Goal: Task Accomplishment & Management: Complete application form

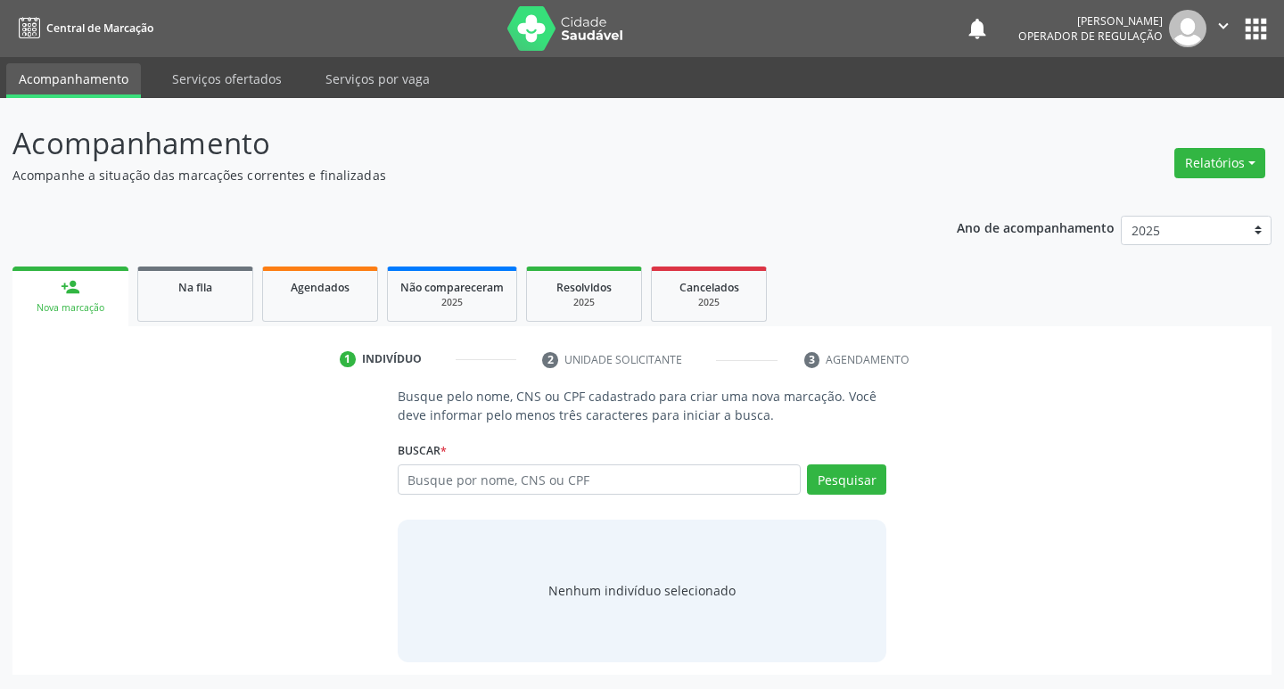
click at [415, 485] on input "text" at bounding box center [600, 479] width 404 height 30
type input "705701427458730"
click at [859, 484] on button "Pesquisar" at bounding box center [846, 479] width 79 height 30
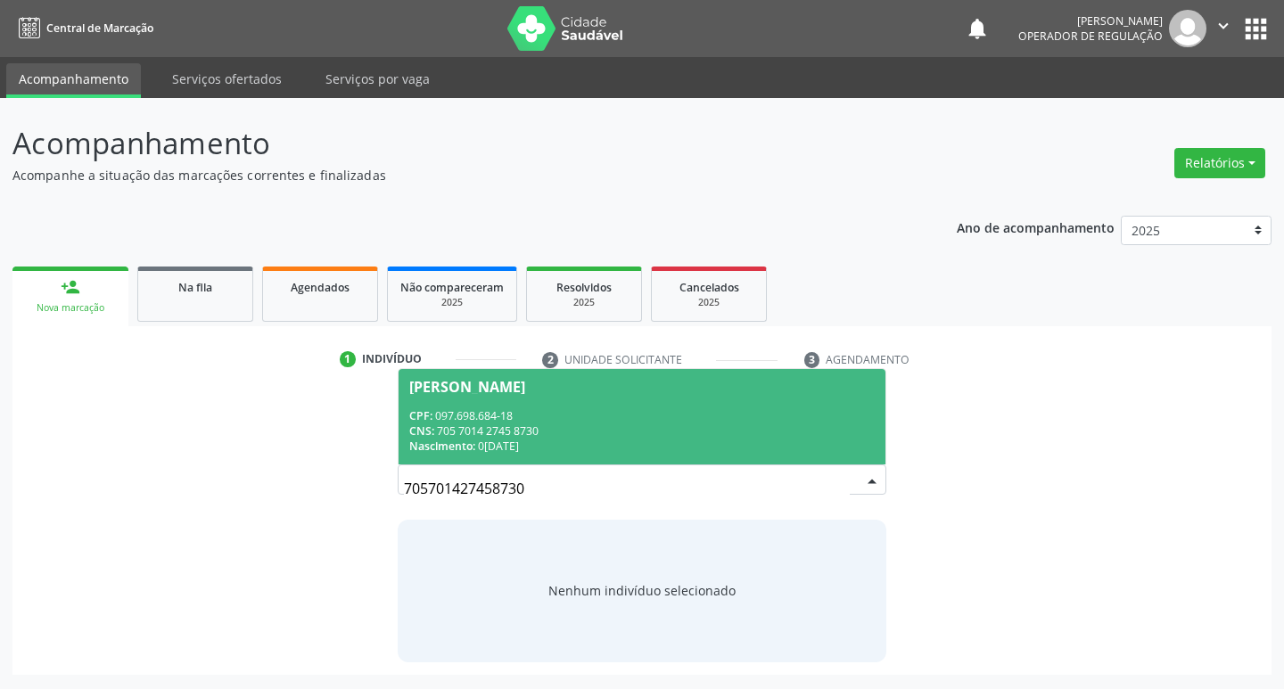
click at [506, 442] on div "Nascimento: 02/03/1986" at bounding box center [642, 446] width 466 height 15
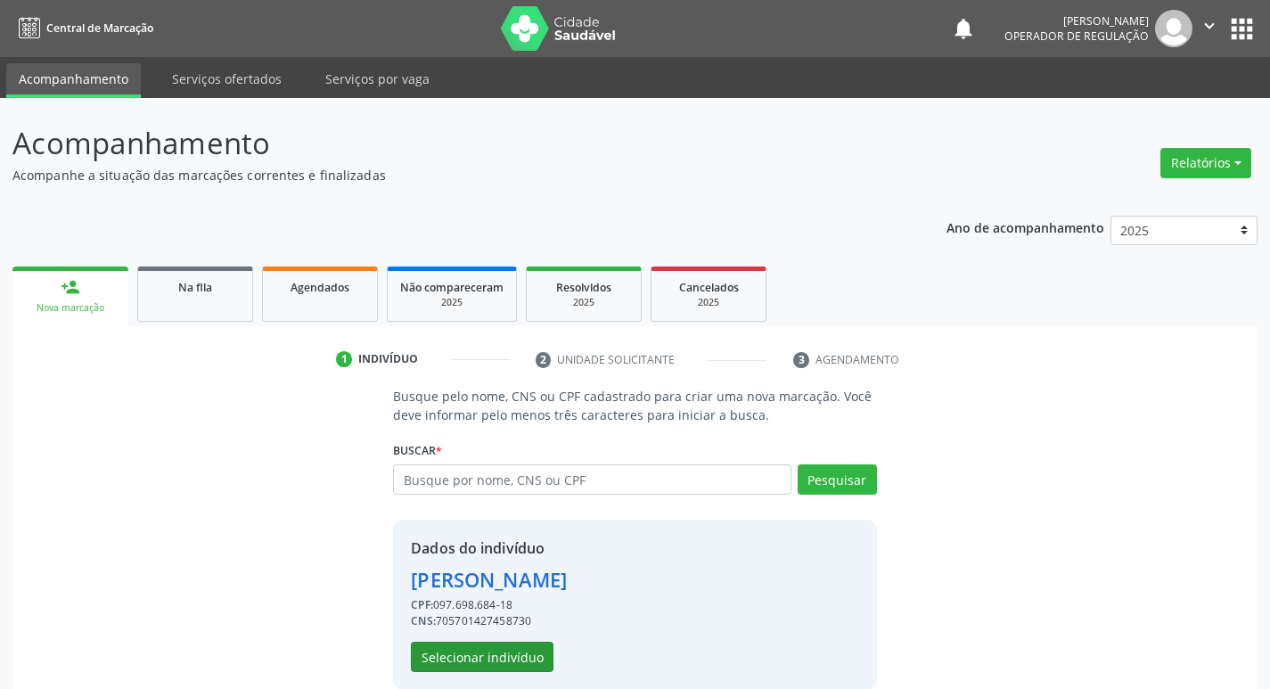
scroll to position [26, 0]
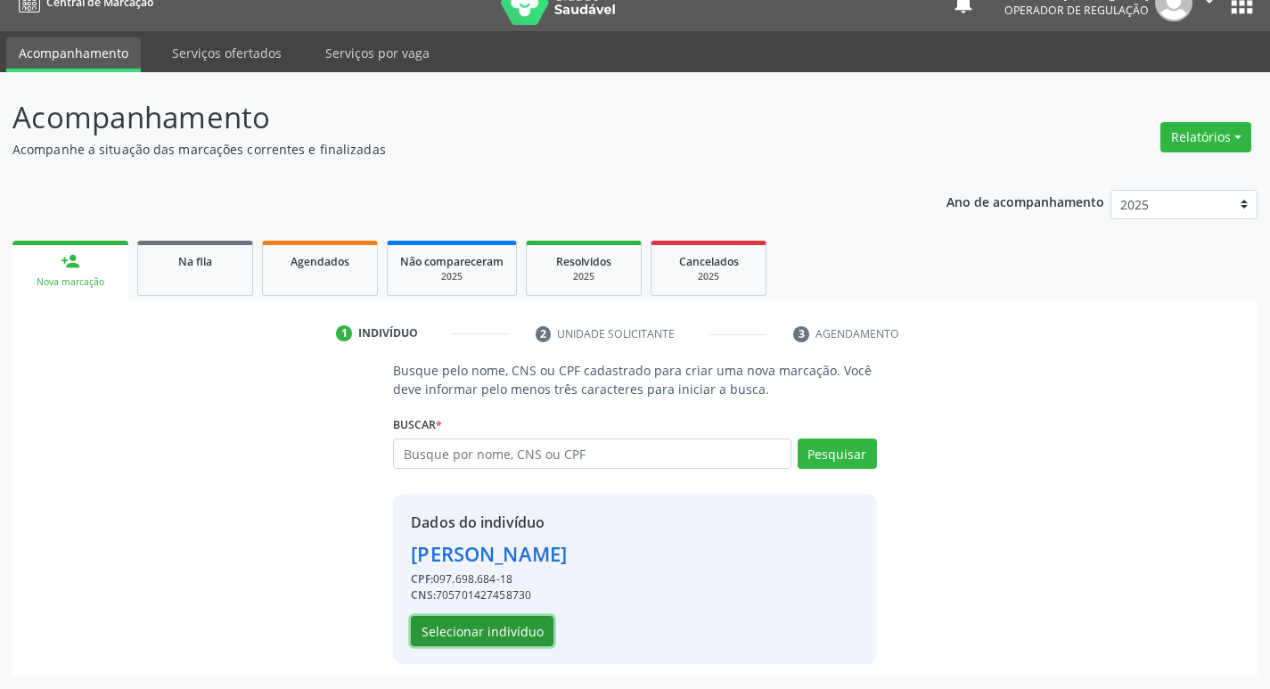
click at [511, 634] on button "Selecionar indivíduo" at bounding box center [482, 631] width 143 height 30
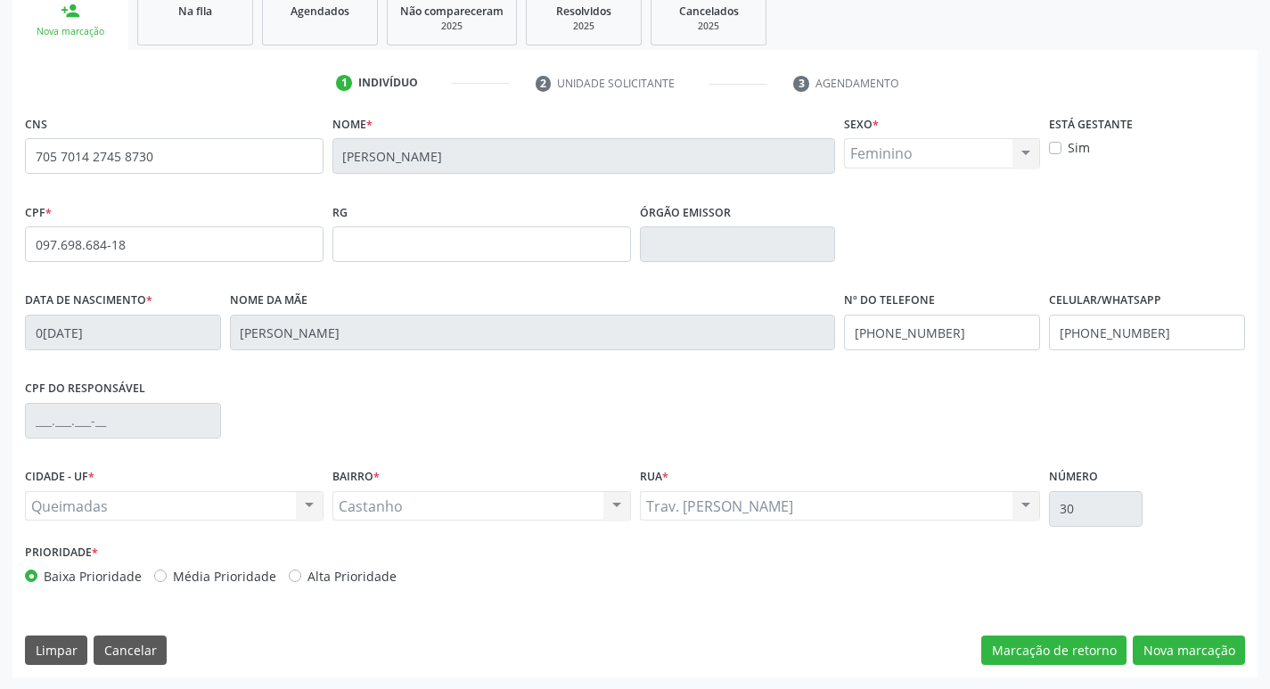
scroll to position [277, 0]
click at [1175, 639] on button "Nova marcação" at bounding box center [1189, 650] width 112 height 30
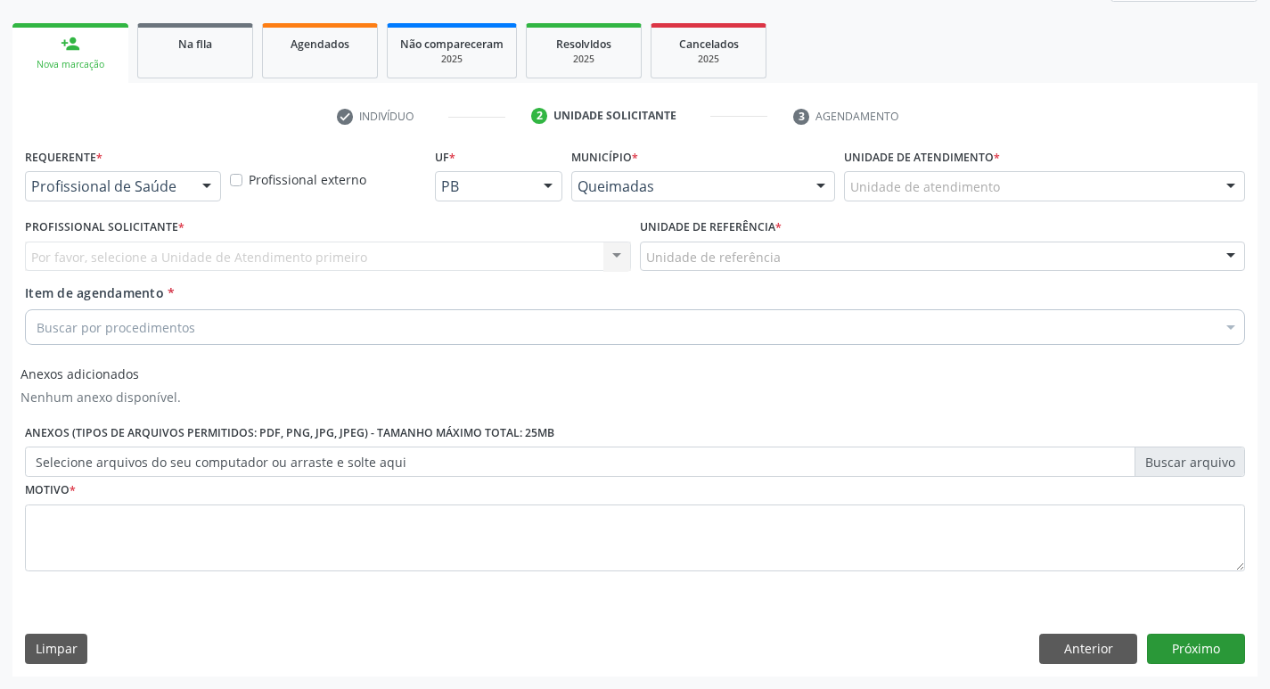
scroll to position [243, 0]
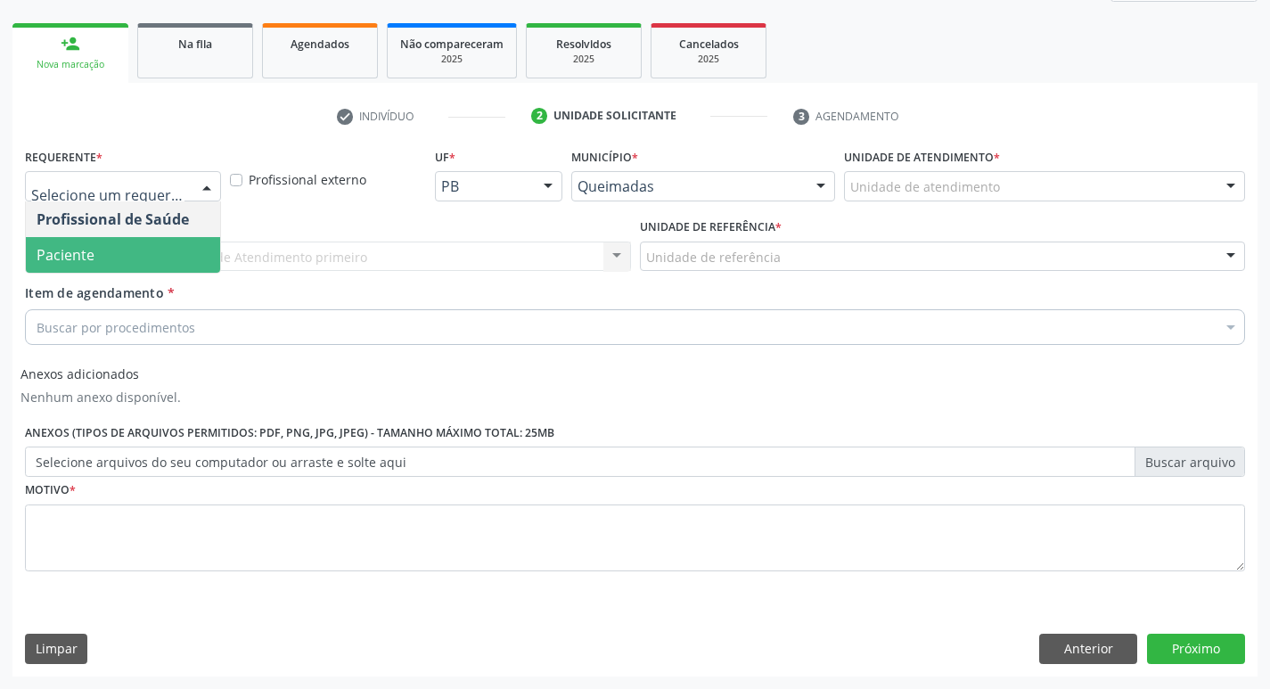
click at [139, 257] on span "Paciente" at bounding box center [123, 255] width 194 height 36
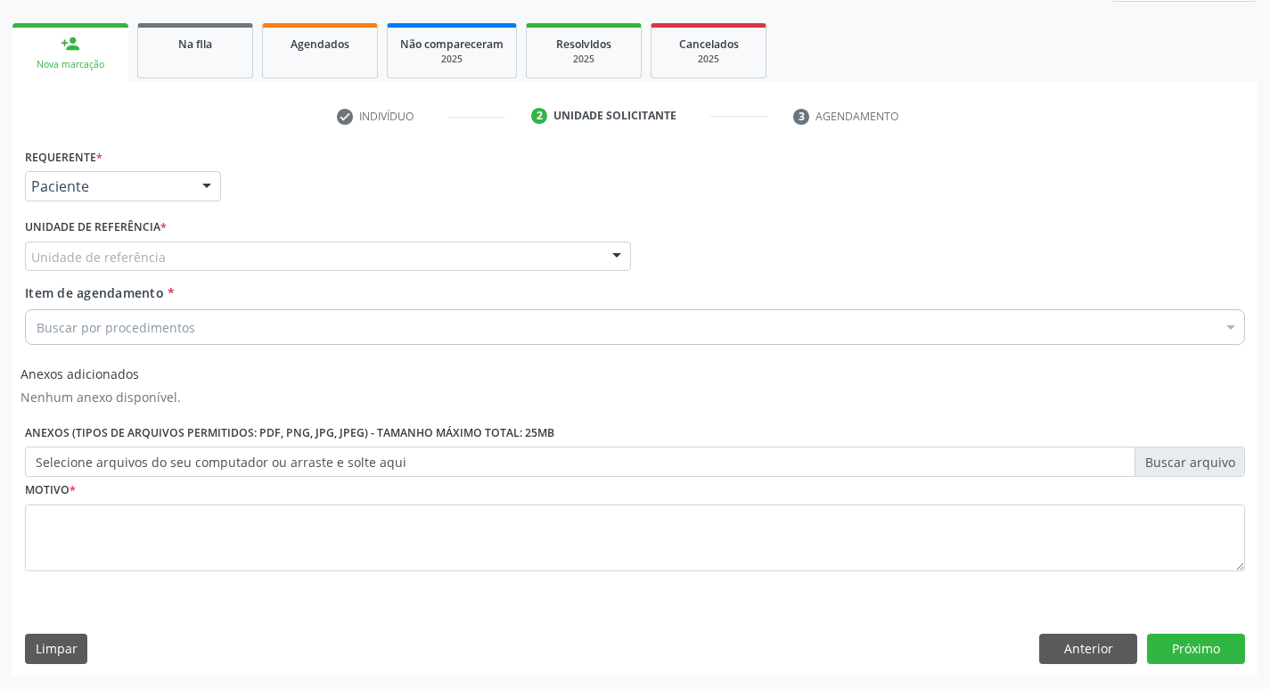
drag, startPoint x: 143, startPoint y: 259, endPoint x: 161, endPoint y: 267, distance: 20.0
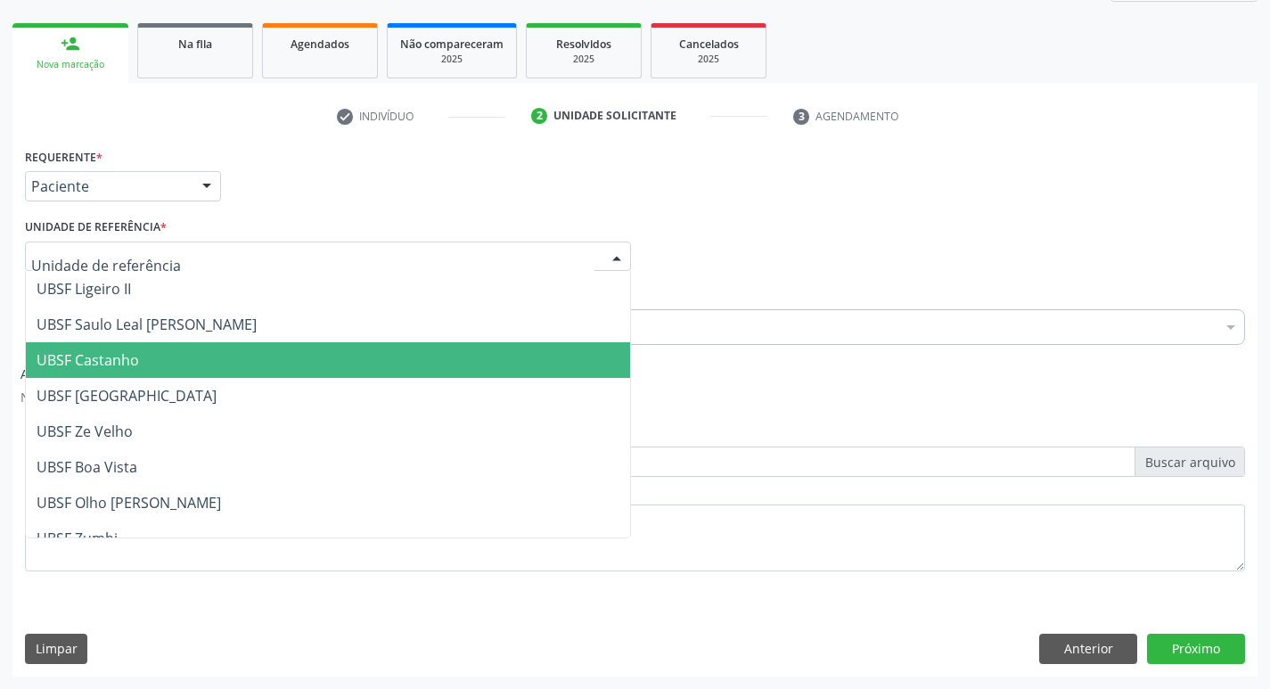
click at [132, 365] on span "UBSF Castanho" at bounding box center [88, 360] width 103 height 20
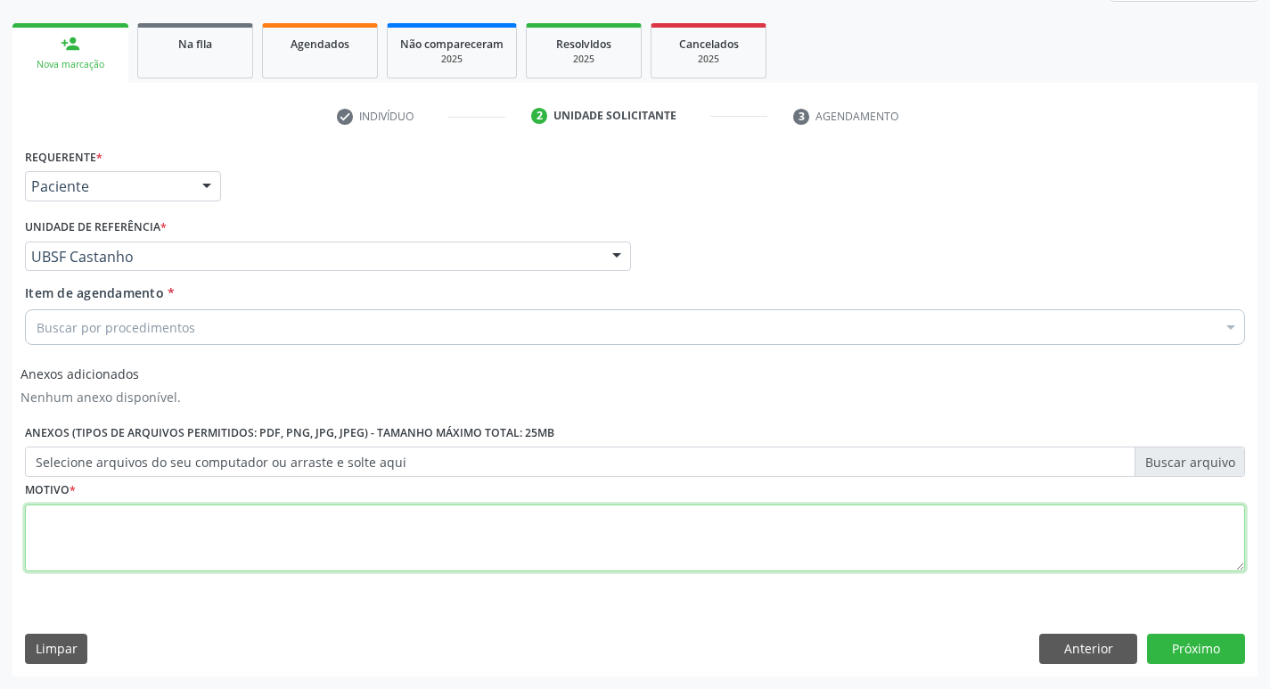
click at [103, 539] on textarea at bounding box center [635, 539] width 1220 height 68
type textarea "AVALIACAI"
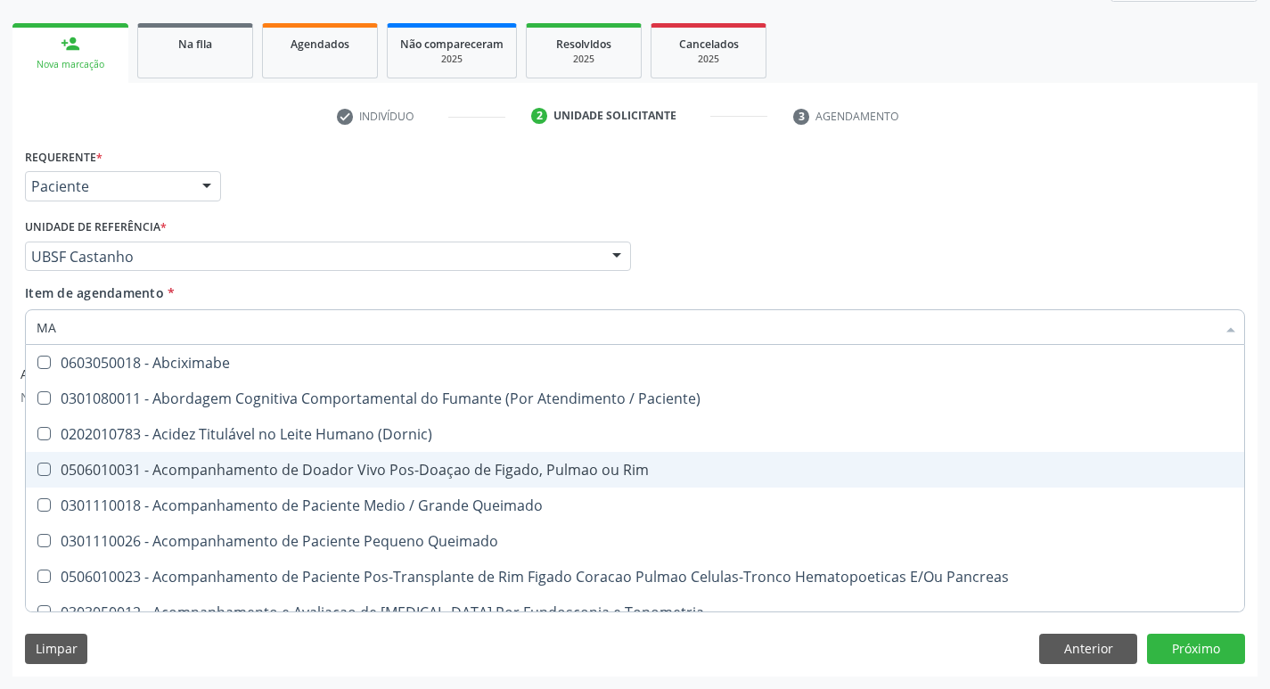
type input "MAMARIA"
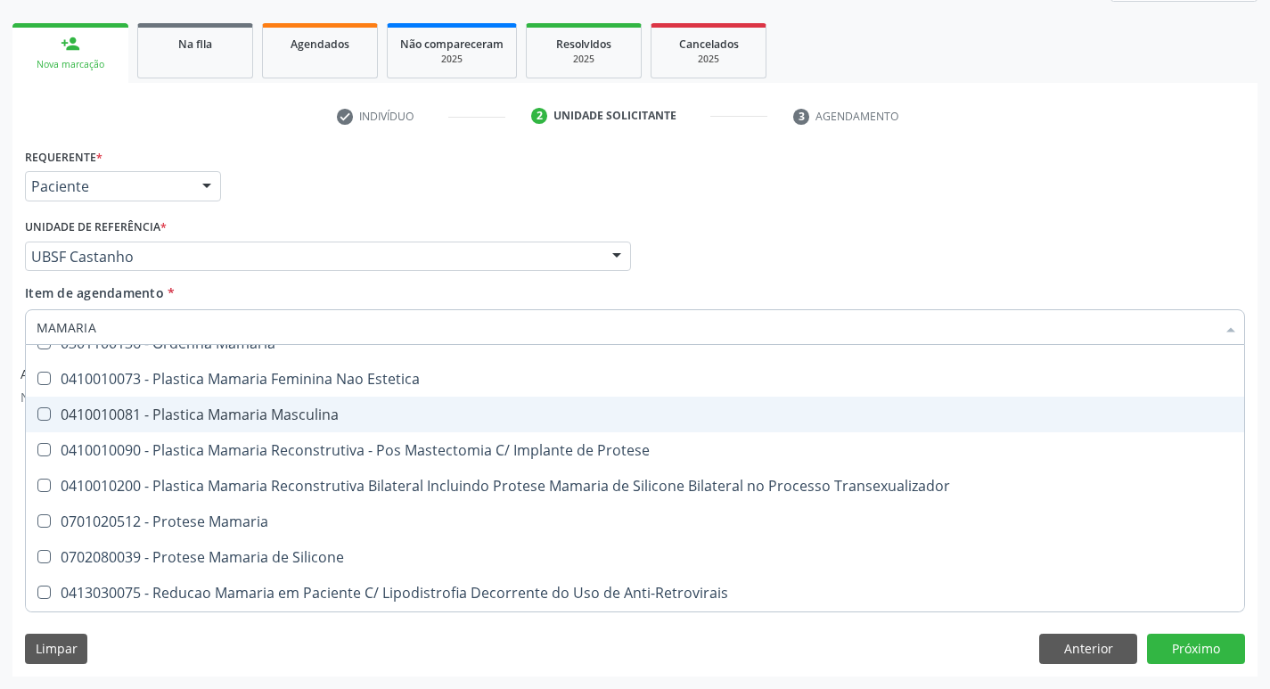
scroll to position [54, 0]
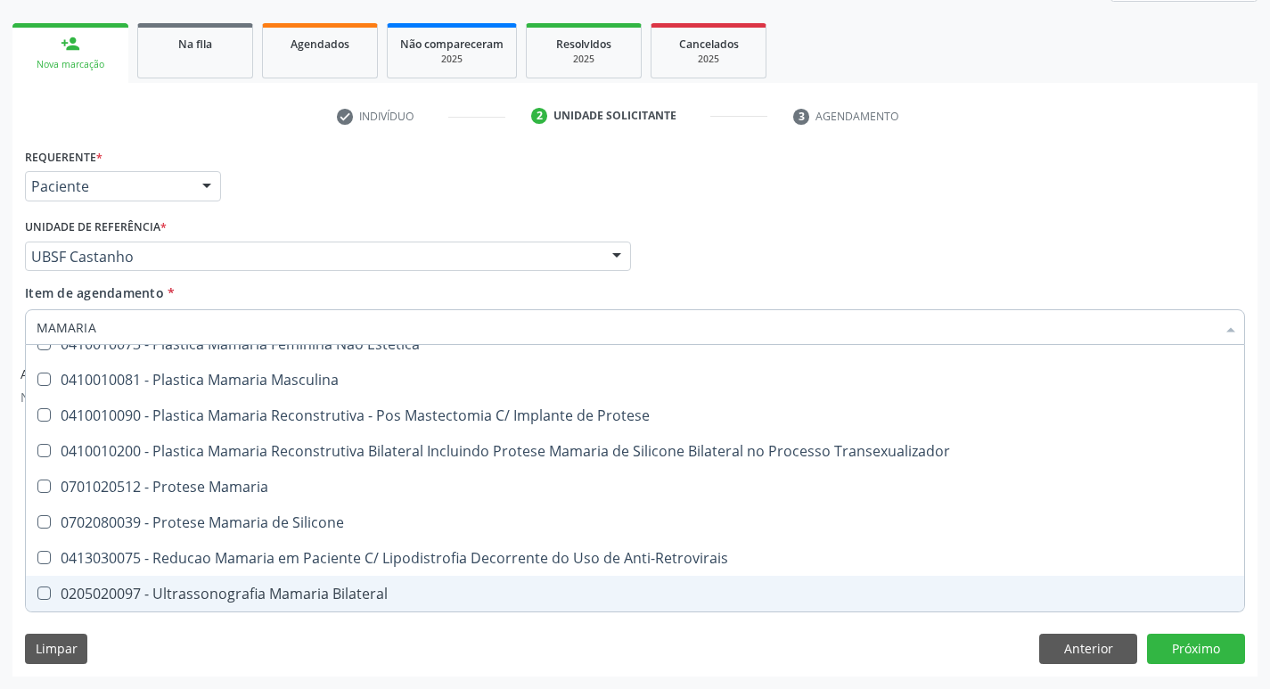
click at [305, 587] on div "0205020097 - Ultrassonografia Mamaria Bilateral" at bounding box center [635, 594] width 1197 height 14
checkbox Bilateral "true"
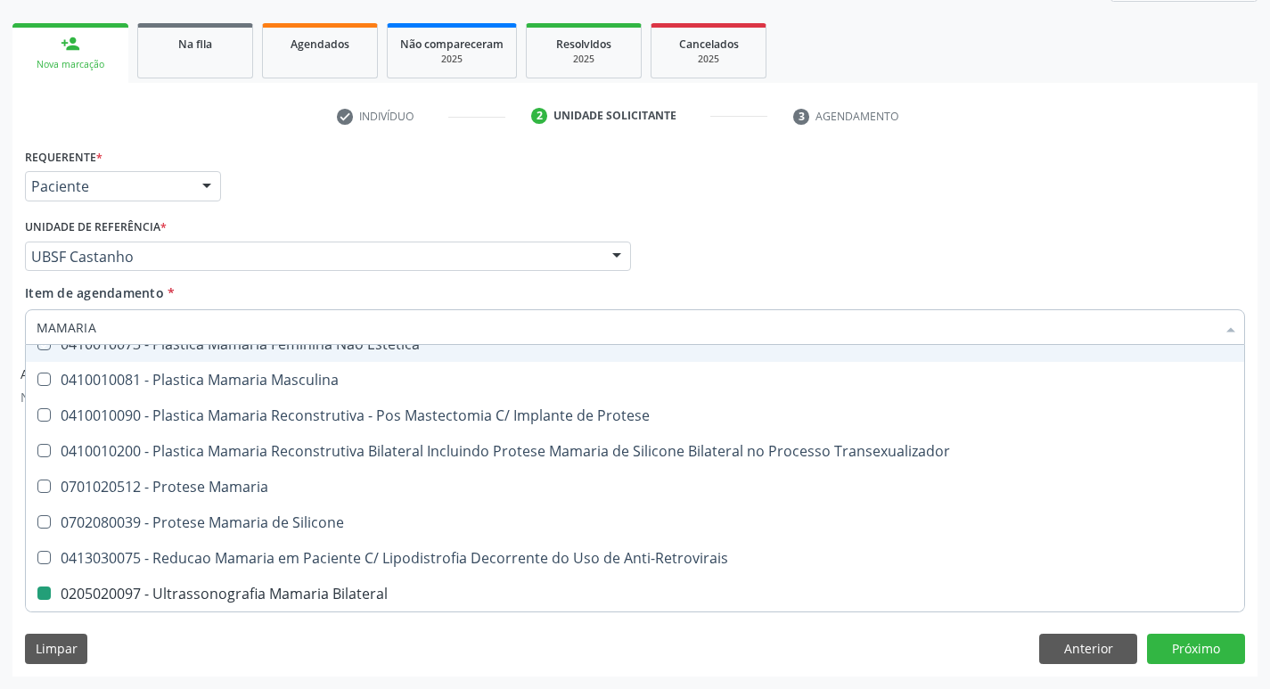
click at [834, 194] on div "Requerente * Paciente Profissional de Saúde Paciente Nenhum resultado encontrad…" at bounding box center [635, 179] width 1229 height 70
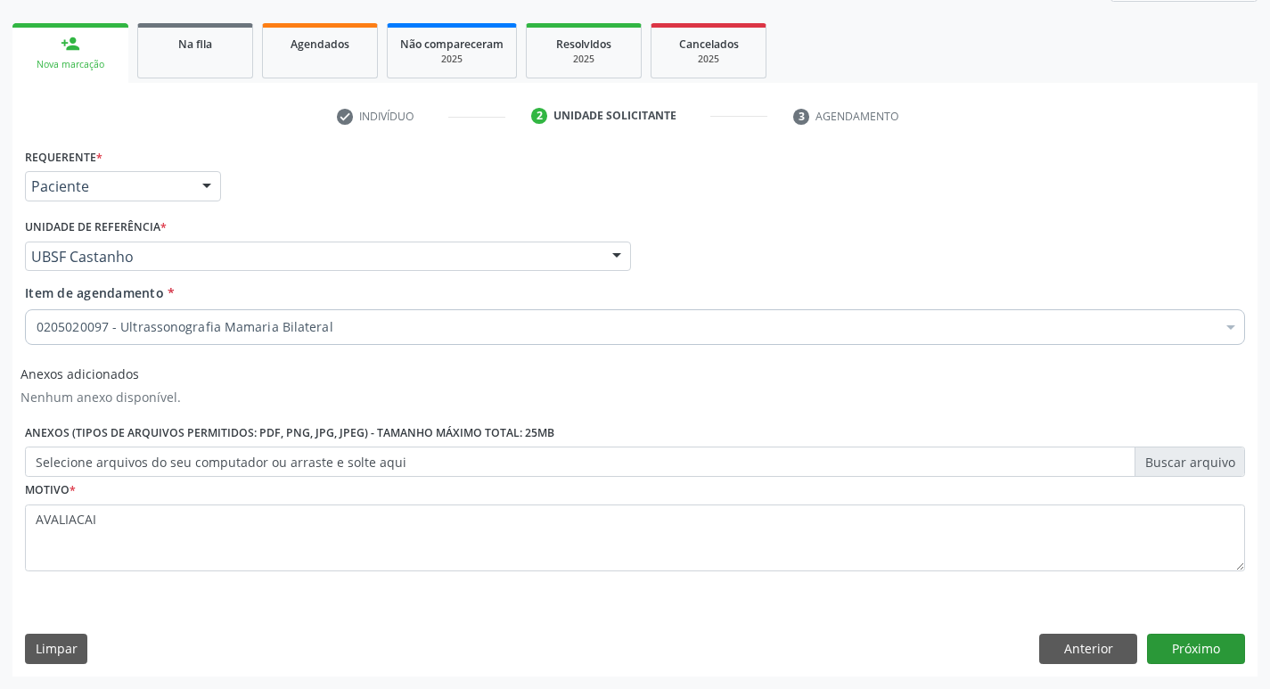
scroll to position [0, 0]
click at [1186, 653] on button "Próximo" at bounding box center [1196, 649] width 98 height 30
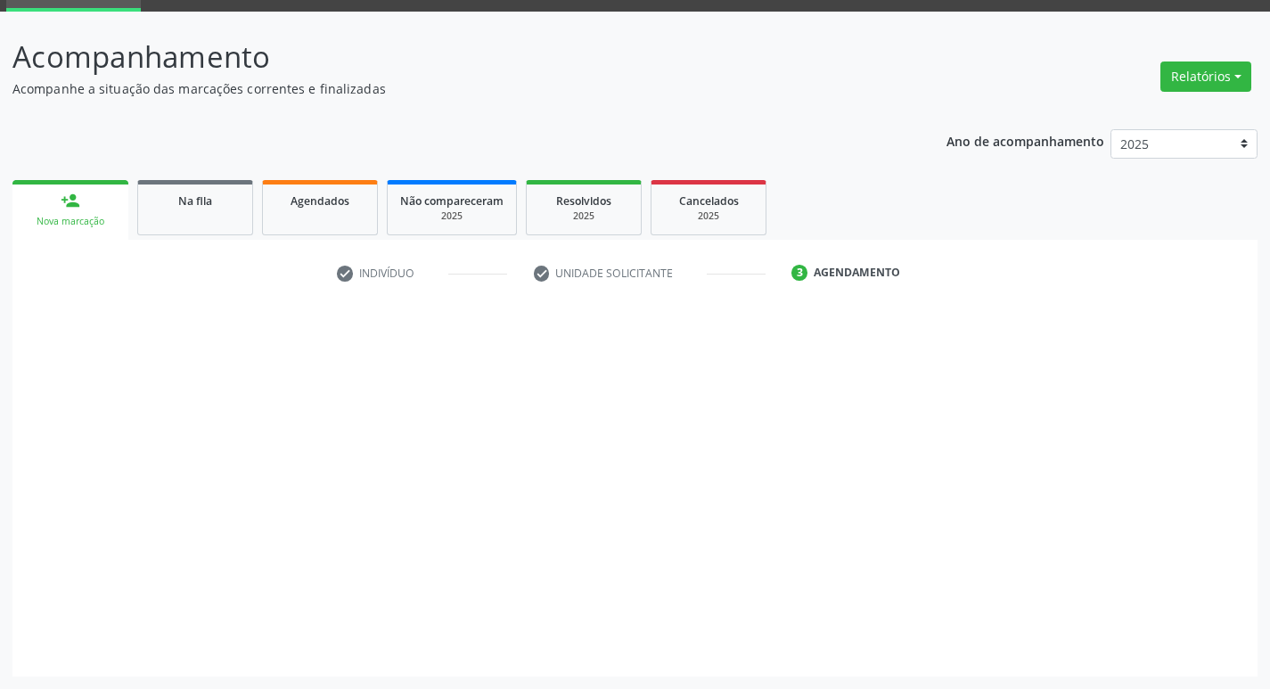
scroll to position [86, 0]
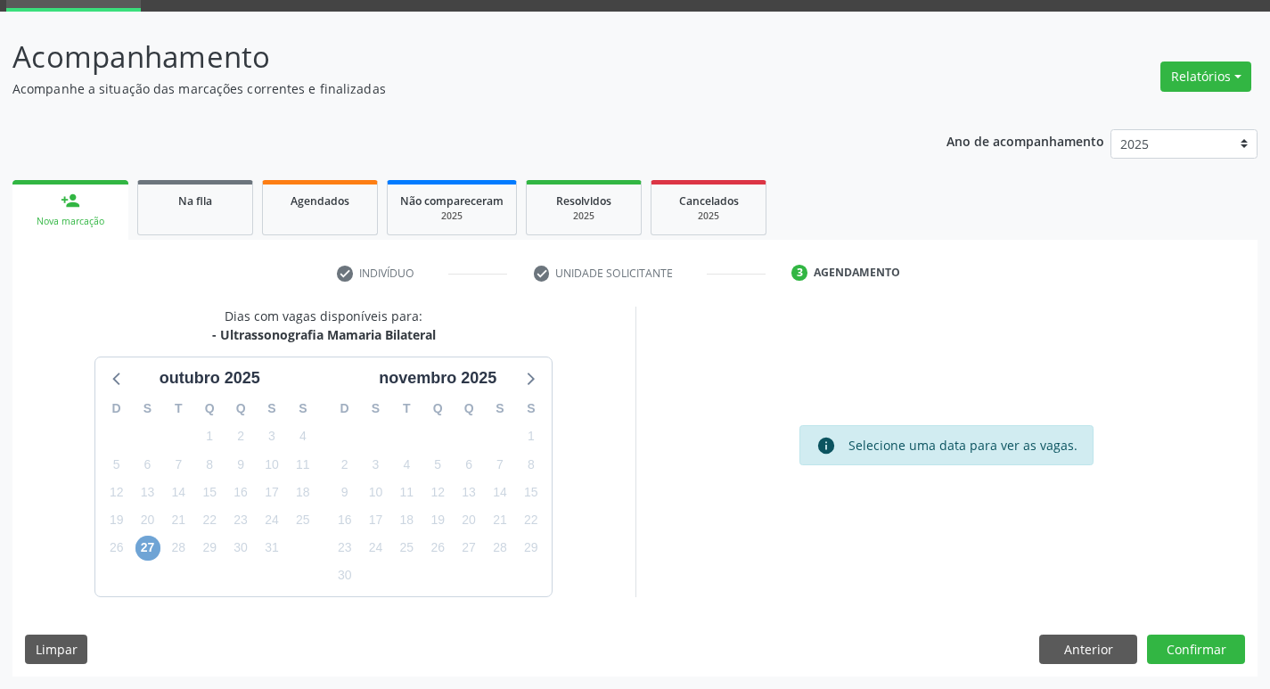
click at [155, 543] on span "27" at bounding box center [147, 548] width 25 height 25
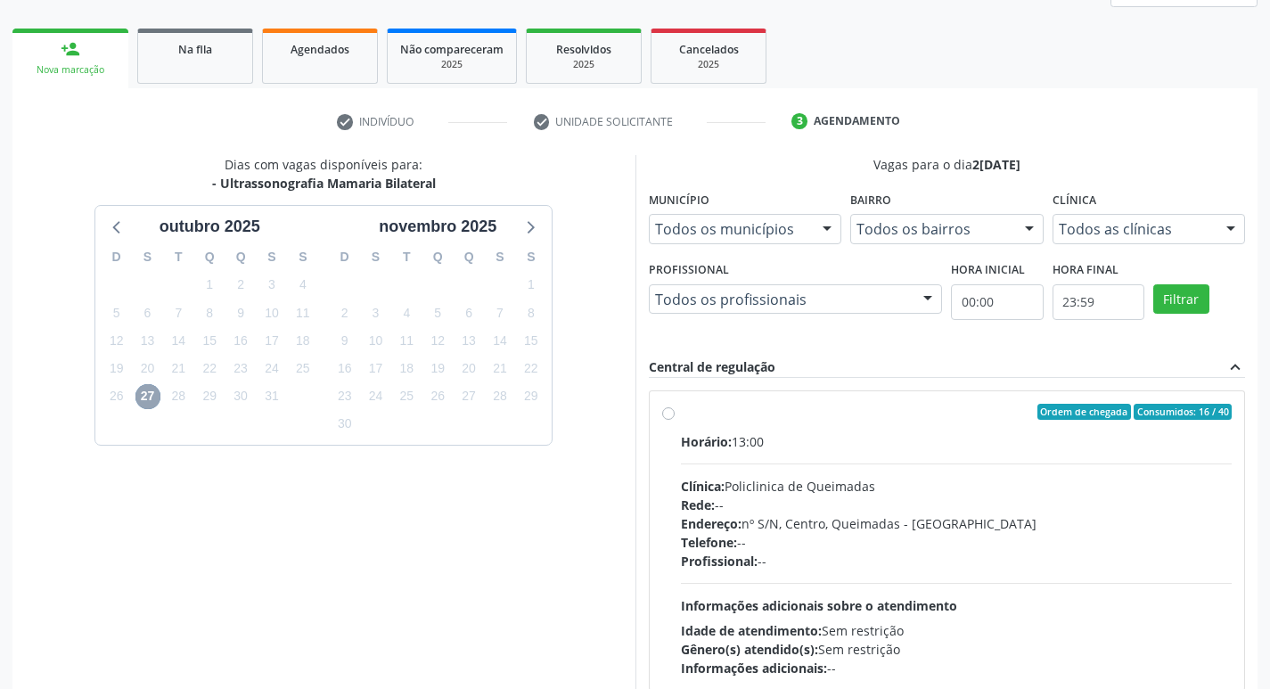
scroll to position [344, 0]
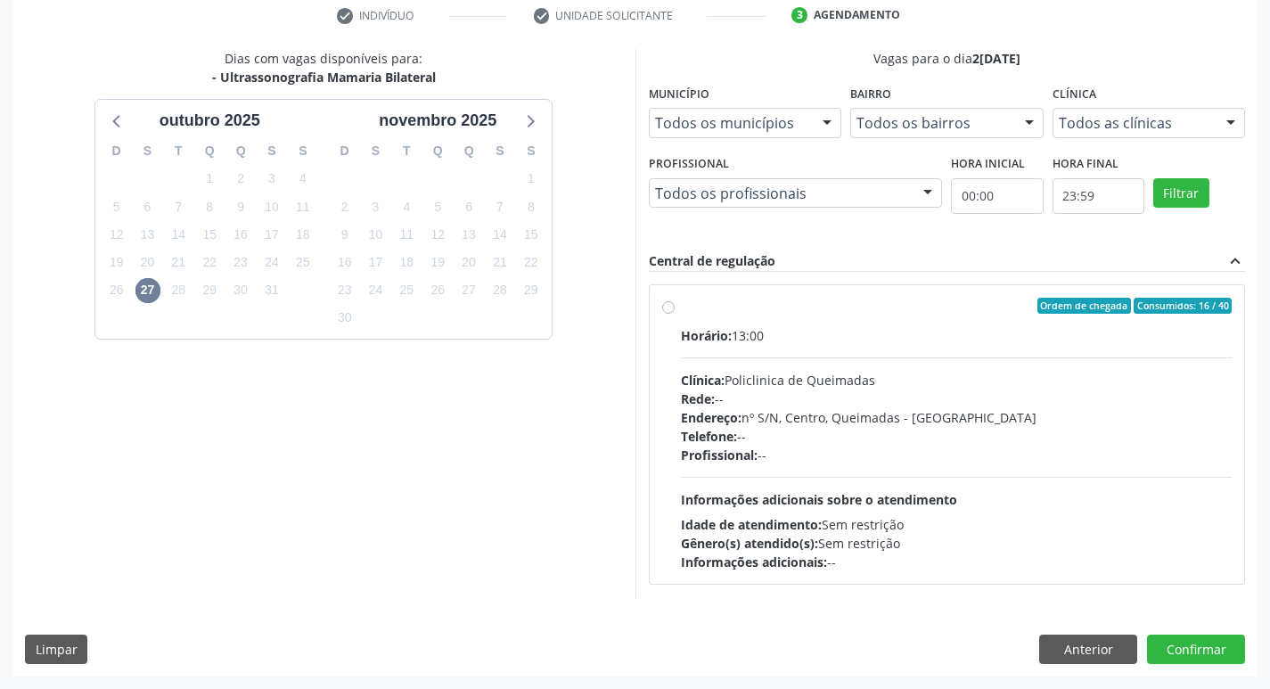
click at [989, 429] on div "Telefone: --" at bounding box center [957, 436] width 552 height 19
click at [675, 314] on input "Ordem de chegada Consumidos: 16 / 40 Horário: 13:00 Clínica: Policlinica de Que…" at bounding box center [668, 306] width 12 height 16
radio input "true"
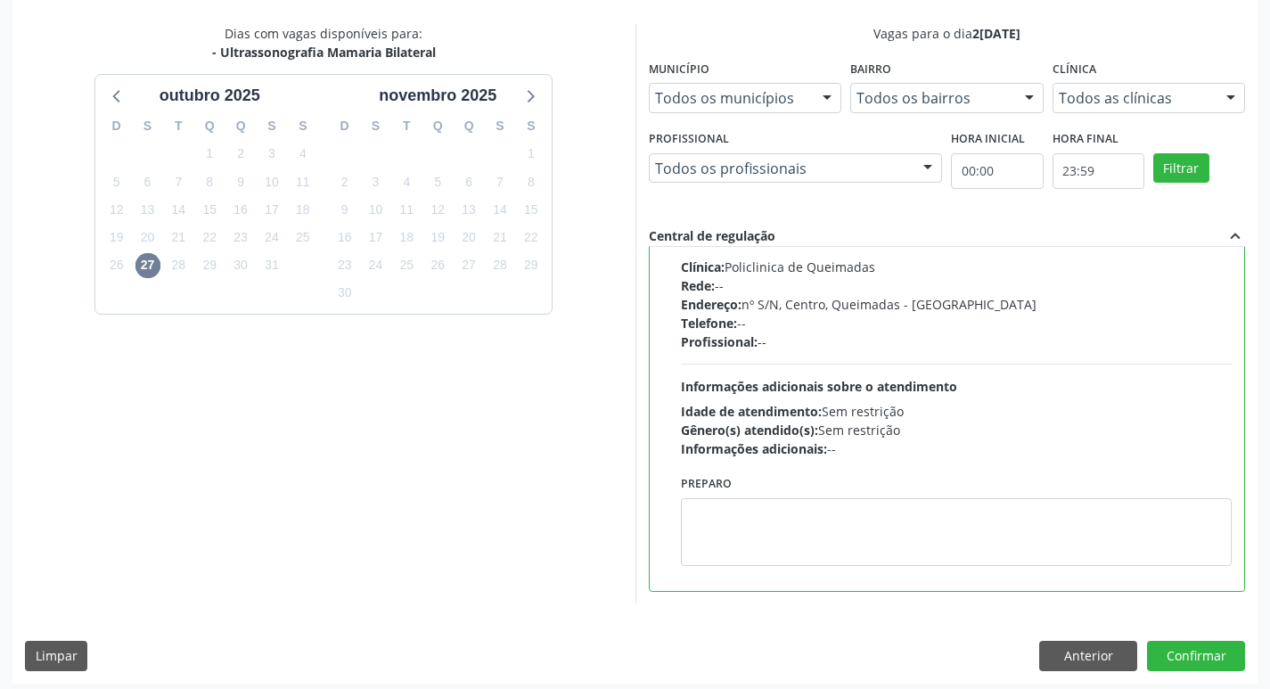
scroll to position [376, 0]
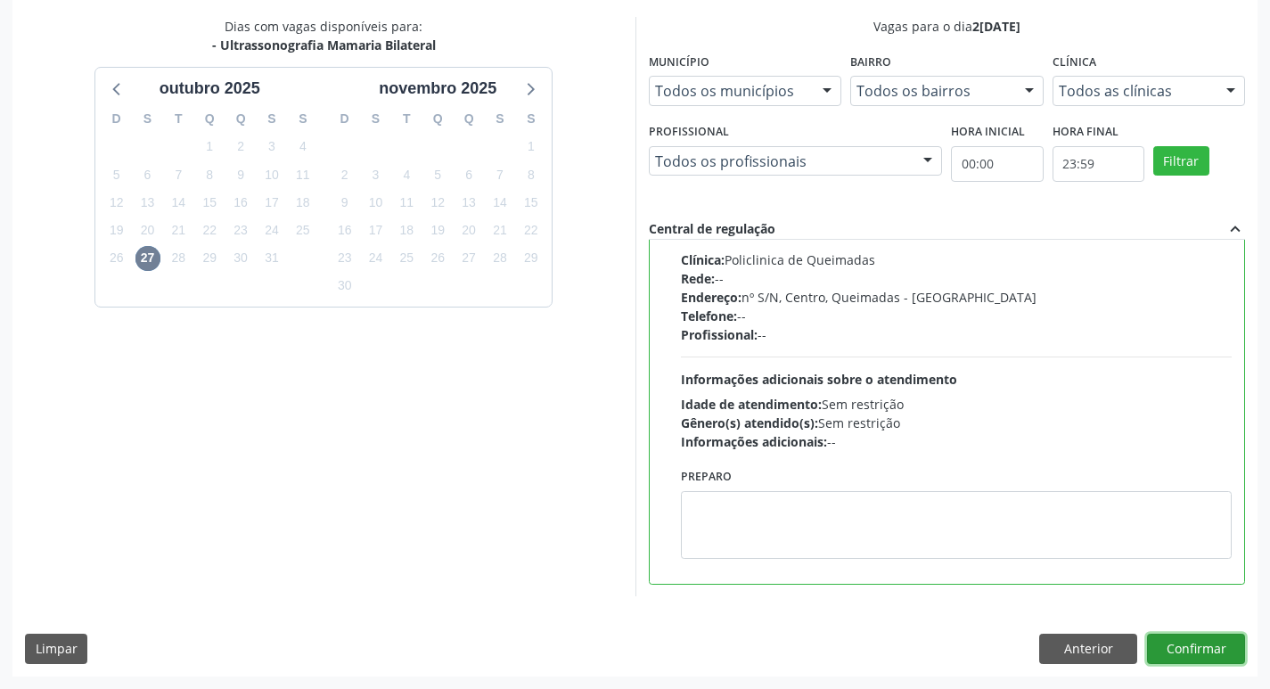
click at [1204, 646] on button "Confirmar" at bounding box center [1196, 649] width 98 height 30
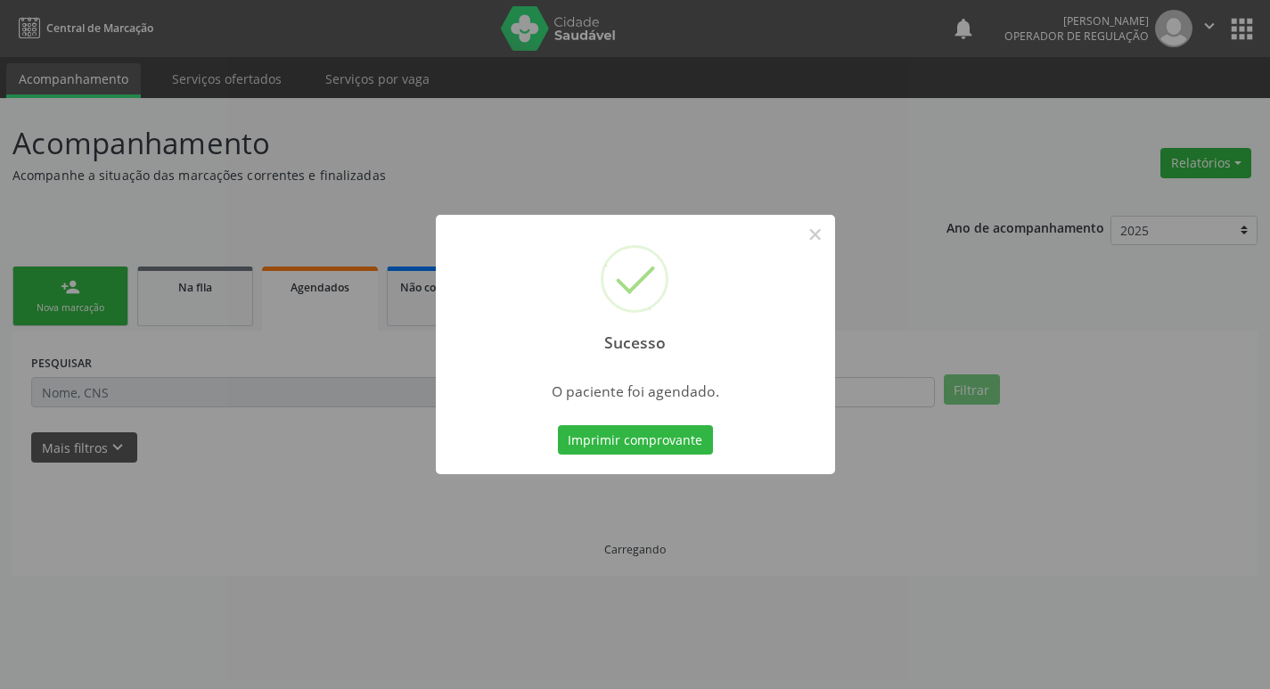
scroll to position [0, 0]
click at [582, 445] on button "Imprimir comprovante" at bounding box center [641, 440] width 155 height 30
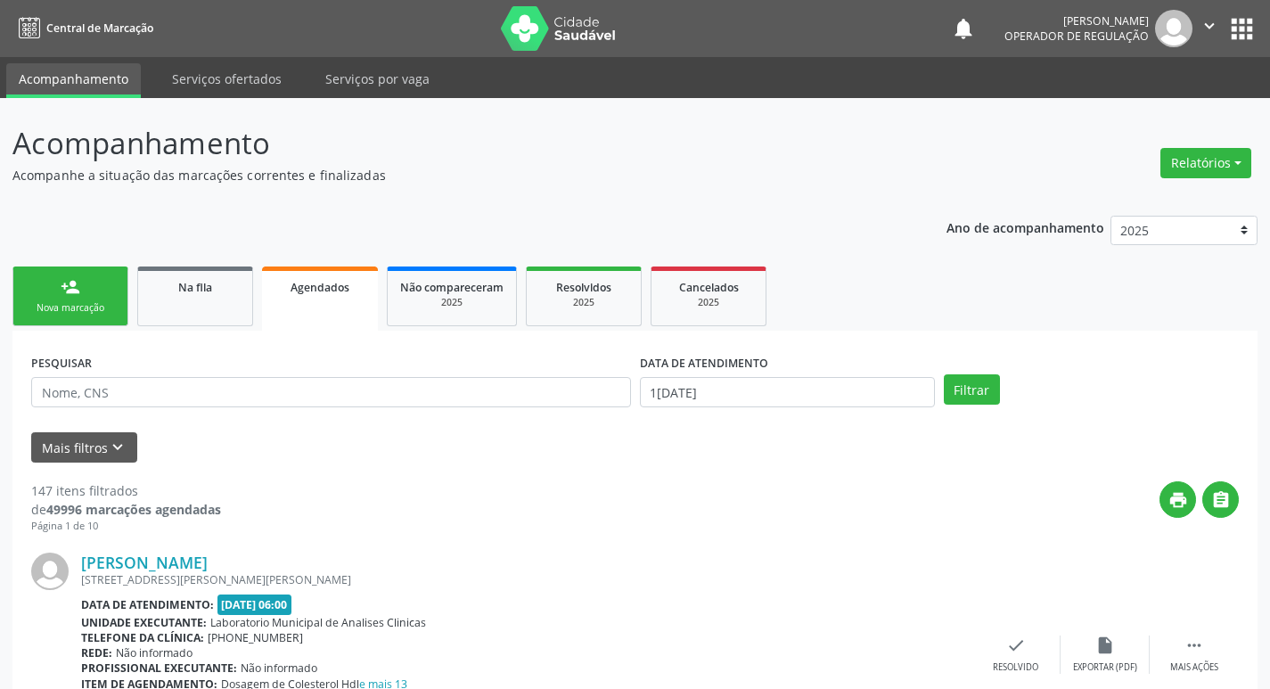
click at [97, 301] on div "Nova marcação" at bounding box center [70, 307] width 89 height 13
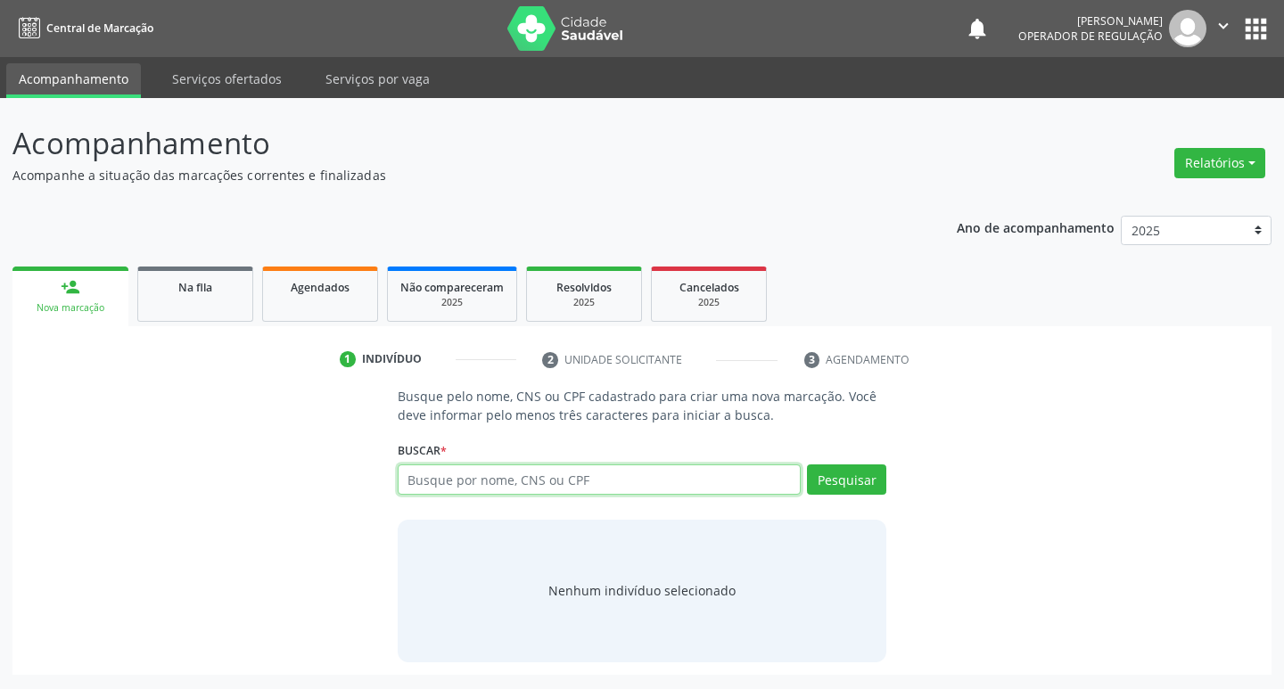
click at [519, 471] on input "text" at bounding box center [600, 479] width 404 height 30
type input "705701427458730"
click at [857, 494] on button "Pesquisar" at bounding box center [846, 479] width 79 height 30
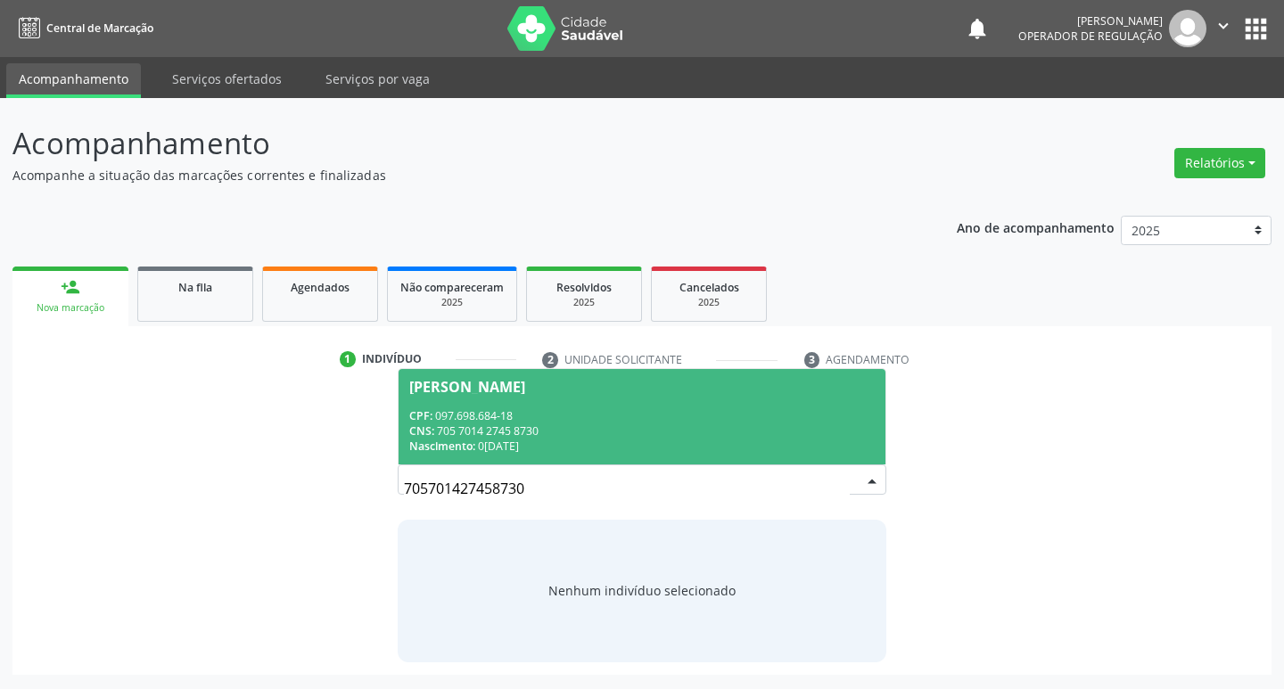
click at [615, 412] on div "CPF: 097.698.684-18" at bounding box center [642, 415] width 466 height 15
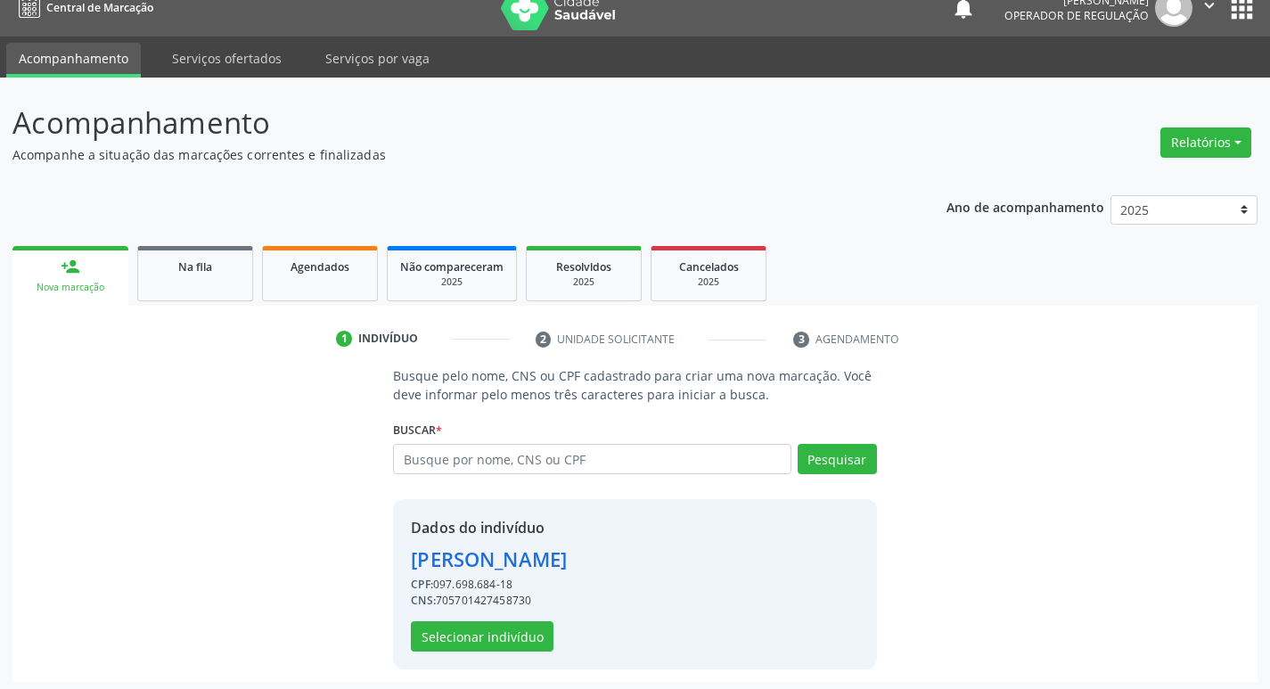
scroll to position [26, 0]
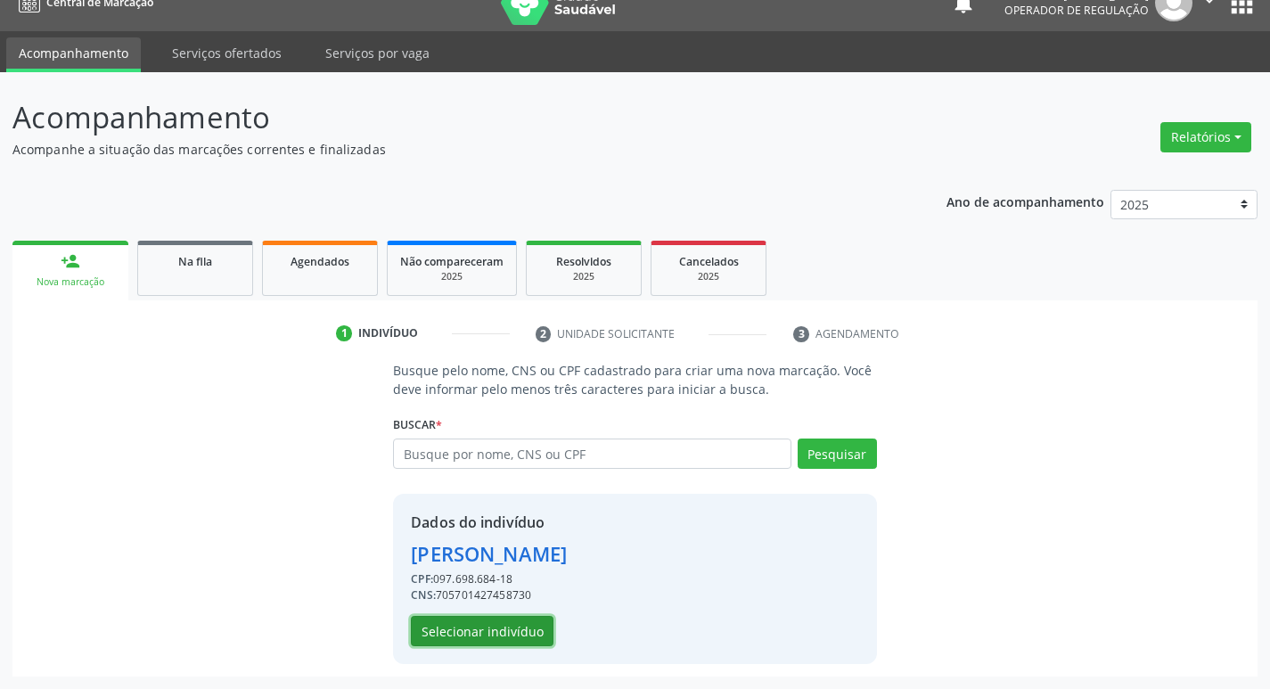
click at [505, 636] on button "Selecionar indivíduo" at bounding box center [482, 631] width 143 height 30
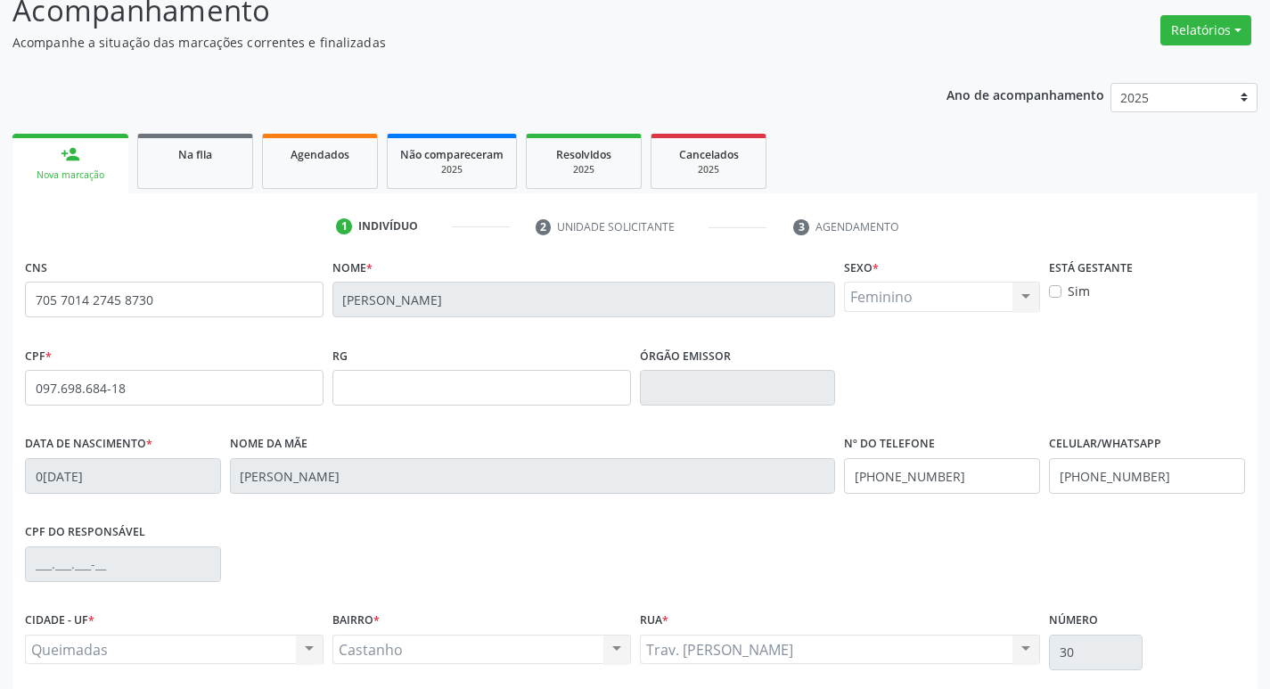
scroll to position [277, 0]
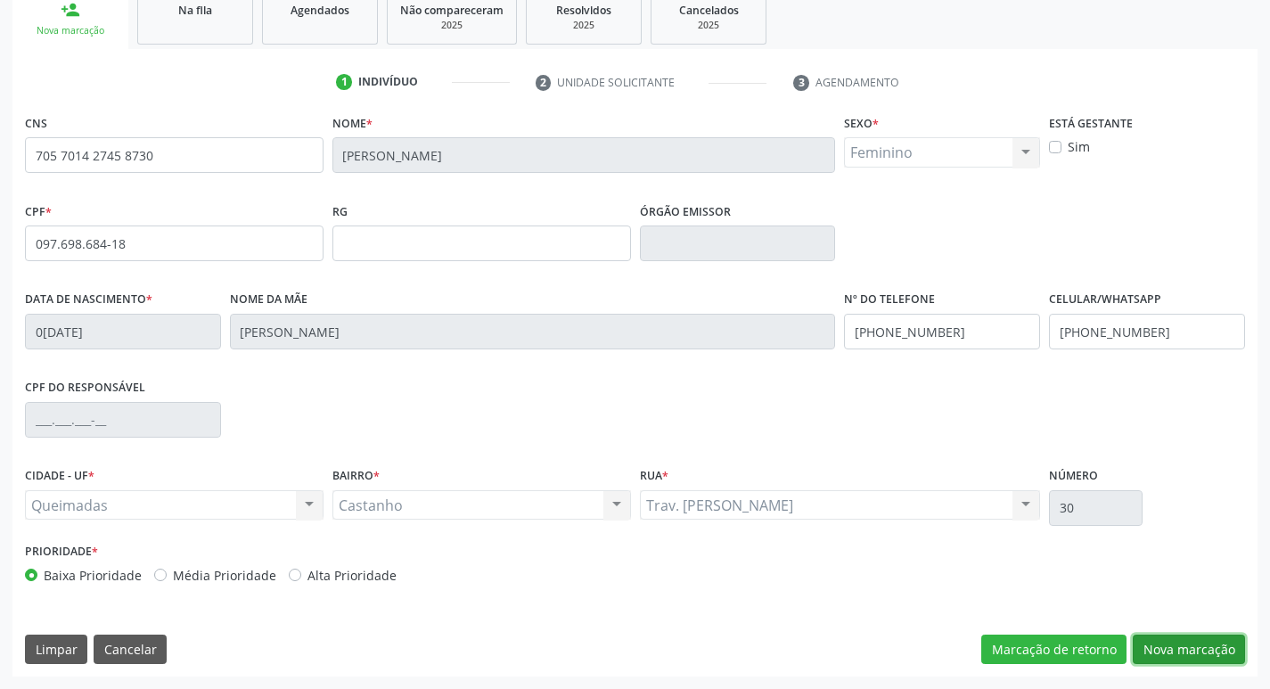
click at [1185, 660] on button "Nova marcação" at bounding box center [1189, 650] width 112 height 30
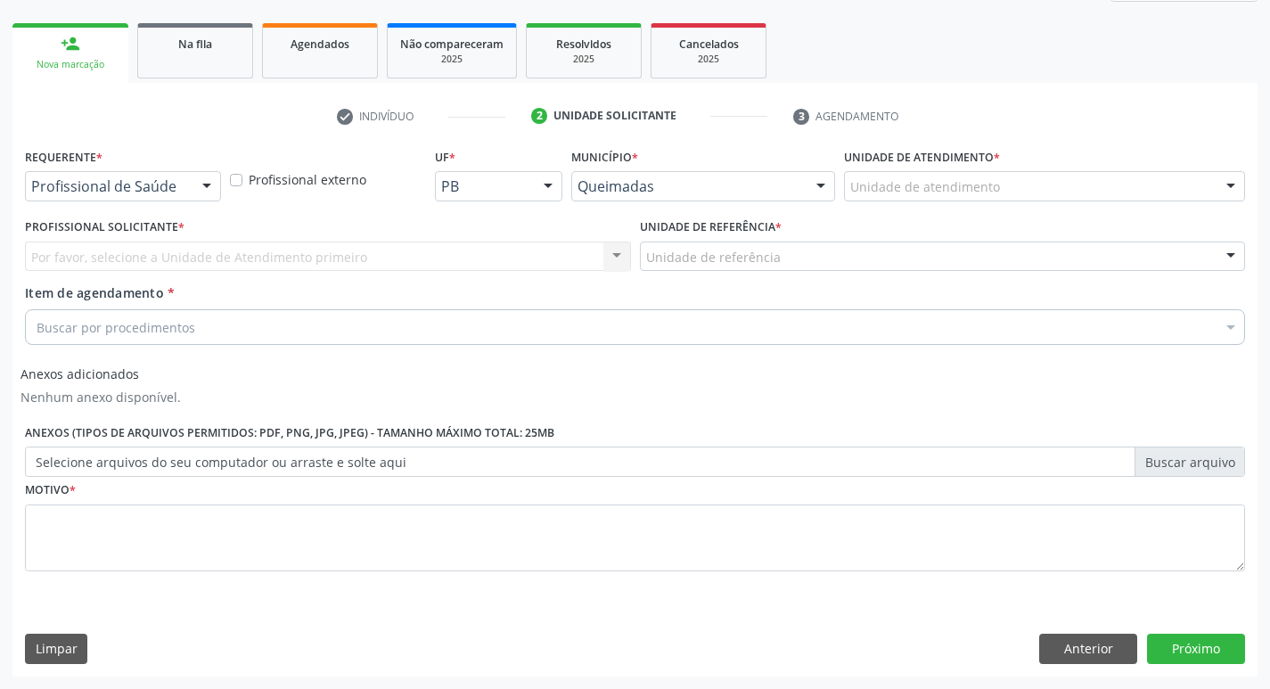
click at [79, 196] on div "Profissional de Saúde" at bounding box center [123, 186] width 196 height 30
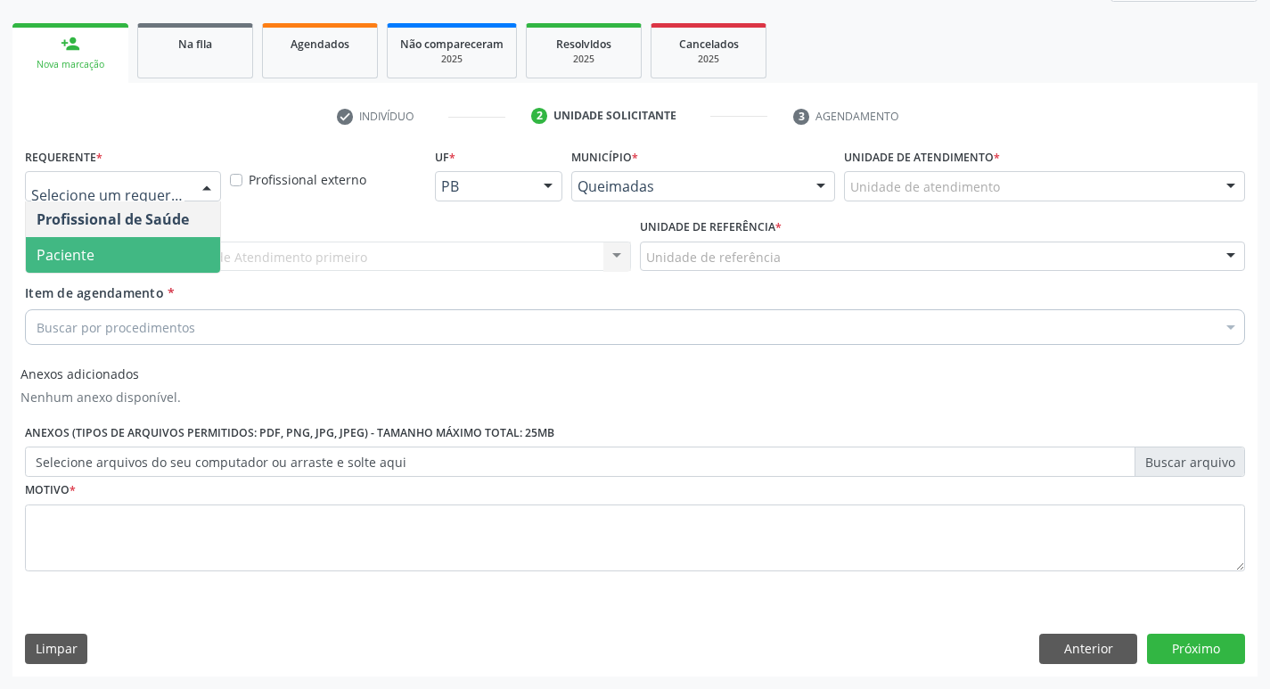
click at [135, 257] on span "Paciente" at bounding box center [123, 255] width 194 height 36
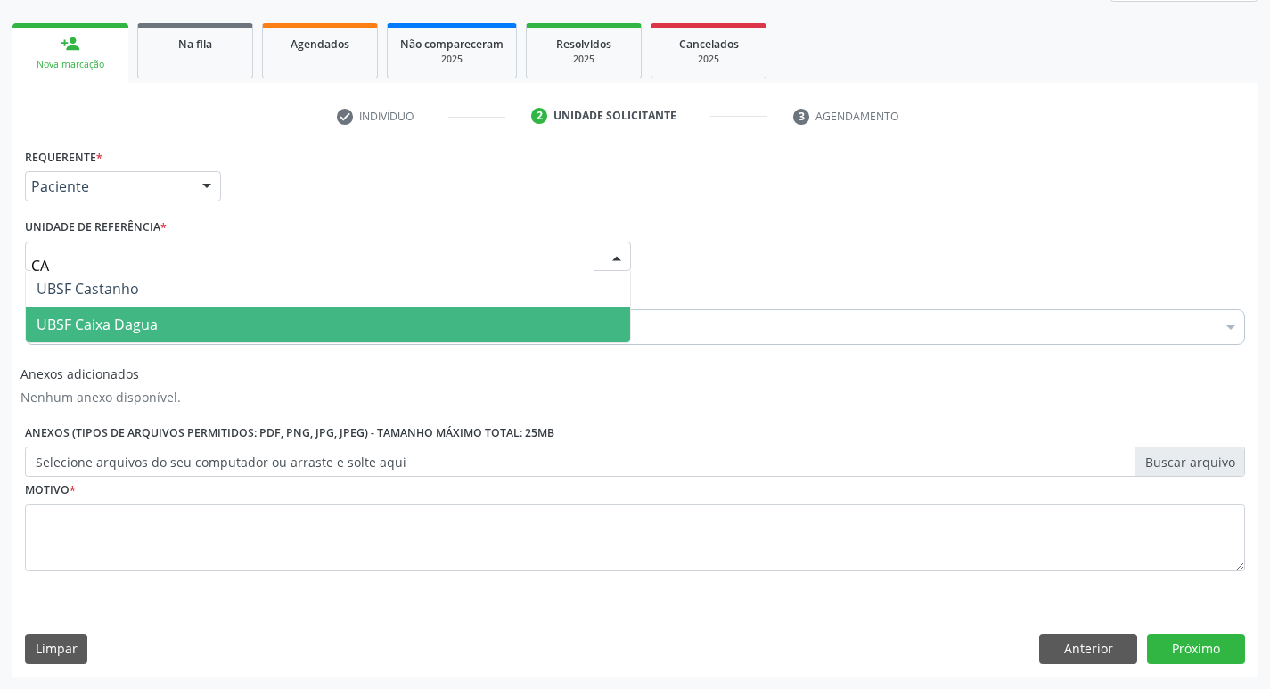
type input "CAS"
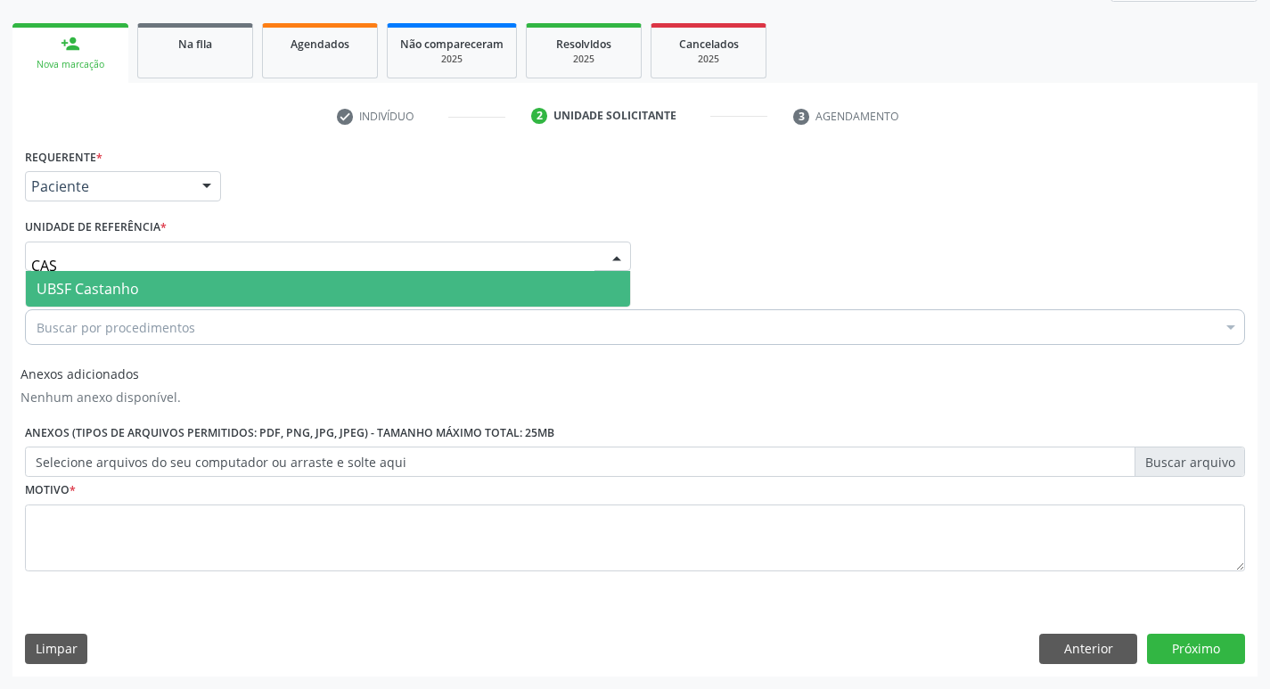
click at [123, 292] on span "UBSF Castanho" at bounding box center [88, 289] width 103 height 20
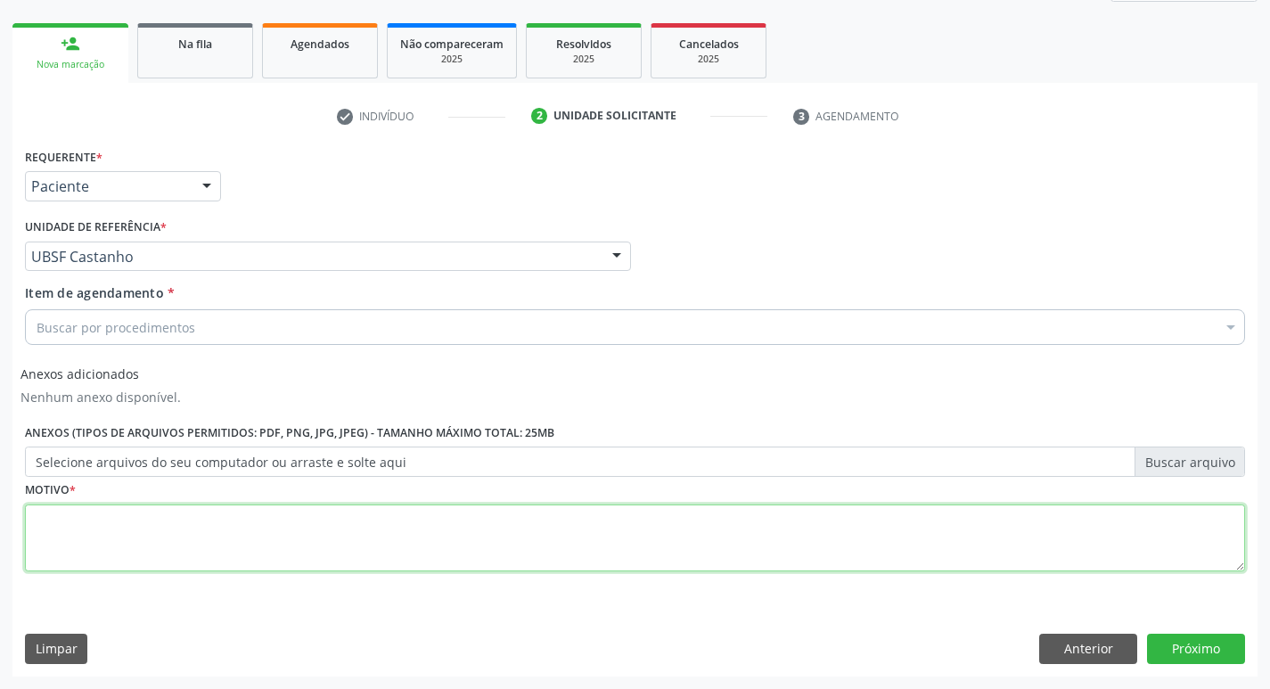
click at [80, 527] on textarea at bounding box center [635, 539] width 1220 height 68
type textarea "AVALIACAO"
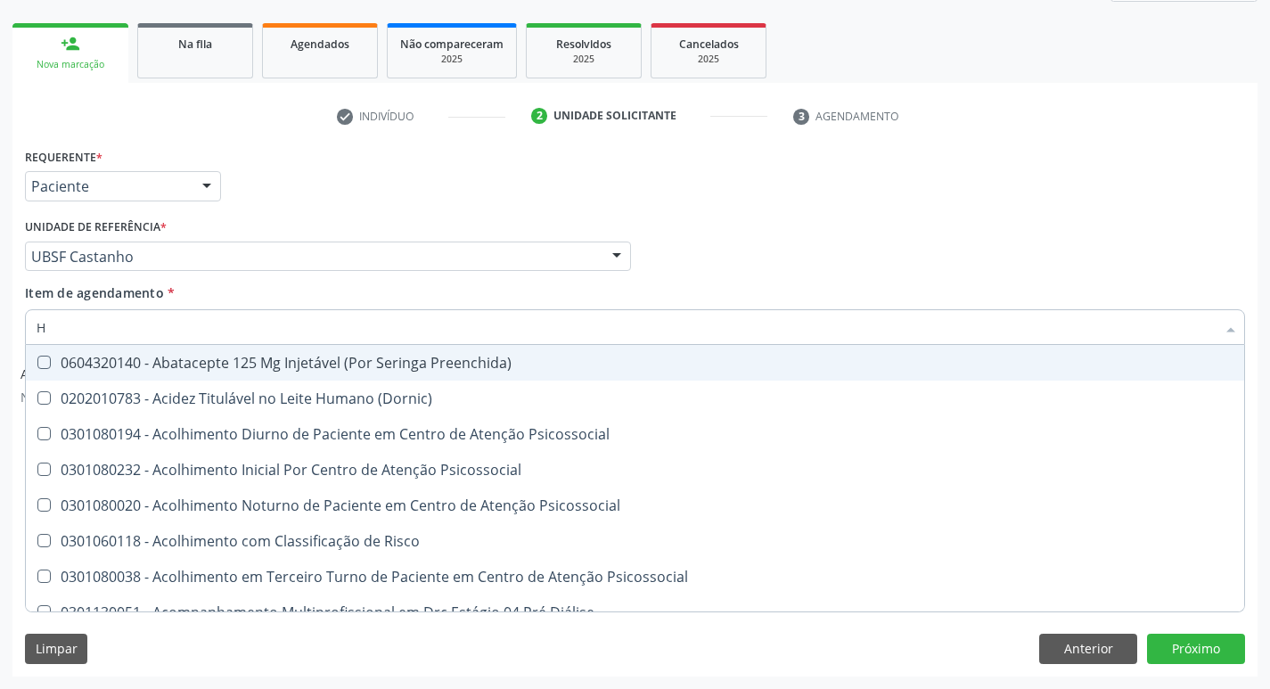
type input "HEMOGR"
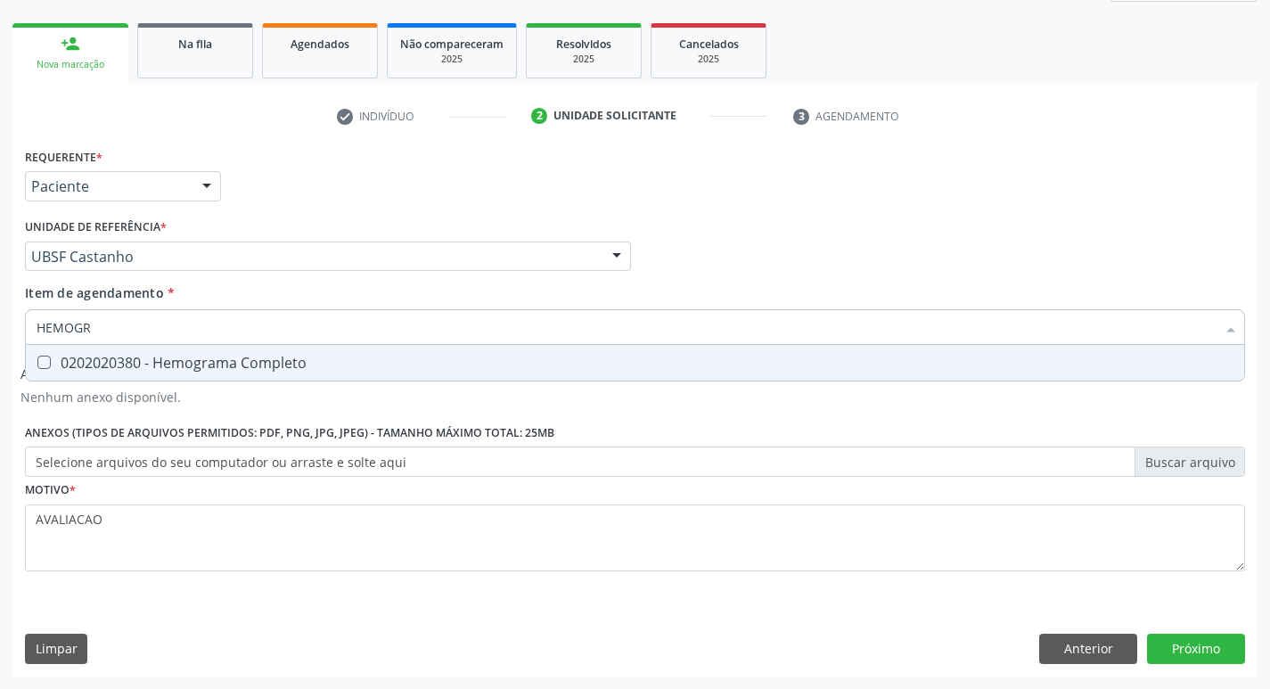
click at [232, 362] on div "0202020380 - Hemograma Completo" at bounding box center [635, 363] width 1197 height 14
checkbox Completo "true"
click at [1213, 628] on div "Requerente * Paciente Profissional de Saúde Paciente Nenhum resultado encontrad…" at bounding box center [634, 410] width 1245 height 532
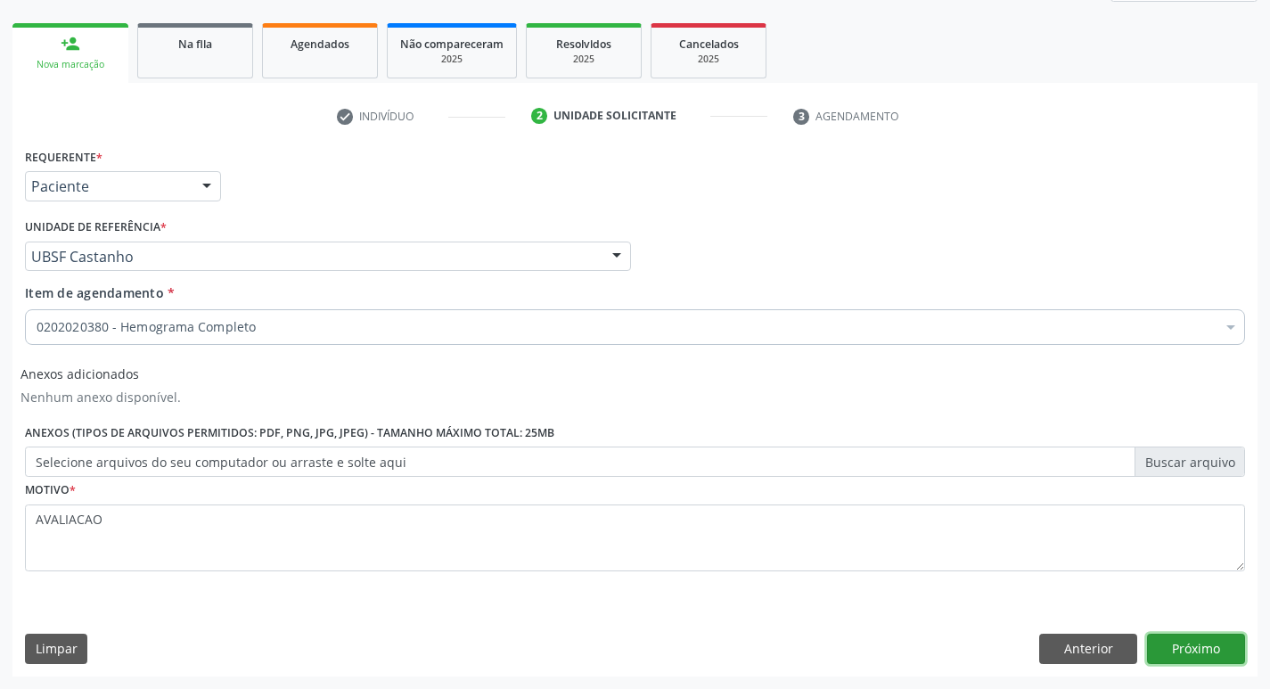
click at [1211, 644] on button "Próximo" at bounding box center [1196, 649] width 98 height 30
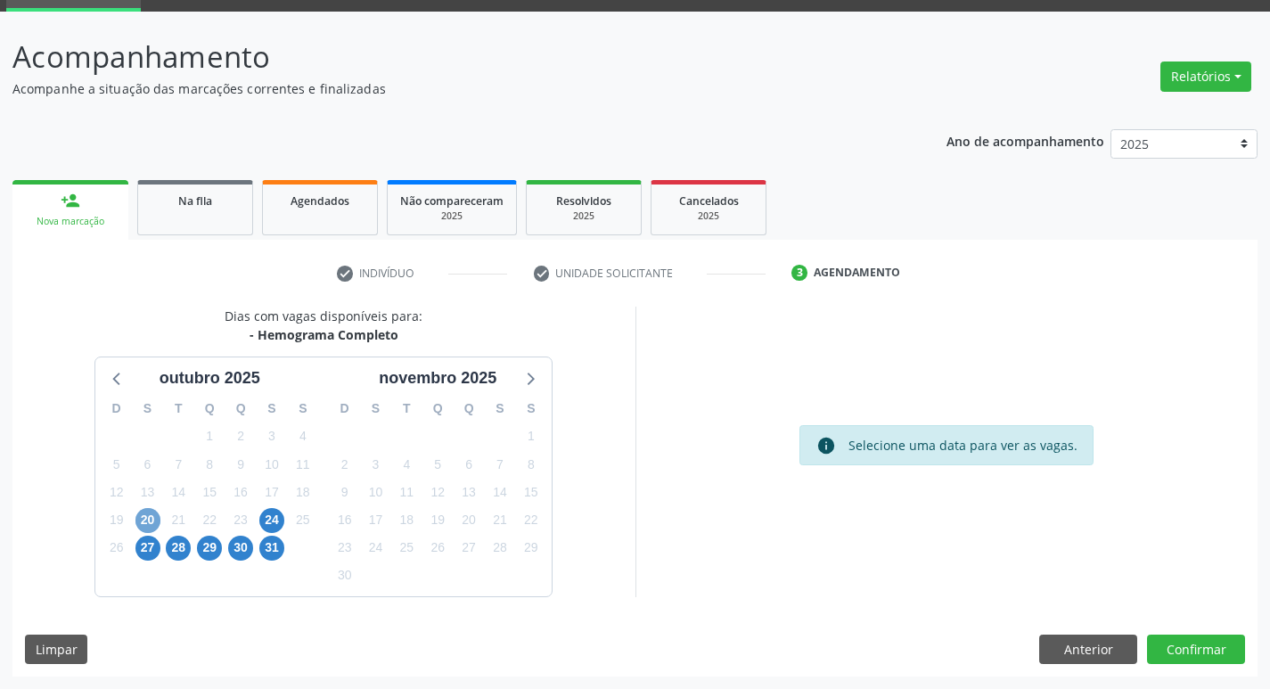
click at [145, 522] on span "20" at bounding box center [147, 520] width 25 height 25
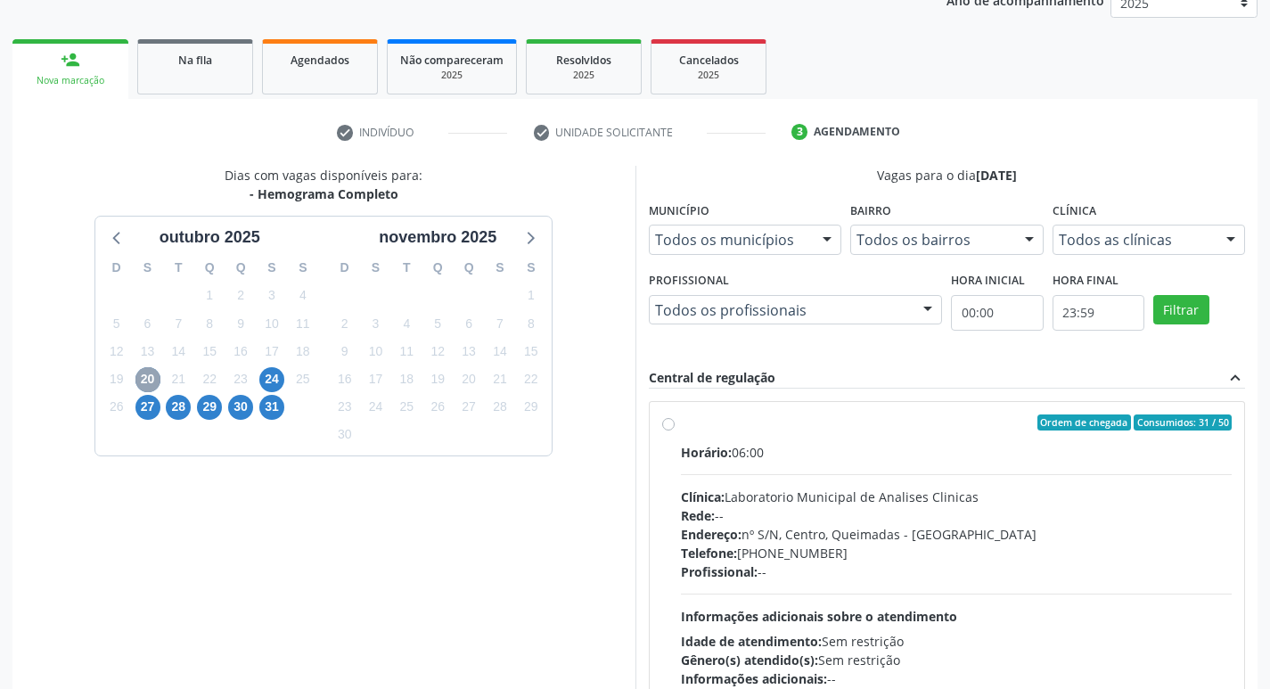
scroll to position [344, 0]
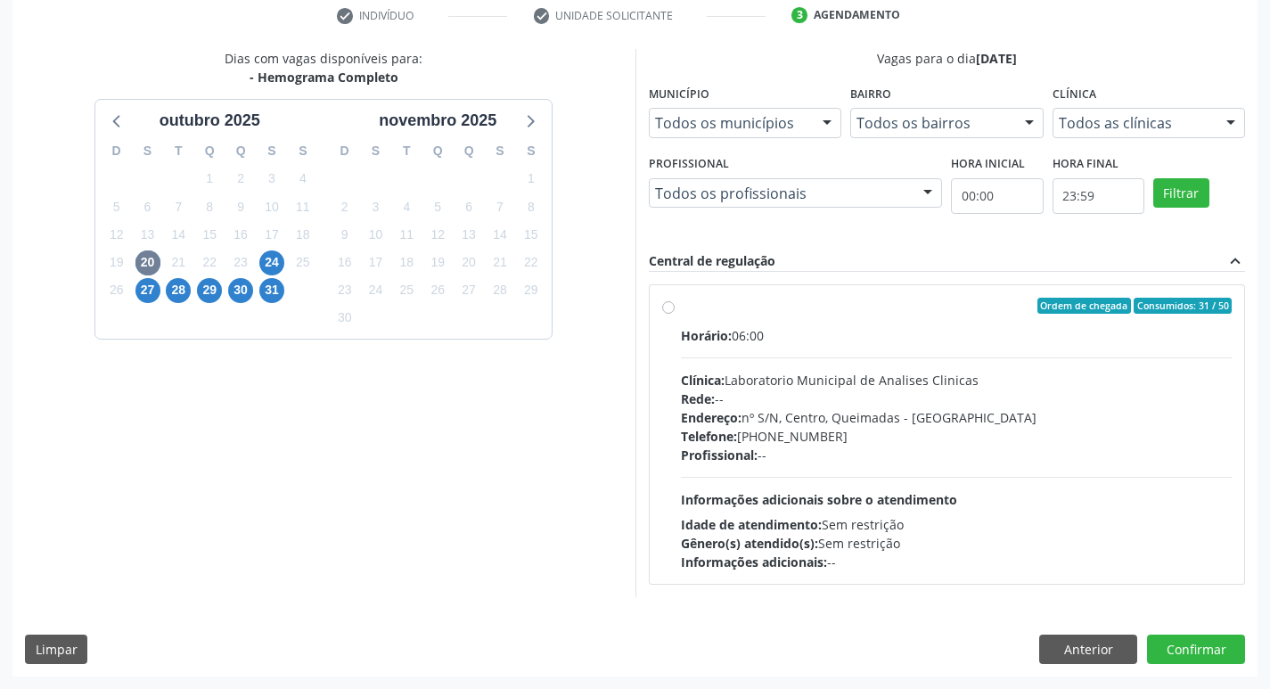
click at [892, 435] on div "Telefone: [PHONE_NUMBER]" at bounding box center [957, 436] width 552 height 19
click at [675, 314] on input "Ordem de chegada Consumidos: 31 / 50 Horário: 06:00 Clínica: Laboratorio Munici…" at bounding box center [668, 306] width 12 height 16
radio input "true"
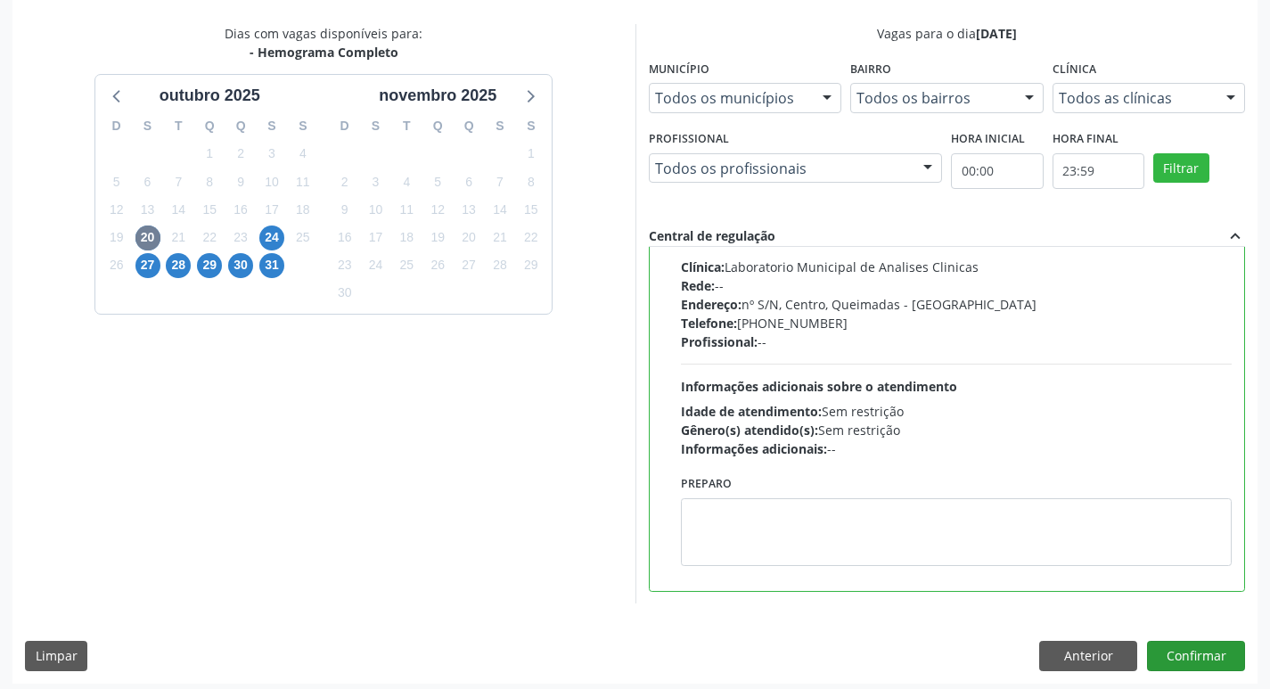
scroll to position [376, 0]
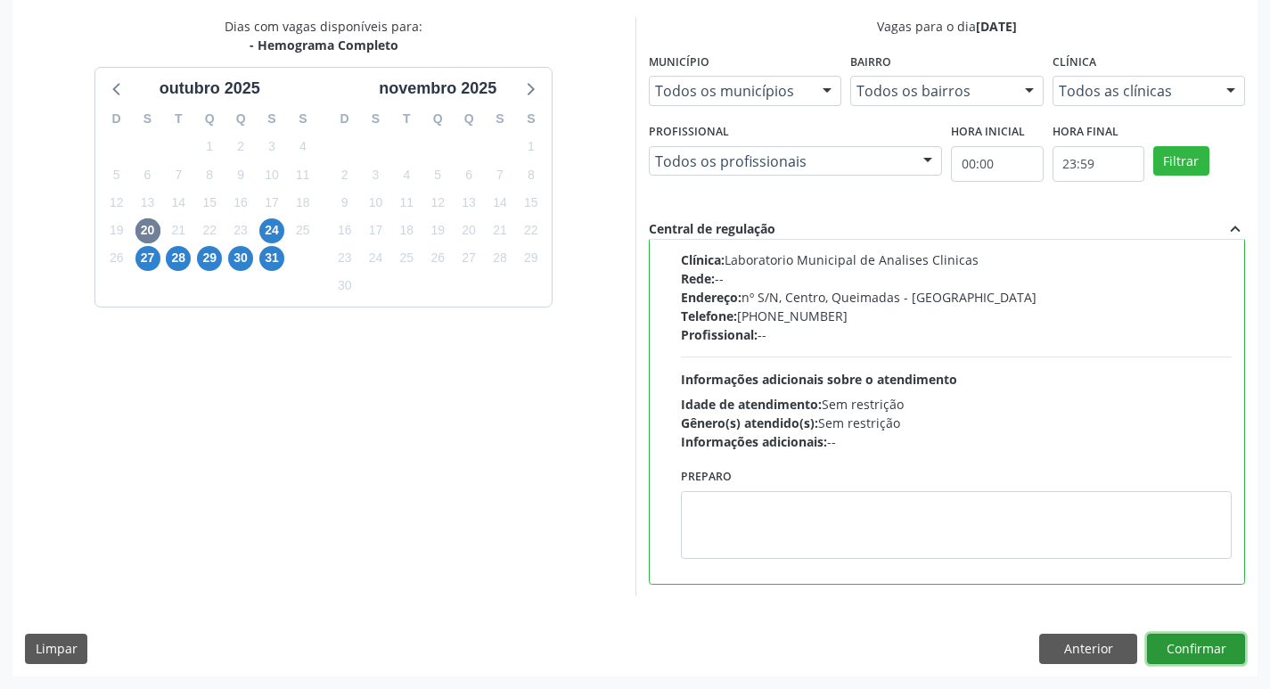
click at [1197, 641] on button "Confirmar" at bounding box center [1196, 649] width 98 height 30
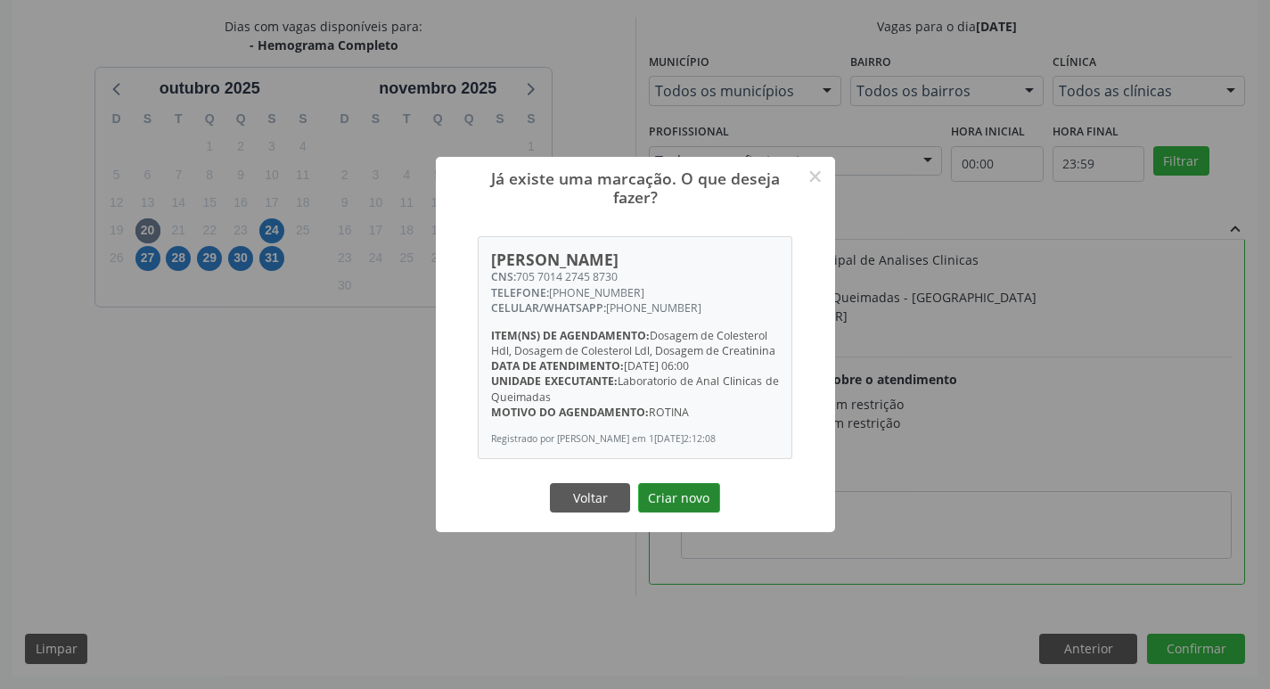
click at [683, 502] on button "Criar novo" at bounding box center [679, 498] width 82 height 30
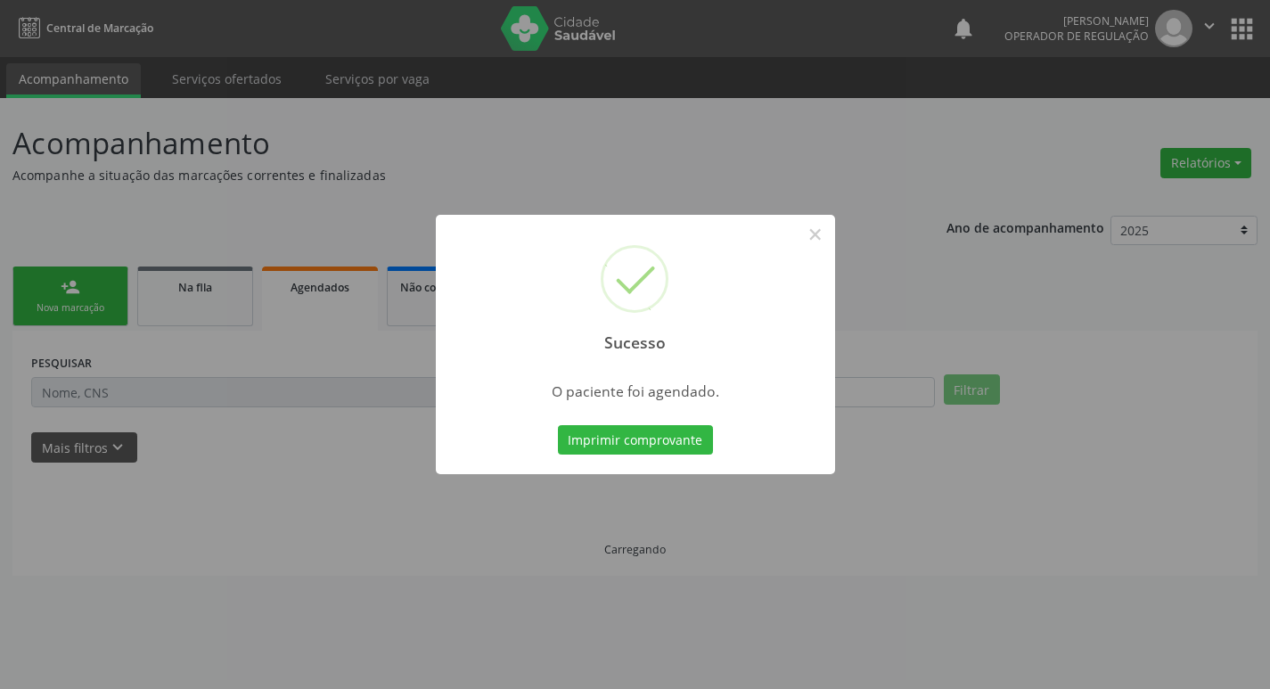
scroll to position [0, 0]
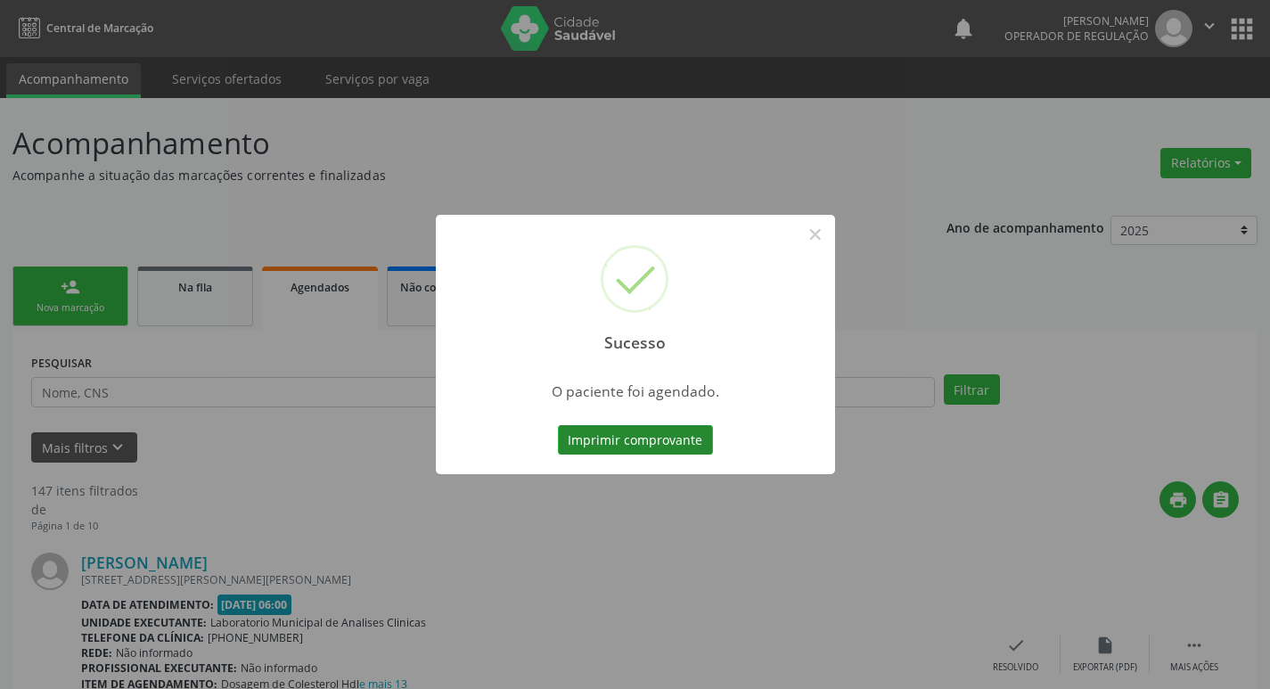
click at [676, 448] on button "Imprimir comprovante" at bounding box center [635, 440] width 155 height 30
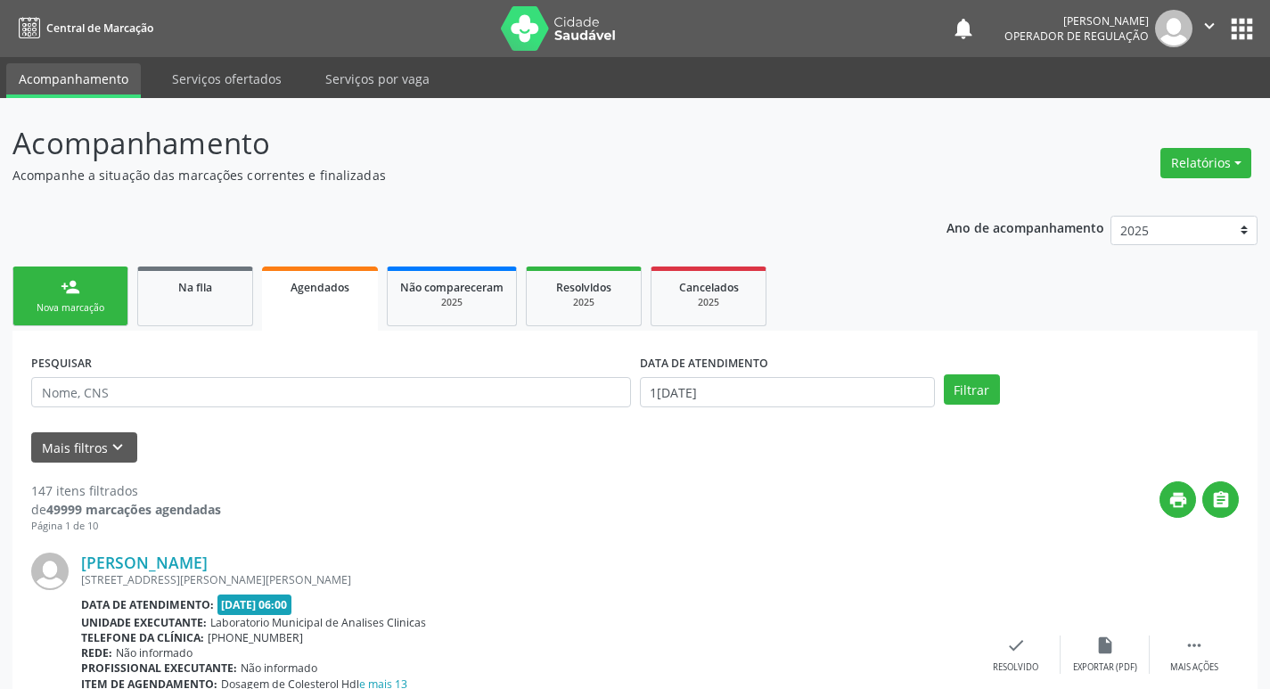
click at [78, 283] on div "person_add" at bounding box center [71, 287] width 20 height 20
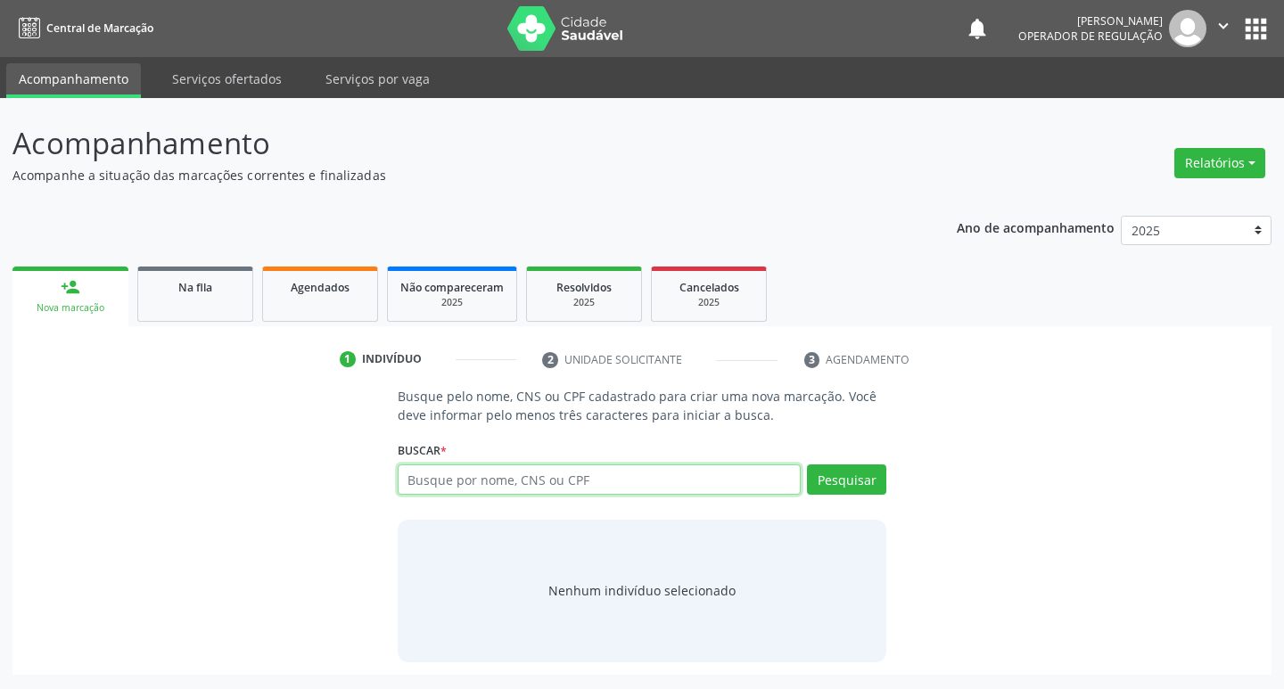
click at [436, 480] on input "text" at bounding box center [600, 479] width 404 height 30
click at [467, 465] on input "text" at bounding box center [600, 479] width 404 height 30
type input "706304704430678"
click at [836, 482] on button "Pesquisar" at bounding box center [846, 479] width 79 height 30
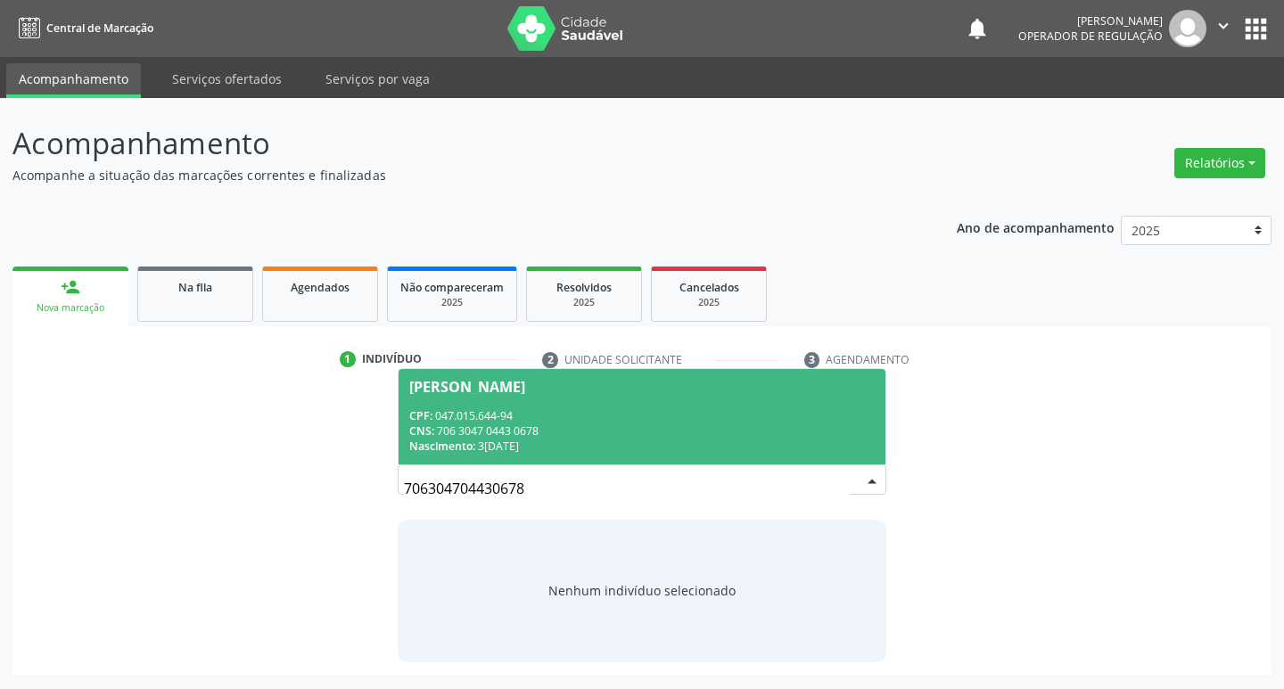
click at [686, 429] on div "CNS: 706 3047 0443 0678" at bounding box center [642, 430] width 466 height 15
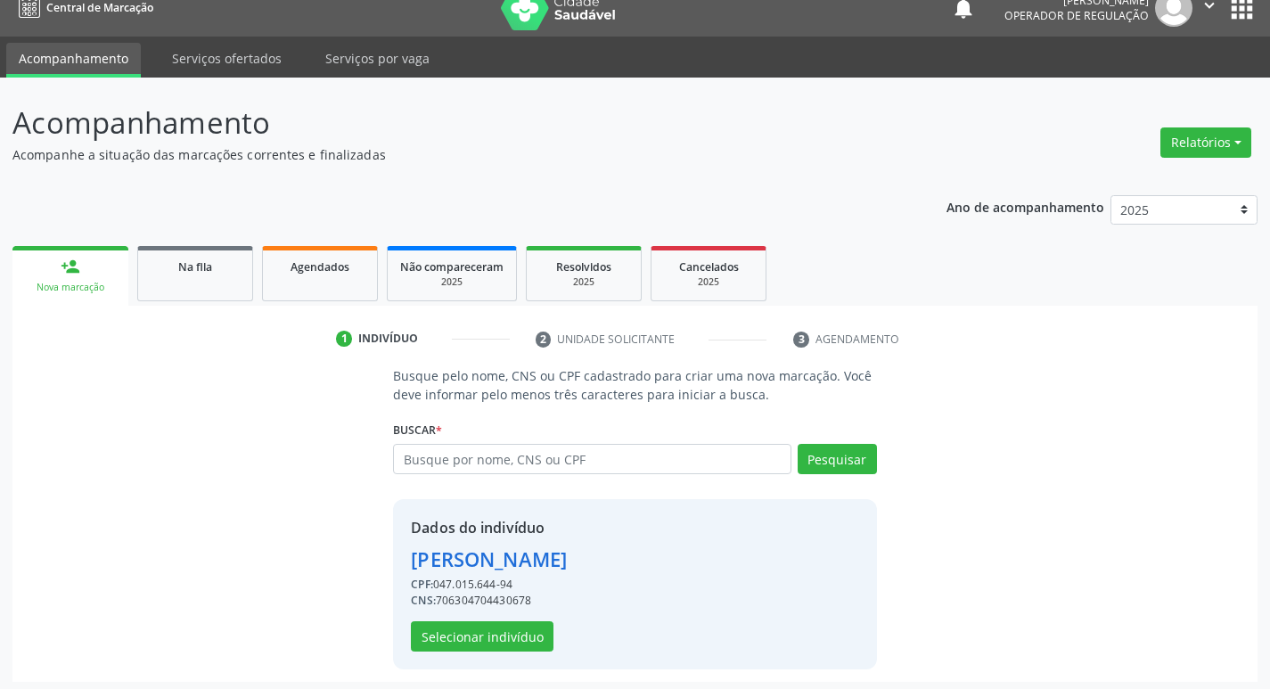
scroll to position [26, 0]
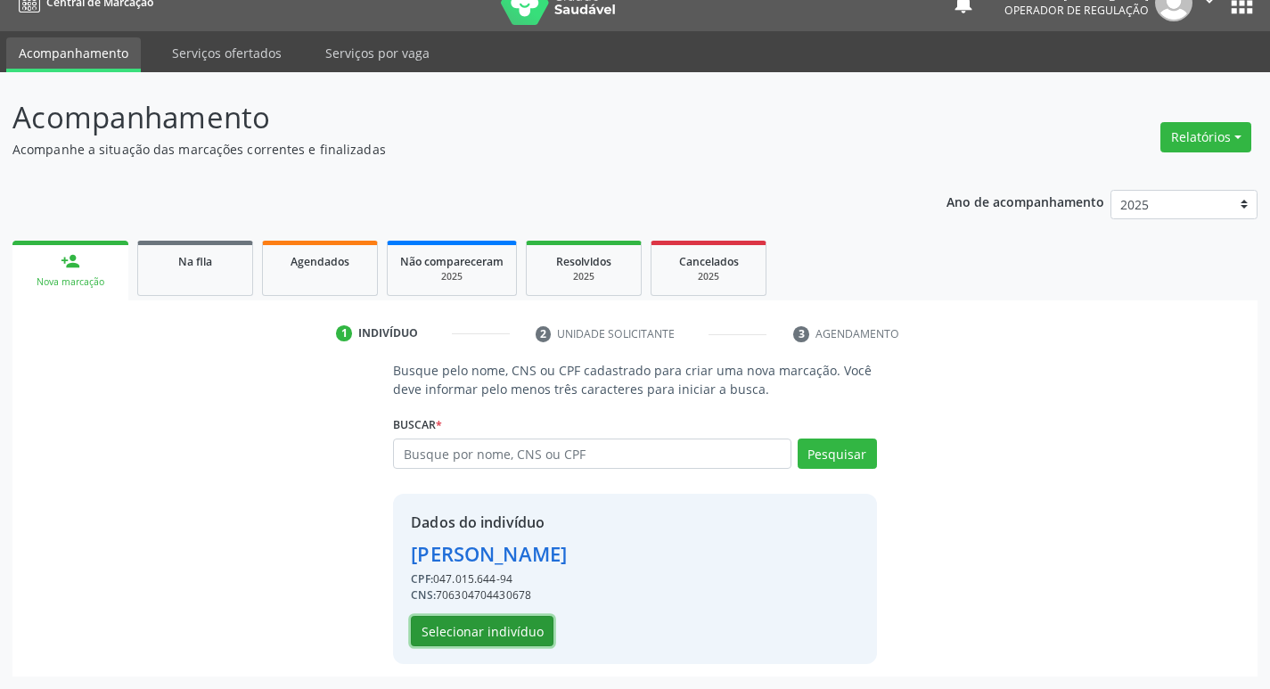
click at [499, 640] on button "Selecionar indivíduo" at bounding box center [482, 631] width 143 height 30
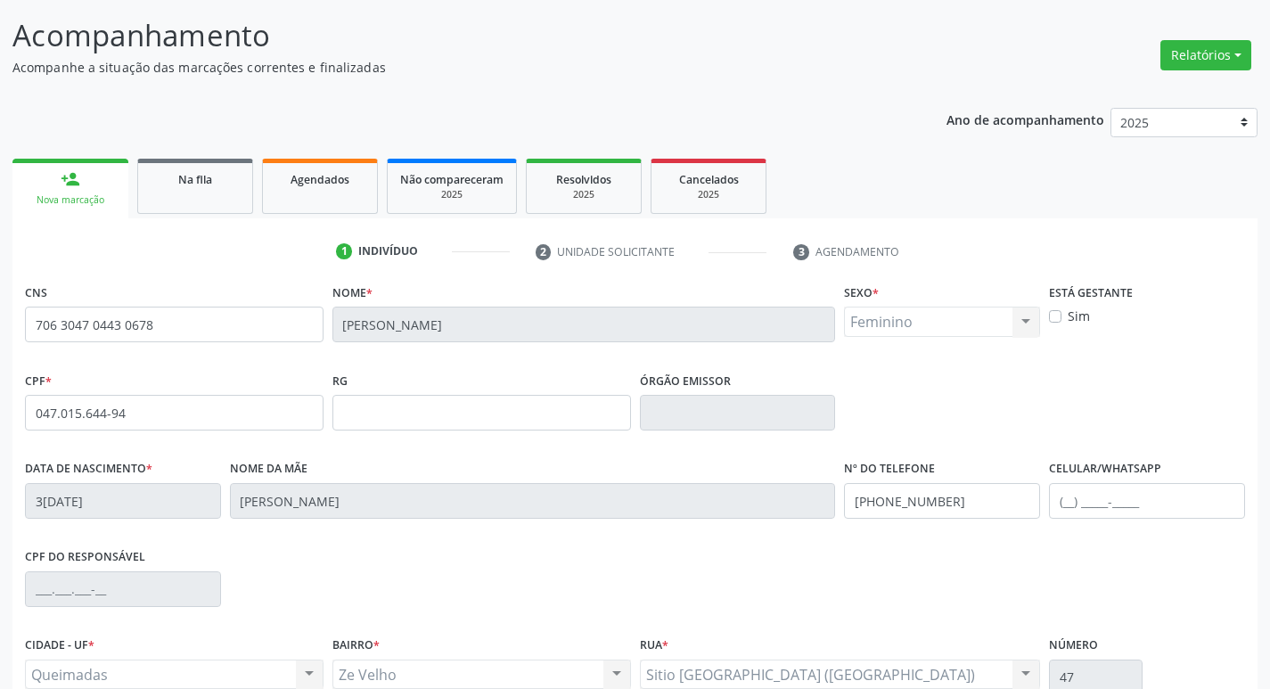
scroll to position [277, 0]
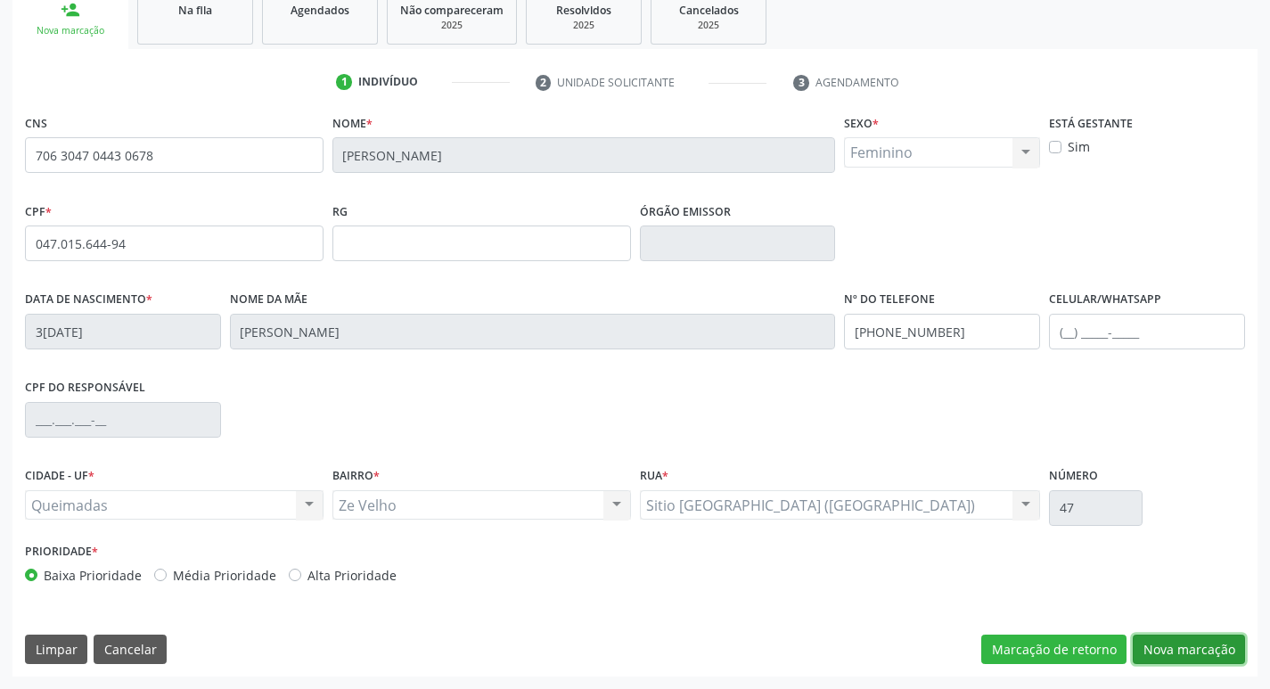
click at [1187, 653] on button "Nova marcação" at bounding box center [1189, 650] width 112 height 30
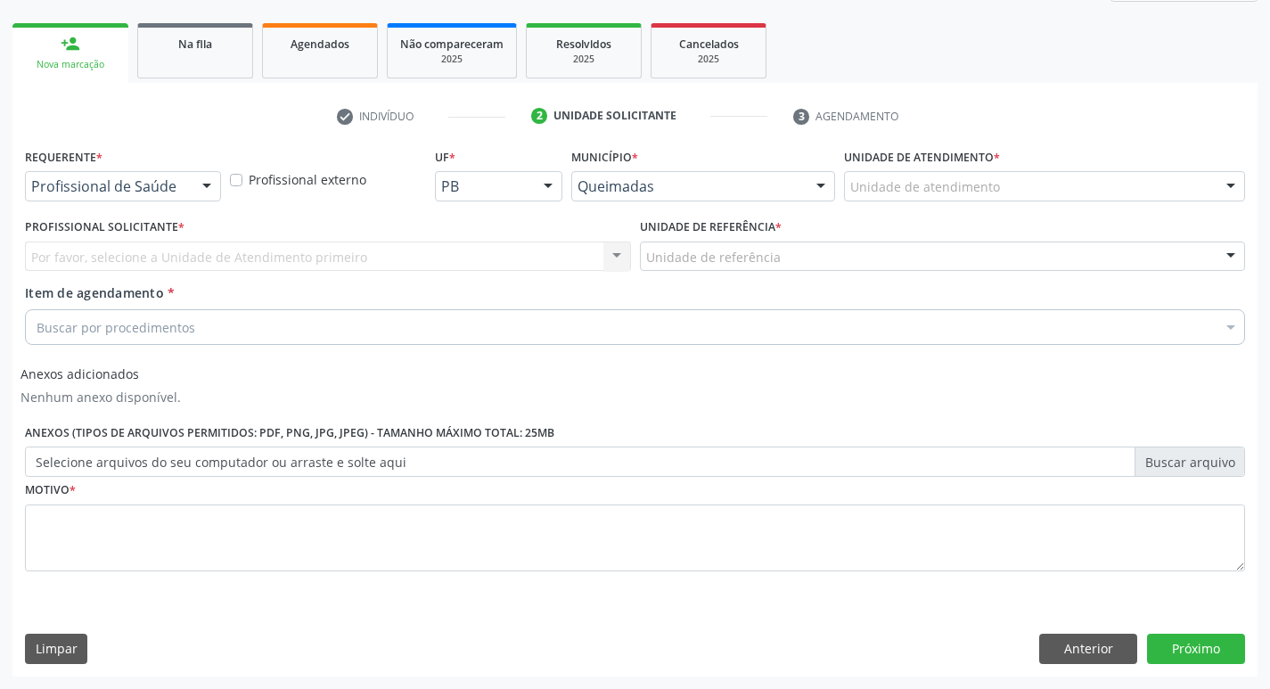
scroll to position [243, 0]
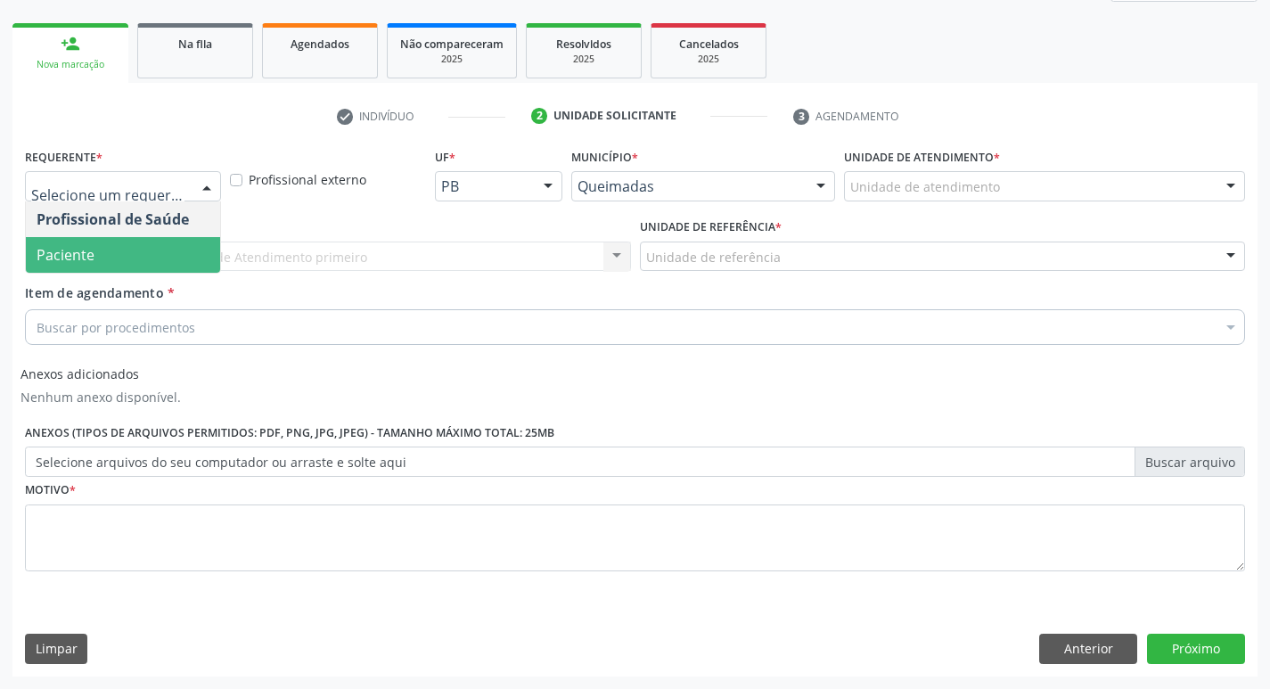
click at [134, 260] on span "Paciente" at bounding box center [123, 255] width 194 height 36
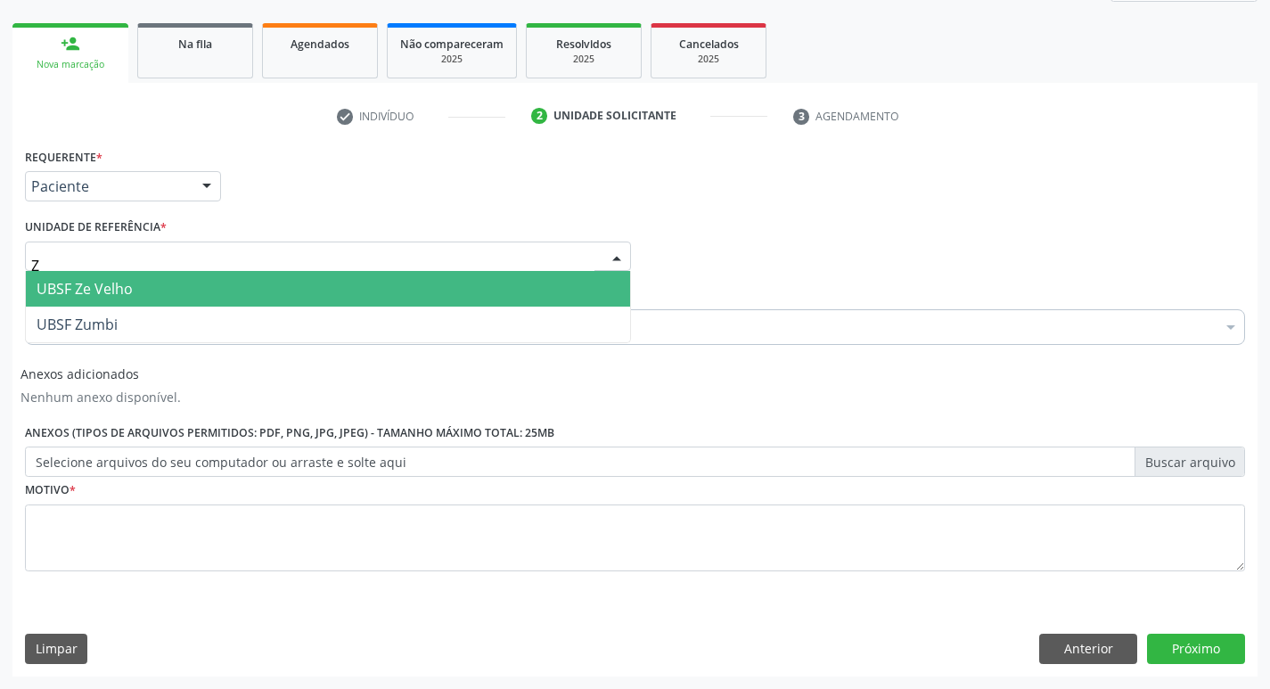
type input "ZE"
click at [152, 283] on span "UBSF Ze Velho" at bounding box center [328, 289] width 604 height 36
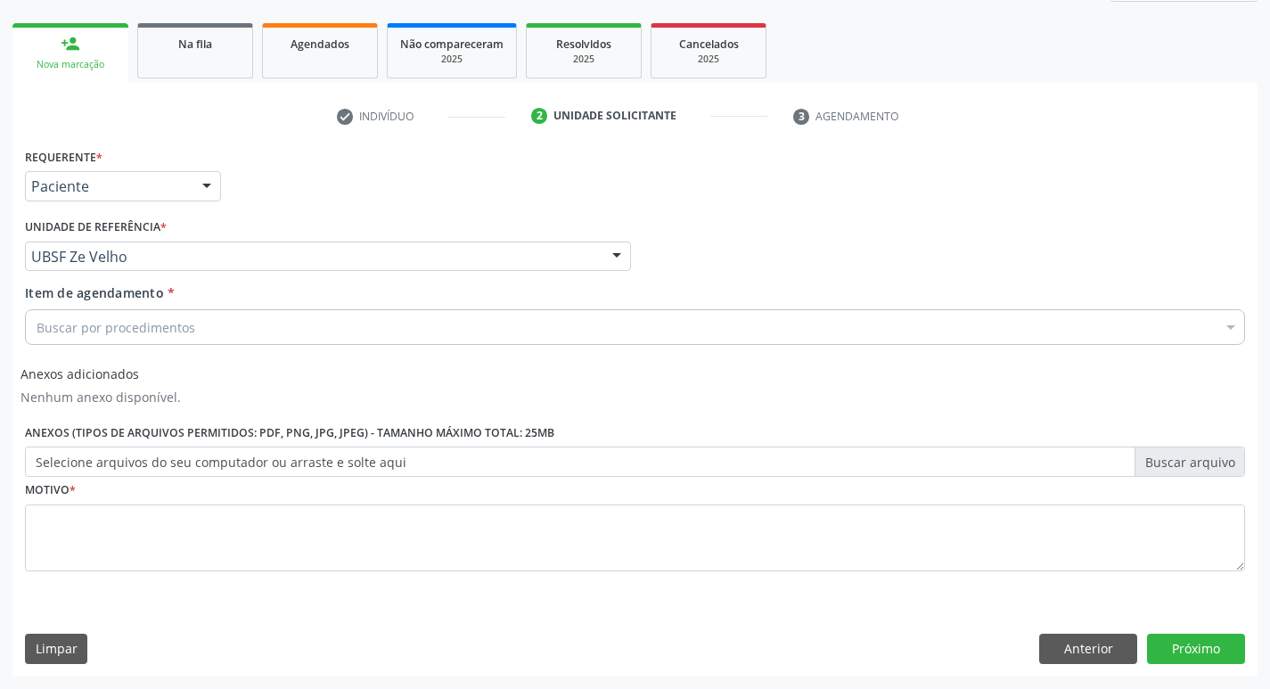
click at [74, 498] on label "Motivo *" at bounding box center [50, 491] width 51 height 28
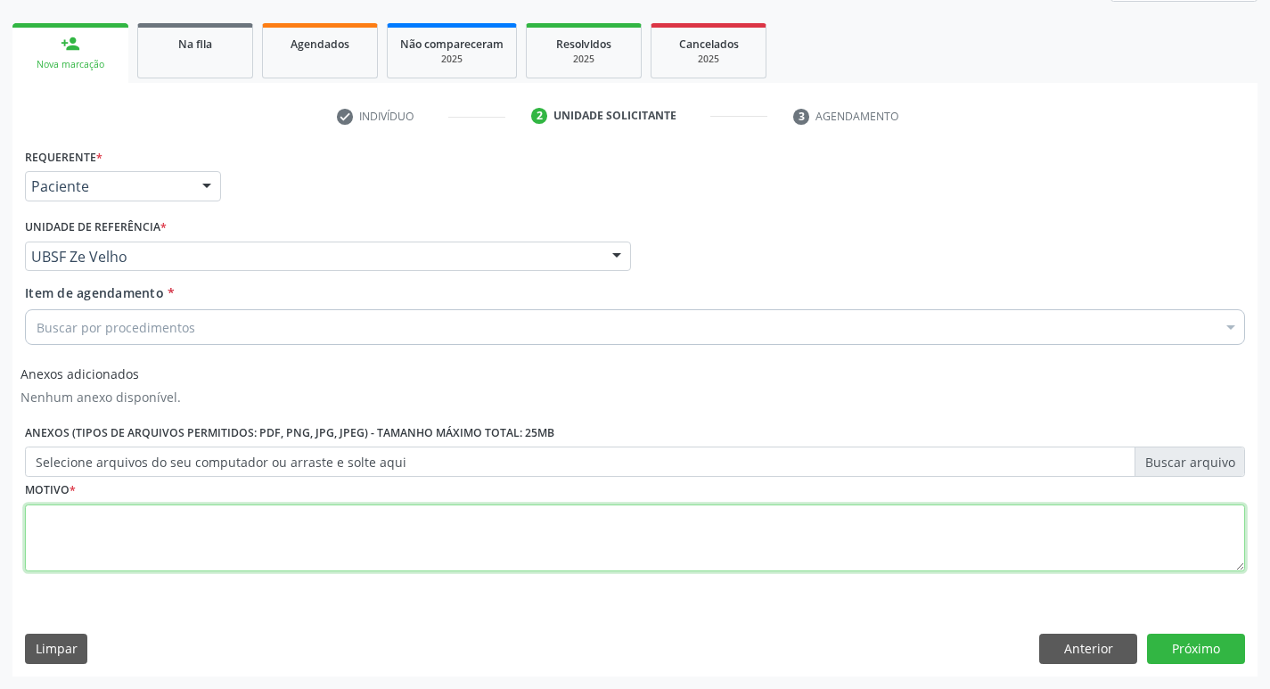
click at [98, 513] on textarea at bounding box center [635, 539] width 1220 height 68
type textarea "AVALIACAO"
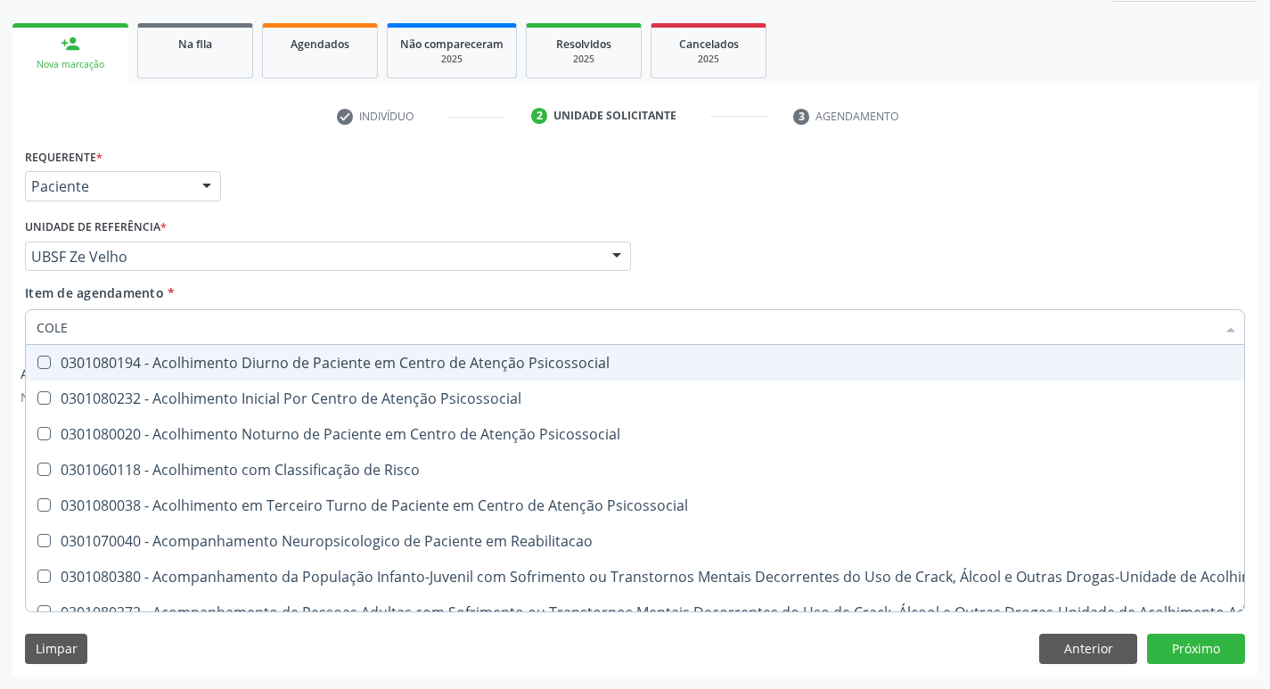
type input "COLES"
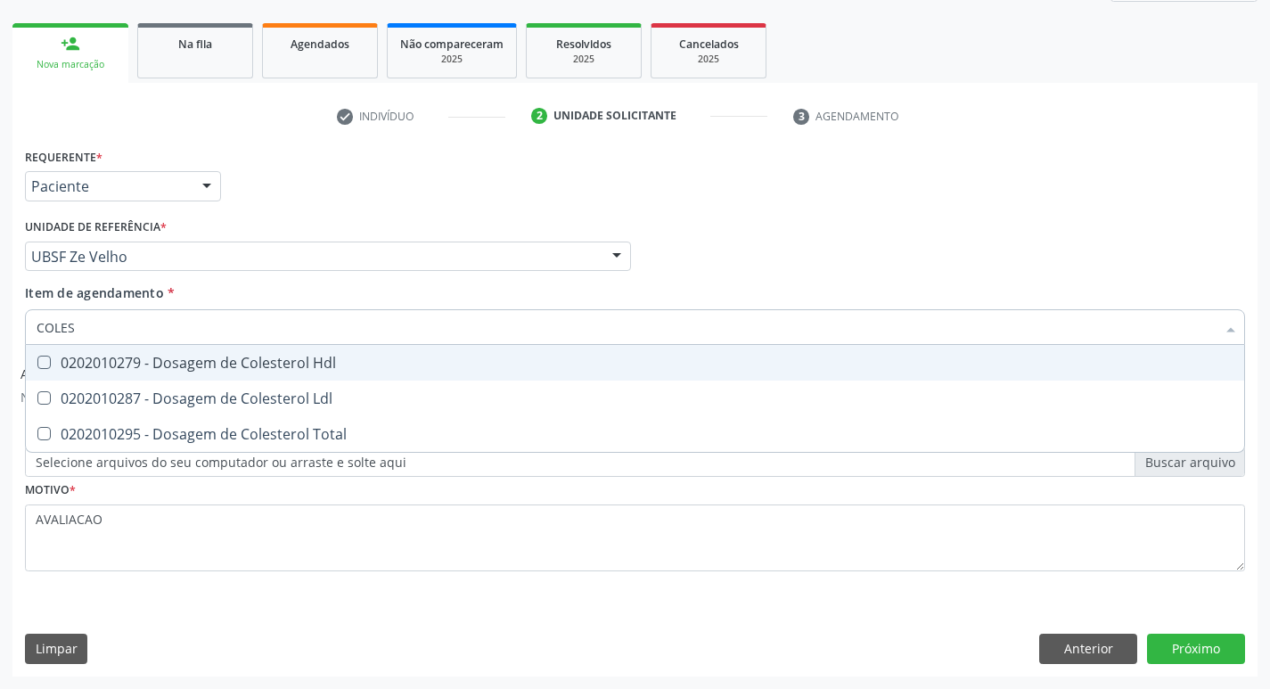
click at [136, 367] on div "0202010279 - Dosagem de Colesterol Hdl" at bounding box center [635, 363] width 1197 height 14
checkbox Hdl "true"
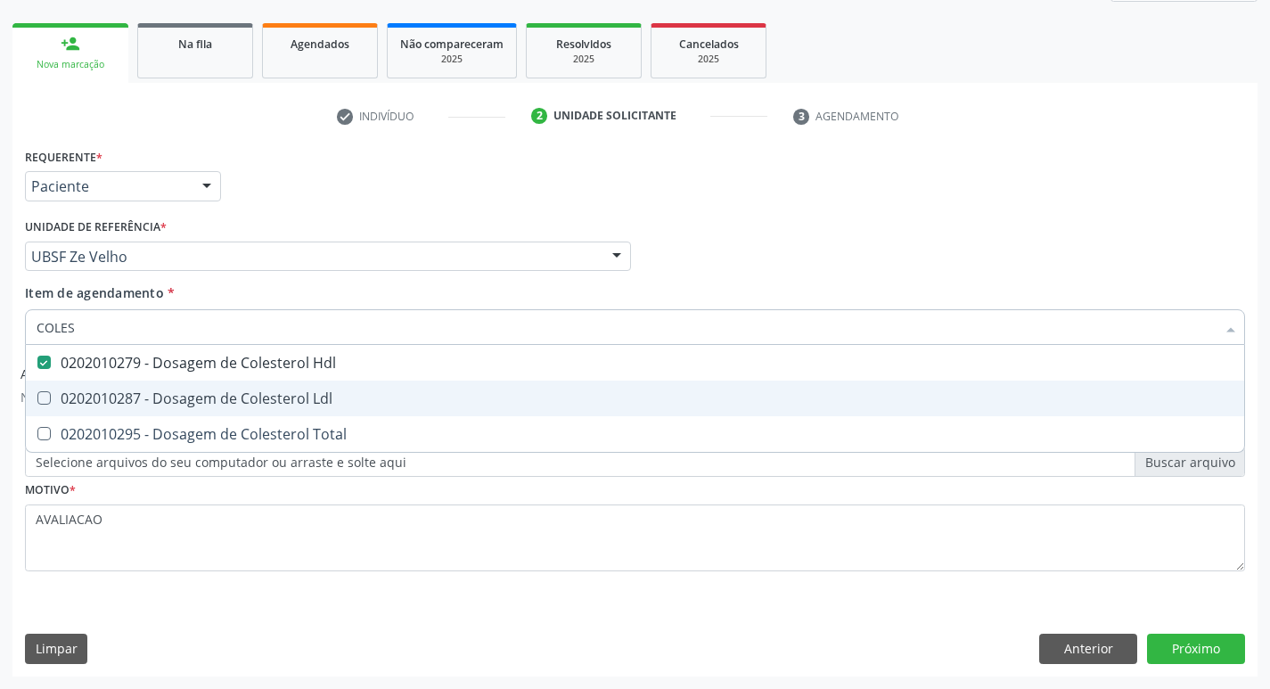
click at [155, 387] on span "0202010287 - Dosagem de Colesterol Ldl" at bounding box center [635, 399] width 1219 height 36
checkbox Ldl "true"
type input "COLE"
checkbox Hdl "false"
checkbox Ldl "false"
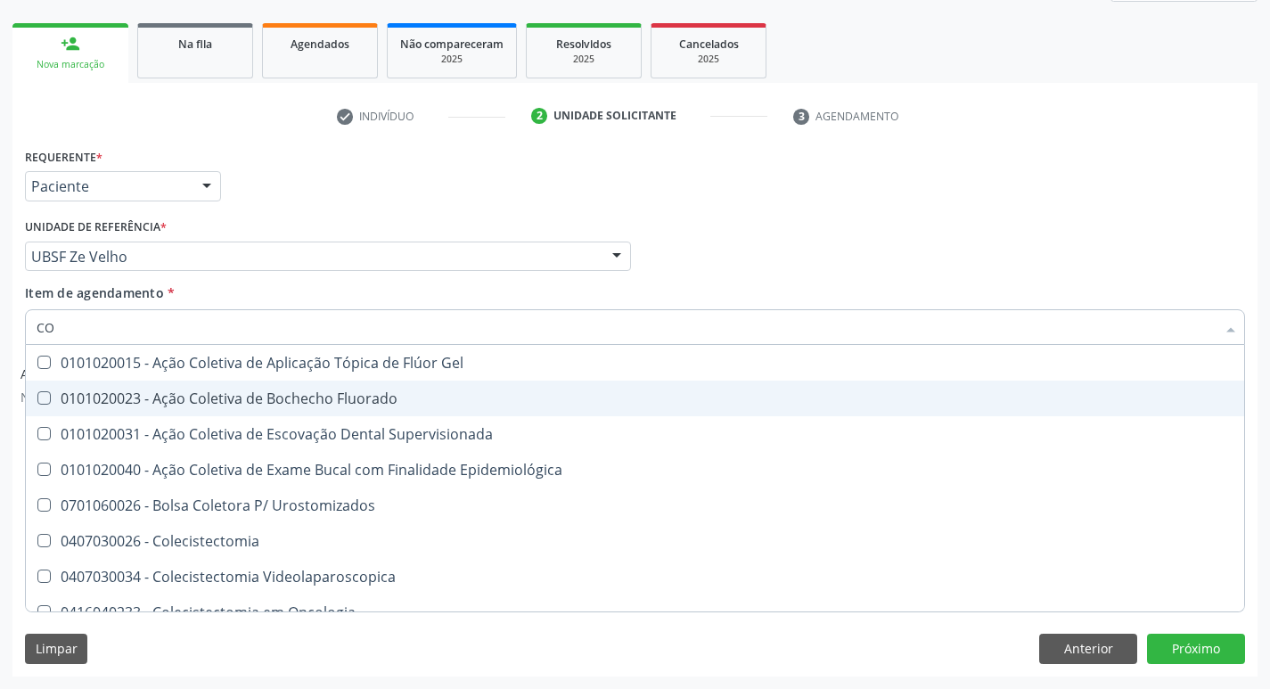
type input "C"
checkbox Hdl "false"
checkbox Ldl "false"
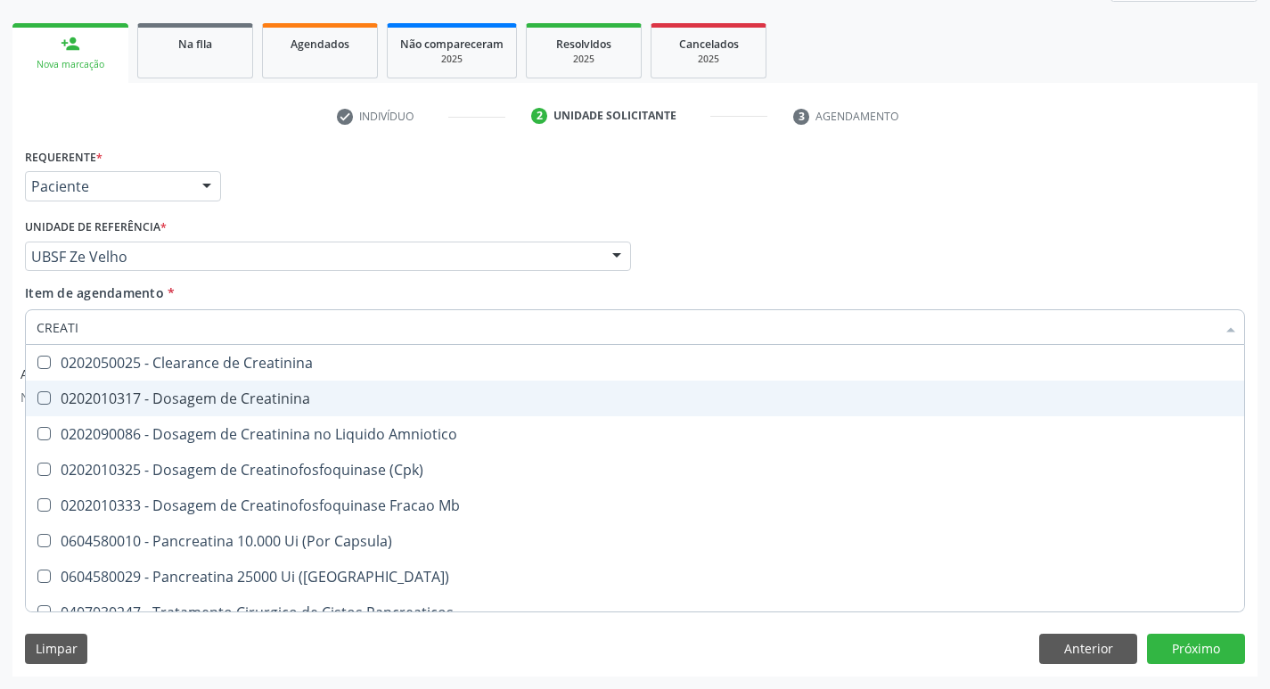
type input "CREATIN"
click at [147, 398] on div "0202010317 - Dosagem de Creatinina" at bounding box center [635, 398] width 1197 height 14
checkbox Creatinina "true"
type input "CREAT"
checkbox Creatinina "false"
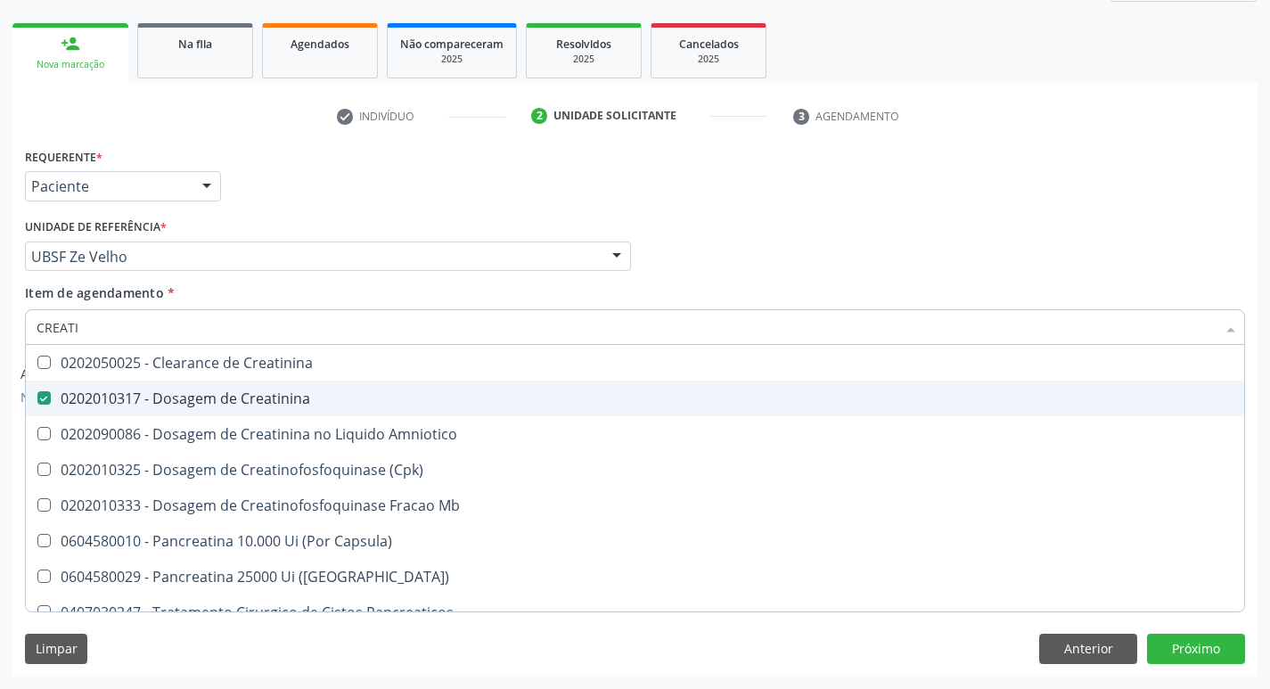
checkbox Amniotico "true"
type input "C"
checkbox Amniotico "false"
checkbox Mb "false"
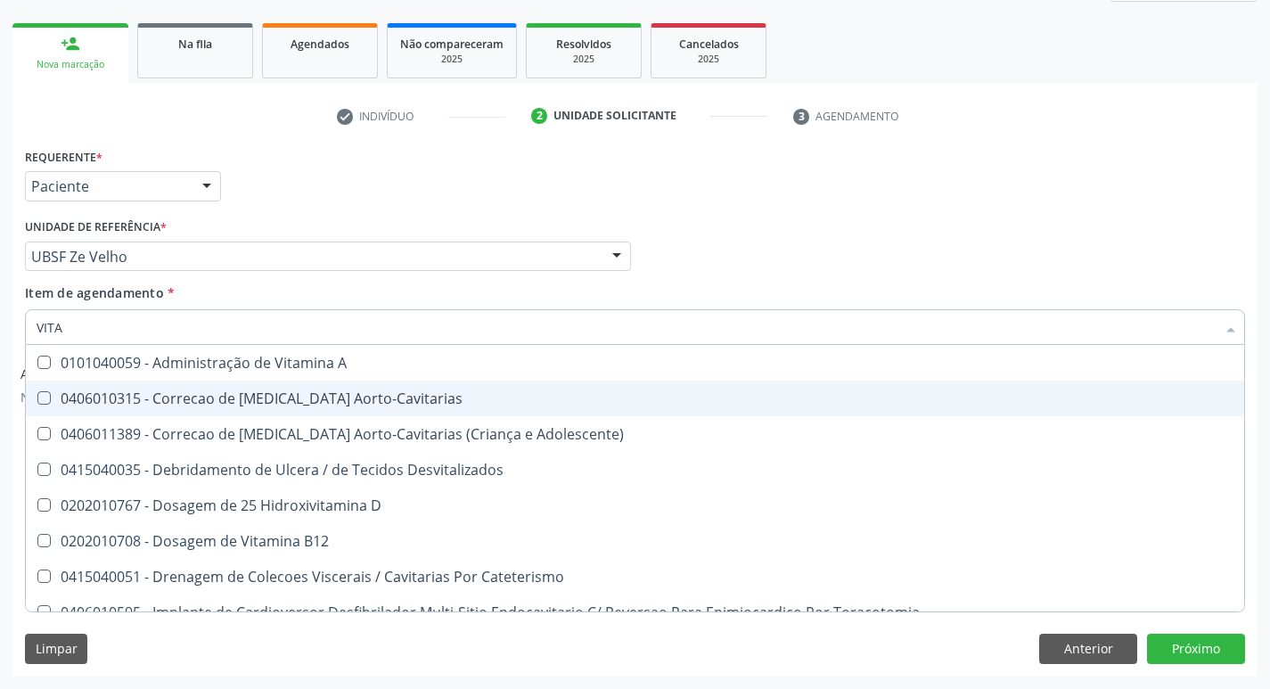
type input "VITAM"
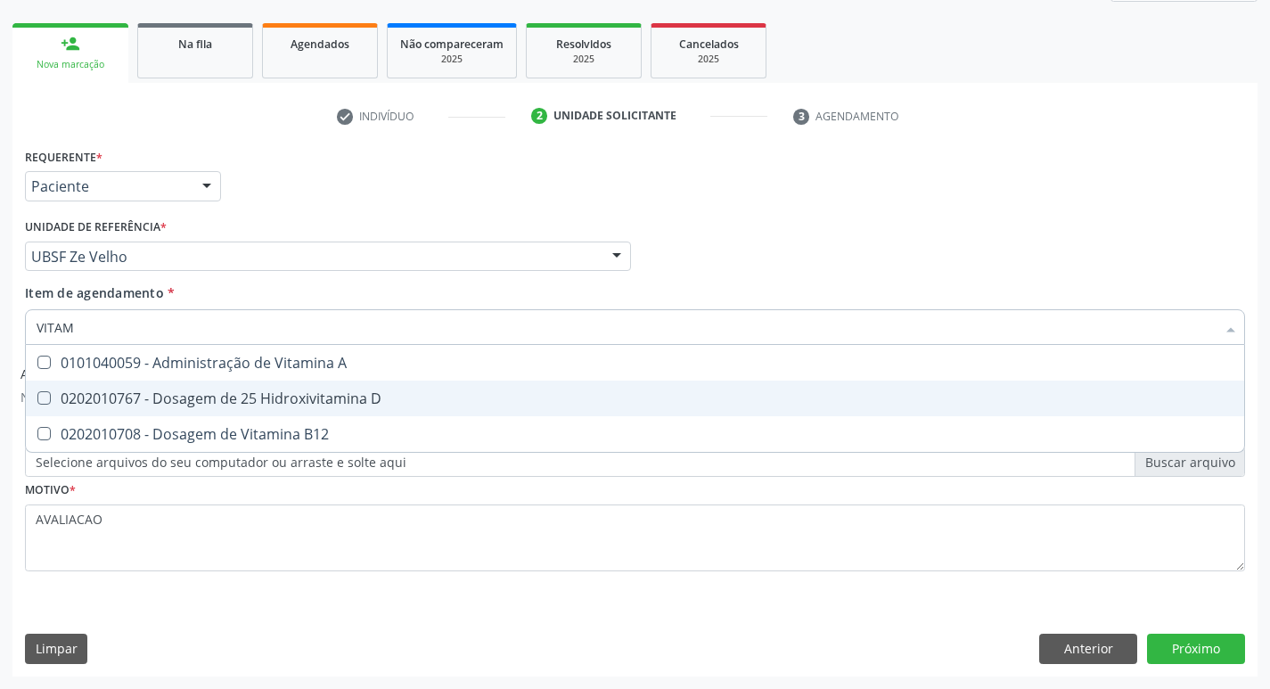
click at [208, 412] on span "0202010767 - Dosagem de 25 Hidroxivitamina D" at bounding box center [635, 399] width 1219 height 36
checkbox D "true"
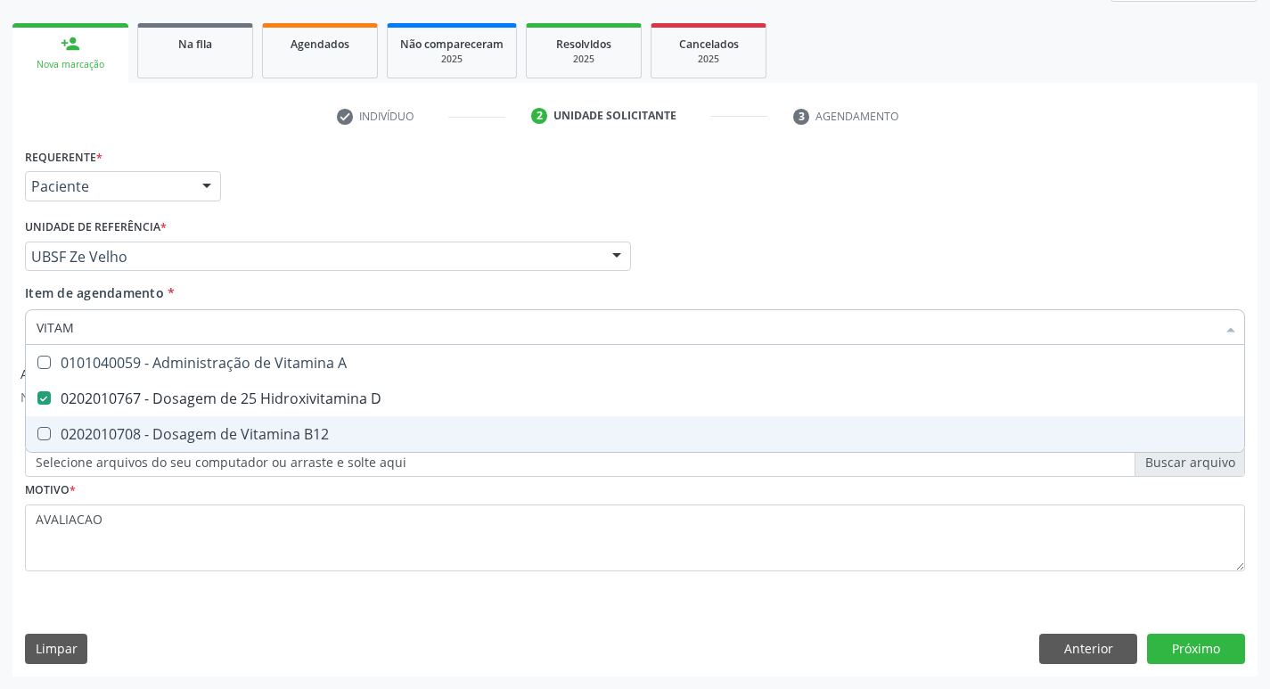
click at [220, 440] on div "0202010708 - Dosagem de Vitamina B12" at bounding box center [635, 434] width 1197 height 14
checkbox B12 "true"
type input "VITA"
checkbox D "false"
checkbox B12 "false"
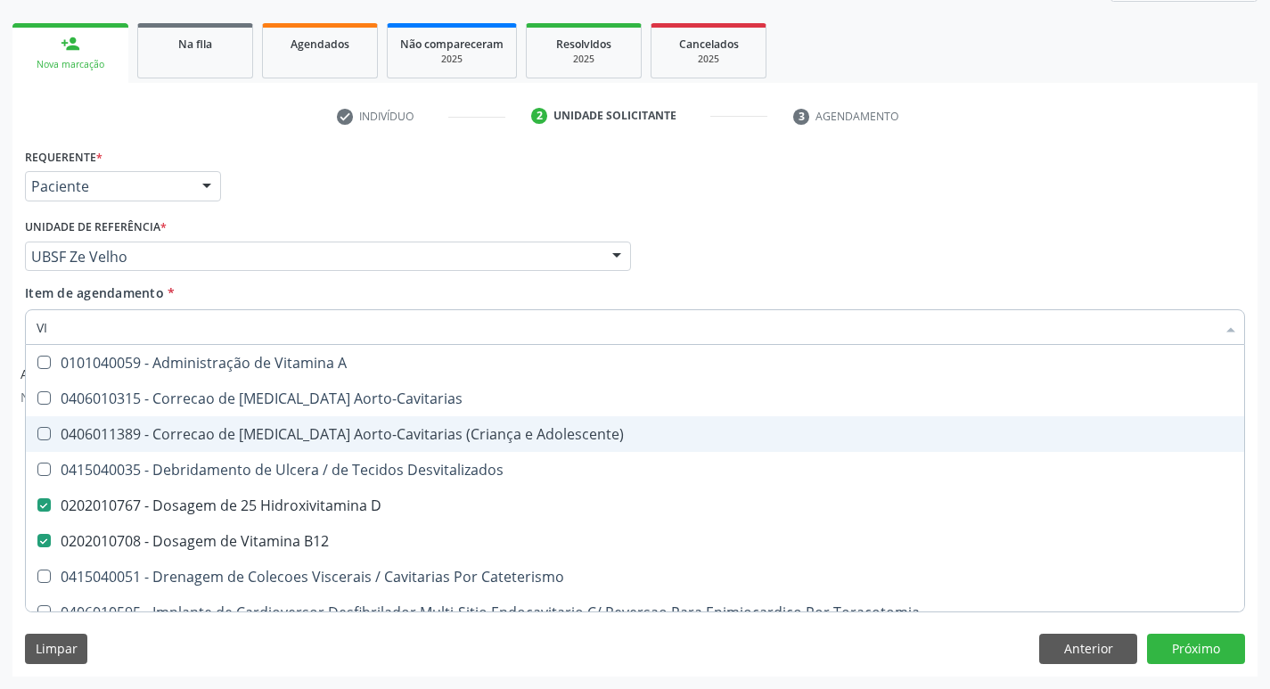
type input "V"
checkbox D "false"
checkbox B12 "false"
checkbox Cateterismo "false"
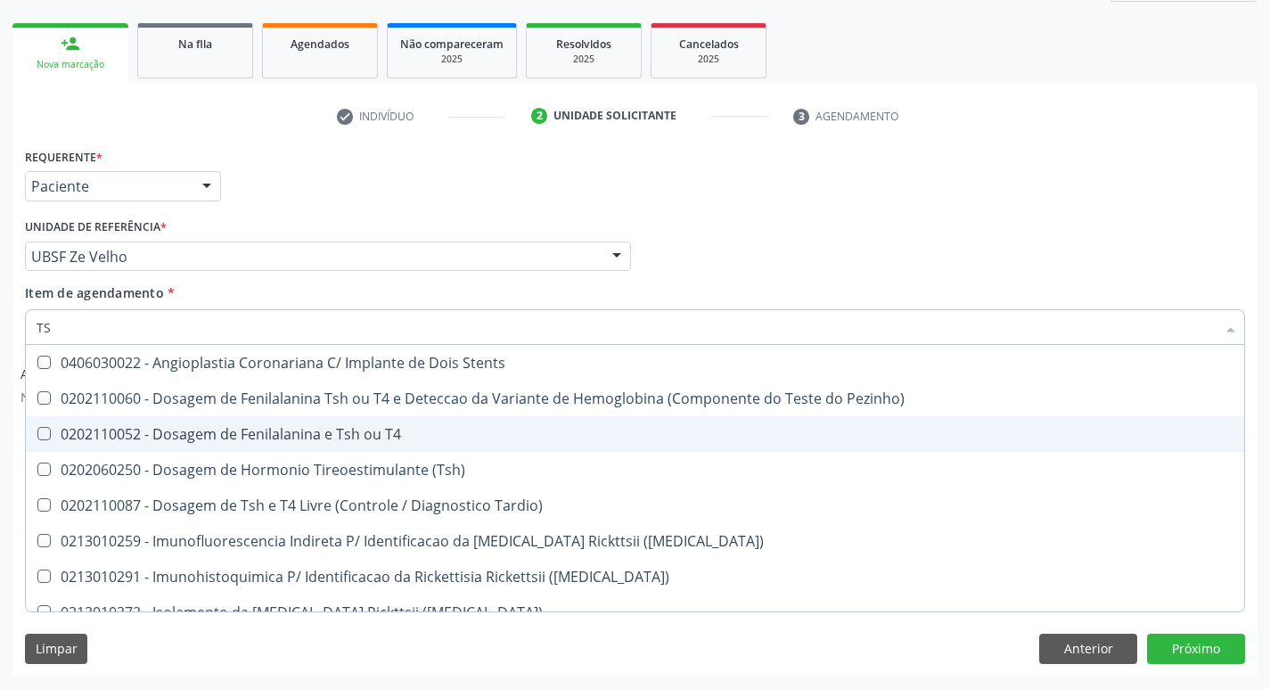
type input "TSH"
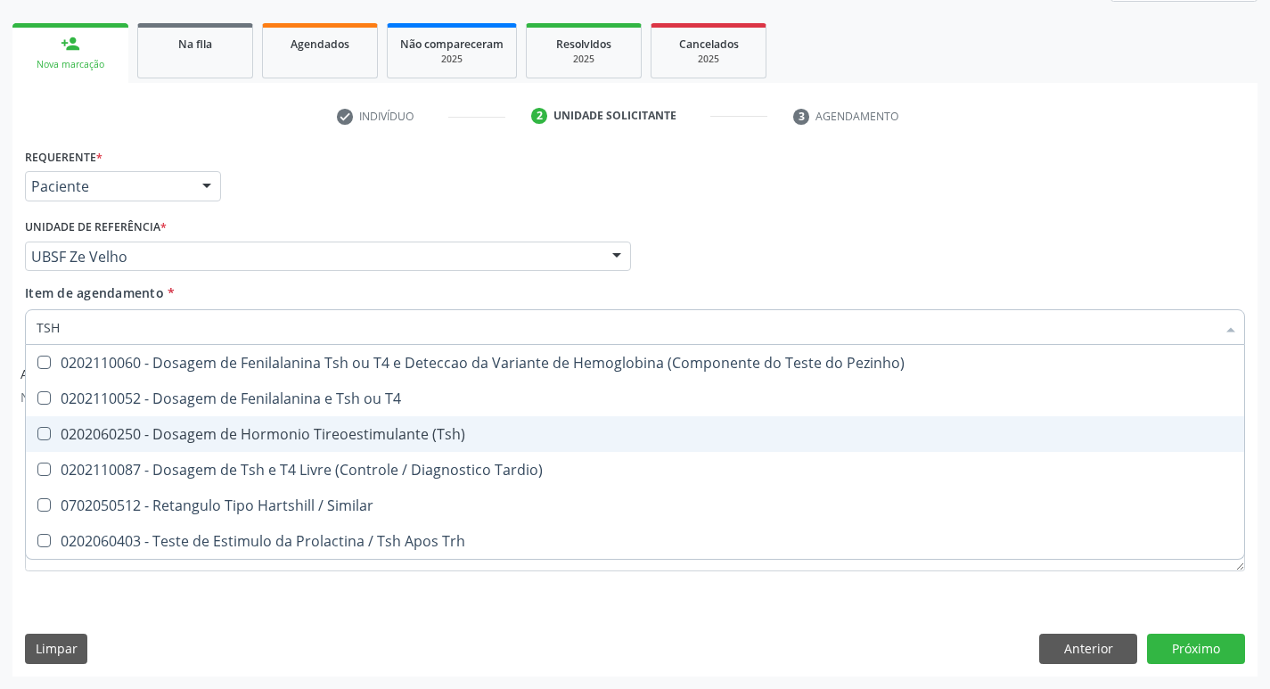
click at [219, 441] on div "0202060250 - Dosagem de Hormonio Tireoestimulante (Tsh)" at bounding box center [635, 434] width 1197 height 14
checkbox \(Tsh\) "true"
type input "TS"
checkbox \(Tsh\) "false"
checkbox Tardio\) "true"
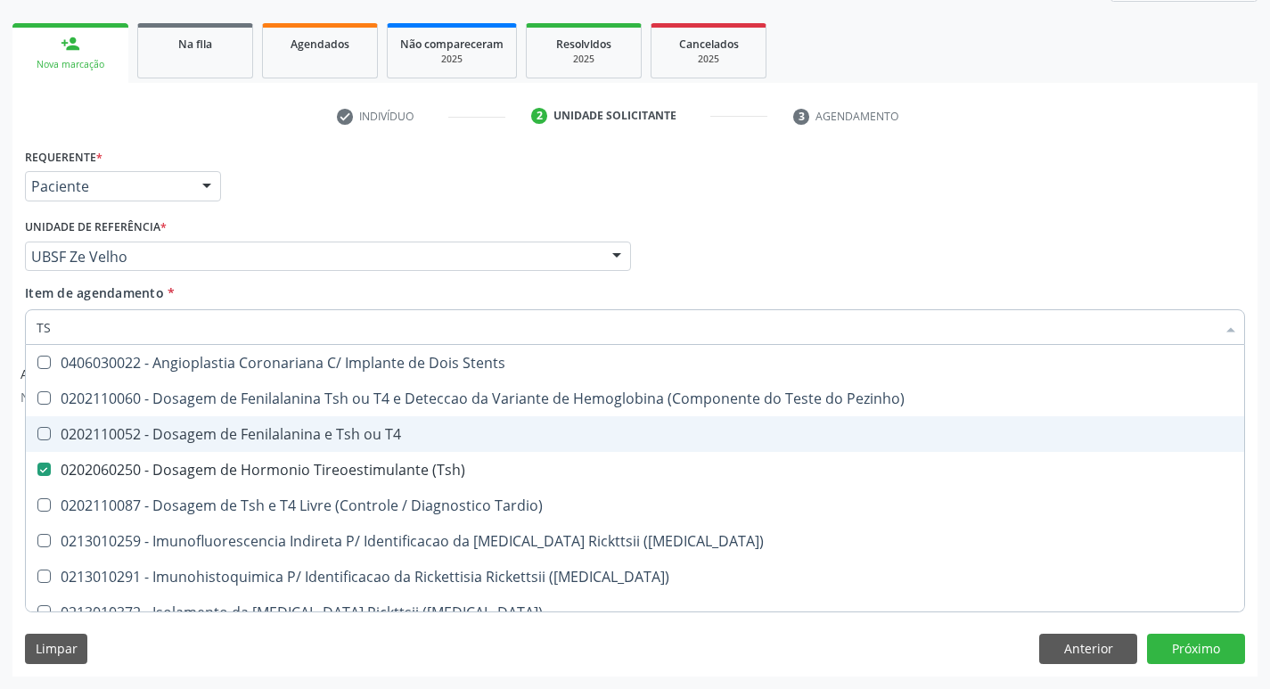
type input "T"
checkbox \(Tsh\) "false"
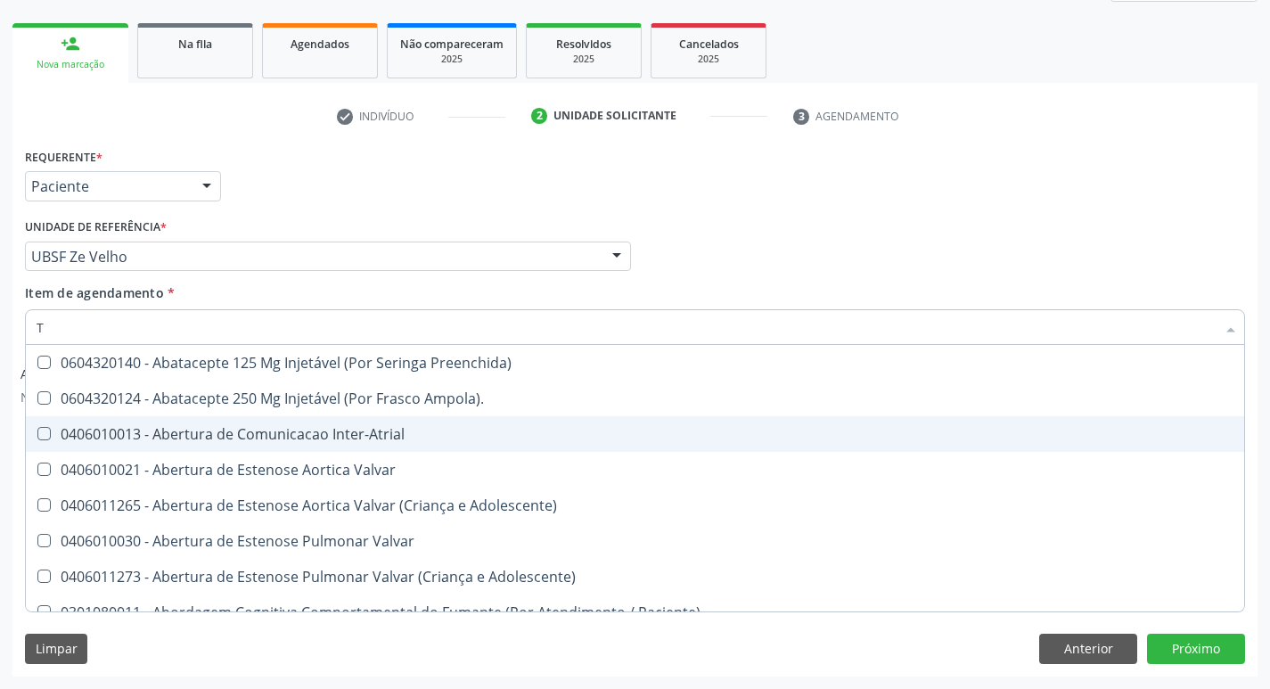
type input "T4"
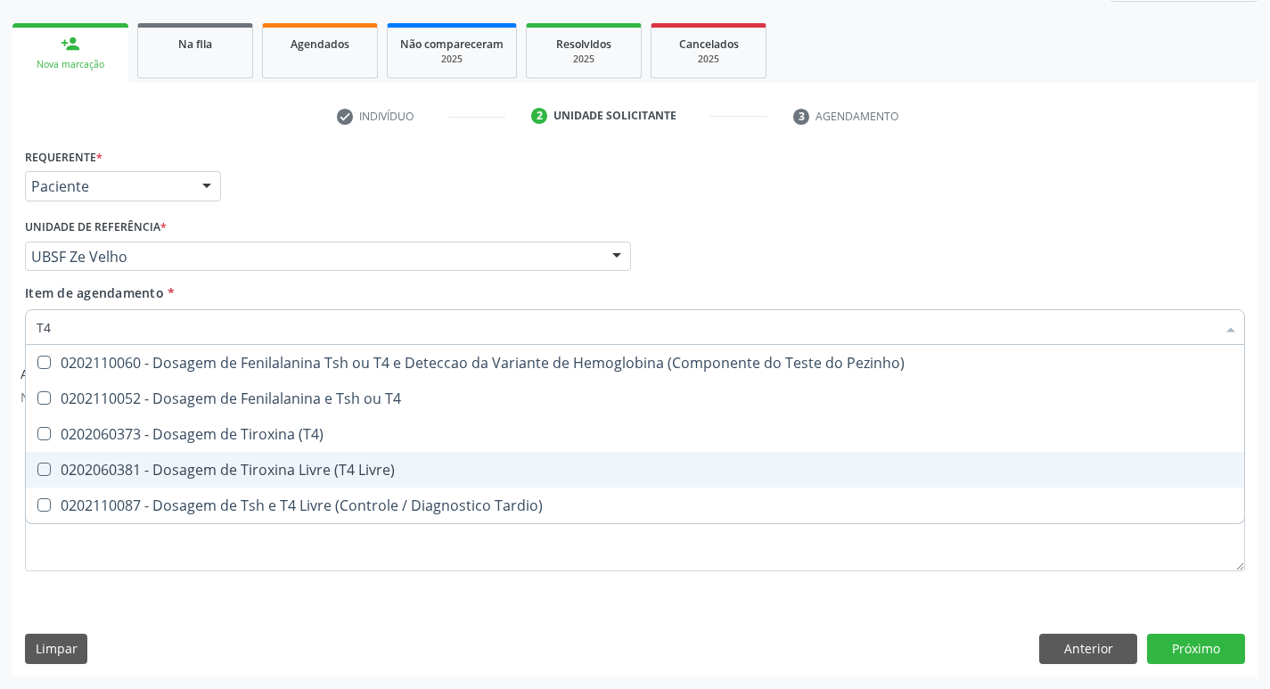
click at [288, 456] on span "0202060381 - Dosagem de Tiroxina Livre (T4 Livre)" at bounding box center [635, 470] width 1219 height 36
checkbox Livre\) "true"
type input "T"
checkbox Livre\) "false"
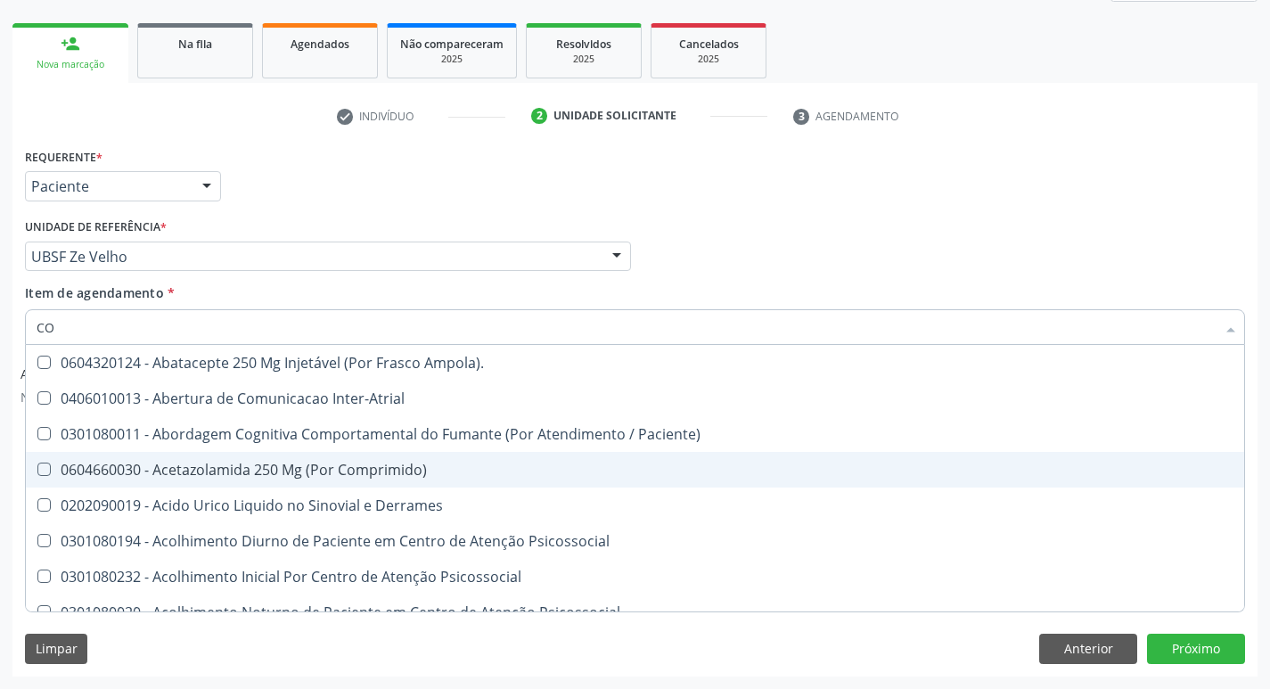
type input "COL"
checkbox Vasos\) "true"
checkbox Aortico "true"
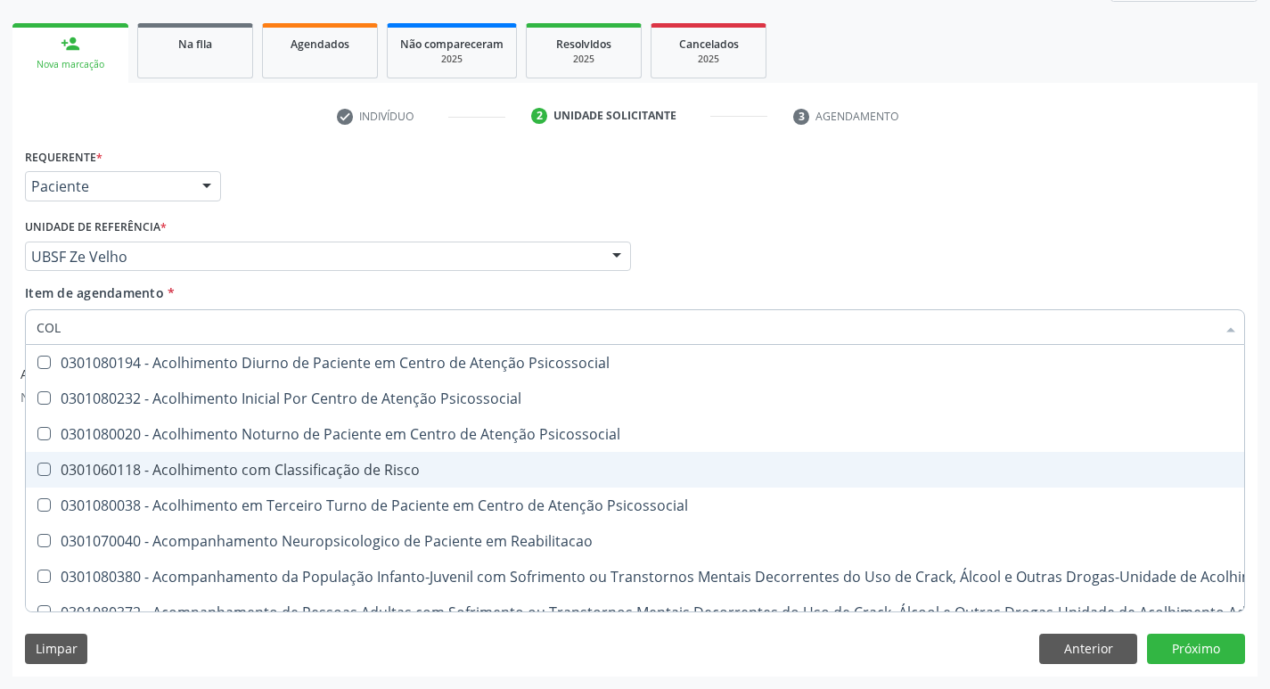
type input "COLE"
checkbox Mama "true"
checkbox Utero "true"
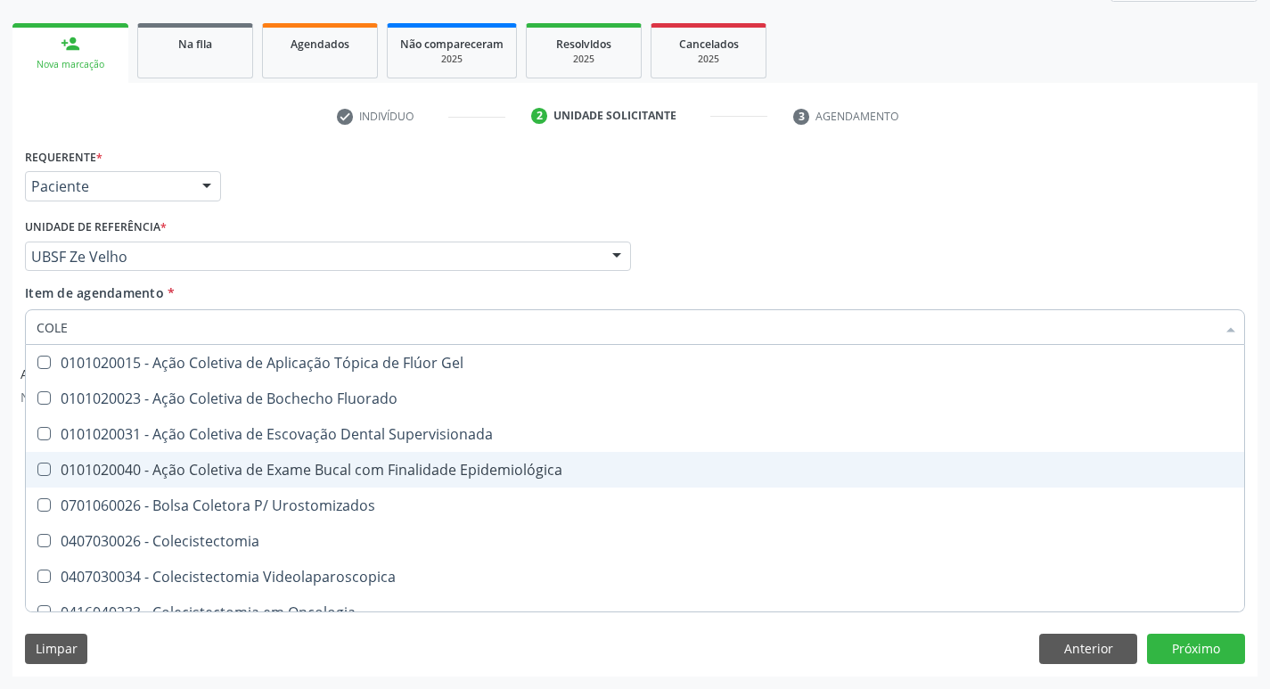
type input "COLES"
checkbox Gel "true"
checkbox Fluorado "true"
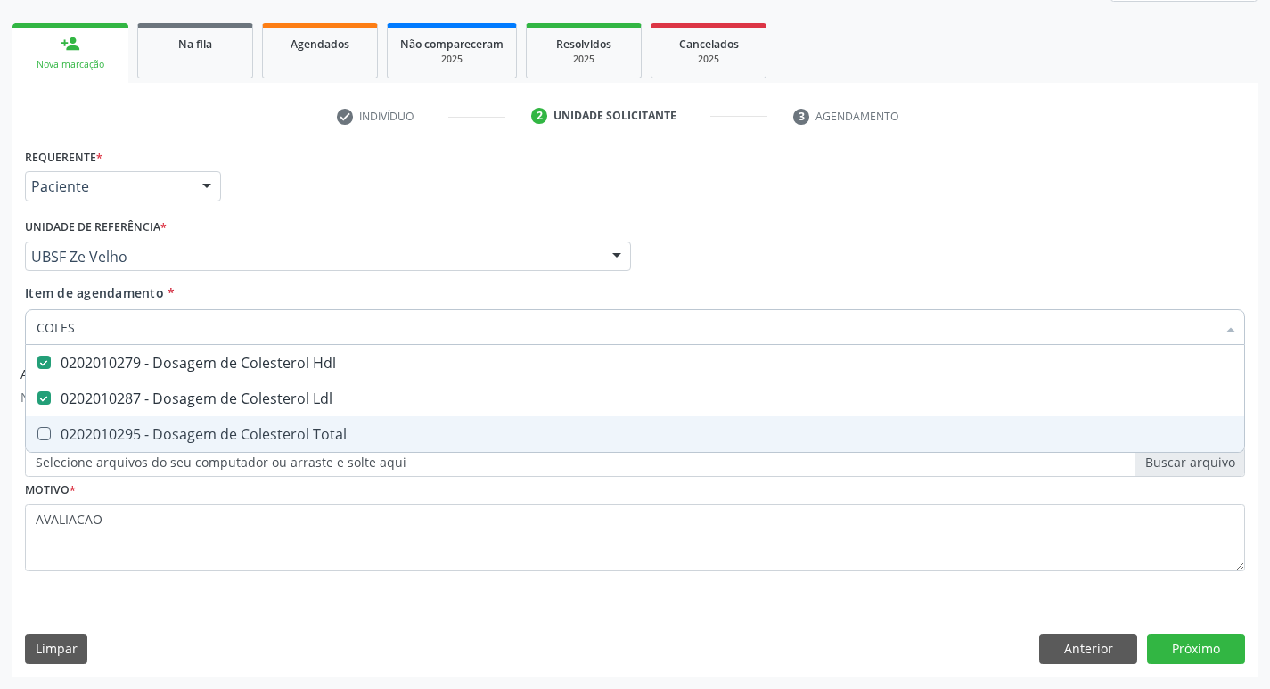
type input "COLE"
checkbox Hdl "false"
checkbox Ldl "false"
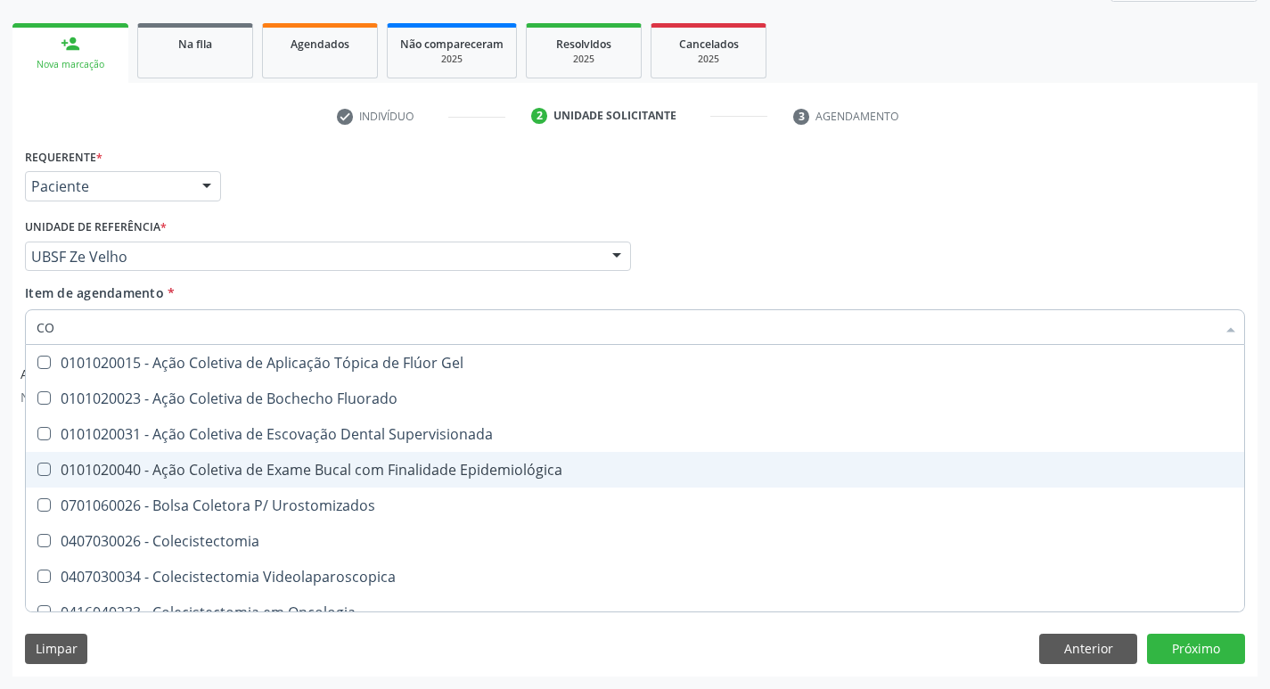
type input "C"
checkbox Hdl "false"
checkbox Ldl "false"
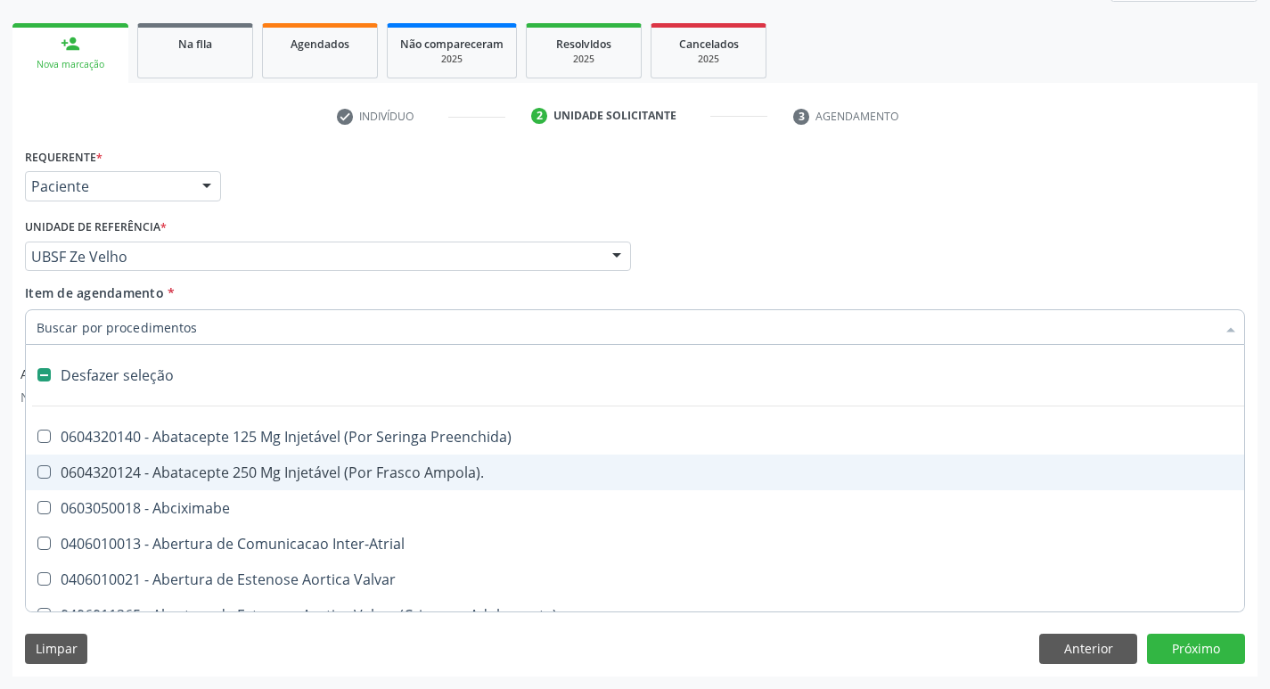
type input "T"
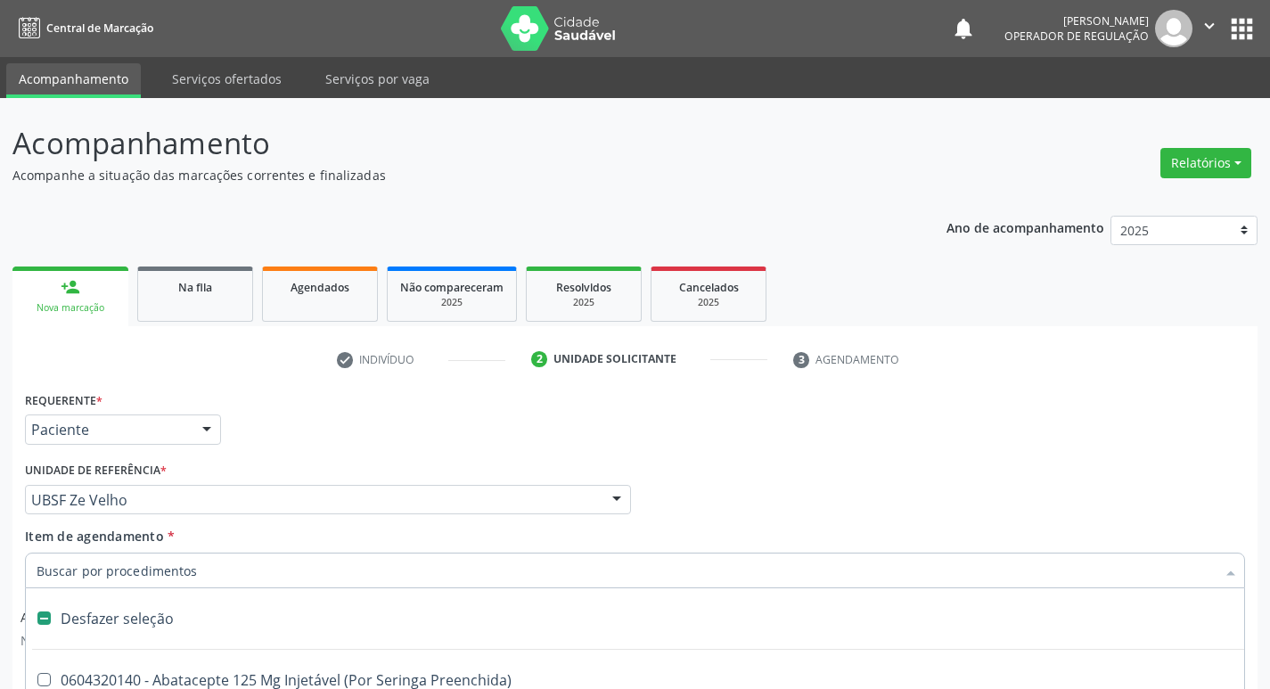
scroll to position [243, 0]
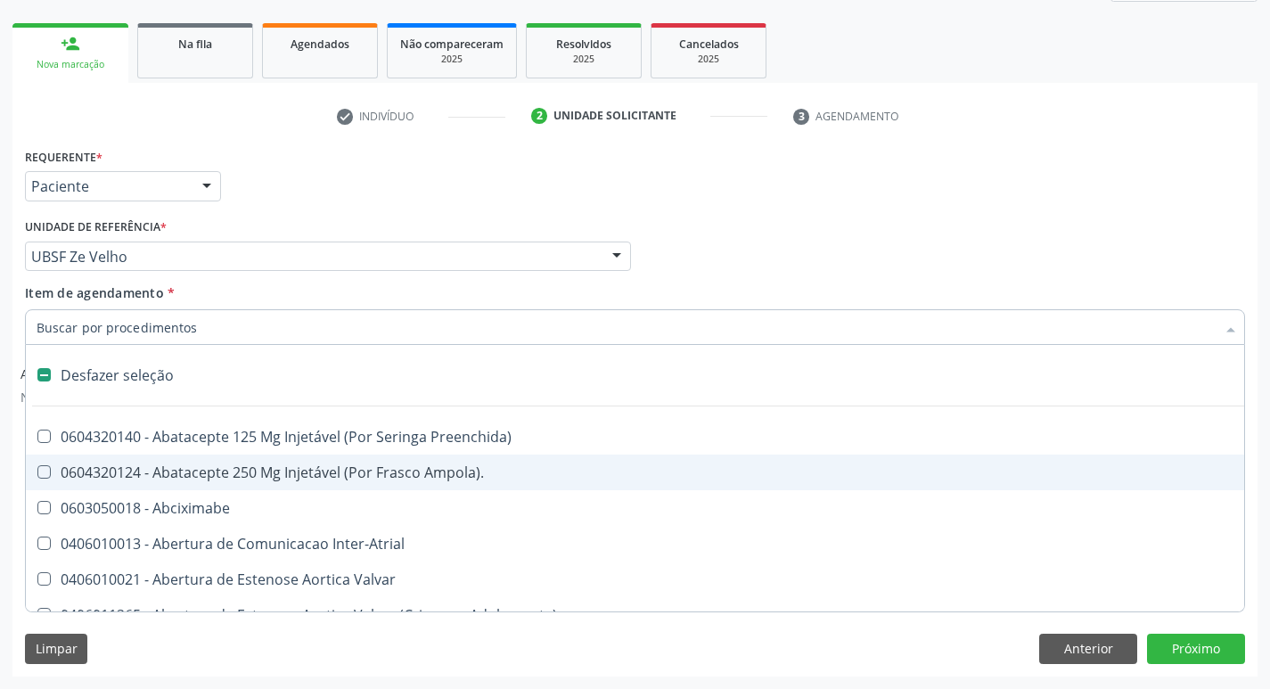
type input "H"
checkbox Urina "false"
checkbox Coronariano "true"
checkbox Lactente\) "true"
checkbox C "true"
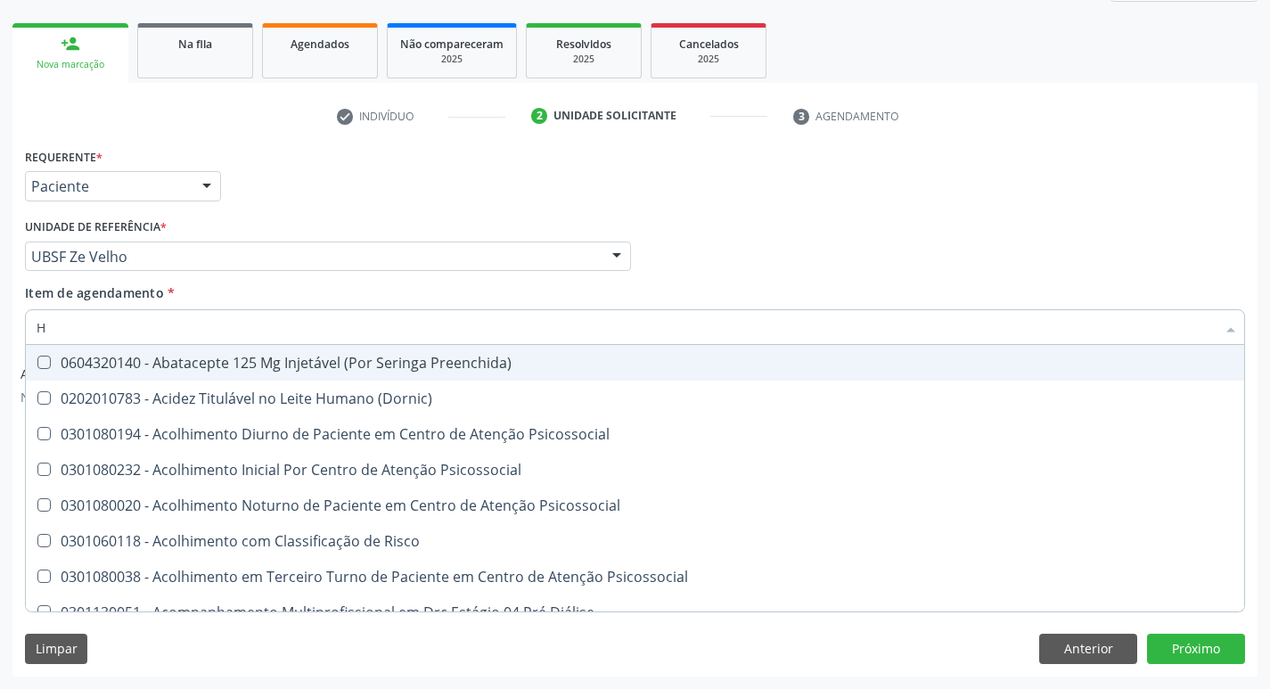
type input "HEMOGLOBINA G"
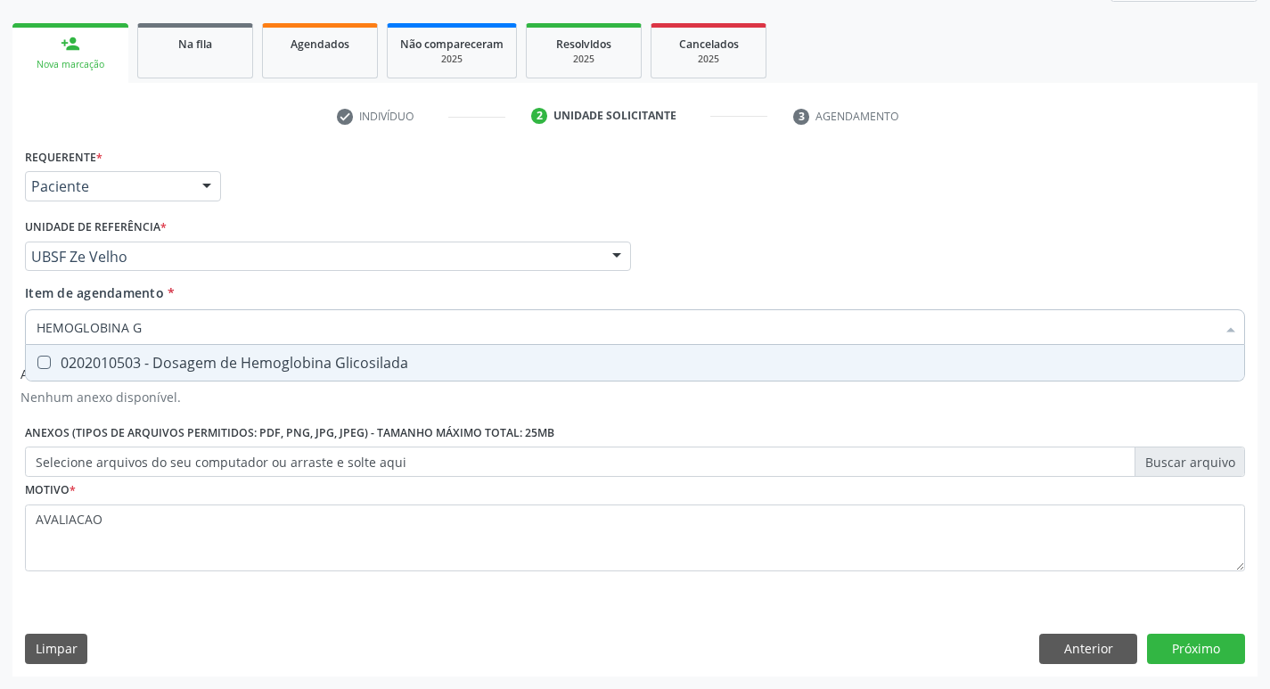
click at [187, 365] on div "0202010503 - Dosagem de Hemoglobina Glicosilada" at bounding box center [635, 363] width 1197 height 14
checkbox Glicosilada "true"
type input "HEMOGLOBINA"
checkbox Glicosilada "false"
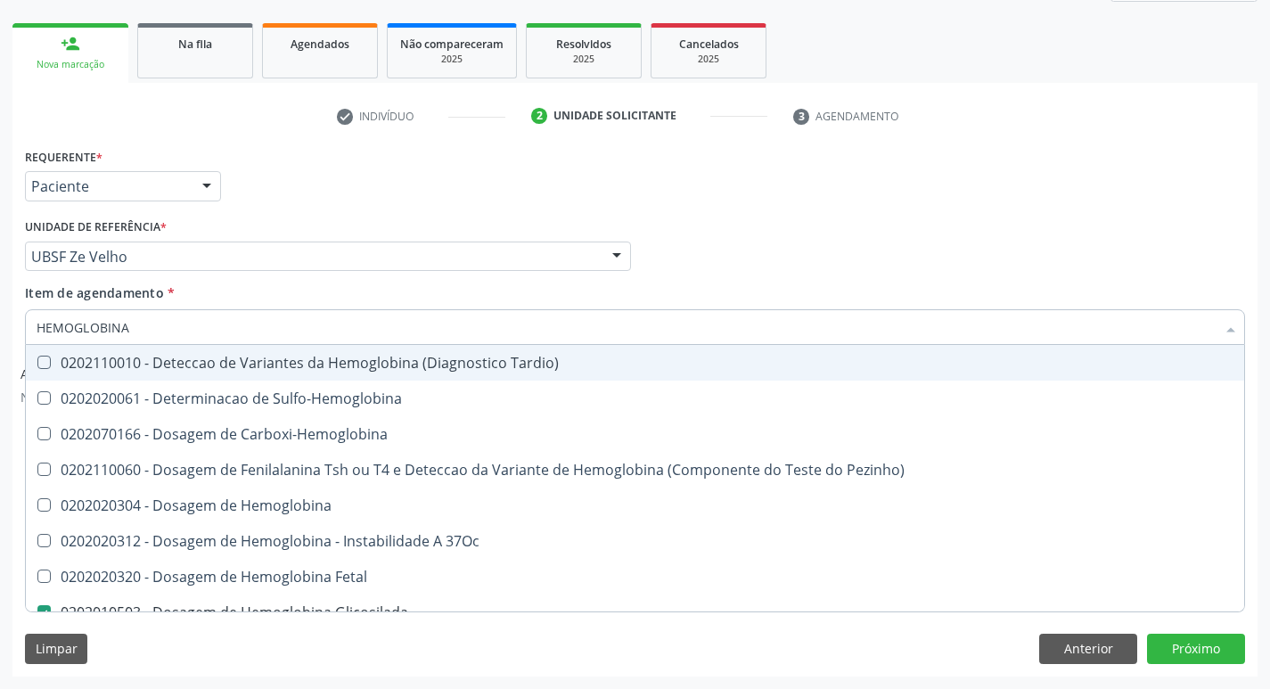
type input "HEMOGLOBIN"
checkbox Glicosilada "false"
checkbox Hemoglobina "true"
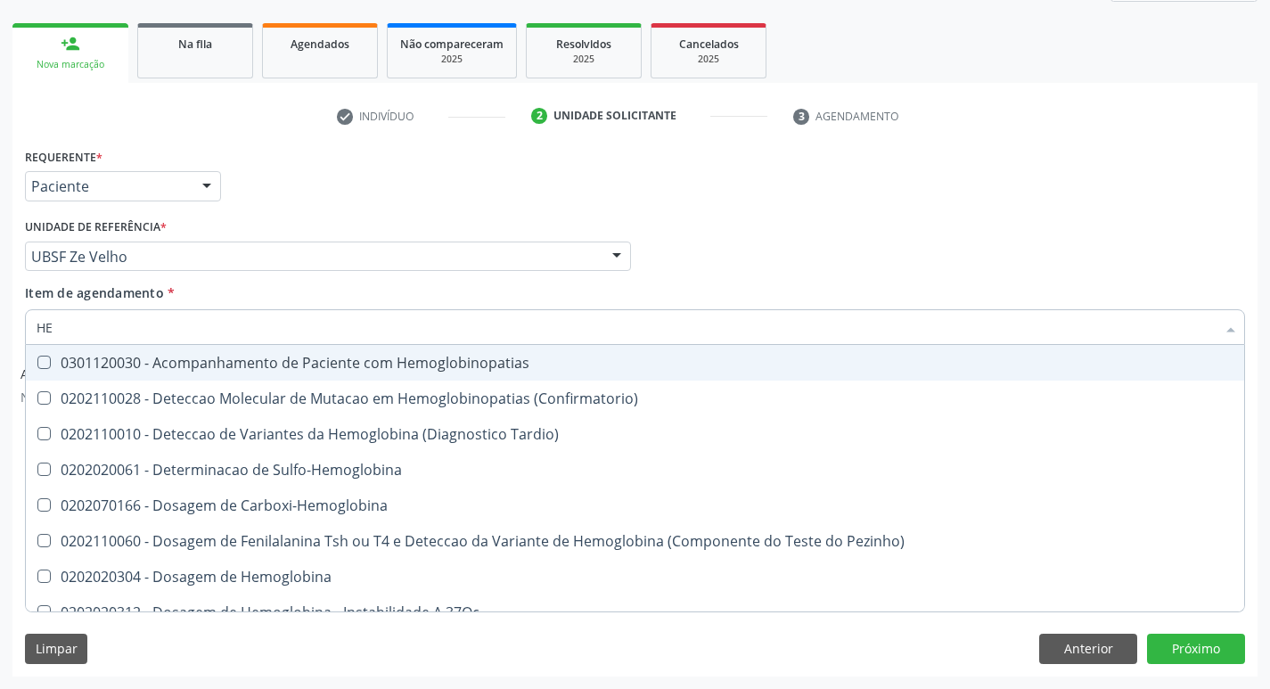
type input "H"
checkbox Glicosilada "false"
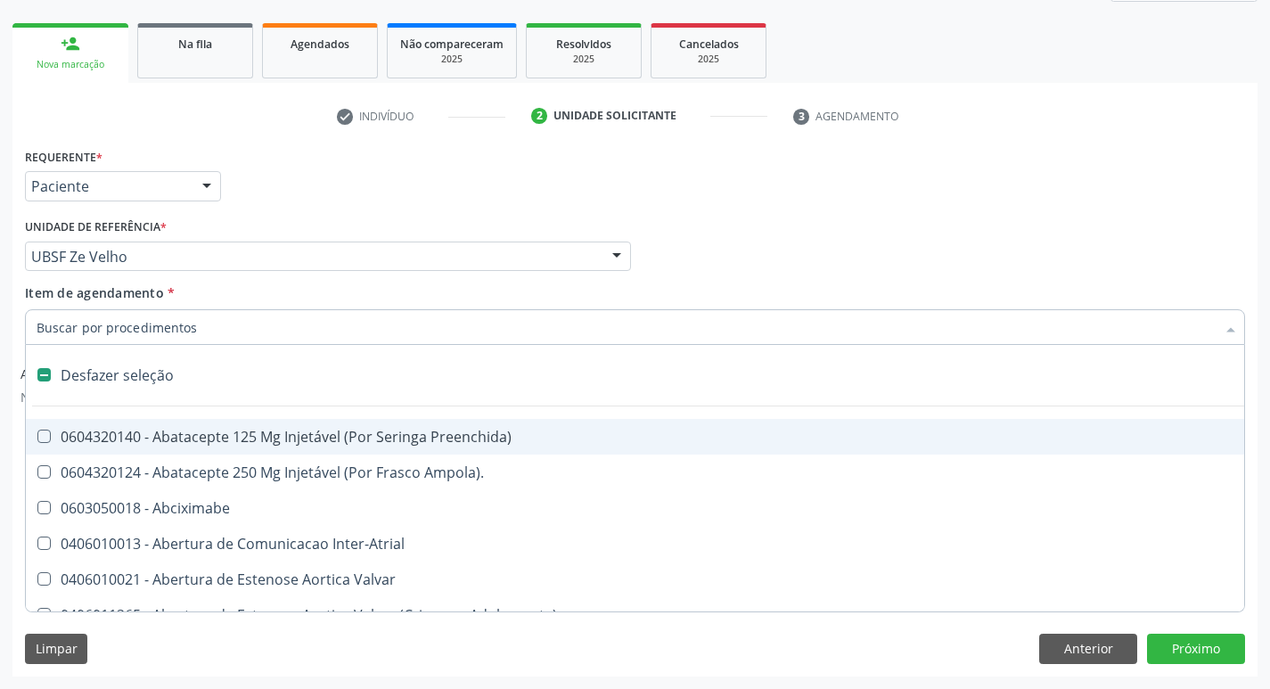
type input "H"
checkbox Urina "false"
checkbox Coronariano "true"
checkbox Lactente\) "true"
checkbox A "true"
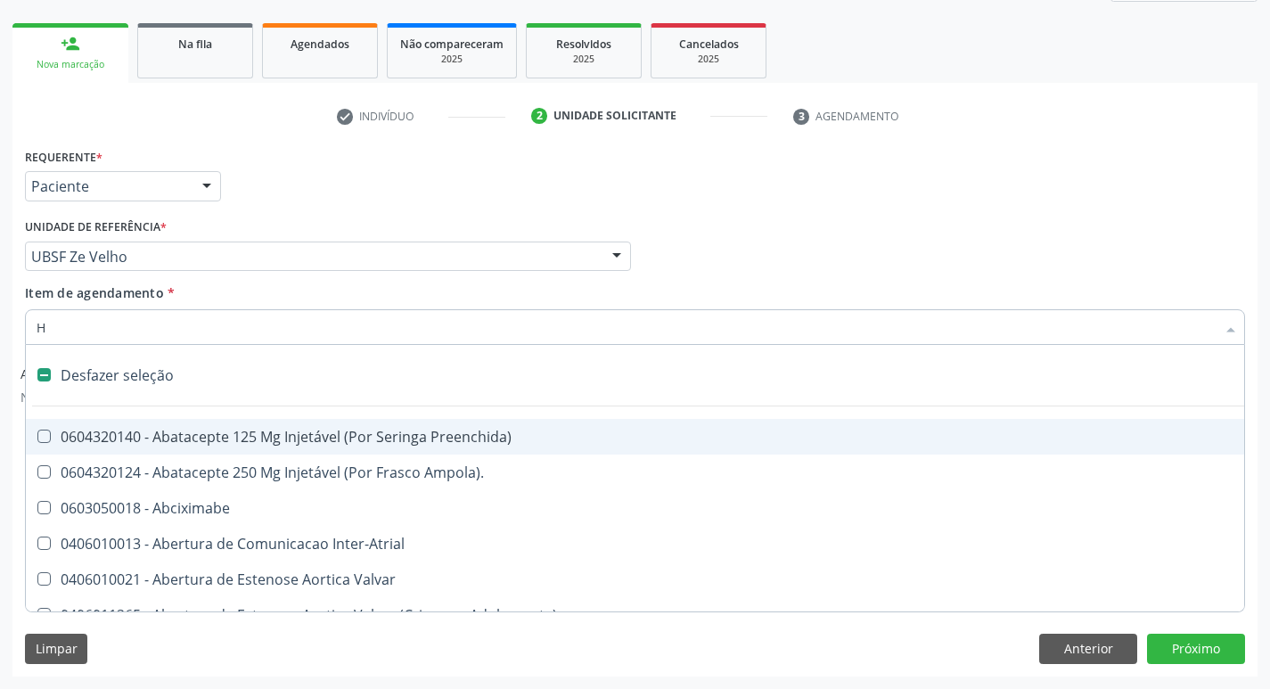
checkbox C "true"
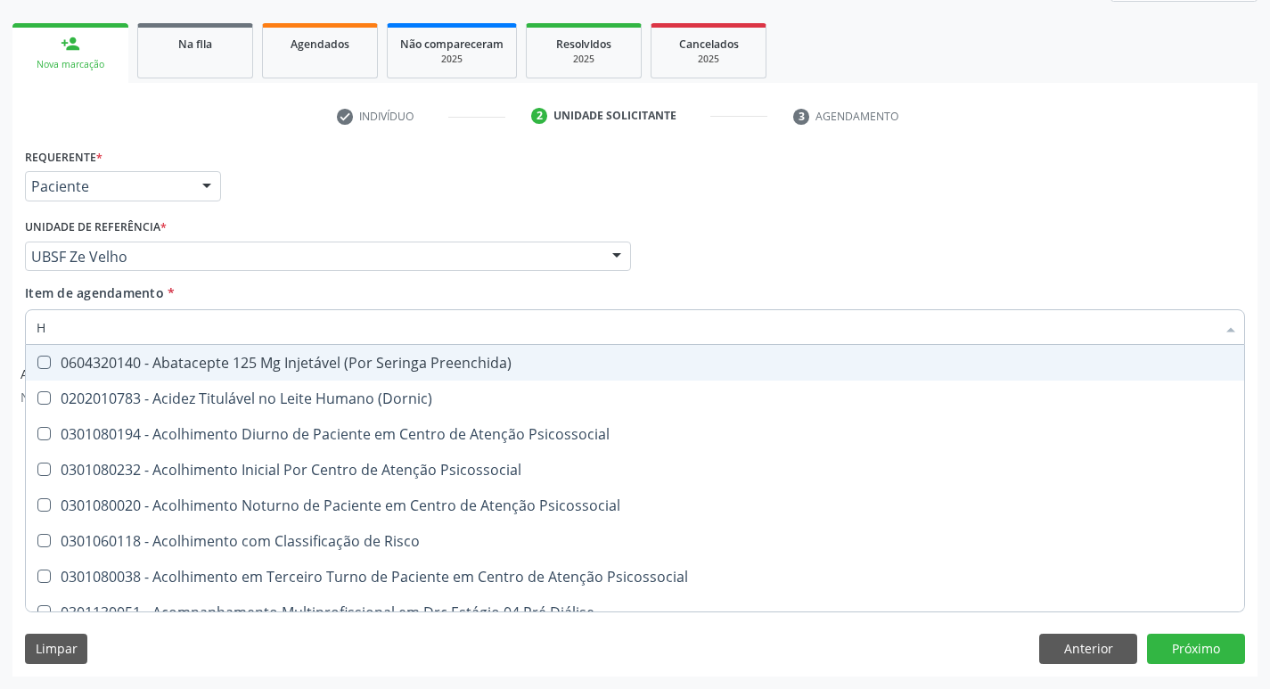
type input "HEMOGR"
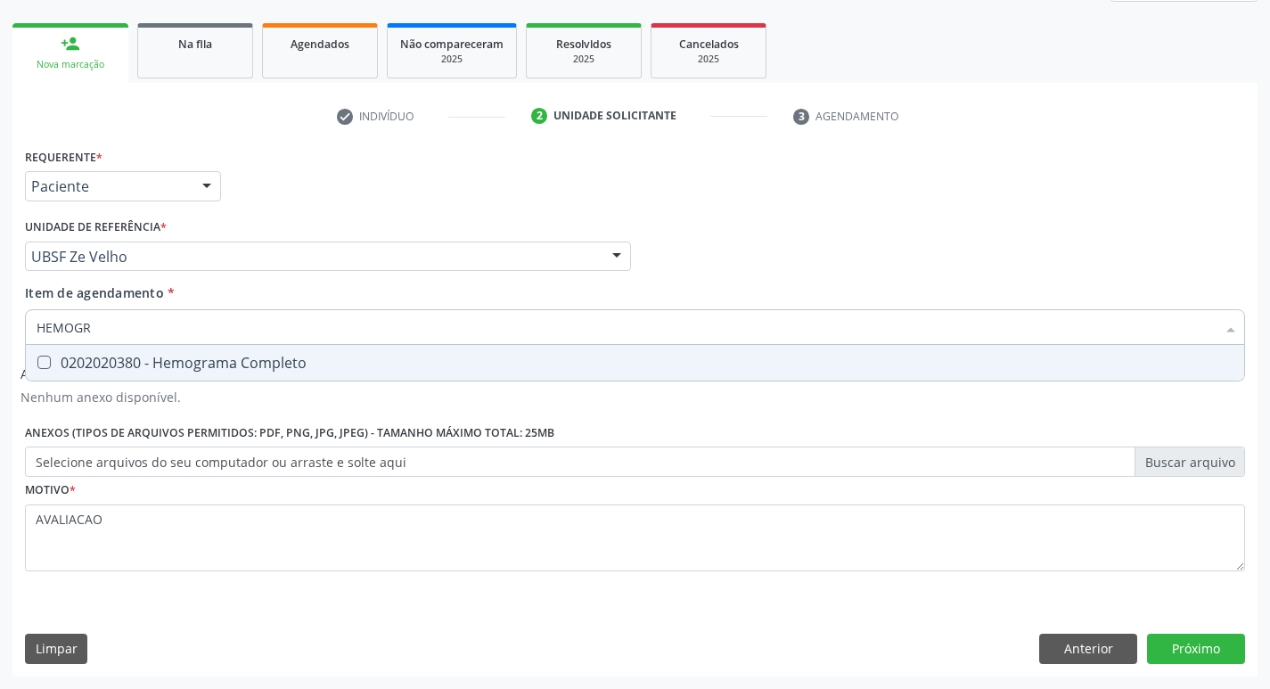
click at [241, 368] on div "0202020380 - Hemograma Completo" at bounding box center [635, 363] width 1197 height 14
checkbox Completo "true"
type input "HEMOG"
checkbox Completo "false"
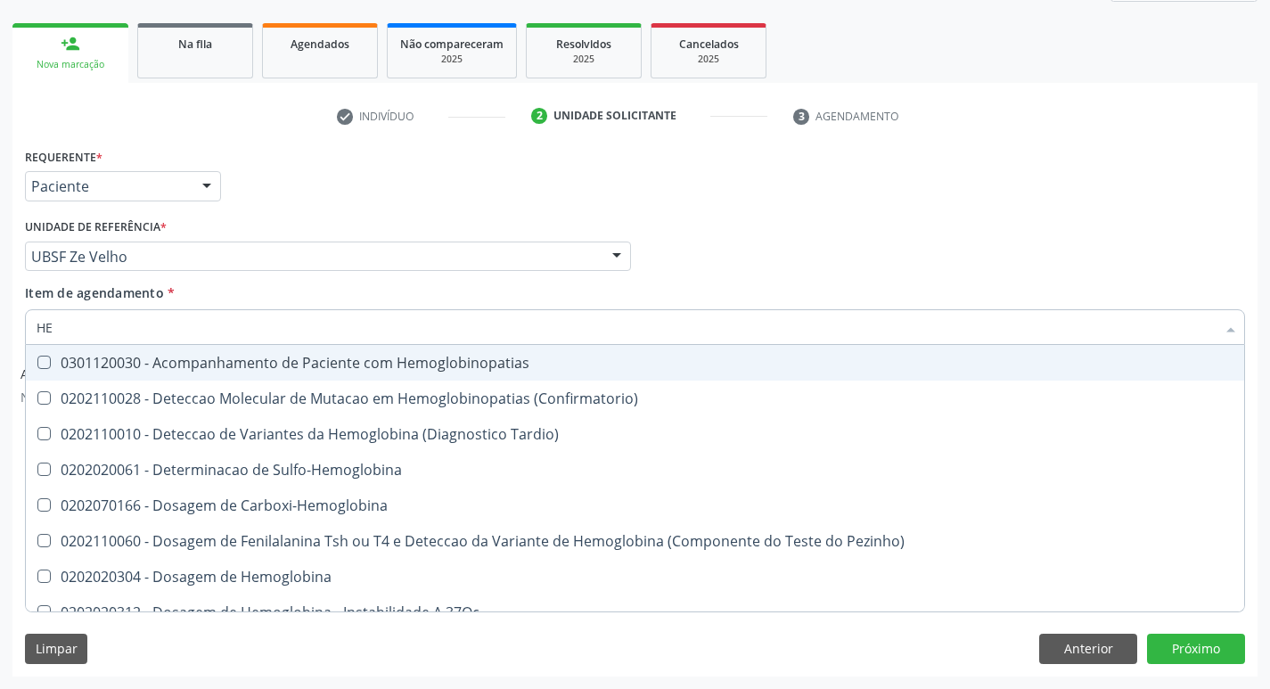
type input "H"
checkbox Glicosilada "false"
checkbox Completo "false"
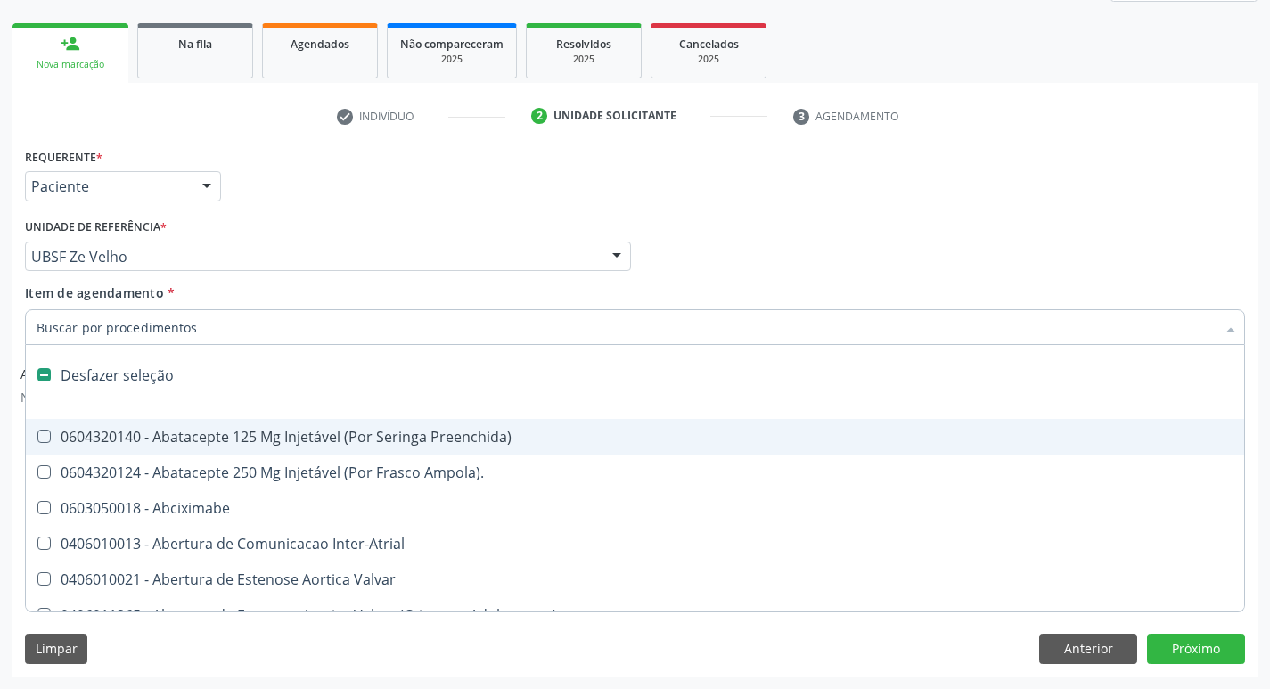
type input "S"
checkbox Revestido\) "true"
checkbox Urina "false"
checkbox \(Total\) "true"
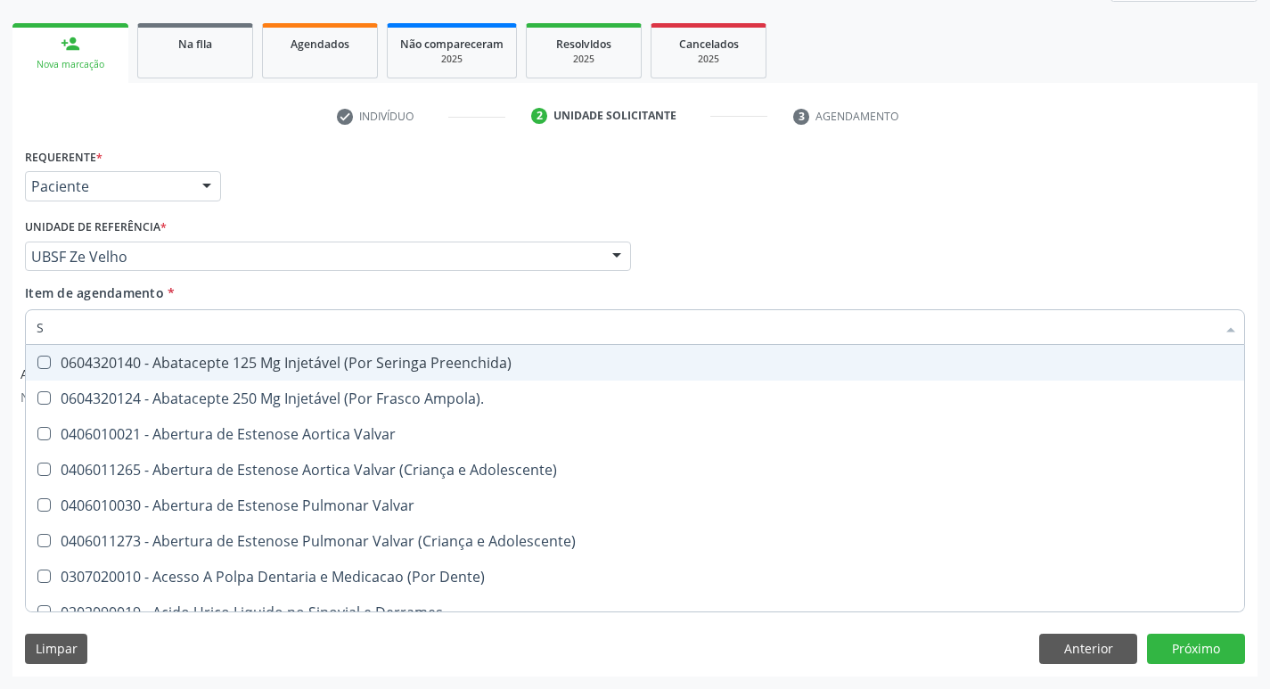
type input "SA"
checkbox Urina "false"
checkbox Stent\) "true"
checkbox Níveis "true"
checkbox Nivel "true"
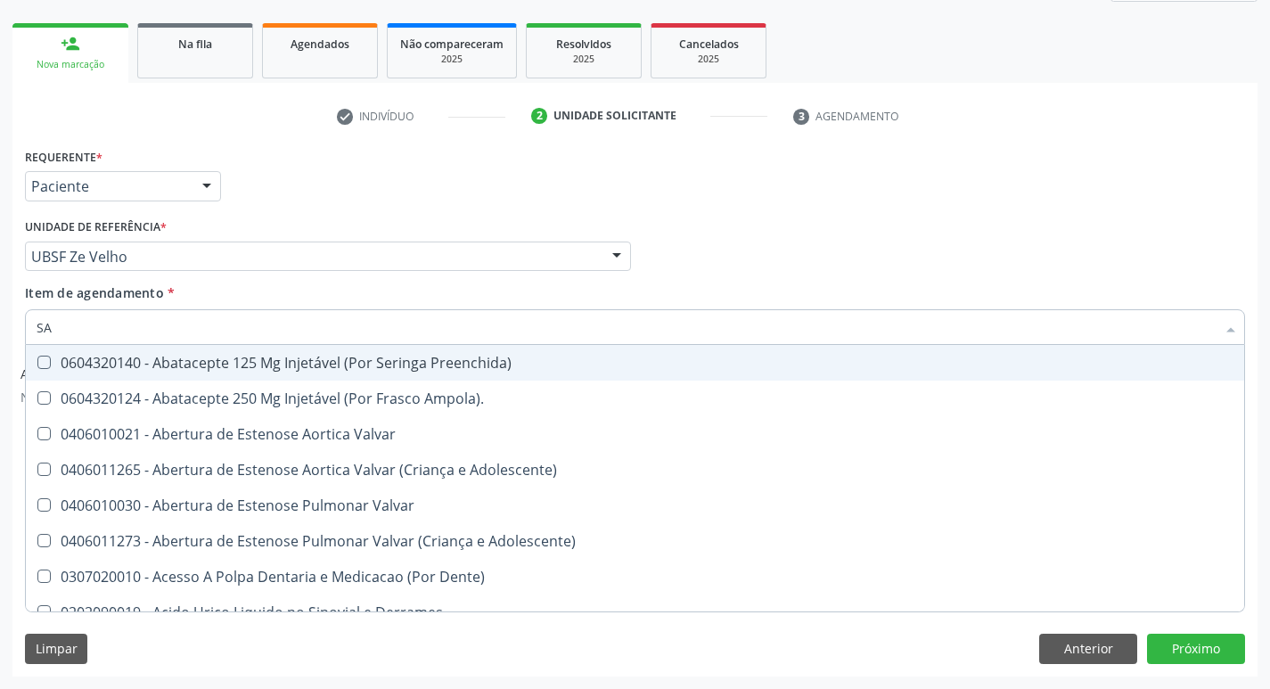
checkbox Nível "true"
checkbox Cardiovasculares "true"
checkbox Psicossocial "true"
checkbox Atendimentos-Mês\) "true"
checkbox Visual "true"
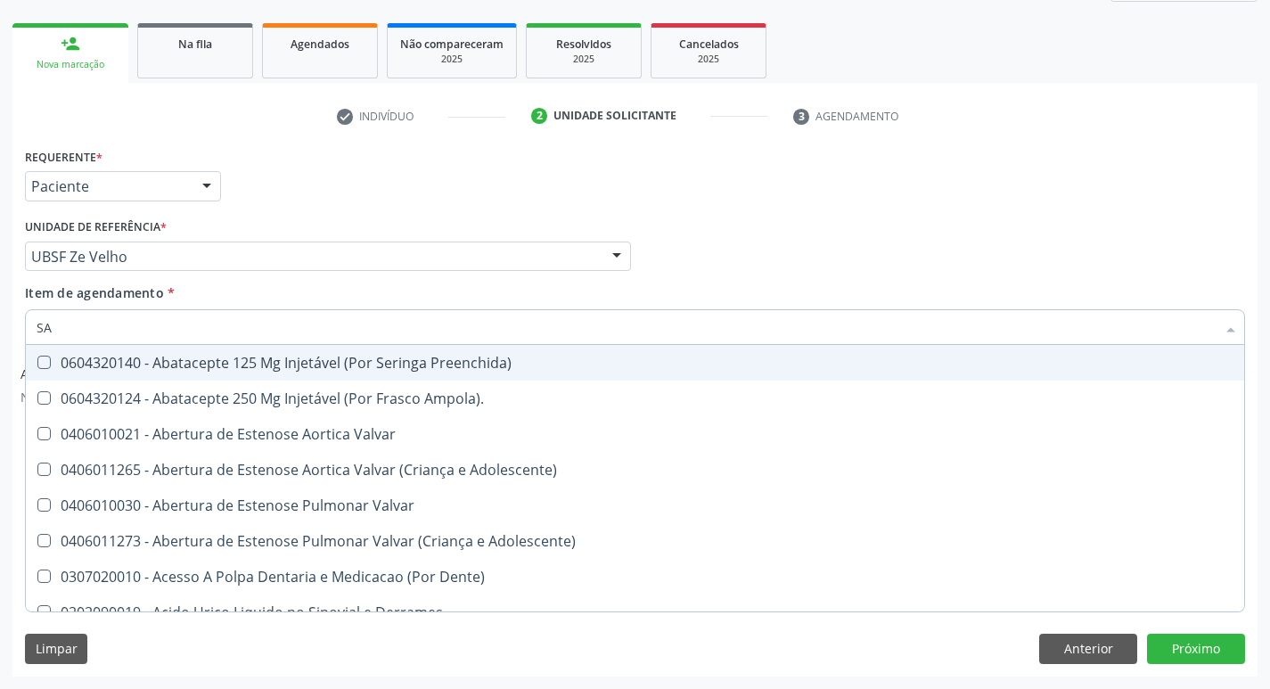
checkbox Crise "true"
checkbox Especializada "true"
checkbox Comprimido\) "true"
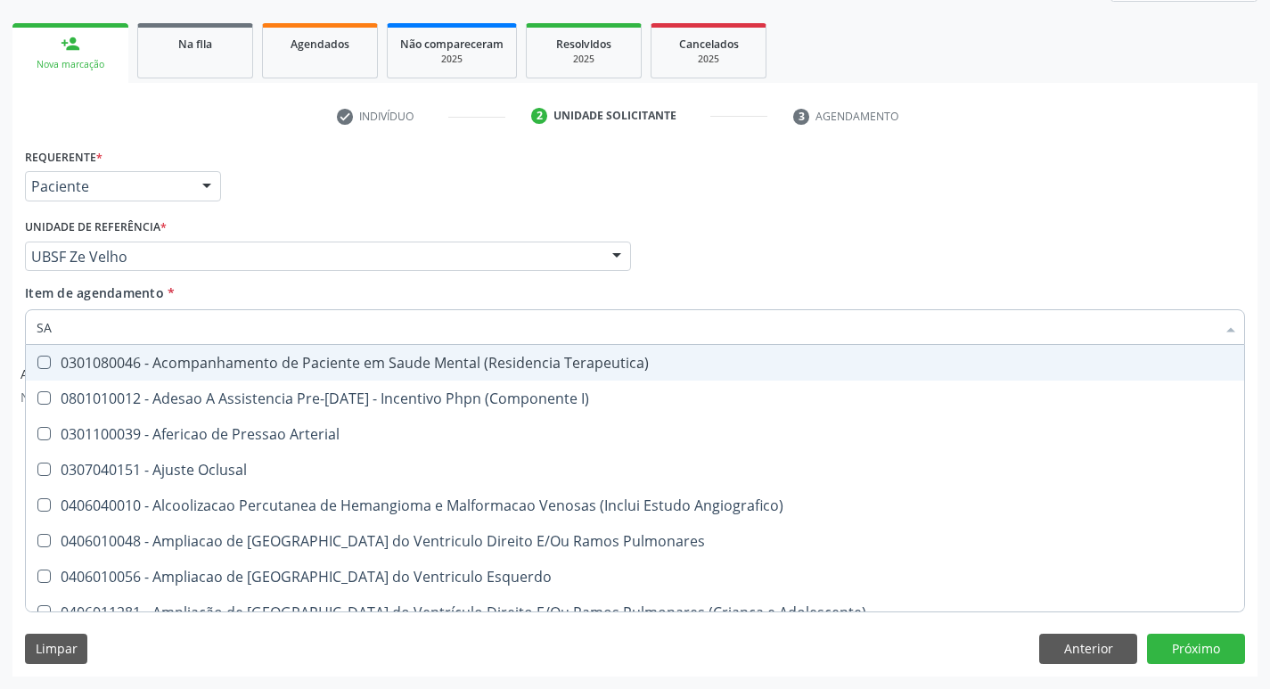
type input "SANGUE O"
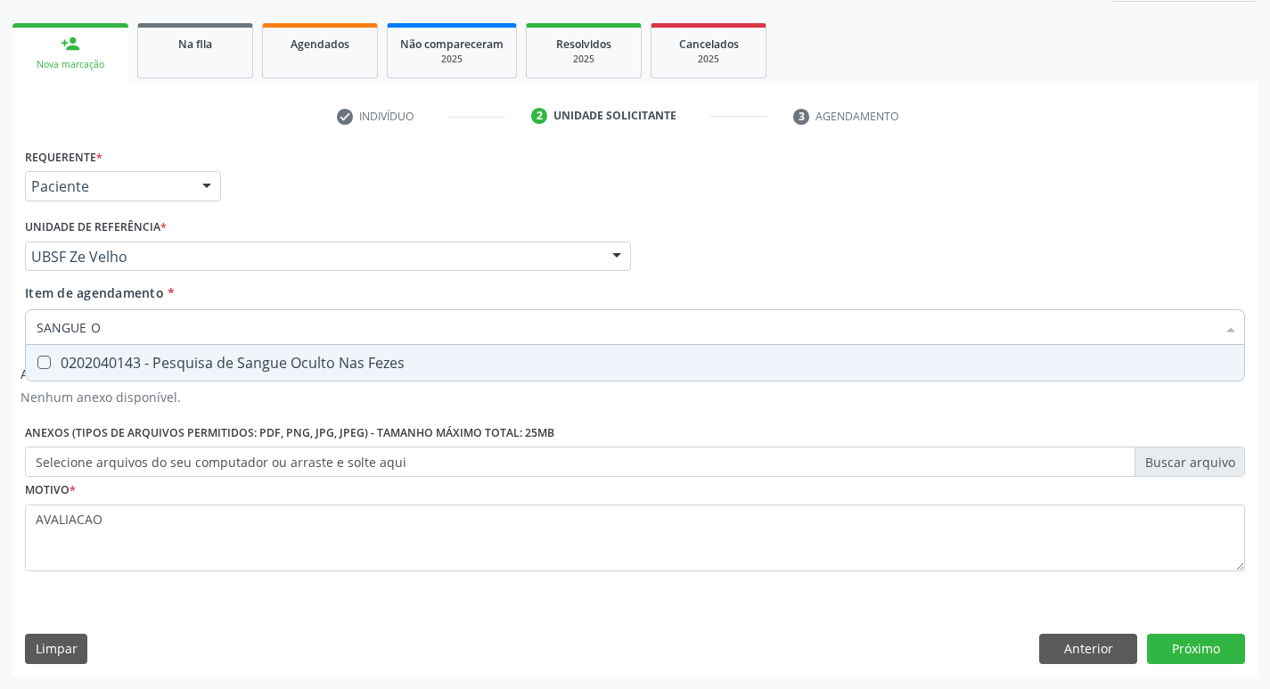
click at [239, 350] on span "0202040143 - Pesquisa de Sangue Oculto Nas Fezes" at bounding box center [635, 363] width 1219 height 36
checkbox Fezes "true"
click at [1167, 655] on button "Próximo" at bounding box center [1196, 649] width 98 height 30
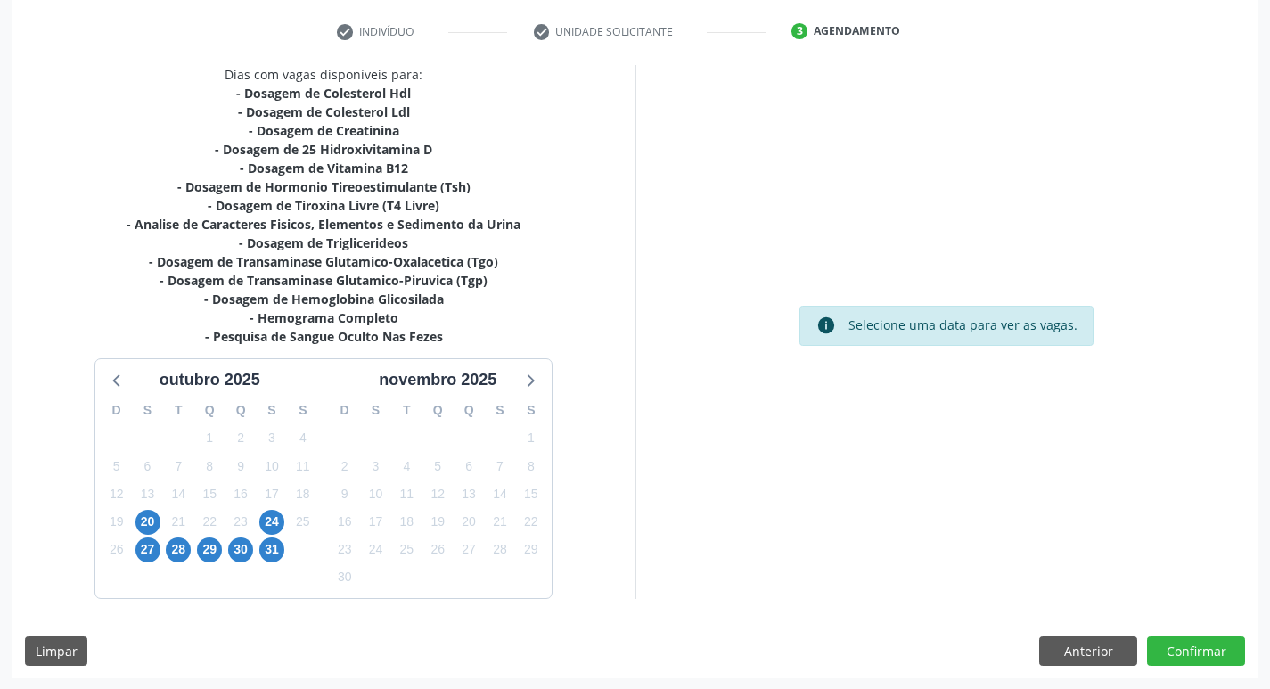
scroll to position [330, 0]
click at [276, 513] on span "24" at bounding box center [271, 520] width 25 height 25
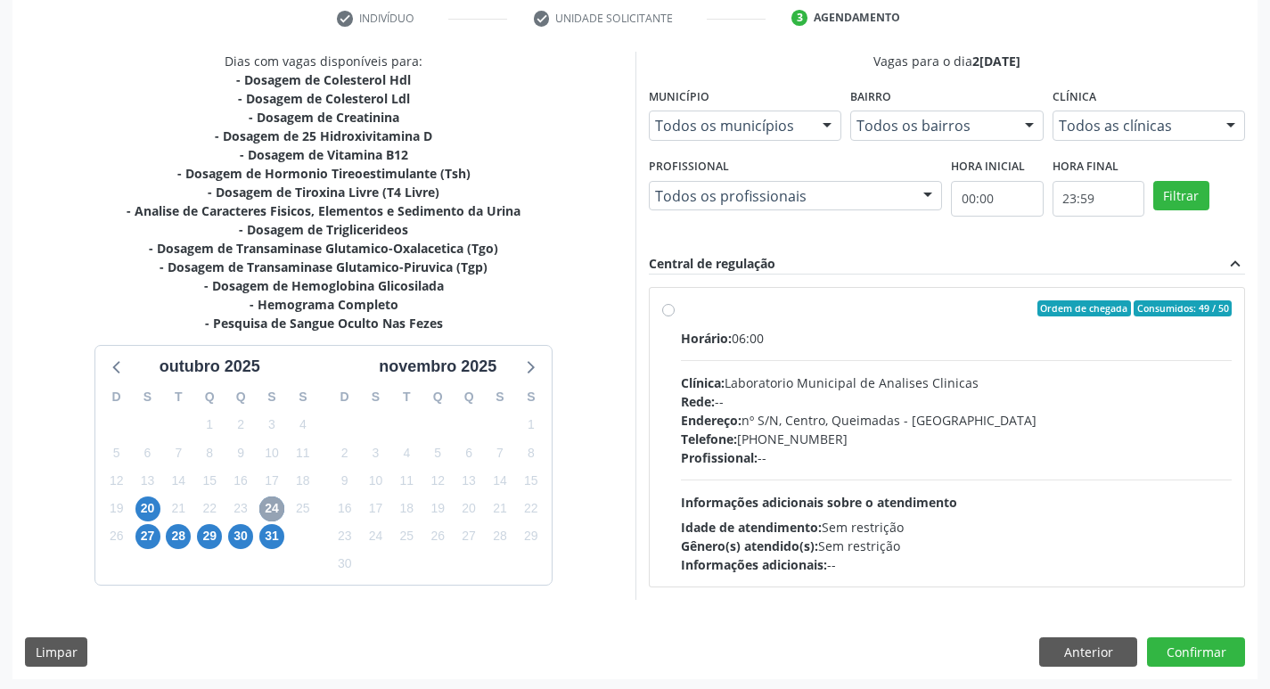
scroll to position [344, 0]
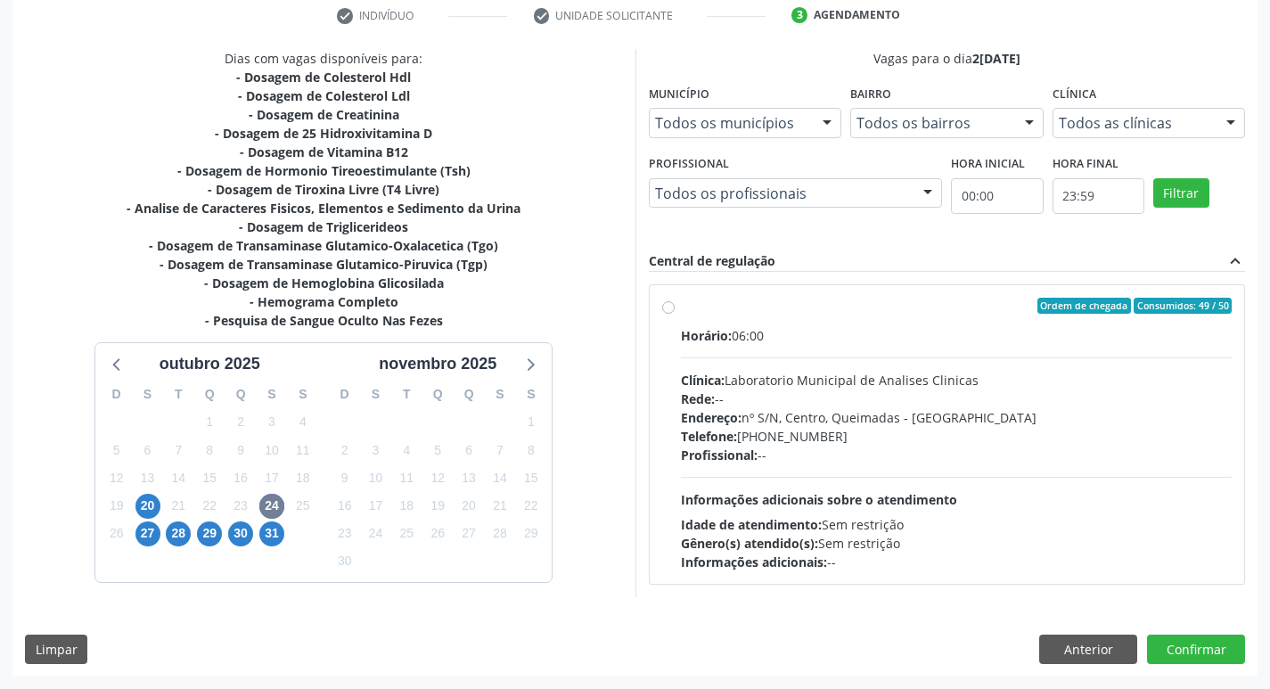
click at [1044, 433] on div "Telefone: [PHONE_NUMBER]" at bounding box center [957, 436] width 552 height 19
click at [675, 314] on input "Ordem de chegada Consumidos: 49 / 50 Horário: 06:00 Clínica: Laboratorio Munici…" at bounding box center [668, 306] width 12 height 16
radio input "true"
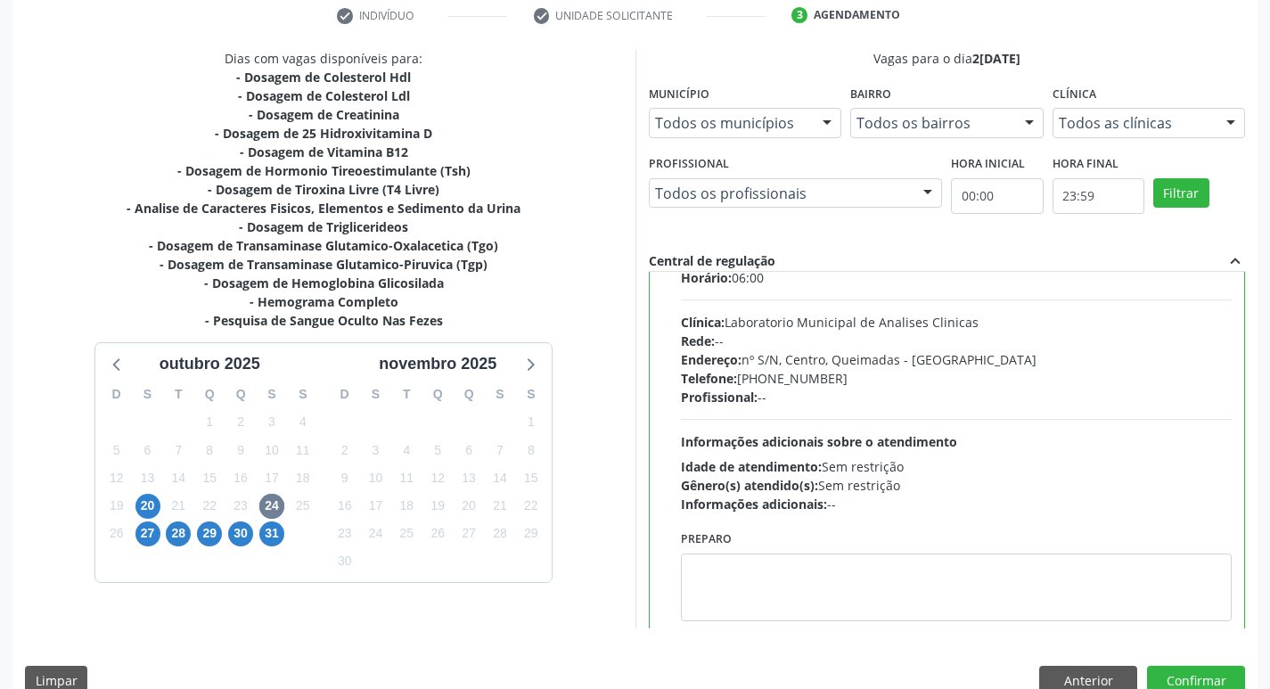
scroll to position [88, 0]
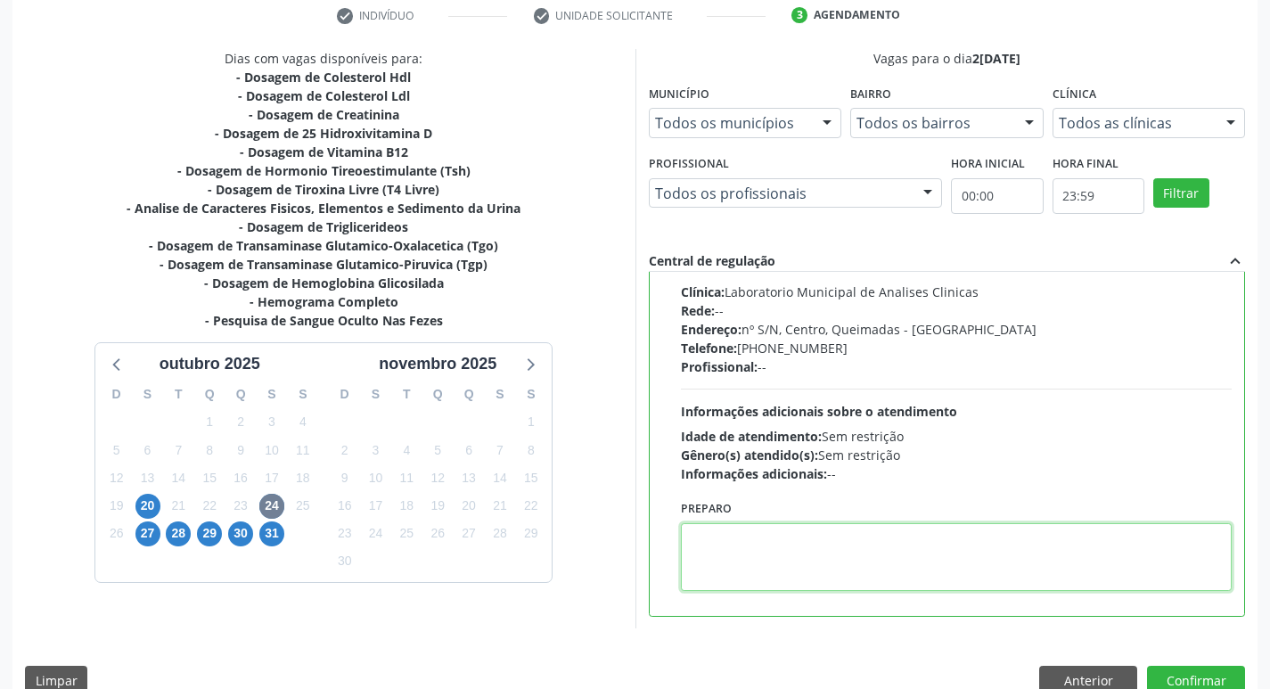
click at [836, 538] on textarea at bounding box center [957, 557] width 552 height 68
paste textarea "IR EM [GEOGRAPHIC_DATA]"
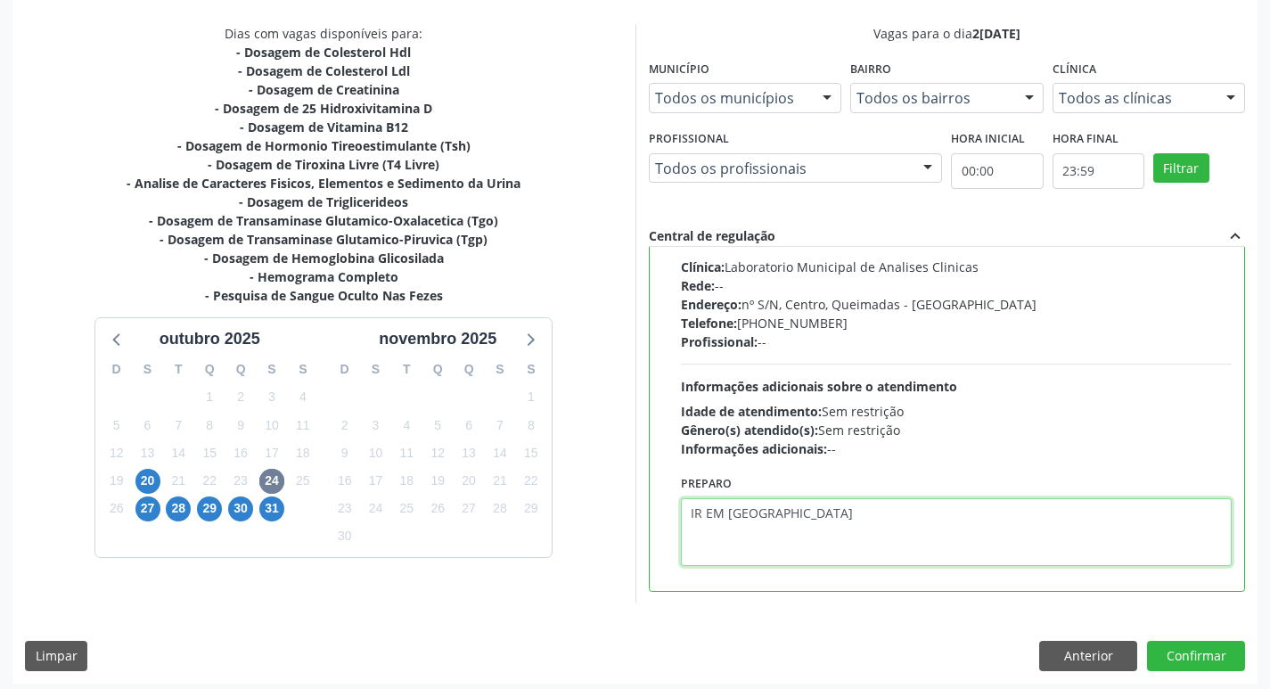
scroll to position [376, 0]
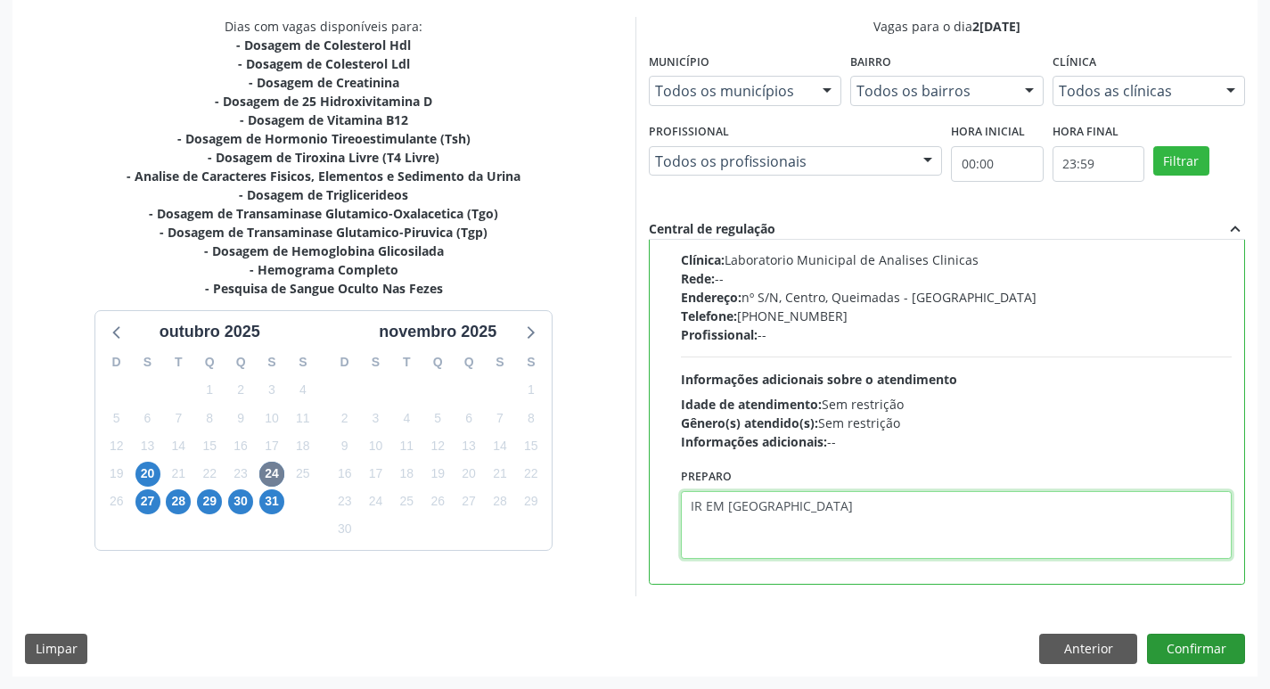
type textarea "IR EM [GEOGRAPHIC_DATA]"
click at [1195, 655] on button "Confirmar" at bounding box center [1196, 649] width 98 height 30
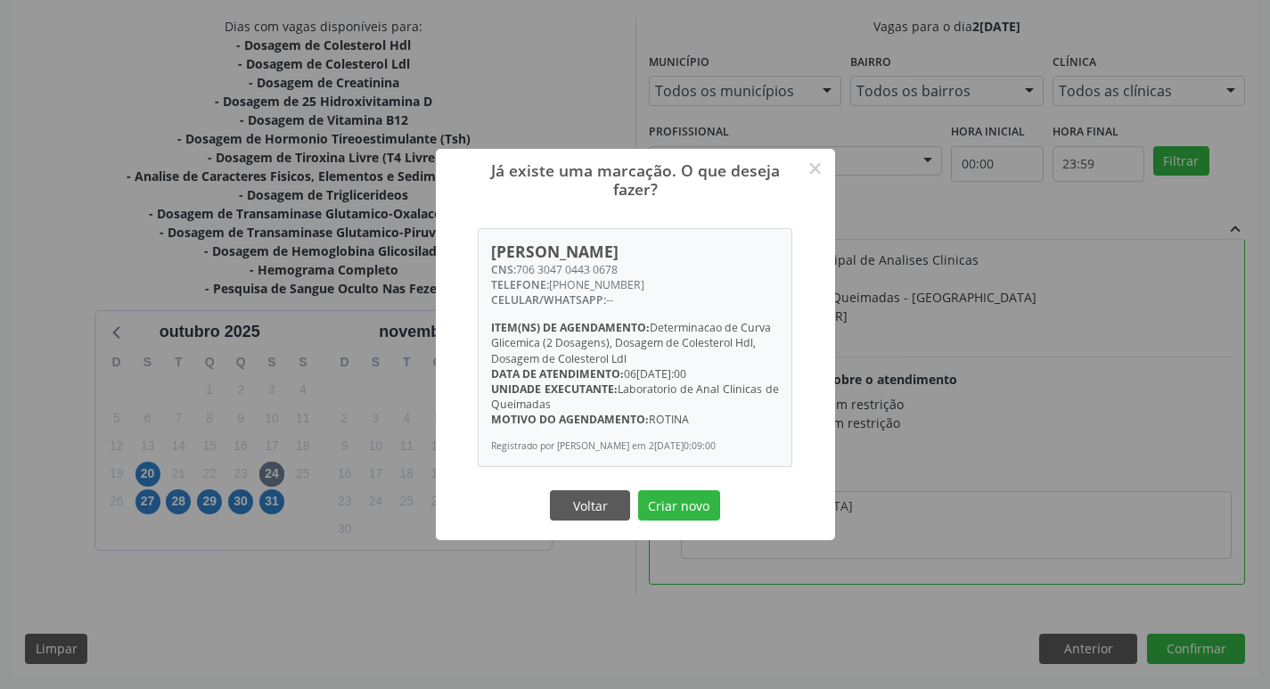
scroll to position [287, 0]
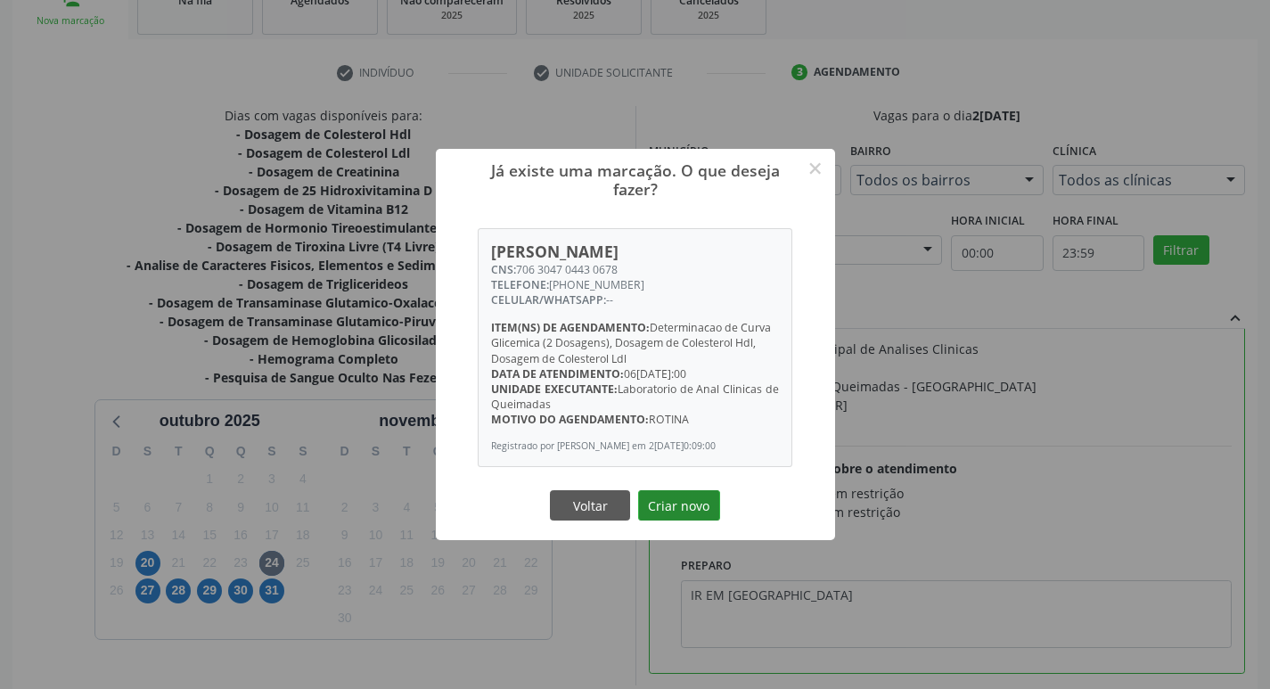
click at [699, 516] on button "Criar novo" at bounding box center [679, 505] width 82 height 30
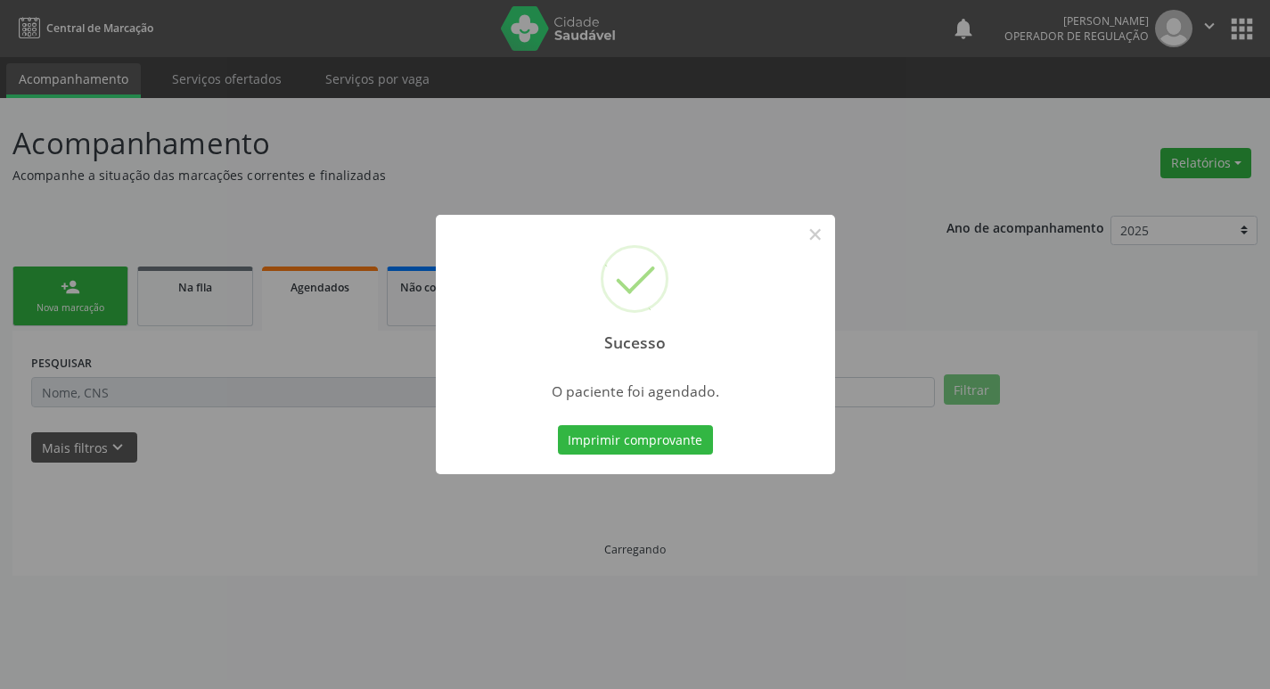
scroll to position [0, 0]
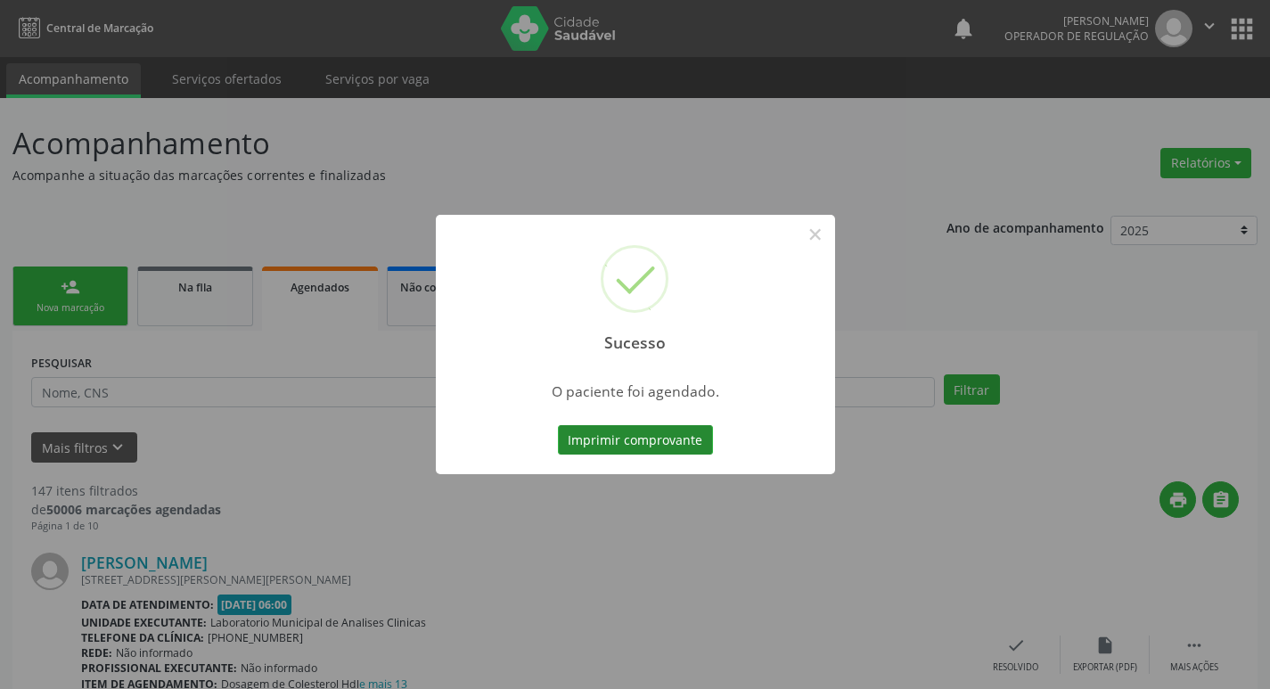
click at [668, 447] on button "Imprimir comprovante" at bounding box center [635, 440] width 155 height 30
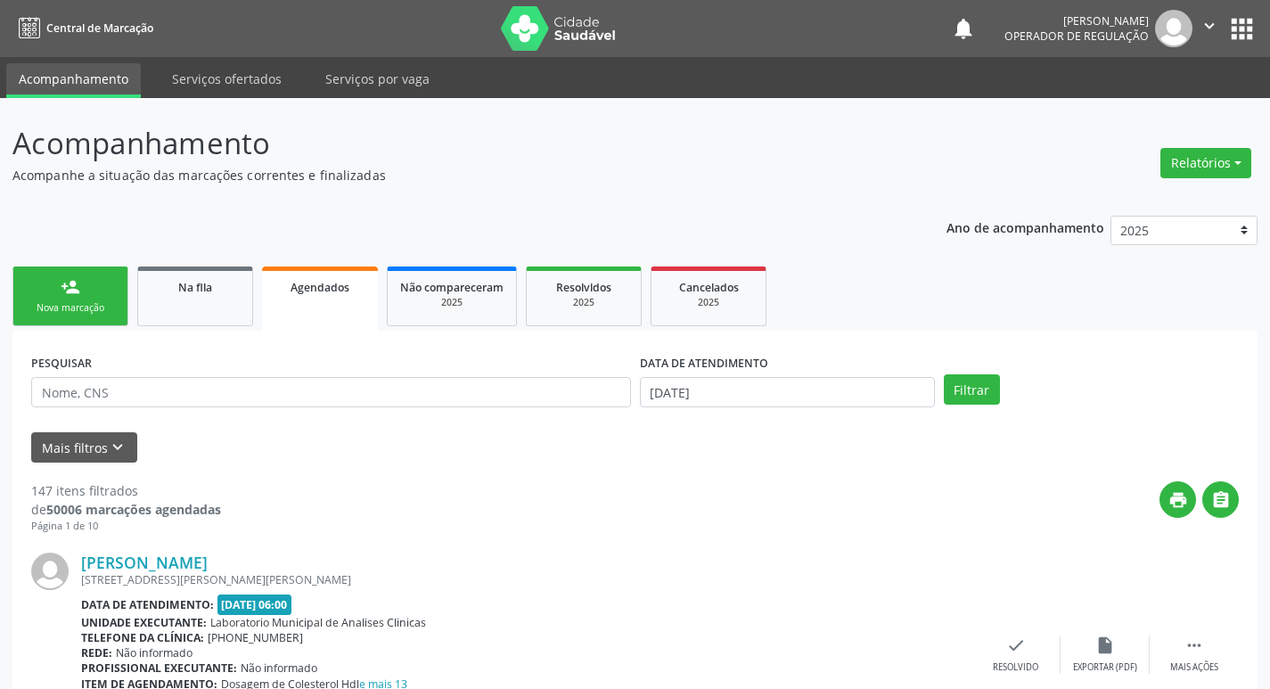
click at [89, 296] on link "person_add Nova marcação" at bounding box center [70, 297] width 116 height 60
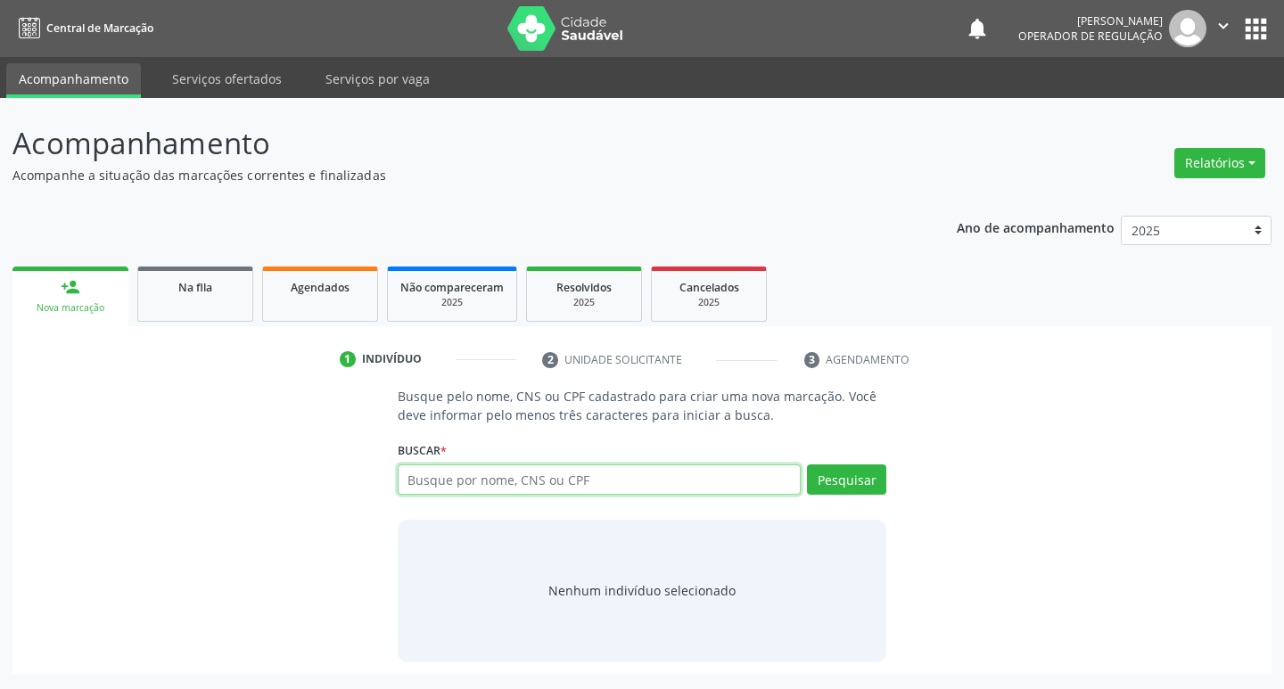
click at [467, 479] on input "text" at bounding box center [600, 479] width 404 height 30
click at [218, 362] on ul "1 Indivíduo 2 Unidade solicitante 3 Agendamento" at bounding box center [641, 359] width 1259 height 29
click at [412, 484] on input "text" at bounding box center [600, 479] width 404 height 30
type input "700100979633811"
click at [844, 481] on button "Pesquisar" at bounding box center [846, 479] width 79 height 30
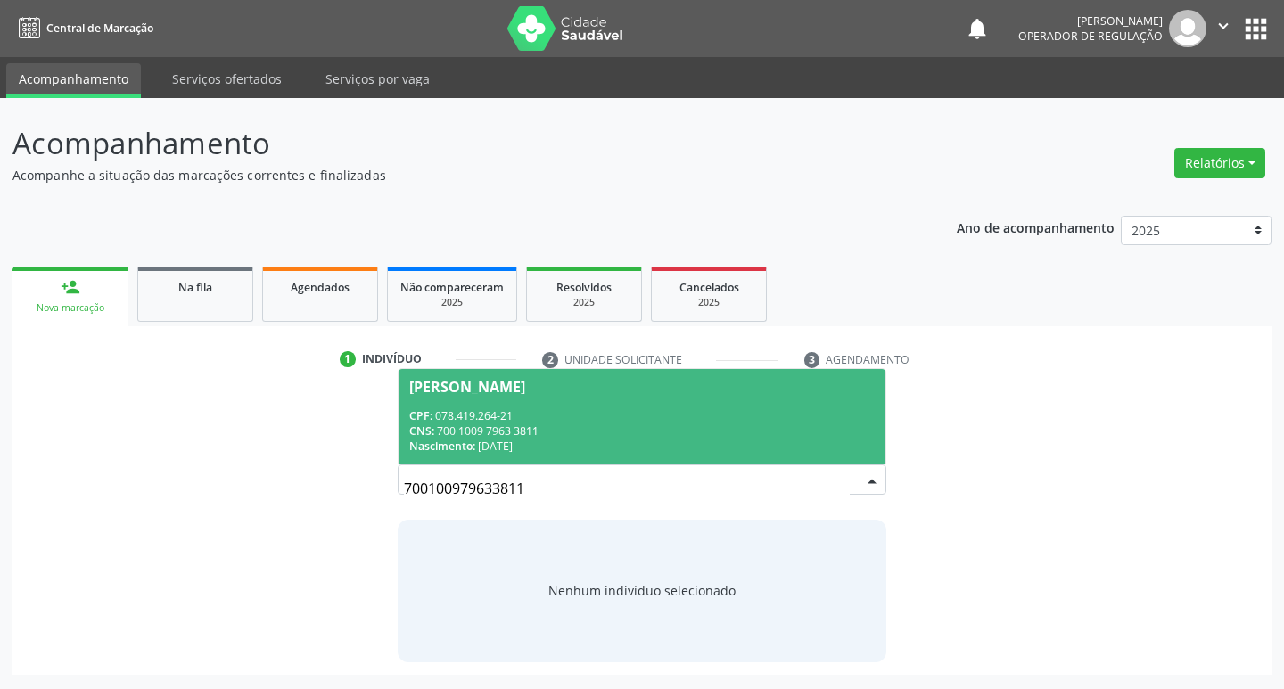
click at [547, 443] on div "Nascimento: 01/08/1986" at bounding box center [642, 446] width 466 height 15
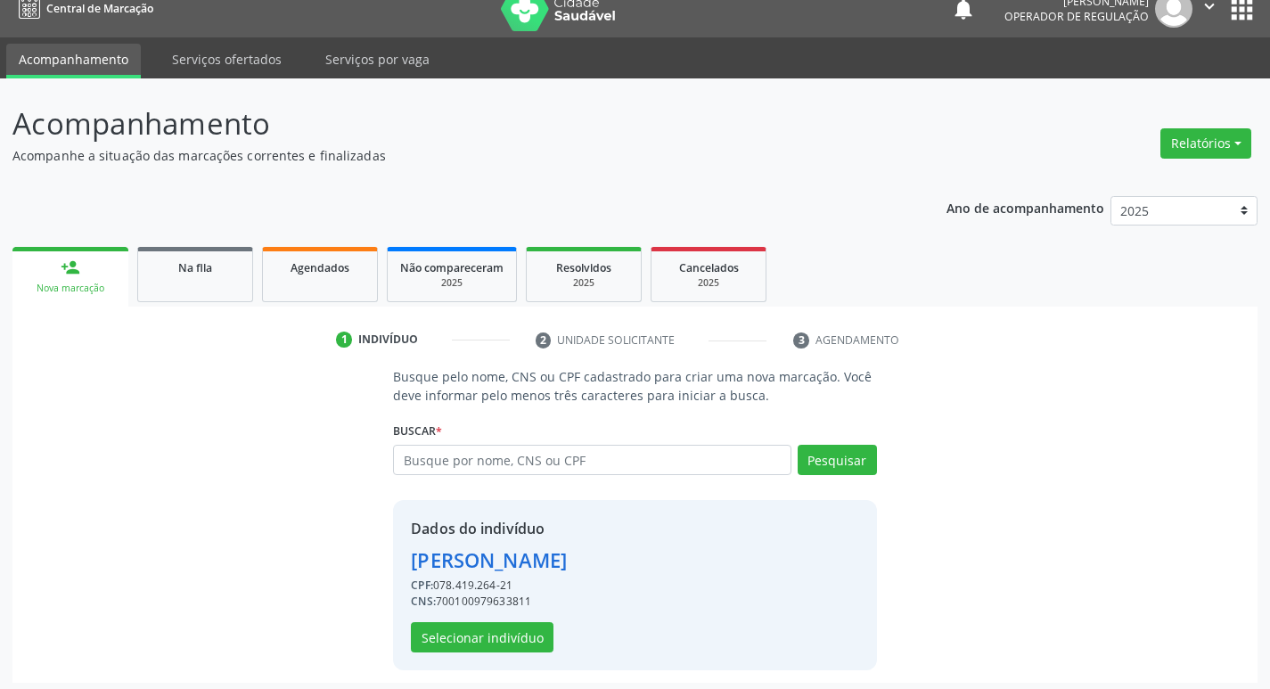
scroll to position [26, 0]
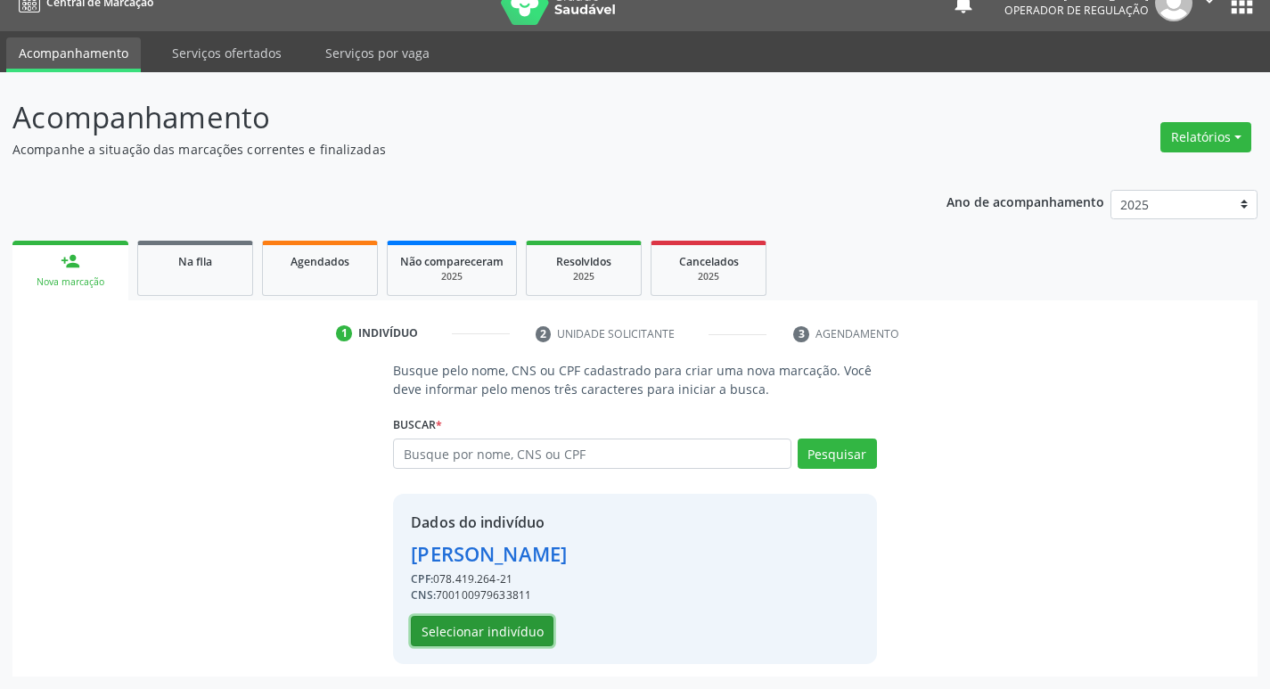
click at [518, 629] on button "Selecionar indivíduo" at bounding box center [482, 631] width 143 height 30
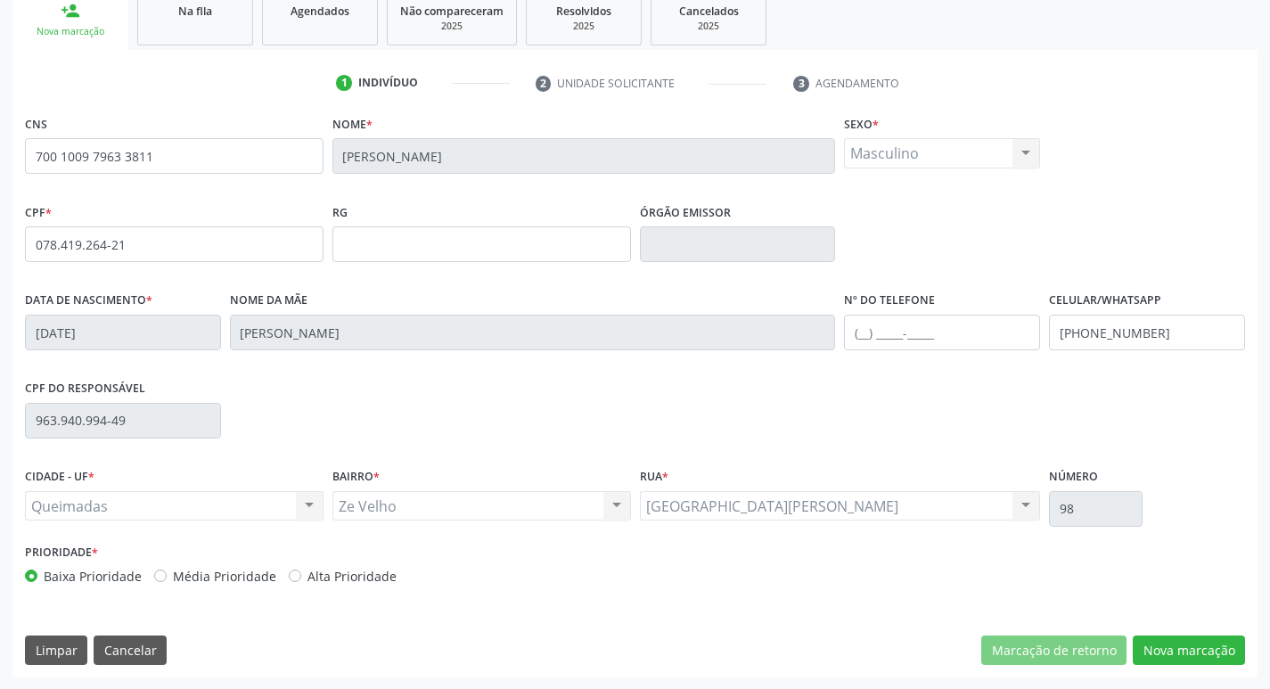
scroll to position [277, 0]
click at [1183, 651] on button "Nova marcação" at bounding box center [1189, 650] width 112 height 30
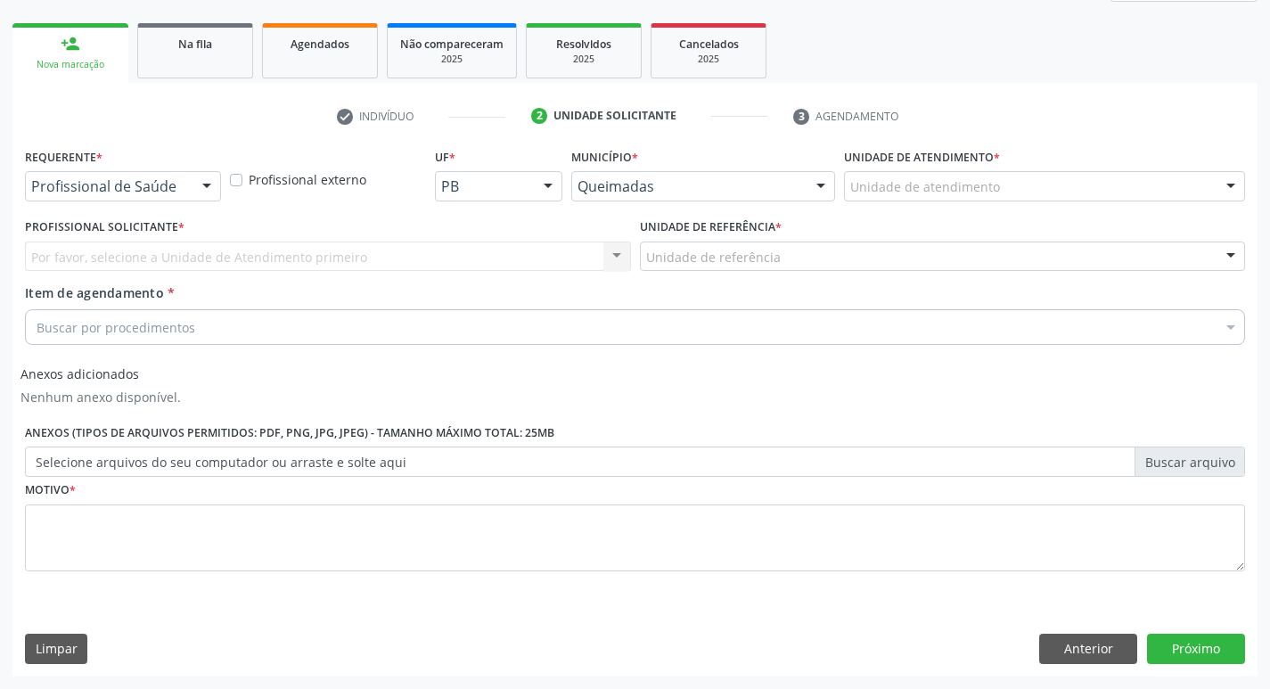
scroll to position [243, 0]
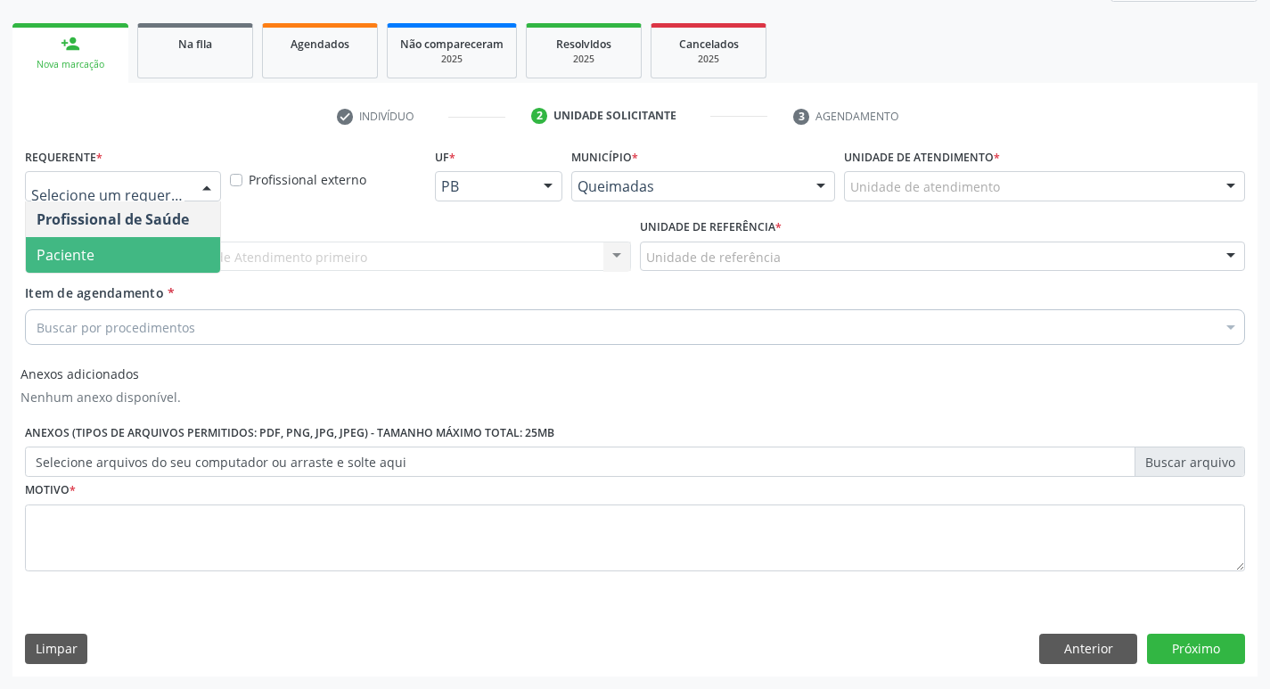
click at [120, 253] on span "Paciente" at bounding box center [123, 255] width 194 height 36
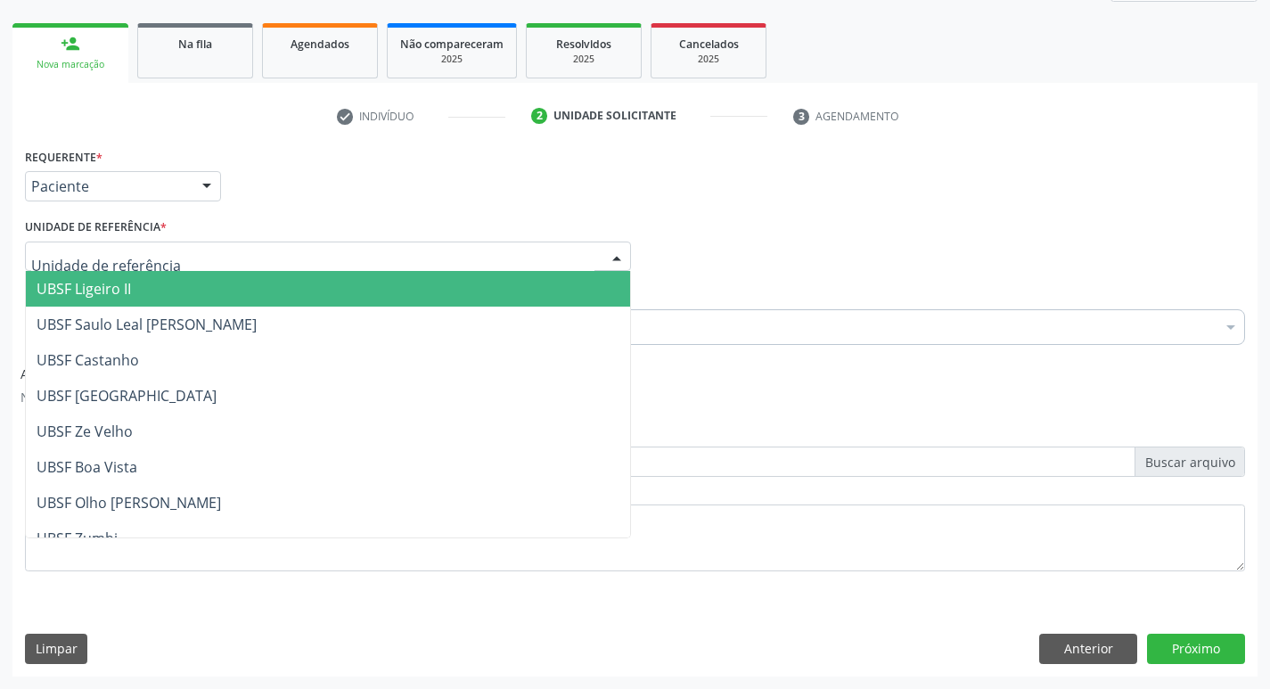
type input "Z"
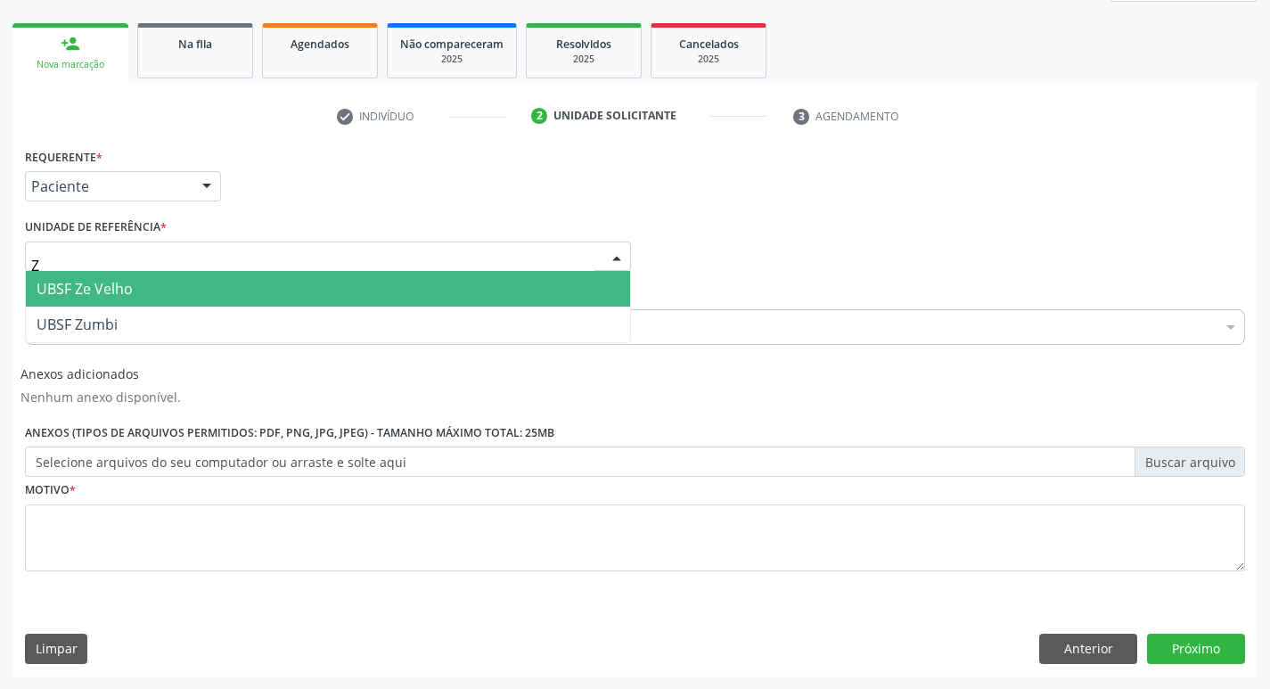
drag, startPoint x: 72, startPoint y: 280, endPoint x: 64, endPoint y: 285, distance: 9.6
click at [67, 284] on span "UBSF Ze Velho" at bounding box center [85, 289] width 96 height 20
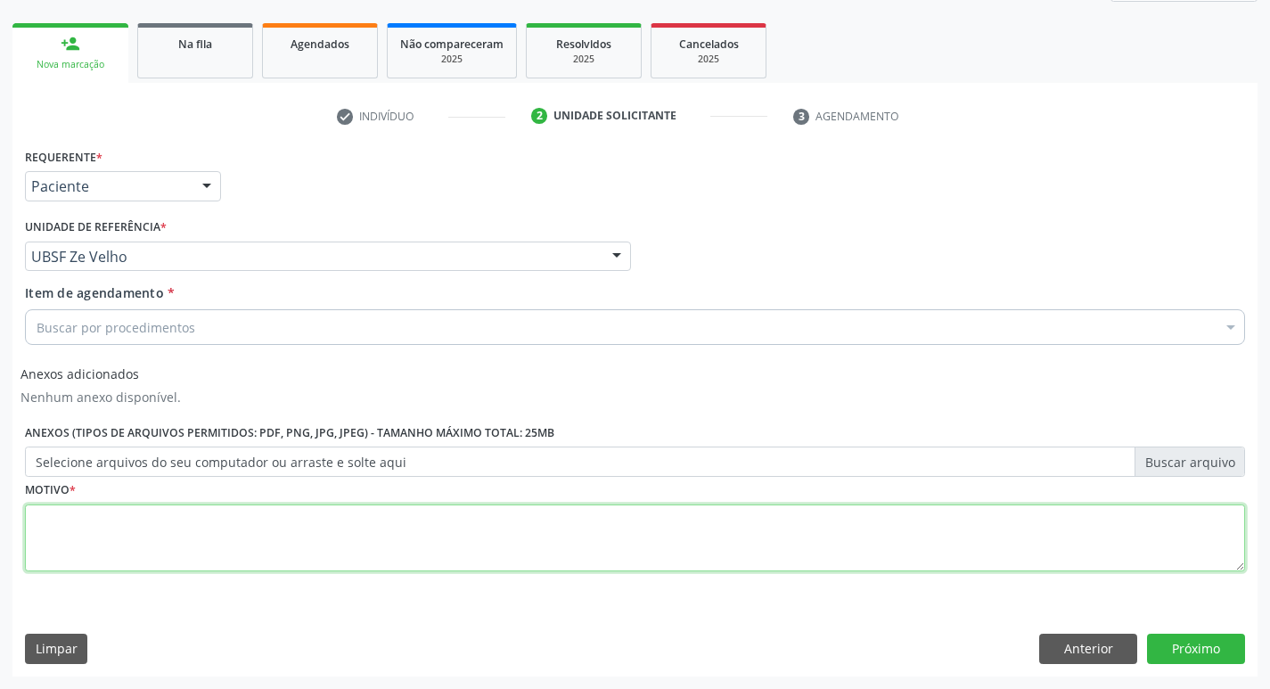
click at [78, 513] on textarea at bounding box center [635, 539] width 1220 height 68
type textarea "AVALIACAO"
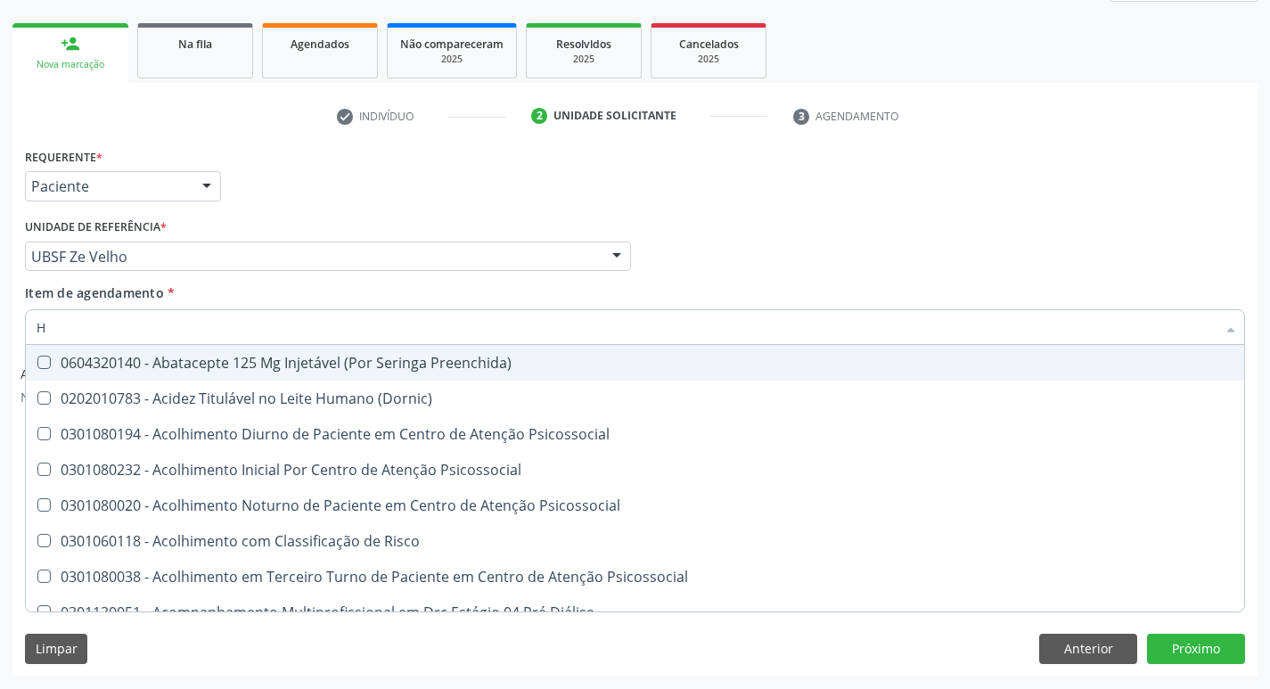
type input "HEMOGR"
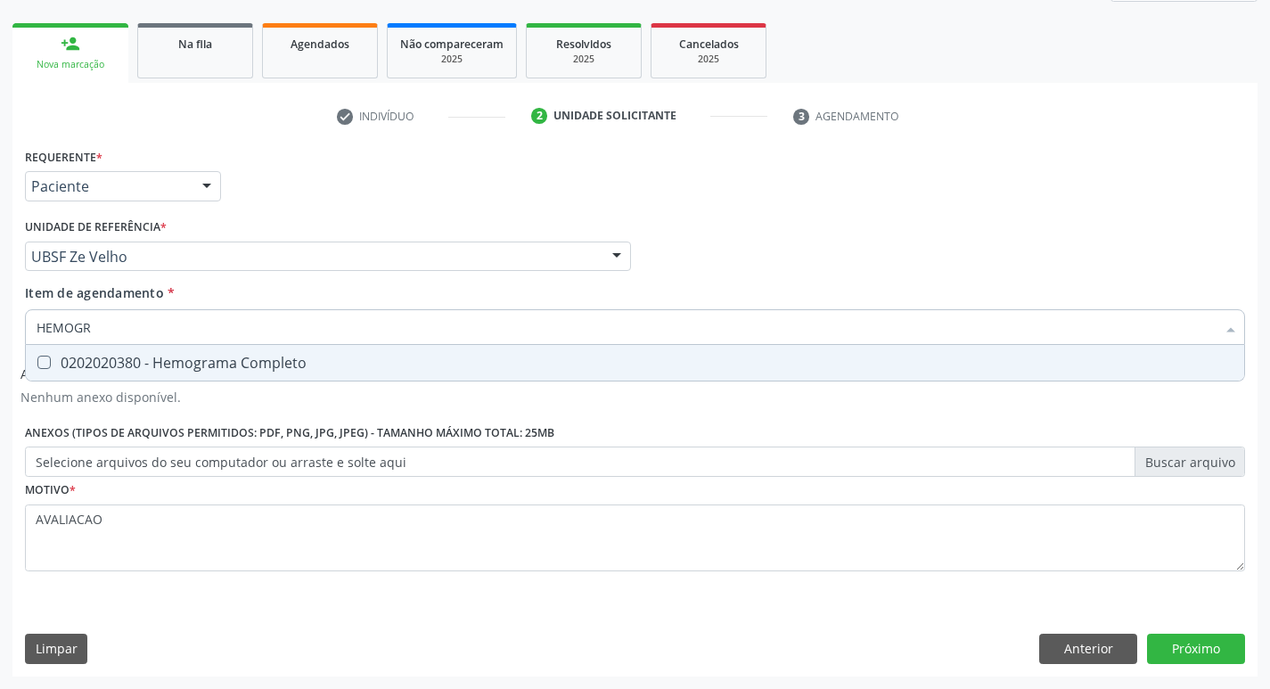
click at [190, 364] on div "0202020380 - Hemograma Completo" at bounding box center [635, 363] width 1197 height 14
checkbox Completo "true"
type input "HEMOG"
checkbox Completo "false"
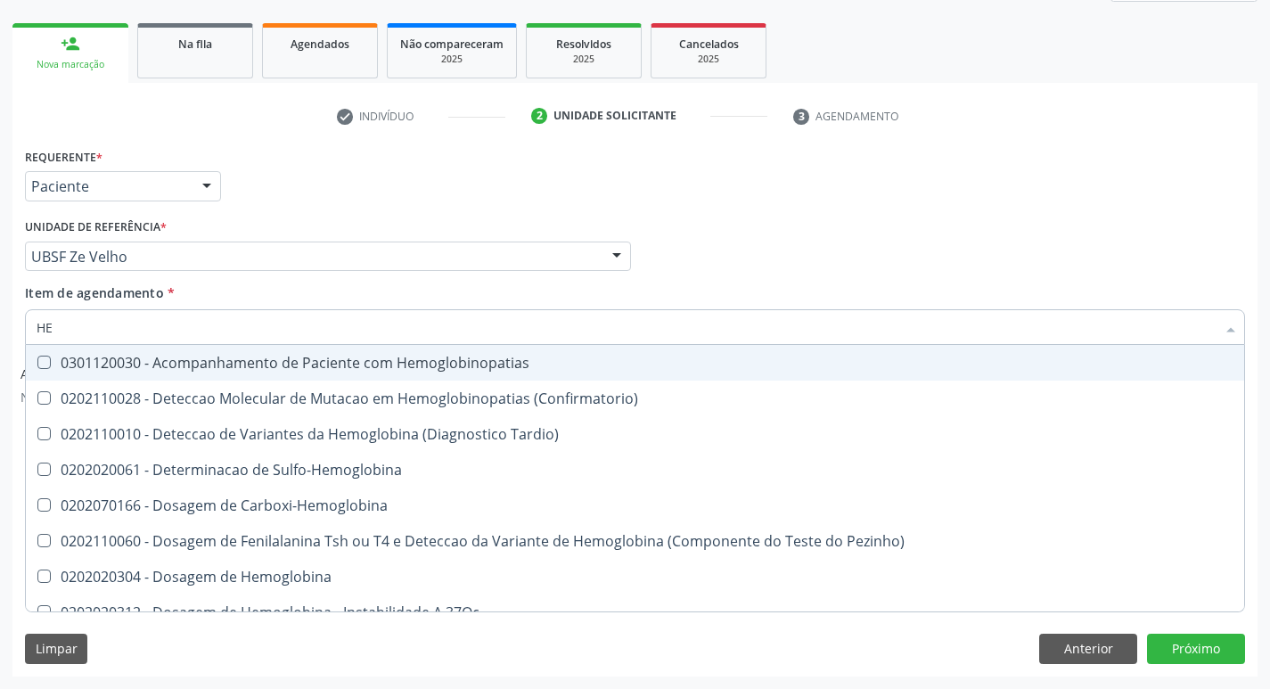
type input "H"
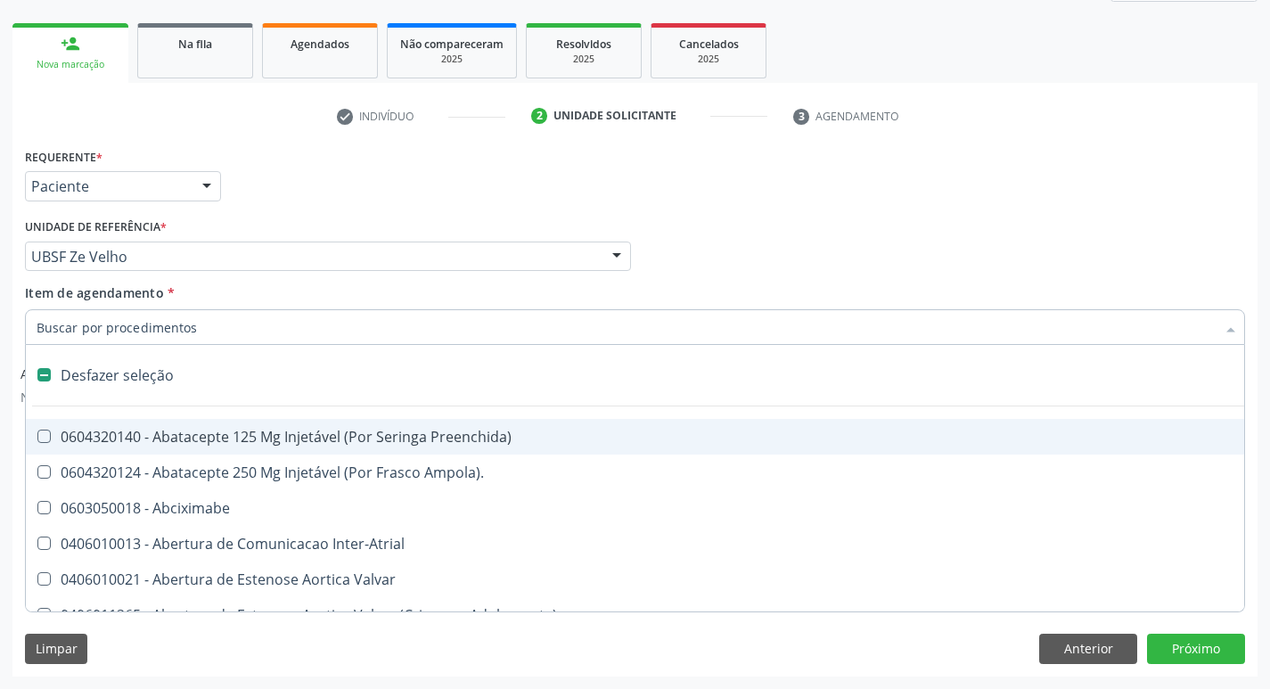
checkbox Capsula\) "false"
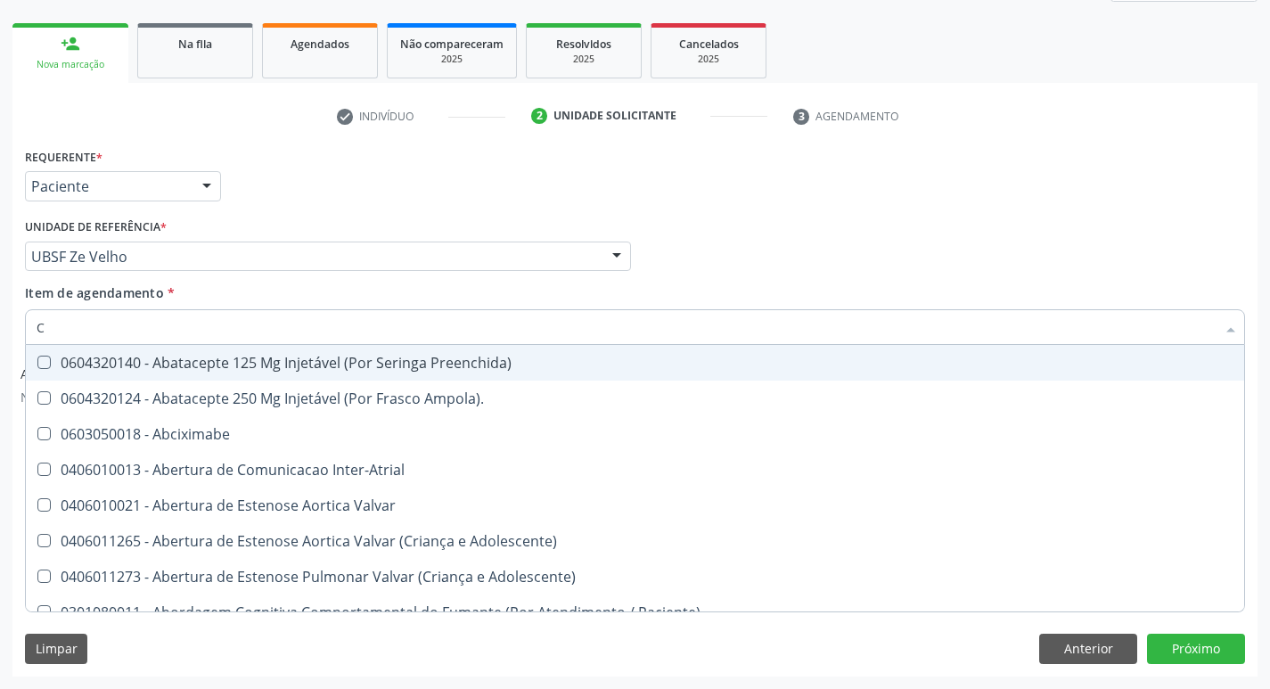
type input "CO"
checkbox Osseo "true"
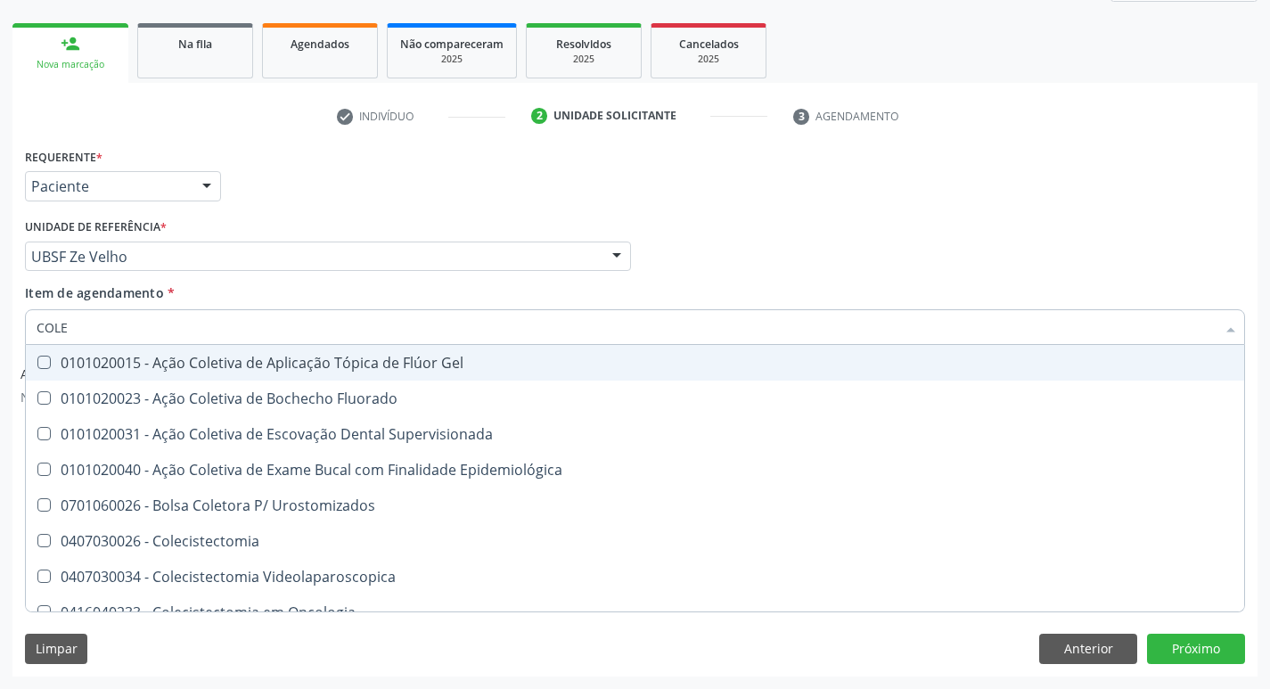
type input "COLES"
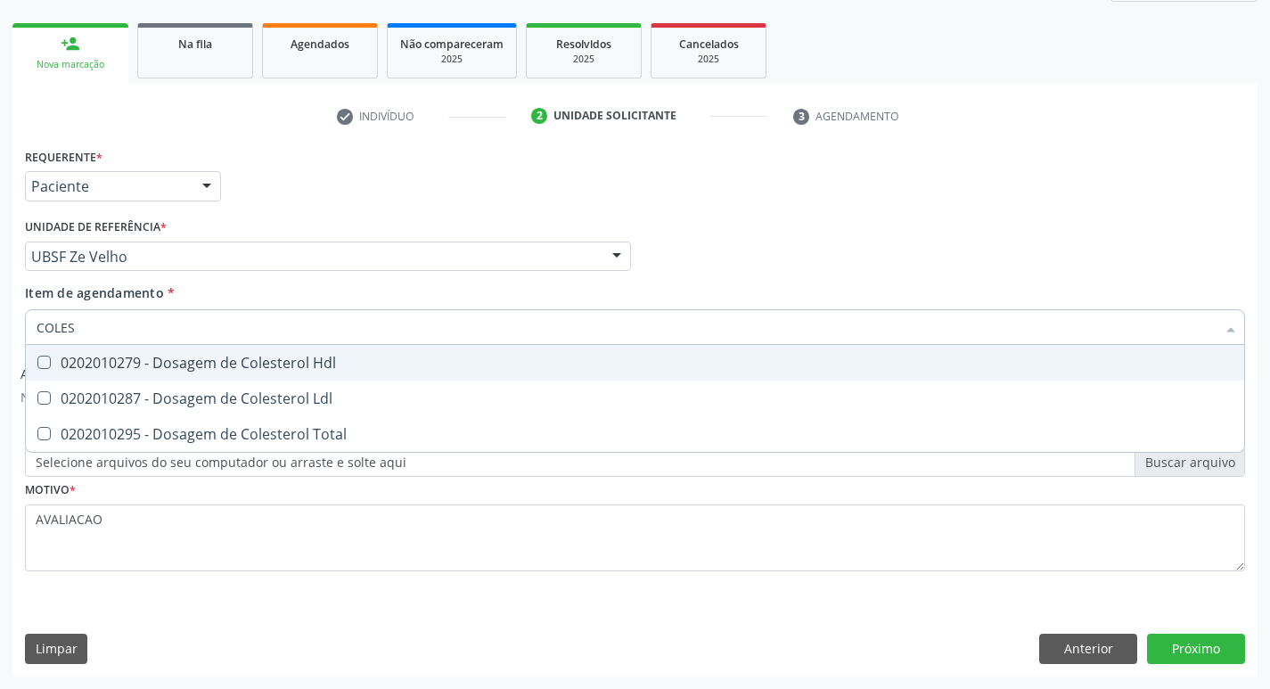
click at [180, 357] on div "0202010279 - Dosagem de Colesterol Hdl" at bounding box center [635, 363] width 1197 height 14
click at [315, 380] on span "0202010279 - Dosagem de Colesterol Hdl" at bounding box center [635, 363] width 1219 height 36
click at [314, 380] on span "0202010279 - Dosagem de Colesterol Hdl" at bounding box center [635, 363] width 1219 height 36
checkbox Hdl "true"
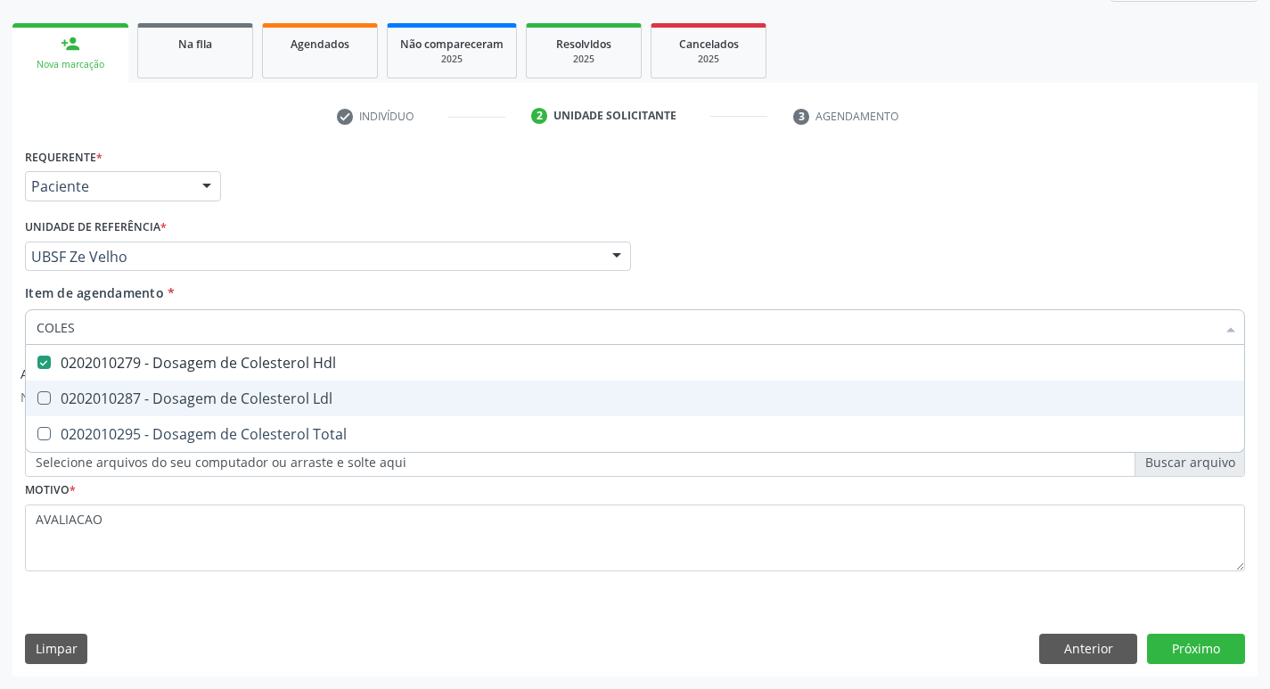
click at [365, 398] on div "0202010287 - Dosagem de Colesterol Ldl" at bounding box center [635, 398] width 1197 height 14
checkbox Ldl "true"
type input "COLE"
checkbox Hdl "false"
checkbox Ldl "false"
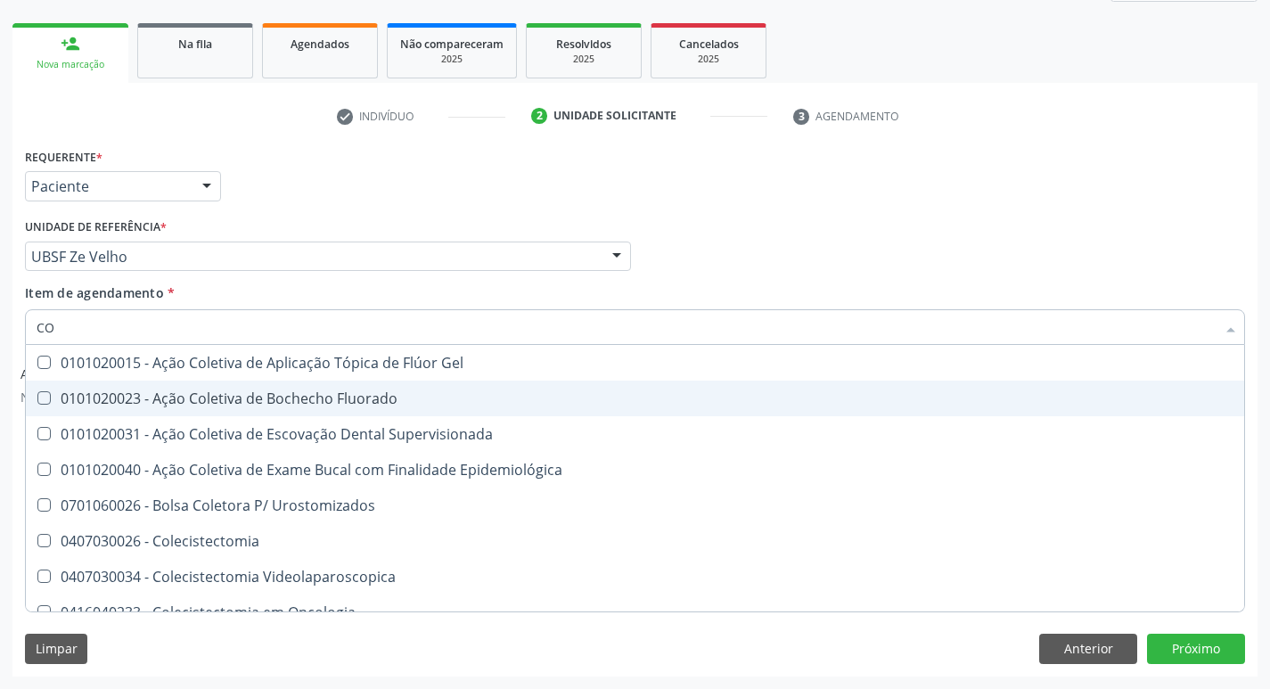
type input "C"
checkbox Hdl "false"
checkbox Ldl "false"
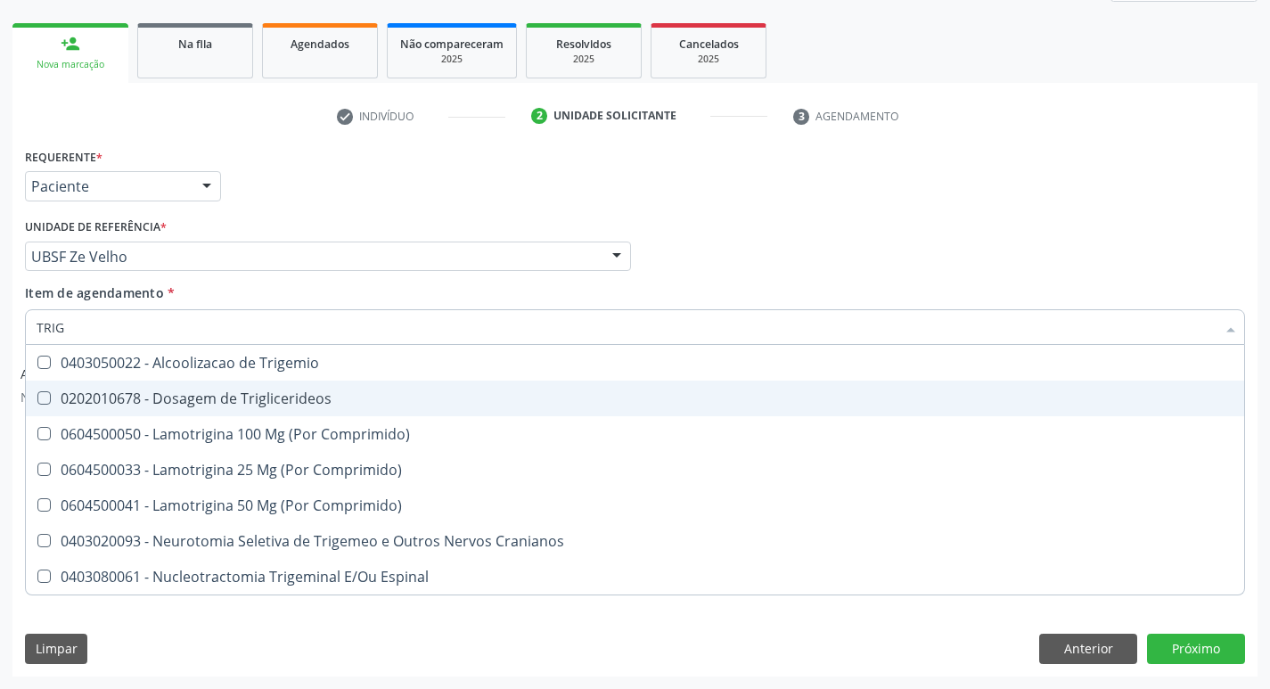
type input "TRIGL"
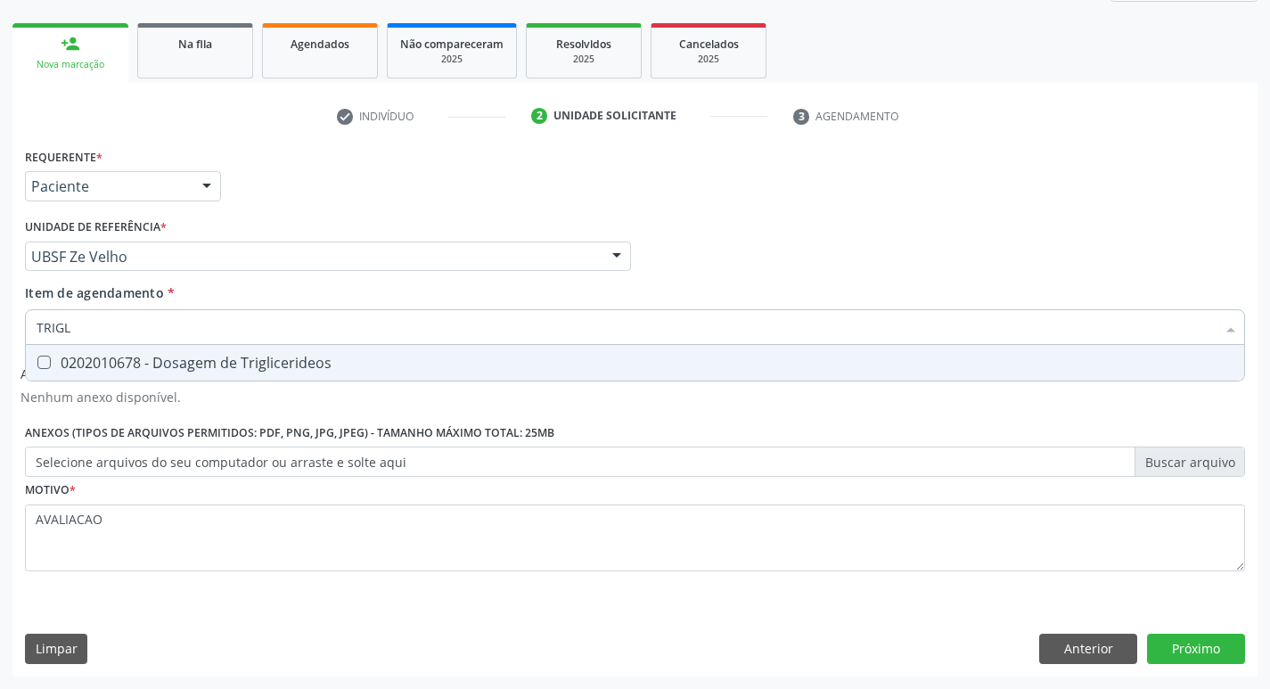
click at [308, 380] on span "0202010678 - Dosagem de Triglicerideos" at bounding box center [635, 363] width 1219 height 36
checkbox Triglicerideos "true"
type input "TRIG"
checkbox Triglicerideos "false"
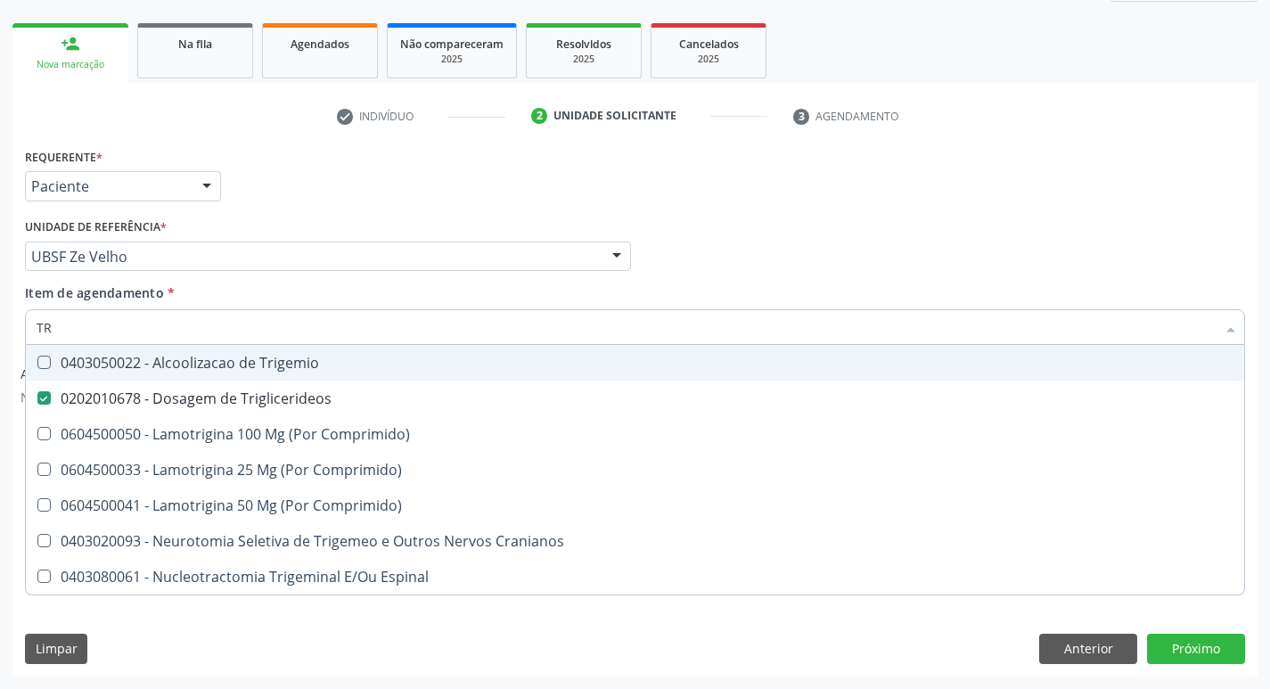
type input "T"
checkbox Triglicerideos "false"
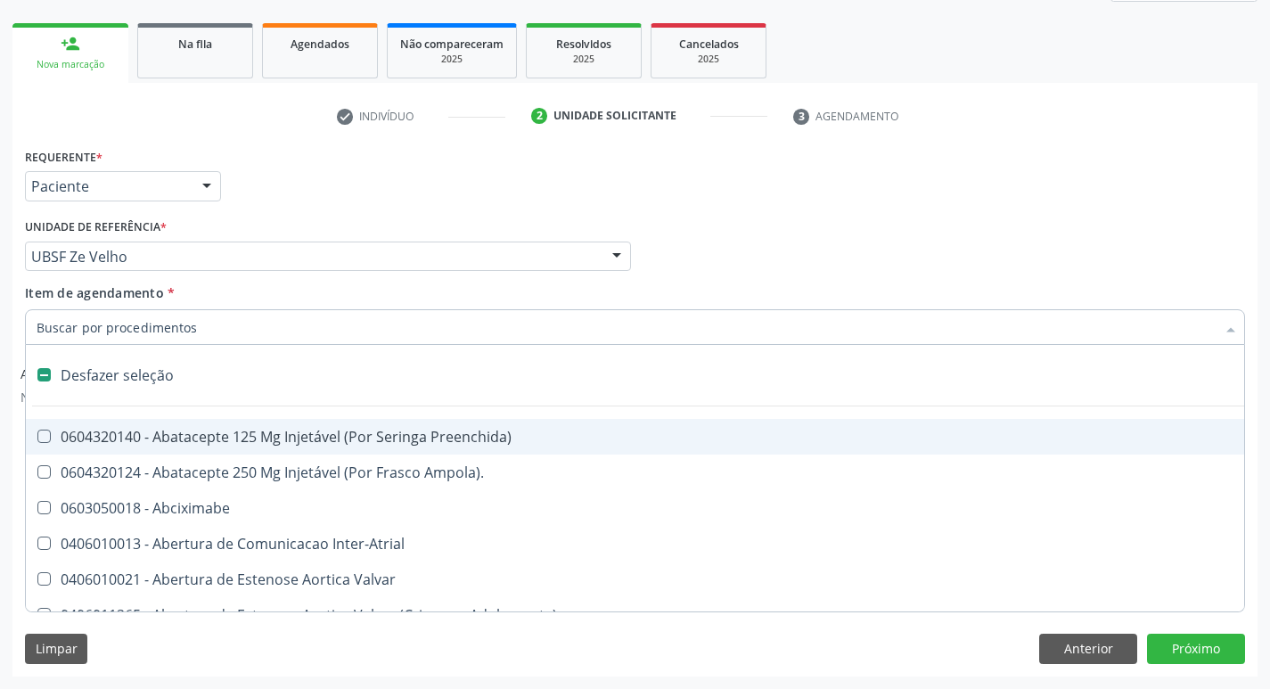
type input "G"
checkbox Comprimido\) "true"
checkbox Sanitária "true"
checkbox Osso "true"
checkbox Persistente "true"
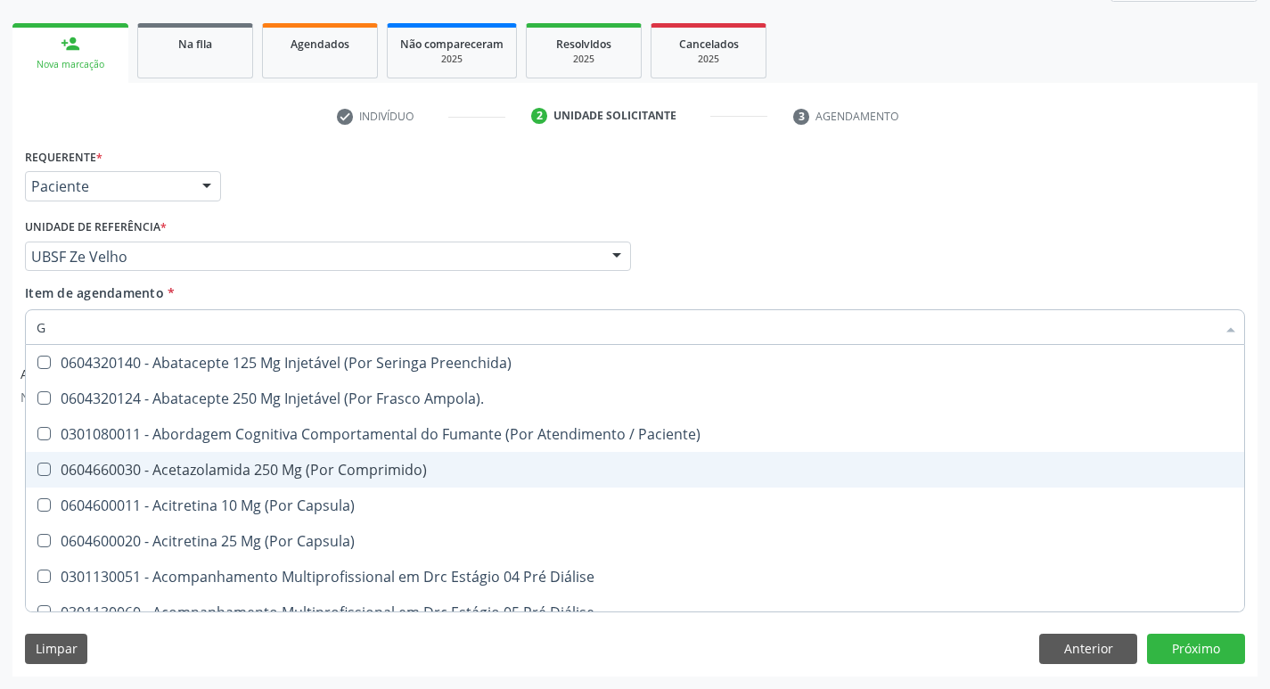
type input "GLICOSE"
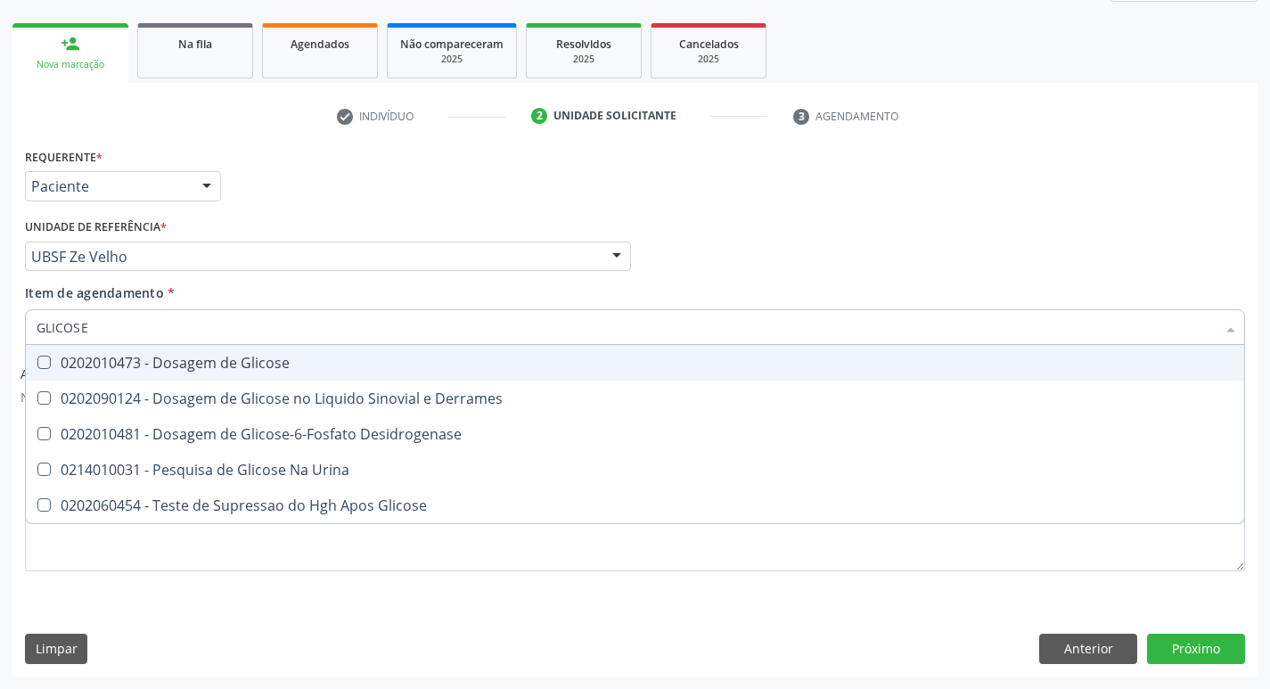
click at [234, 370] on div "0202010473 - Dosagem de Glicose" at bounding box center [635, 363] width 1197 height 14
checkbox Glicose "true"
type input "GLICOS"
checkbox Glicose "false"
checkbox Derrames "true"
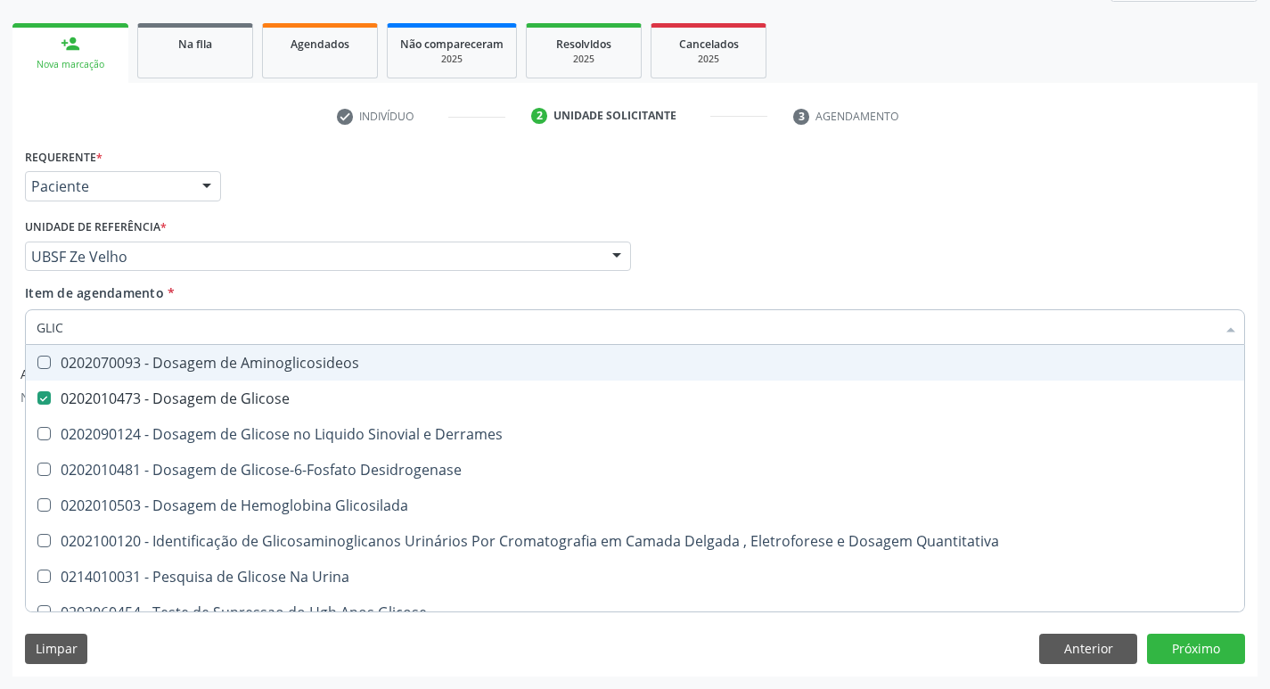
type input "GLI"
checkbox Glicose "false"
checkbox Derrames "false"
type input "G"
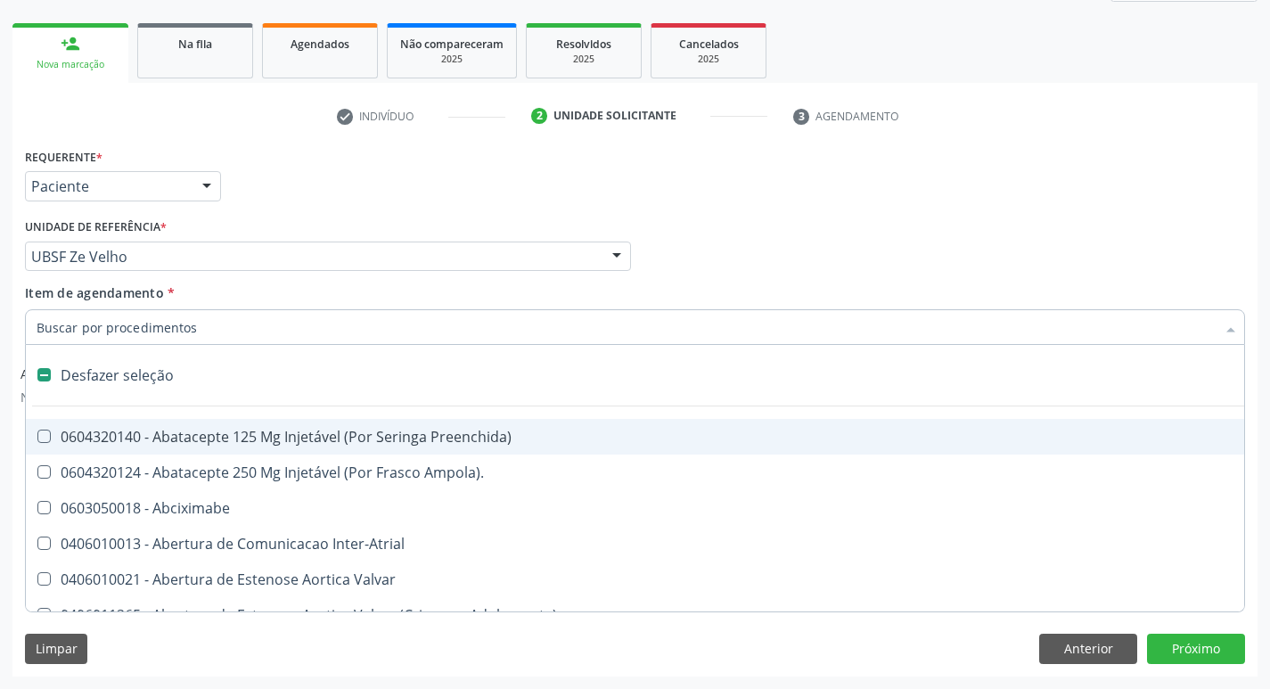
type input "H"
checkbox Lactente\) "true"
checkbox Convencional\) "true"
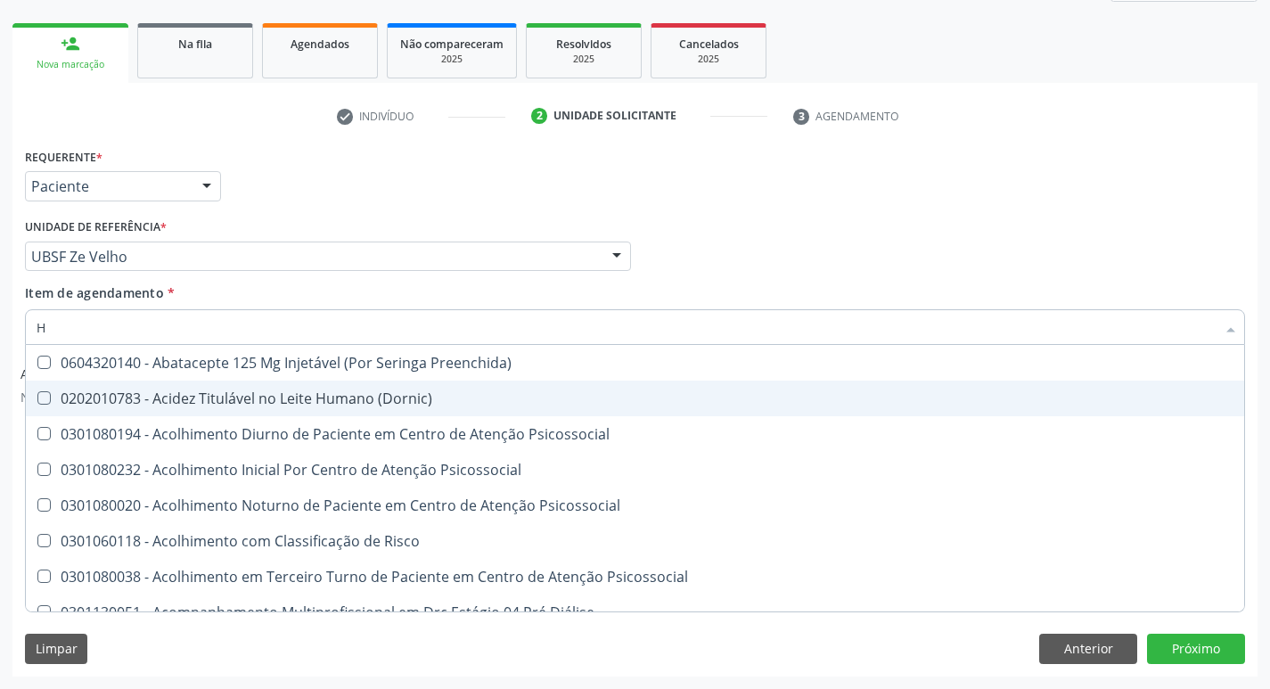
type input "HEMOGLOBINA G"
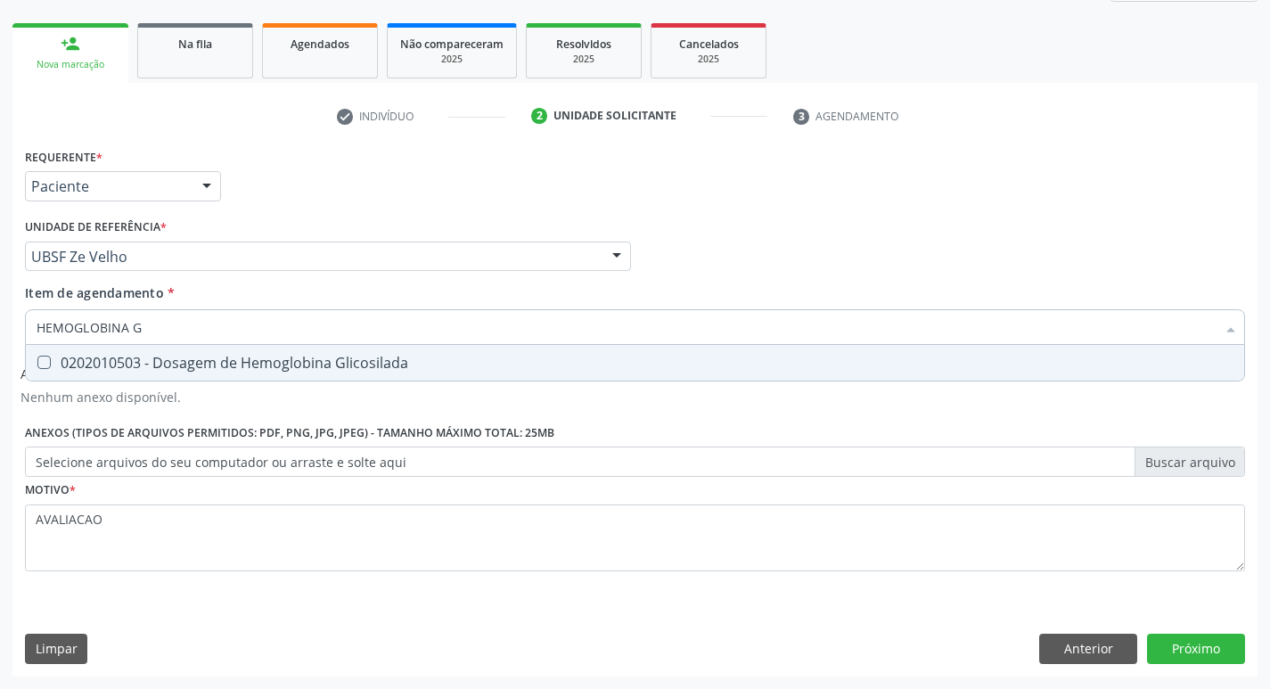
click at [197, 359] on div "0202010503 - Dosagem de Hemoglobina Glicosilada" at bounding box center [635, 363] width 1197 height 14
checkbox Glicosilada "true"
type input "HEMOGLOBINA"
checkbox Glicosilada "false"
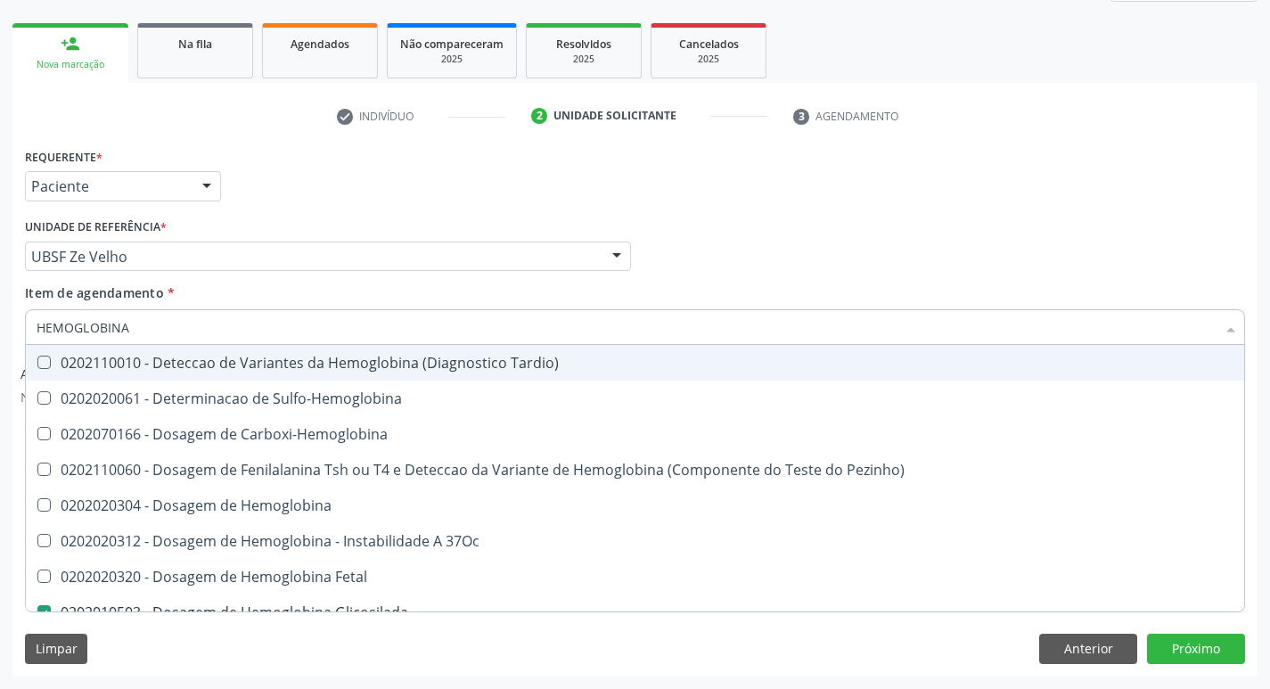
type input "HEMOGLOBIN"
checkbox Glicosilada "false"
checkbox Hemoglobina "true"
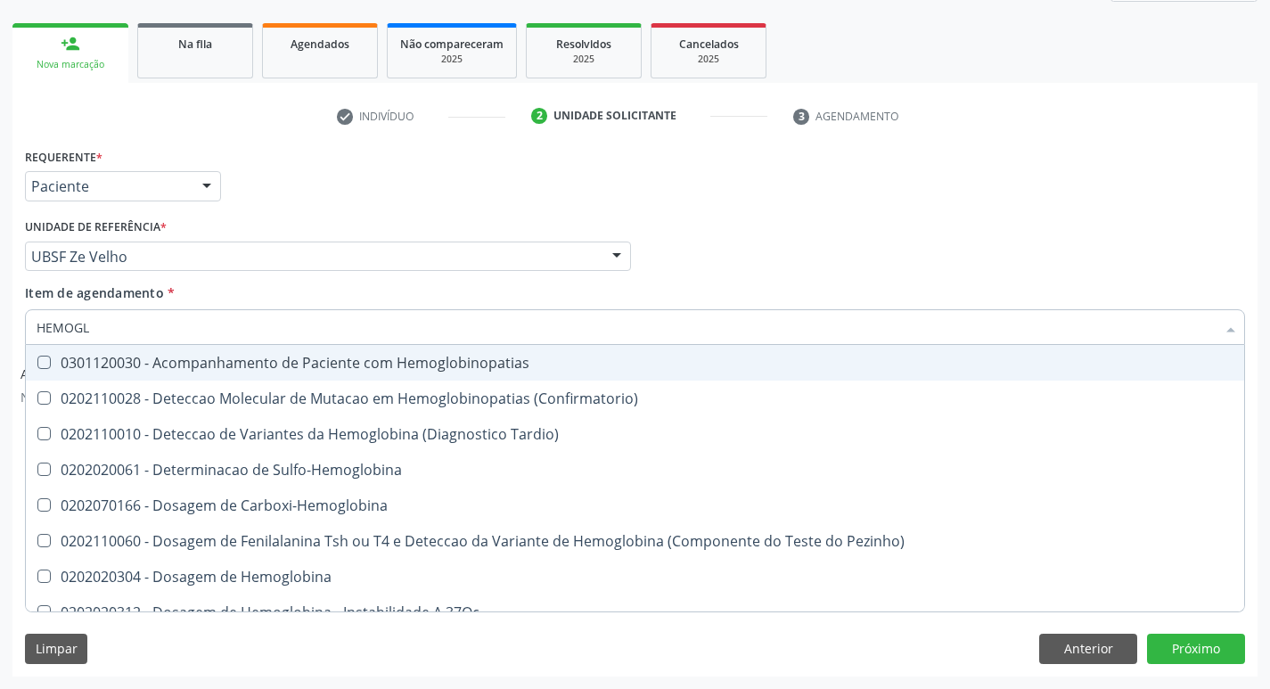
type input "HEMOG"
checkbox S "true"
type input "H"
checkbox Glicosilada "false"
checkbox S "false"
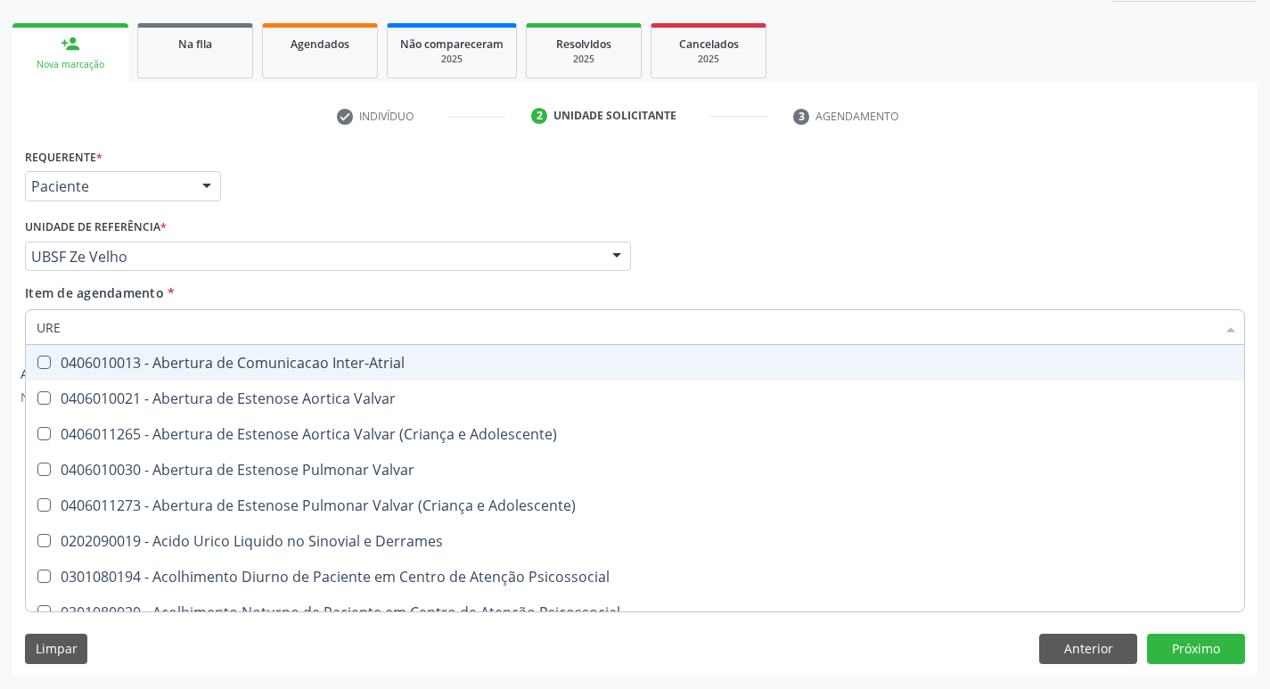
type input "UREI"
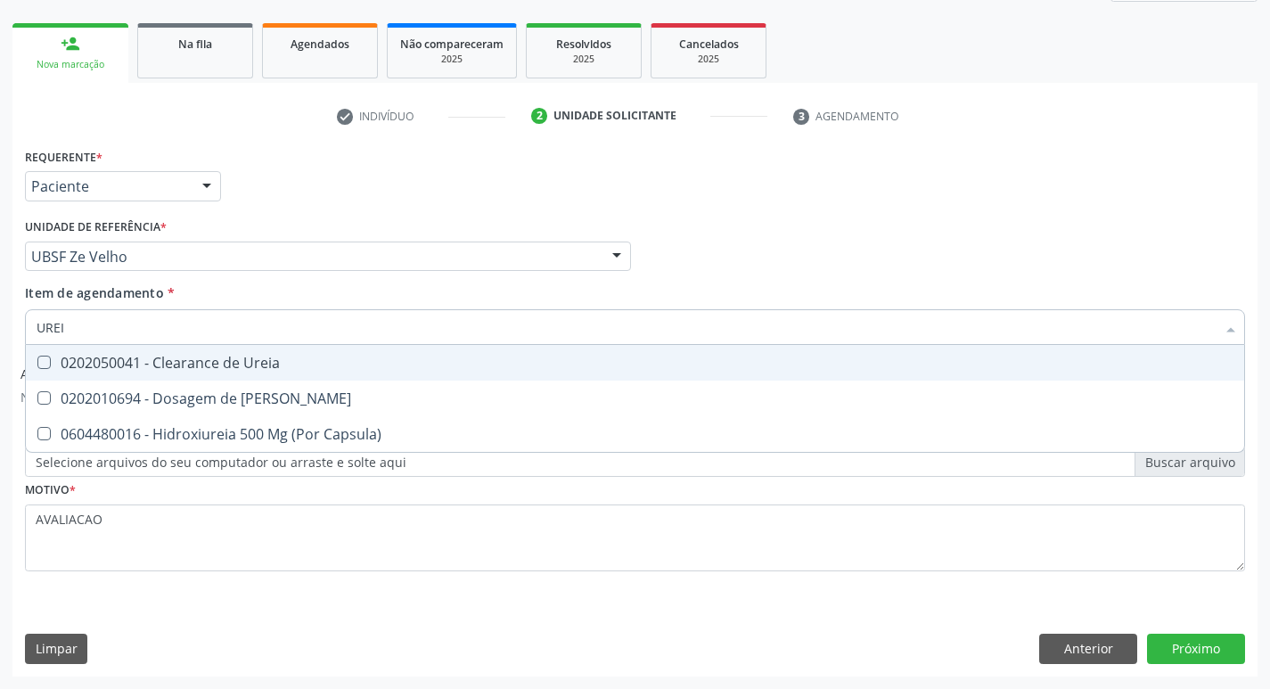
click at [235, 398] on div "0202010694 - Dosagem de [PERSON_NAME]" at bounding box center [635, 398] width 1197 height 14
checkbox Ureia "true"
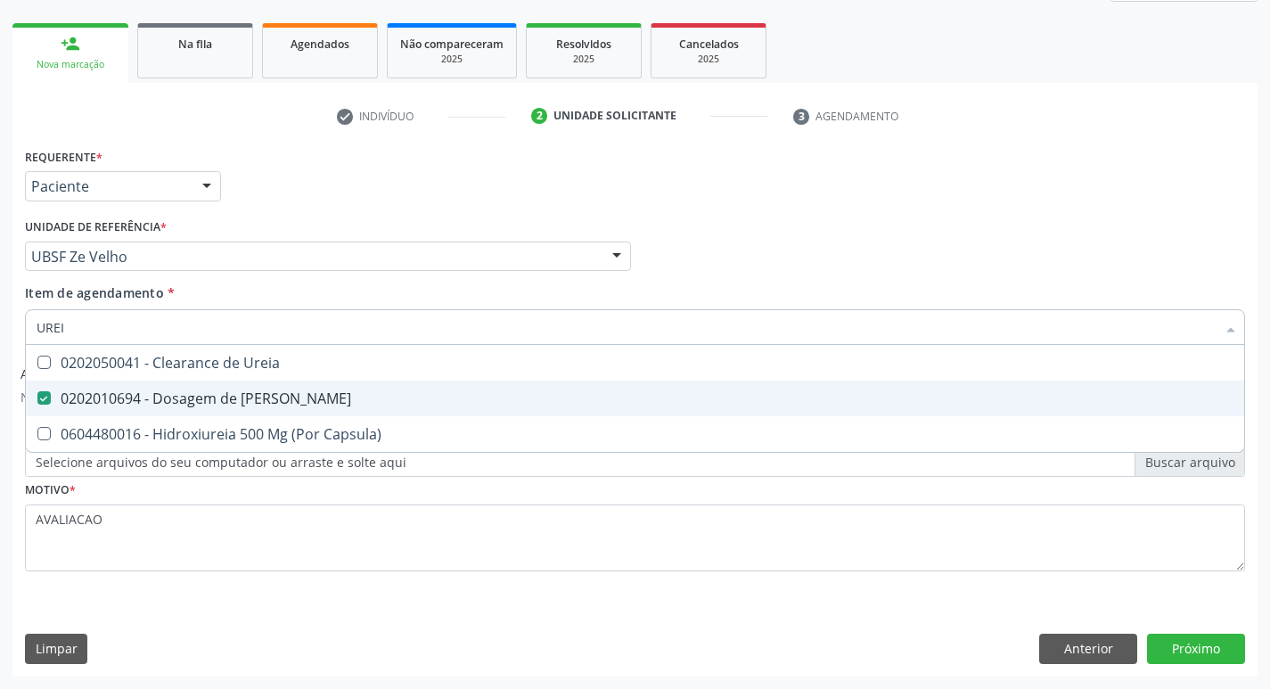
type input "URE"
checkbox Ureia "false"
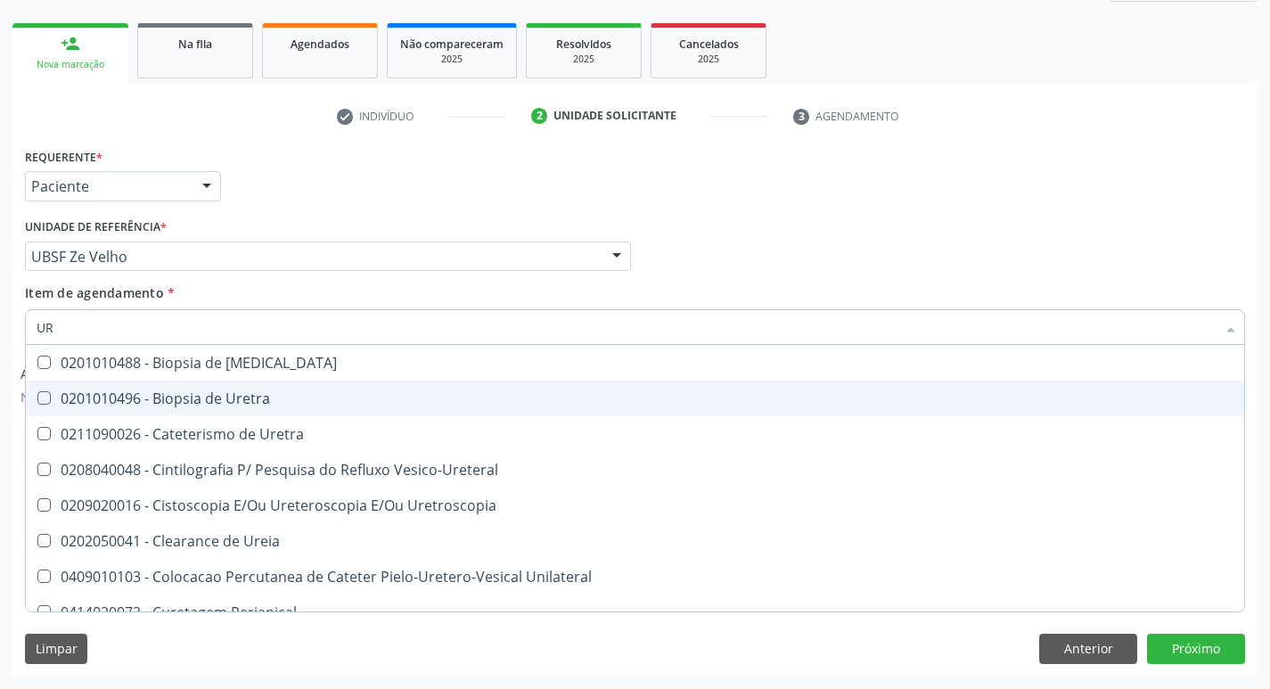
type input "U"
checkbox Ureia "false"
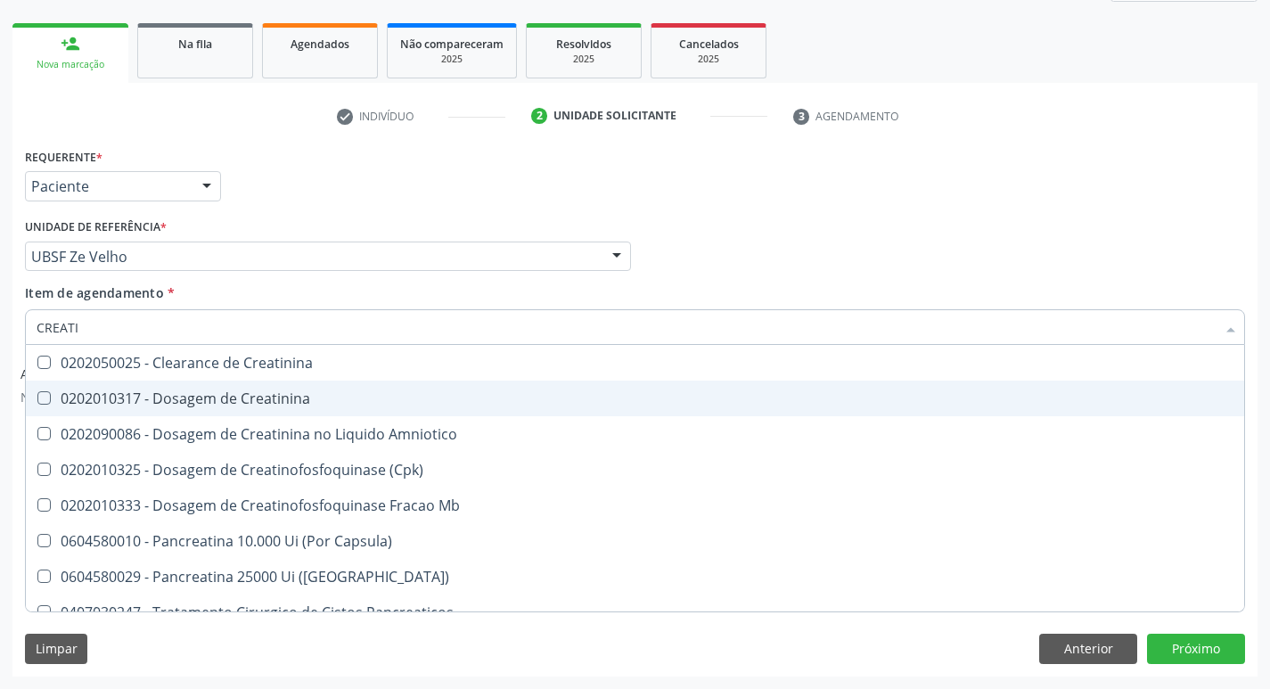
type input "CREATIN"
click at [235, 397] on div "0202010317 - Dosagem de Creatinina" at bounding box center [635, 398] width 1197 height 14
checkbox Creatinina "true"
type input "CRE"
checkbox Creatinina "false"
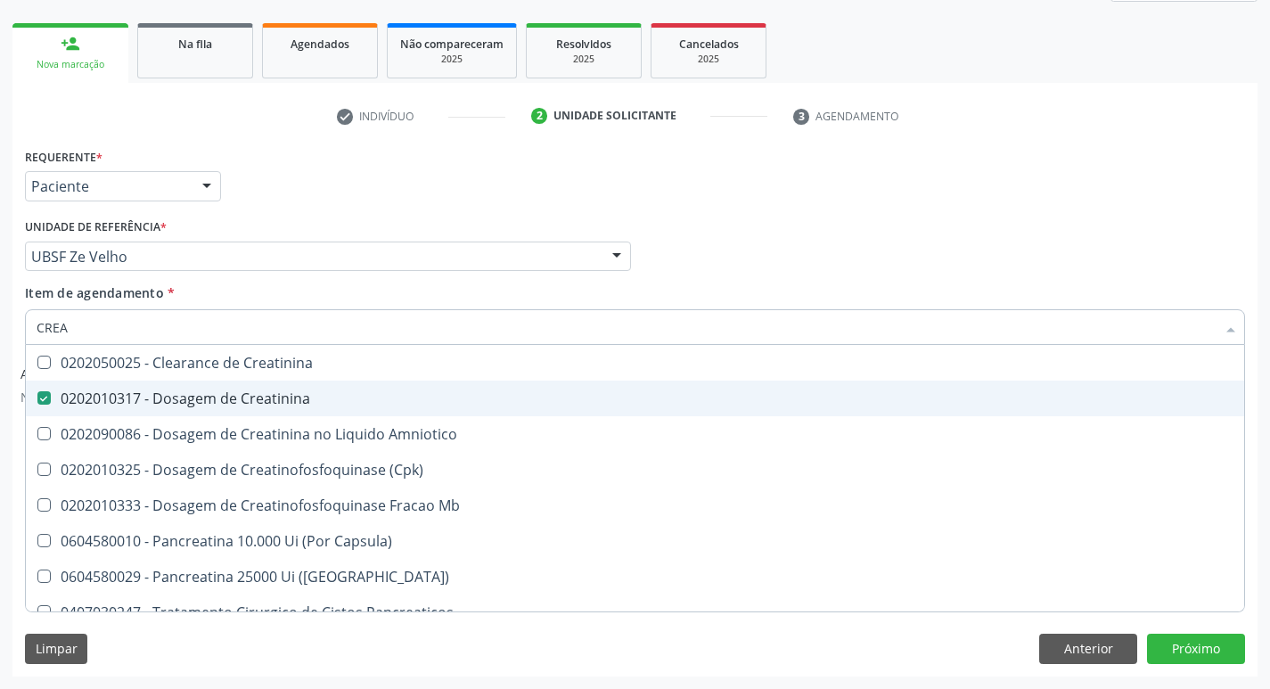
checkbox Amniotico "false"
checkbox Mb "false"
type input "C"
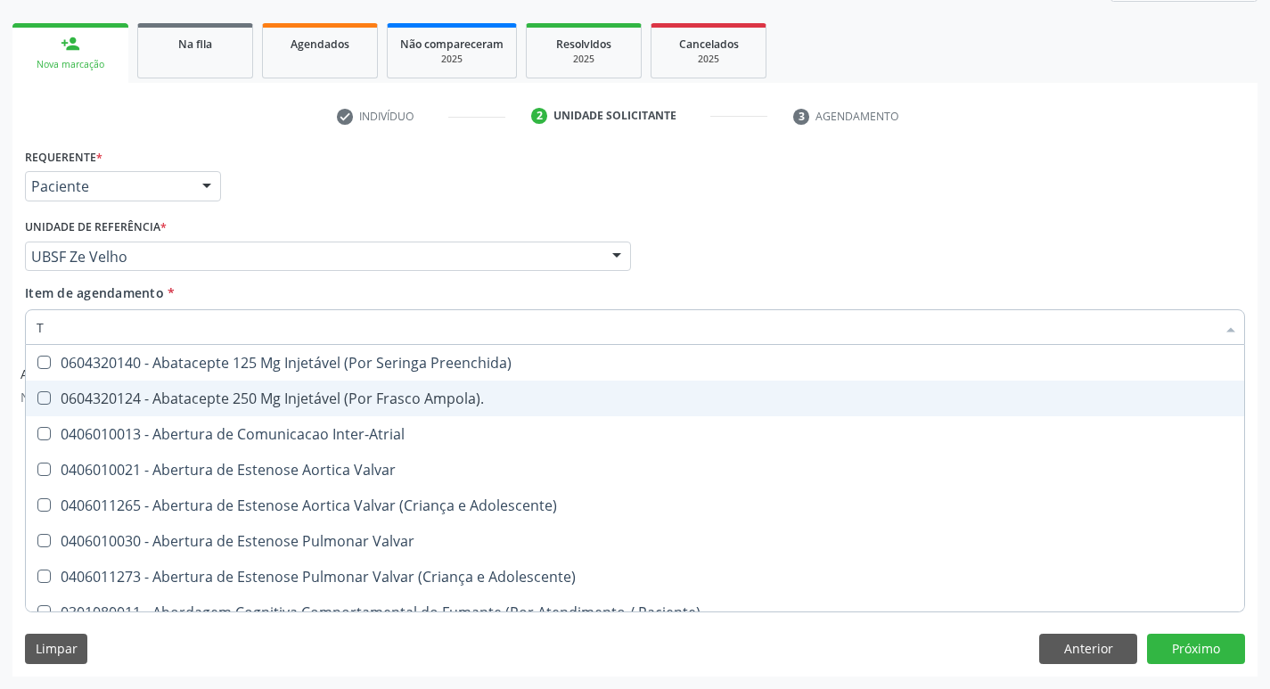
type input "TG"
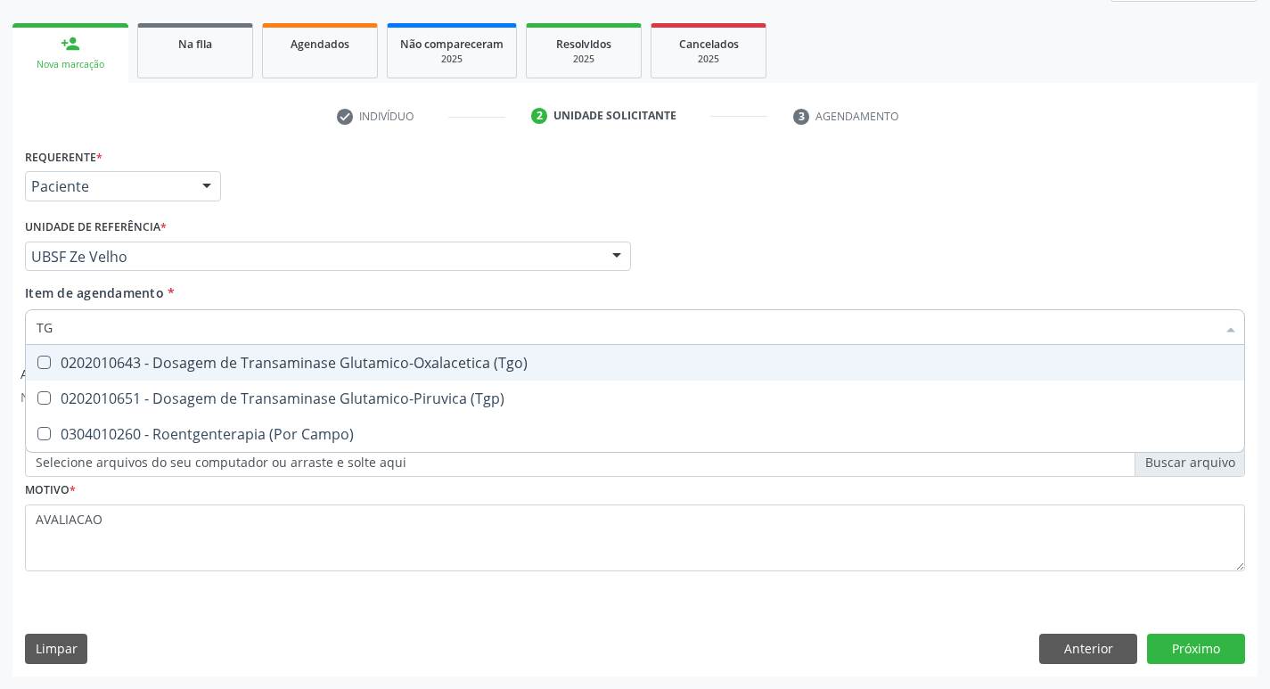
click at [358, 368] on div "0202010643 - Dosagem de Transaminase Glutamico-Oxalacetica (Tgo)" at bounding box center [635, 363] width 1197 height 14
checkbox \(Tgo\) "true"
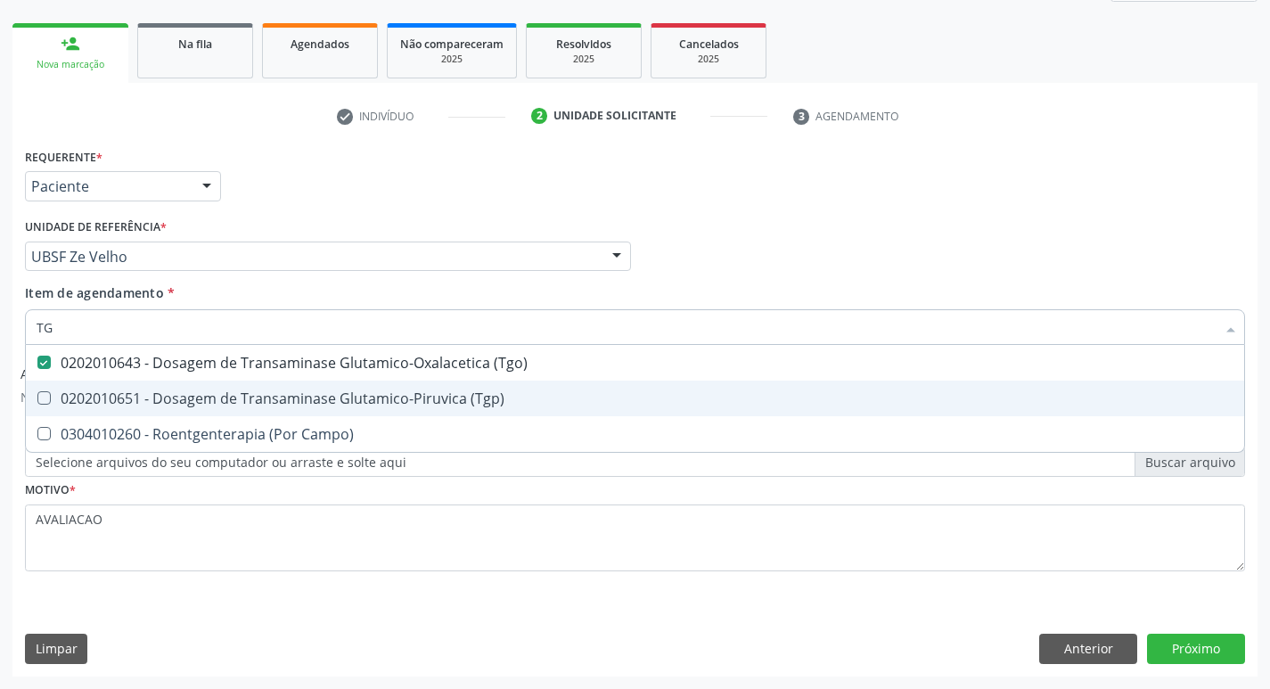
click at [374, 395] on div "0202010651 - Dosagem de Transaminase Glutamico-Piruvica (Tgp)" at bounding box center [635, 398] width 1197 height 14
checkbox \(Tgp\) "true"
type input "T"
checkbox \(Tgo\) "false"
checkbox \(Tgp\) "false"
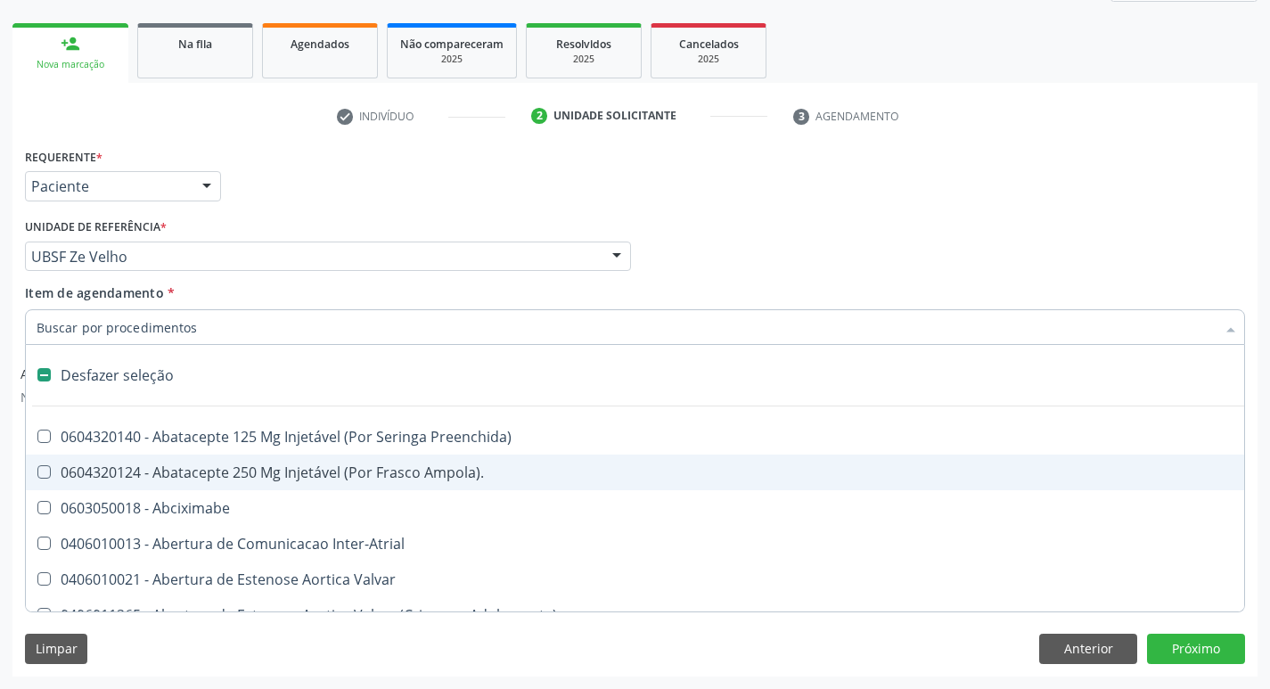
type input "V"
checkbox Cornea "true"
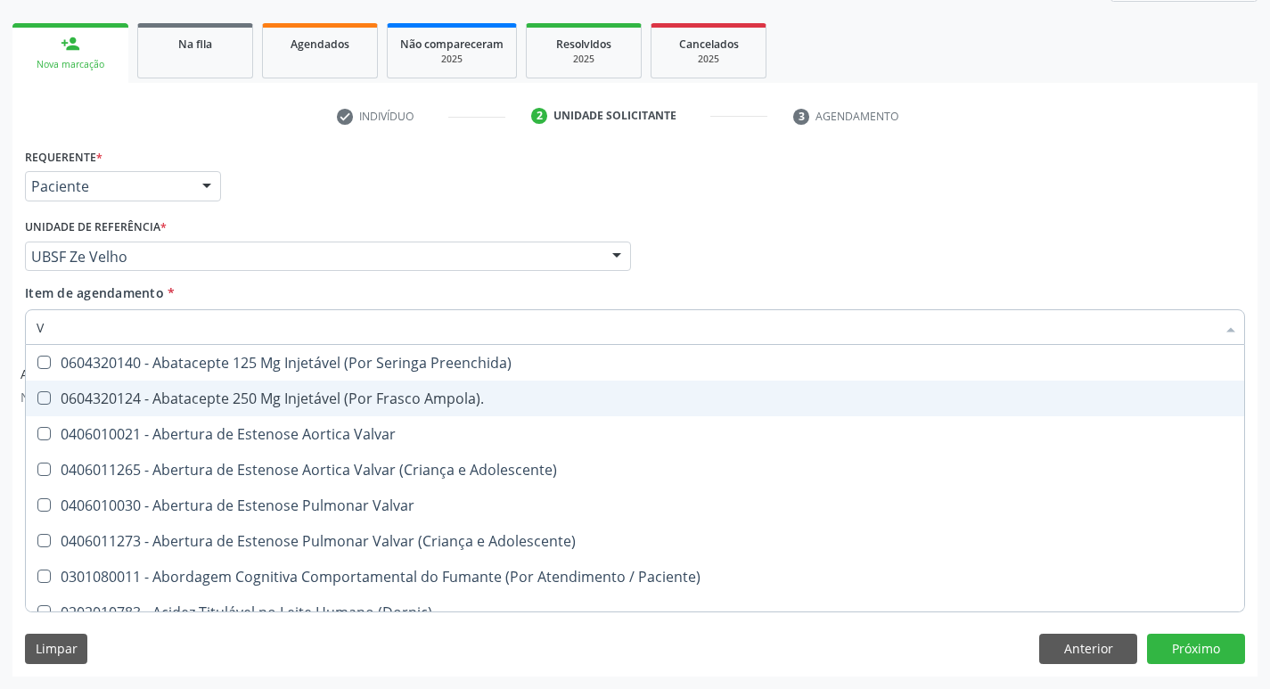
type input "VI"
checkbox Psicoterapia "true"
checkbox \(Tgp\) "false"
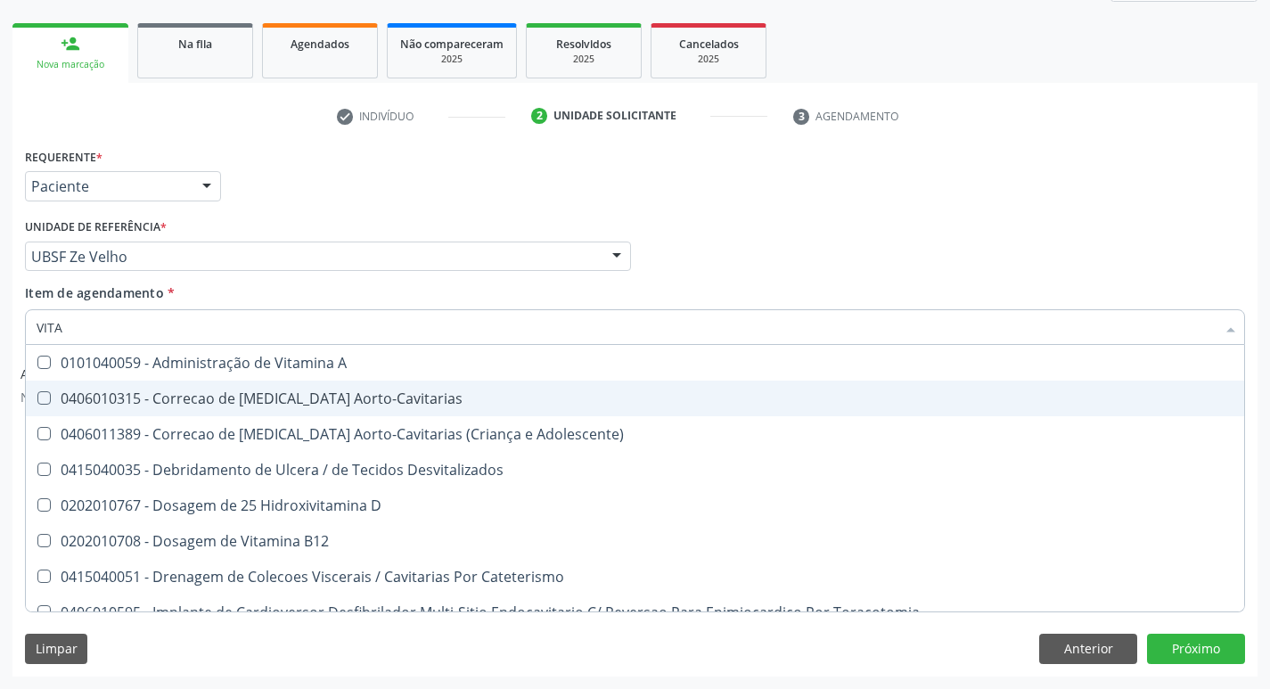
type input "VITAM"
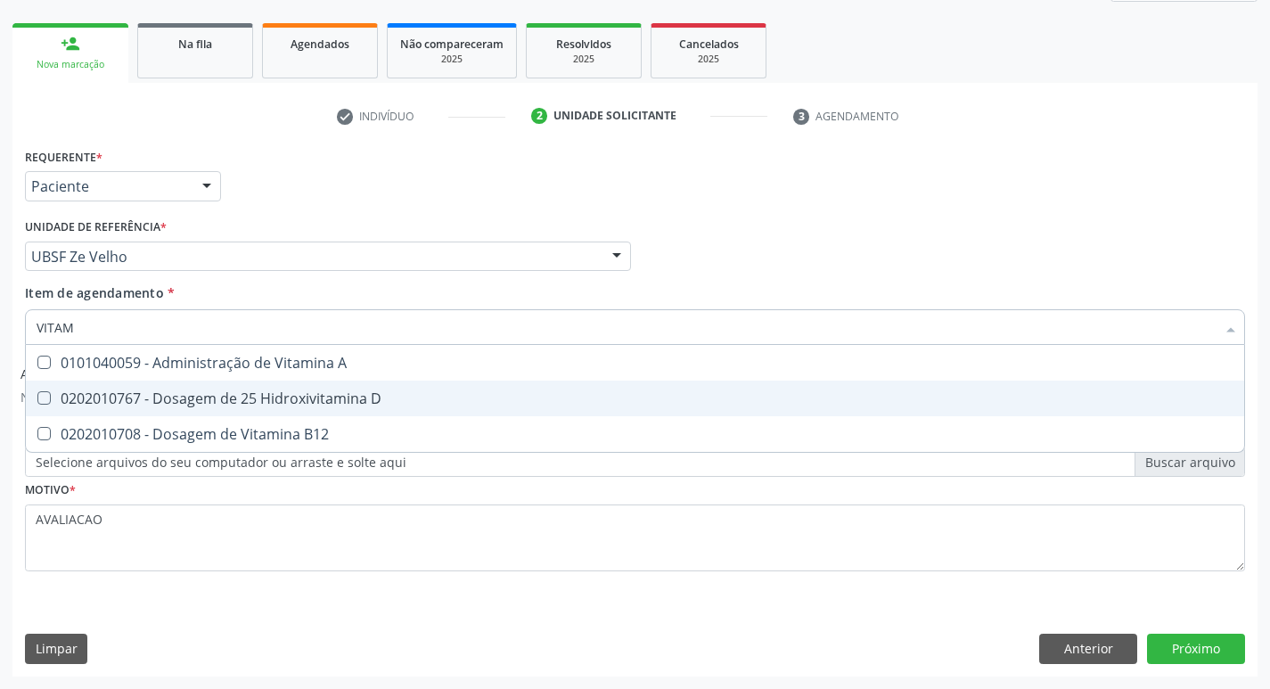
click at [374, 395] on div "0202010767 - Dosagem de 25 Hidroxivitamina D" at bounding box center [635, 398] width 1197 height 14
checkbox D "true"
click at [398, 417] on span "0202010708 - Dosagem de Vitamina B12" at bounding box center [635, 434] width 1219 height 36
checkbox B12 "true"
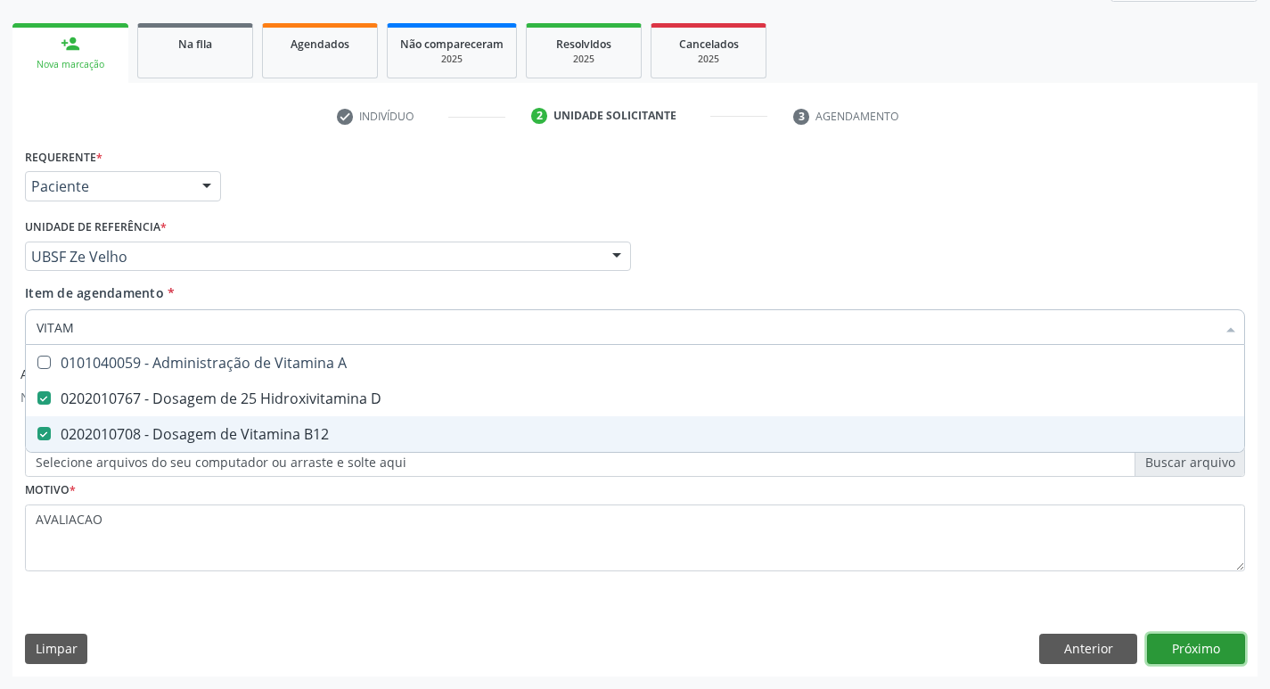
click at [1195, 656] on button "Próximo" at bounding box center [1196, 649] width 98 height 30
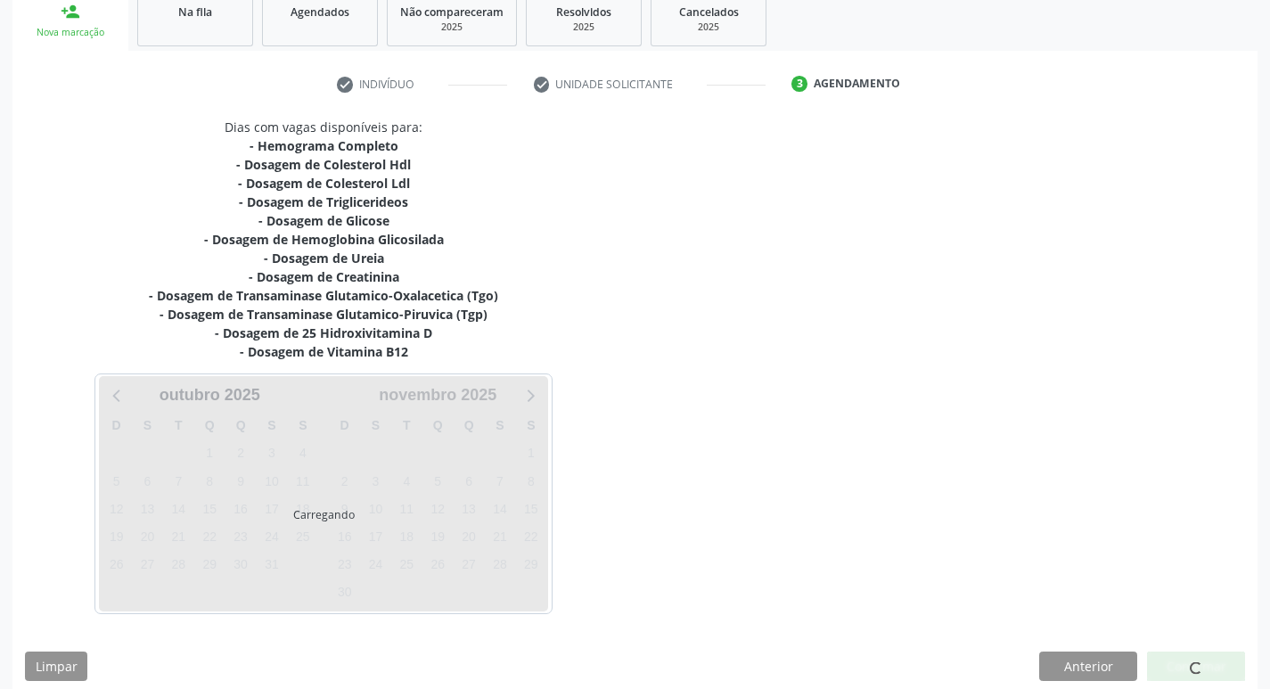
scroll to position [292, 0]
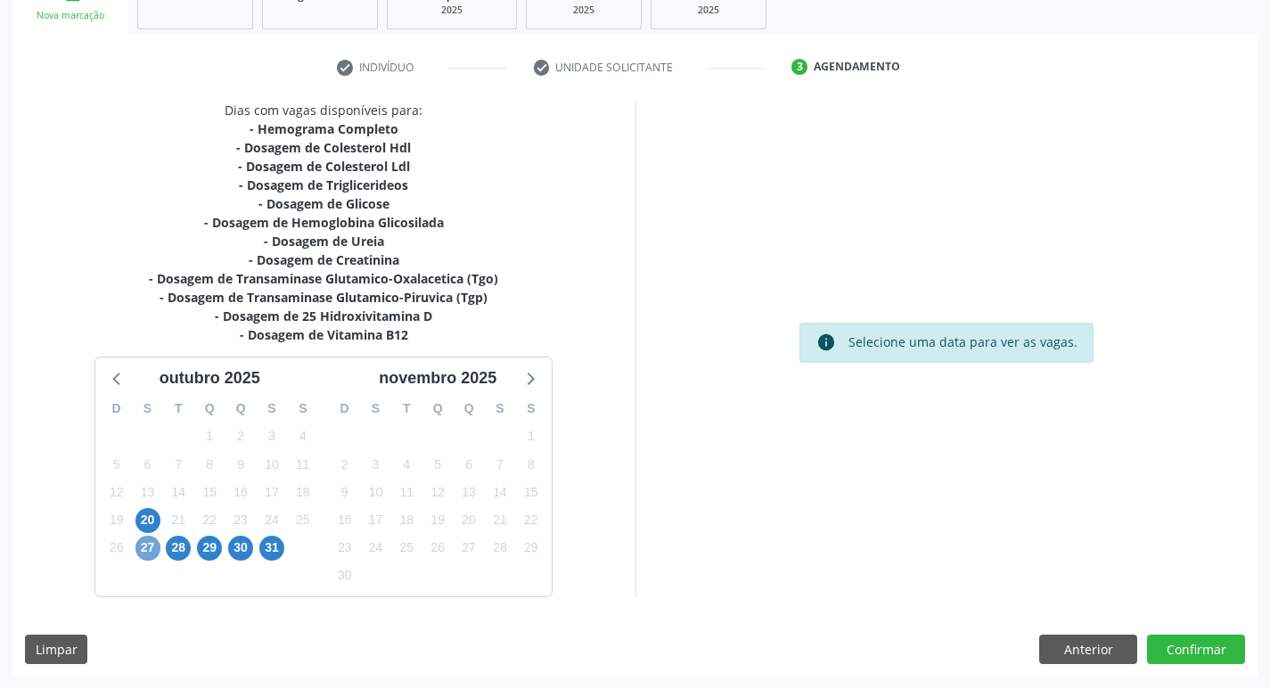
click at [150, 551] on span "27" at bounding box center [147, 548] width 25 height 25
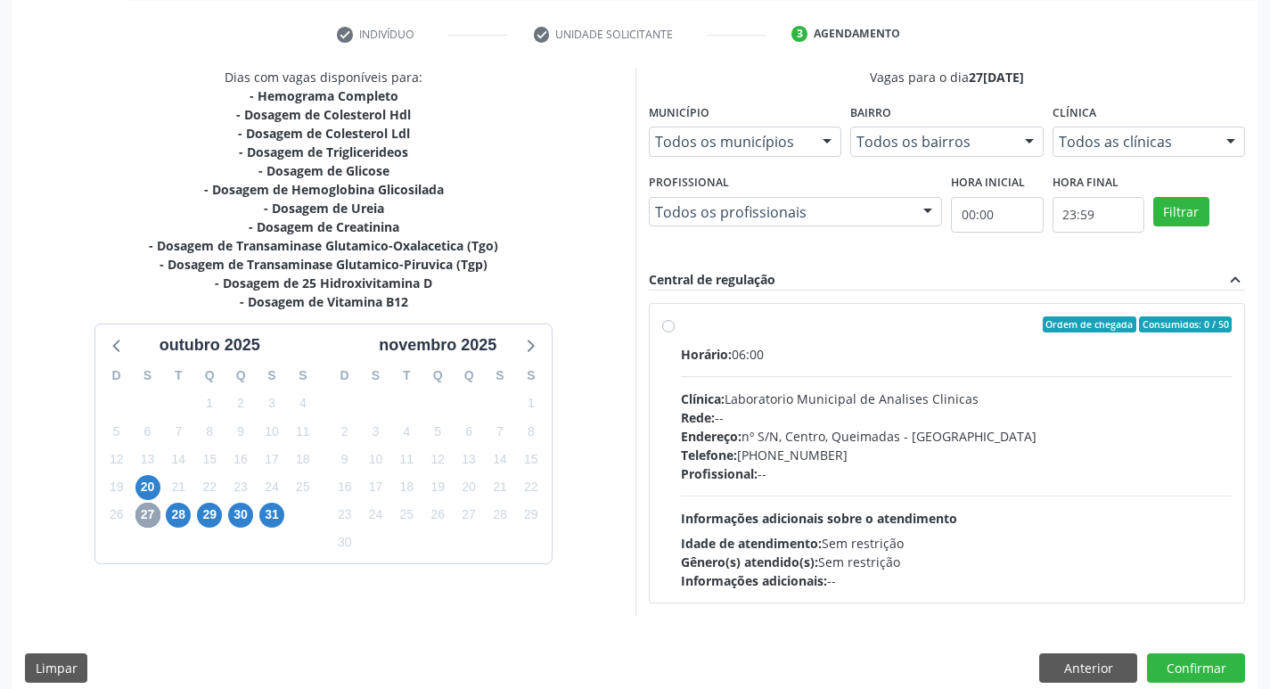
scroll to position [344, 0]
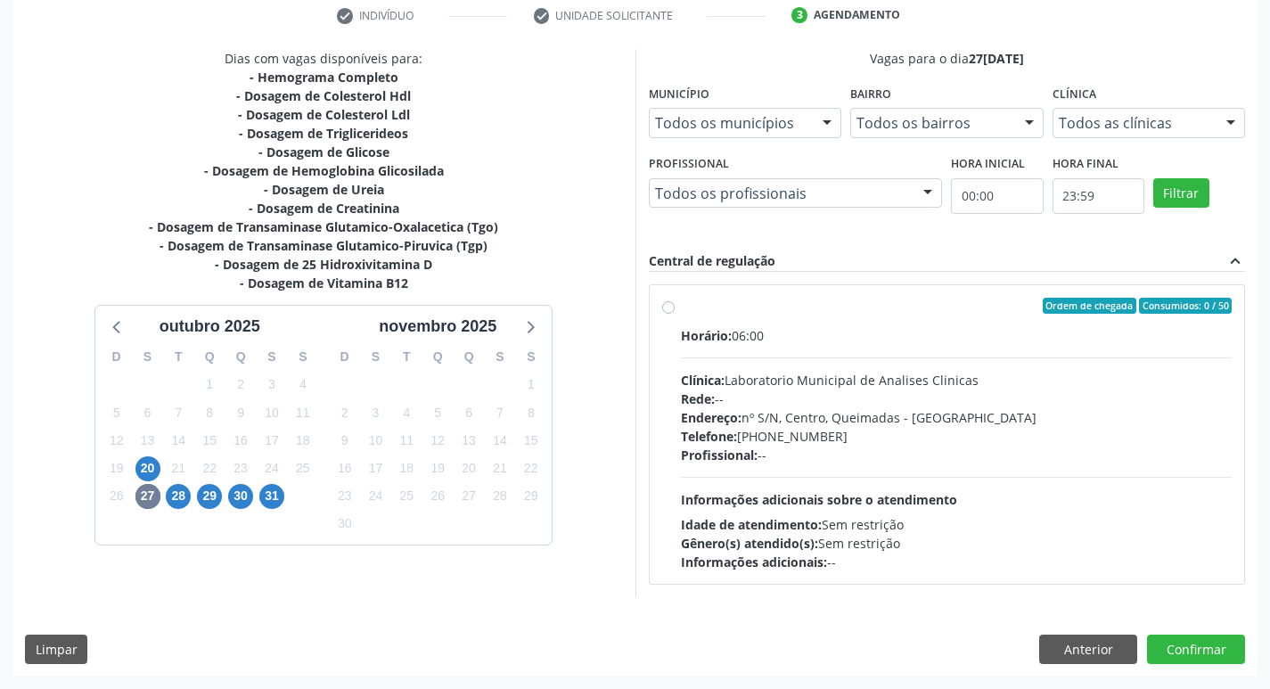
click at [960, 437] on div "Telefone: [PHONE_NUMBER]" at bounding box center [957, 436] width 552 height 19
click at [675, 314] on input "Ordem de chegada Consumidos: 0 / 50 Horário: 06:00 Clínica: Laboratorio Municip…" at bounding box center [668, 306] width 12 height 16
radio input "true"
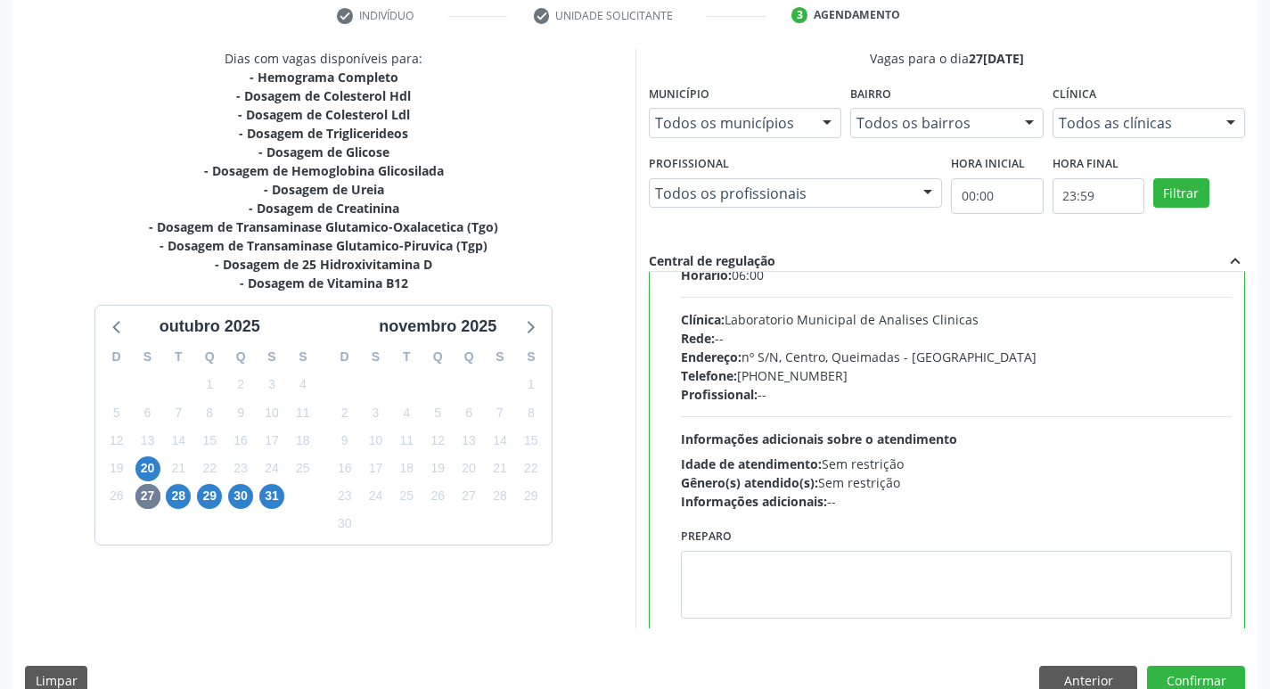
scroll to position [88, 0]
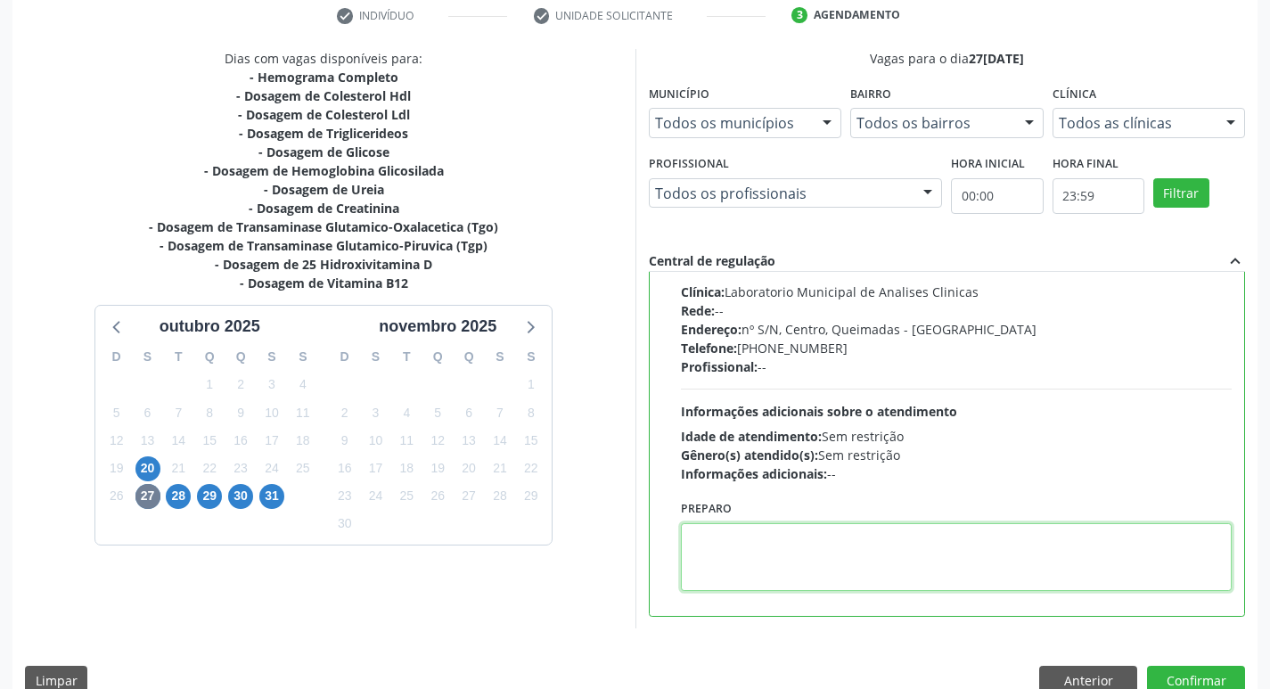
click at [828, 558] on textarea at bounding box center [957, 557] width 552 height 68
paste textarea "IR EM [GEOGRAPHIC_DATA]"
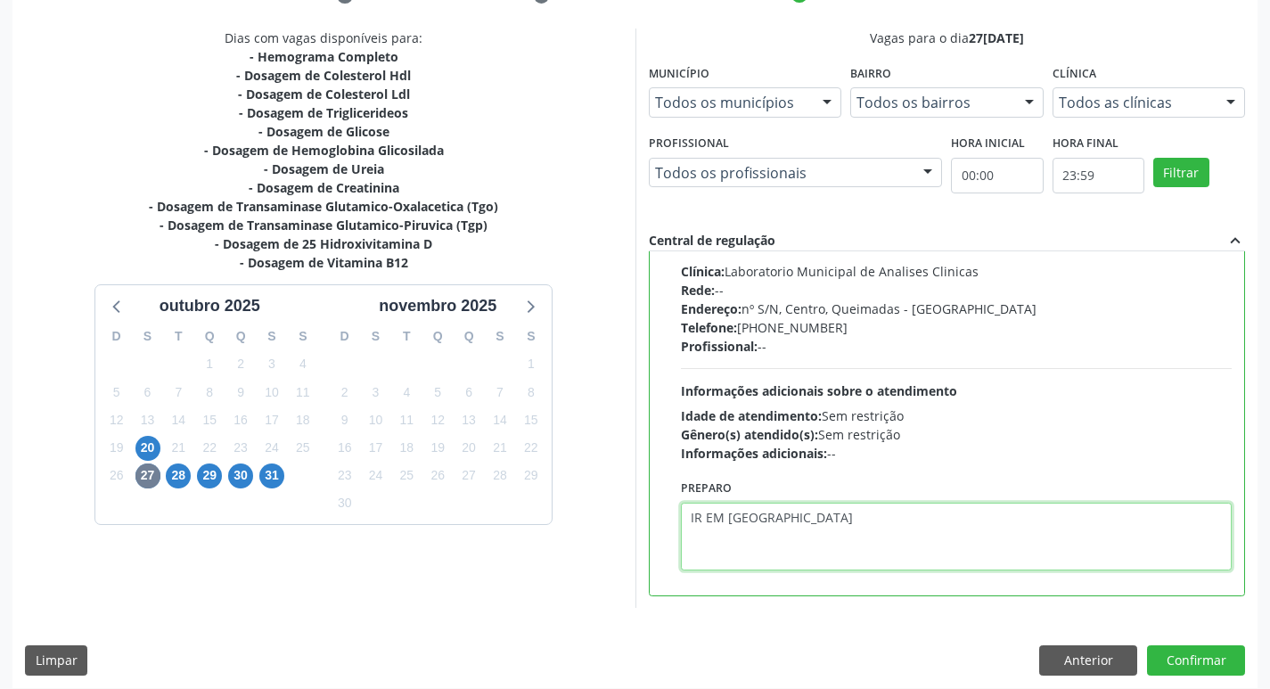
scroll to position [376, 0]
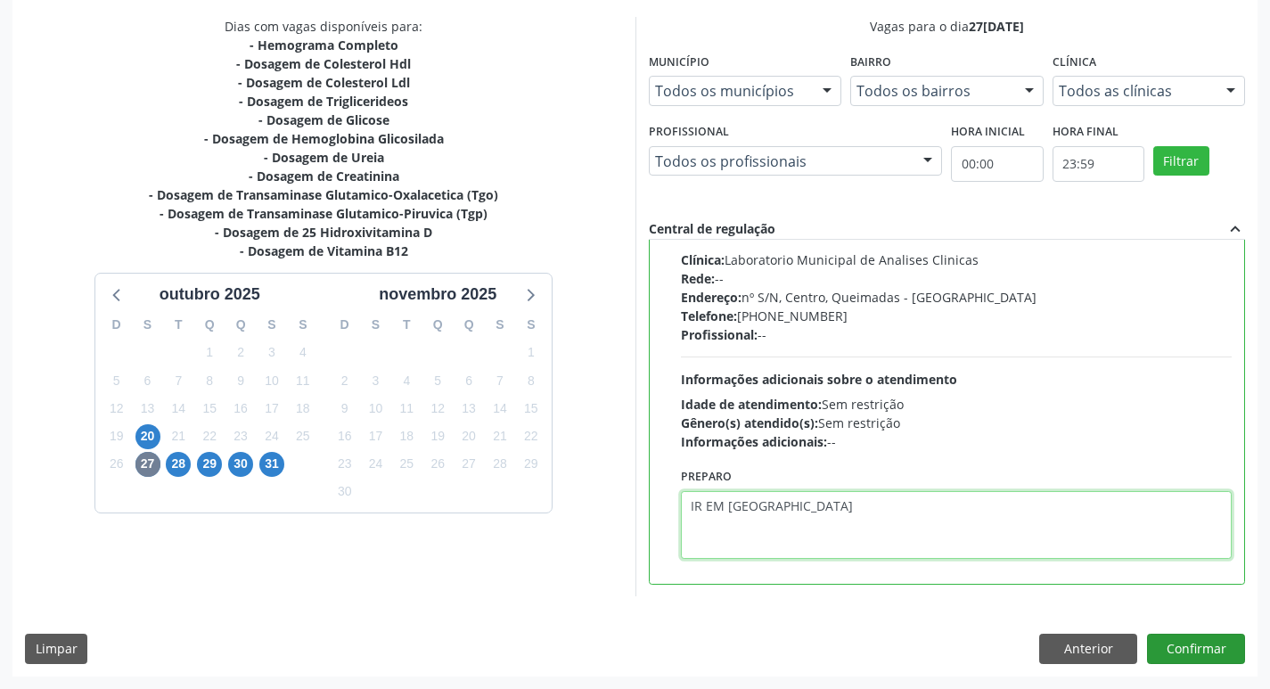
type textarea "IR EM [GEOGRAPHIC_DATA]"
click at [1198, 653] on button "Confirmar" at bounding box center [1196, 649] width 98 height 30
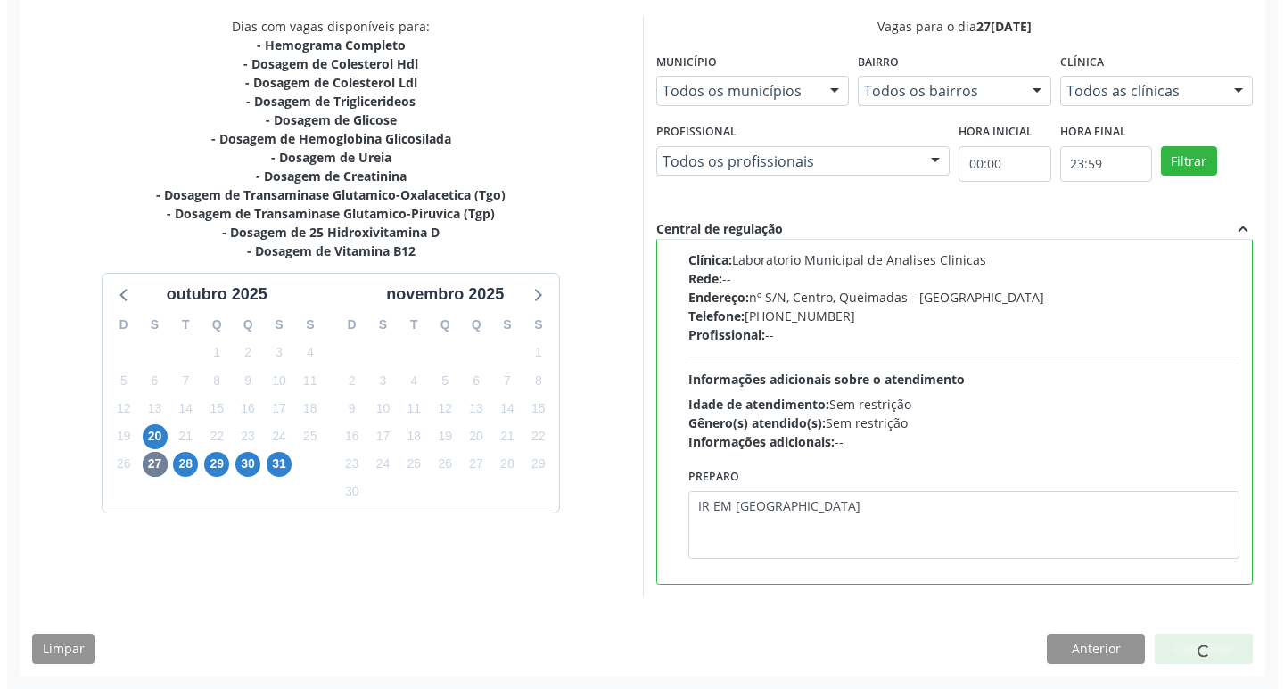
scroll to position [0, 0]
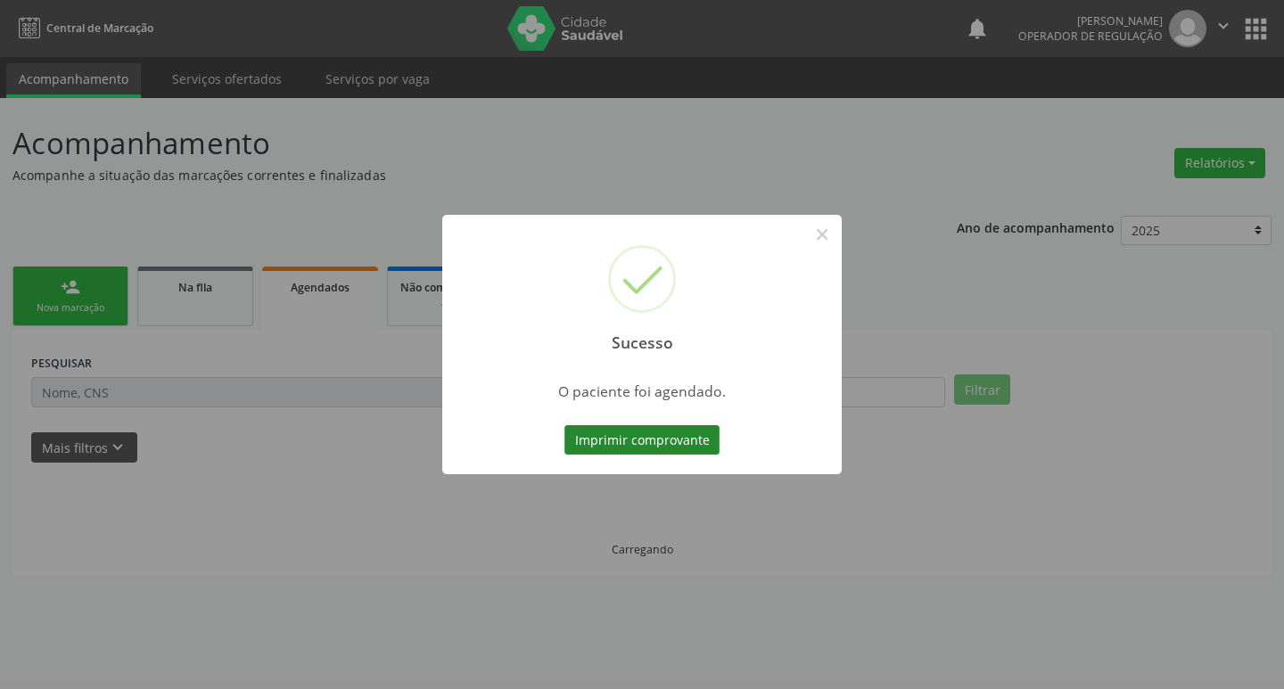
click at [616, 455] on button "Imprimir comprovante" at bounding box center [641, 440] width 155 height 30
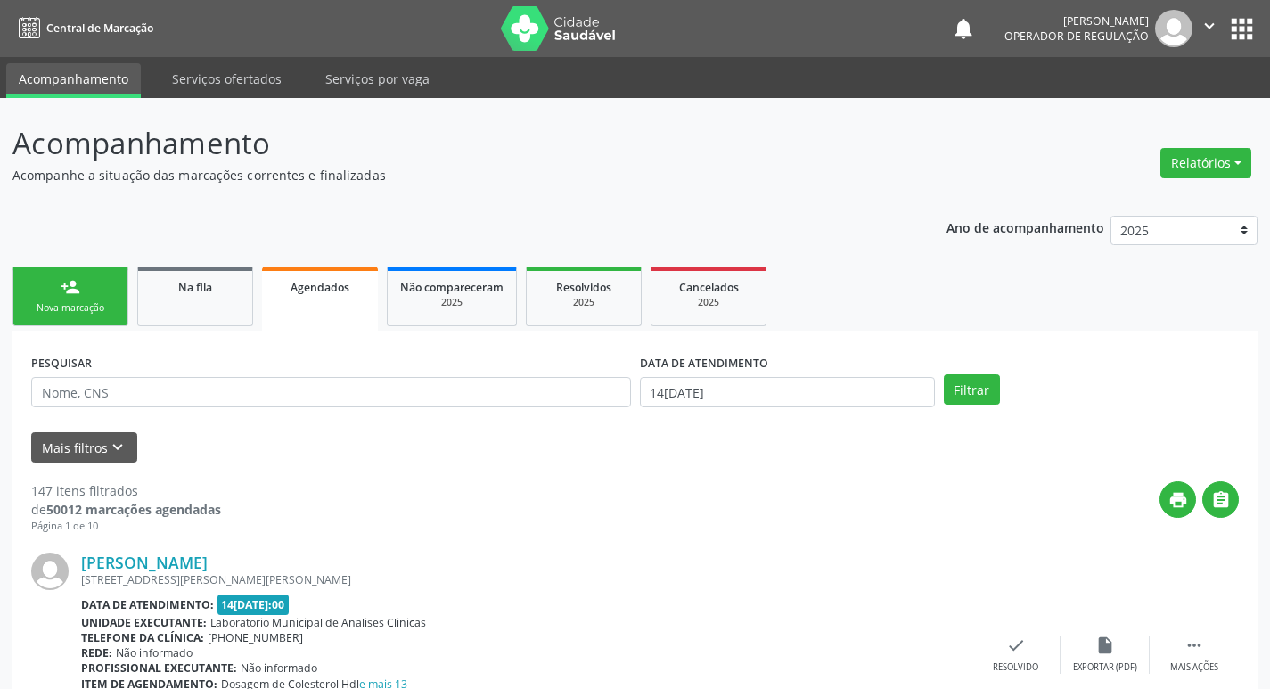
click at [51, 271] on link "person_add Nova marcação" at bounding box center [70, 297] width 116 height 60
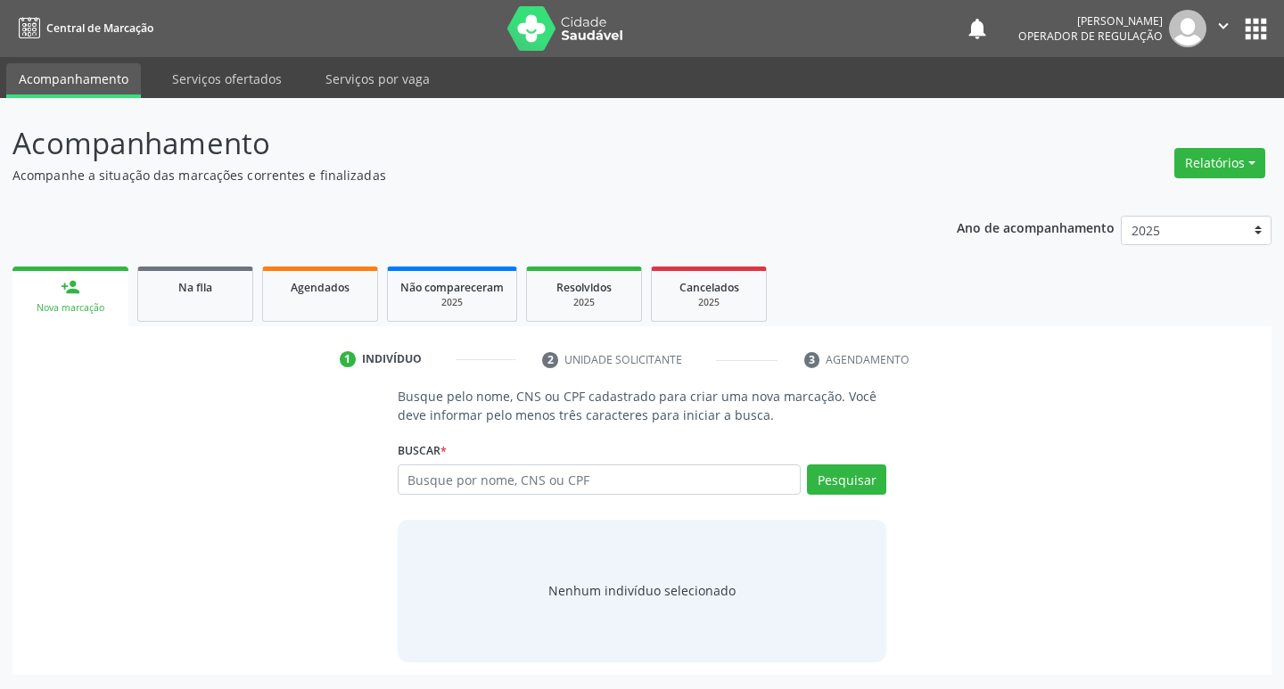
click at [61, 307] on div "Nova marcação" at bounding box center [70, 307] width 91 height 13
click at [463, 473] on input "text" at bounding box center [600, 479] width 404 height 30
click at [464, 488] on input "text" at bounding box center [600, 479] width 404 height 30
type input ","
type input "708706185432998"
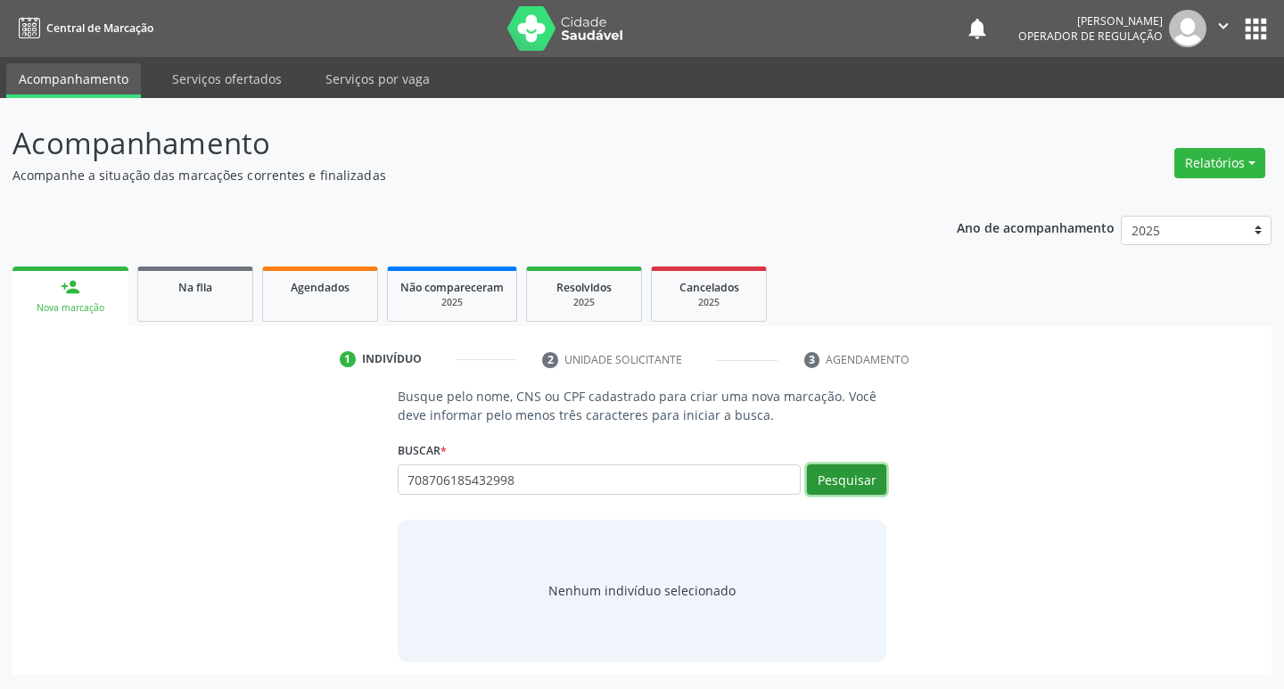
click at [825, 474] on button "Pesquisar" at bounding box center [846, 479] width 79 height 30
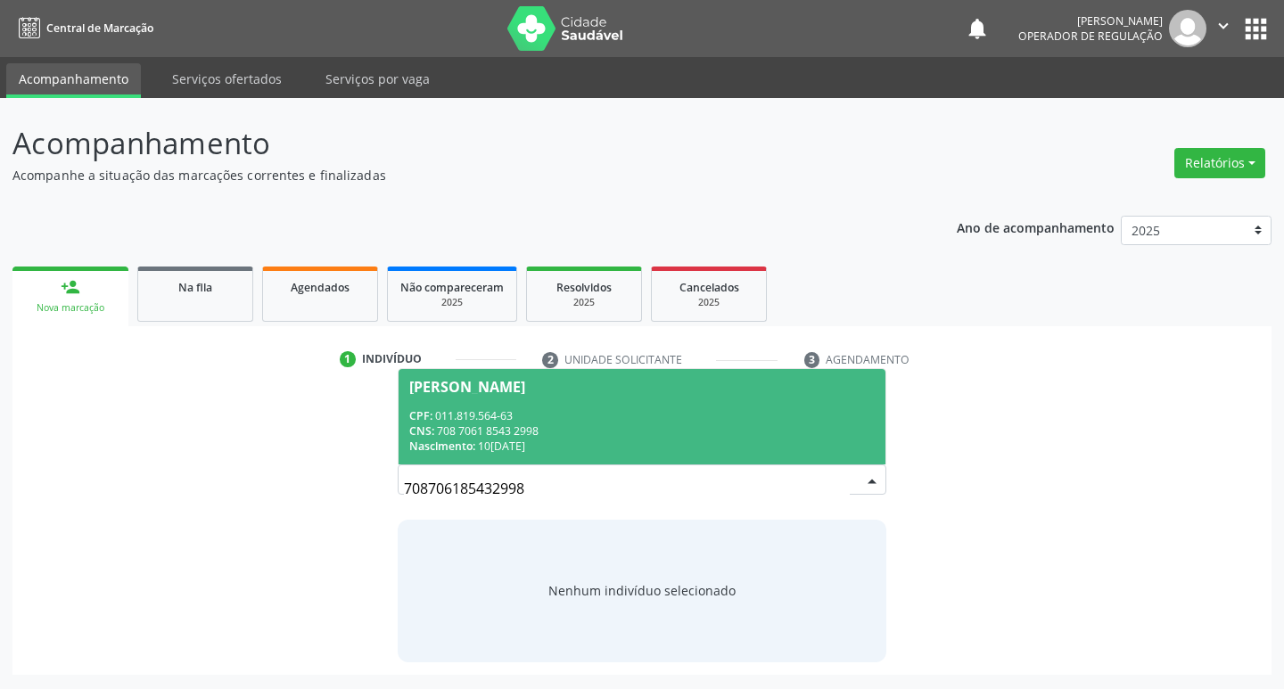
click at [521, 404] on span "Maria do Socorro Oliveira dos Santos CPF: 011.819.564-63 CNS: 708 7061 8543 299…" at bounding box center [642, 416] width 488 height 95
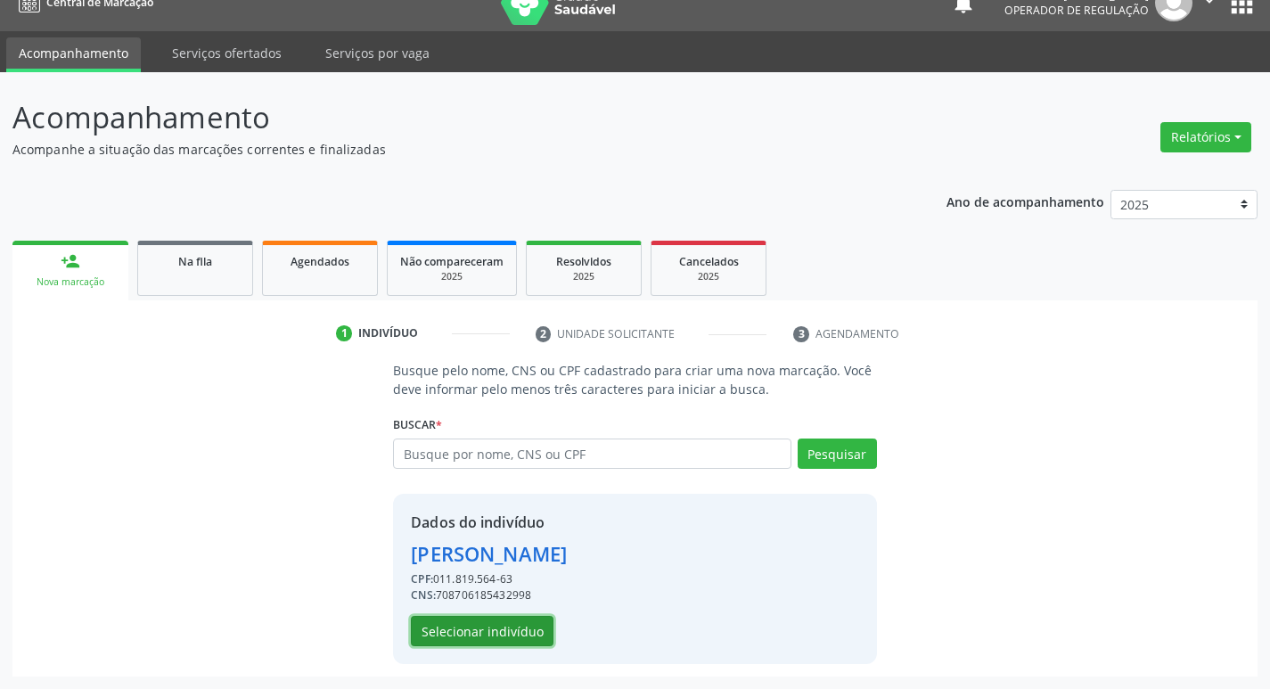
click at [473, 633] on button "Selecionar indivíduo" at bounding box center [482, 631] width 143 height 30
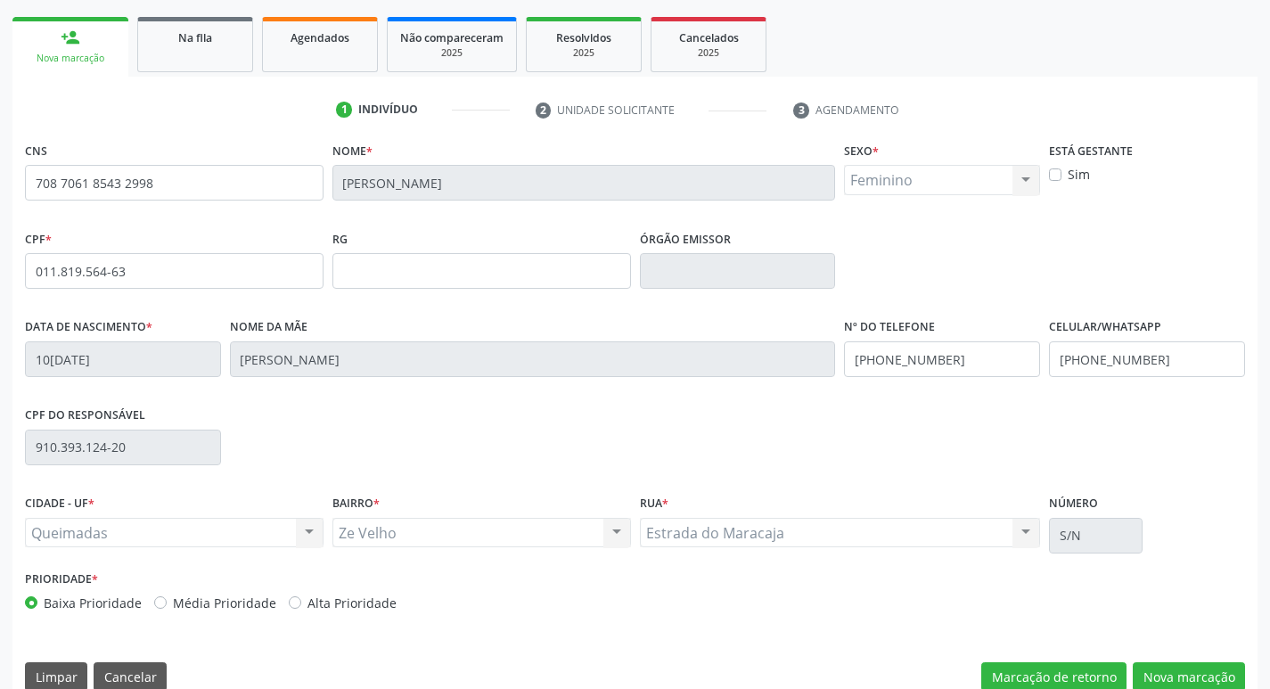
scroll to position [277, 0]
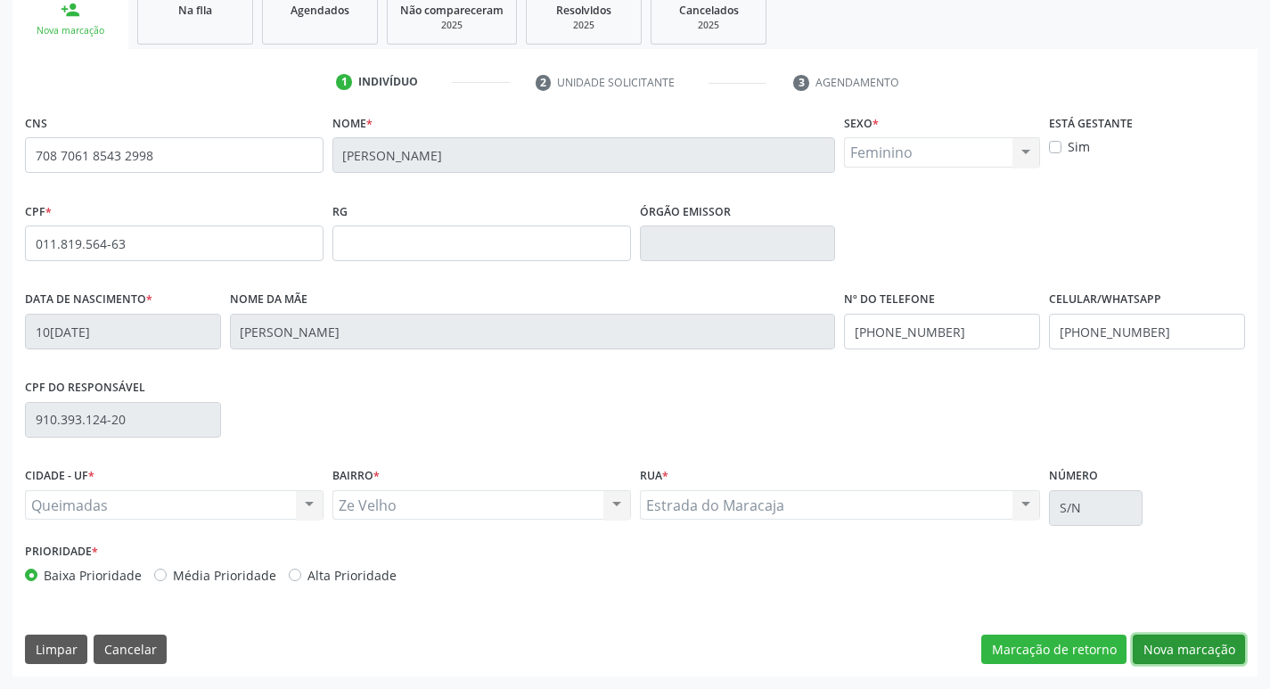
click at [1160, 648] on button "Nova marcação" at bounding box center [1189, 650] width 112 height 30
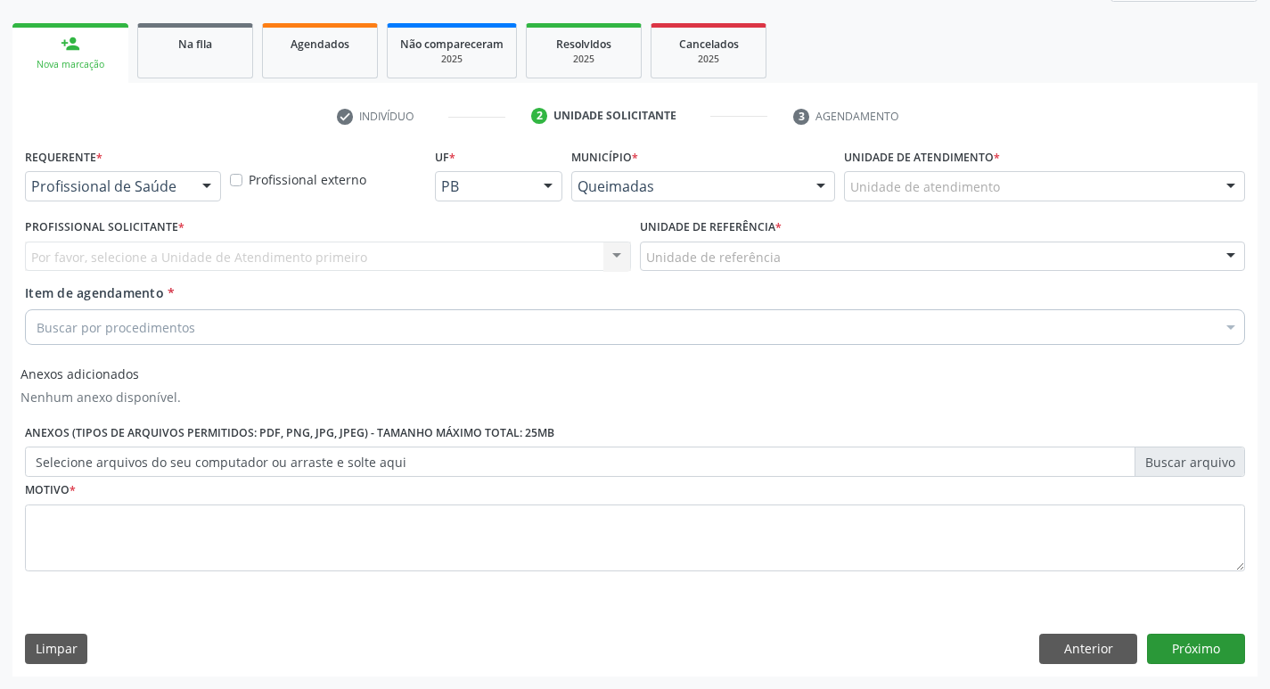
scroll to position [243, 0]
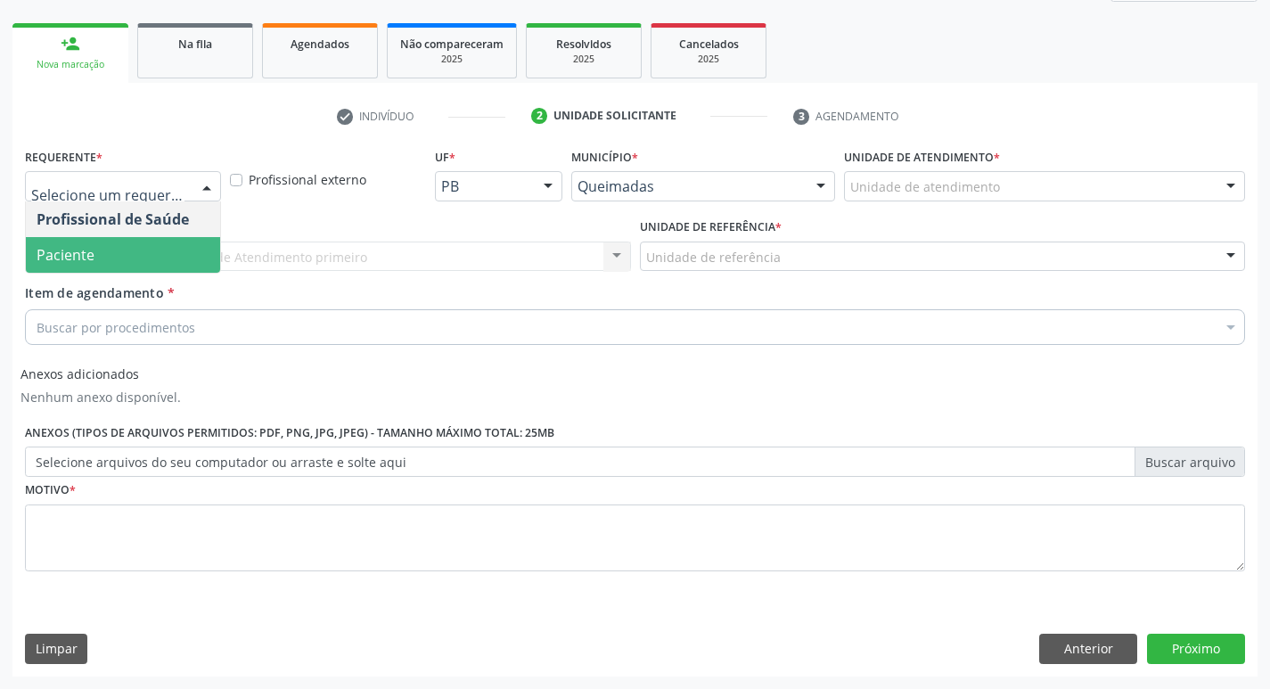
click at [94, 264] on span "Paciente" at bounding box center [123, 255] width 194 height 36
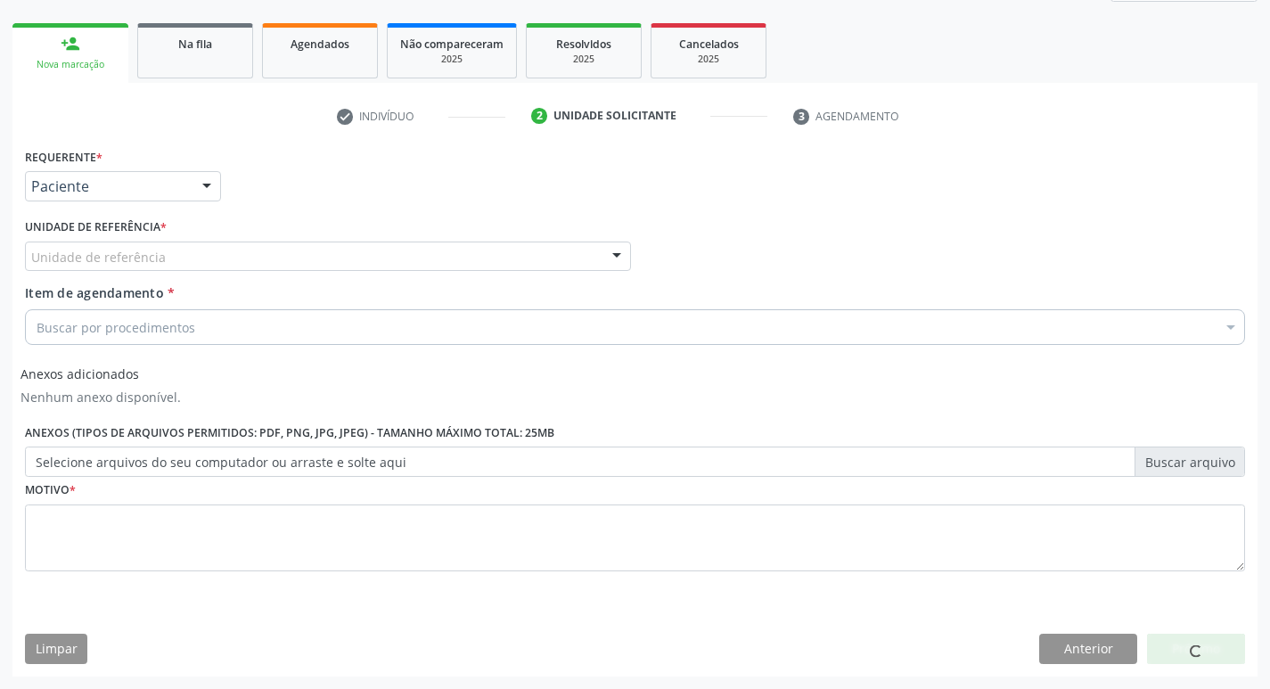
click at [95, 235] on label "Unidade de referência *" at bounding box center [96, 228] width 142 height 28
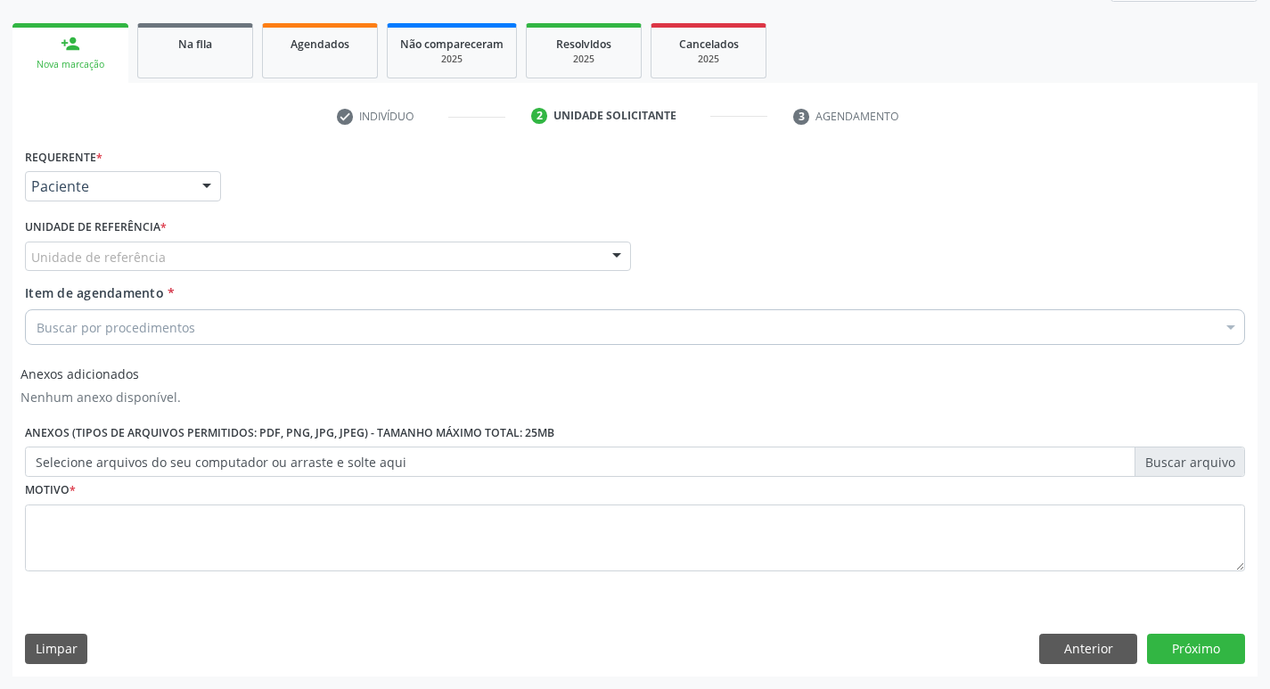
click at [108, 282] on div "Unidade de referência * Unidade de referência UBSF Ligeiro II UBSF Saulo Leal E…" at bounding box center [328, 249] width 615 height 70
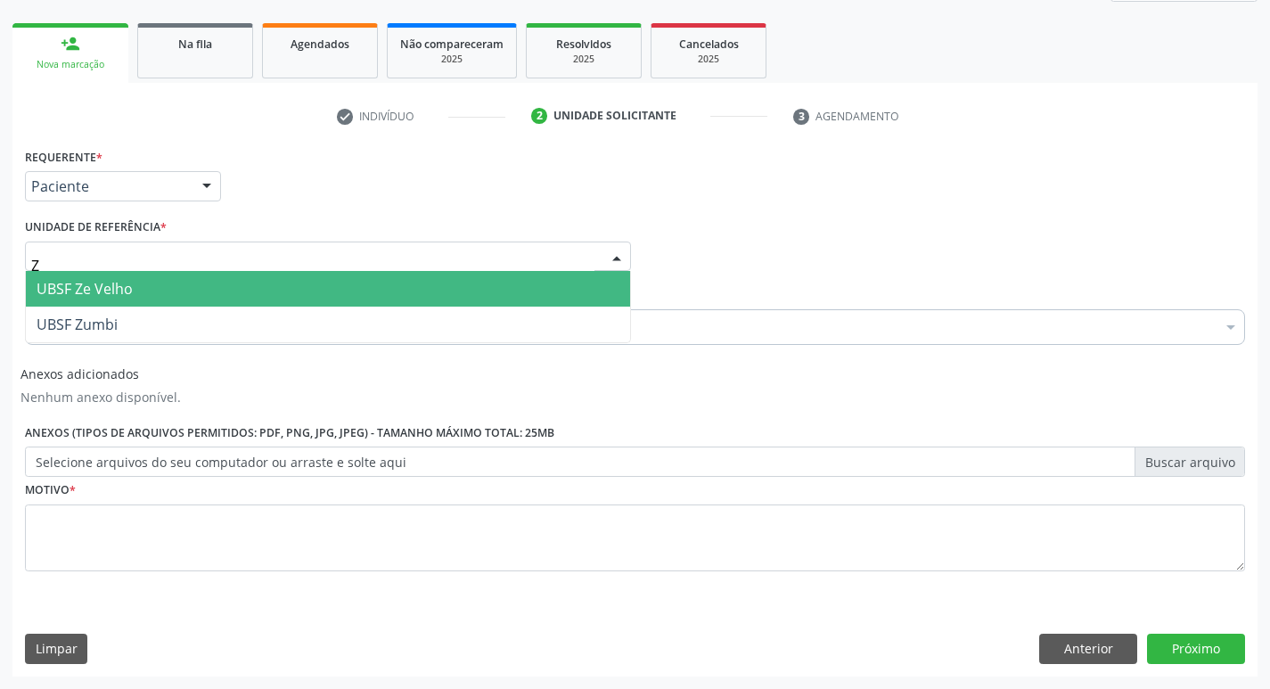
type input "ZE"
click at [105, 300] on span "UBSF Ze Velho" at bounding box center [328, 289] width 604 height 36
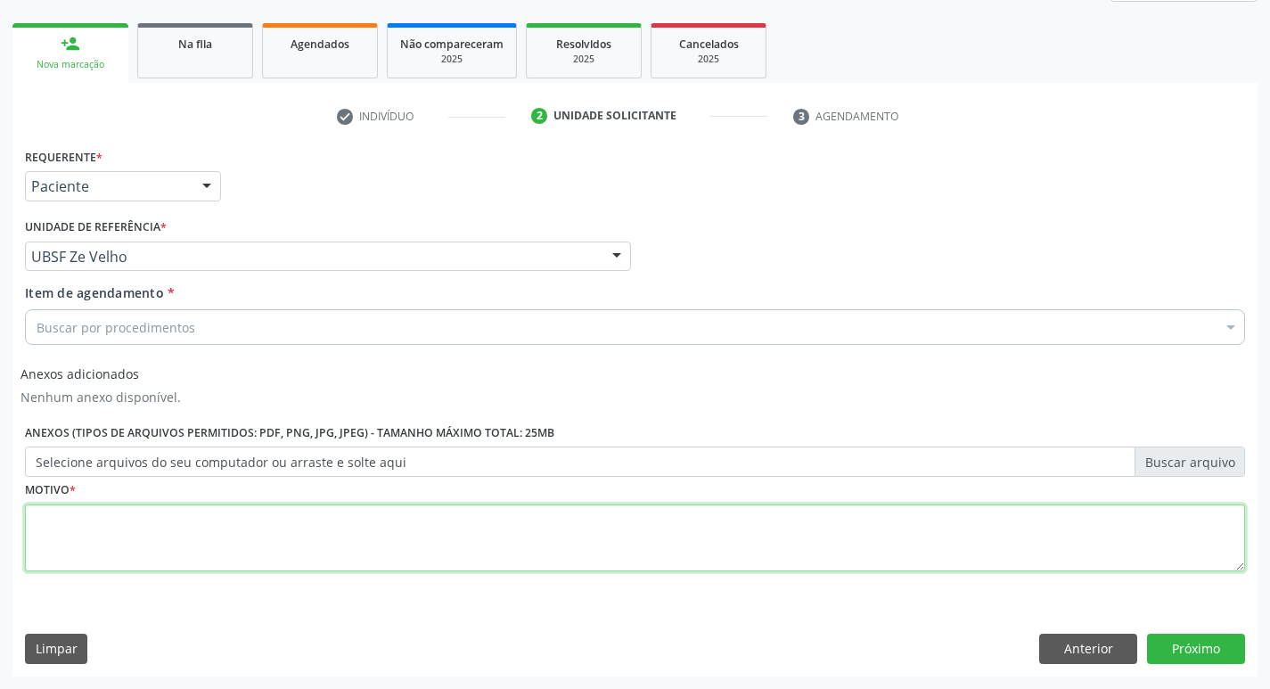
click at [74, 554] on textarea at bounding box center [635, 539] width 1220 height 68
type textarea "AVALIACAO"
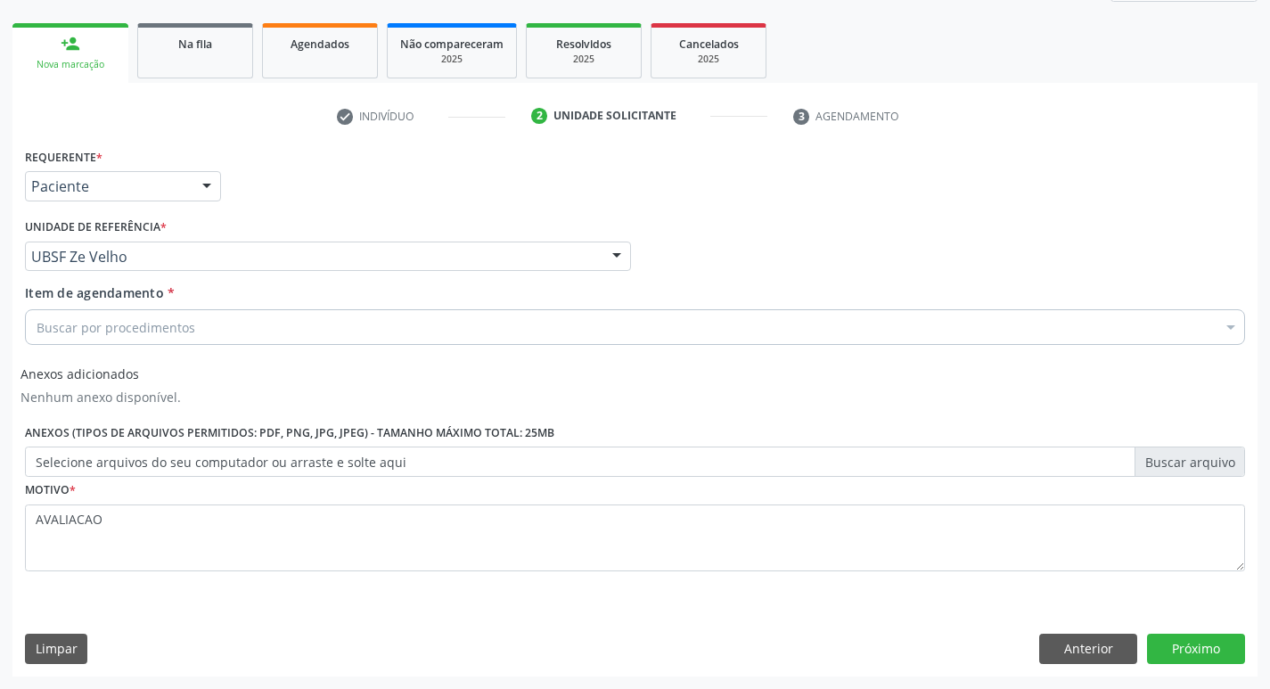
click at [63, 349] on div "Item de agendamento * Buscar por procedimentos Selecionar todos 0604320140 - Ab…" at bounding box center [635, 317] width 1229 height 69
click at [63, 341] on div "Buscar por procedimentos" at bounding box center [635, 327] width 1220 height 36
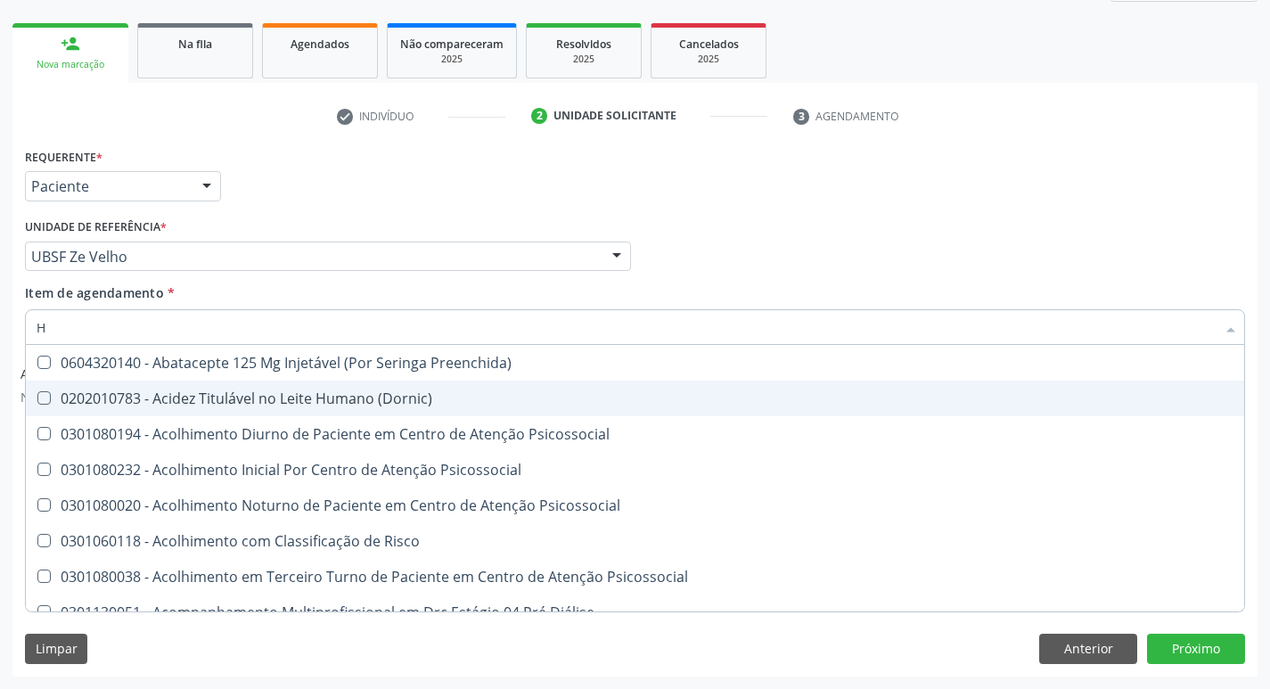
type input "HEMOGR"
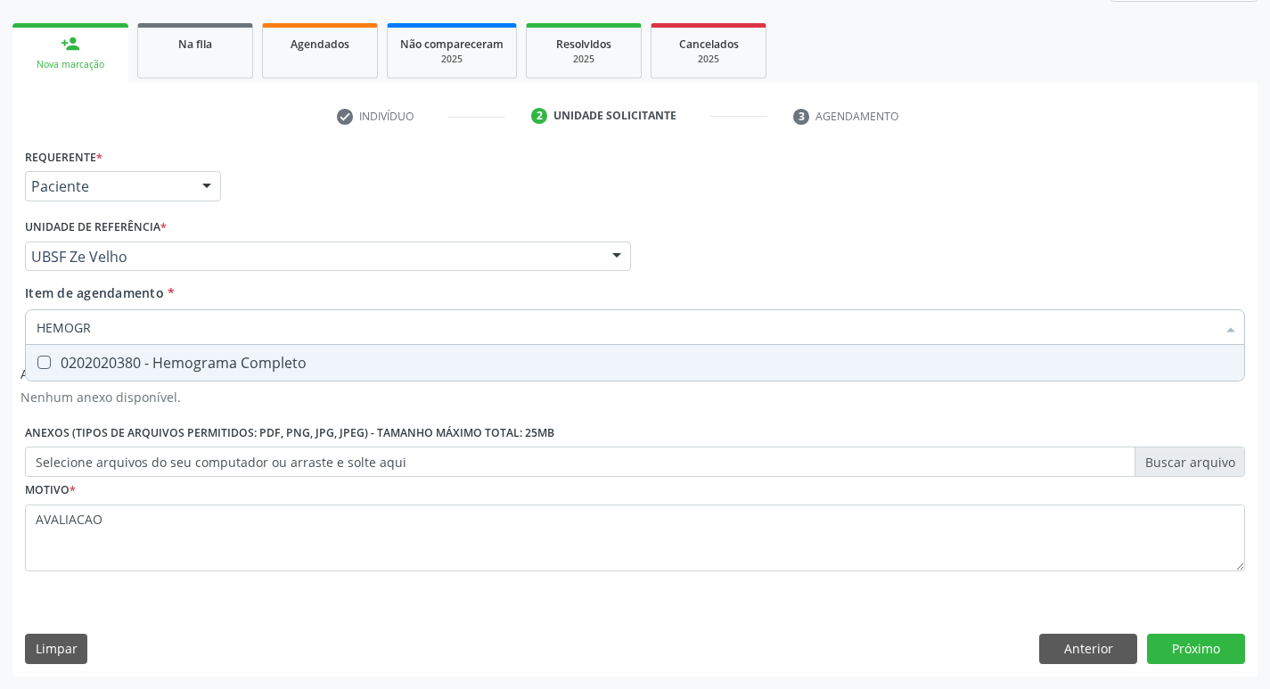
click at [229, 365] on div "0202020380 - Hemograma Completo" at bounding box center [635, 363] width 1197 height 14
checkbox Completo "true"
click at [1208, 649] on button "Próximo" at bounding box center [1196, 649] width 98 height 30
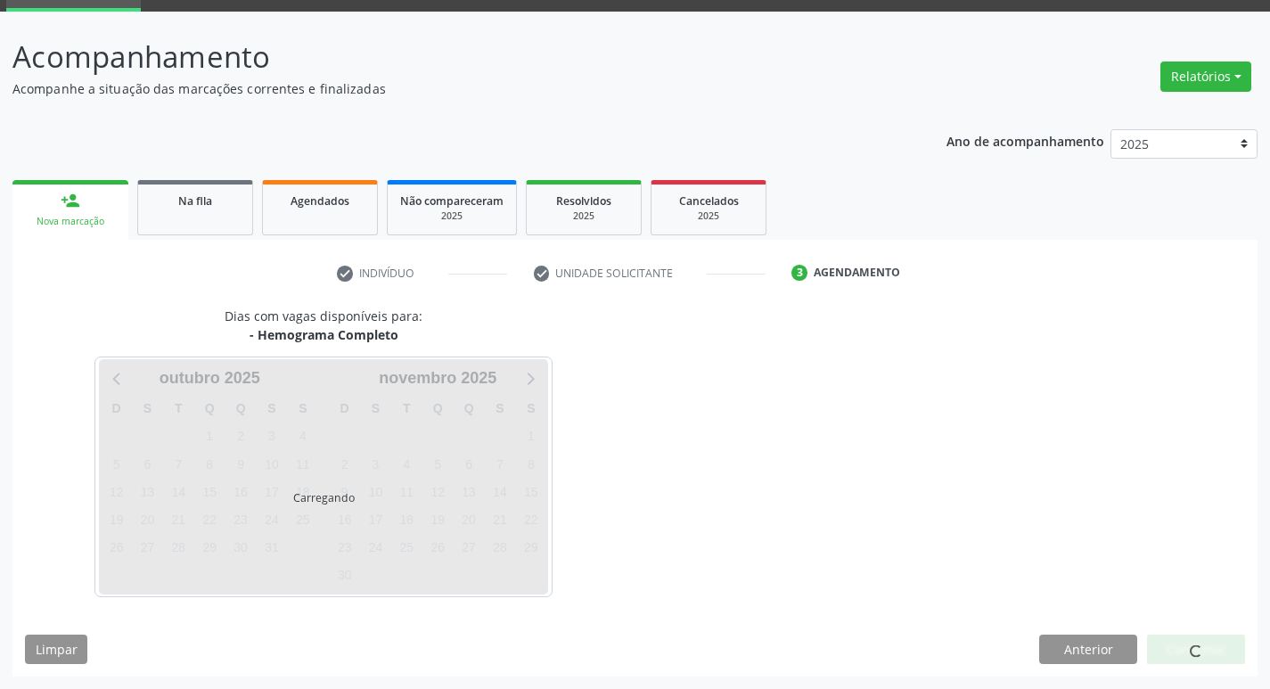
scroll to position [86, 0]
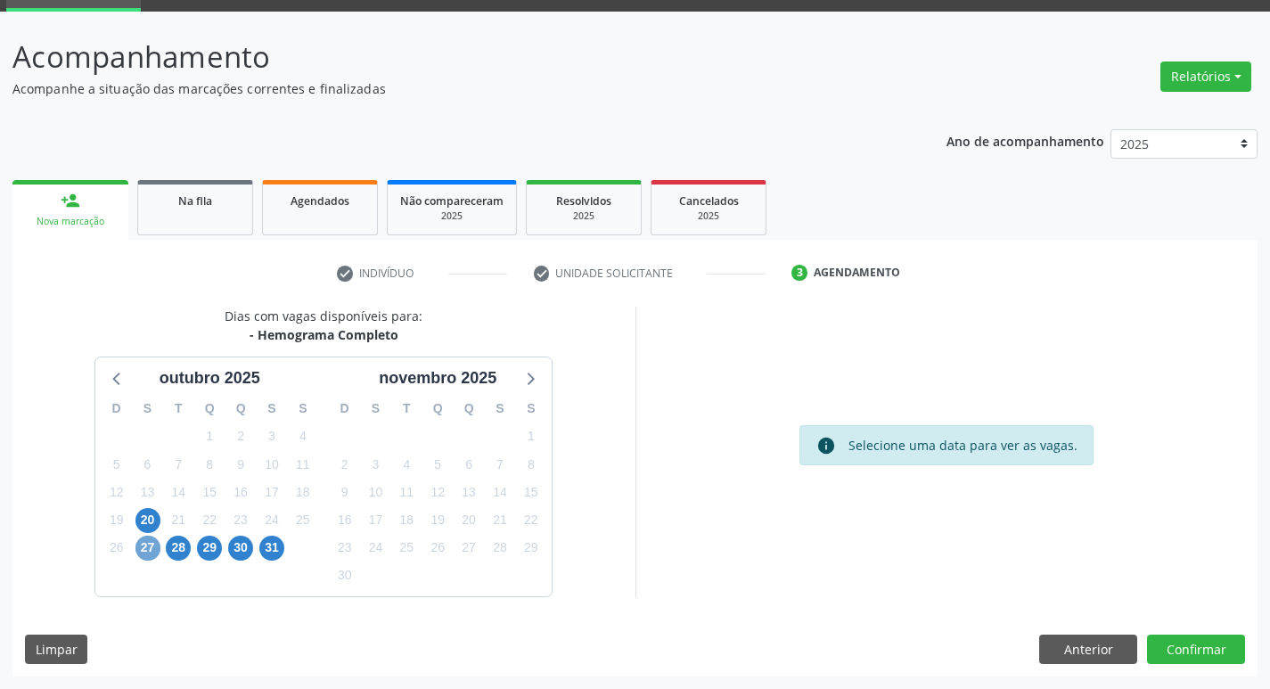
click at [154, 546] on span "27" at bounding box center [147, 548] width 25 height 25
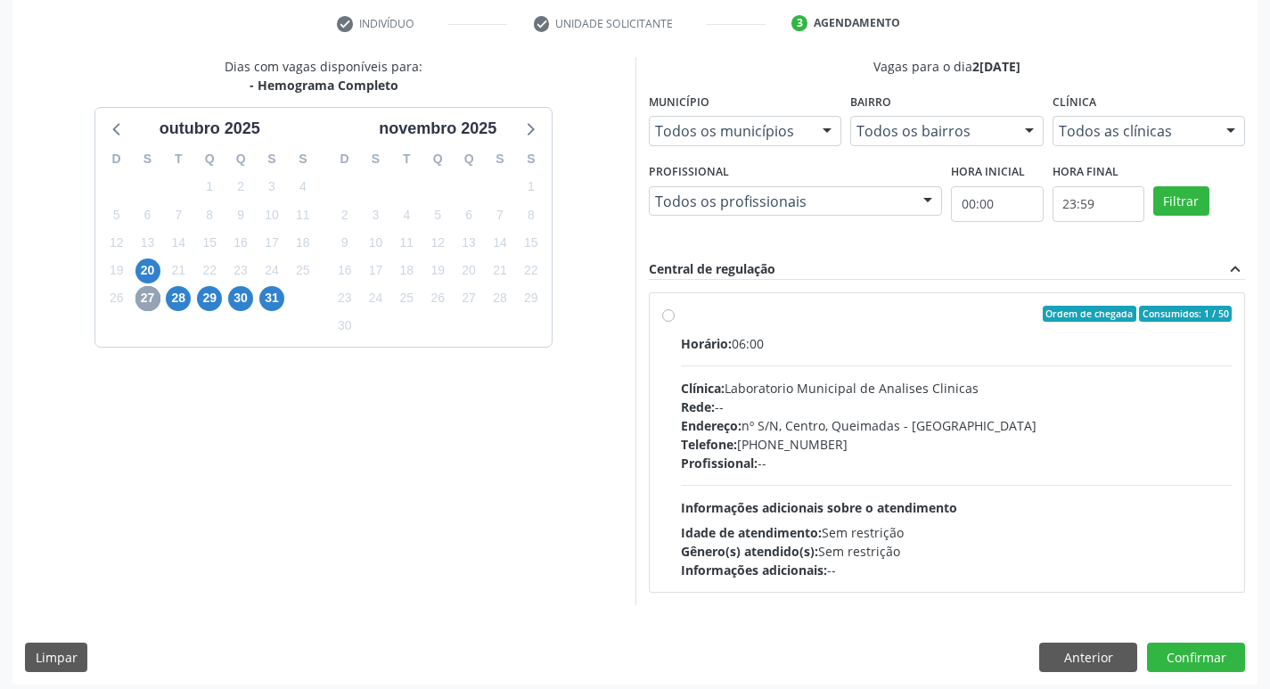
scroll to position [344, 0]
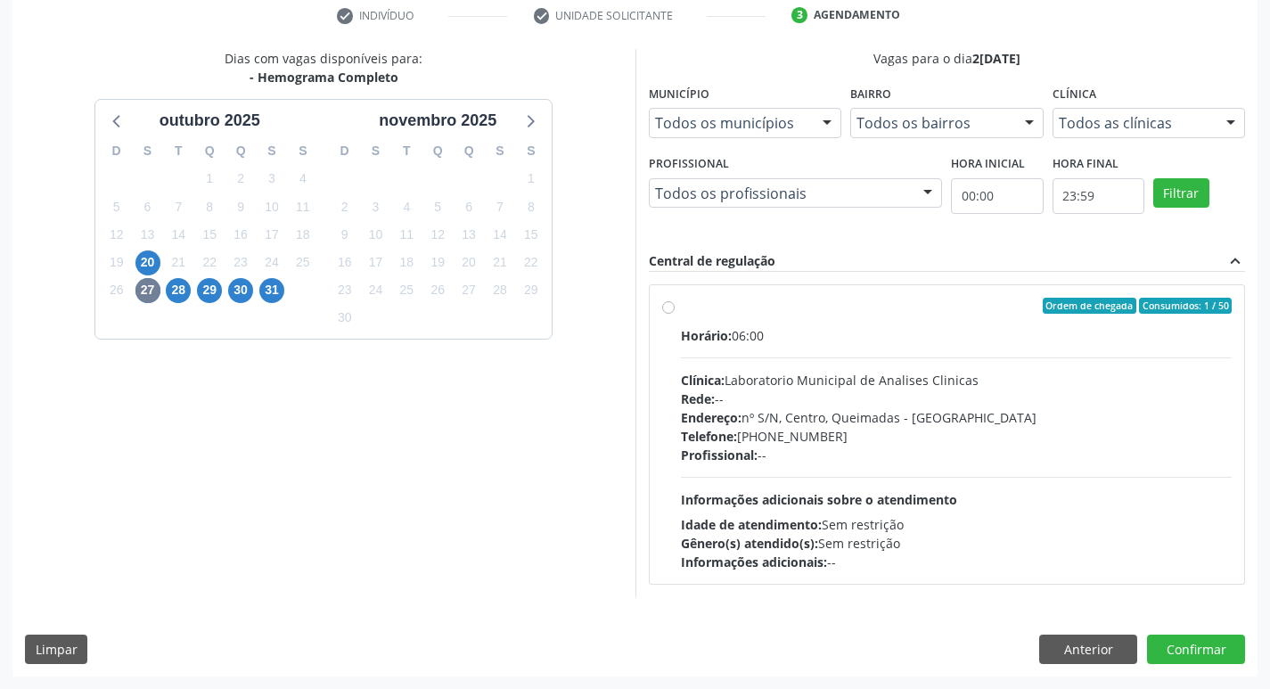
click at [992, 427] on div "Telefone: [PHONE_NUMBER]" at bounding box center [957, 436] width 552 height 19
click at [675, 314] on input "Ordem de chegada Consumidos: 1 / 50 Horário: 06:00 Clínica: Laboratorio Municip…" at bounding box center [668, 306] width 12 height 16
radio input "true"
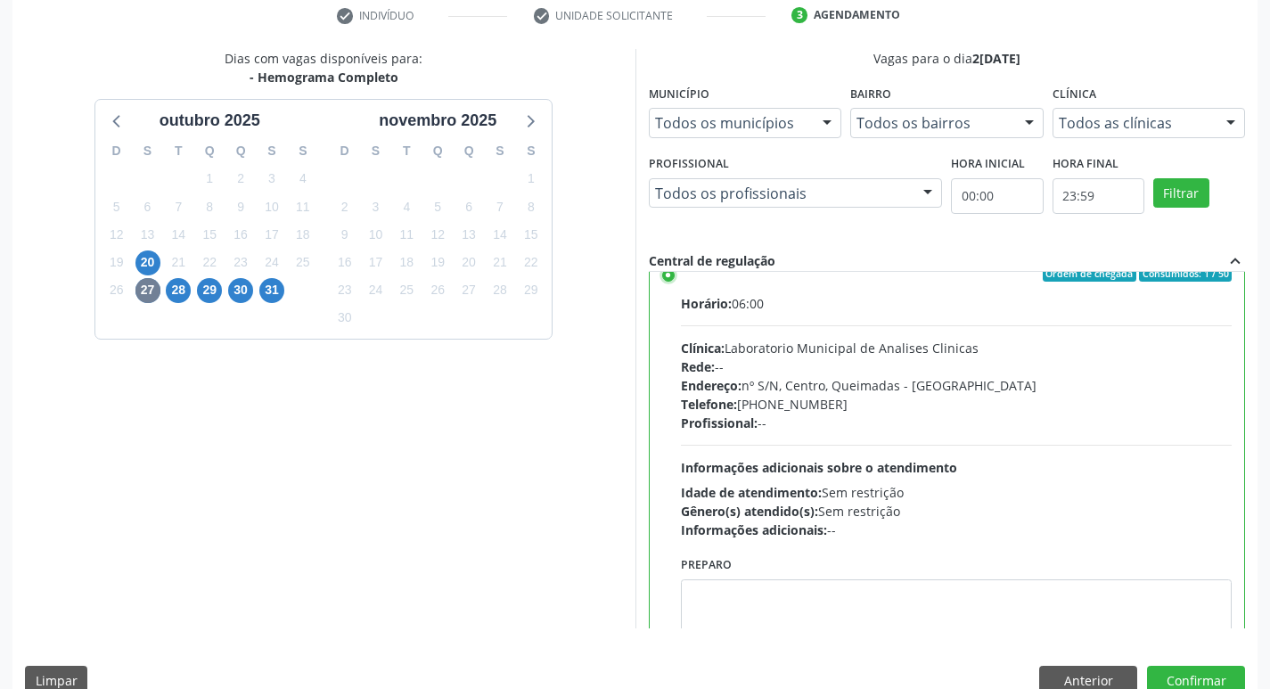
scroll to position [88, 0]
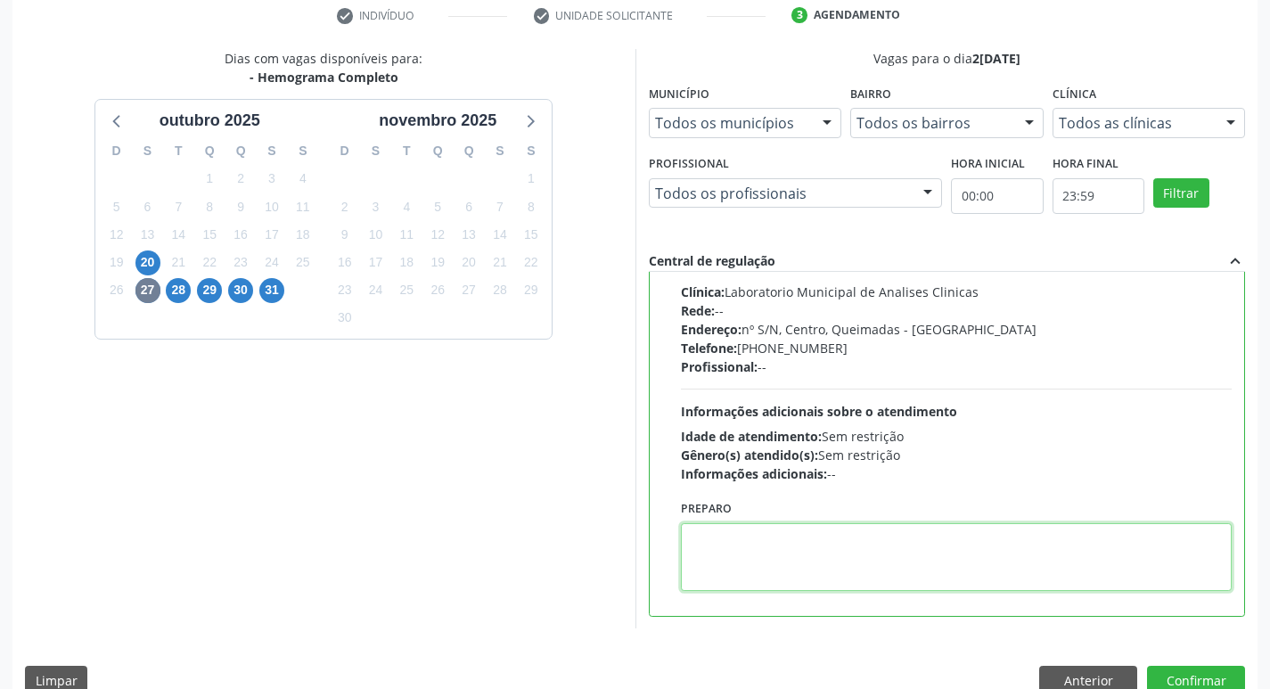
click at [817, 577] on textarea at bounding box center [957, 557] width 552 height 68
paste textarea "IR EM [GEOGRAPHIC_DATA]"
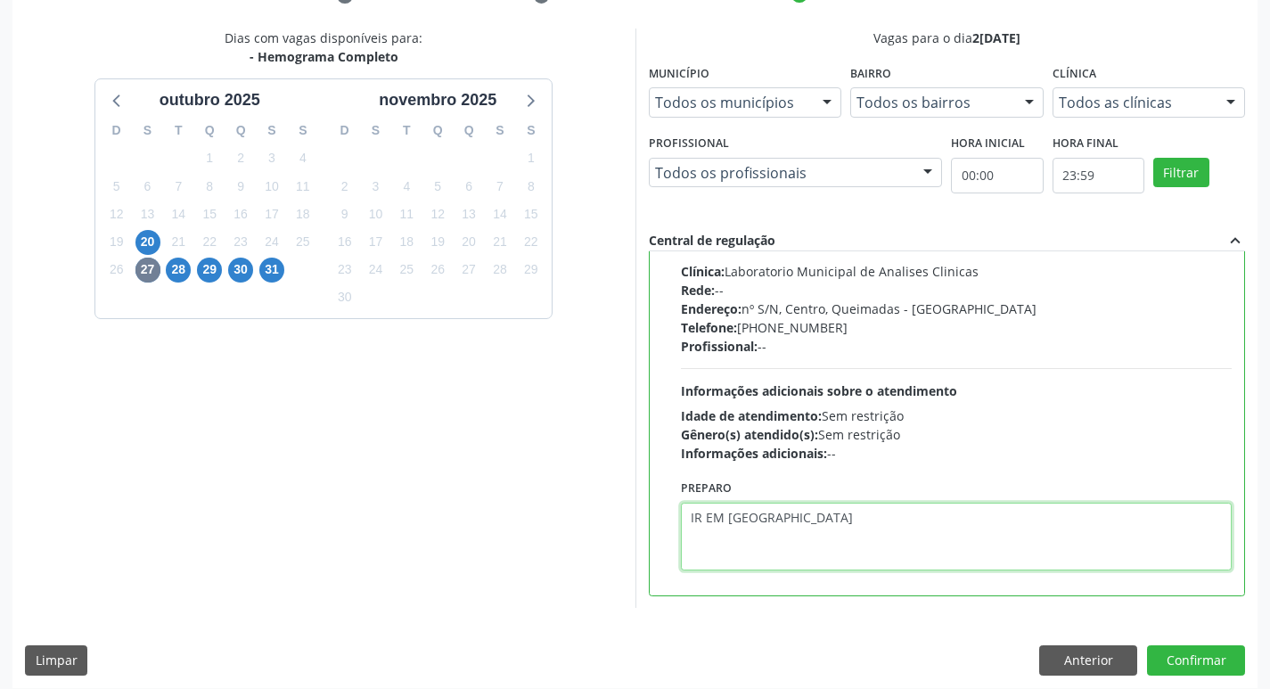
scroll to position [376, 0]
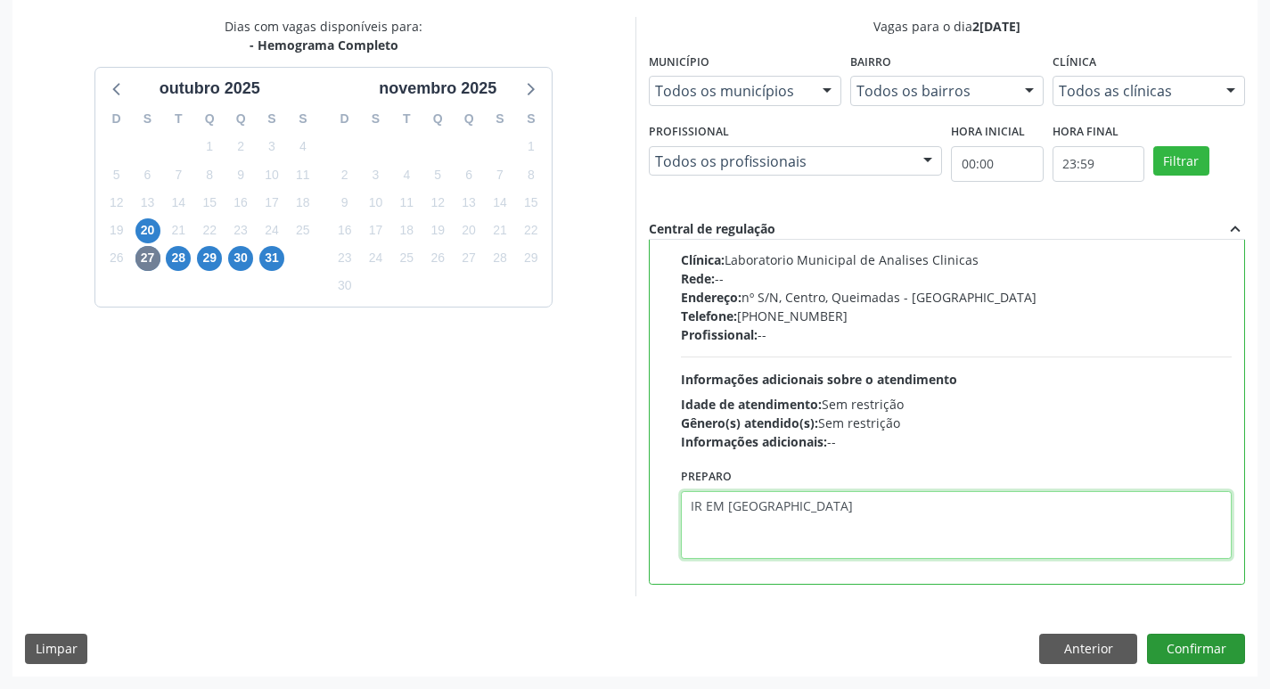
type textarea "IR EM [GEOGRAPHIC_DATA]"
click at [1191, 644] on button "Confirmar" at bounding box center [1196, 649] width 98 height 30
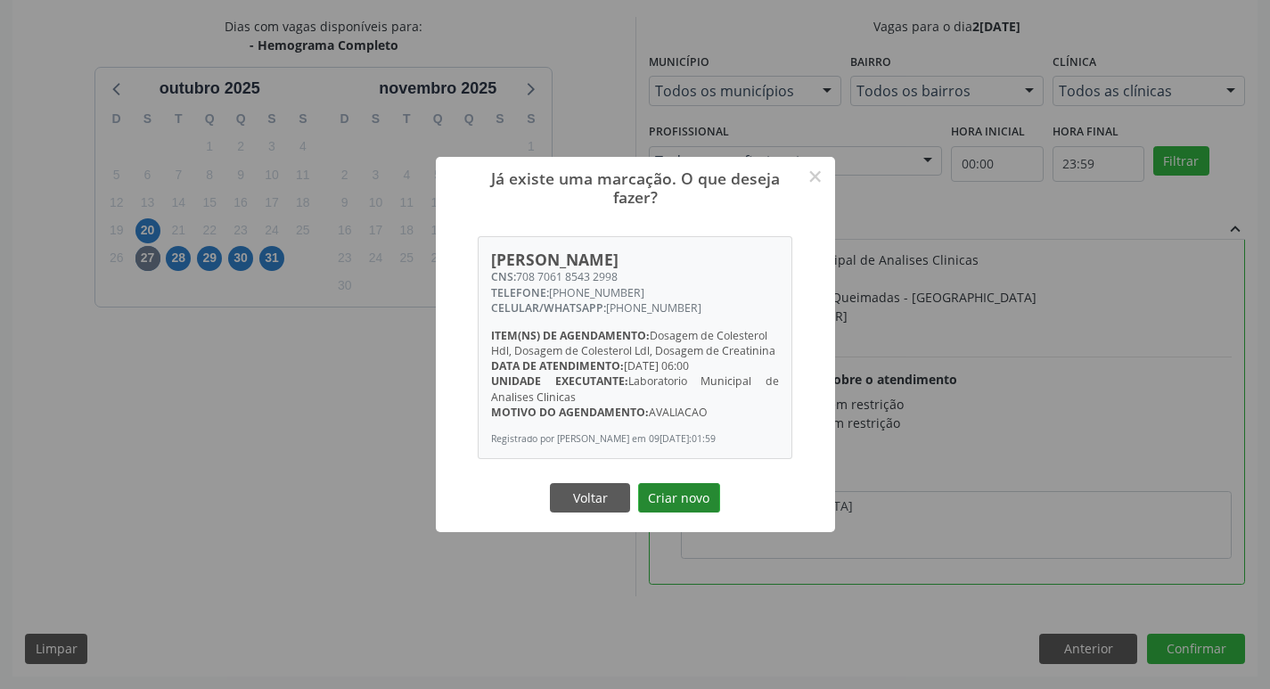
click at [674, 509] on button "Criar novo" at bounding box center [679, 498] width 82 height 30
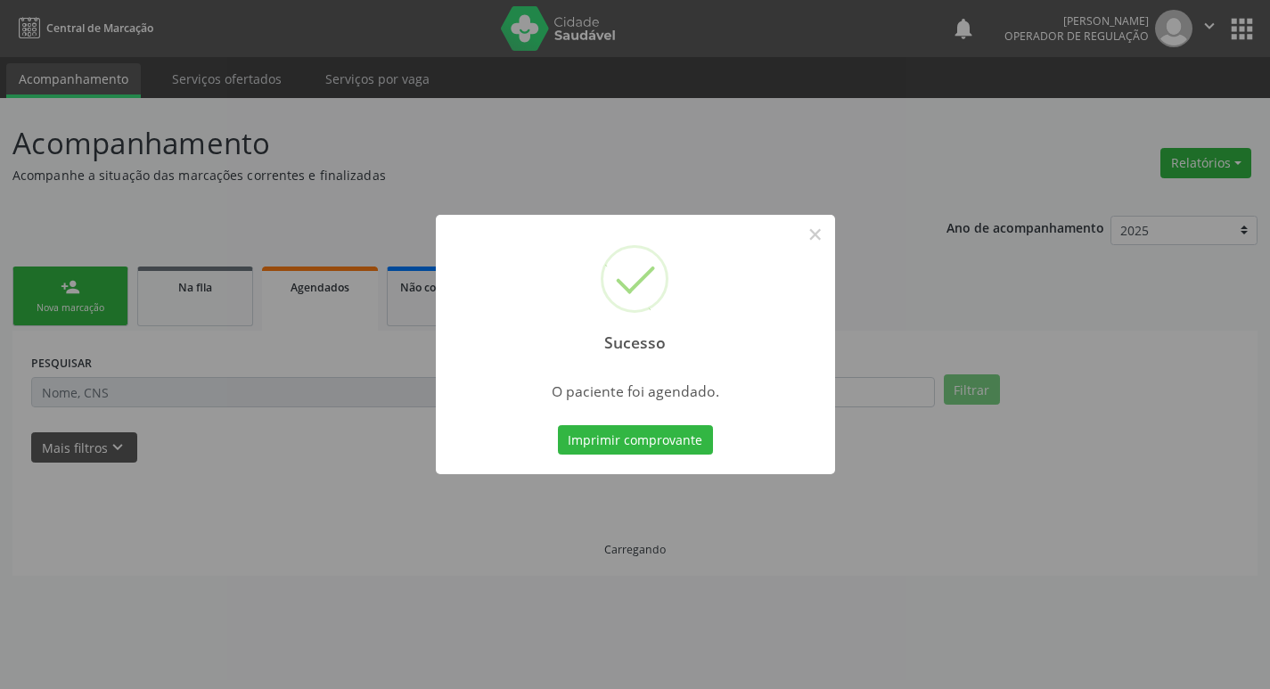
scroll to position [0, 0]
click at [652, 436] on button "Imprimir comprovante" at bounding box center [641, 440] width 155 height 30
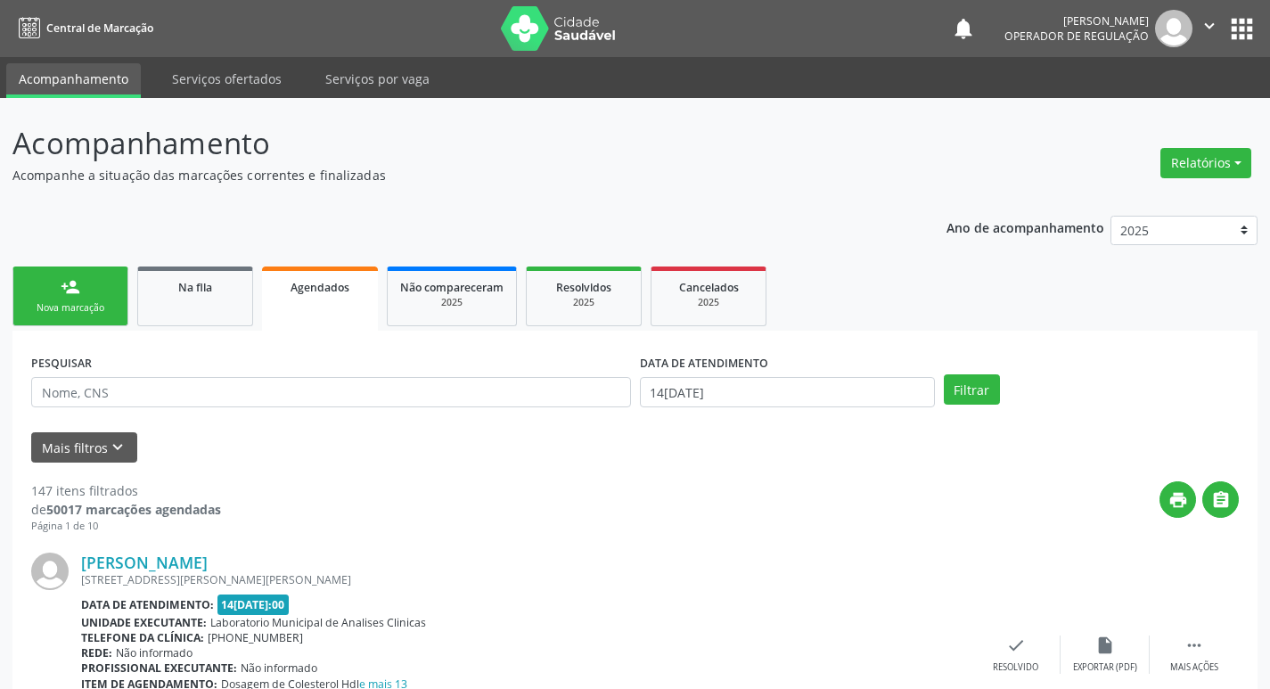
click at [89, 300] on link "person_add Nova marcação" at bounding box center [70, 297] width 116 height 60
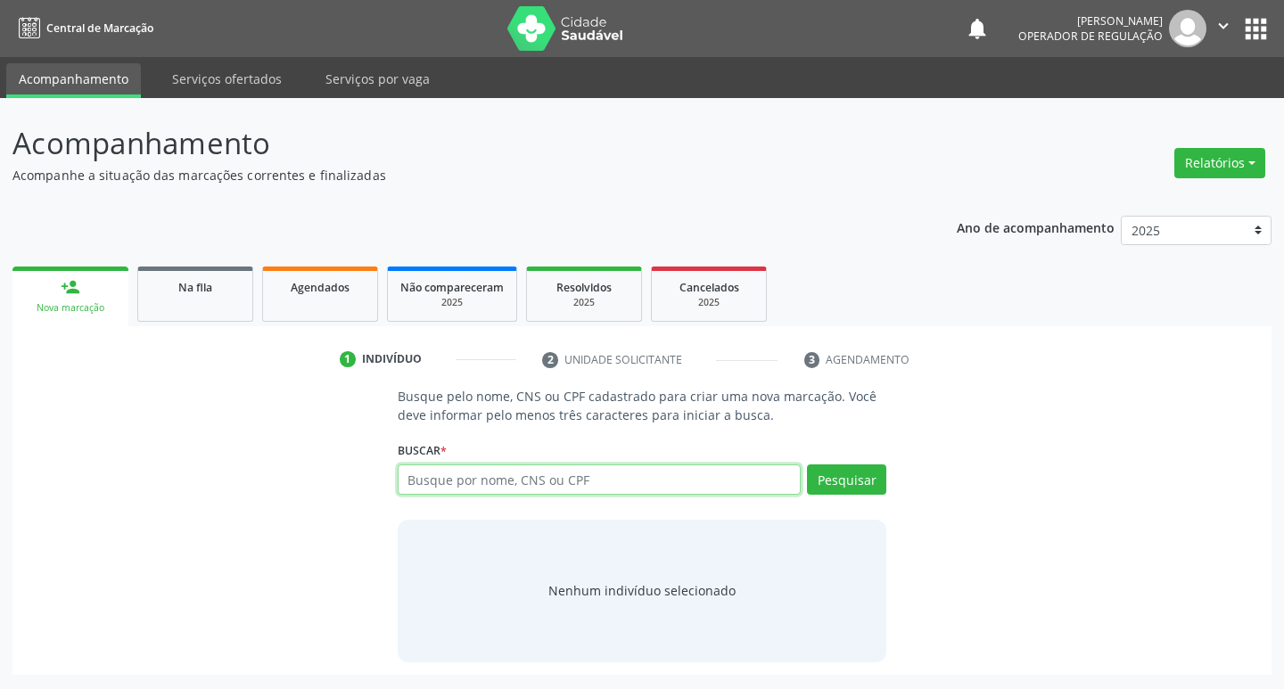
click at [469, 469] on input "text" at bounding box center [600, 479] width 404 height 30
click at [478, 513] on div "Busque pelo nome, CNS ou CPF cadastrado para criar uma nova marcação. Você deve…" at bounding box center [642, 524] width 514 height 275
click at [468, 475] on input "text" at bounding box center [600, 479] width 404 height 30
type input "703609093156334"
click at [861, 484] on button "Pesquisar" at bounding box center [846, 479] width 79 height 30
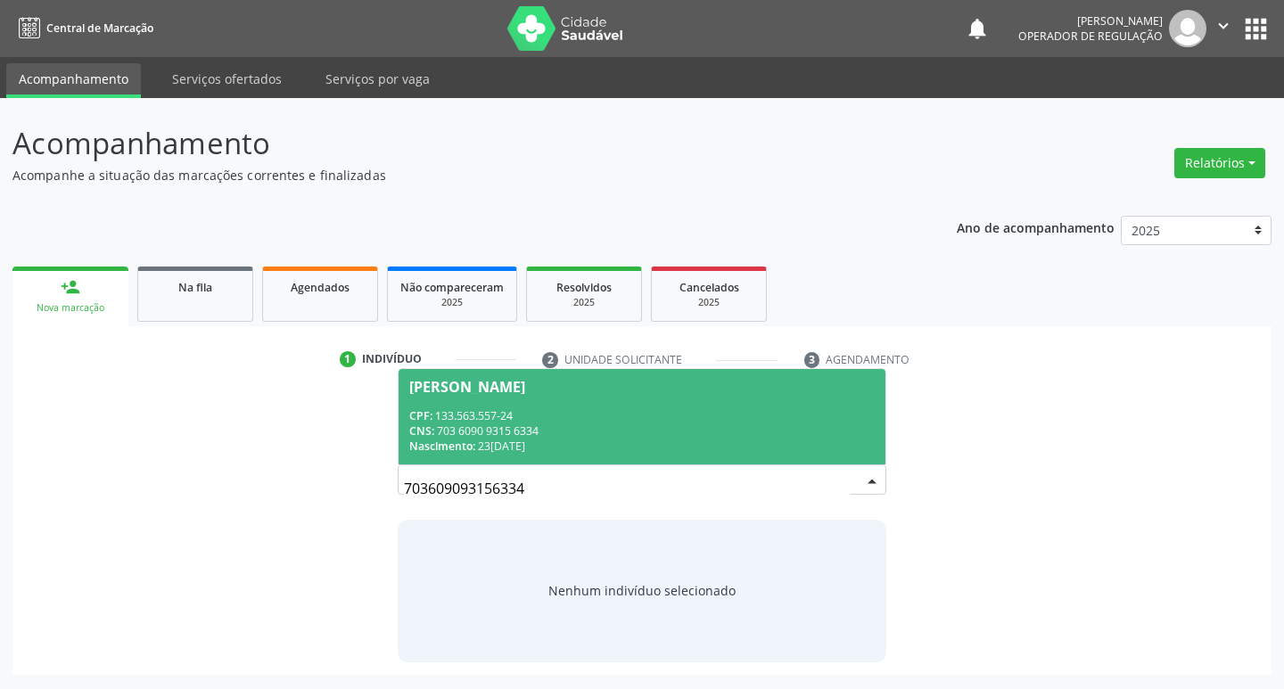
click at [446, 434] on div "CNS: 703 6090 9315 6334" at bounding box center [642, 430] width 466 height 15
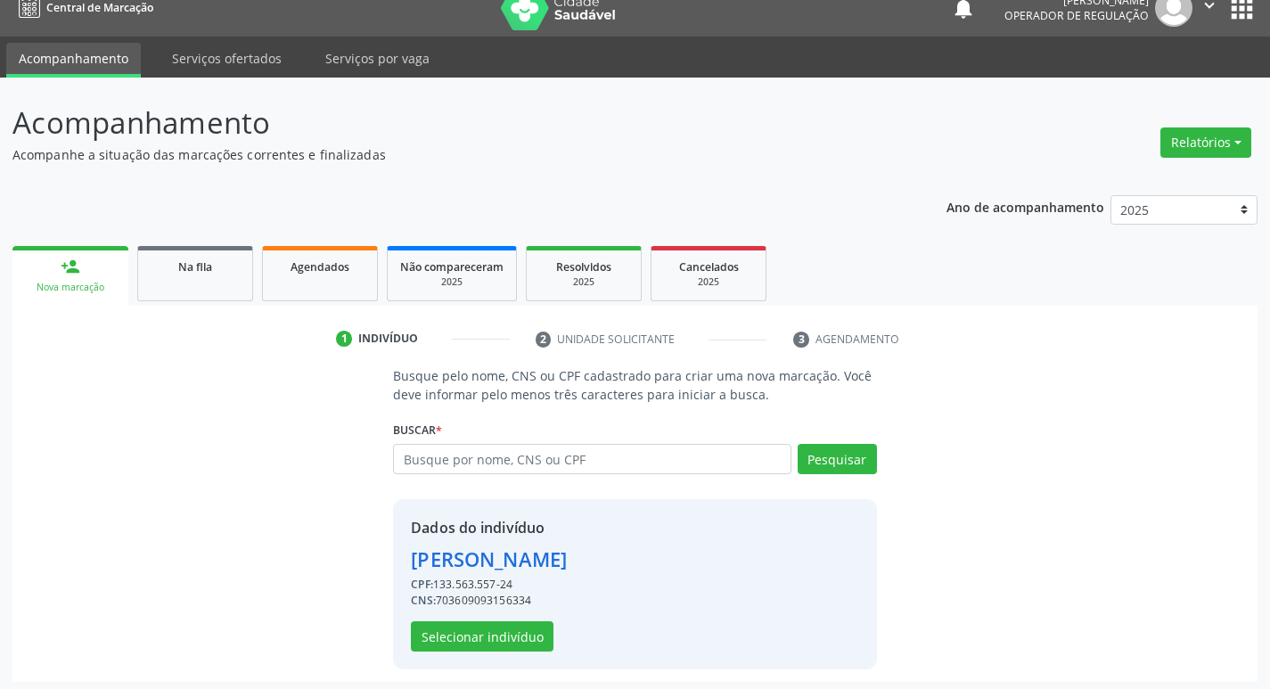
scroll to position [26, 0]
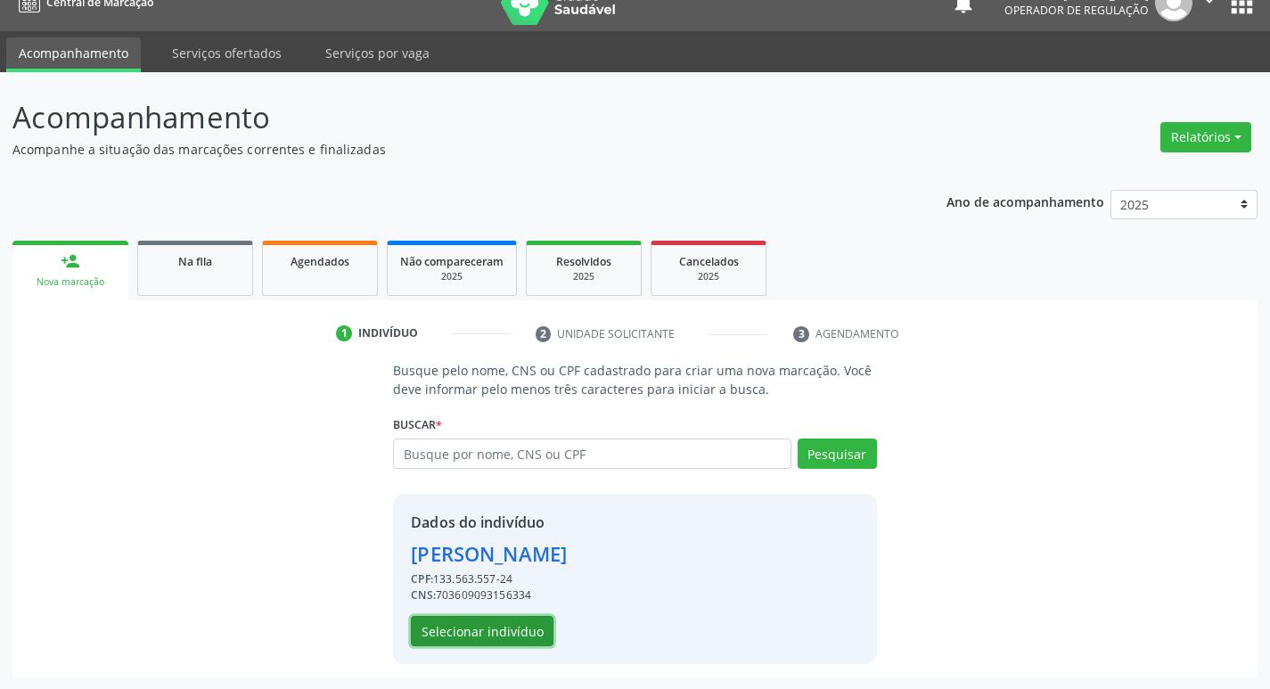
click at [529, 626] on button "Selecionar indivíduo" at bounding box center [482, 631] width 143 height 30
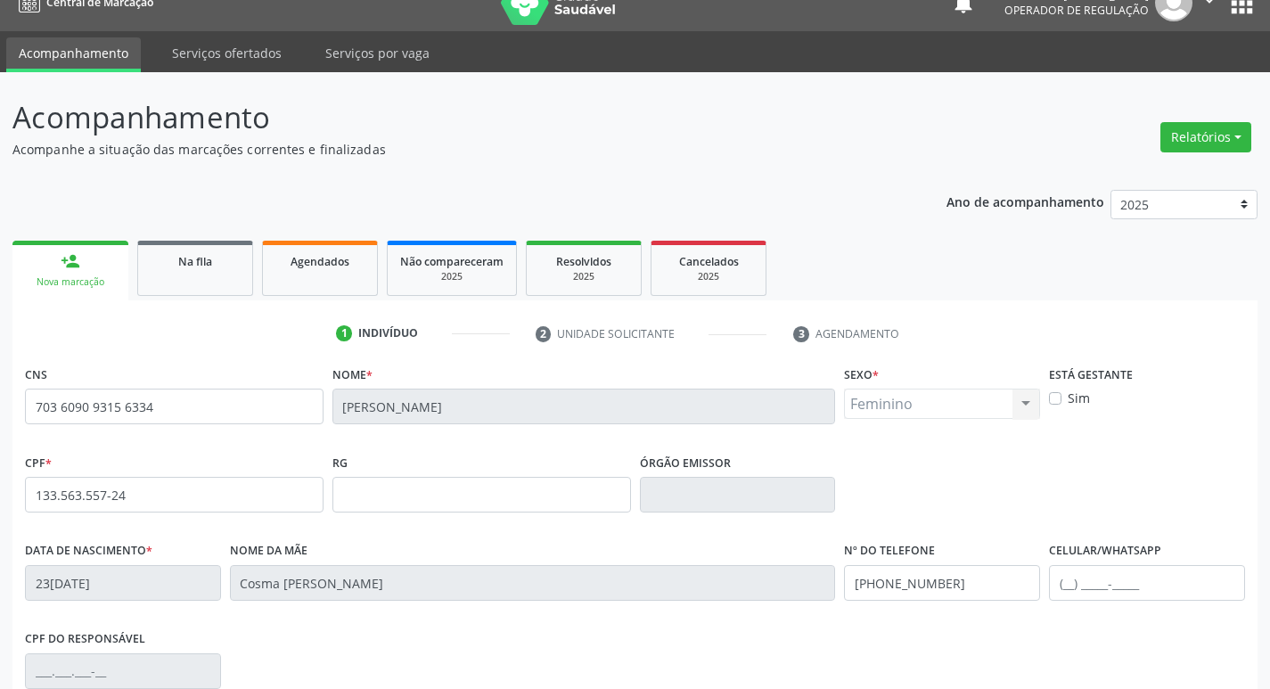
scroll to position [277, 0]
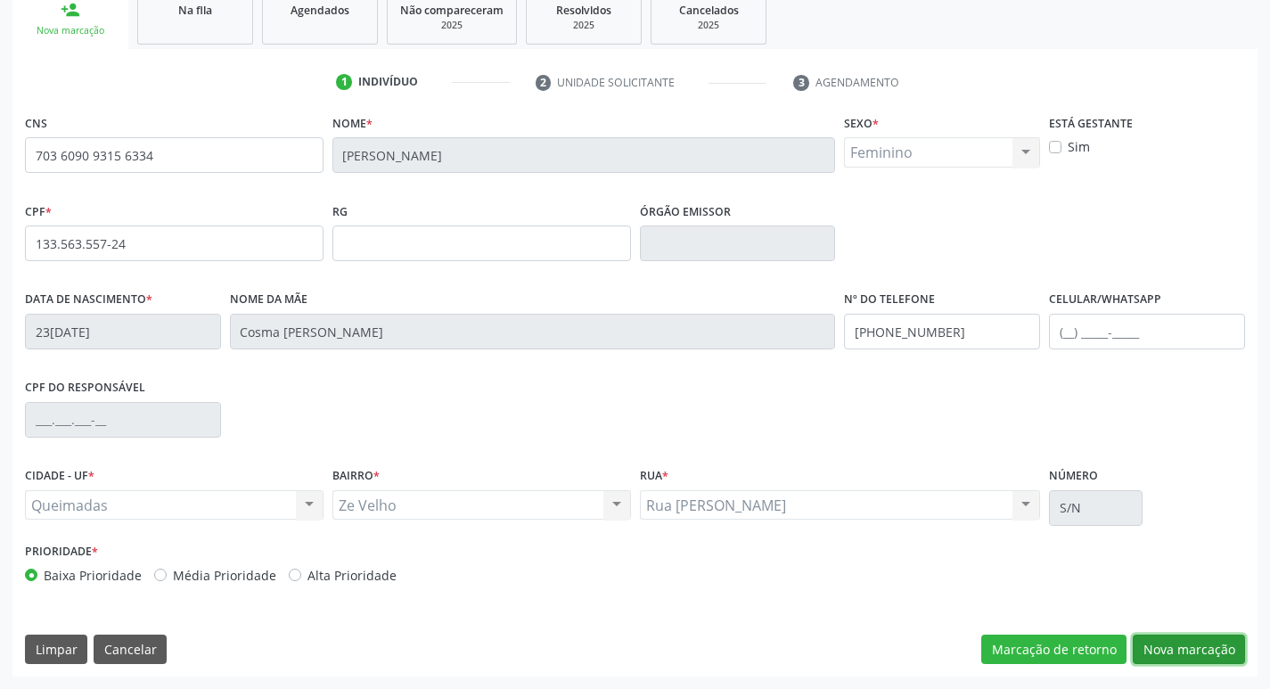
click at [1195, 643] on button "Nova marcação" at bounding box center [1189, 650] width 112 height 30
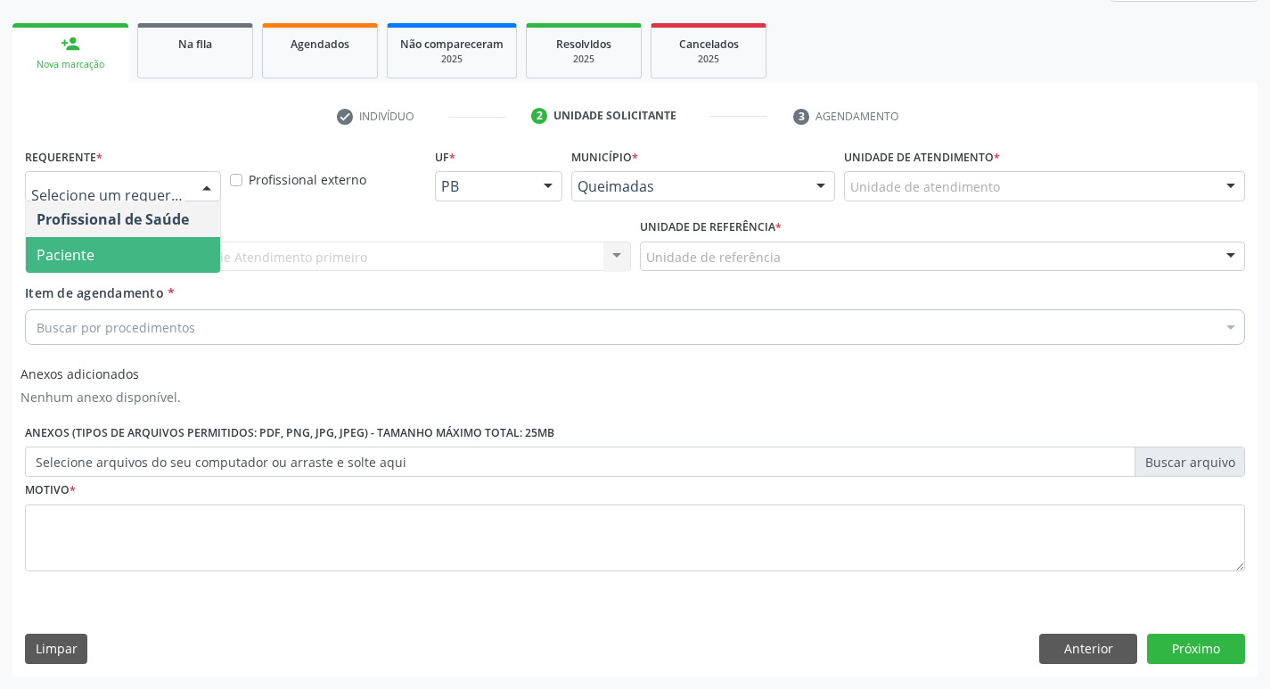
click at [103, 257] on span "Paciente" at bounding box center [123, 255] width 194 height 36
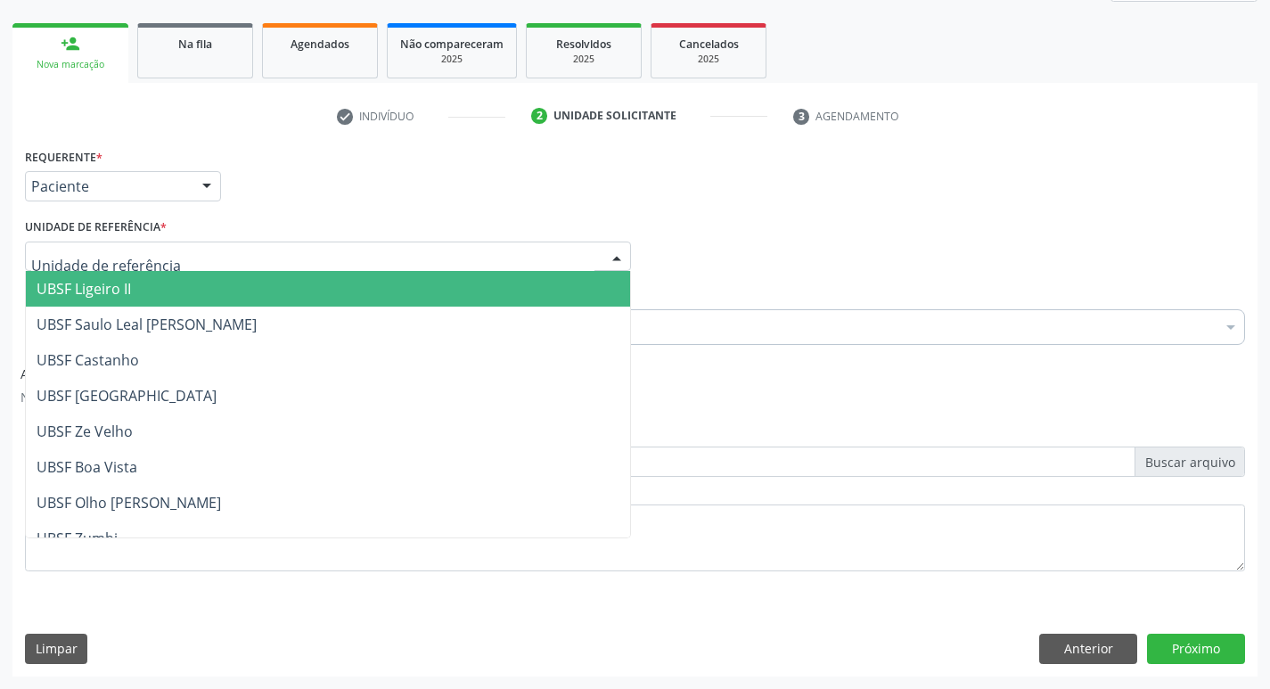
type input "Z"
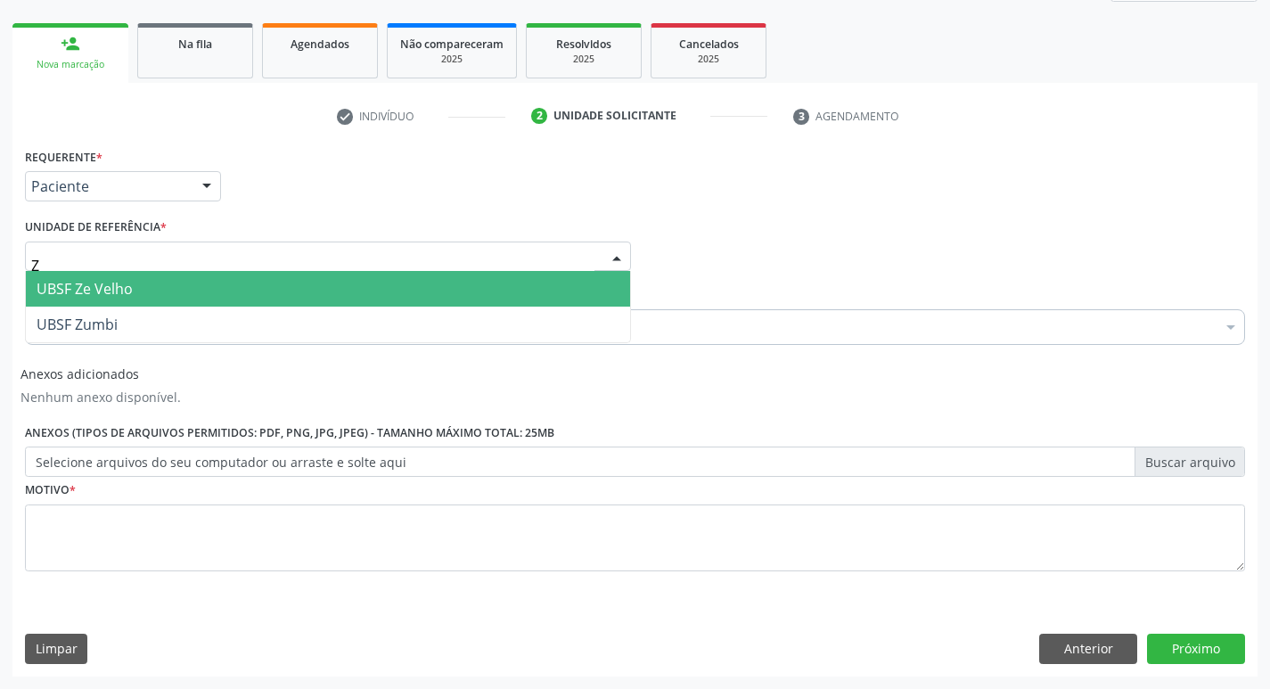
click at [119, 297] on span "UBSF Ze Velho" at bounding box center [85, 289] width 96 height 20
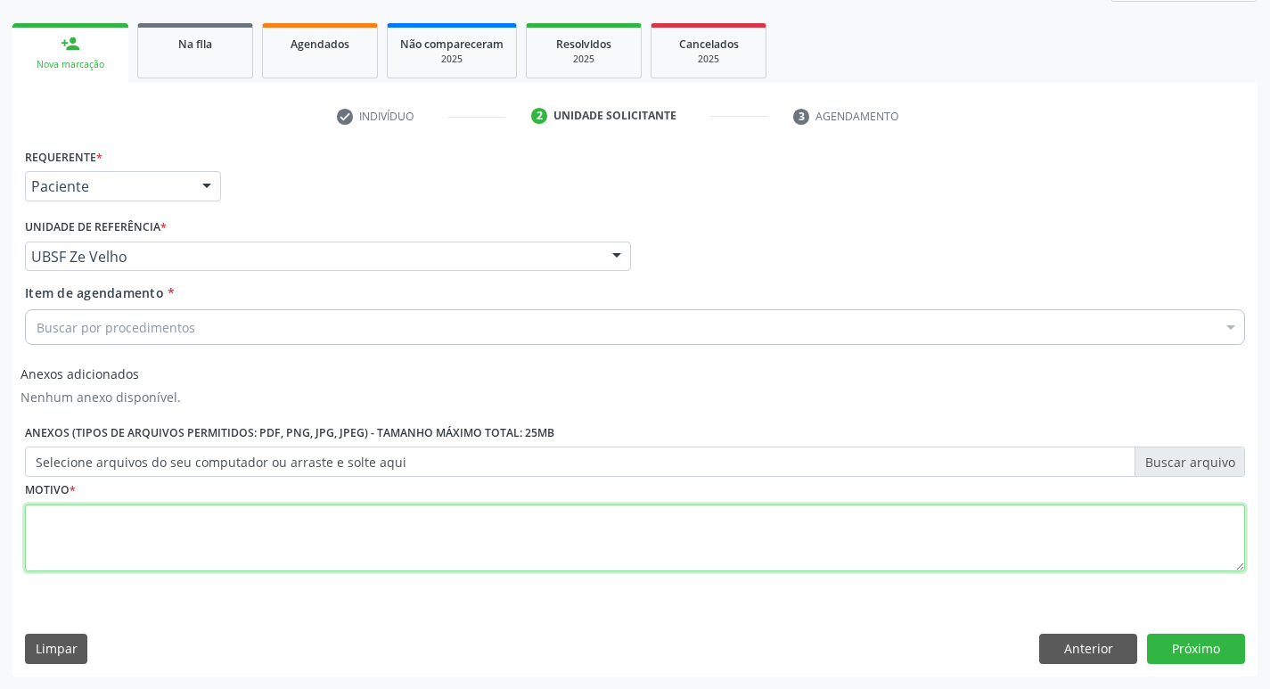
click at [99, 521] on textarea at bounding box center [635, 539] width 1220 height 68
type textarea "AVALIACAO"
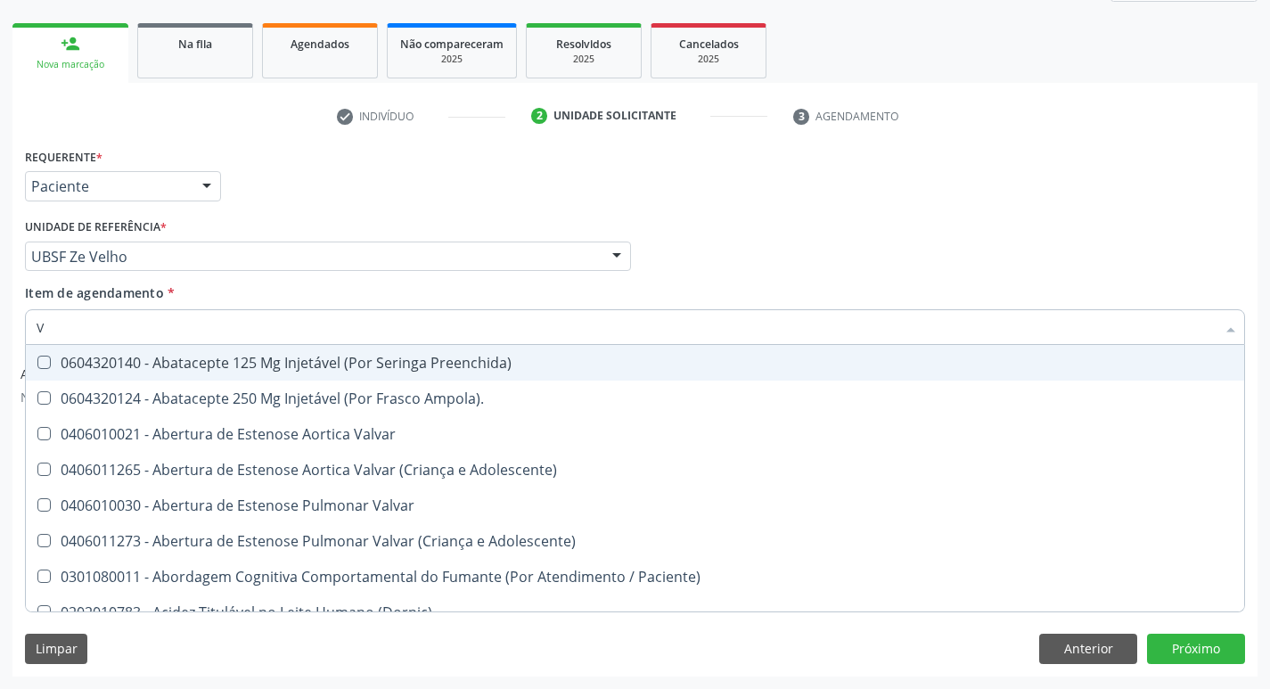
type input "VITAM"
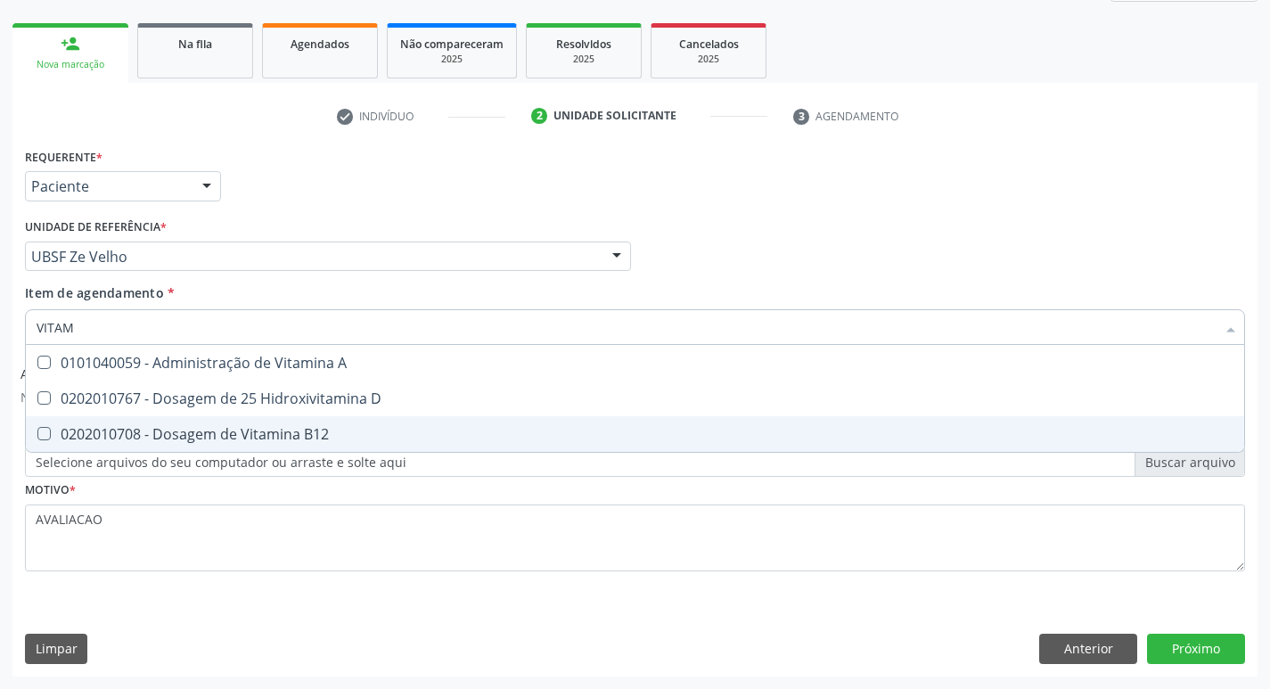
click at [279, 420] on span "0202010708 - Dosagem de Vitamina B12" at bounding box center [635, 434] width 1219 height 36
click at [287, 447] on span "0202010708 - Dosagem de Vitamina B12" at bounding box center [635, 434] width 1219 height 36
checkbox B12 "false"
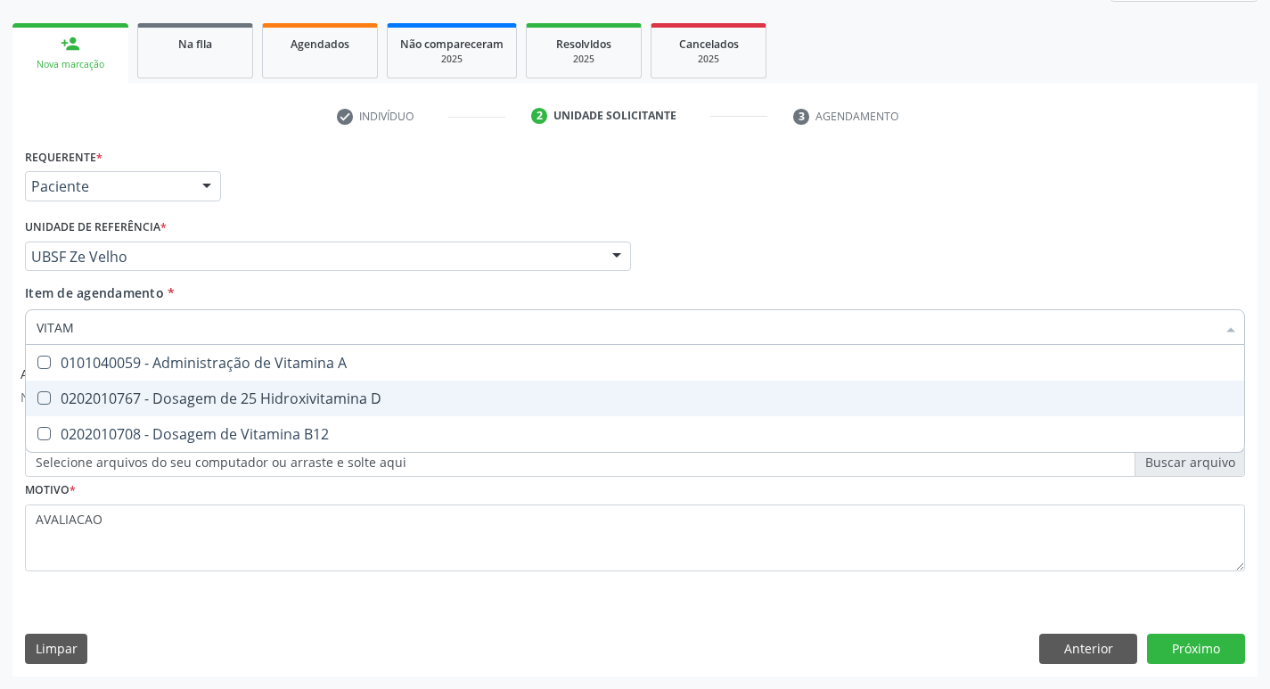
click at [256, 414] on span "0202010767 - Dosagem de 25 Hidroxivitamina D" at bounding box center [635, 399] width 1219 height 36
checkbox D "true"
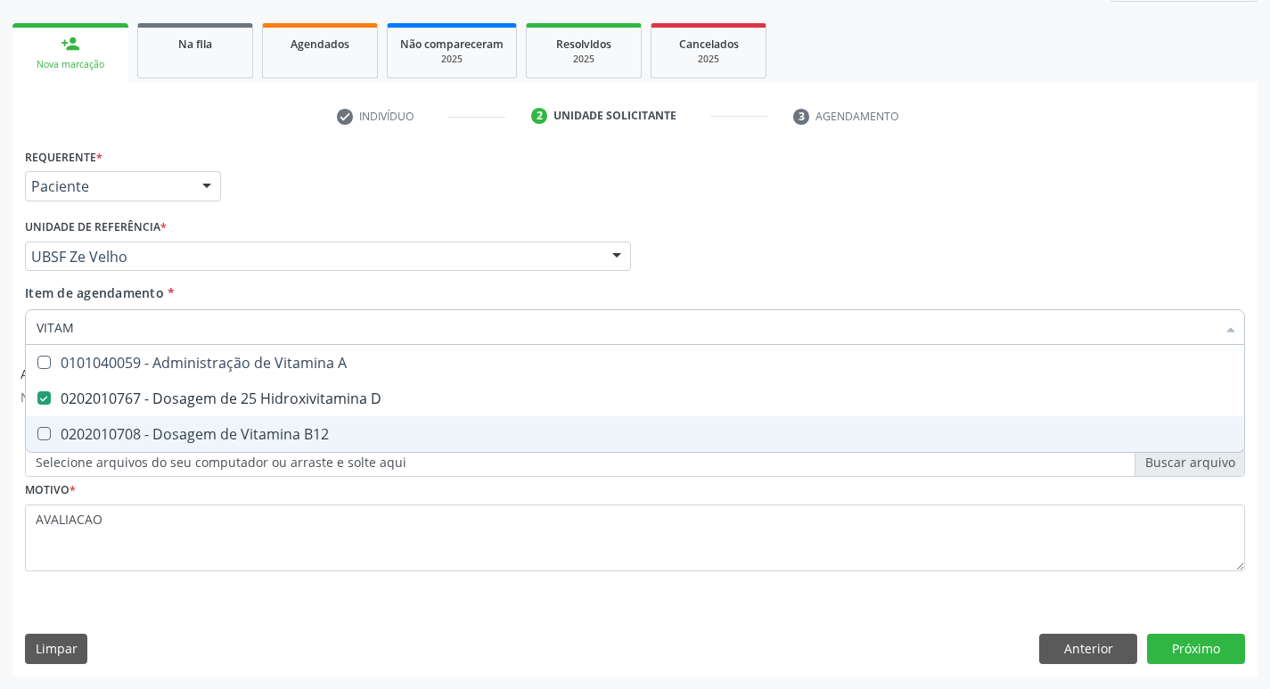
click at [270, 416] on span "0202010708 - Dosagem de Vitamina B12" at bounding box center [635, 434] width 1219 height 36
checkbox B12 "true"
type input "VITA"
checkbox D "false"
checkbox B12 "false"
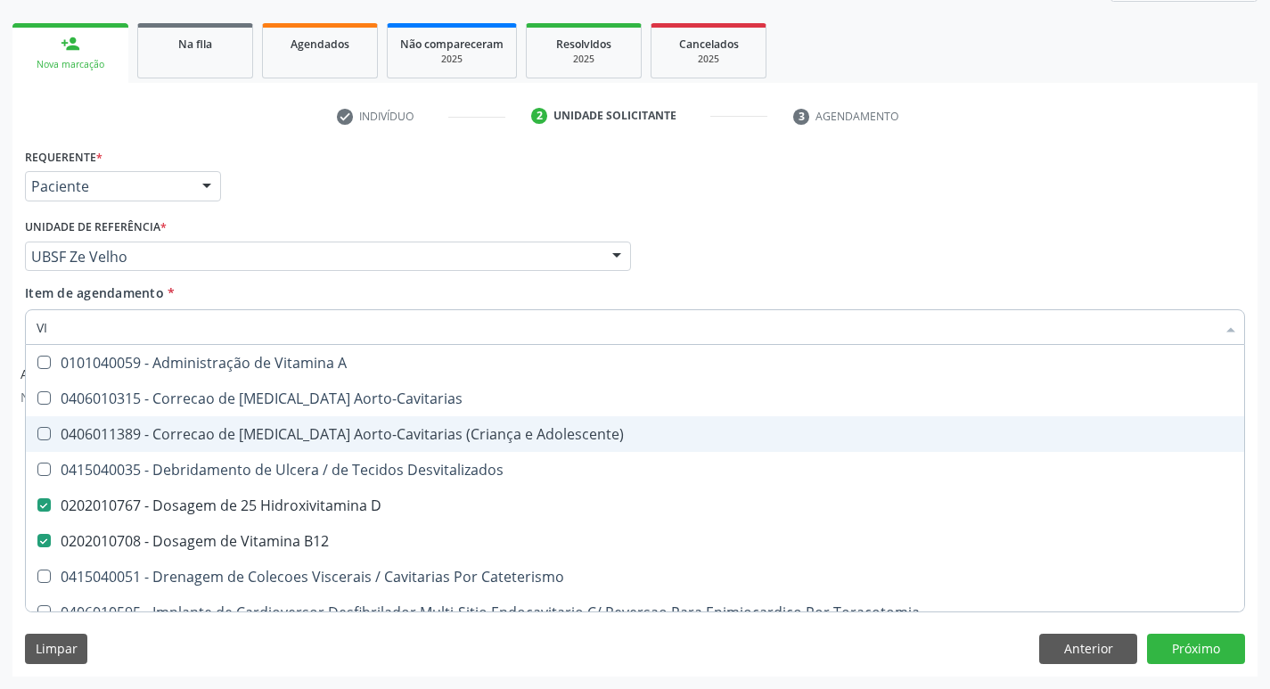
type input "V"
checkbox D "false"
checkbox B12 "false"
checkbox Cateterismo "false"
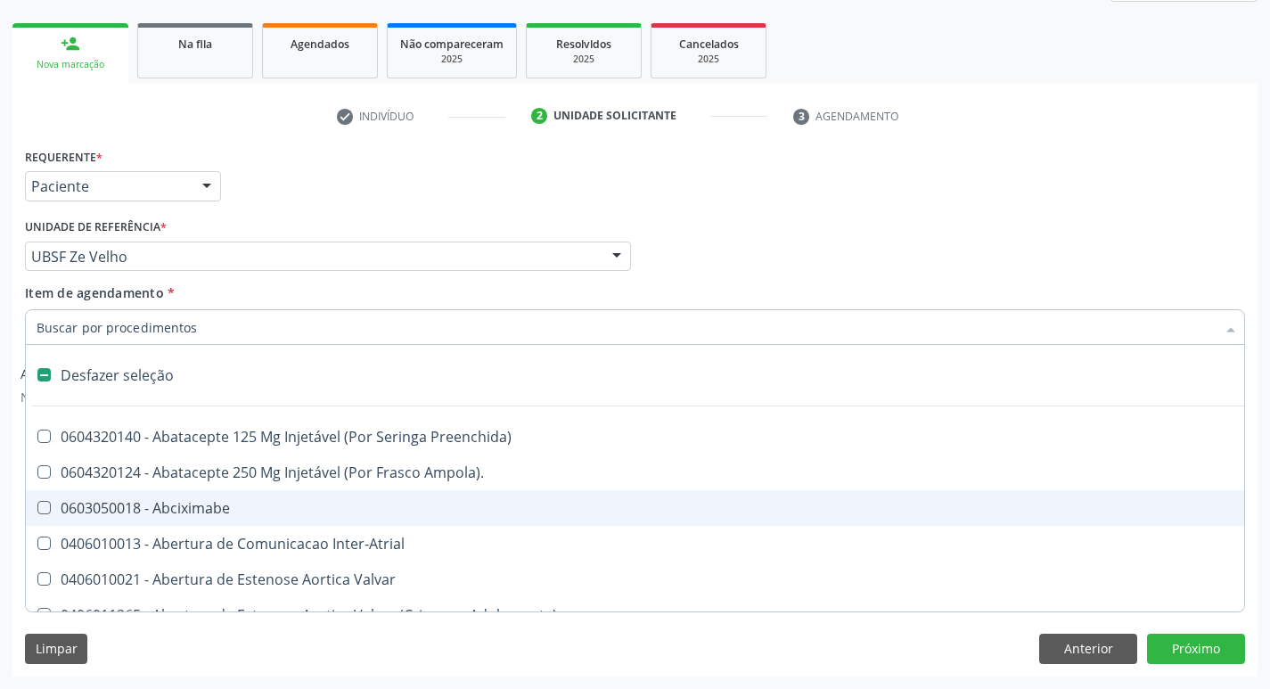
type input "G"
checkbox Aberto\) "true"
checkbox Estimulo "true"
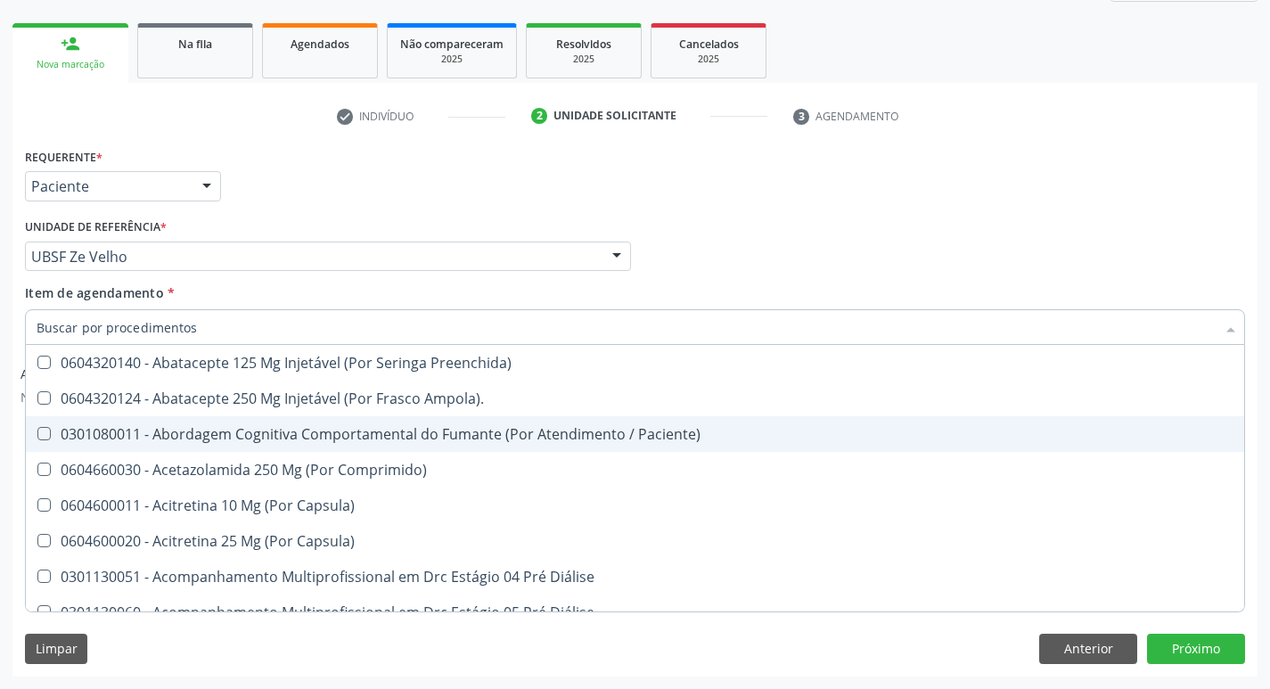
checkbox D "false"
checkbox B12 "false"
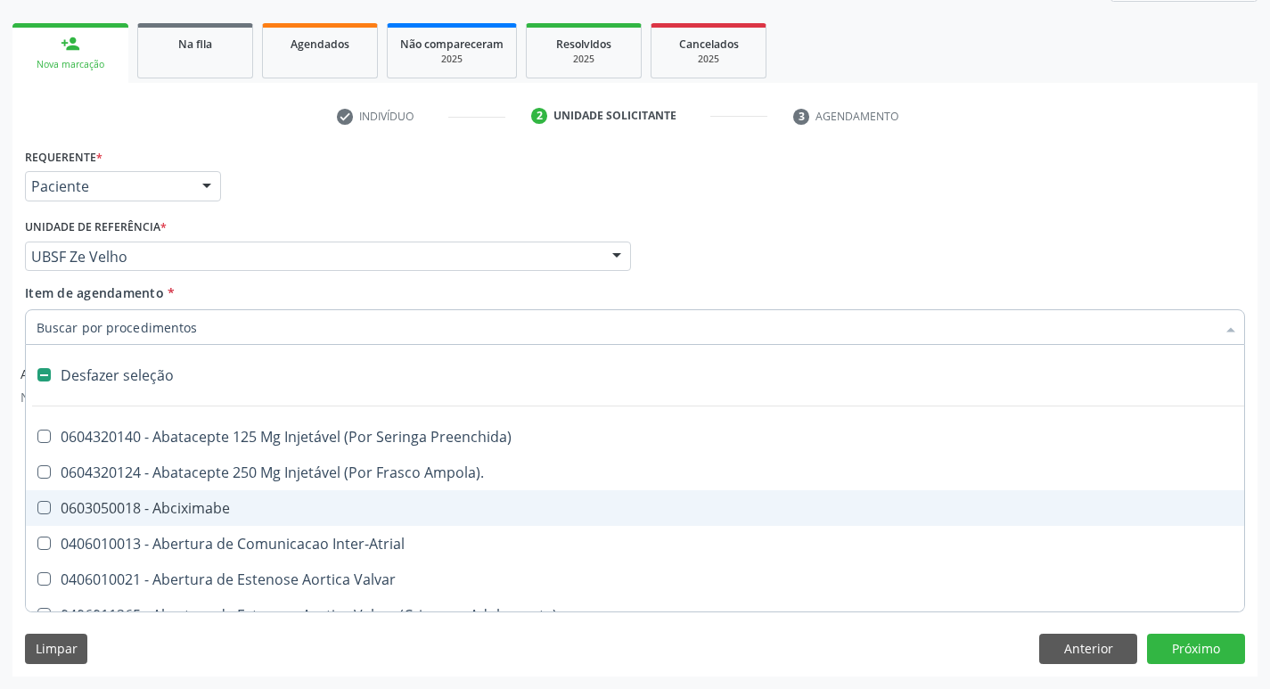
type input "H"
checkbox Coronariano "true"
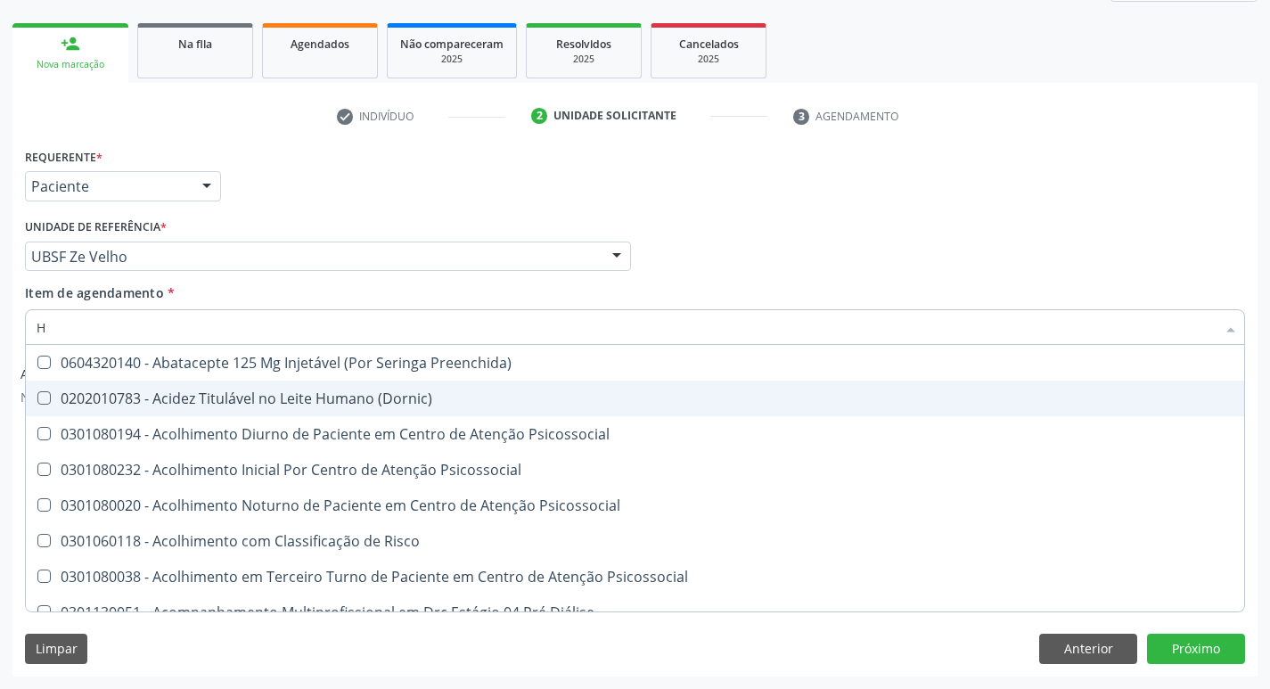
type input "HEMOGR"
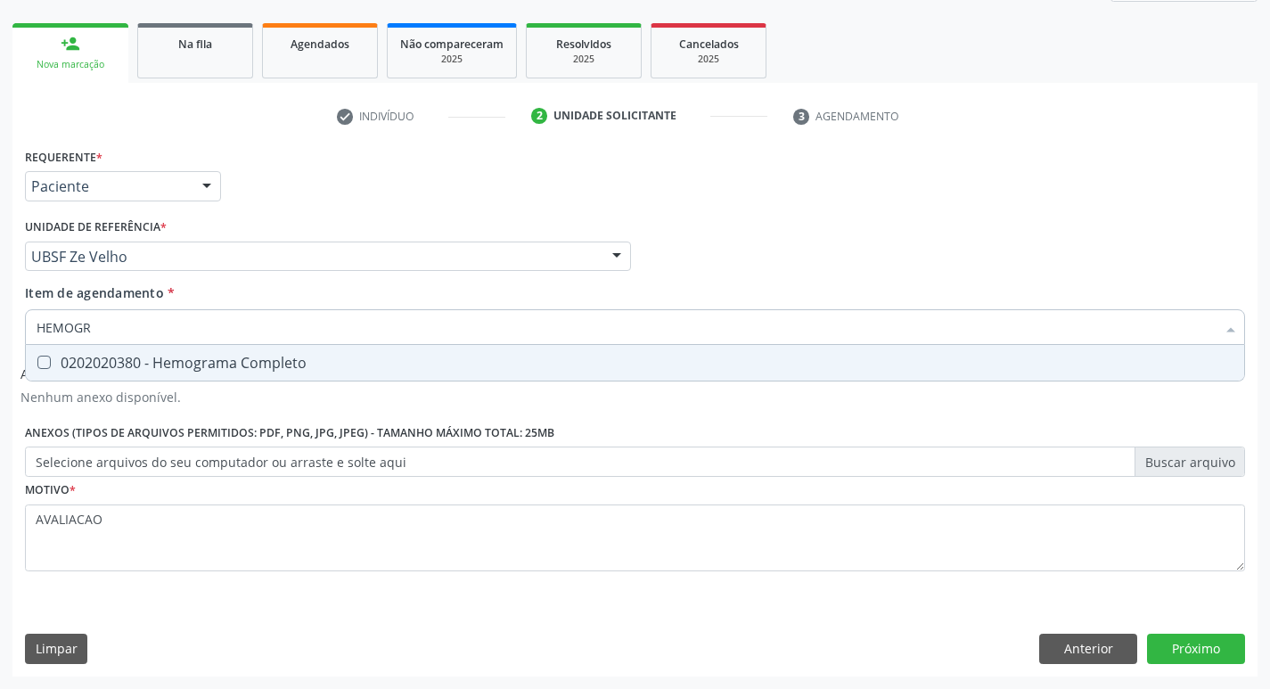
click at [183, 365] on div "0202020380 - Hemograma Completo" at bounding box center [635, 363] width 1197 height 14
checkbox Completo "true"
type input "HEMOG"
checkbox Completo "false"
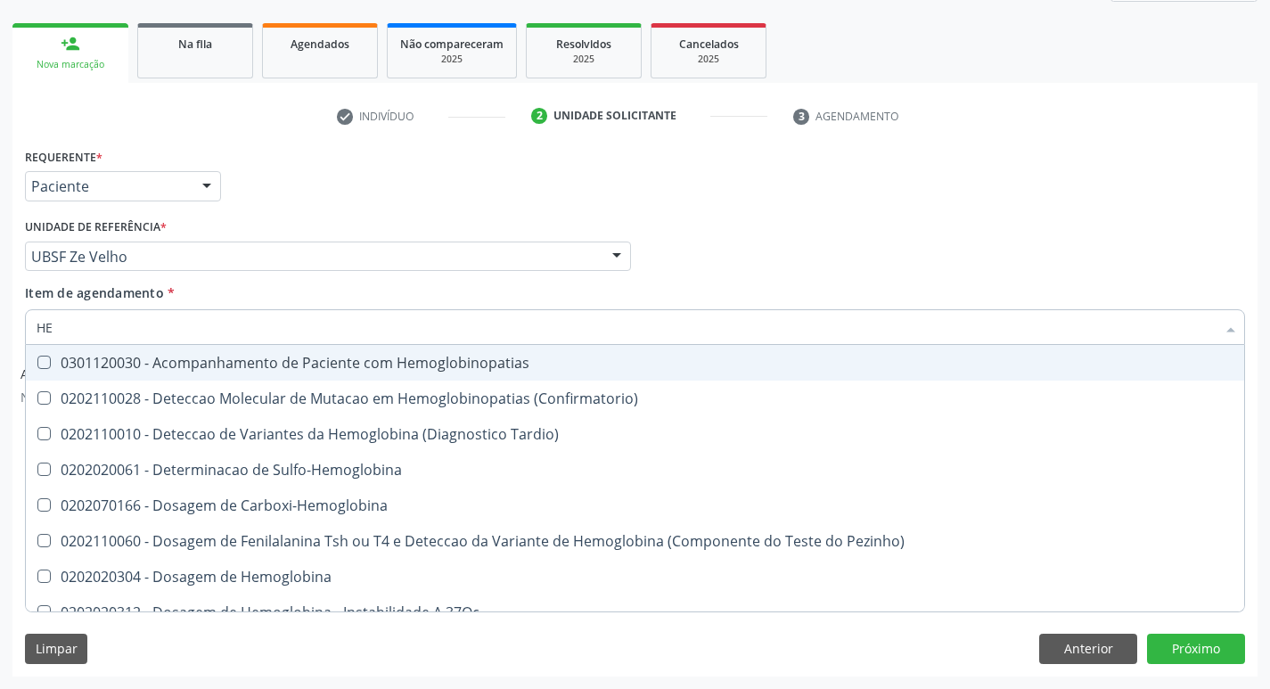
type input "H"
checkbox Completo "false"
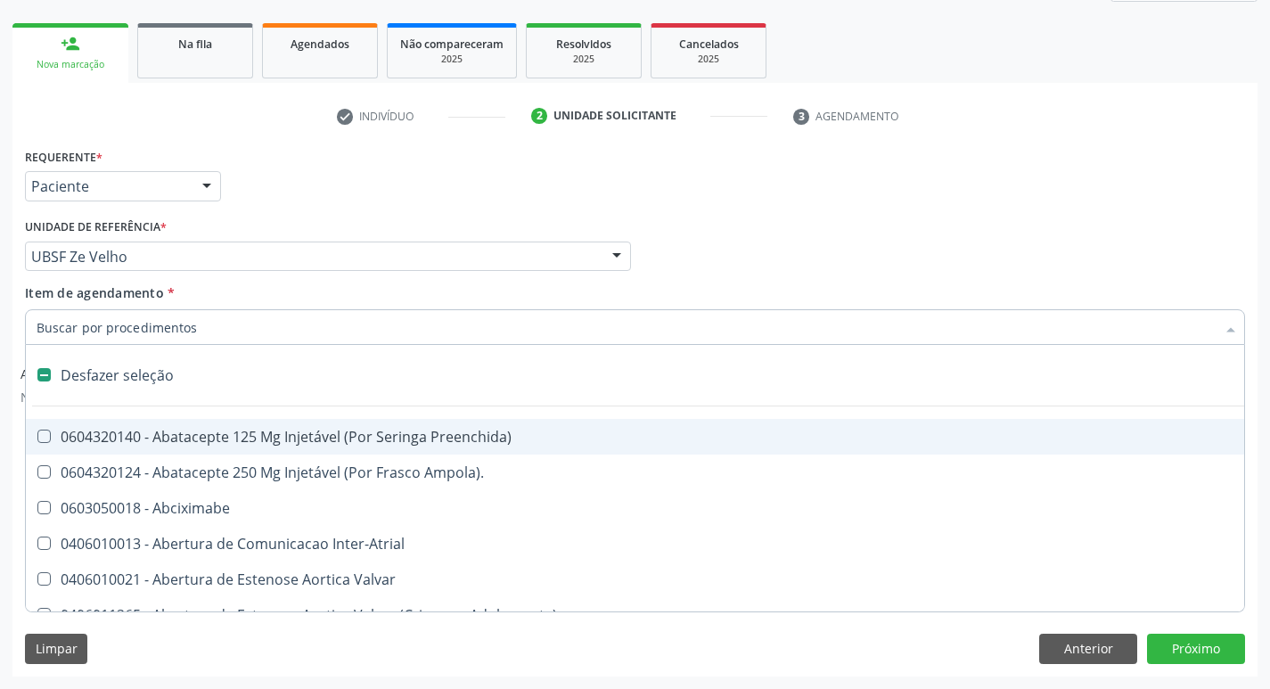
type input "T"
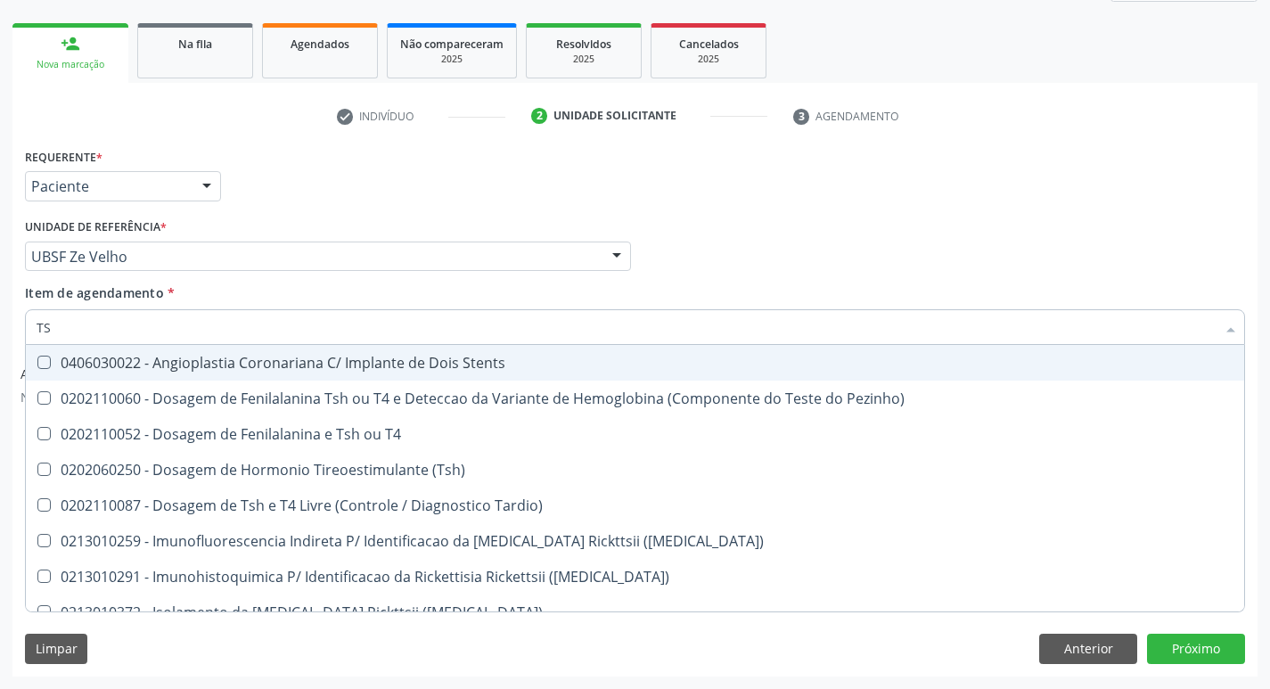
type input "TSH"
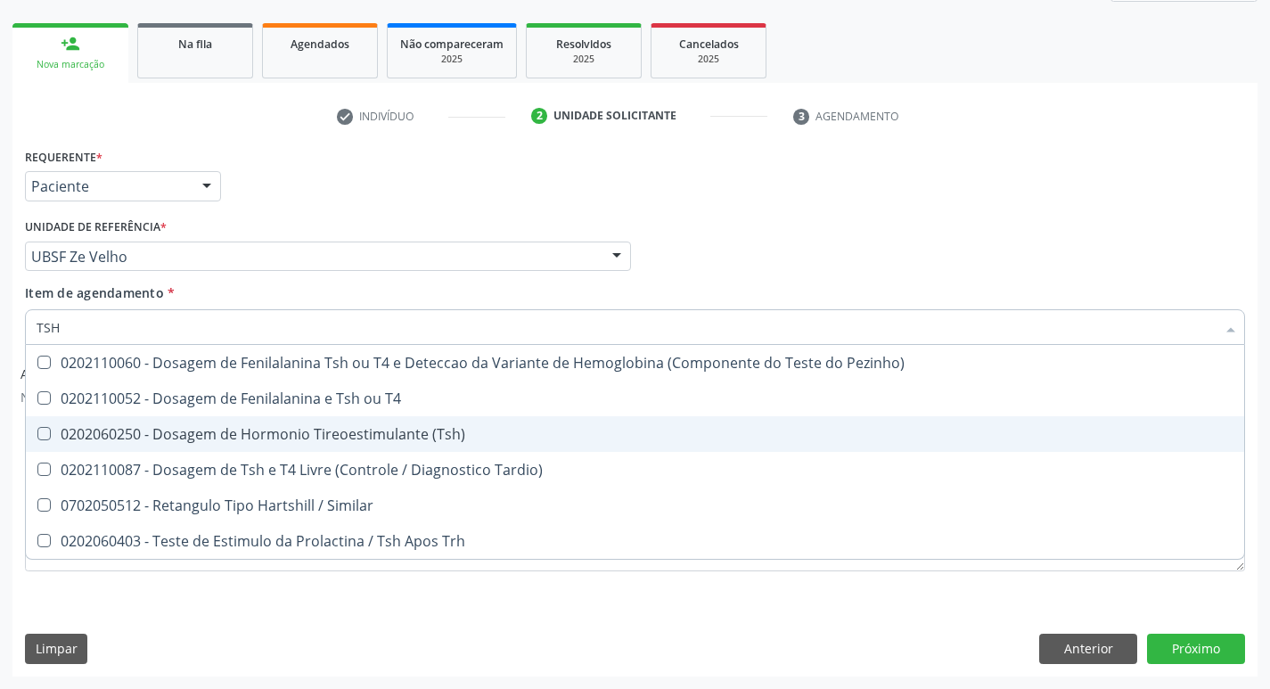
click at [341, 427] on div "0202060250 - Dosagem de Hormonio Tireoestimulante (Tsh)" at bounding box center [635, 434] width 1197 height 14
checkbox \(Tsh\) "true"
type input "TS"
checkbox \(Tsh\) "false"
checkbox Tardio\) "true"
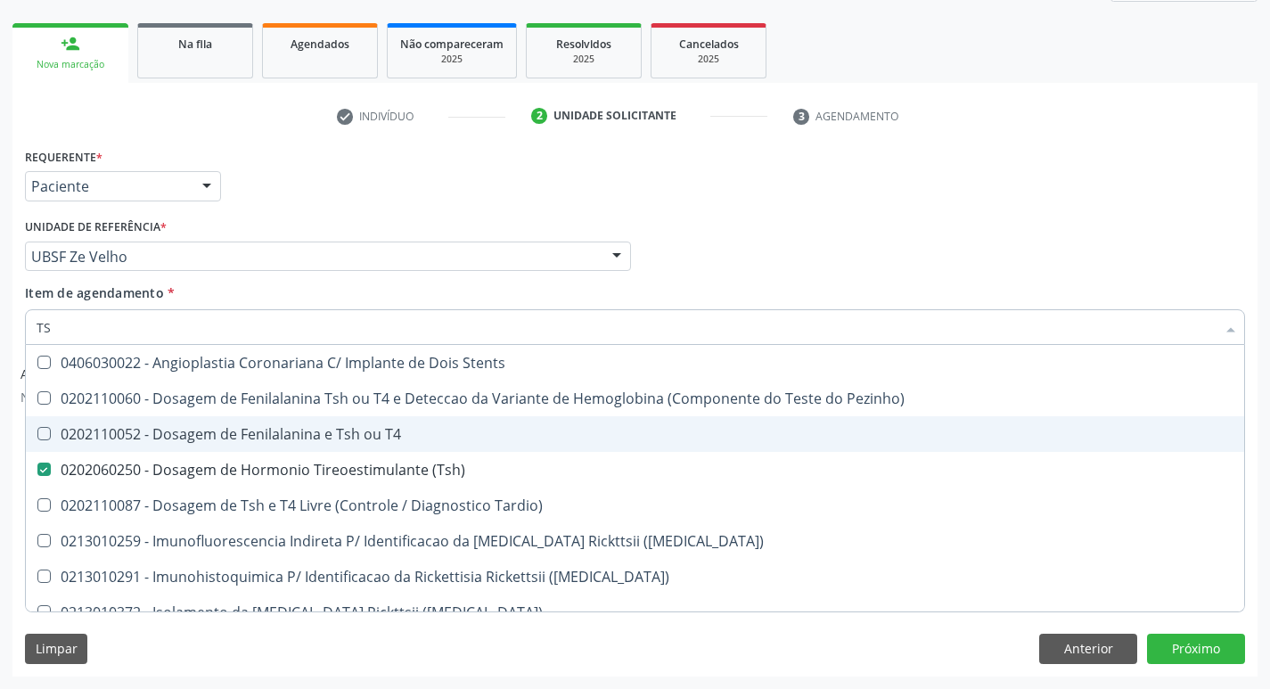
type input "T"
checkbox \(Tsh\) "false"
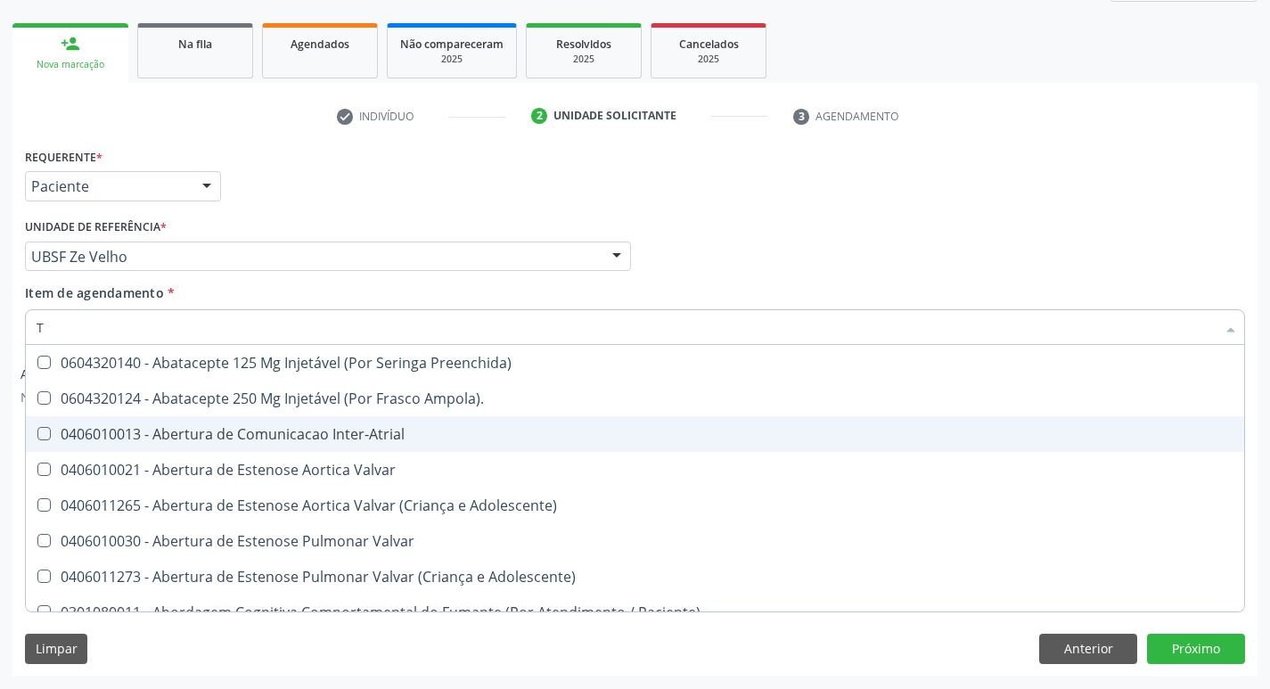
type input "T4"
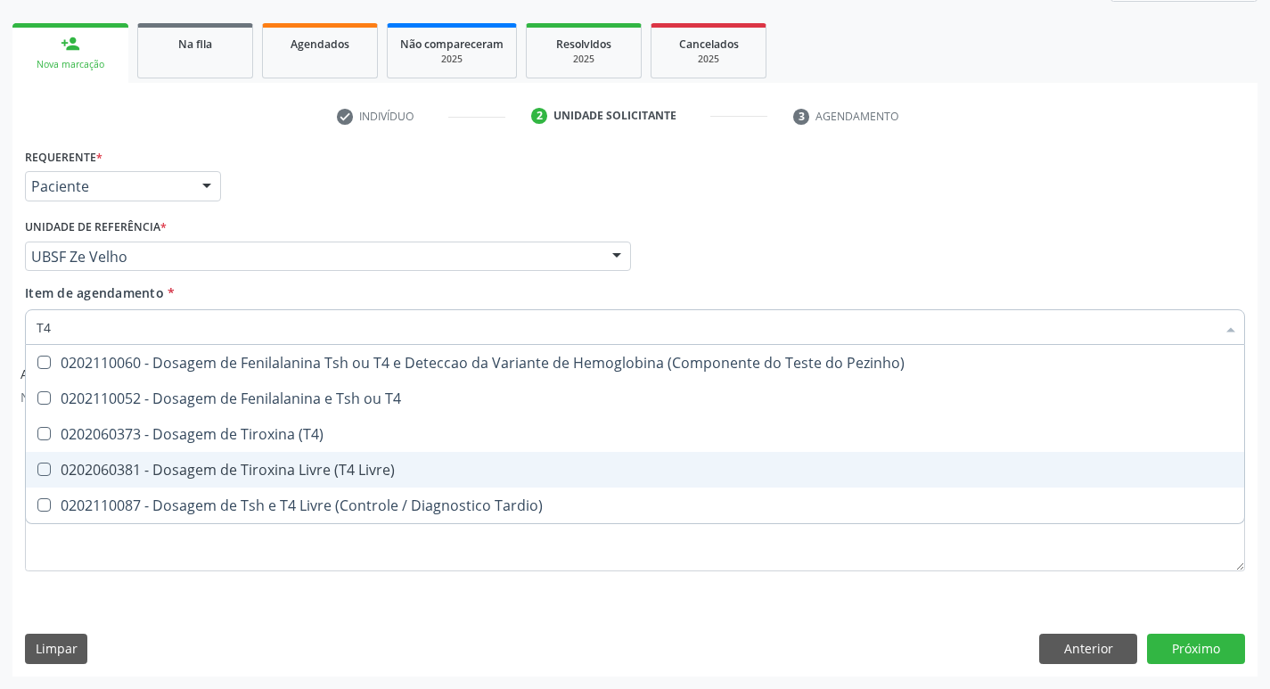
click at [374, 457] on span "0202060381 - Dosagem de Tiroxina Livre (T4 Livre)" at bounding box center [635, 470] width 1219 height 36
checkbox Livre\) "true"
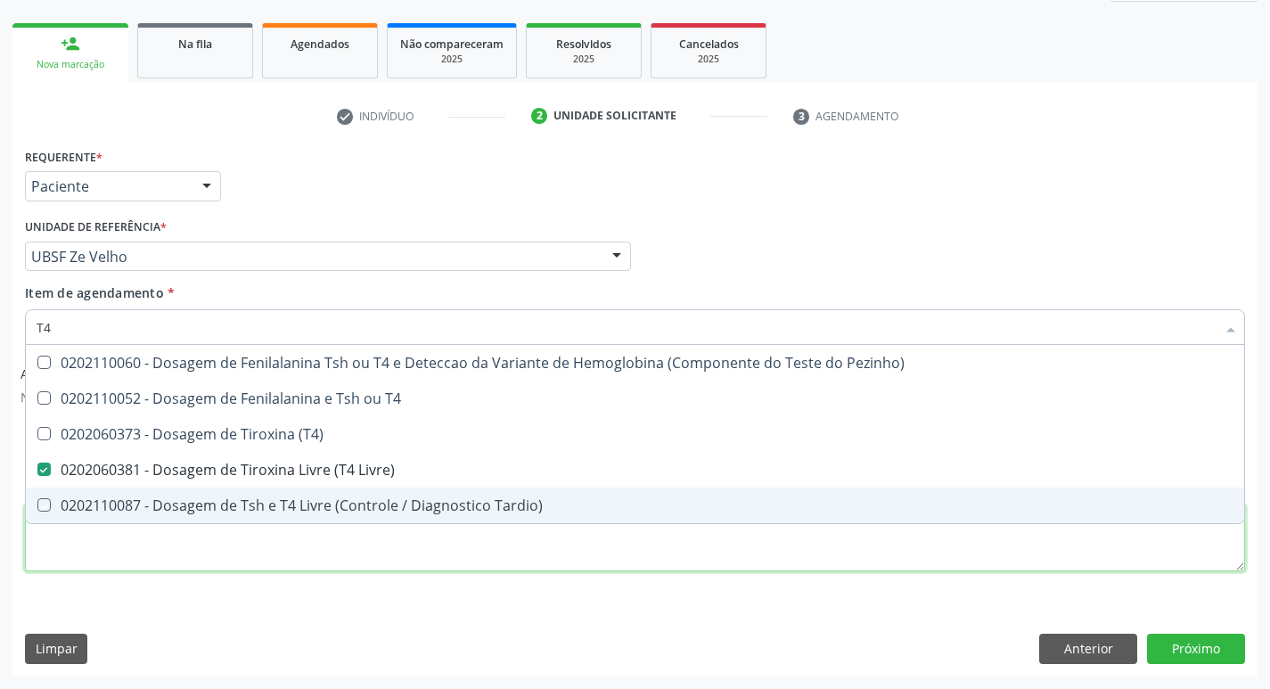
click at [185, 543] on div "Requerente * Paciente Profissional de Saúde Paciente Nenhum resultado encontrad…" at bounding box center [635, 370] width 1220 height 453
checkbox T4 "true"
checkbox \(T4\) "true"
checkbox Tardio\) "true"
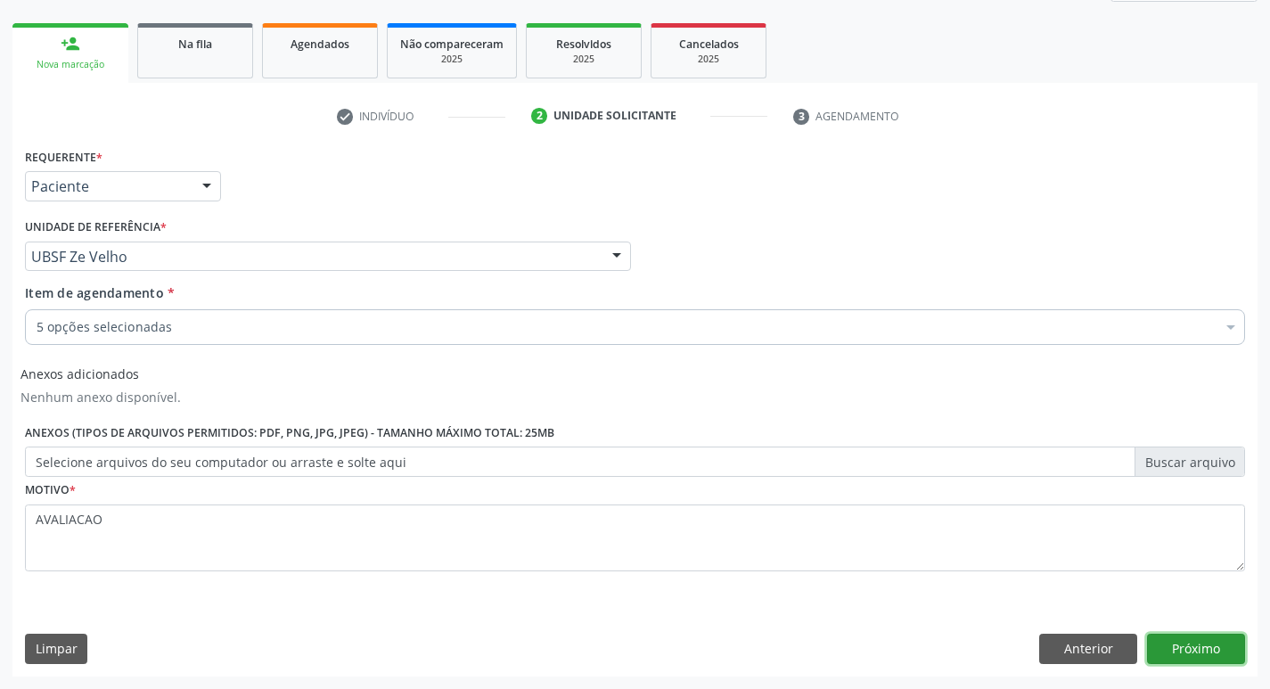
click at [1213, 636] on button "Próximo" at bounding box center [1196, 649] width 98 height 30
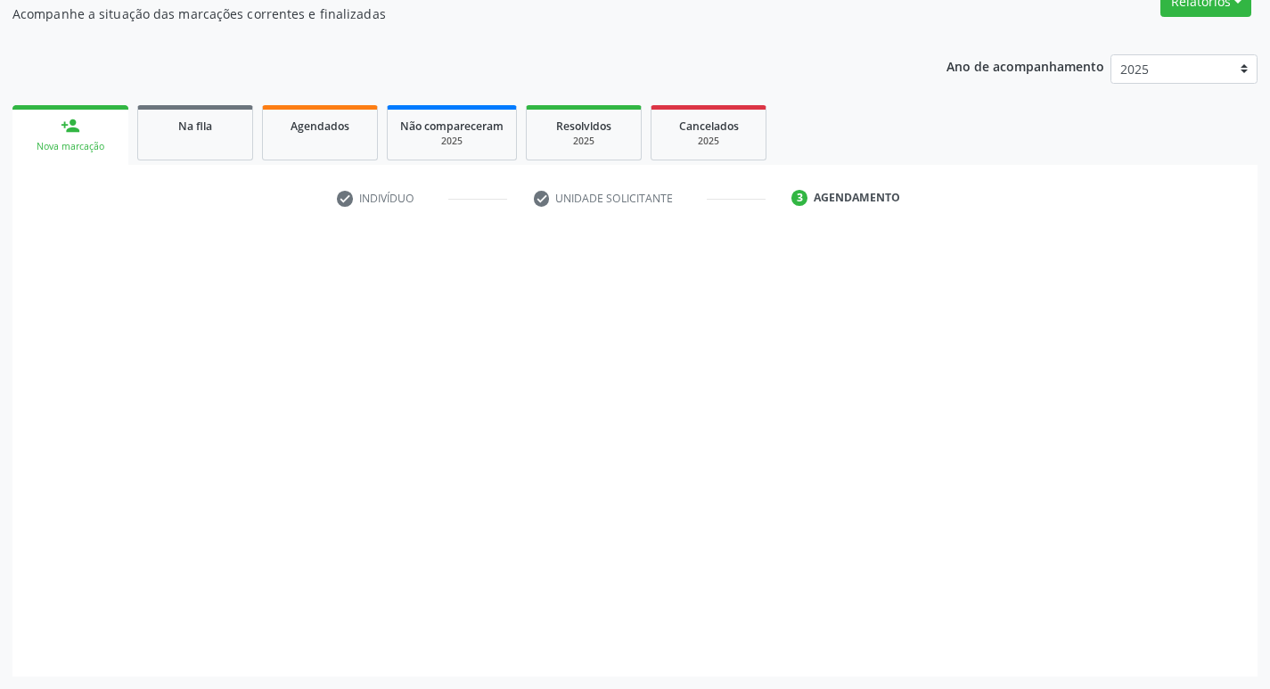
scroll to position [161, 0]
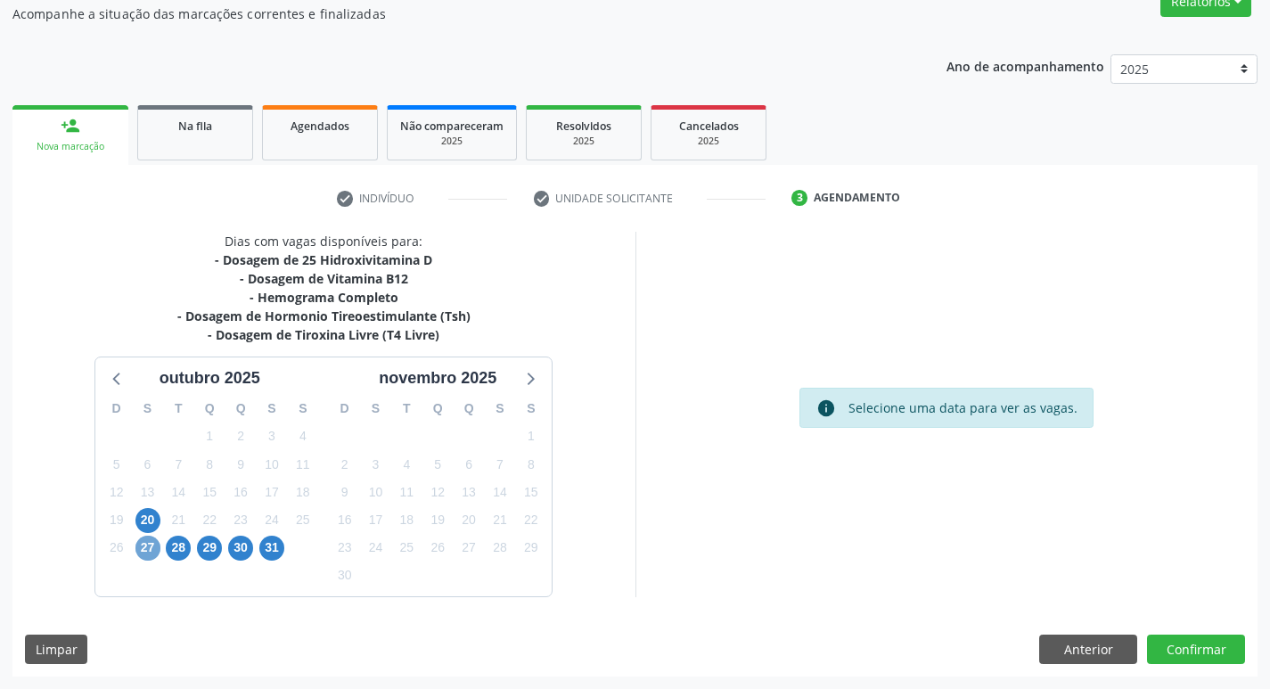
click at [142, 554] on span "27" at bounding box center [147, 548] width 25 height 25
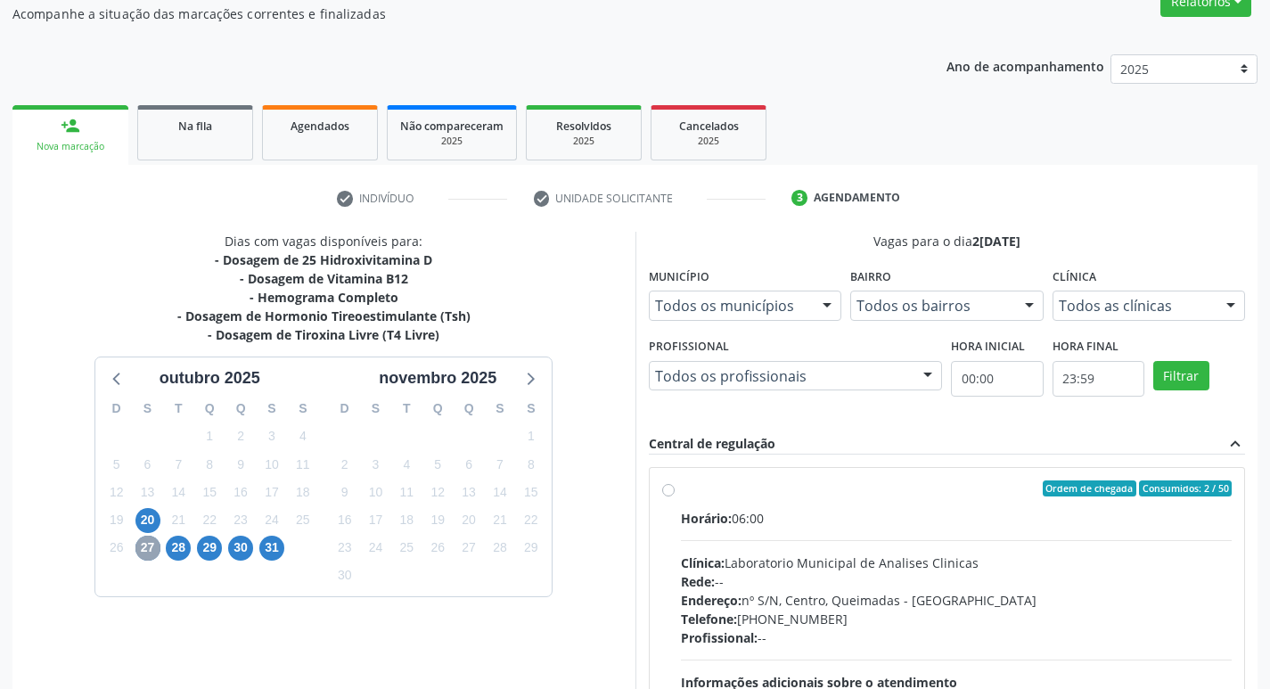
scroll to position [344, 0]
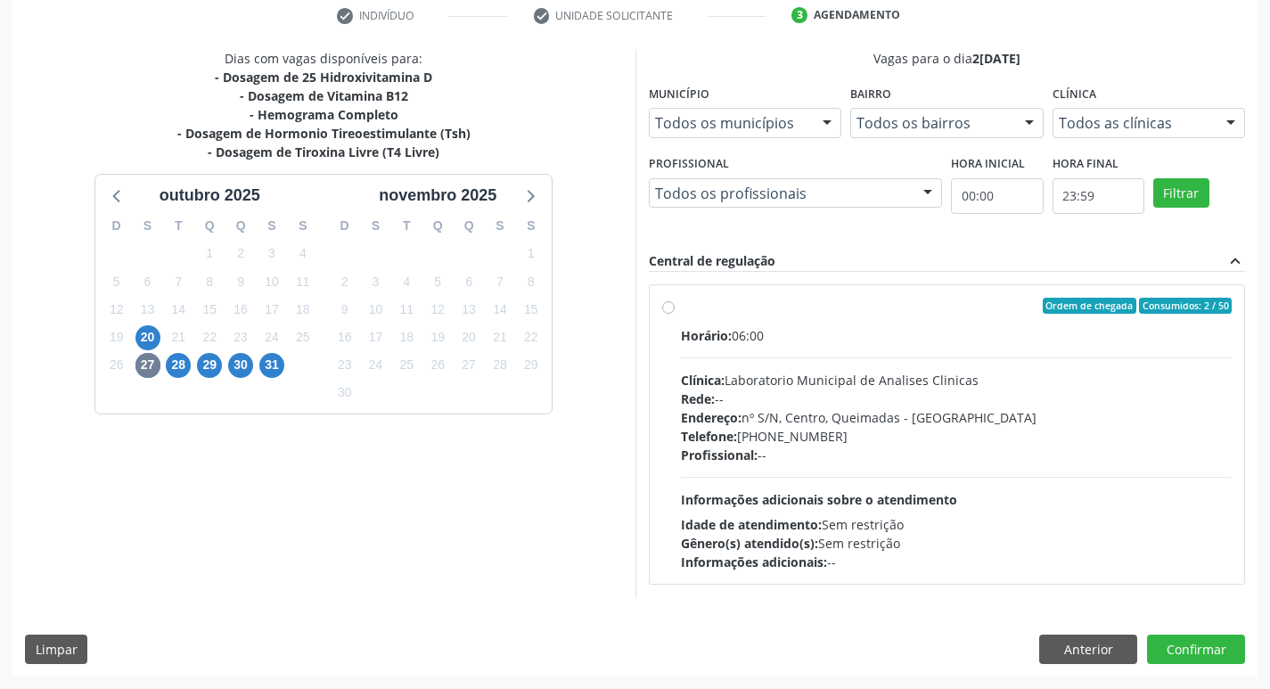
click at [894, 435] on div "Telefone: [PHONE_NUMBER]" at bounding box center [957, 436] width 552 height 19
click at [675, 314] on input "Ordem de chegada Consumidos: 2 / 50 Horário: 06:00 Clínica: Laboratorio Municip…" at bounding box center [668, 306] width 12 height 16
radio input "true"
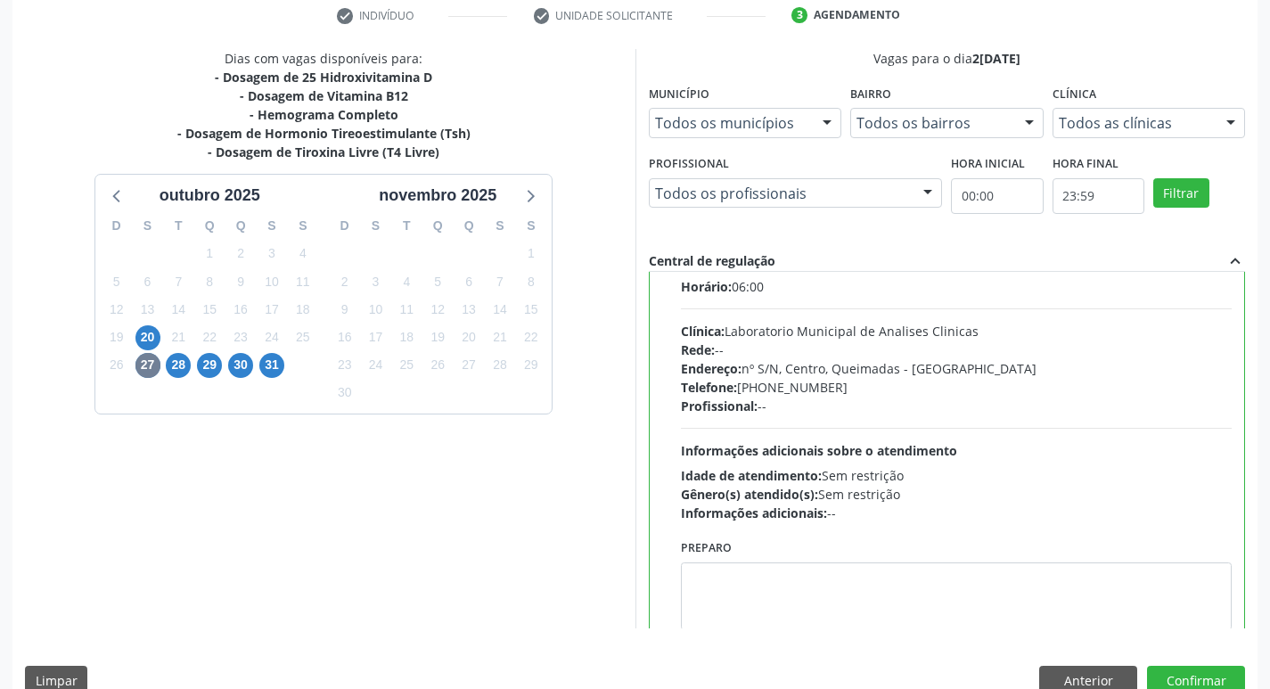
scroll to position [88, 0]
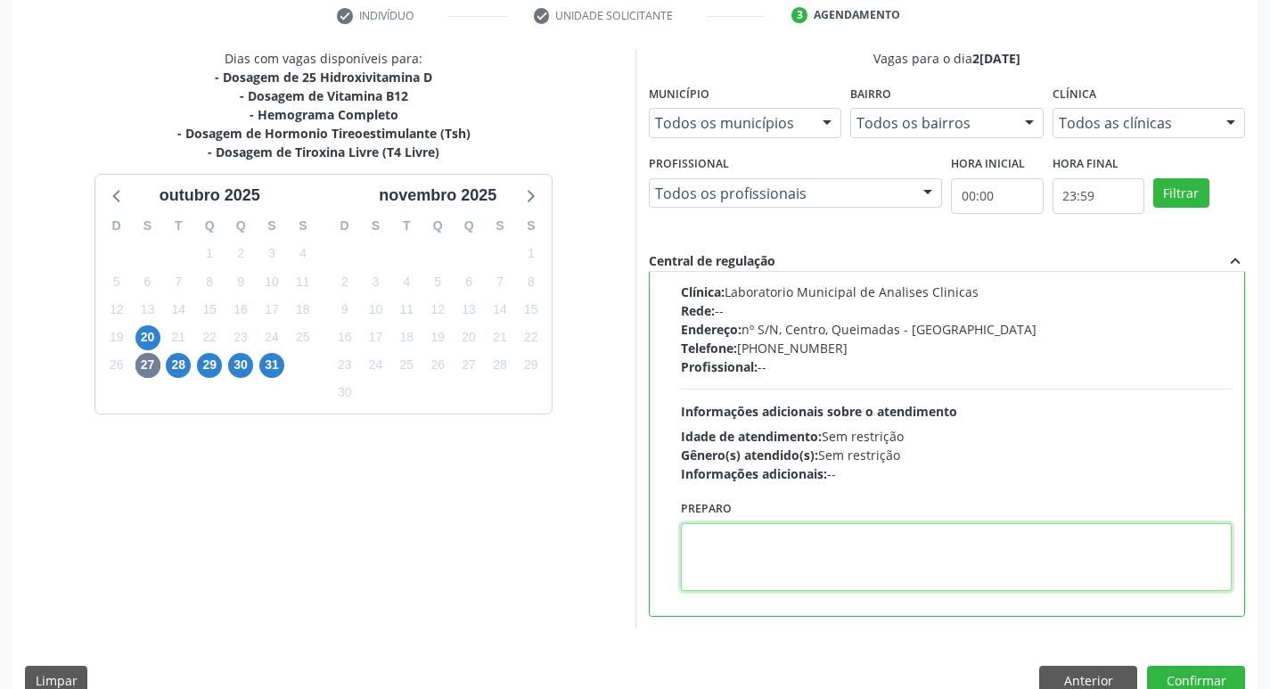
click at [775, 563] on textarea at bounding box center [957, 557] width 552 height 68
paste textarea "IR EM [GEOGRAPHIC_DATA]"
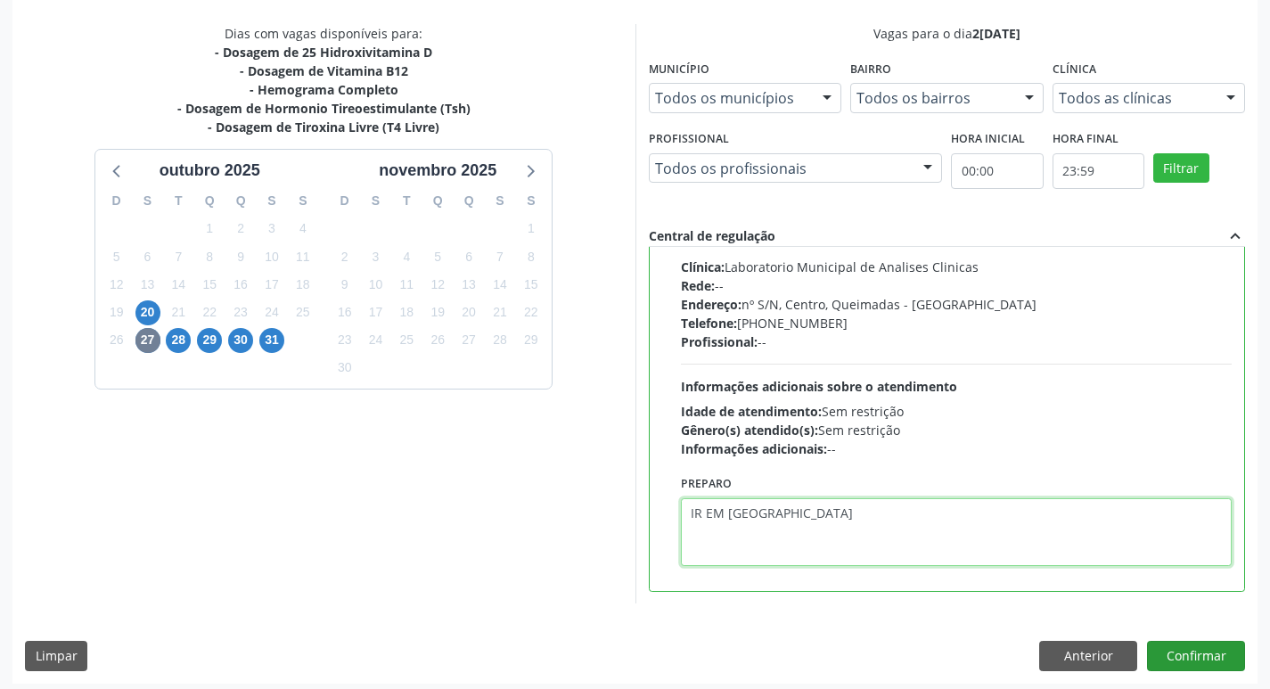
scroll to position [376, 0]
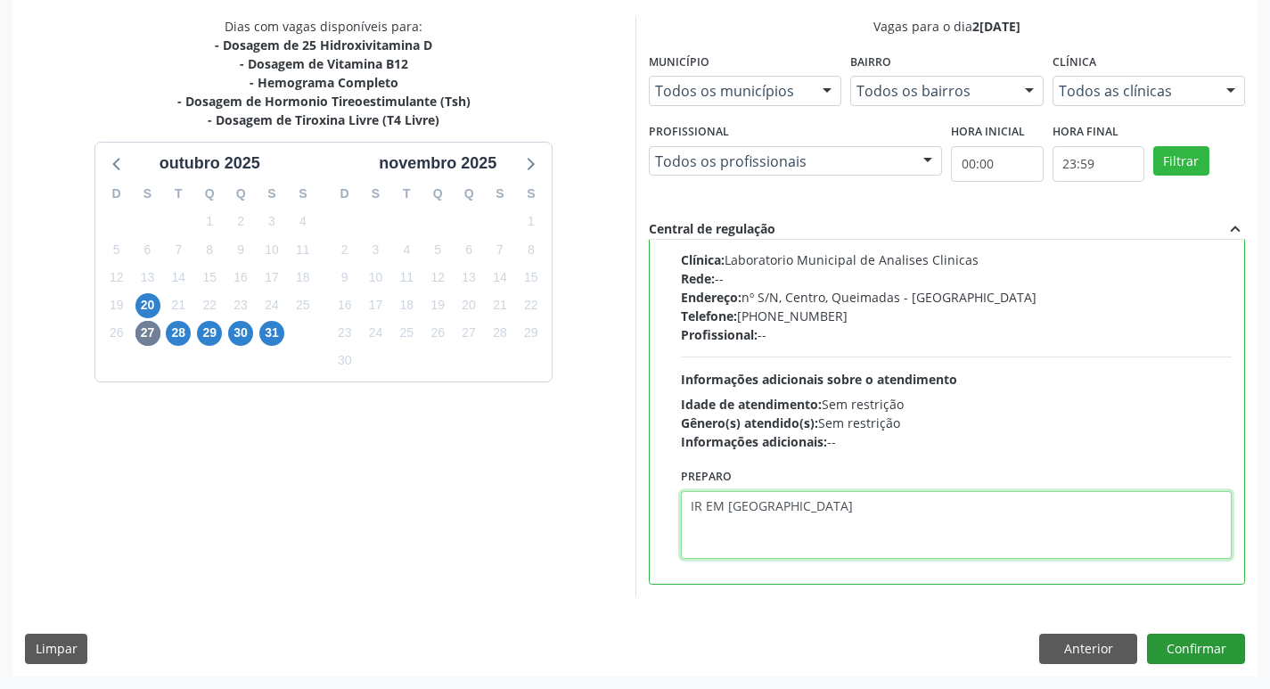
type textarea "IR EM [GEOGRAPHIC_DATA]"
click at [1179, 653] on button "Confirmar" at bounding box center [1196, 649] width 98 height 30
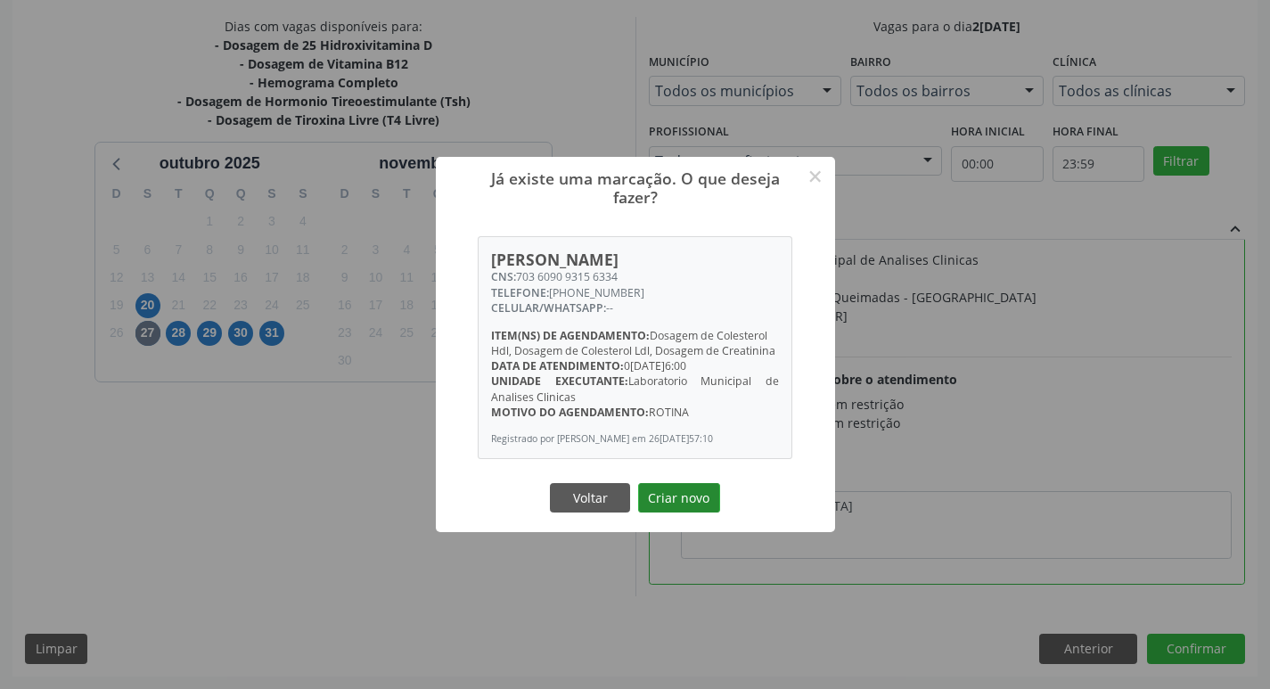
click at [677, 500] on button "Criar novo" at bounding box center [679, 498] width 82 height 30
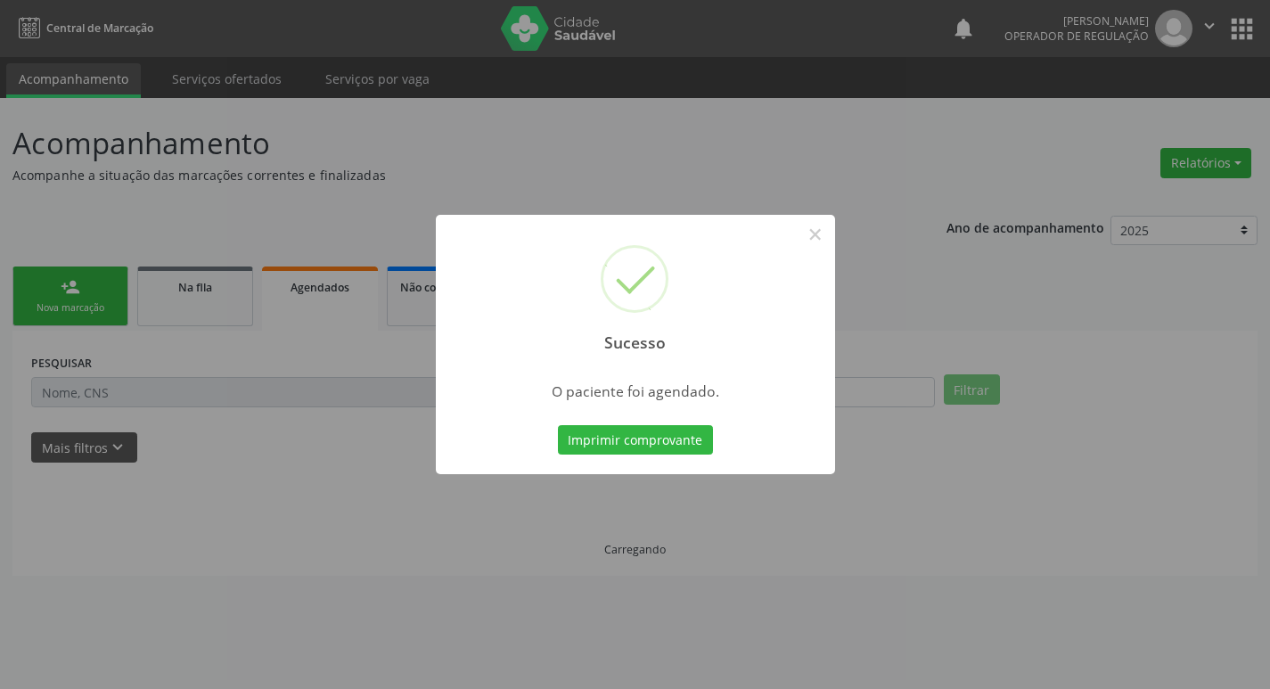
scroll to position [0, 0]
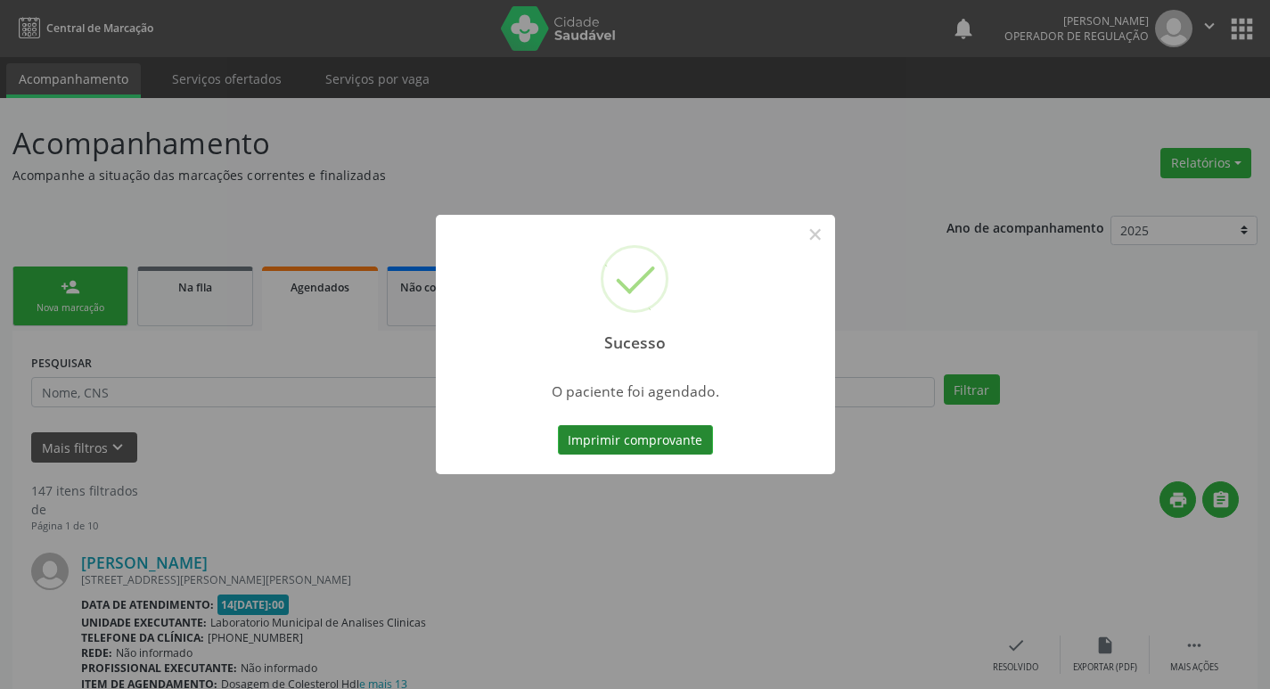
click at [641, 439] on button "Imprimir comprovante" at bounding box center [635, 440] width 155 height 30
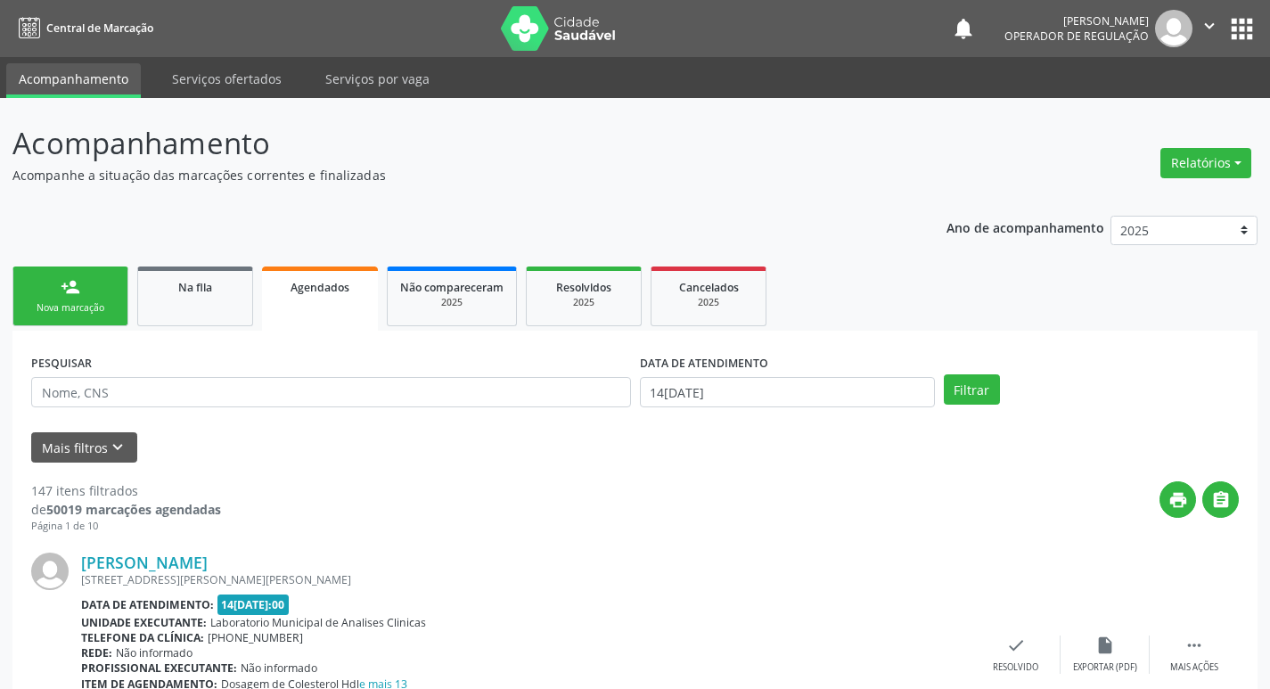
click at [100, 285] on link "person_add Nova marcação" at bounding box center [70, 297] width 116 height 60
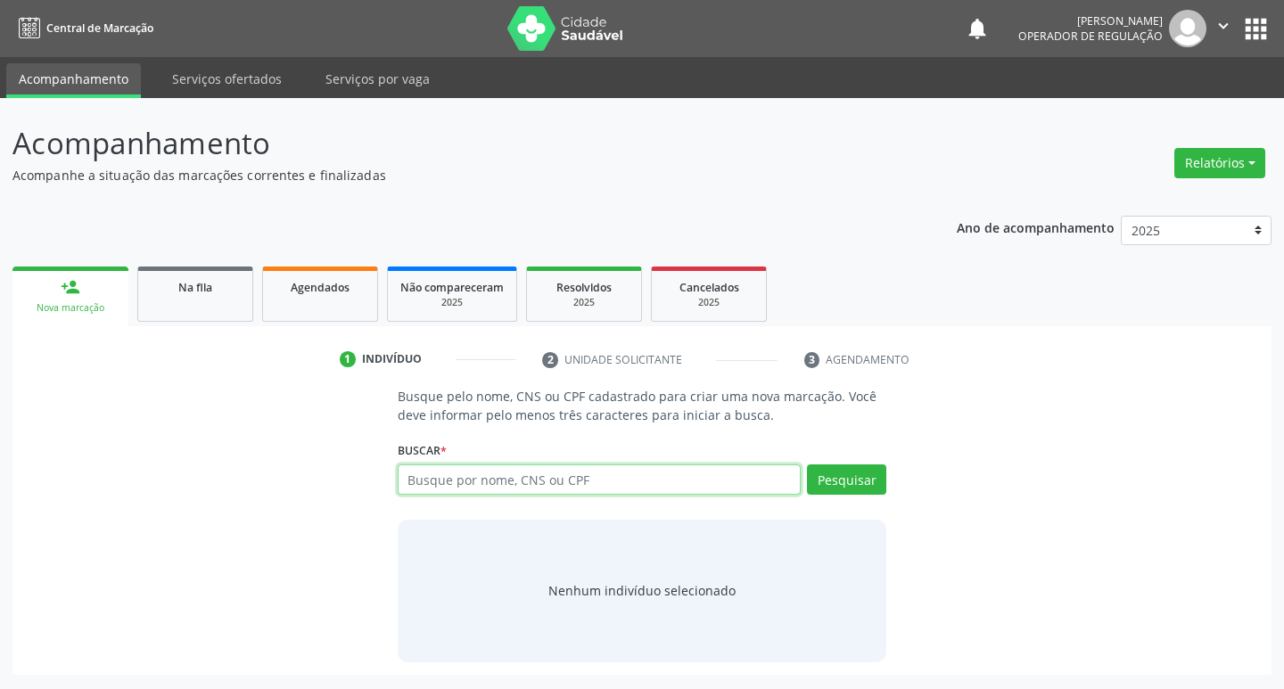
click at [415, 472] on input "text" at bounding box center [600, 479] width 404 height 30
type input "702009873840789"
click at [830, 484] on button "Pesquisar" at bounding box center [846, 479] width 79 height 30
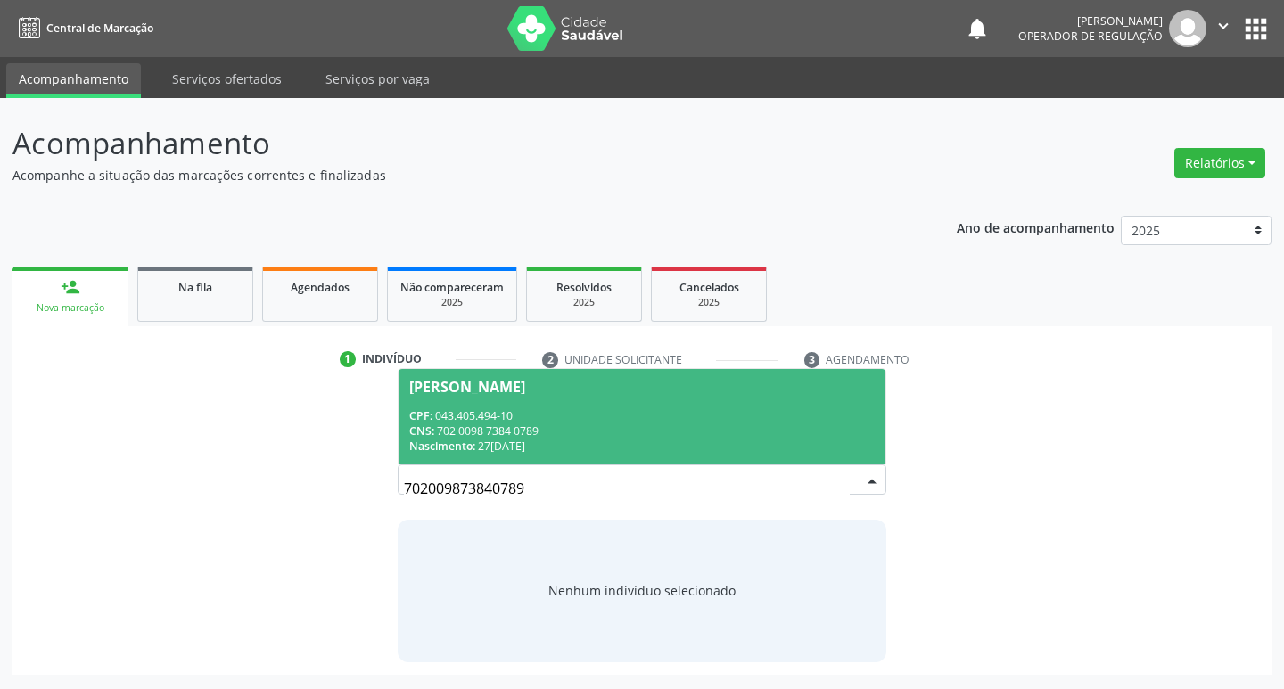
click at [530, 414] on div "CPF: 043.405.494-10" at bounding box center [642, 415] width 466 height 15
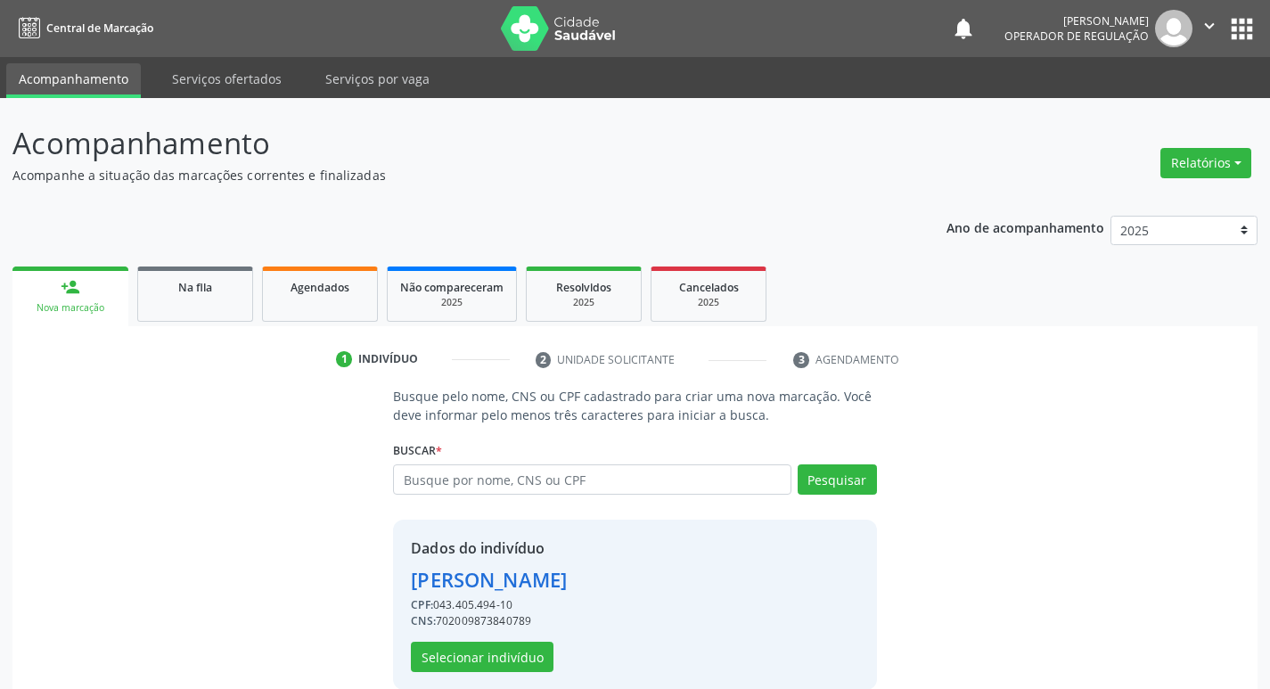
scroll to position [26, 0]
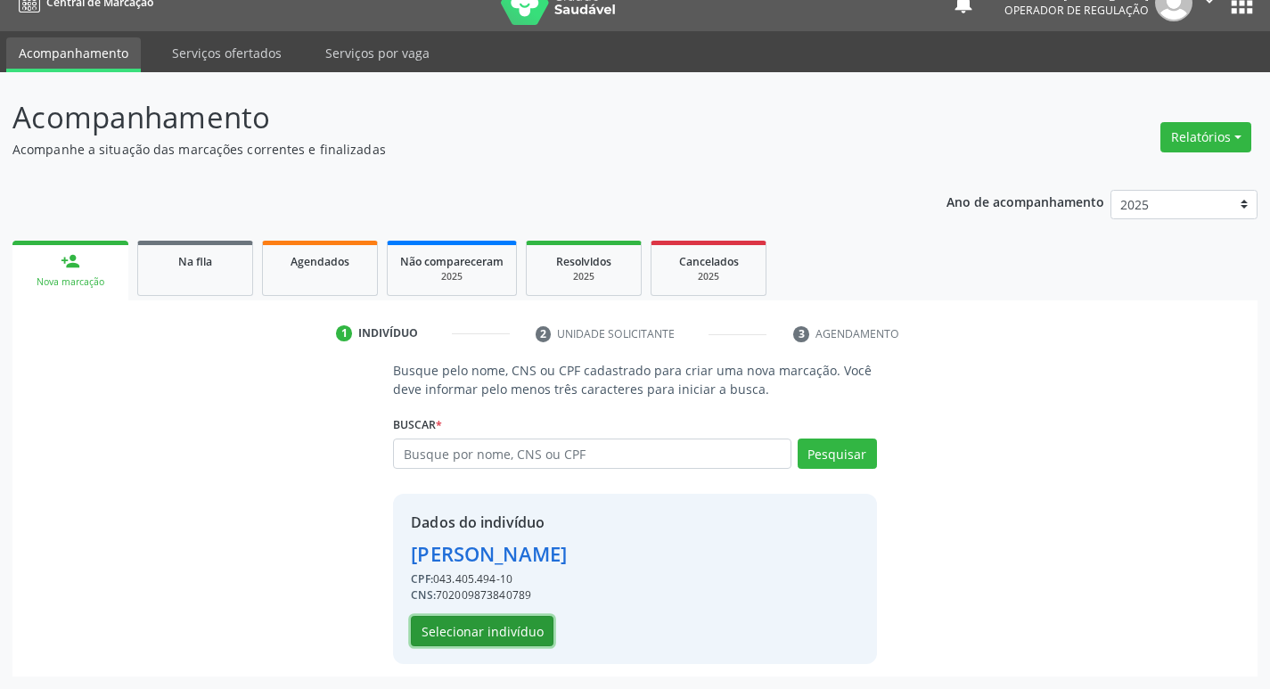
click at [488, 628] on button "Selecionar indivíduo" at bounding box center [482, 631] width 143 height 30
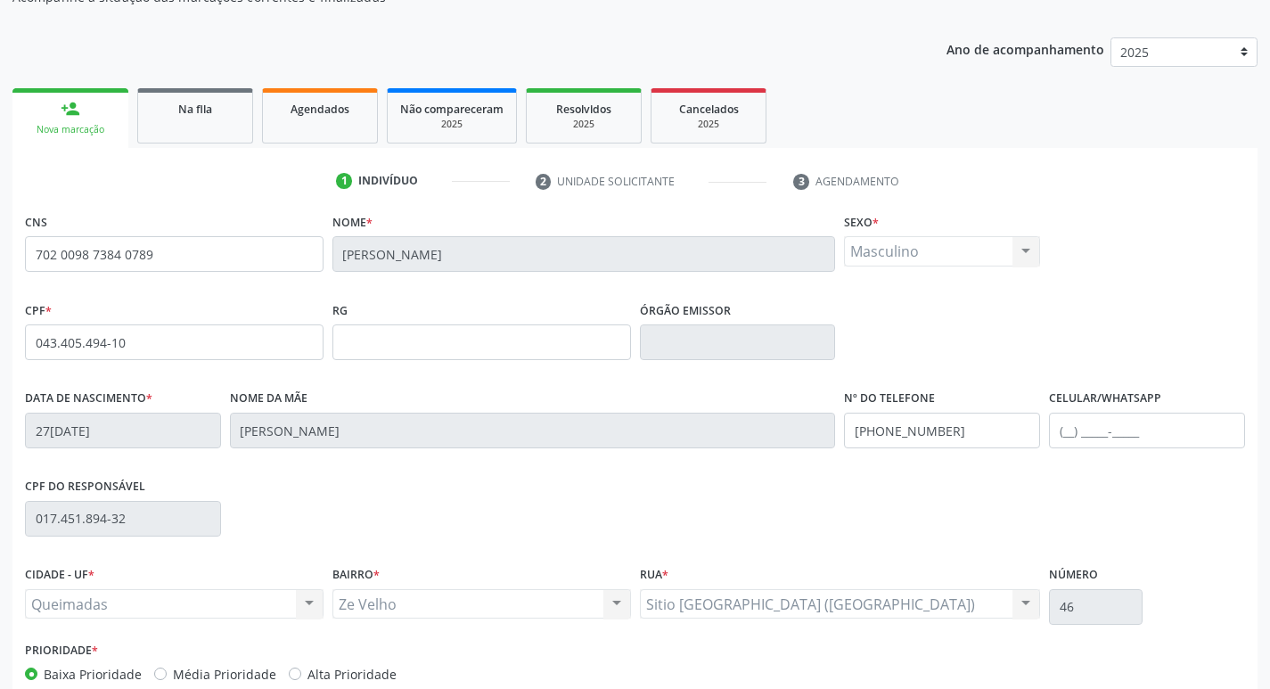
scroll to position [277, 0]
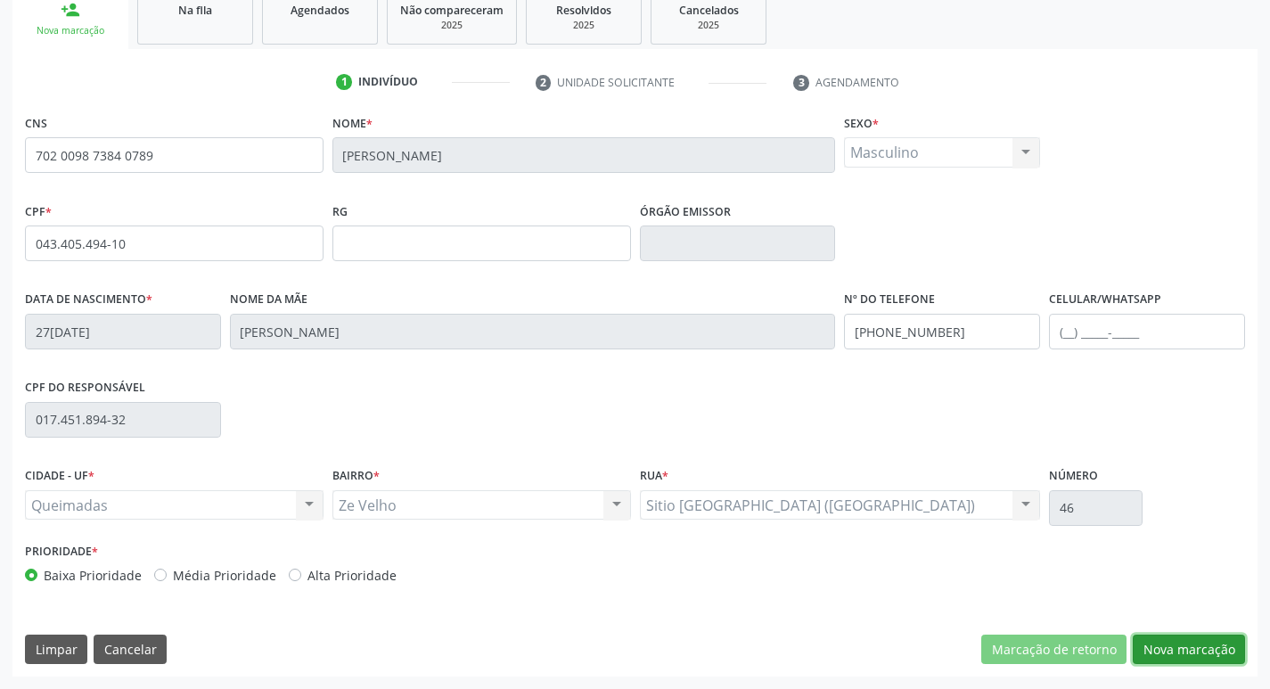
click at [1177, 640] on button "Nova marcação" at bounding box center [1189, 650] width 112 height 30
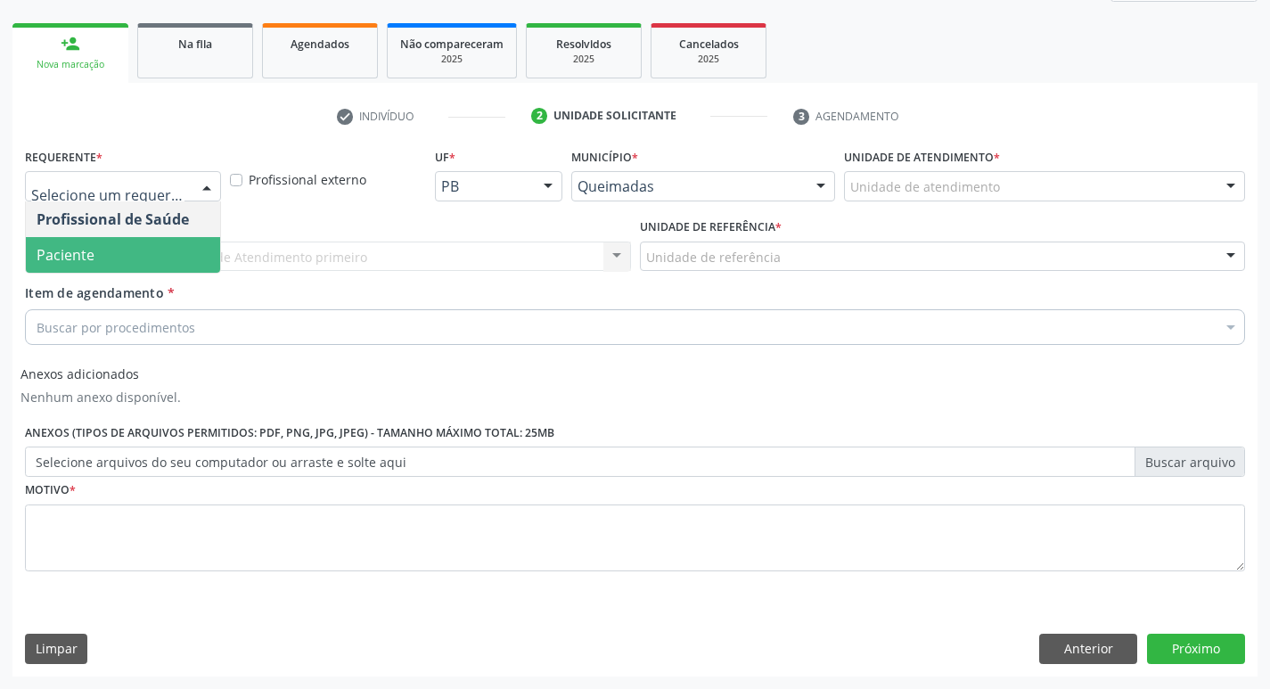
click at [127, 259] on span "Paciente" at bounding box center [123, 255] width 194 height 36
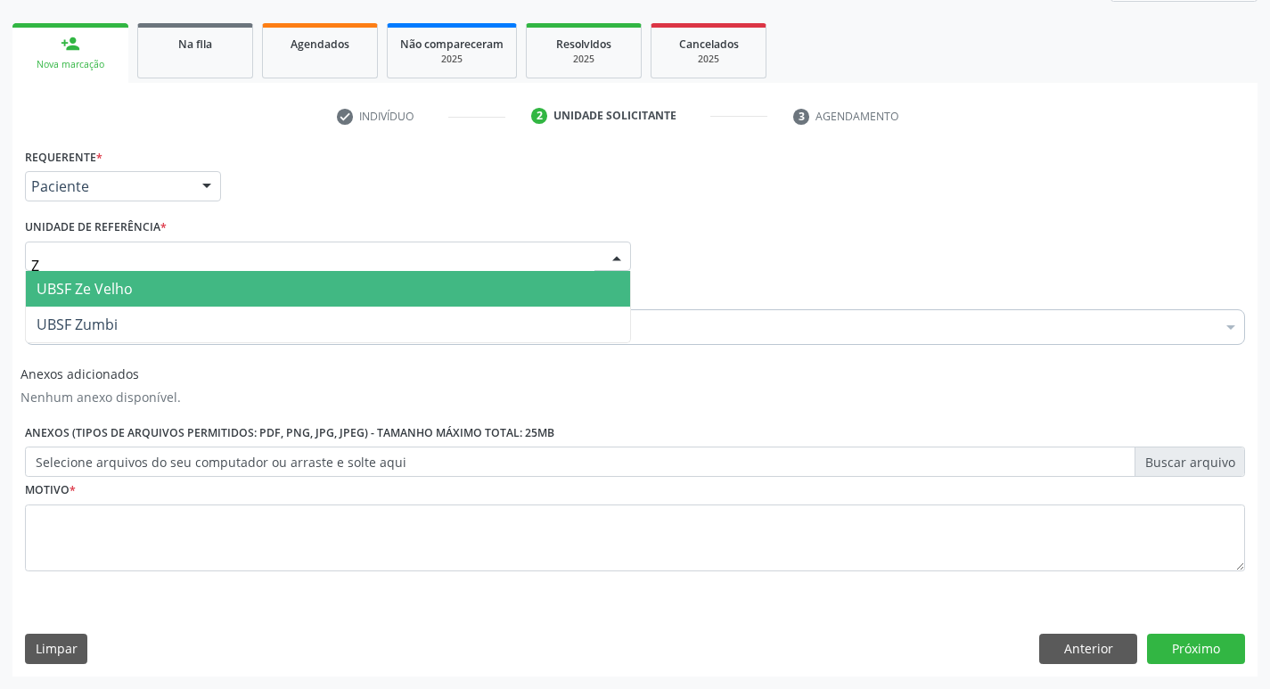
type input "ZE"
click at [140, 293] on span "UBSF Ze Velho" at bounding box center [328, 289] width 604 height 36
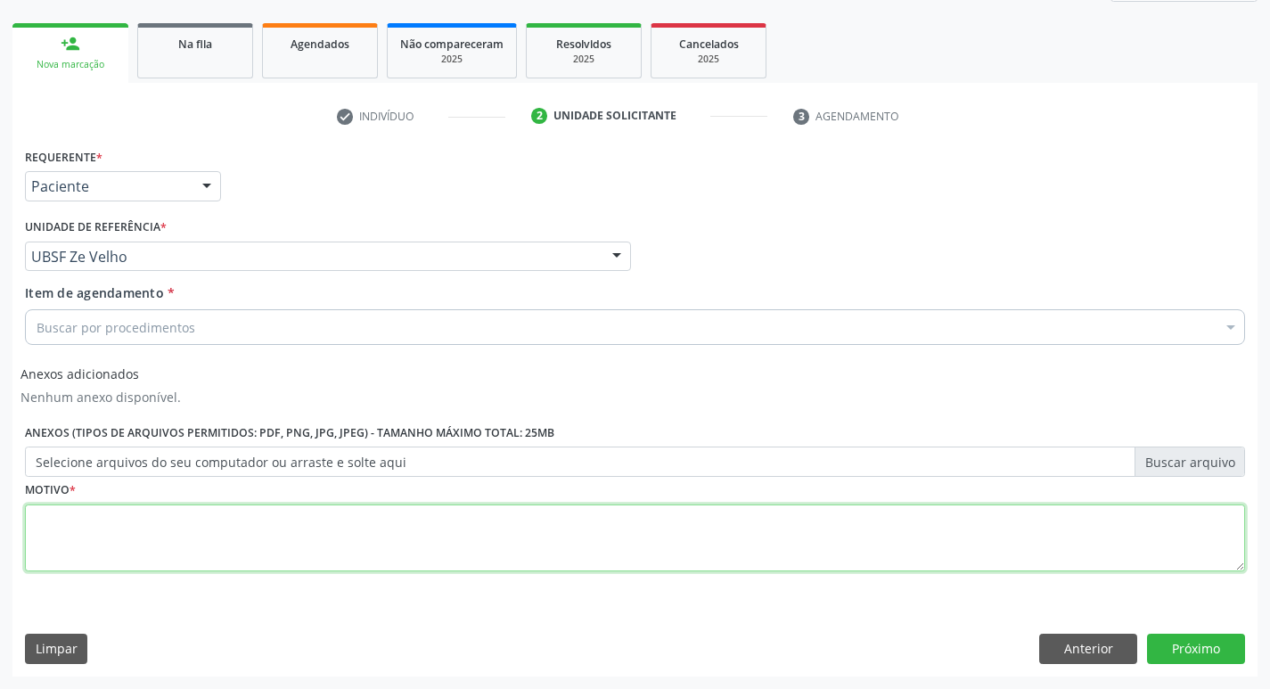
click at [77, 567] on textarea at bounding box center [635, 539] width 1220 height 68
type textarea "AVALIACAO"
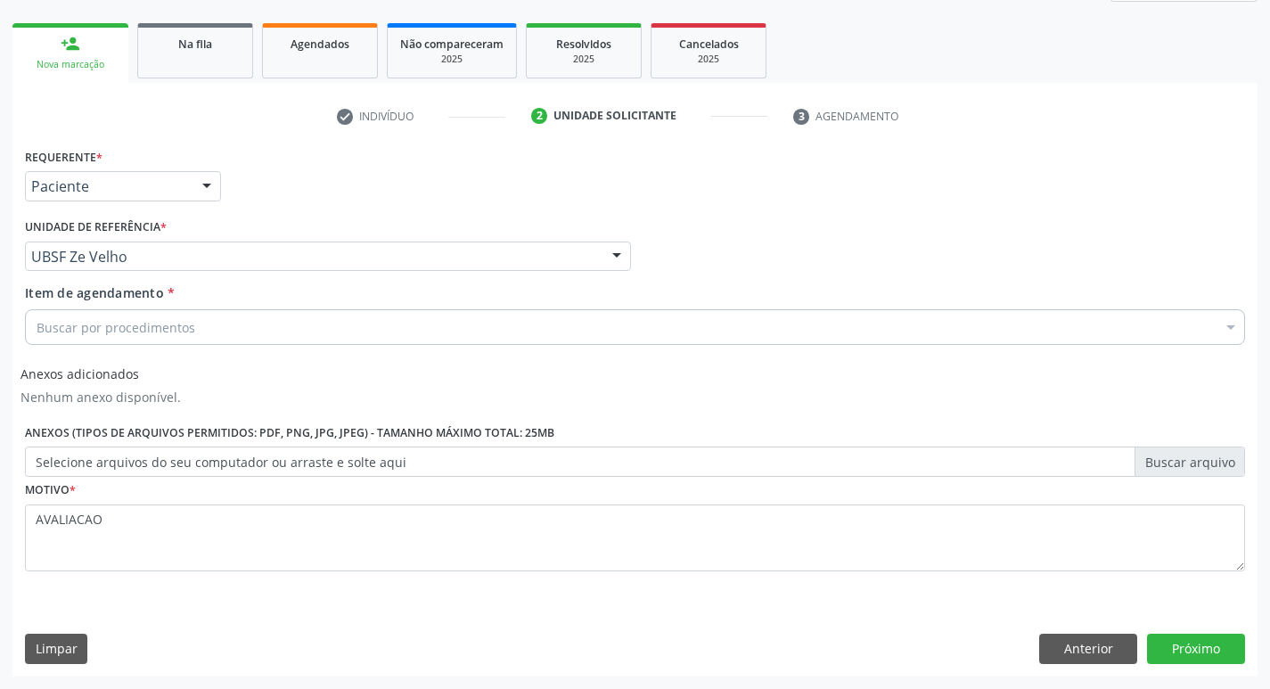
click at [56, 341] on div "Buscar por procedimentos" at bounding box center [635, 327] width 1220 height 36
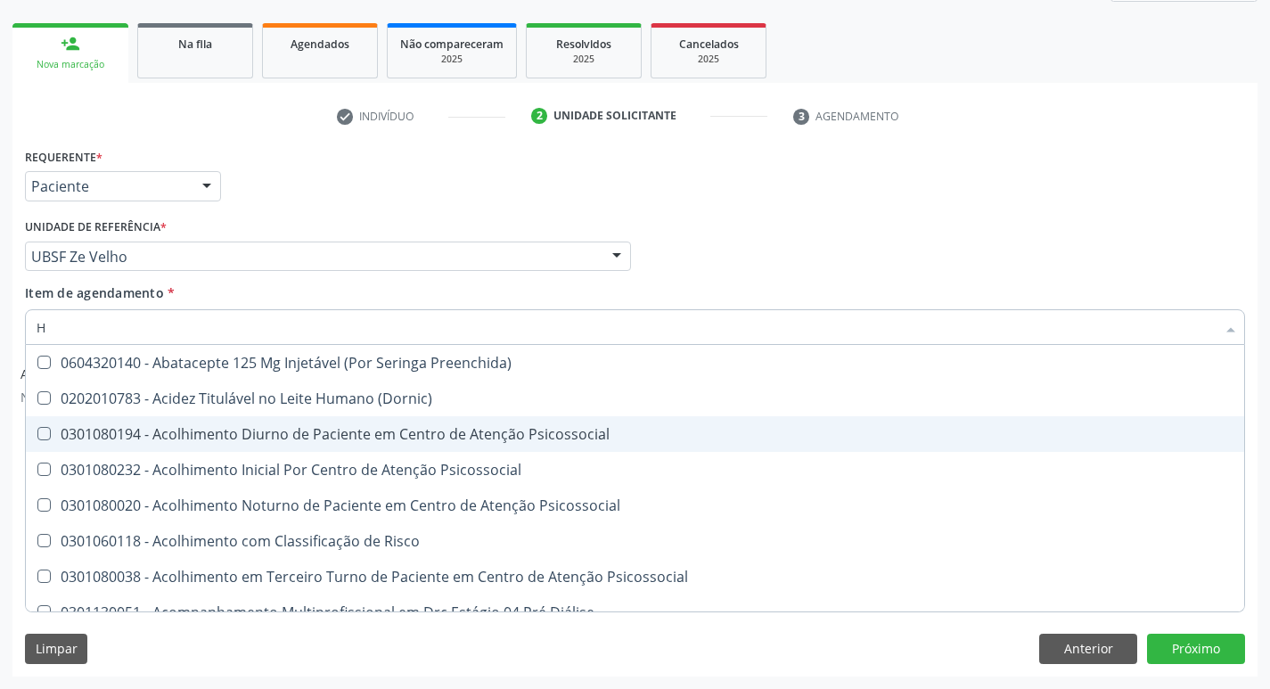
type input "HEMOGR"
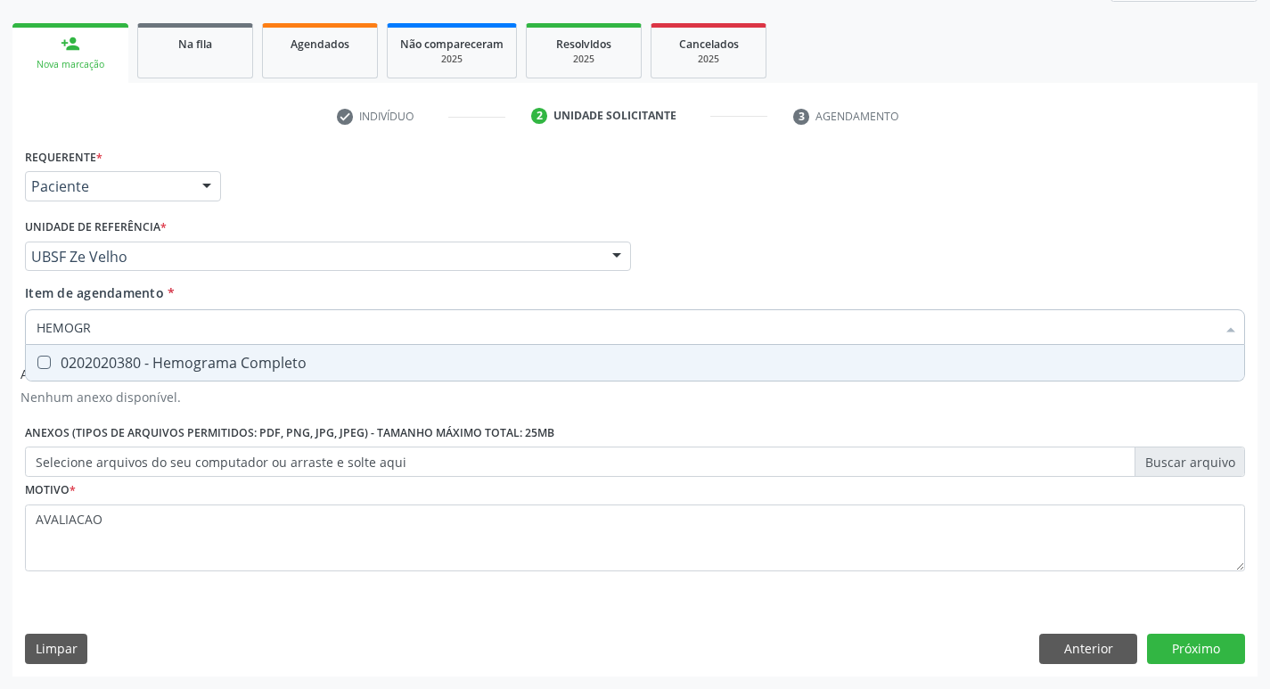
click at [353, 360] on div "0202020380 - Hemograma Completo" at bounding box center [635, 363] width 1197 height 14
checkbox Completo "true"
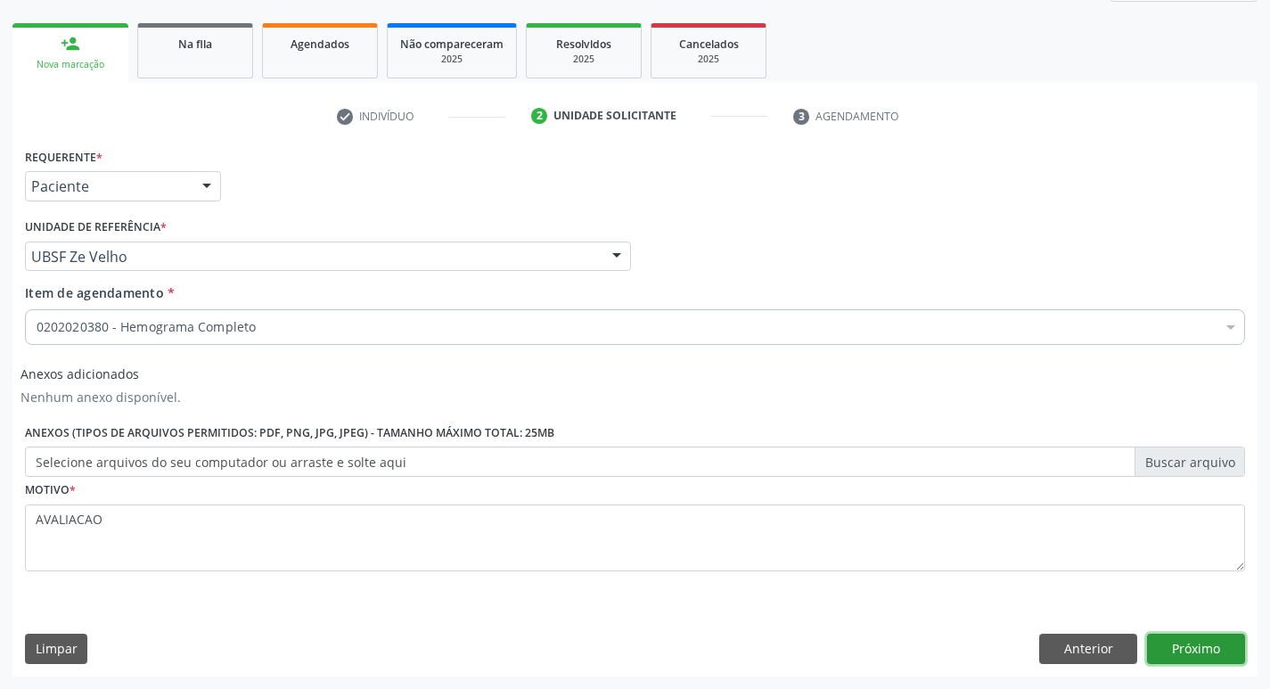
click at [1178, 641] on button "Próximo" at bounding box center [1196, 649] width 98 height 30
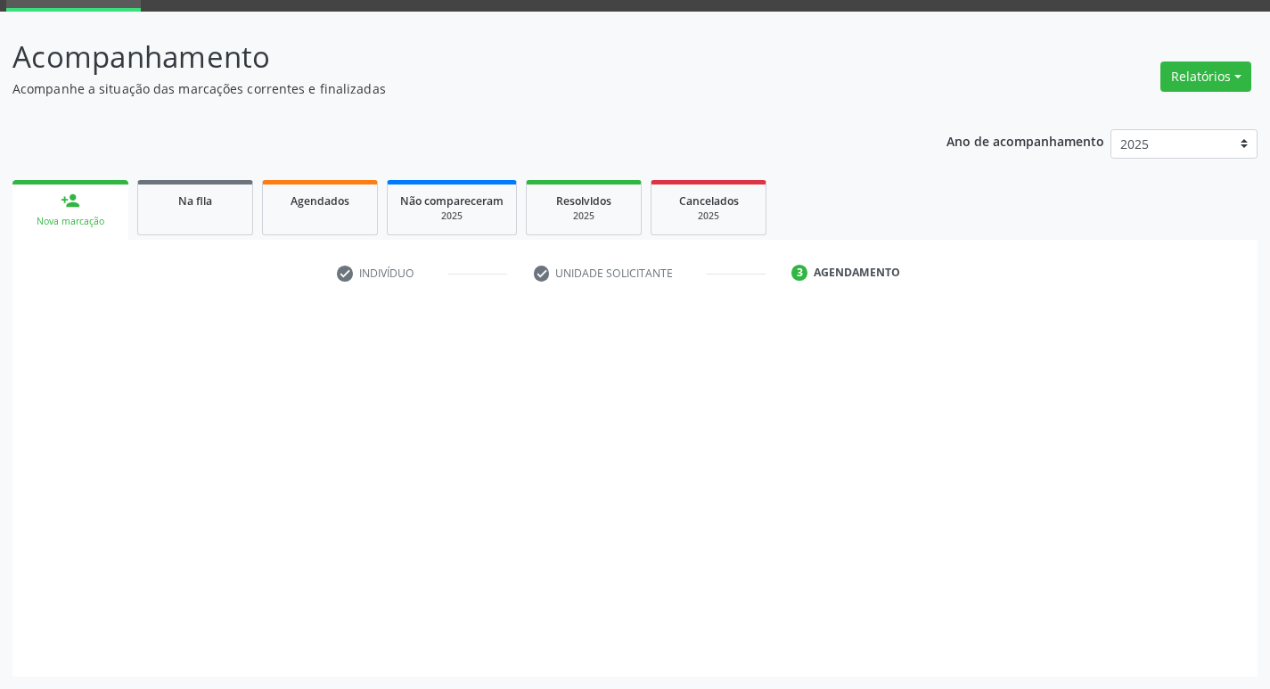
scroll to position [86, 0]
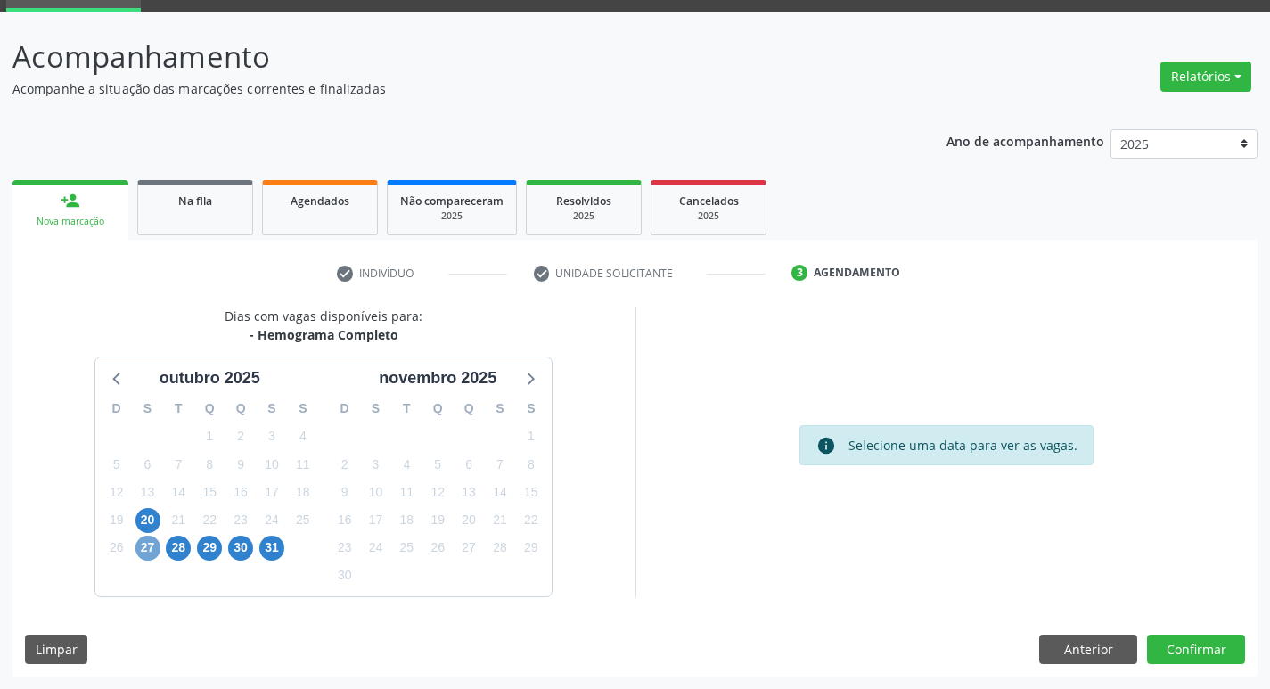
click at [137, 549] on span "27" at bounding box center [147, 548] width 25 height 25
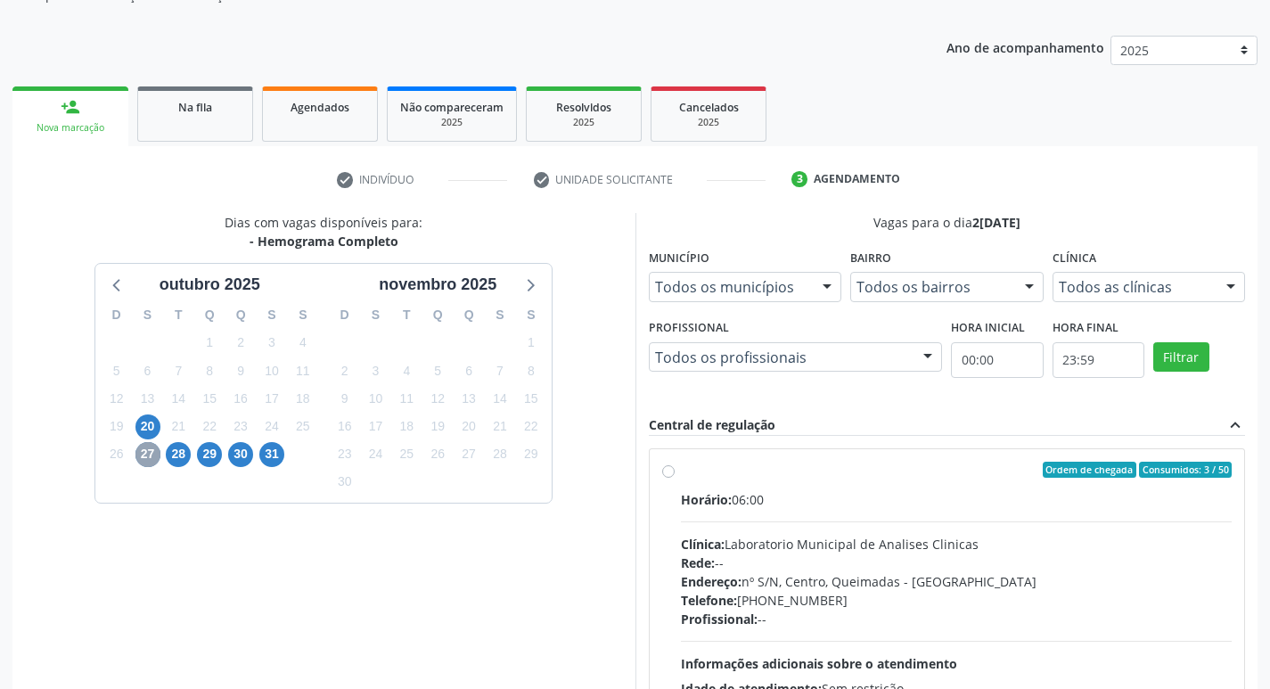
scroll to position [344, 0]
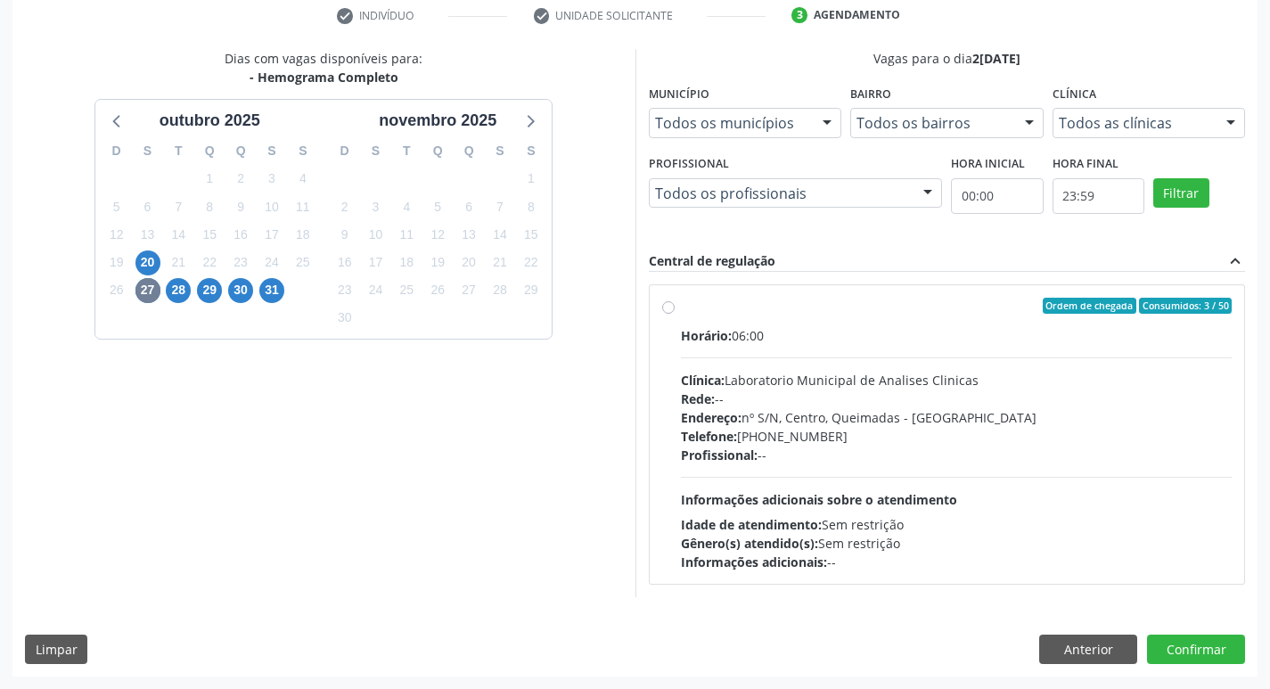
click at [854, 464] on div "Horário: 06:00 Clínica: Laboratorio Municipal de Analises Clinicas Rede: -- End…" at bounding box center [957, 448] width 552 height 245
click at [675, 314] on input "Ordem de chegada Consumidos: 3 / 50 Horário: 06:00 Clínica: Laboratorio Municip…" at bounding box center [668, 306] width 12 height 16
radio input "true"
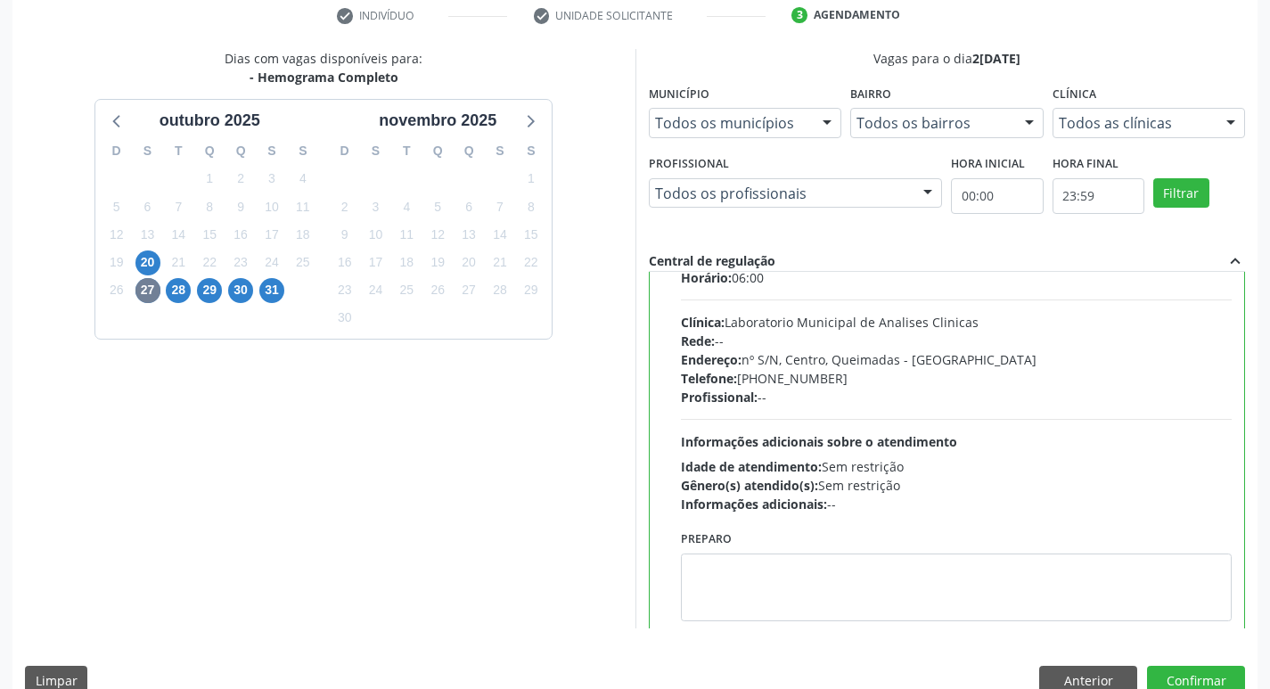
scroll to position [88, 0]
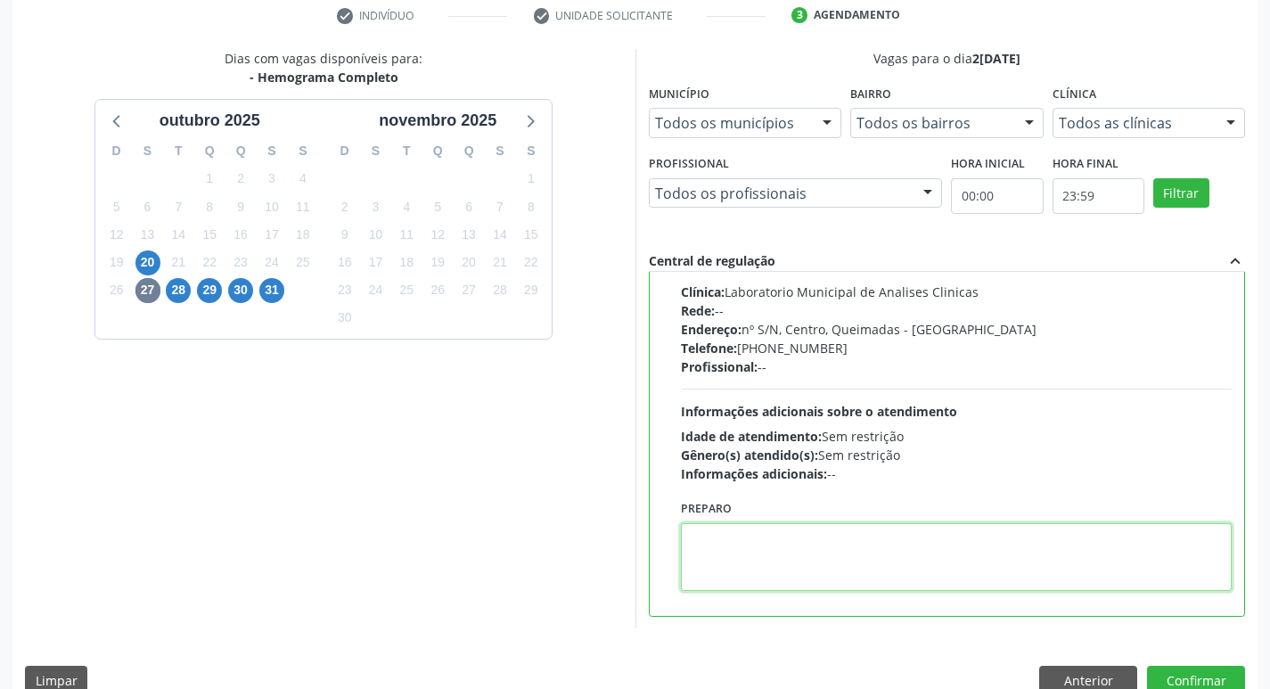
click at [805, 546] on textarea at bounding box center [957, 557] width 552 height 68
paste textarea "IR EM [GEOGRAPHIC_DATA]"
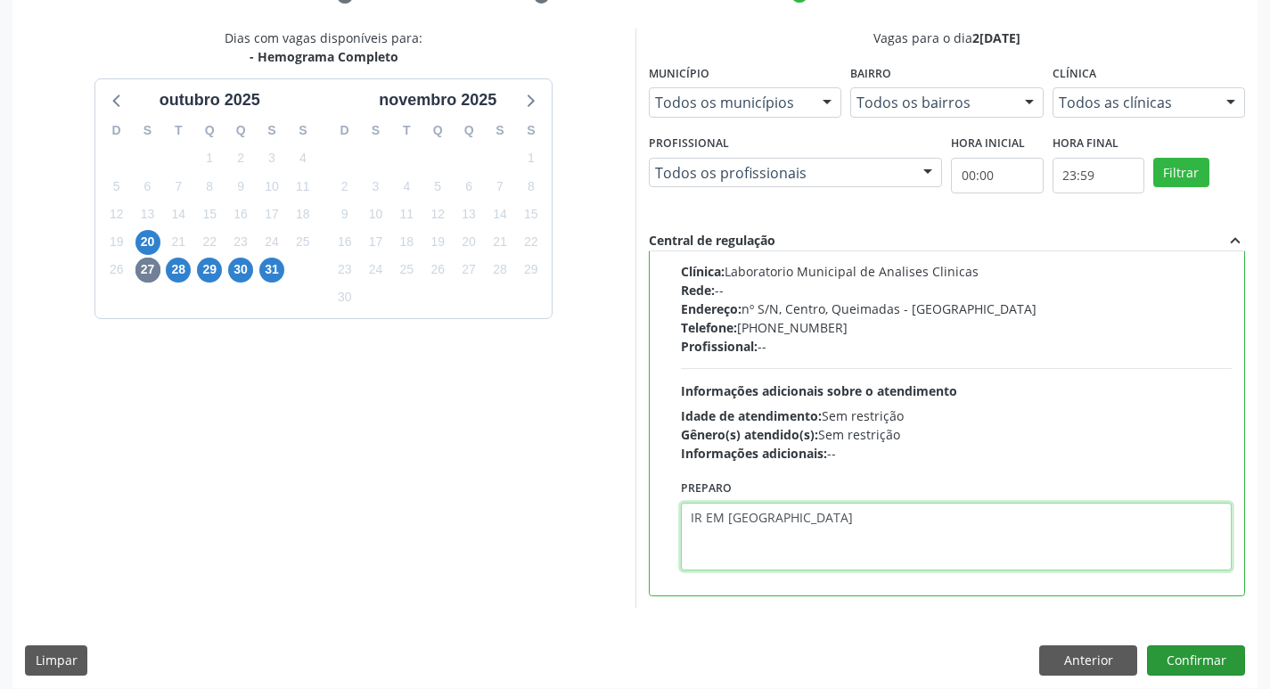
scroll to position [376, 0]
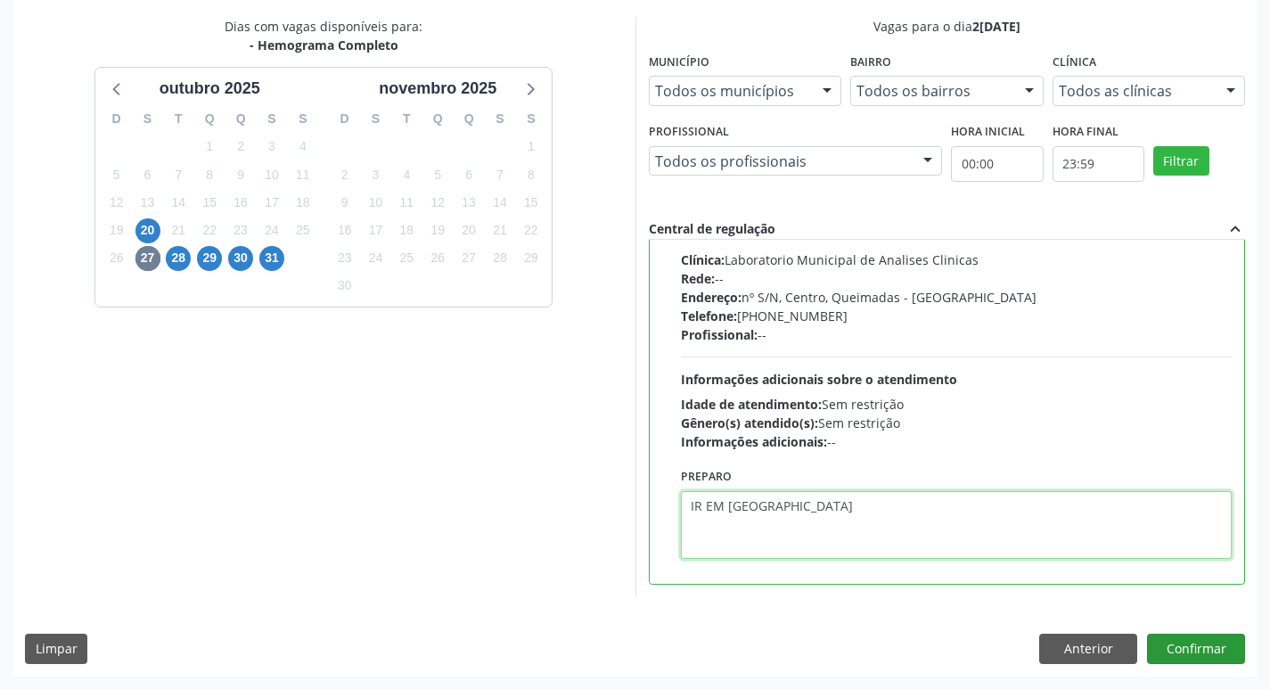
type textarea "IR EM [GEOGRAPHIC_DATA]"
click at [1195, 657] on button "Confirmar" at bounding box center [1196, 649] width 98 height 30
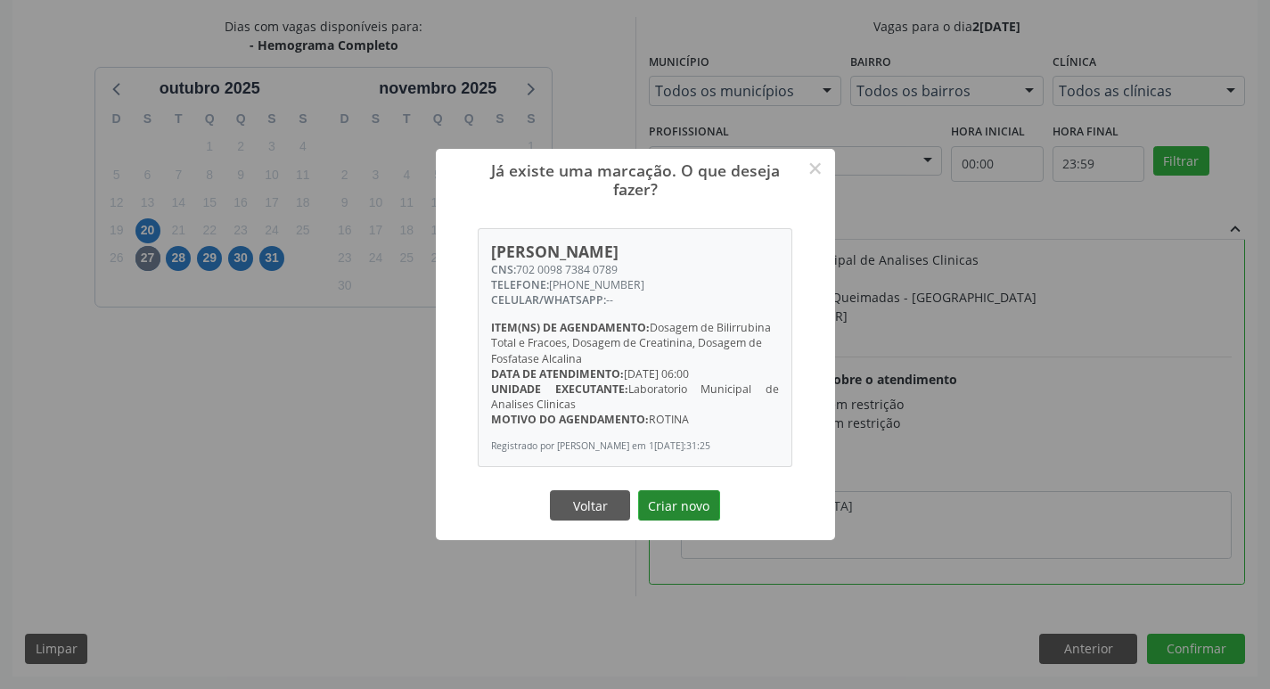
click at [686, 500] on button "Criar novo" at bounding box center [679, 505] width 82 height 30
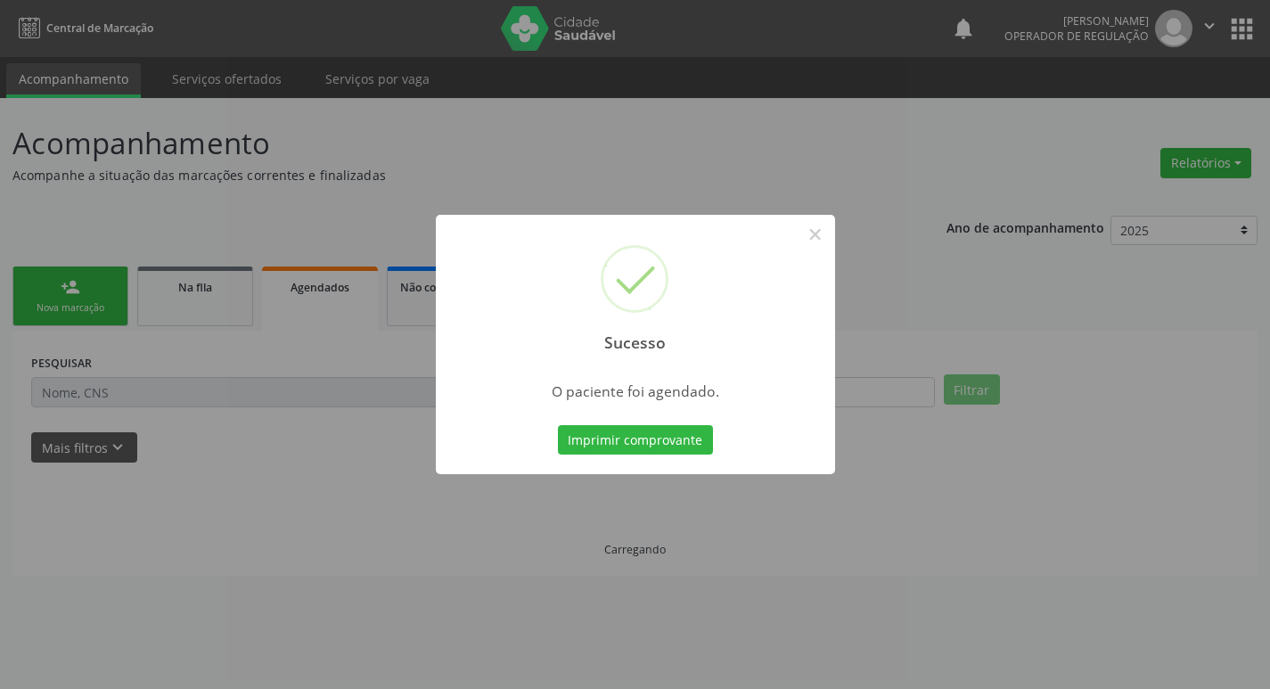
scroll to position [0, 0]
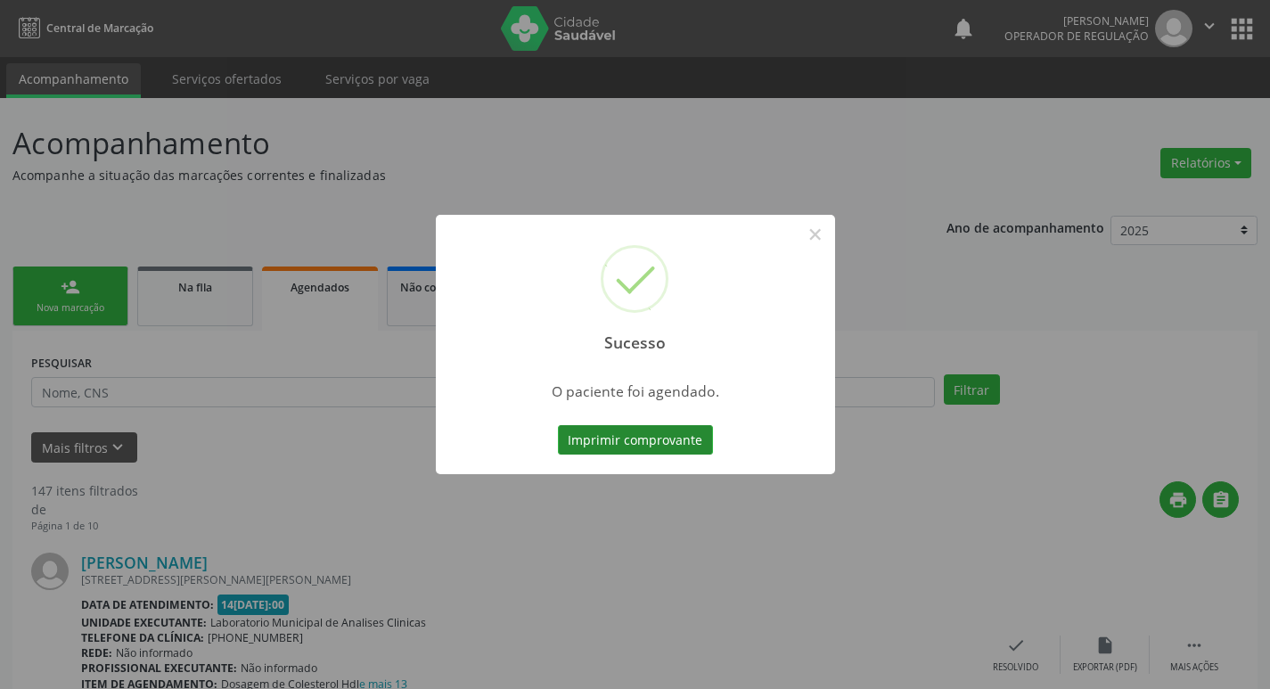
click at [662, 439] on button "Imprimir comprovante" at bounding box center [635, 440] width 155 height 30
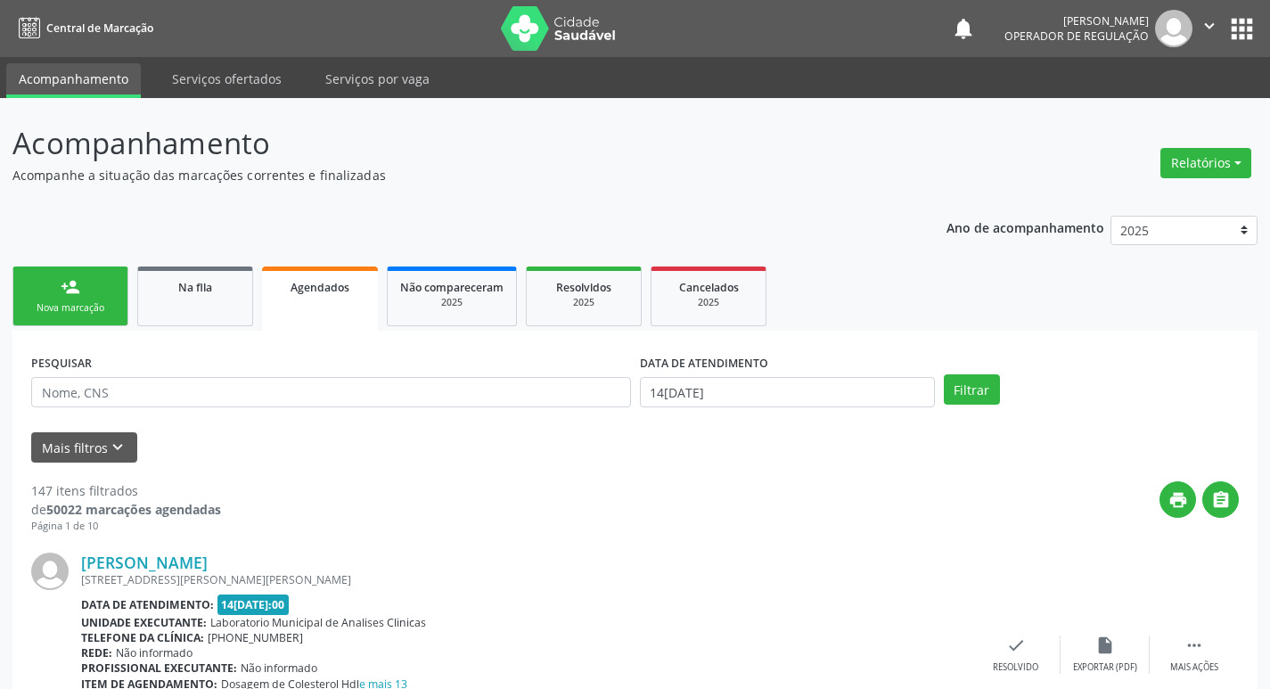
click at [59, 296] on link "person_add Nova marcação" at bounding box center [70, 297] width 116 height 60
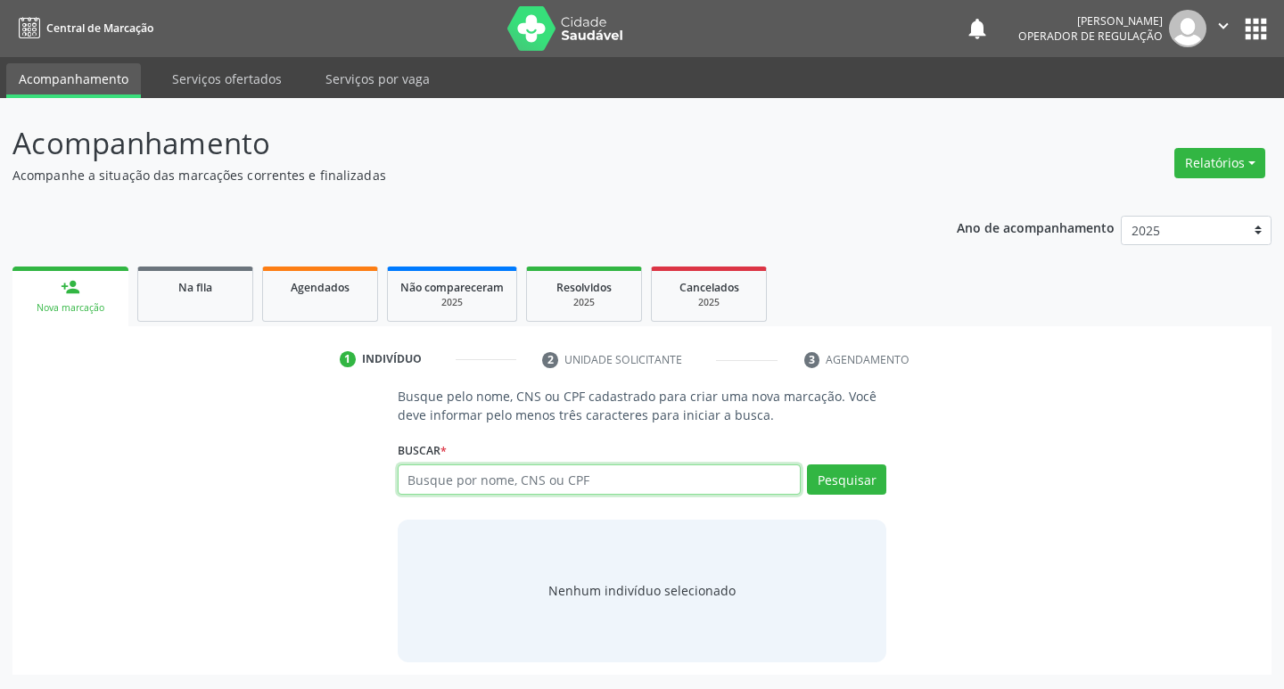
click at [453, 480] on input "text" at bounding box center [600, 479] width 404 height 30
type input "700904941537595"
click at [838, 488] on button "Pesquisar" at bounding box center [846, 479] width 79 height 30
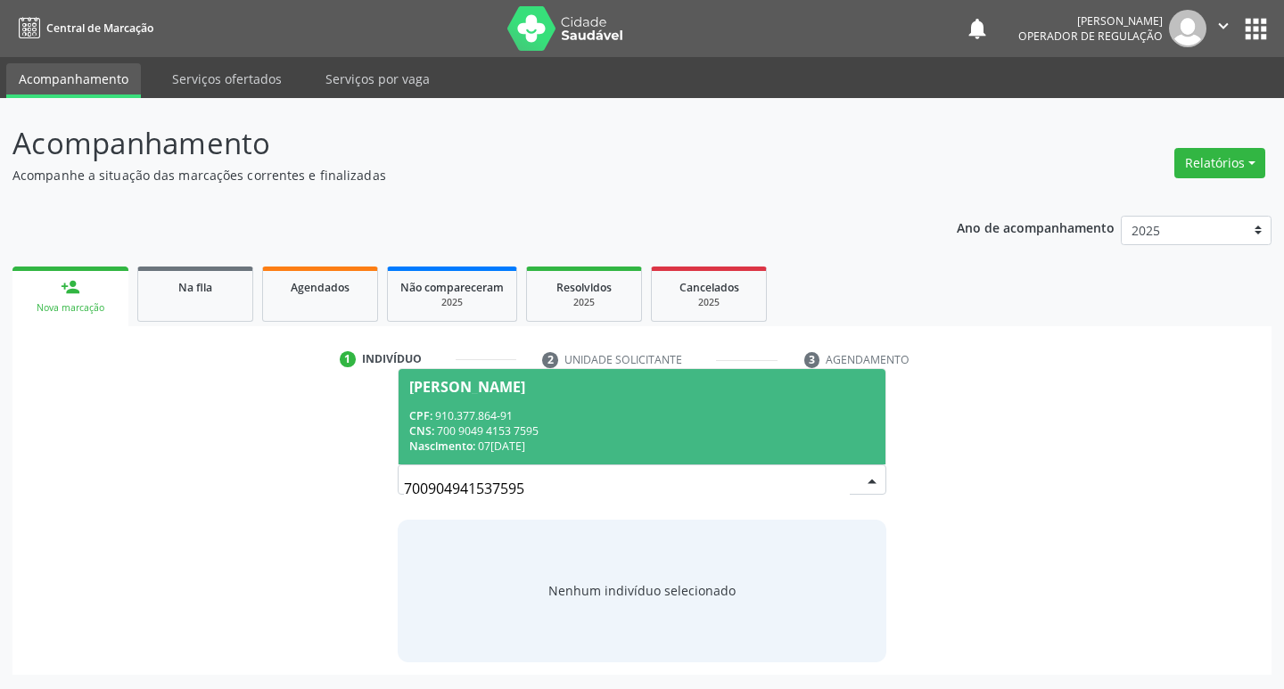
click at [498, 431] on div "CNS: 700 9049 4153 7595" at bounding box center [642, 430] width 466 height 15
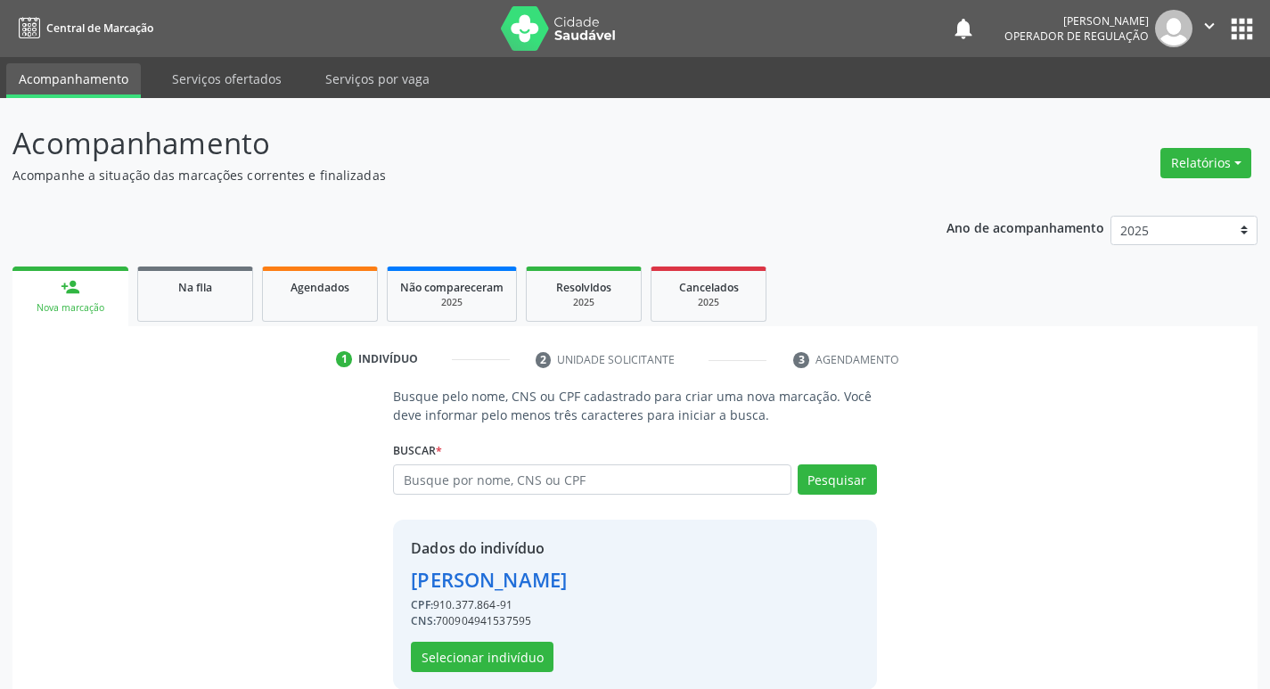
scroll to position [26, 0]
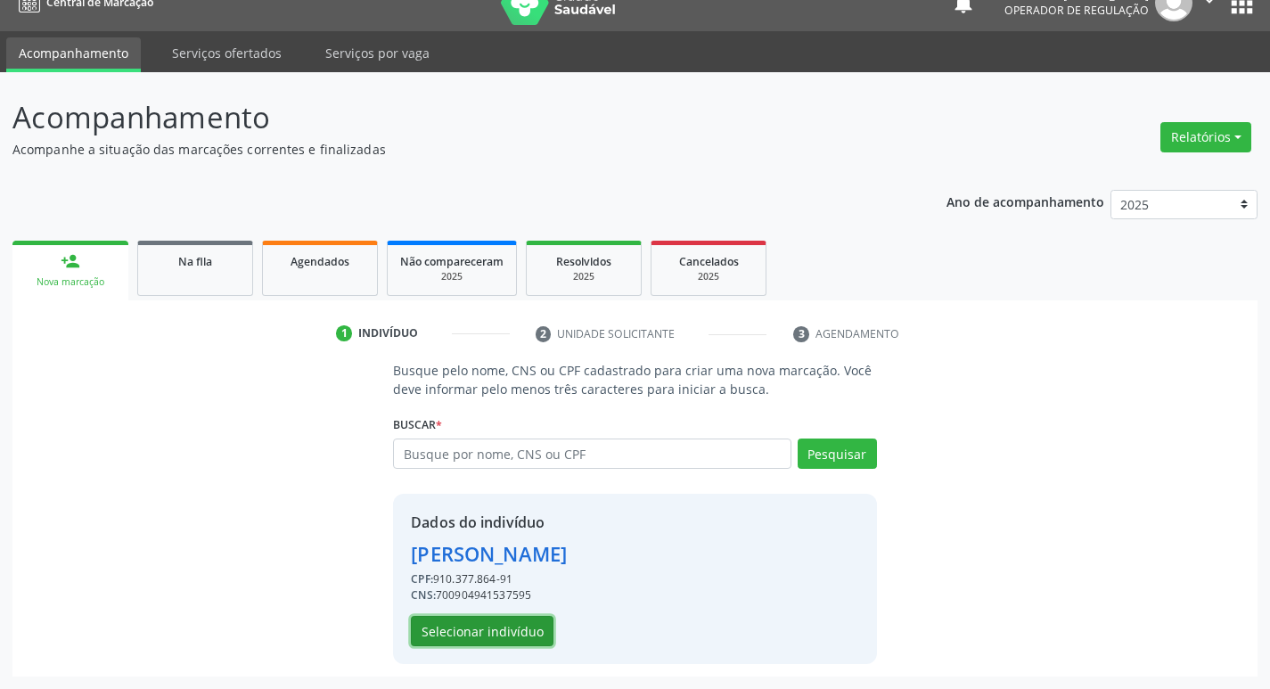
click at [500, 627] on button "Selecionar indivíduo" at bounding box center [482, 631] width 143 height 30
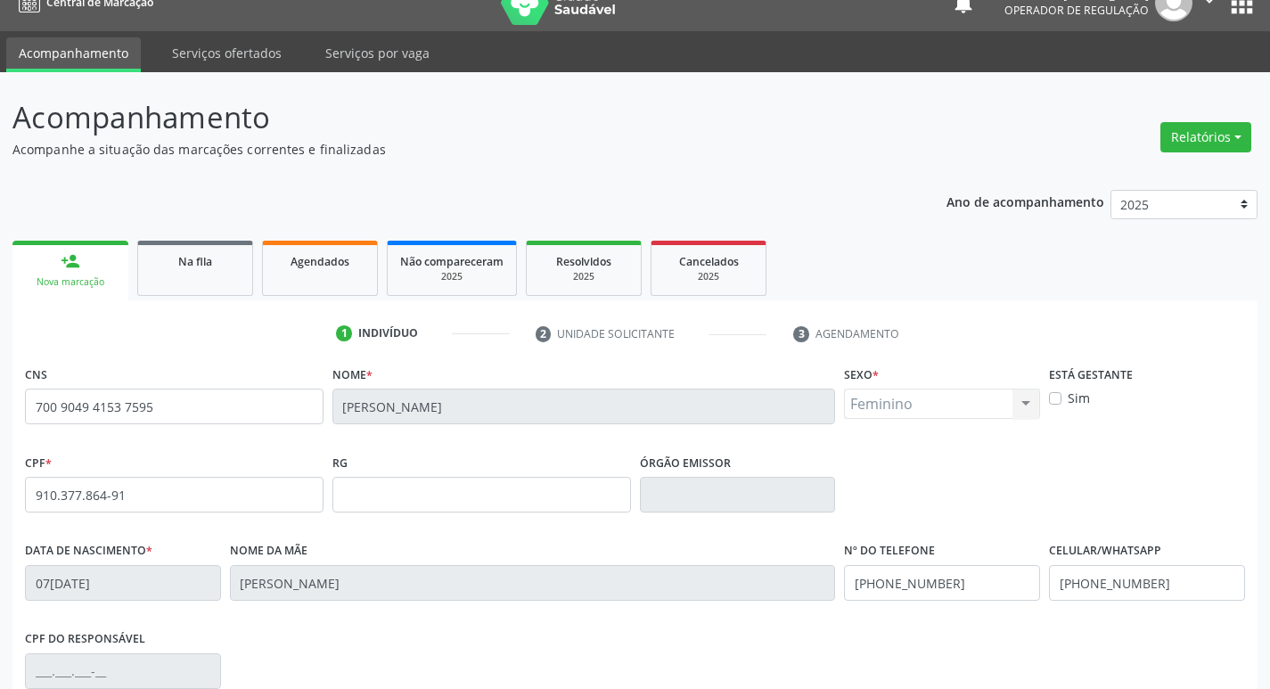
scroll to position [277, 0]
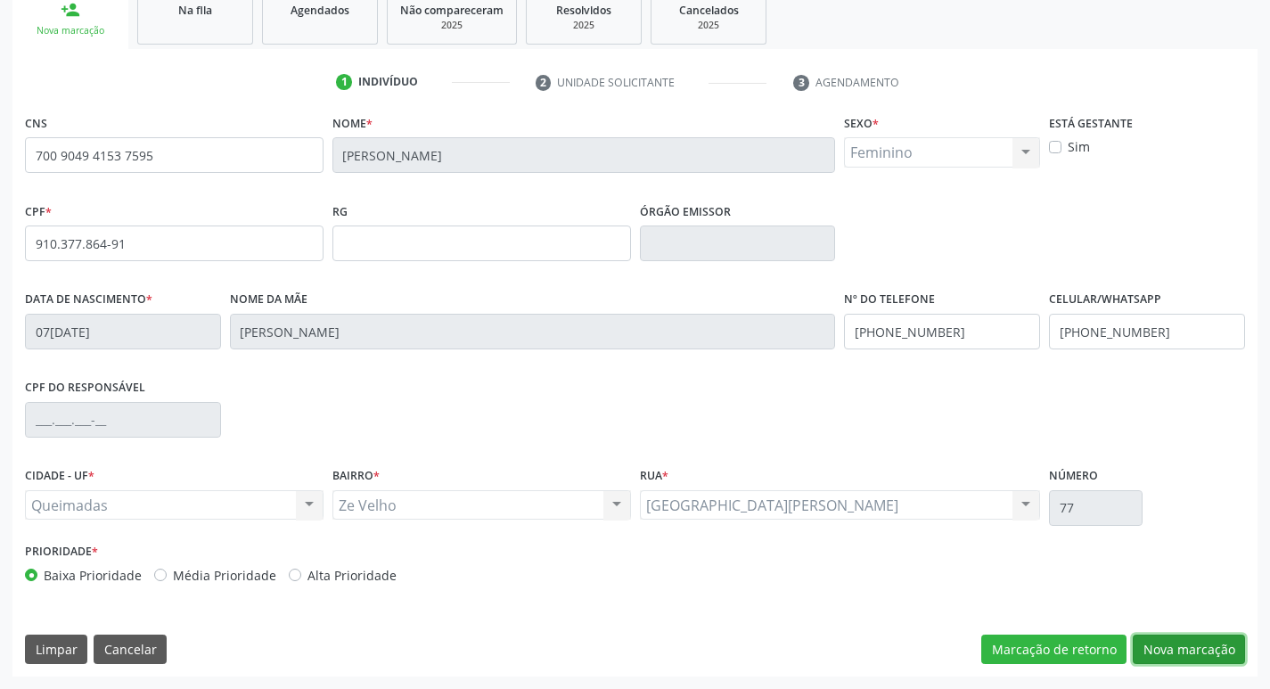
click at [1210, 644] on button "Nova marcação" at bounding box center [1189, 650] width 112 height 30
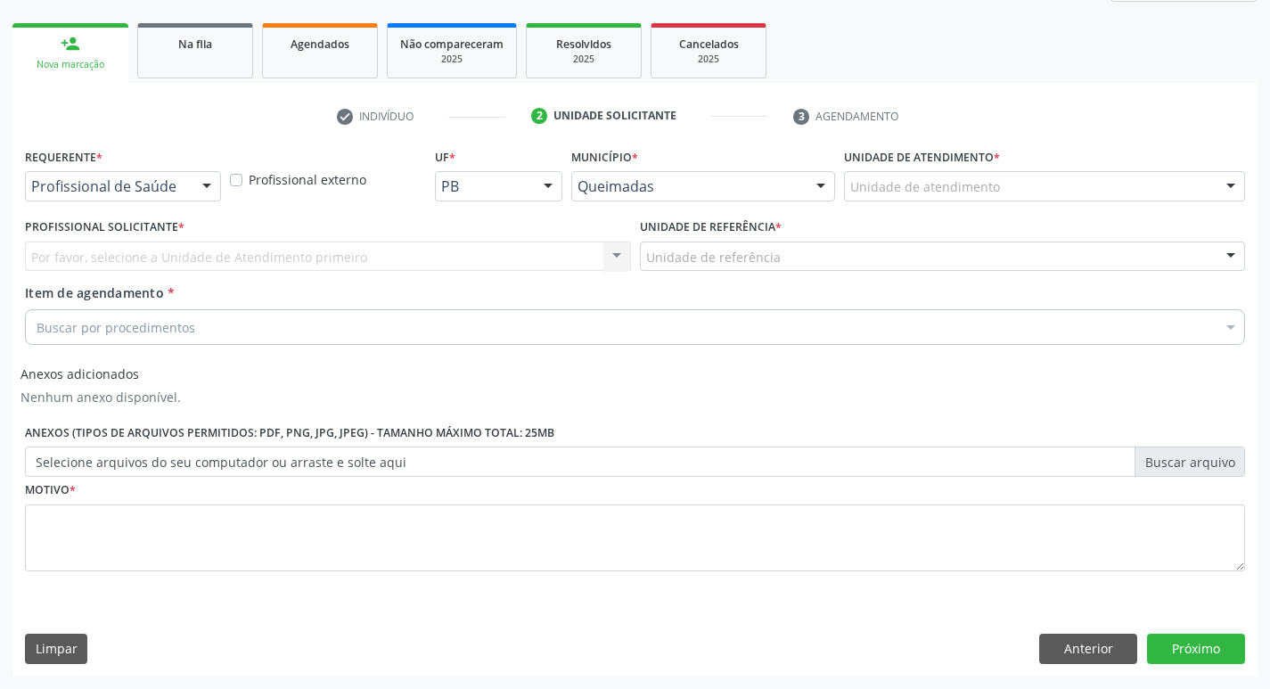
scroll to position [243, 0]
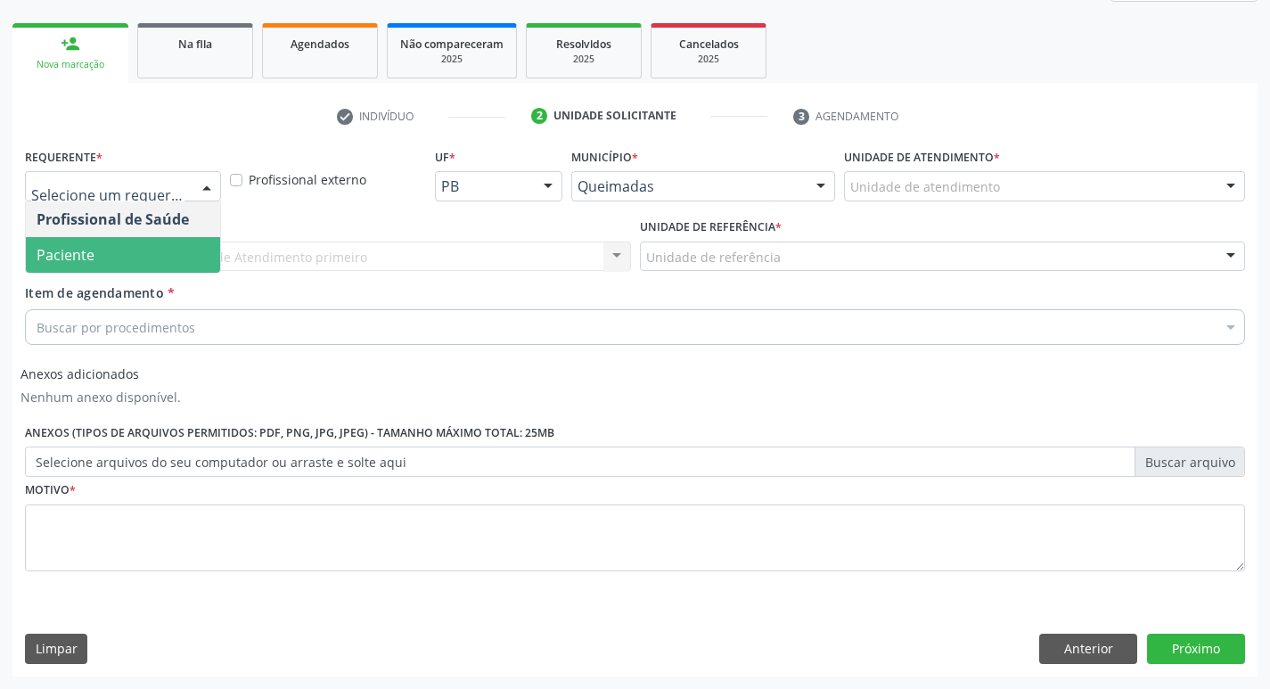
click at [121, 252] on span "Paciente" at bounding box center [123, 255] width 194 height 36
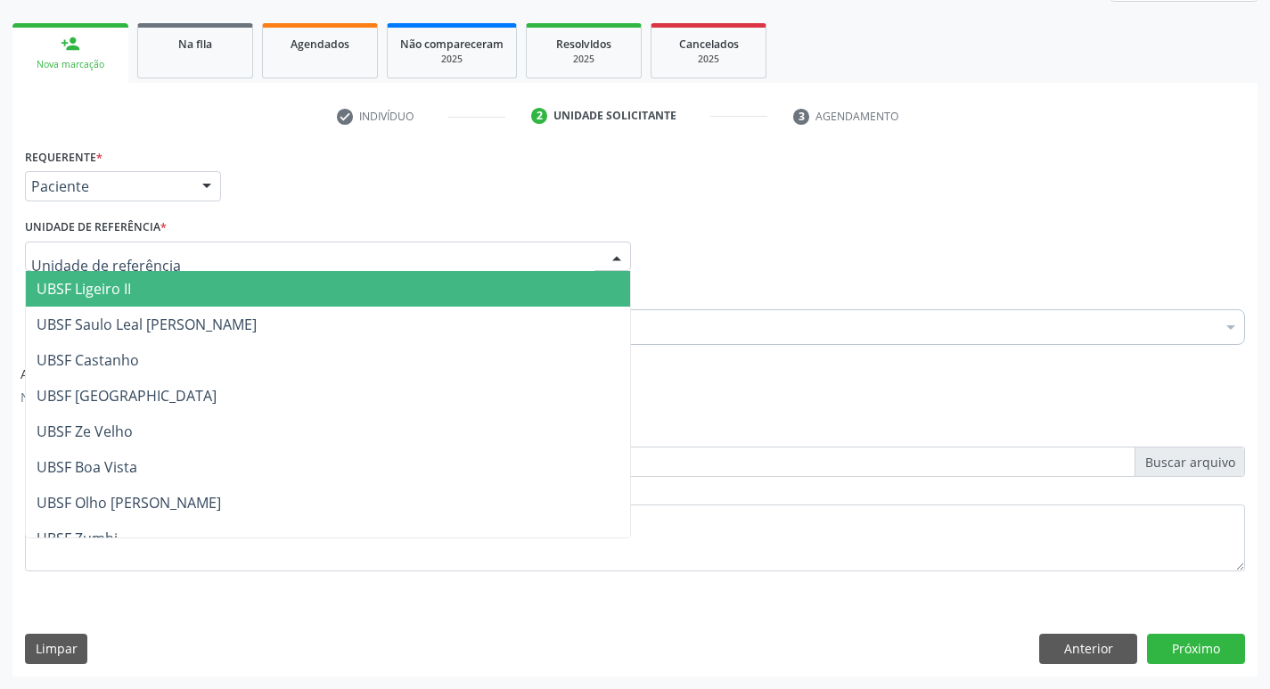
type input "Z"
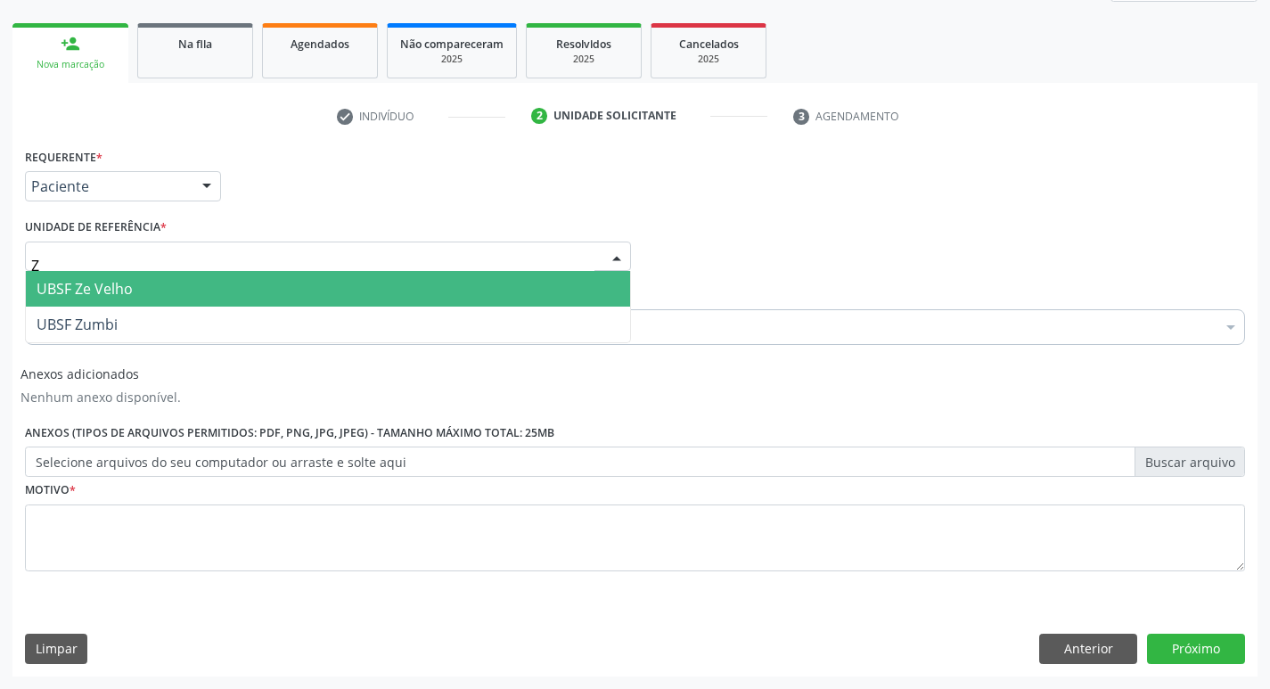
click at [136, 296] on span "UBSF Ze Velho" at bounding box center [328, 289] width 604 height 36
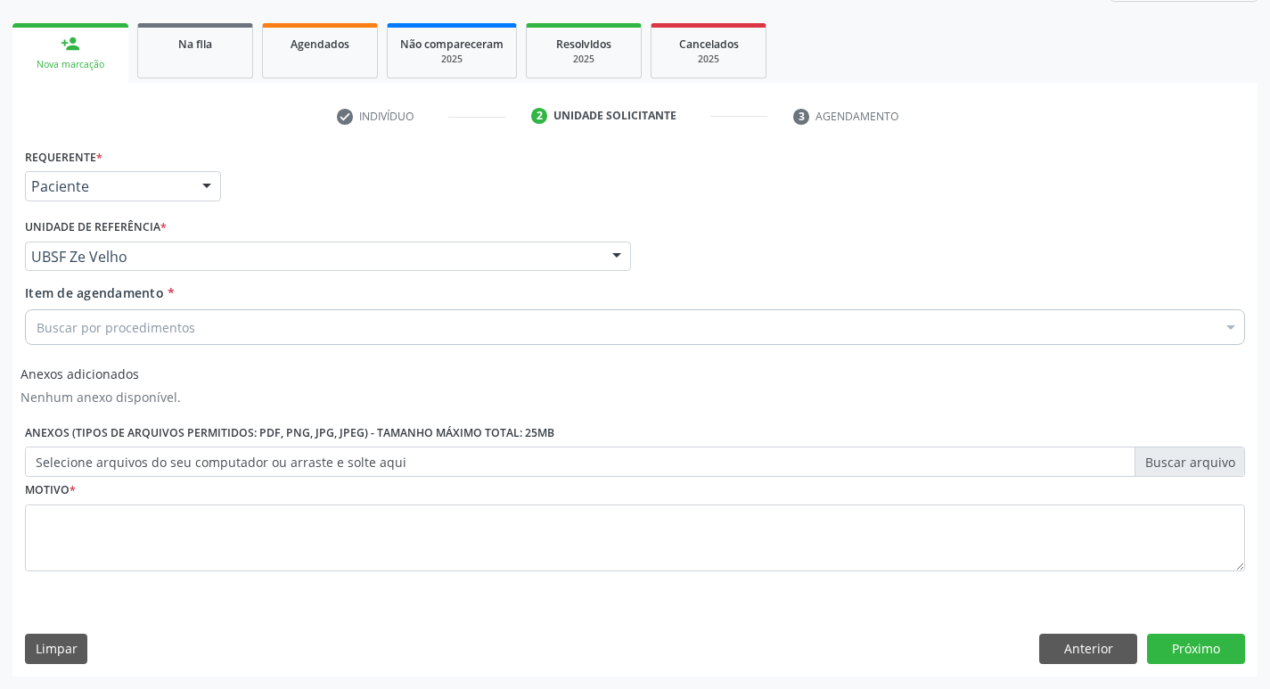
click at [103, 456] on label "Selecione arquivos do seu computador ou arraste e solte aqui" at bounding box center [635, 462] width 1220 height 30
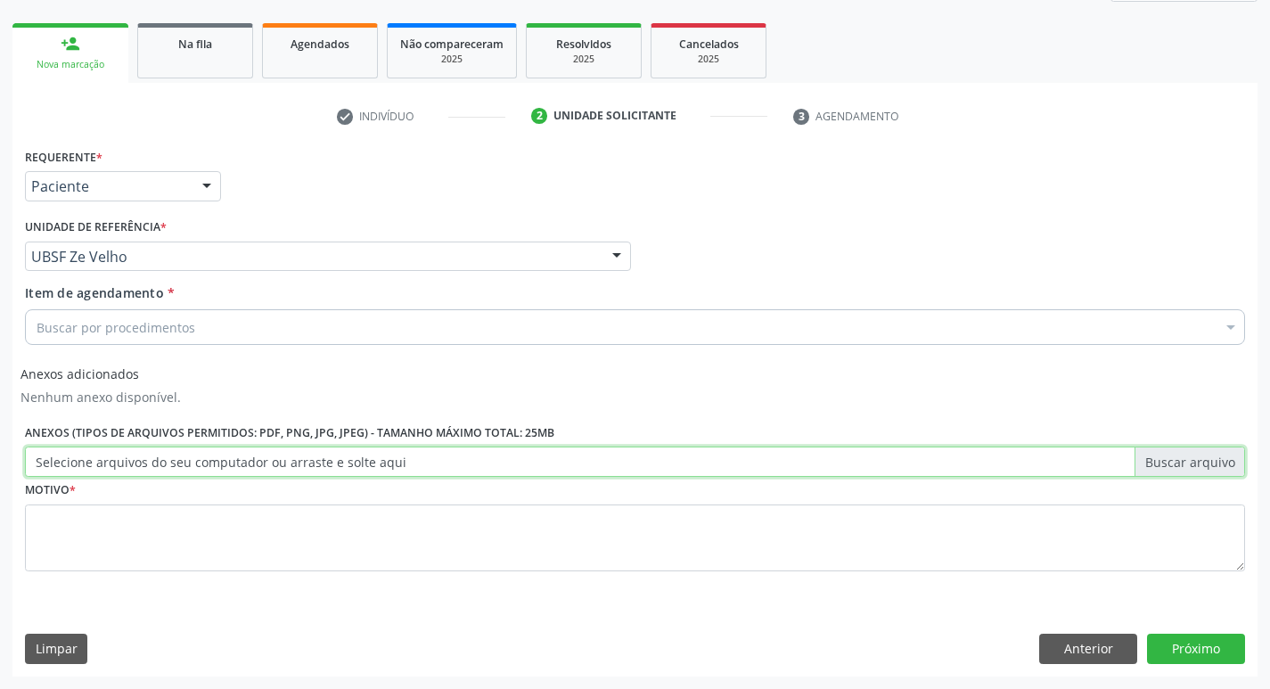
click at [103, 456] on input "Selecione arquivos do seu computador ou arraste e solte aqui" at bounding box center [635, 462] width 1220 height 30
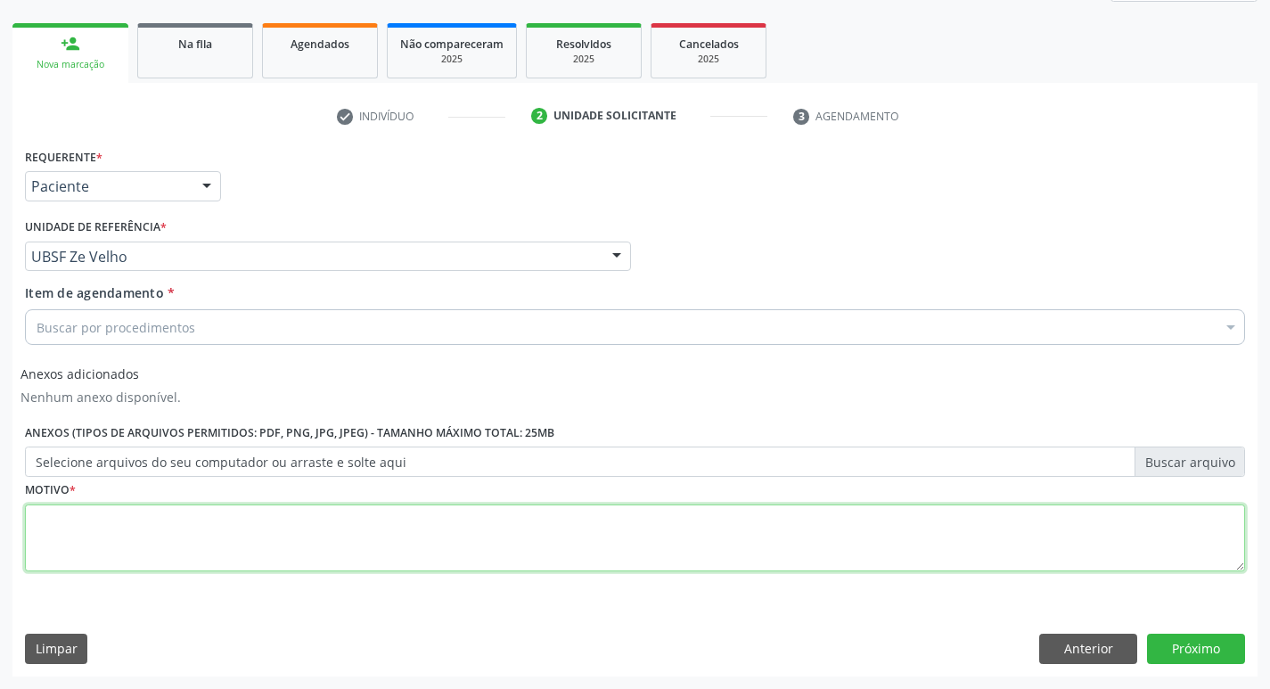
click at [114, 539] on textarea at bounding box center [635, 539] width 1220 height 68
type textarea "AVALIACAO"
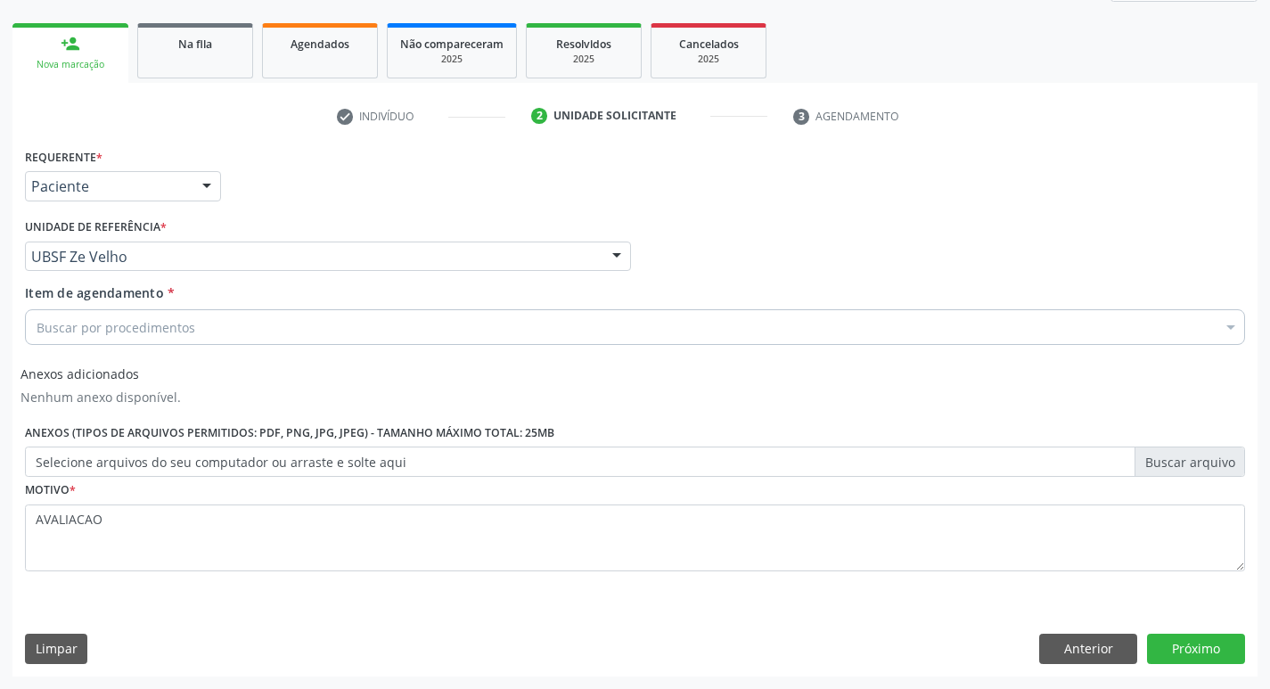
click at [93, 341] on div "Buscar por procedimentos" at bounding box center [635, 327] width 1220 height 36
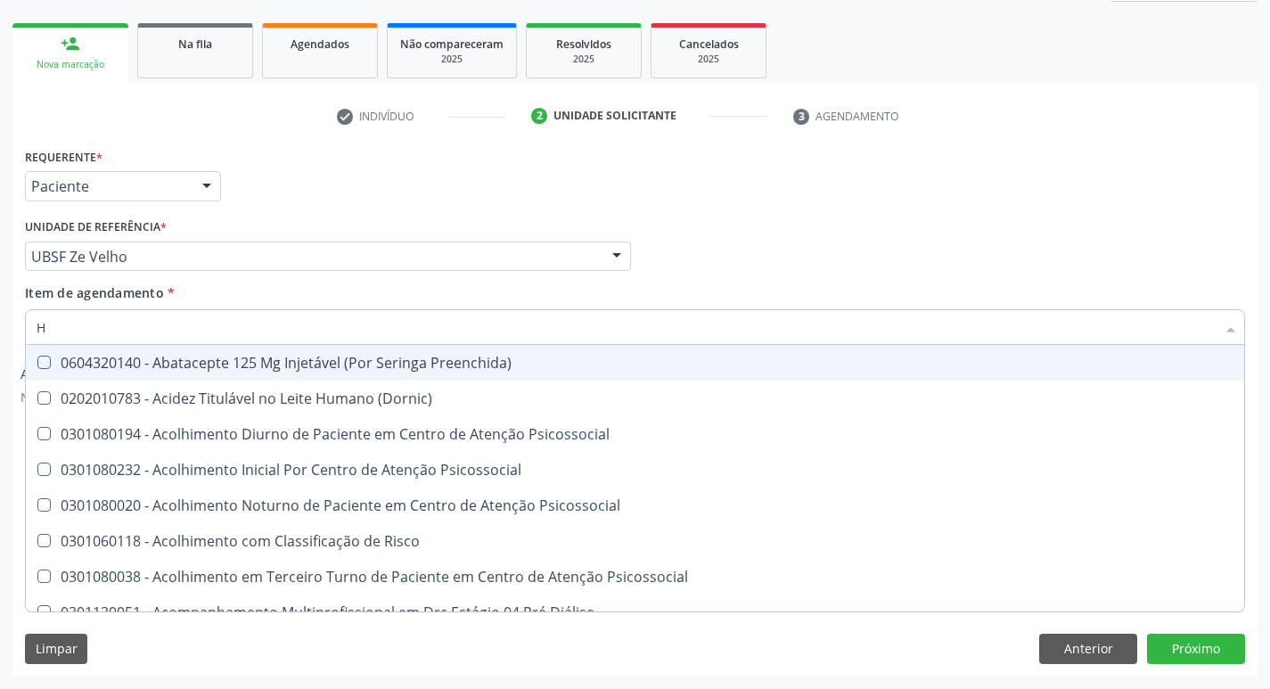
type input "HEMOGR"
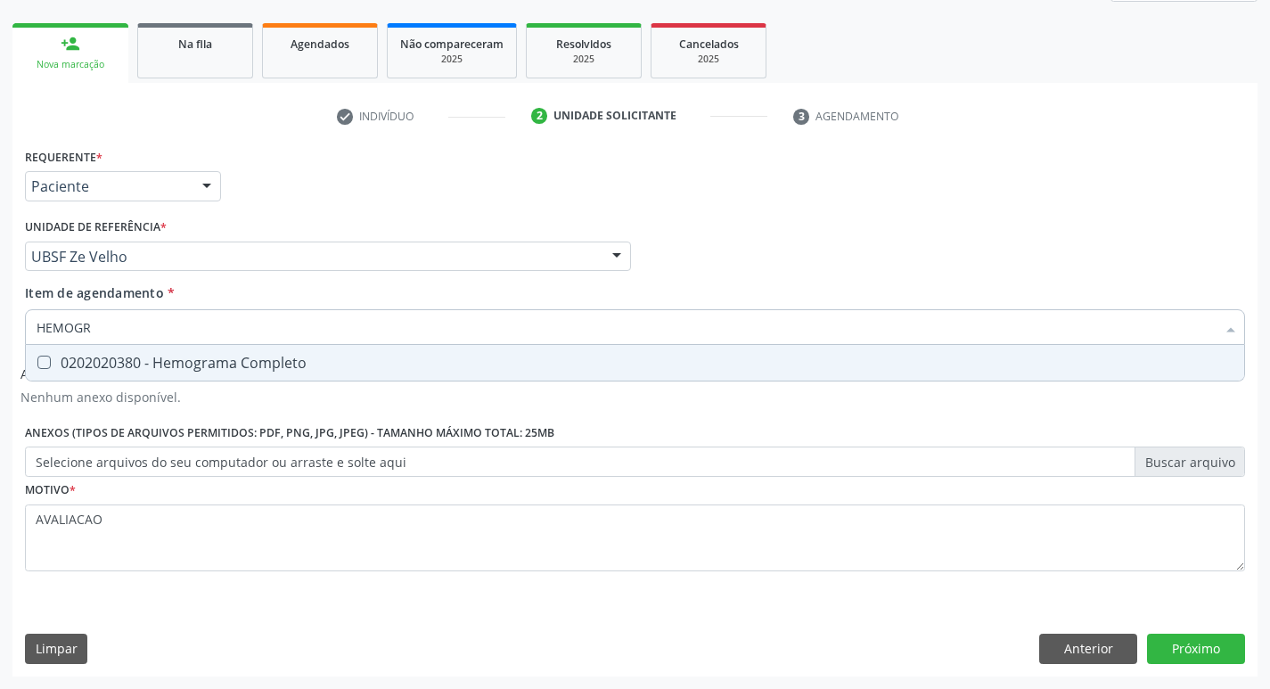
click at [191, 349] on span "0202020380 - Hemograma Completo" at bounding box center [635, 363] width 1219 height 36
checkbox Completo "true"
click at [1173, 644] on button "Próximo" at bounding box center [1196, 649] width 98 height 30
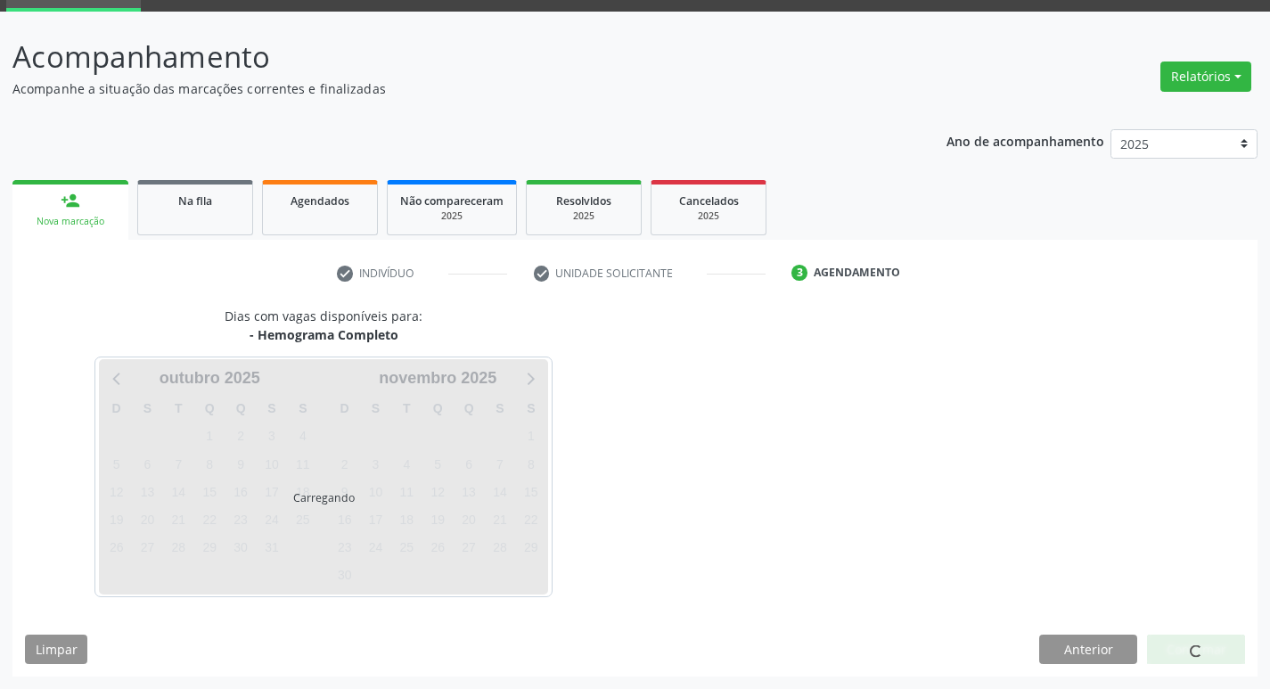
scroll to position [86, 0]
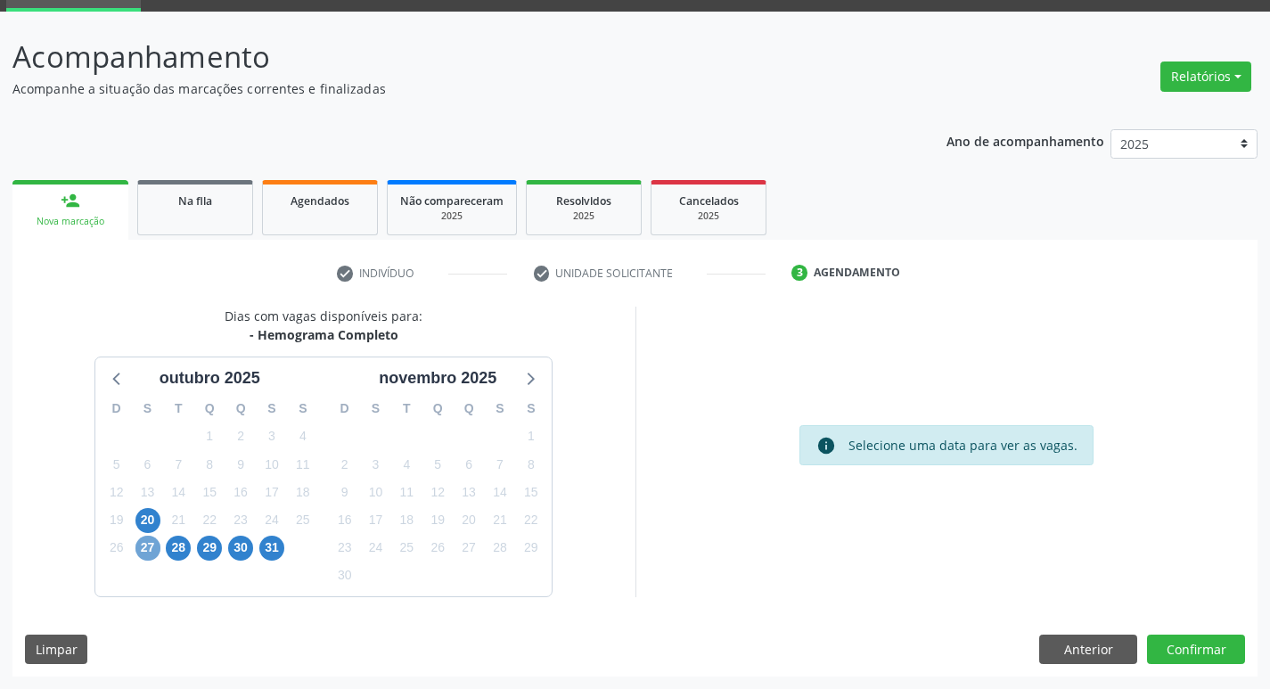
click at [151, 544] on span "27" at bounding box center [147, 548] width 25 height 25
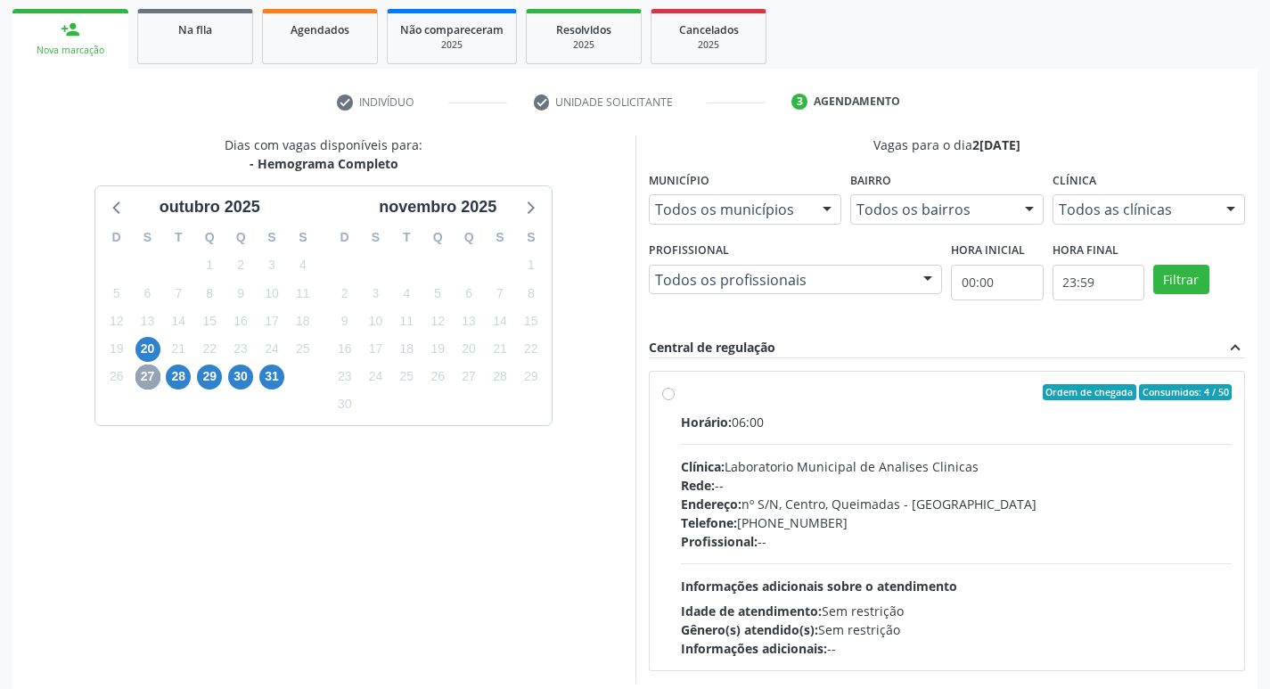
scroll to position [265, 0]
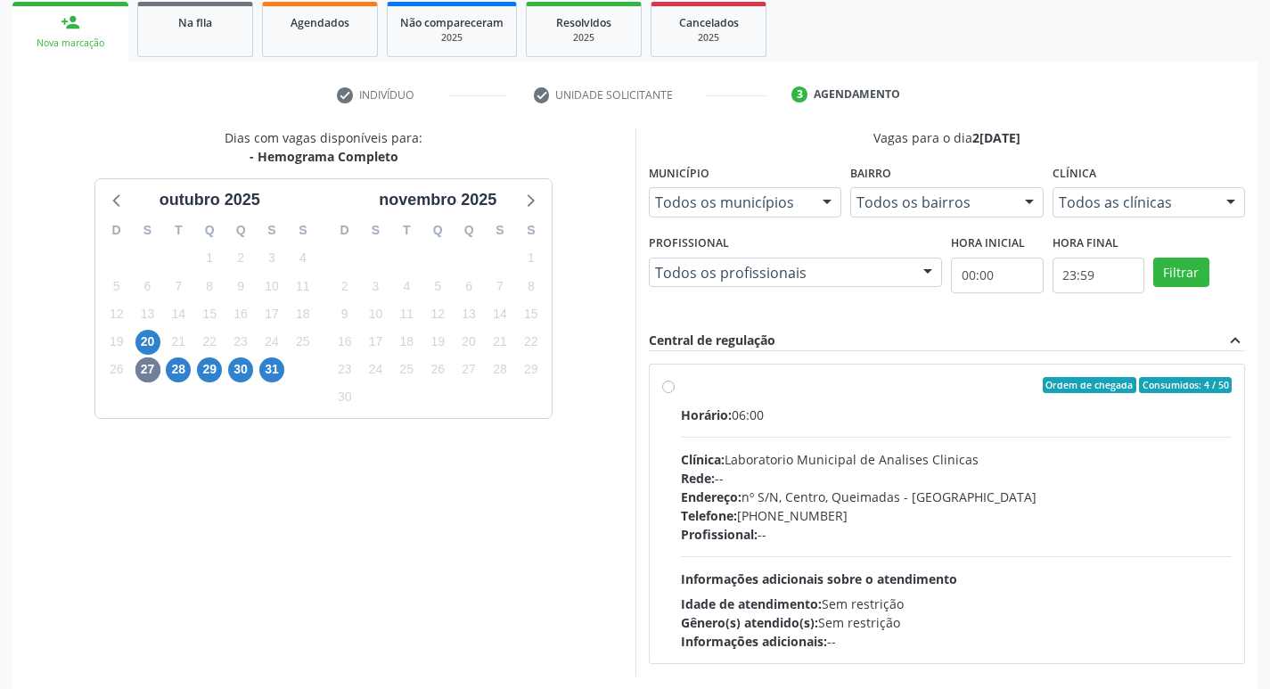
click at [976, 493] on div "Endereço: nº S/N, Centro, Queimadas - PB" at bounding box center [957, 497] width 552 height 19
click at [675, 393] on input "Ordem de chegada Consumidos: 4 / 50 Horário: 06:00 Clínica: Laboratorio Municip…" at bounding box center [668, 385] width 12 height 16
radio input "true"
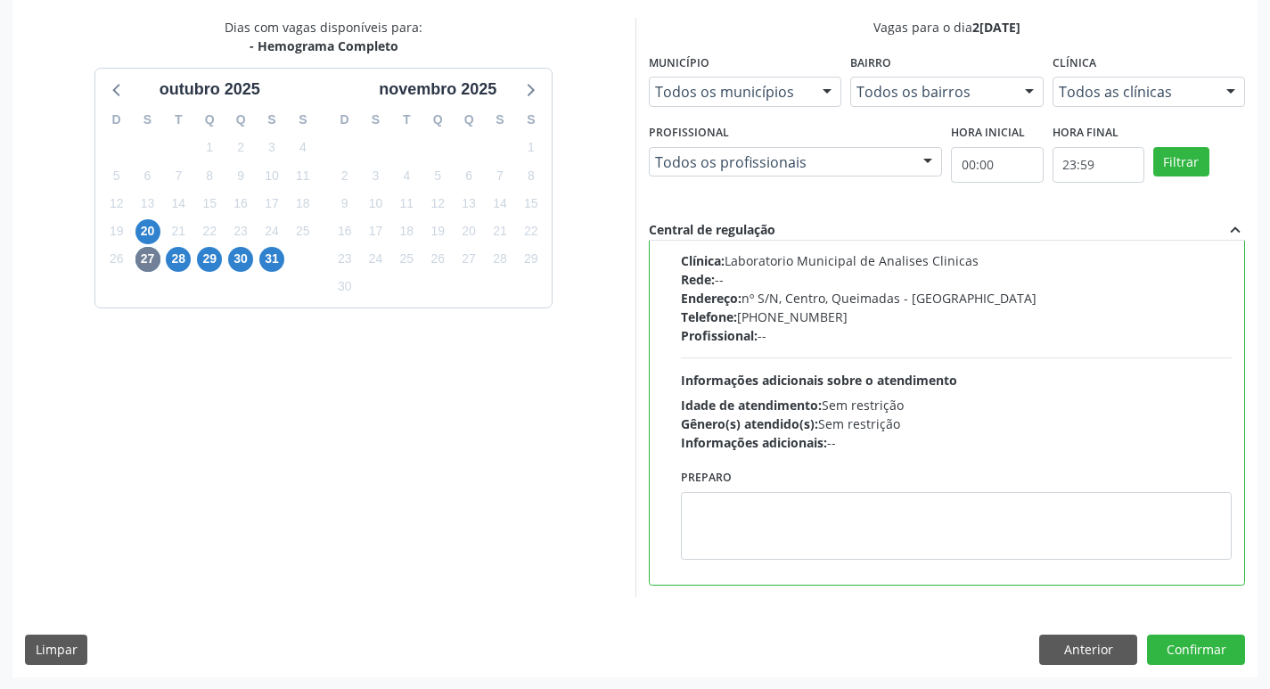
scroll to position [376, 0]
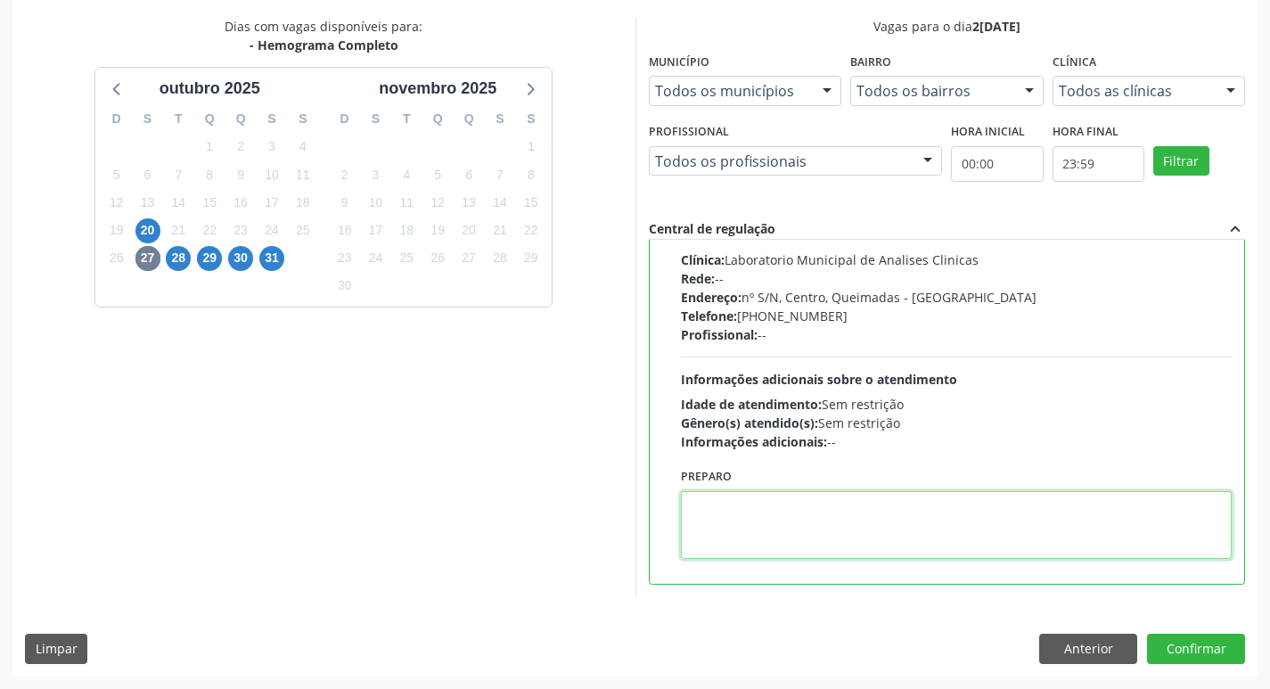
click at [702, 517] on textarea at bounding box center [957, 525] width 552 height 68
paste textarea "IR EM [GEOGRAPHIC_DATA]"
type textarea "IR EM [GEOGRAPHIC_DATA]"
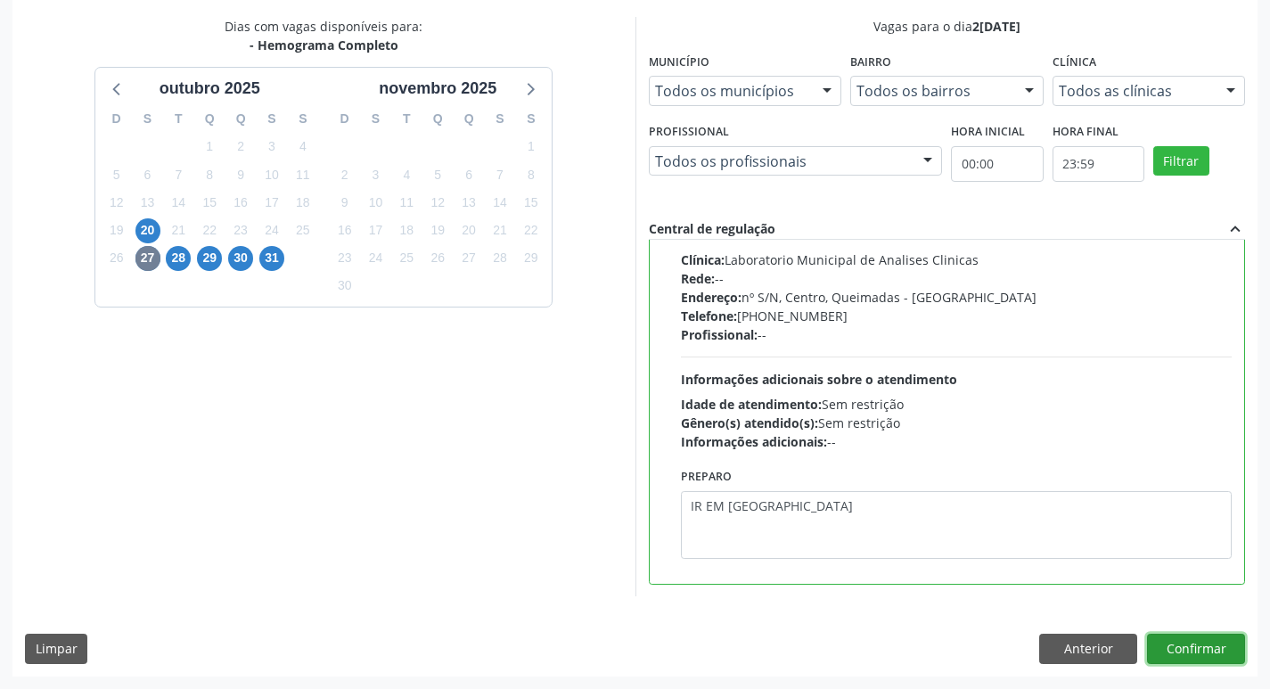
click at [1188, 645] on button "Confirmar" at bounding box center [1196, 649] width 98 height 30
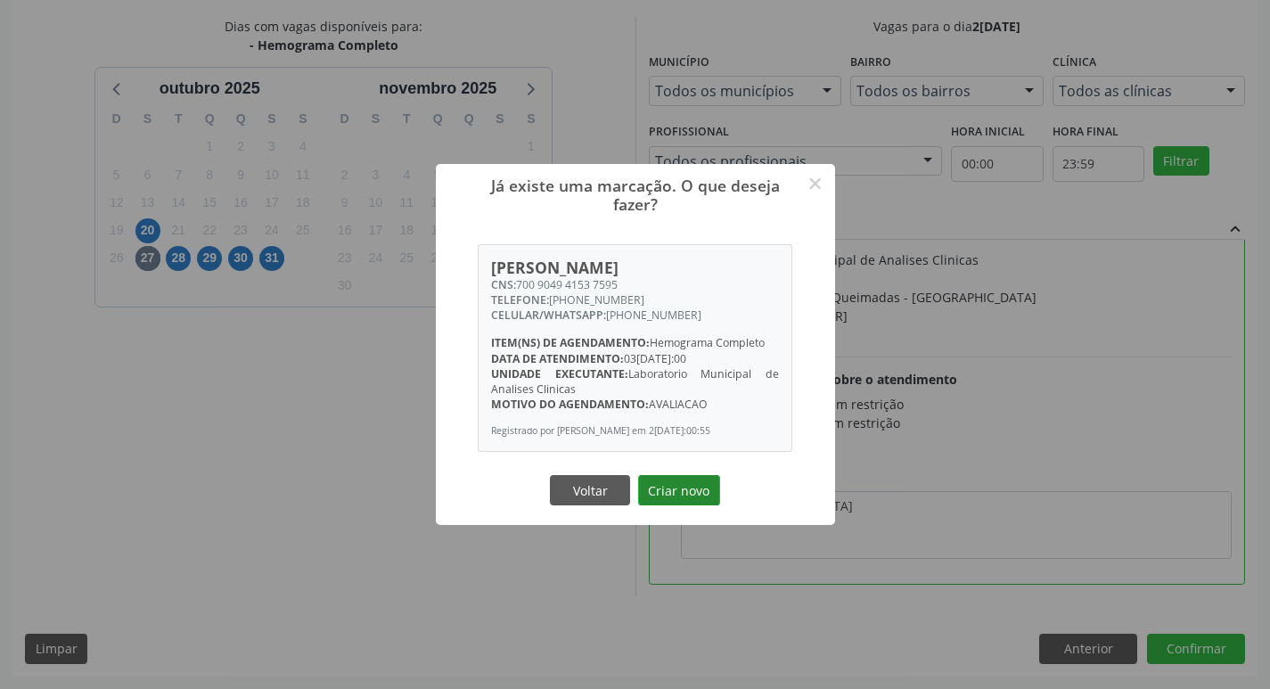
click at [694, 483] on button "Criar novo" at bounding box center [679, 490] width 82 height 30
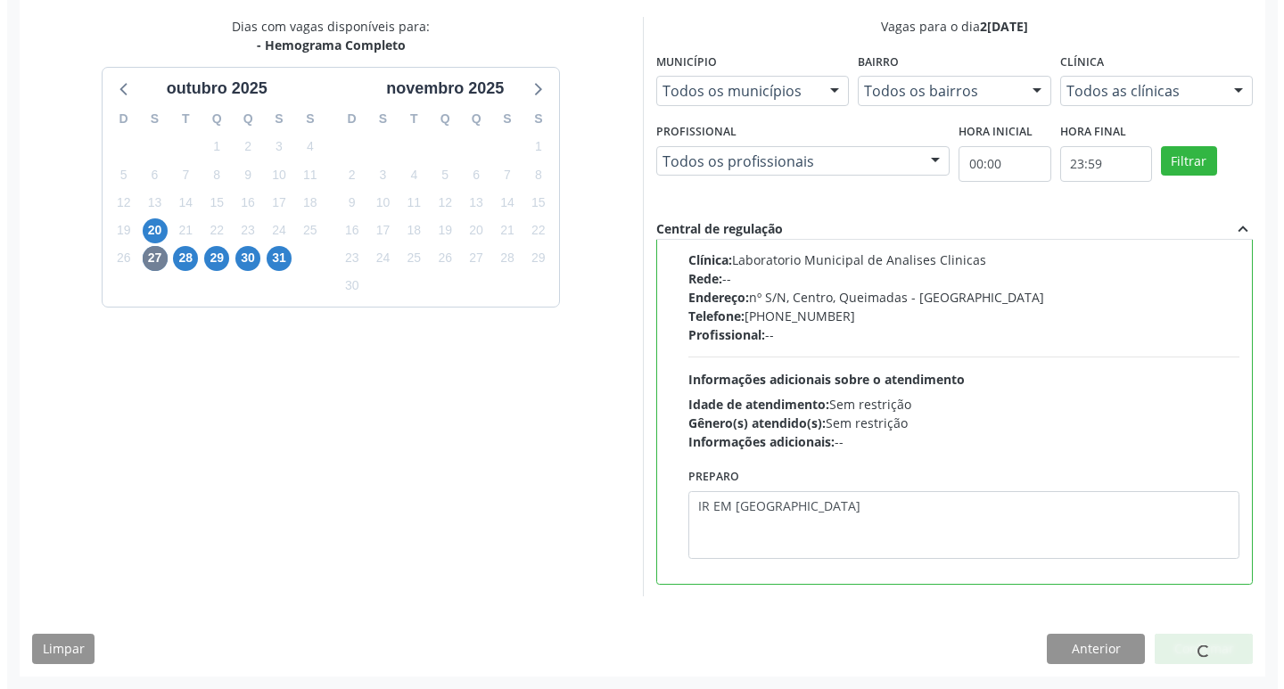
scroll to position [0, 0]
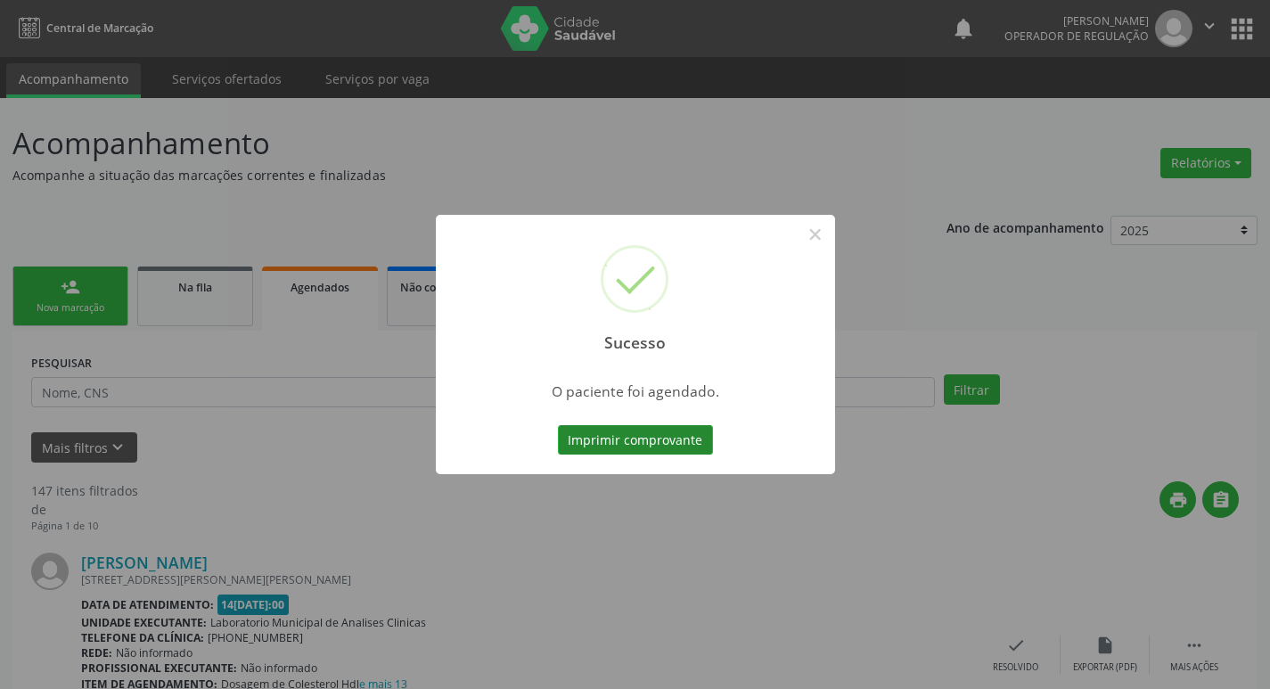
click at [631, 442] on button "Imprimir comprovante" at bounding box center [635, 440] width 155 height 30
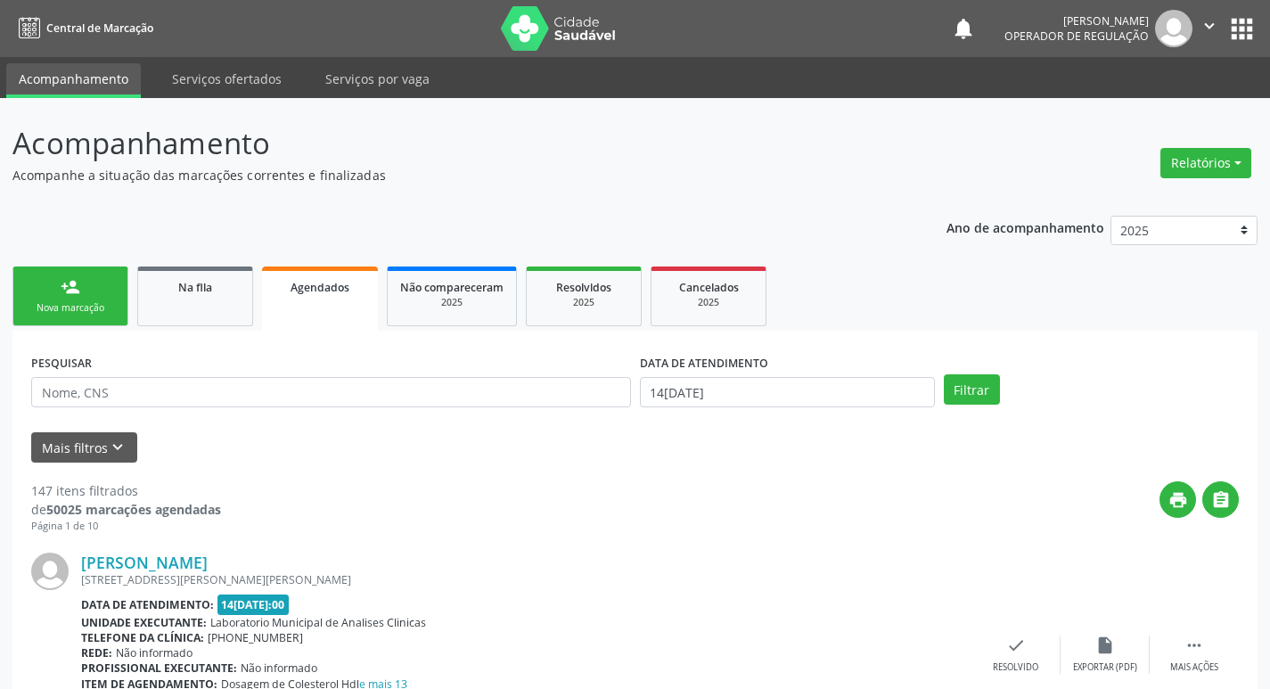
click at [60, 303] on div "Nova marcação" at bounding box center [70, 307] width 89 height 13
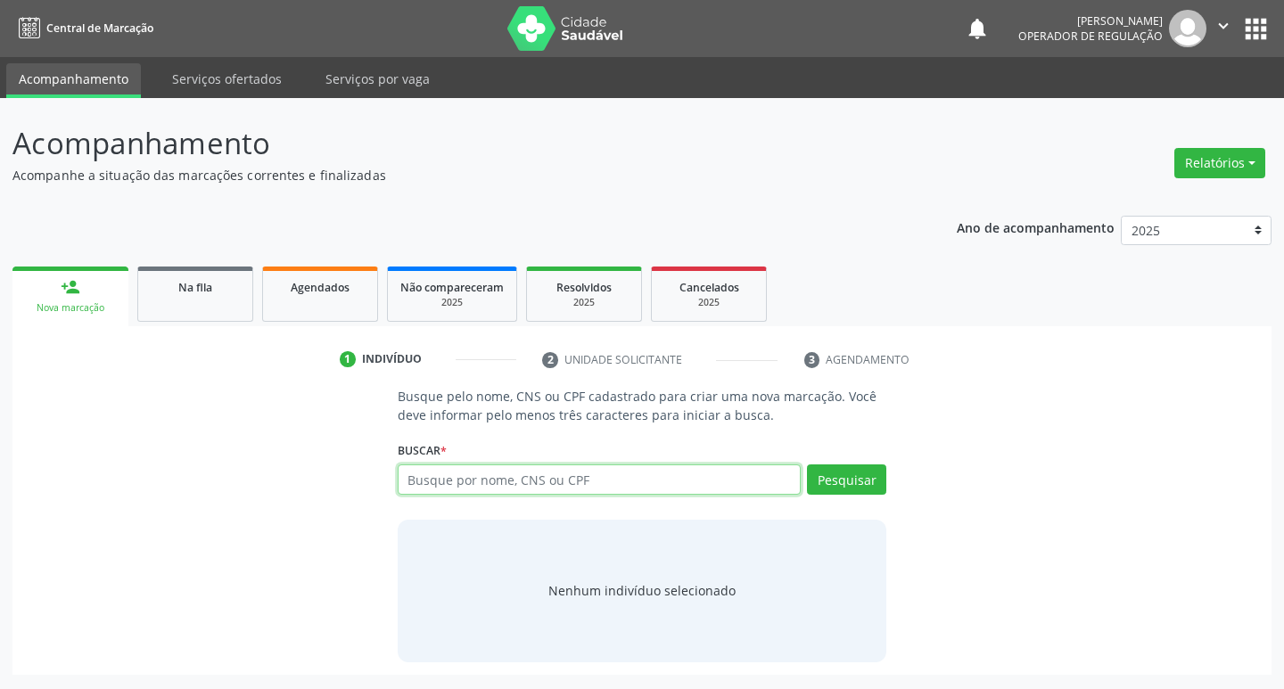
click at [457, 472] on input "text" at bounding box center [600, 479] width 404 height 30
type input "708200661410445"
click at [824, 480] on button "Pesquisar" at bounding box center [846, 479] width 79 height 30
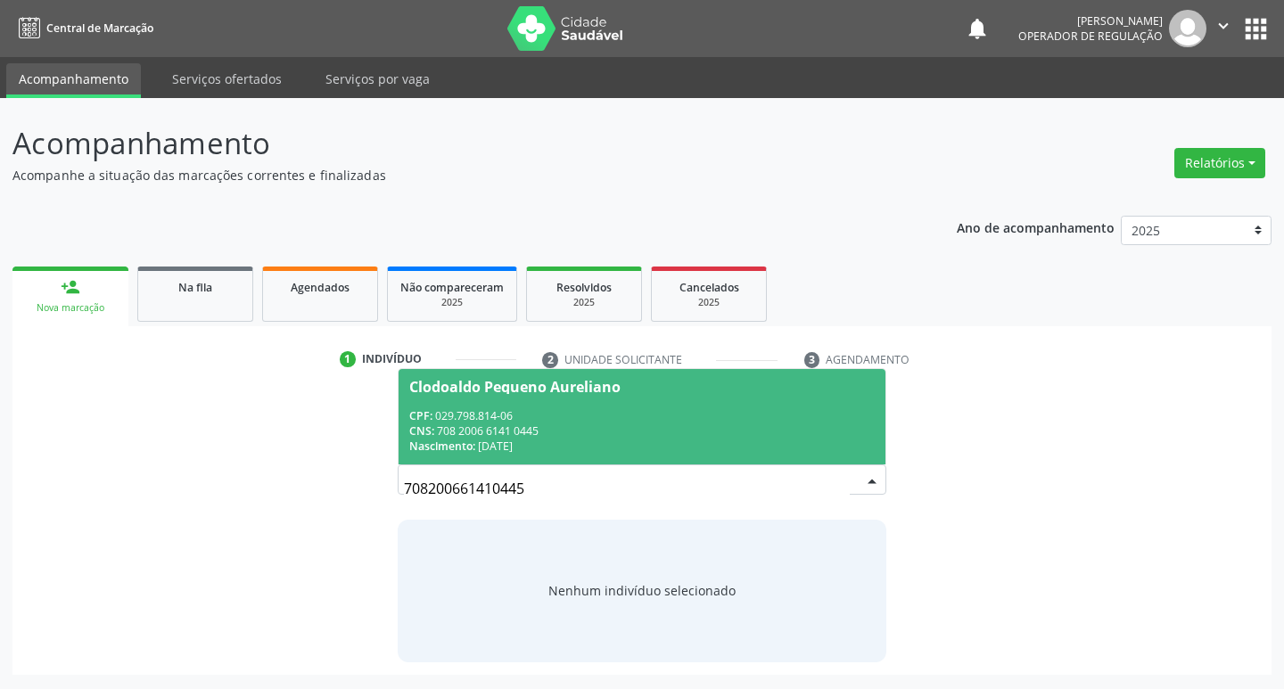
click at [571, 430] on div "CNS: 708 2006 6141 0445" at bounding box center [642, 430] width 466 height 15
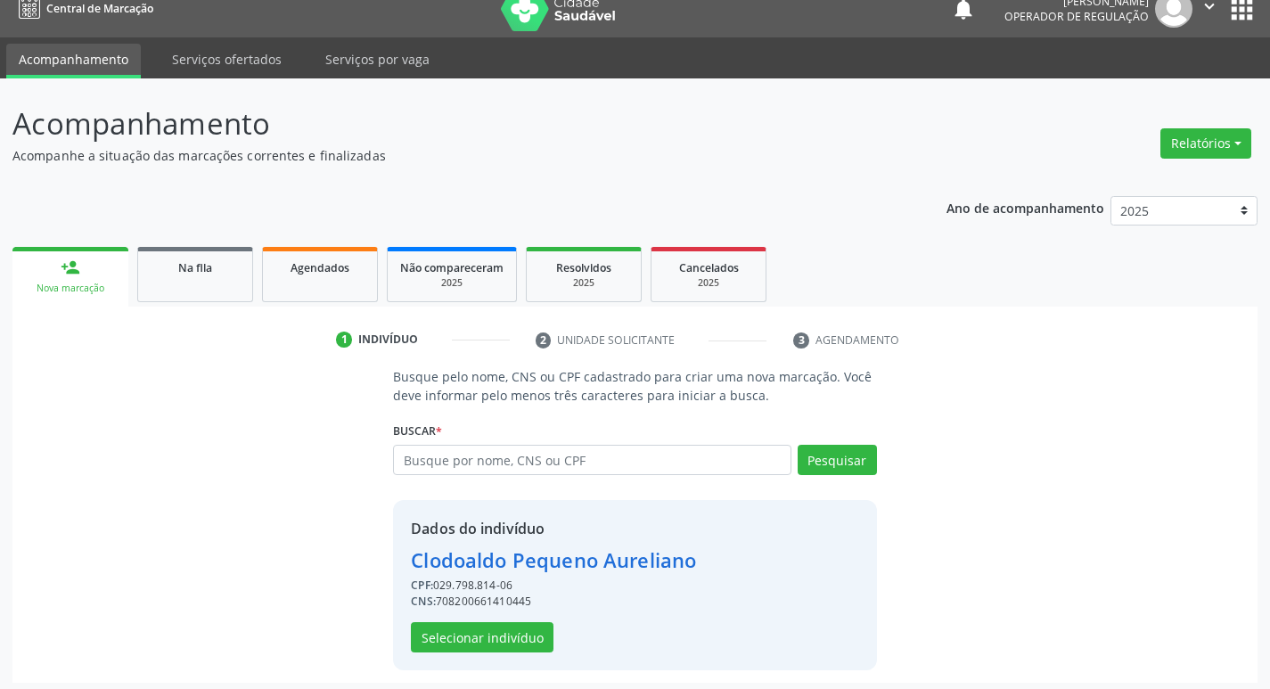
scroll to position [26, 0]
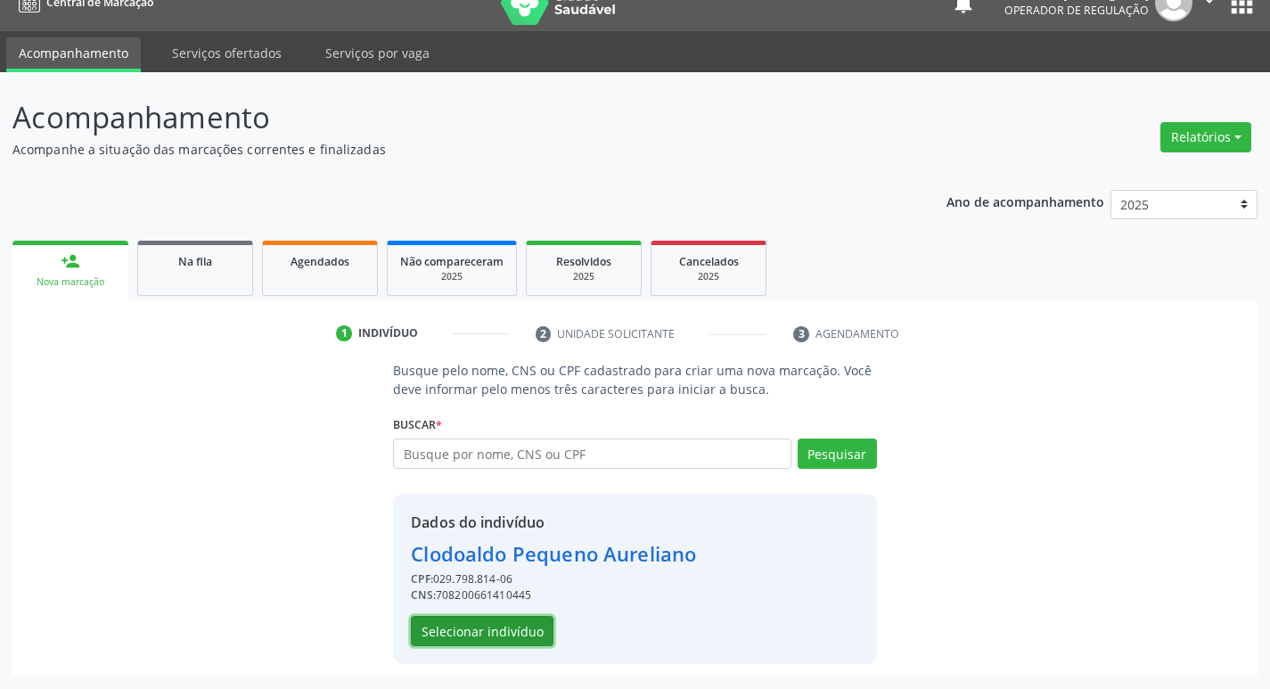
click at [513, 624] on button "Selecionar indivíduo" at bounding box center [482, 631] width 143 height 30
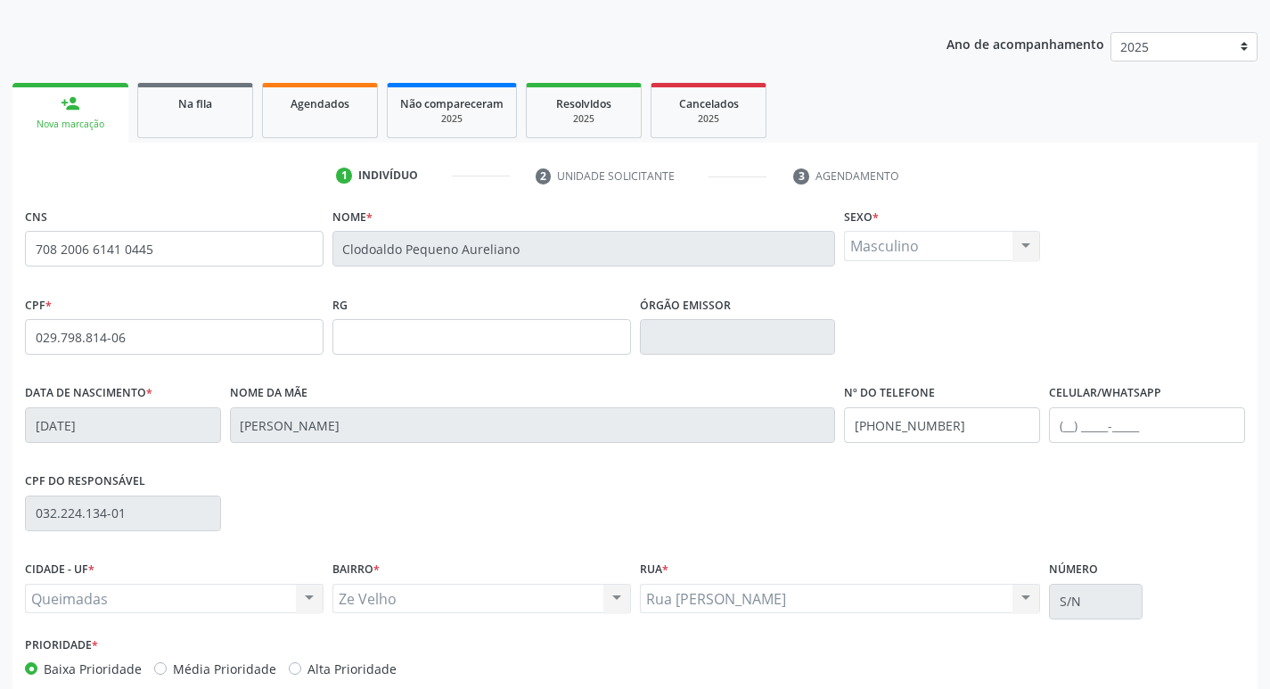
scroll to position [277, 0]
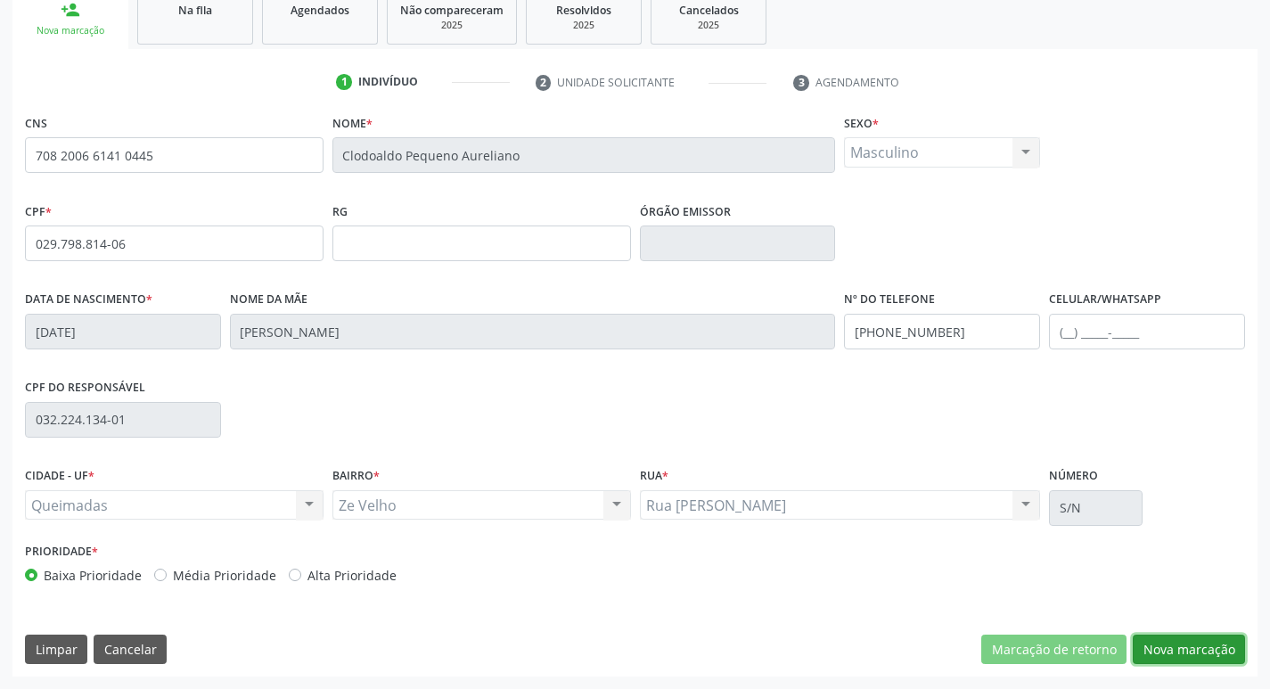
click at [1191, 643] on button "Nova marcação" at bounding box center [1189, 650] width 112 height 30
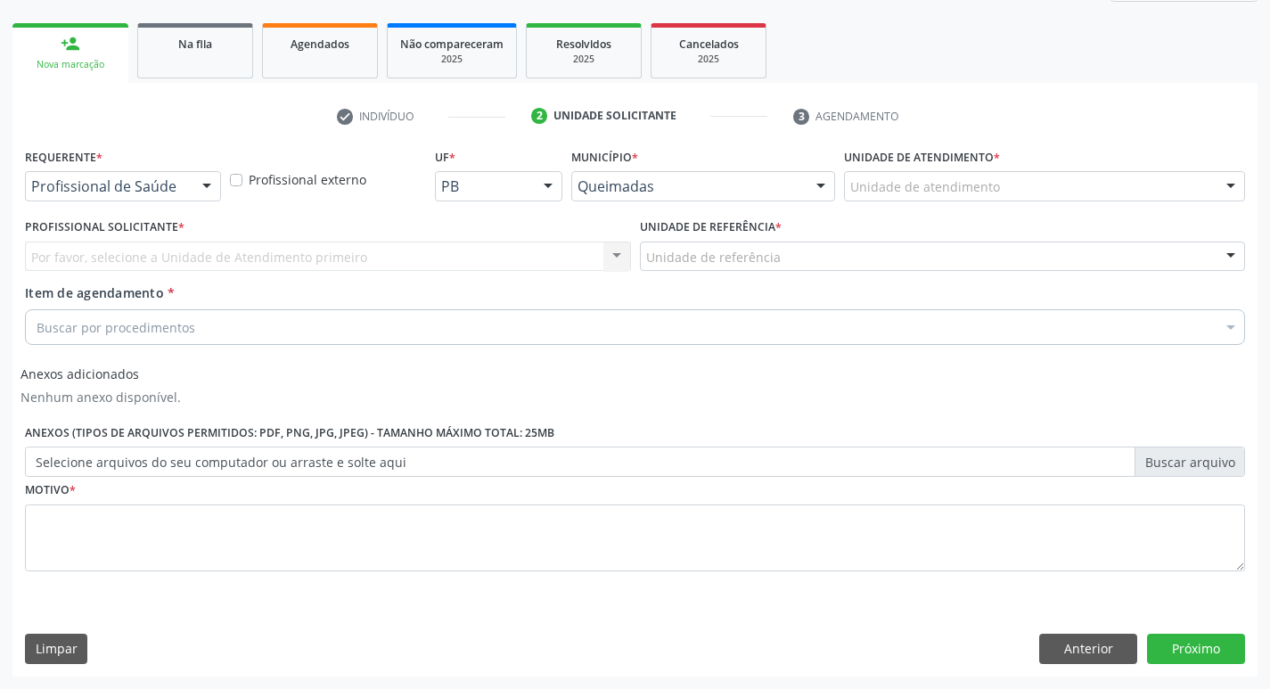
scroll to position [243, 0]
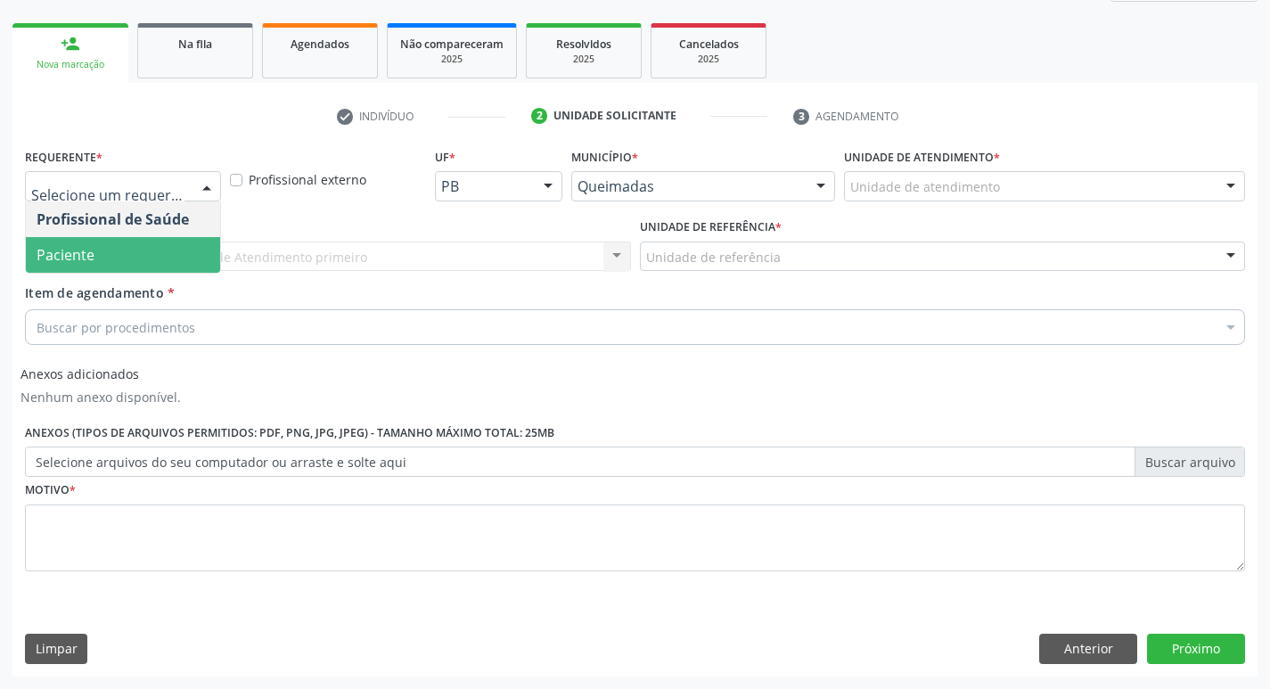
click at [105, 264] on span "Paciente" at bounding box center [123, 255] width 194 height 36
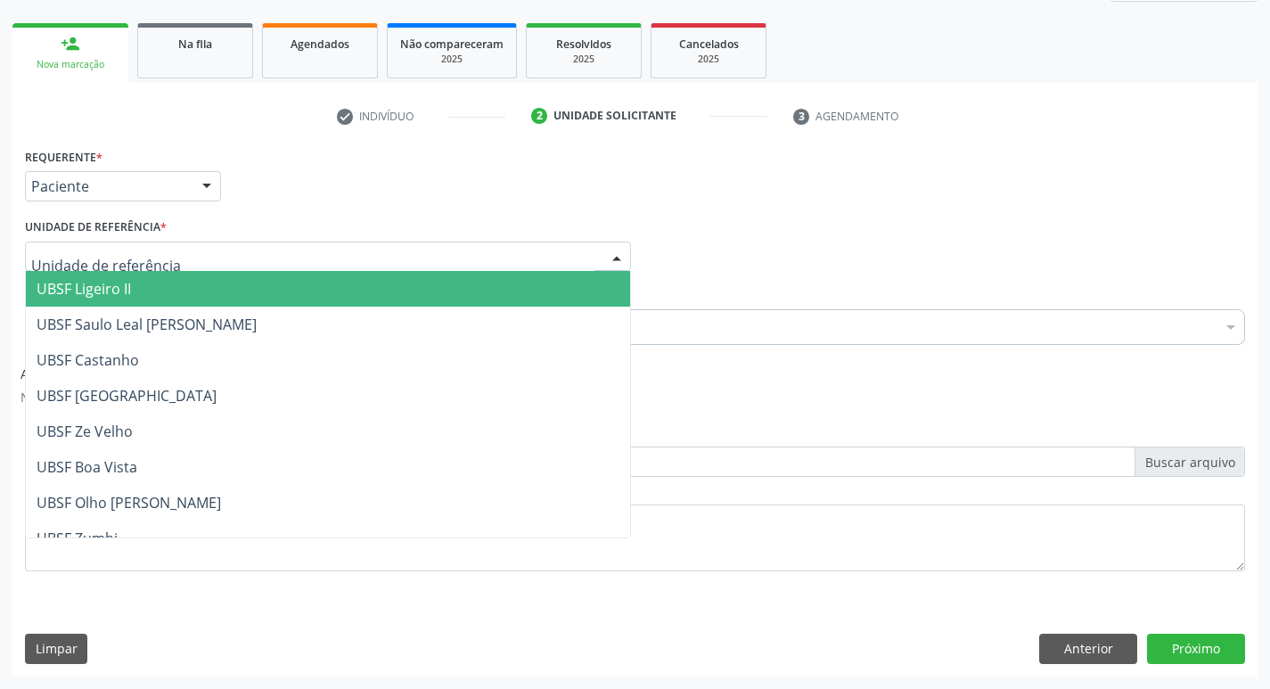
type input "Z"
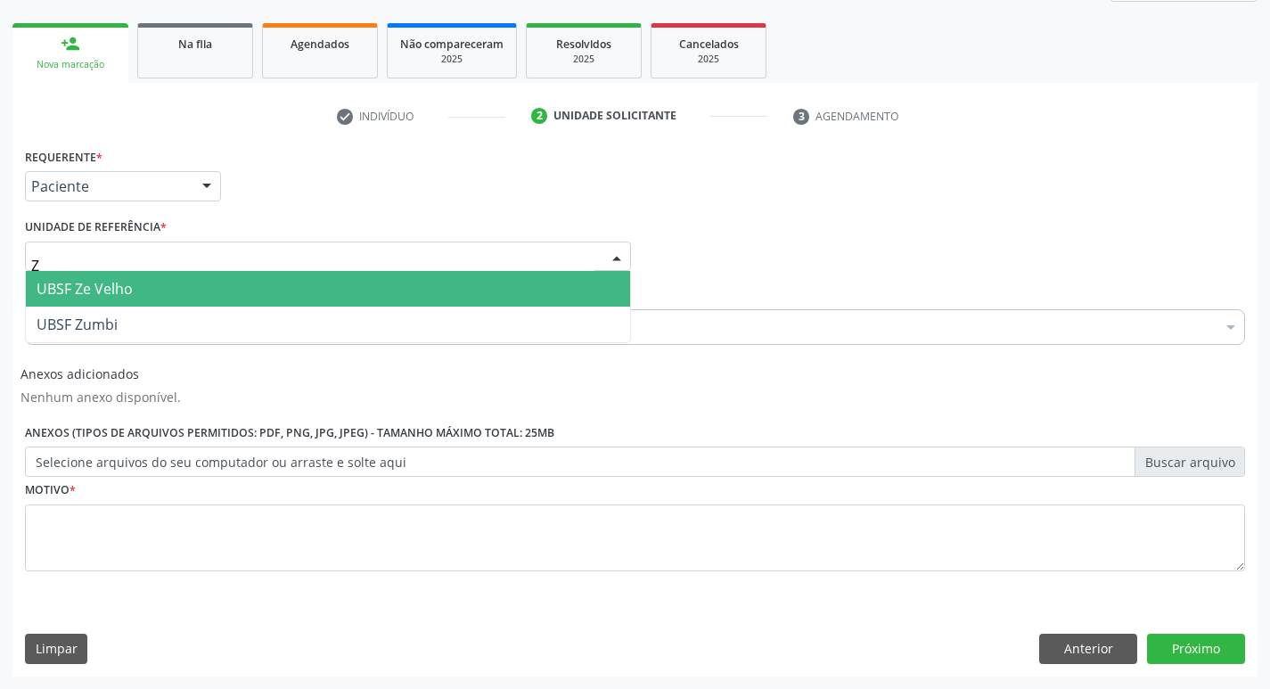
click at [106, 291] on span "UBSF Ze Velho" at bounding box center [85, 289] width 96 height 20
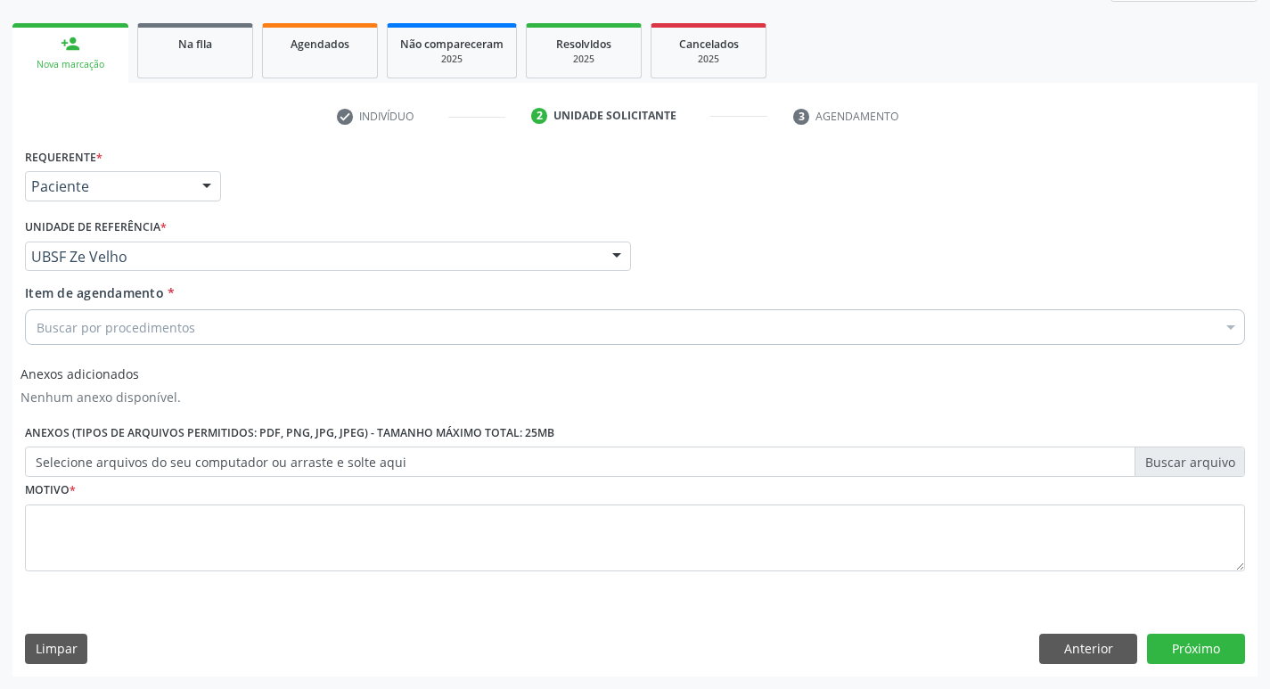
click at [184, 603] on div "Requerente * Paciente Profissional de Saúde Paciente Nenhum resultado encontrad…" at bounding box center [634, 410] width 1245 height 532
click at [129, 498] on div "Motivo *" at bounding box center [635, 524] width 1220 height 94
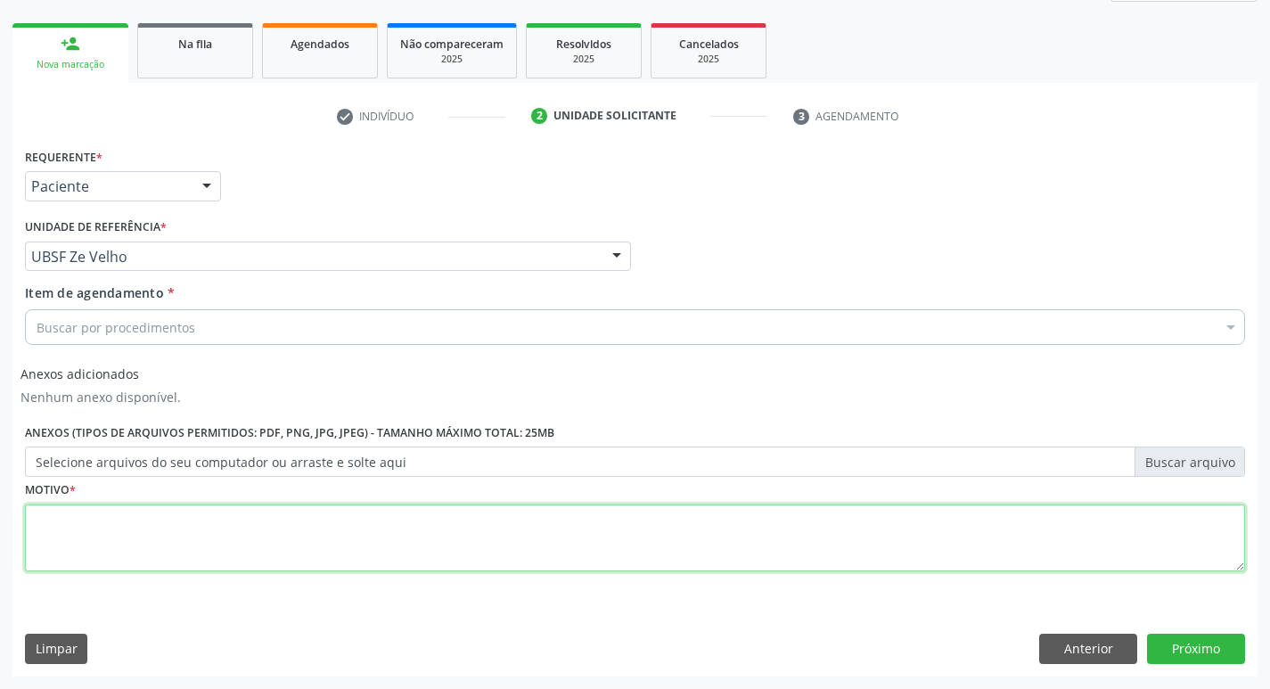
click at [129, 540] on textarea at bounding box center [635, 539] width 1220 height 68
click at [126, 540] on textarea at bounding box center [635, 539] width 1220 height 68
type textarea "V"
type textarea "AVALIACAO"
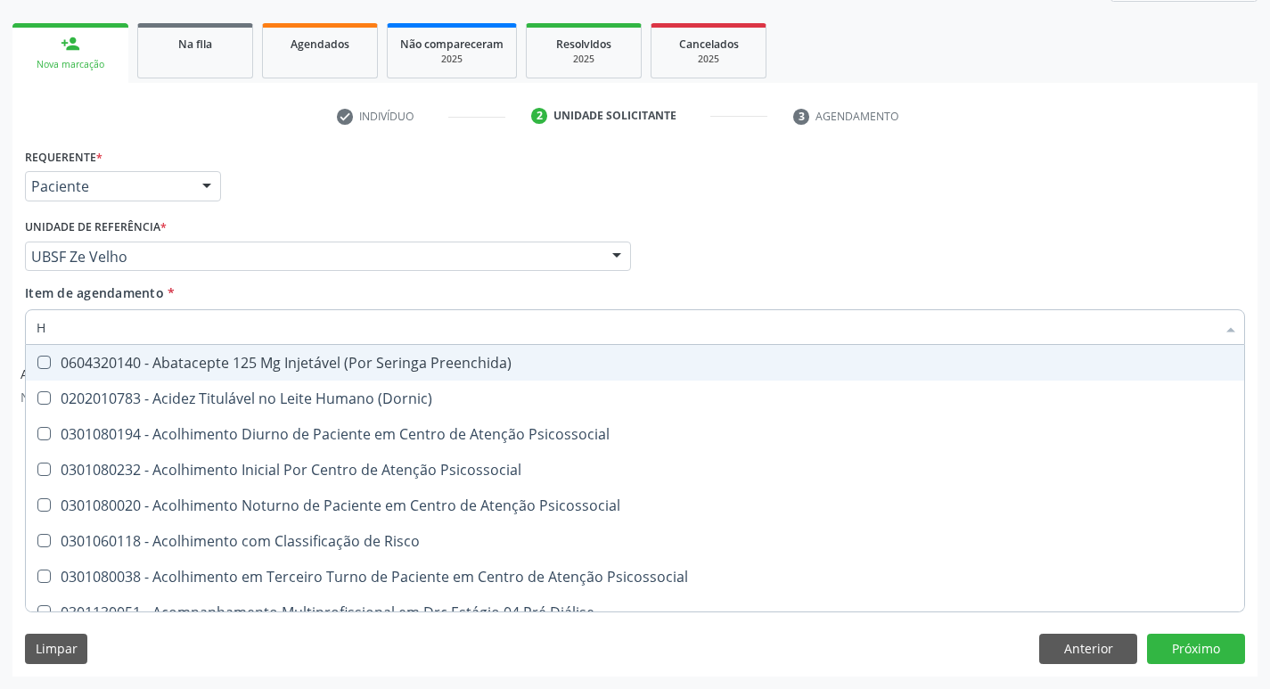
type input "HEMOGR"
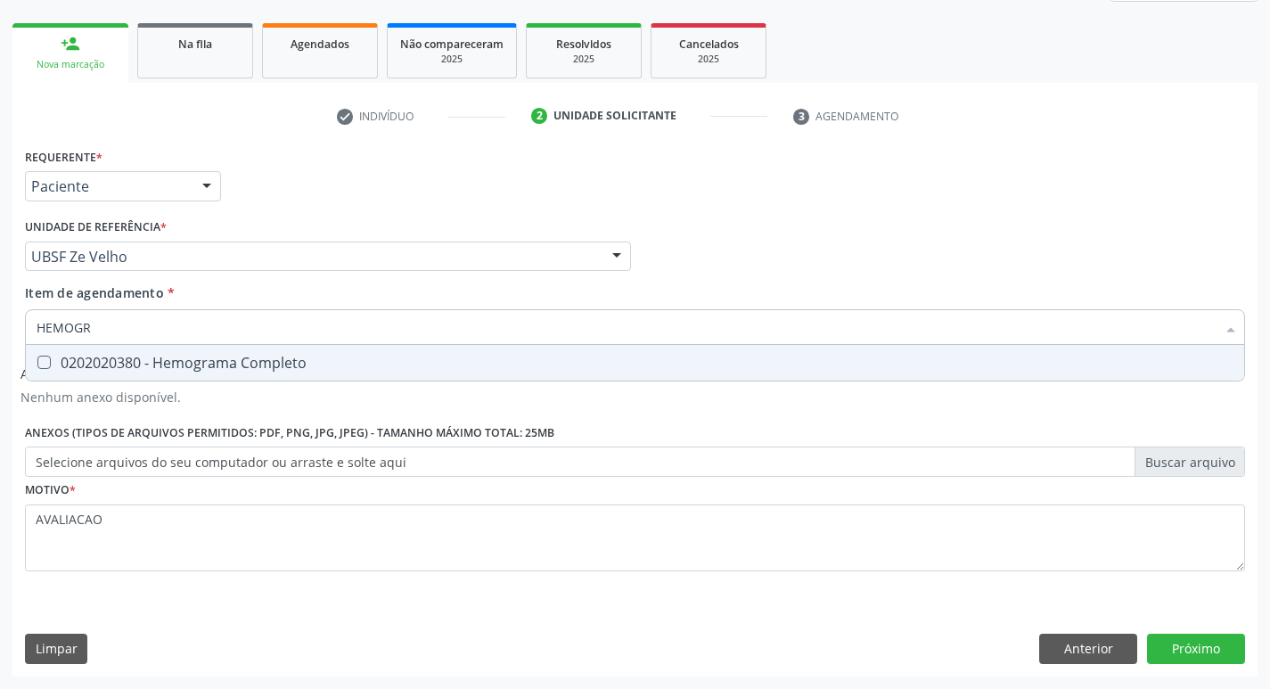
click at [204, 369] on div "0202020380 - Hemograma Completo" at bounding box center [635, 363] width 1197 height 14
checkbox Completo "true"
click at [1195, 648] on button "Próximo" at bounding box center [1196, 649] width 98 height 30
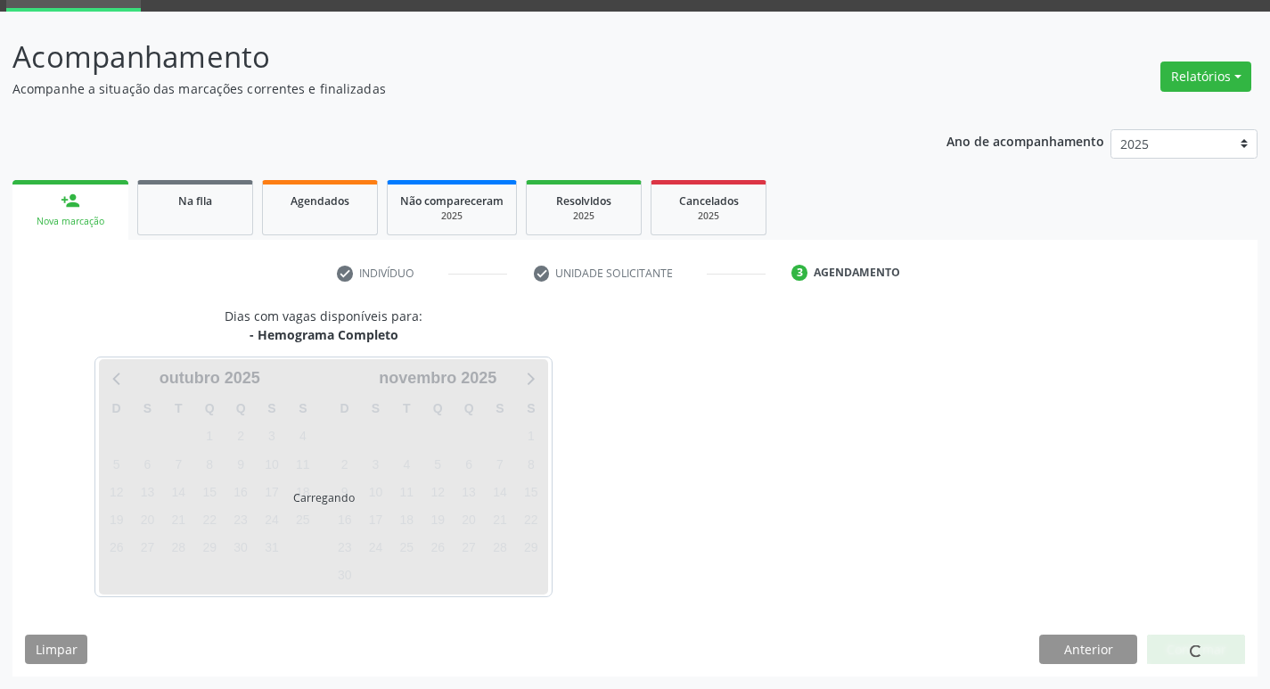
scroll to position [86, 0]
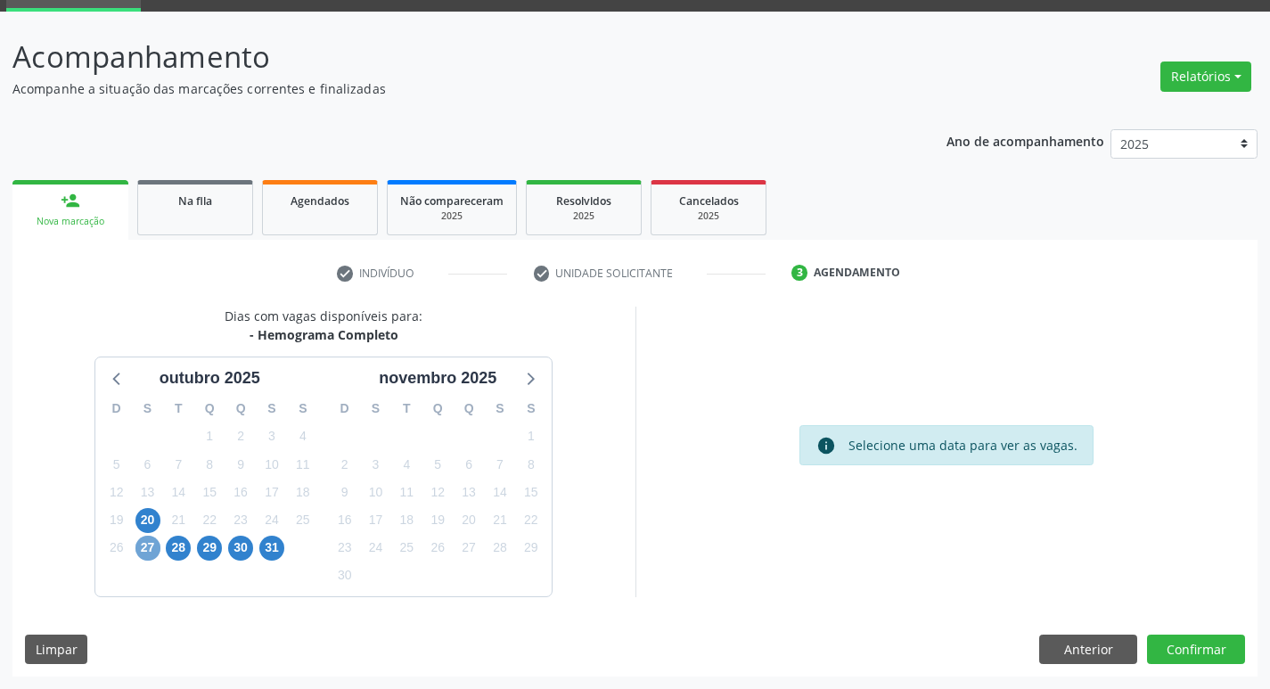
click at [150, 546] on span "27" at bounding box center [147, 548] width 25 height 25
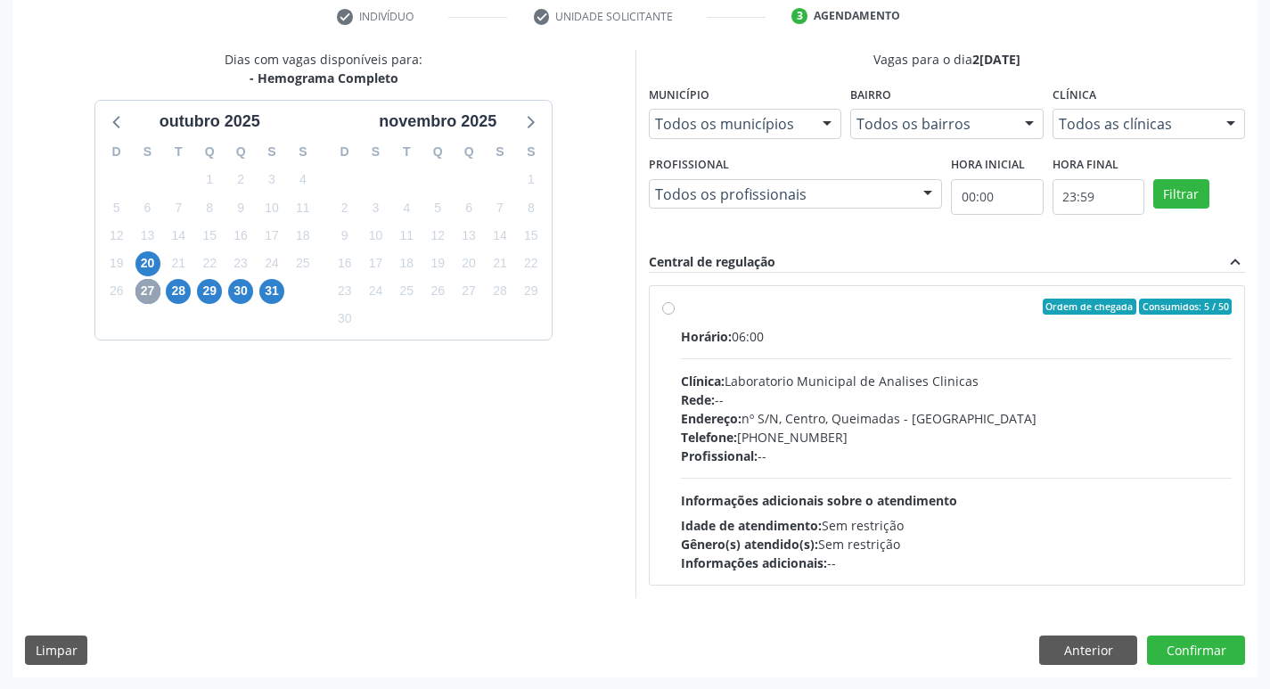
scroll to position [344, 0]
click at [883, 359] on div "Horário: 06:00 Clínica: Laboratorio Municipal de Analises Clinicas Rede: -- End…" at bounding box center [957, 448] width 552 height 245
click at [675, 314] on input "Ordem de chegada Consumidos: 5 / 50 Horário: 06:00 Clínica: Laboratorio Municip…" at bounding box center [668, 306] width 12 height 16
radio input "true"
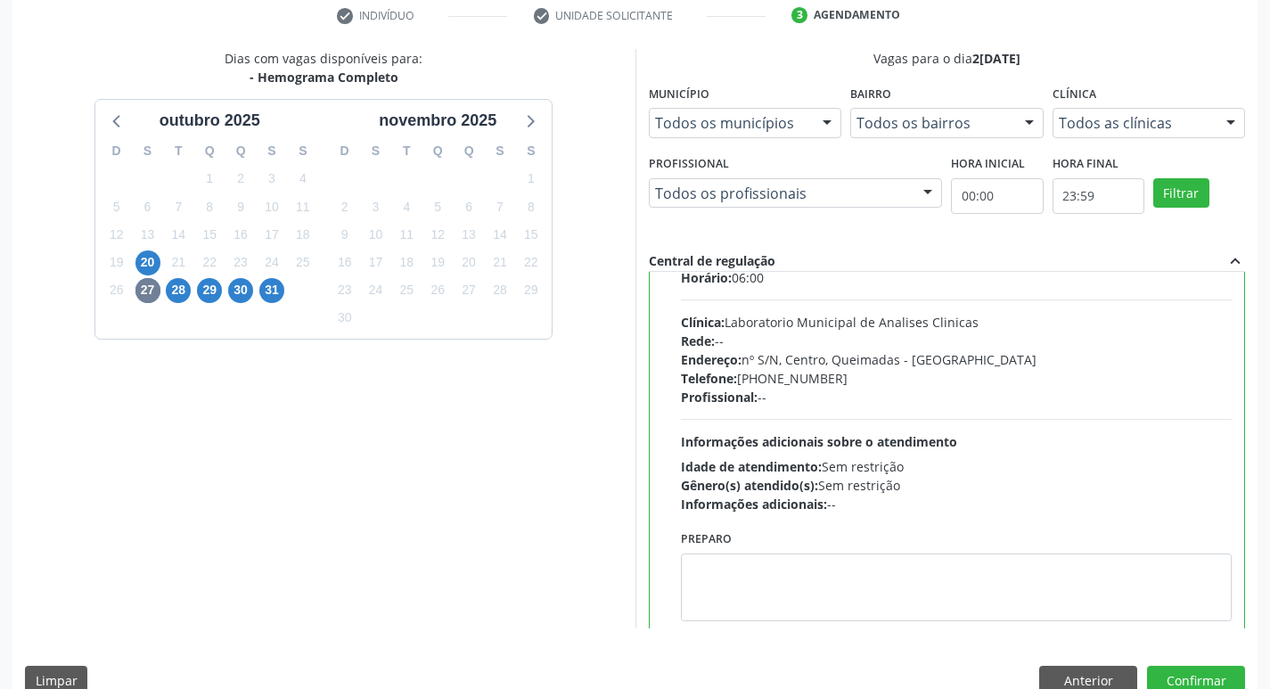
scroll to position [88, 0]
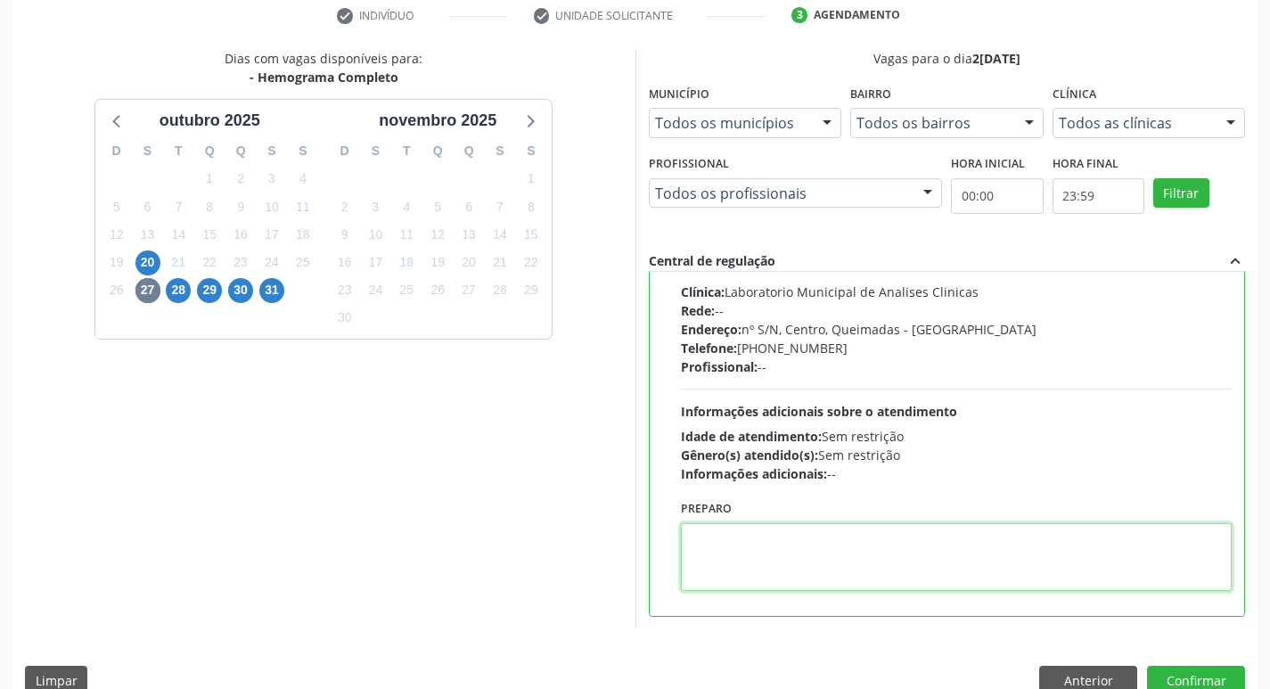
click at [780, 548] on textarea at bounding box center [957, 557] width 552 height 68
paste textarea "IR EM [GEOGRAPHIC_DATA]"
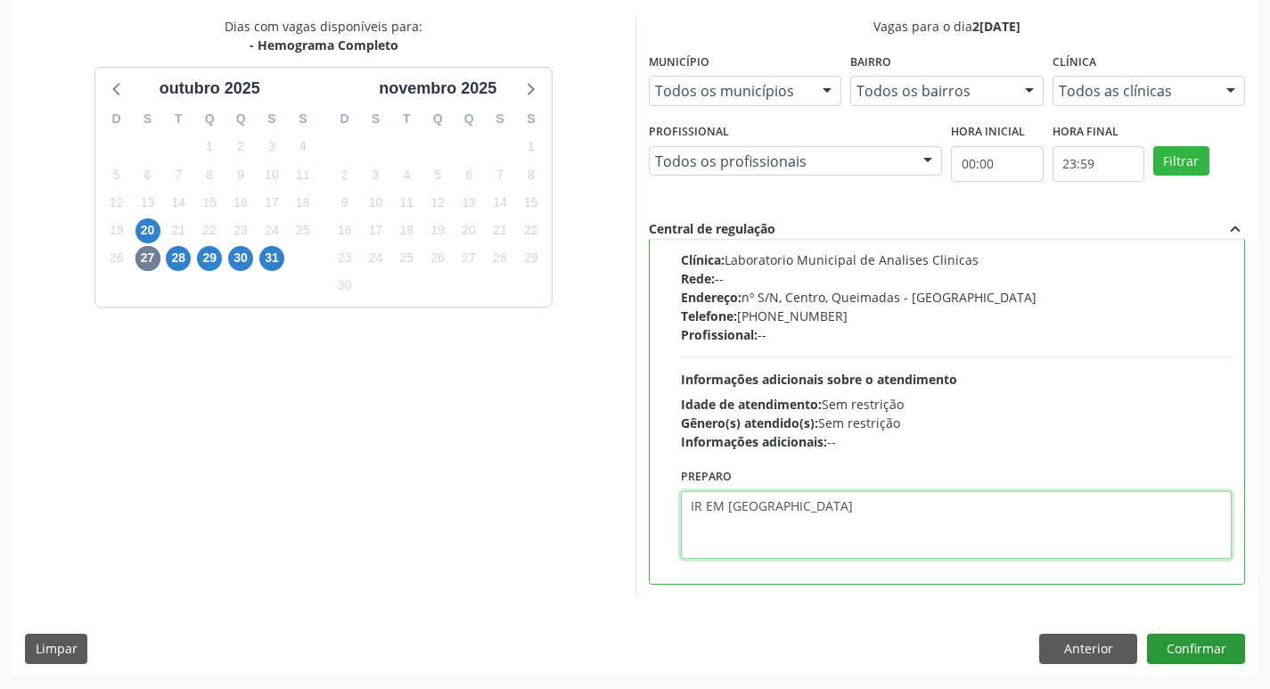
type textarea "IR EM [GEOGRAPHIC_DATA]"
click at [1216, 636] on button "Confirmar" at bounding box center [1196, 649] width 98 height 30
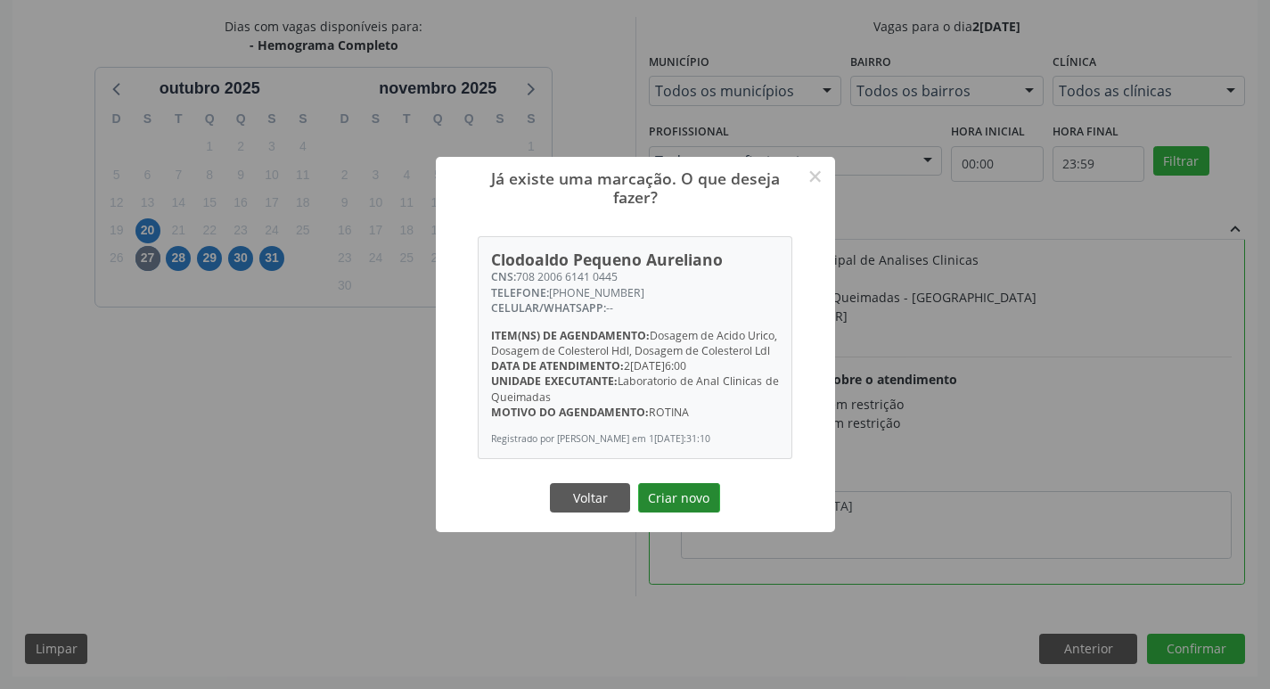
click at [687, 509] on button "Criar novo" at bounding box center [679, 498] width 82 height 30
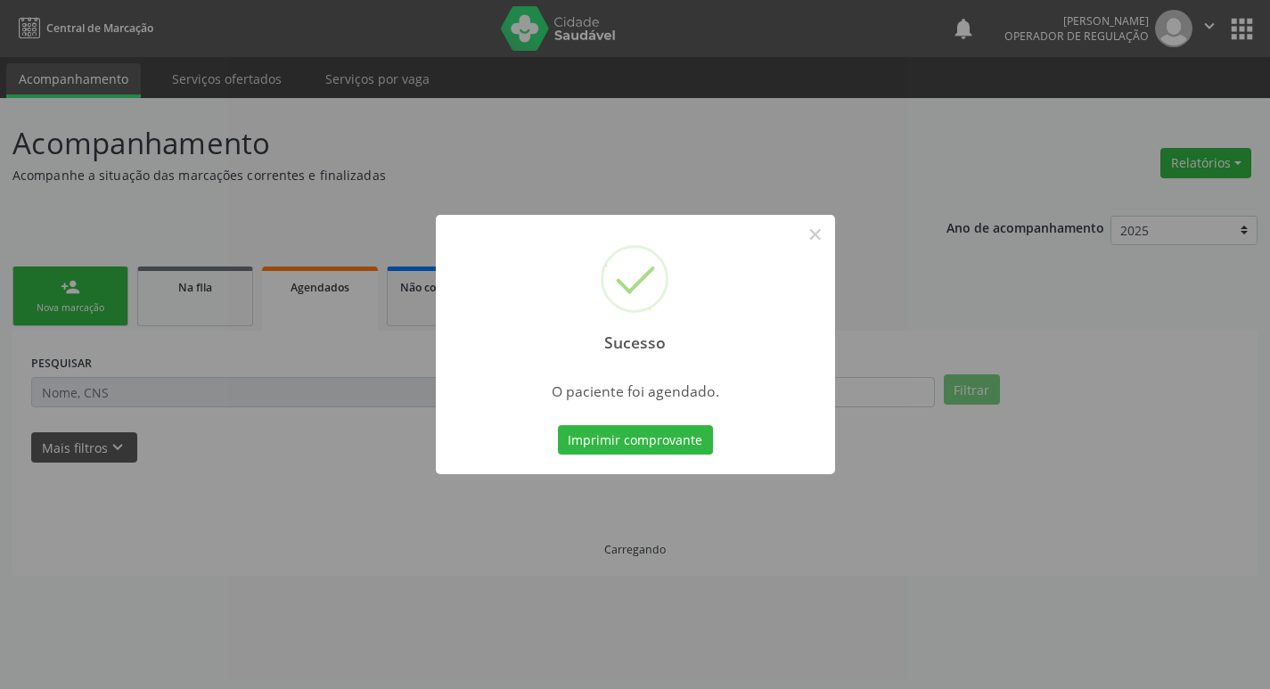
scroll to position [0, 0]
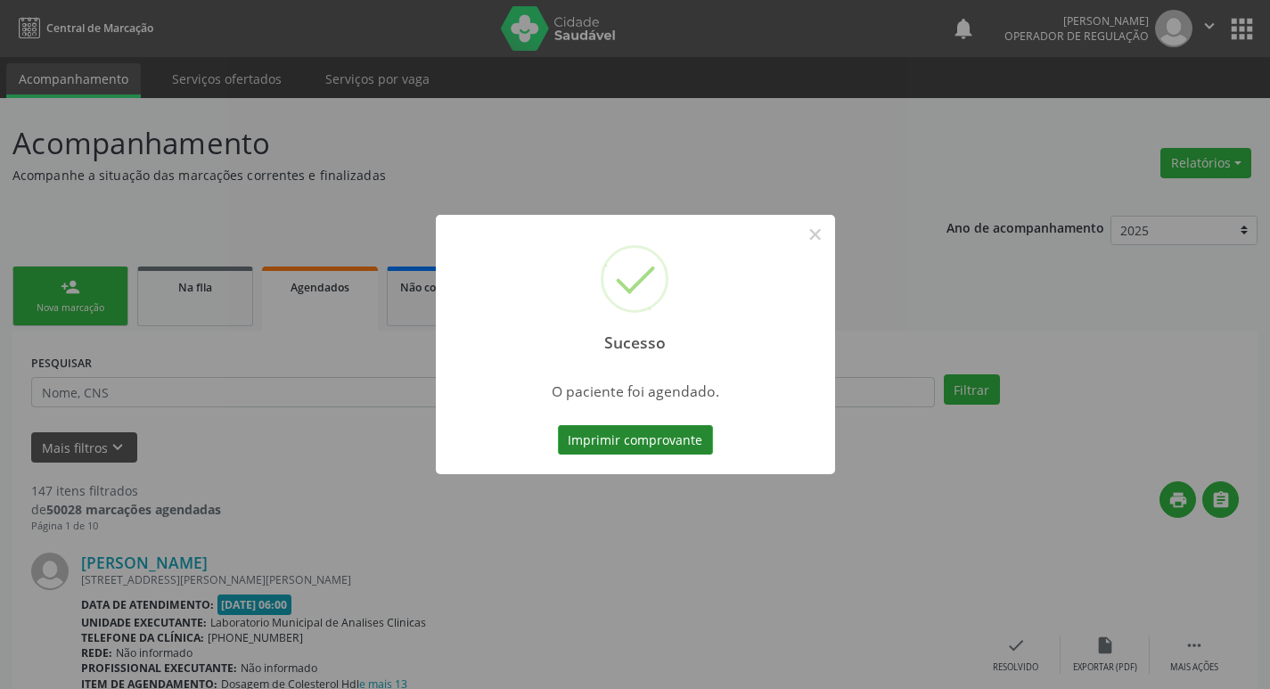
click at [675, 437] on button "Imprimir comprovante" at bounding box center [635, 440] width 155 height 30
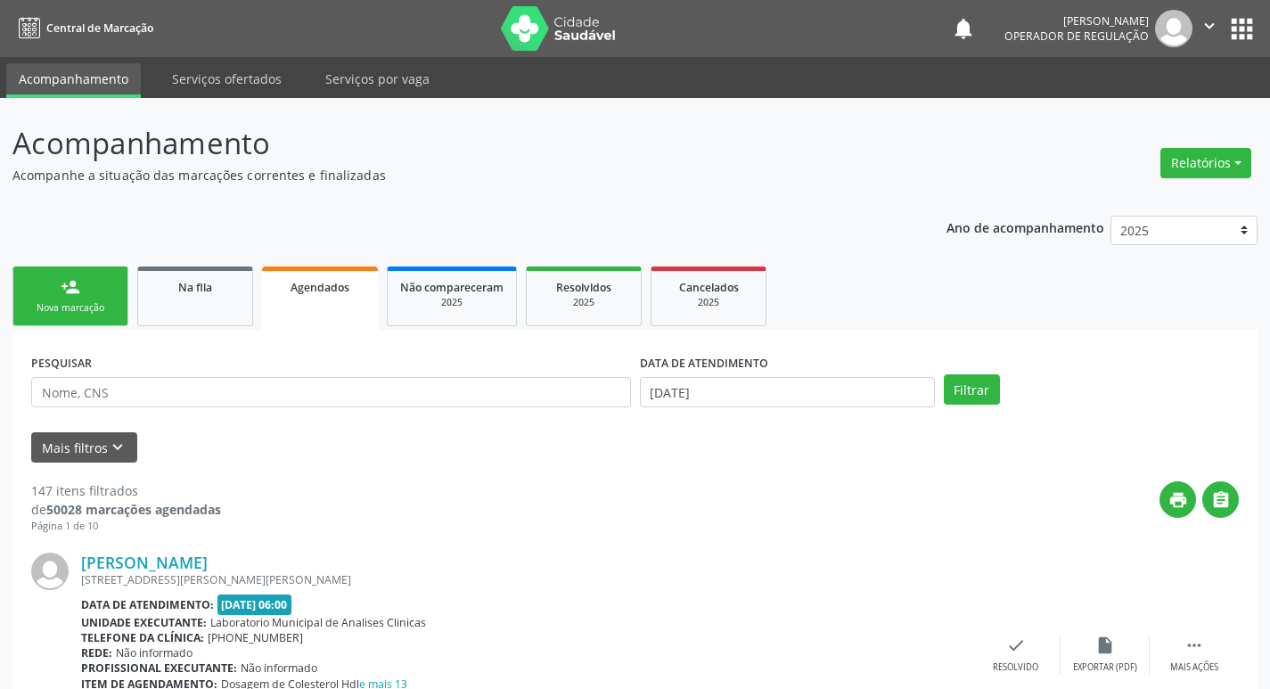
click at [70, 275] on link "person_add Nova marcação" at bounding box center [70, 297] width 116 height 60
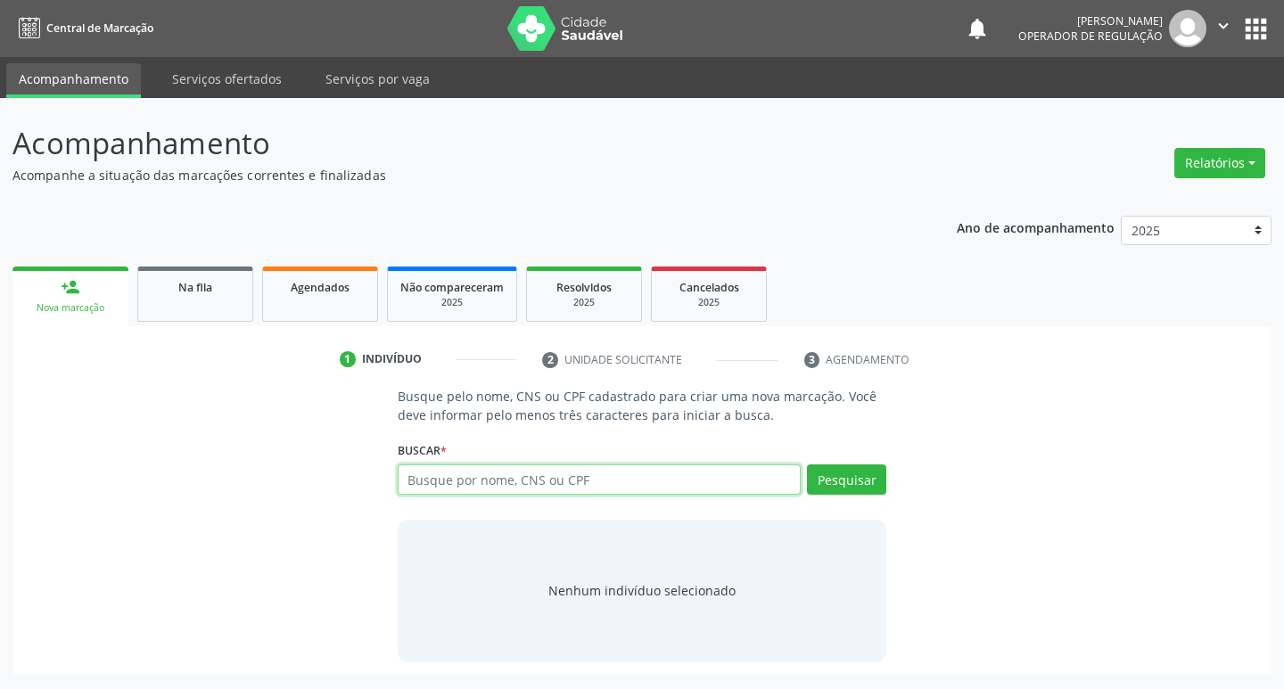
click at [435, 488] on input "text" at bounding box center [600, 479] width 404 height 30
type input "700004265904607"
click at [844, 488] on button "Pesquisar" at bounding box center [846, 479] width 79 height 30
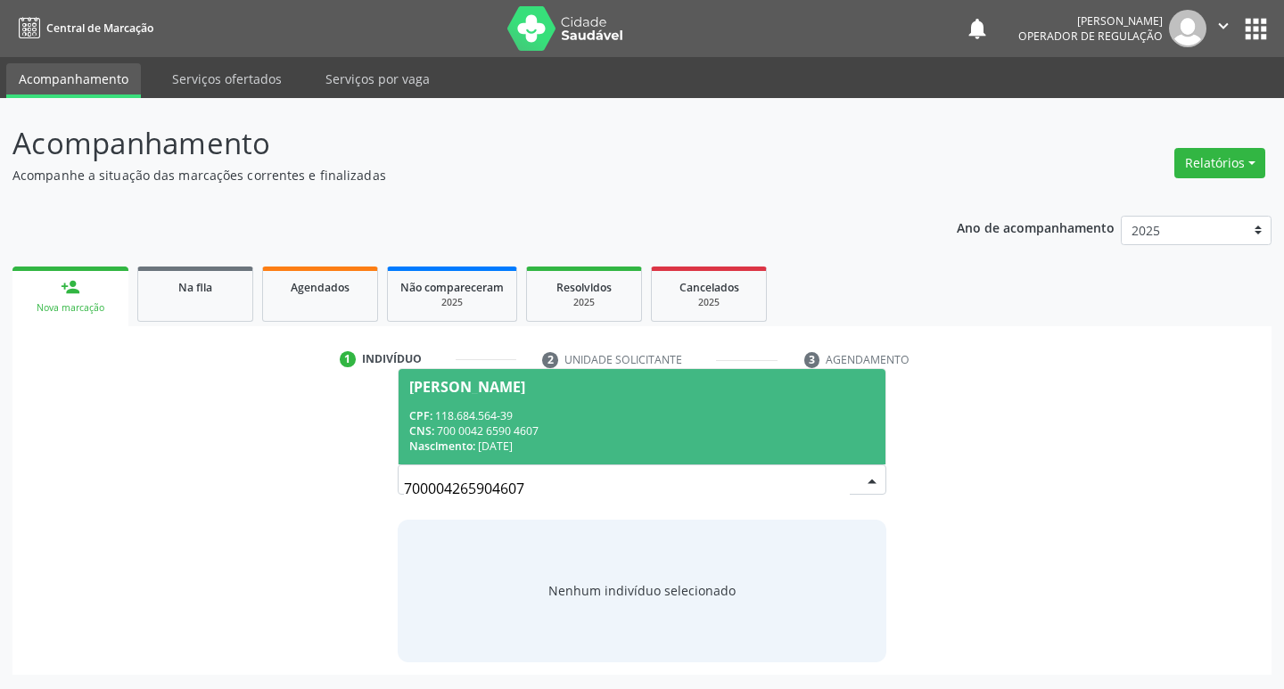
click at [516, 451] on div "Nascimento: [DATE]" at bounding box center [642, 446] width 466 height 15
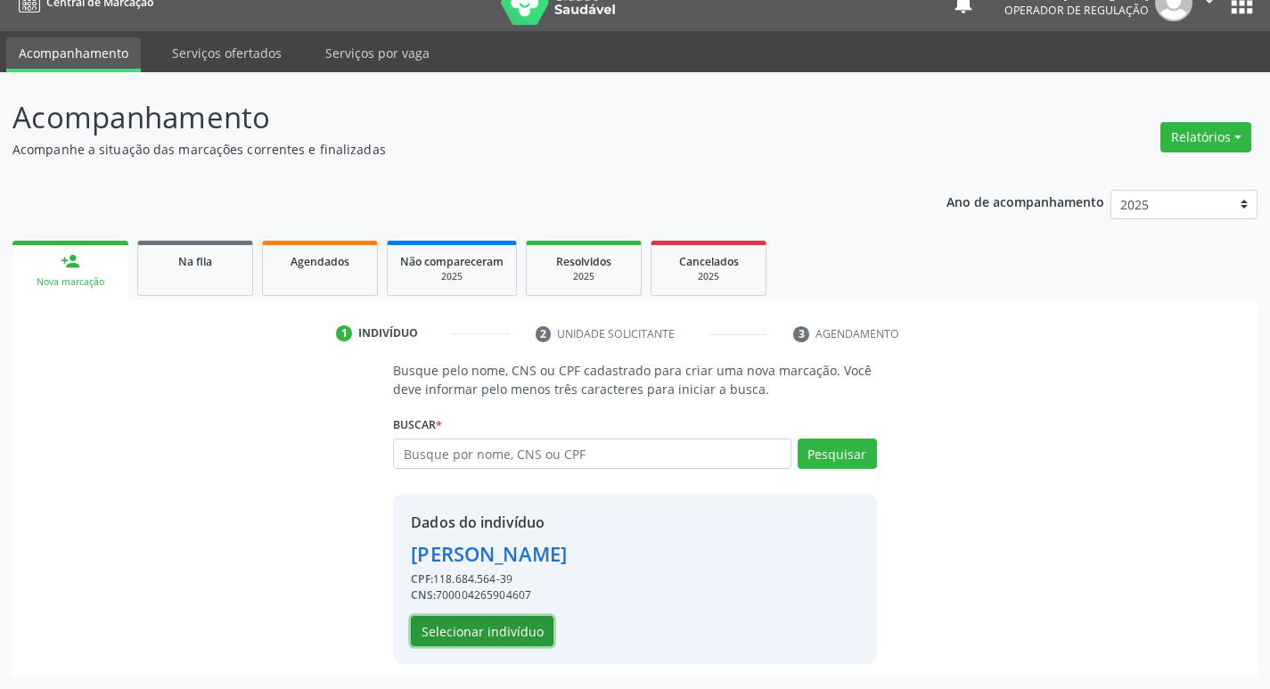
click at [515, 618] on button "Selecionar indivíduo" at bounding box center [482, 631] width 143 height 30
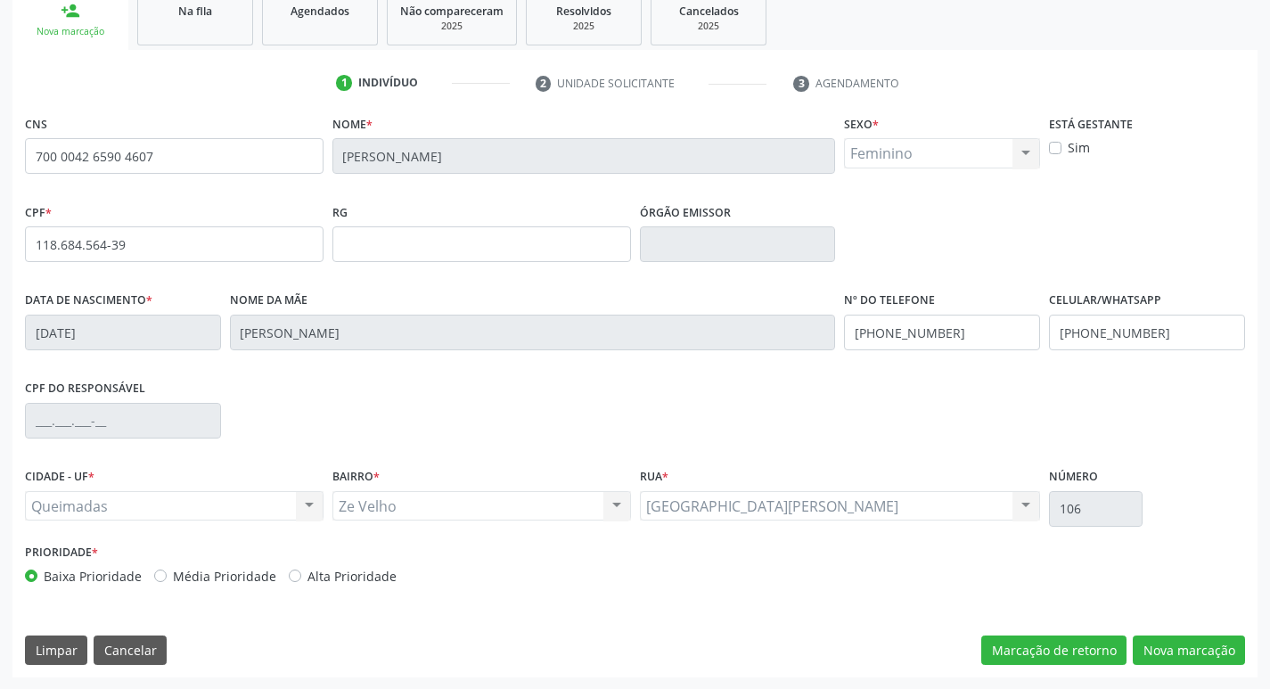
scroll to position [277, 0]
click at [1186, 649] on button "Nova marcação" at bounding box center [1189, 650] width 112 height 30
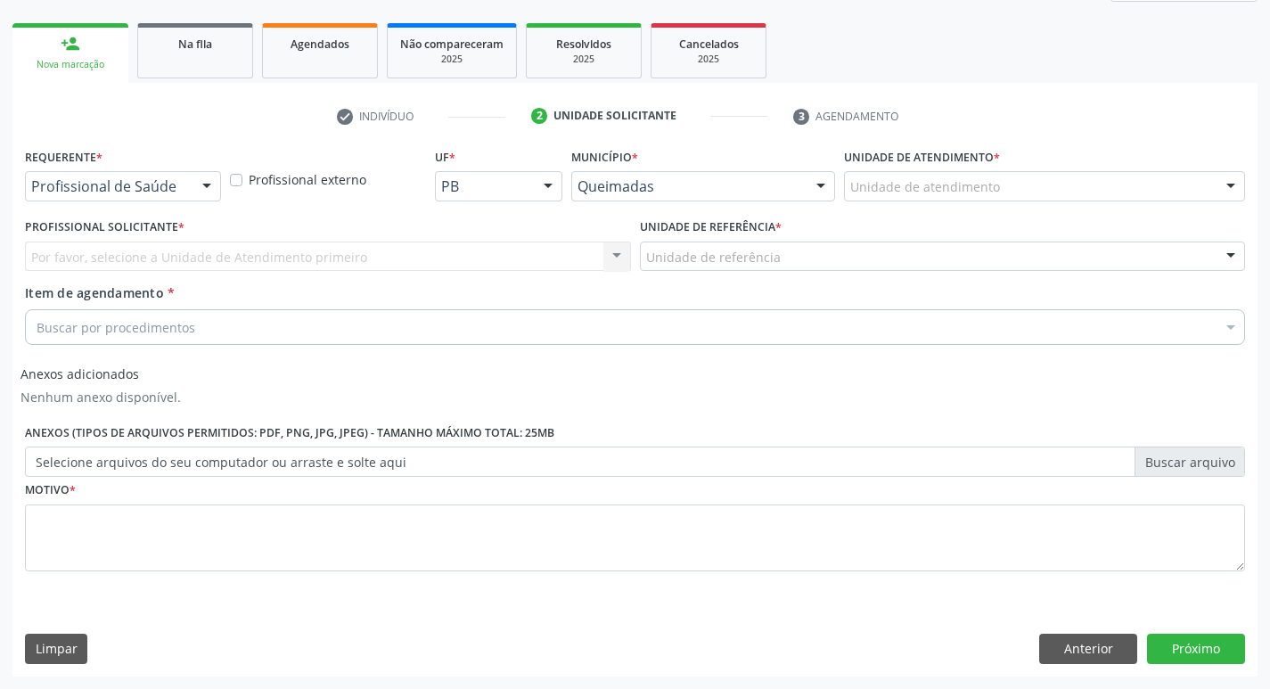
scroll to position [243, 0]
click at [30, 188] on div "Profissional de Saúde" at bounding box center [123, 186] width 196 height 30
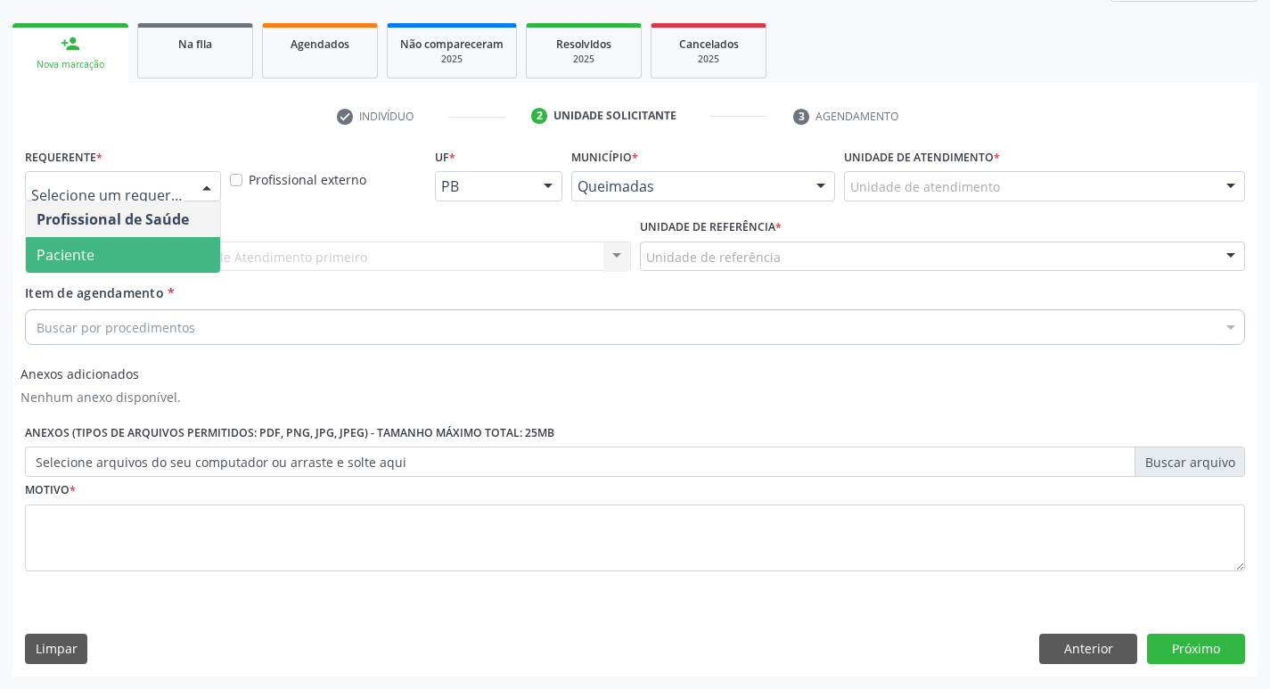
click at [102, 257] on span "Paciente" at bounding box center [123, 255] width 194 height 36
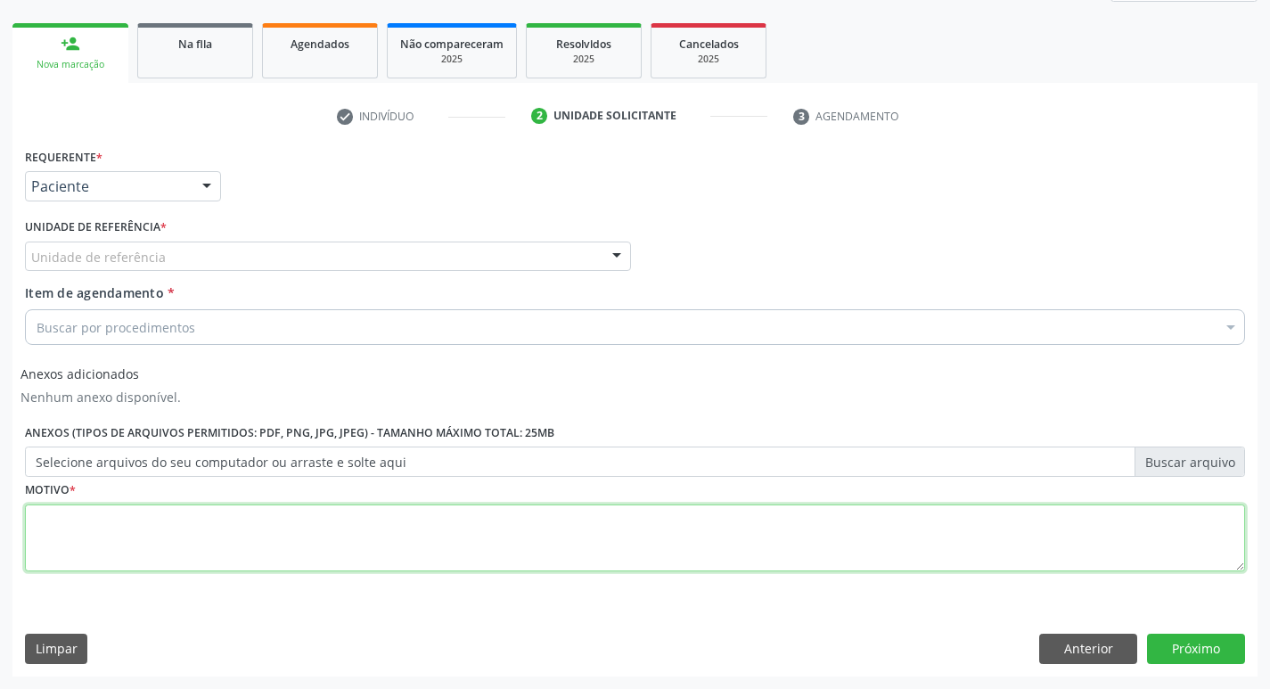
click at [70, 541] on textarea at bounding box center [635, 539] width 1220 height 68
type textarea "AVALIACAO"
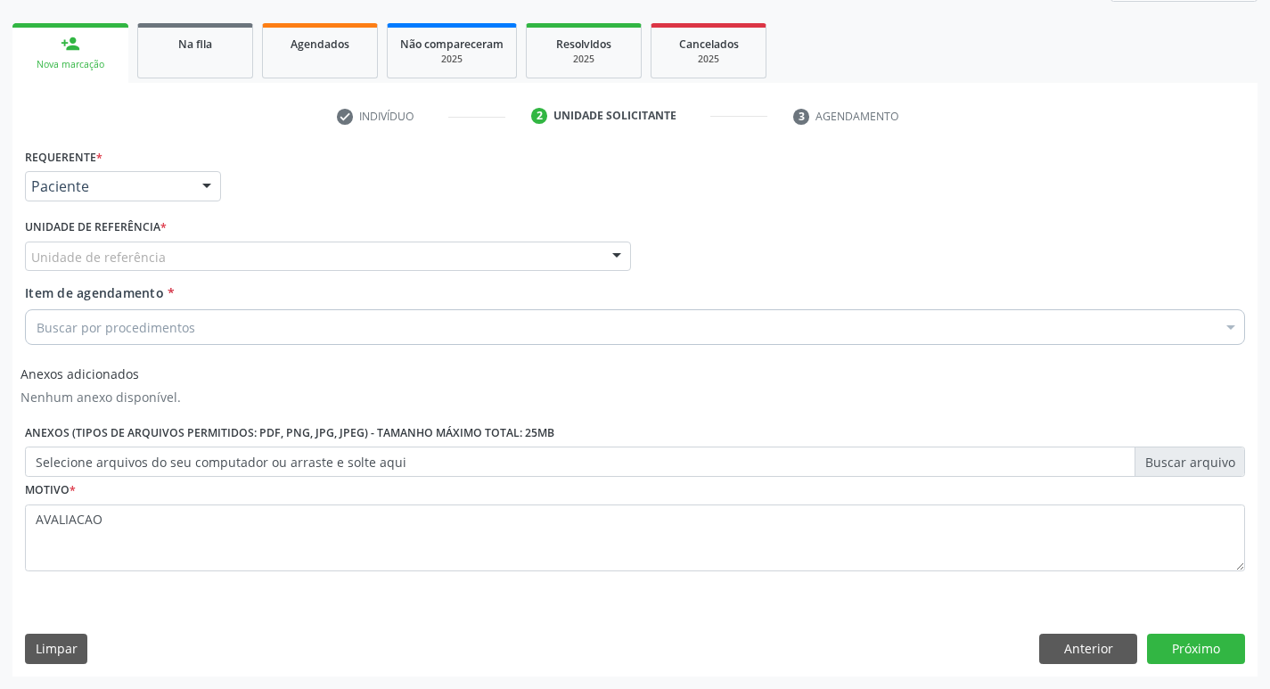
click at [75, 349] on div "Item de agendamento * Buscar por procedimentos Selecionar todos 0604320140 - Ab…" at bounding box center [635, 317] width 1229 height 69
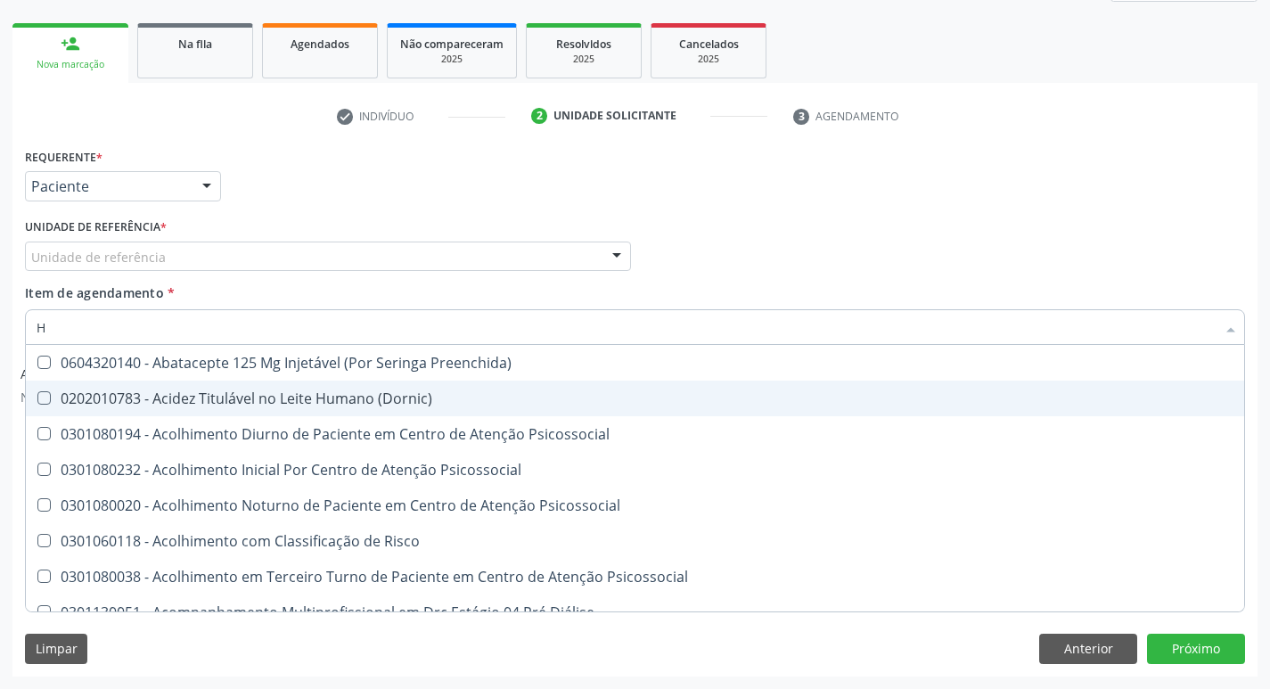
type input "HEMOGR"
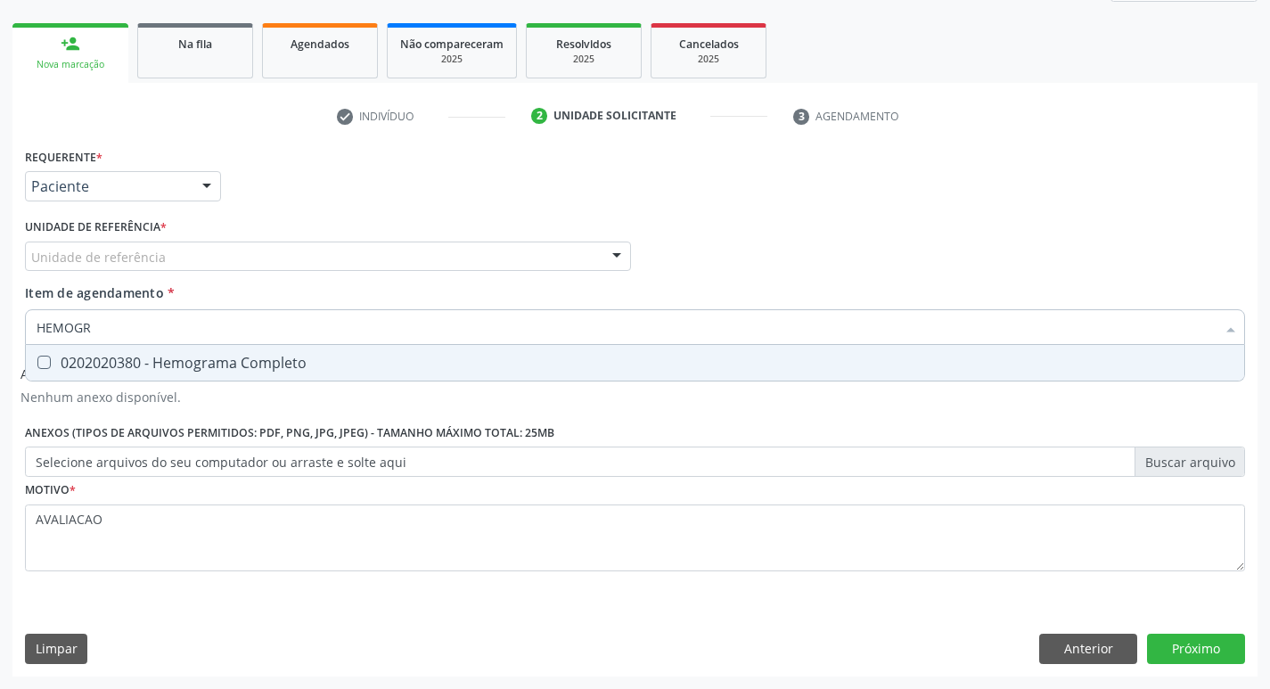
click at [171, 365] on div "0202020380 - Hemograma Completo" at bounding box center [635, 363] width 1197 height 14
checkbox Completo "true"
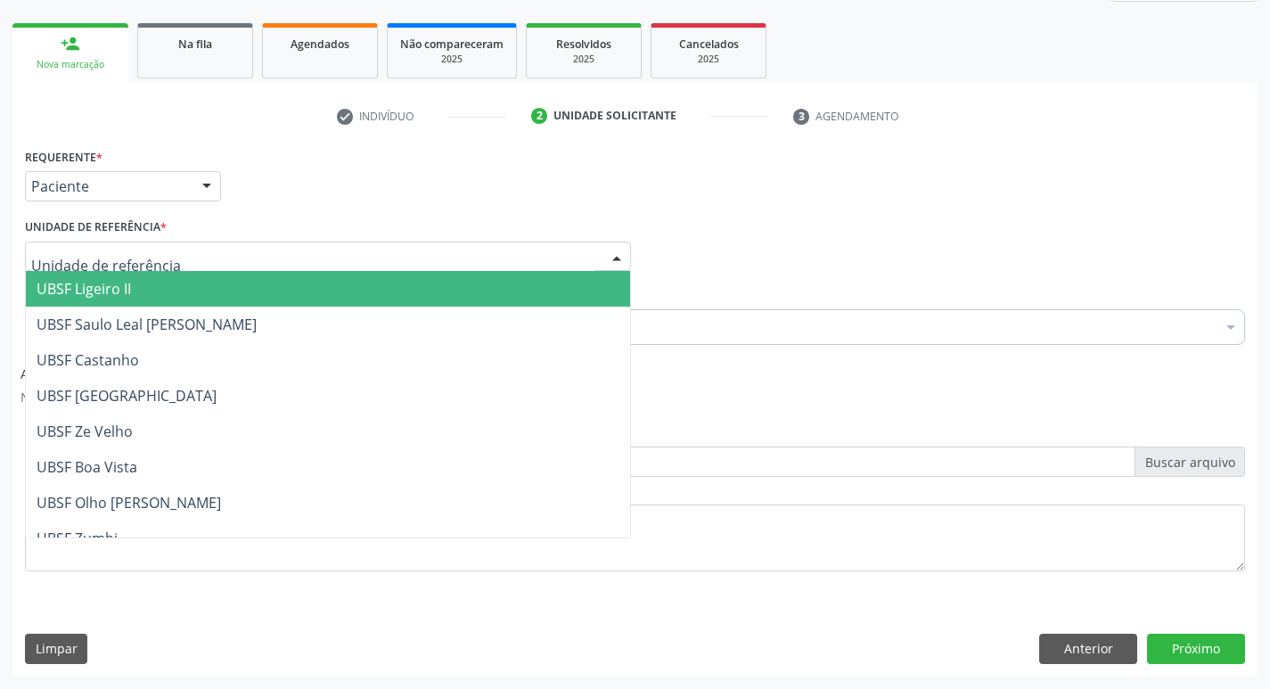
type input "Z"
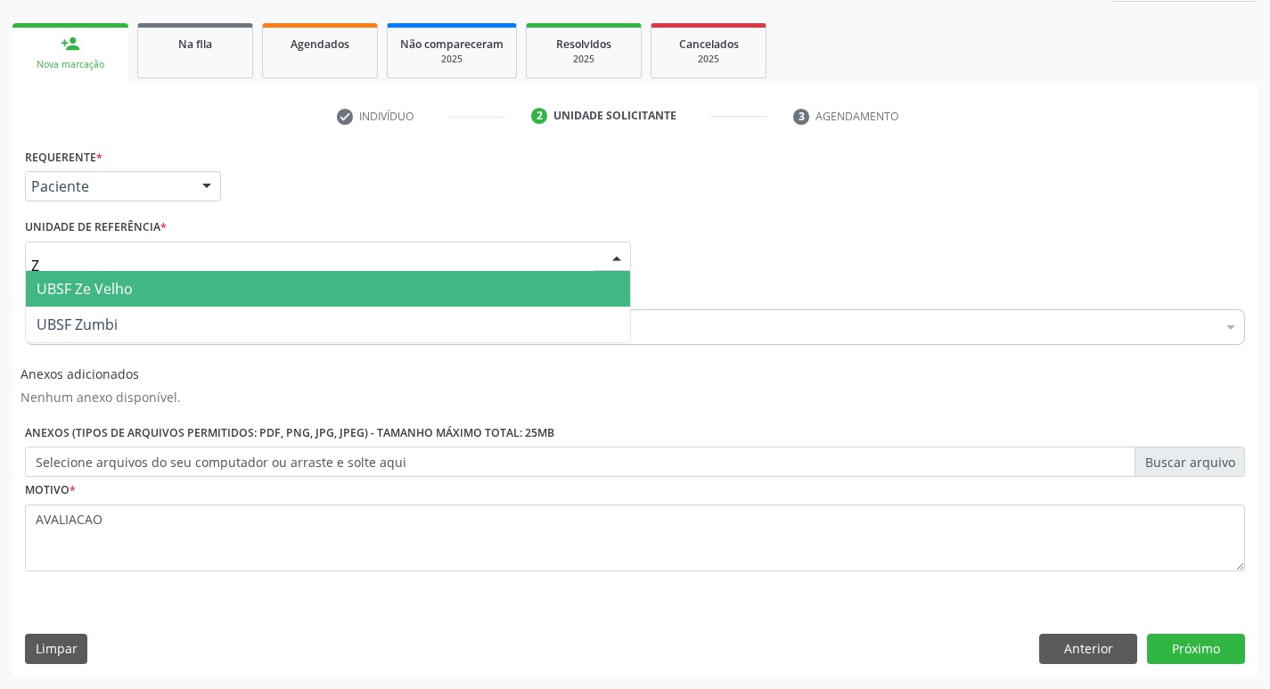
click at [134, 287] on span "UBSF Ze Velho" at bounding box center [328, 289] width 604 height 36
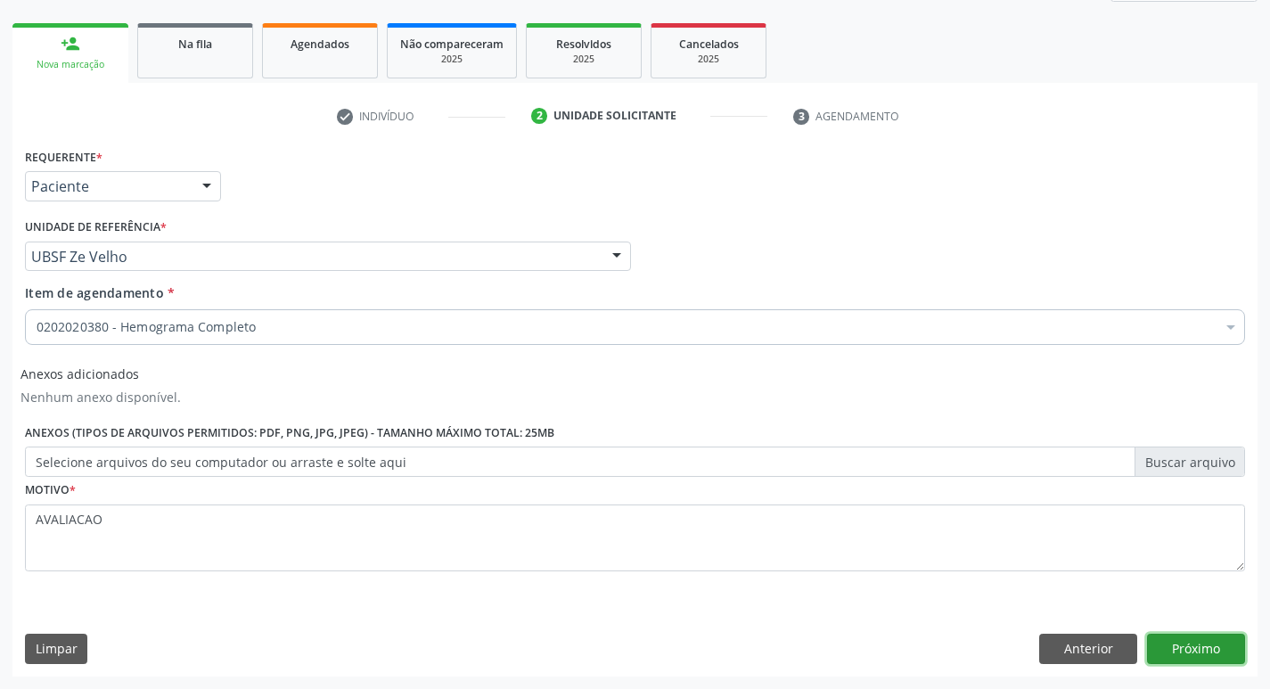
click at [1235, 654] on button "Próximo" at bounding box center [1196, 649] width 98 height 30
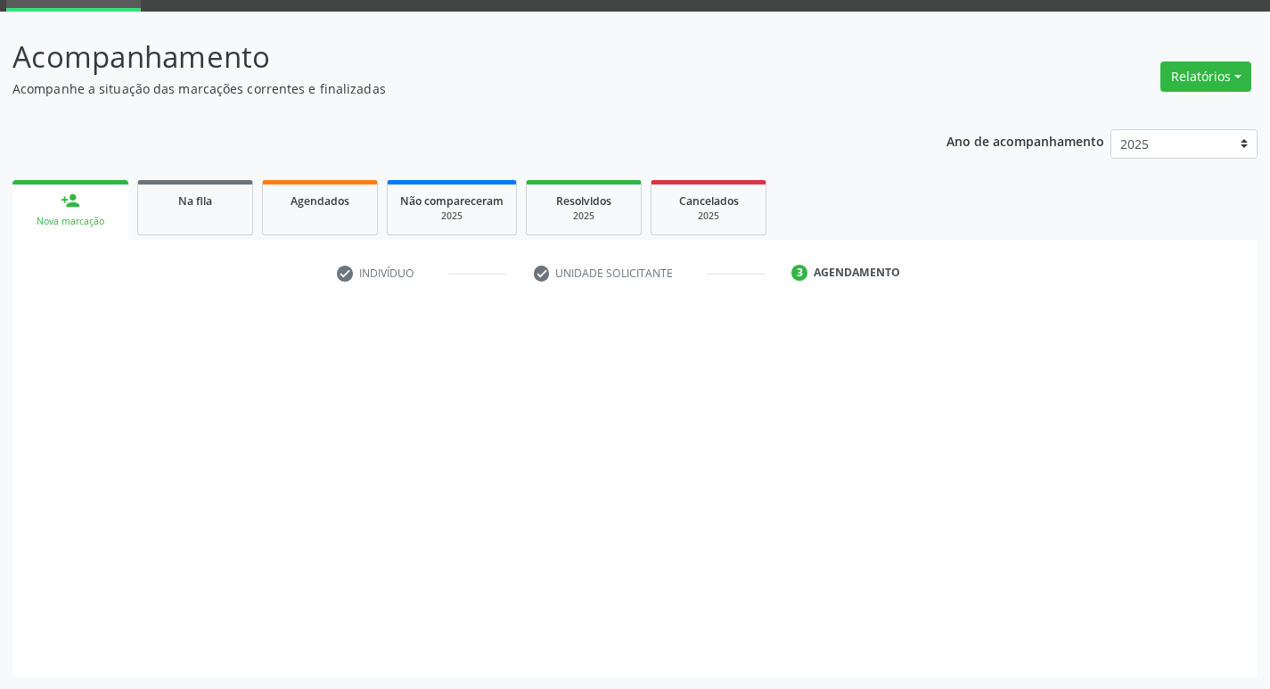
scroll to position [86, 0]
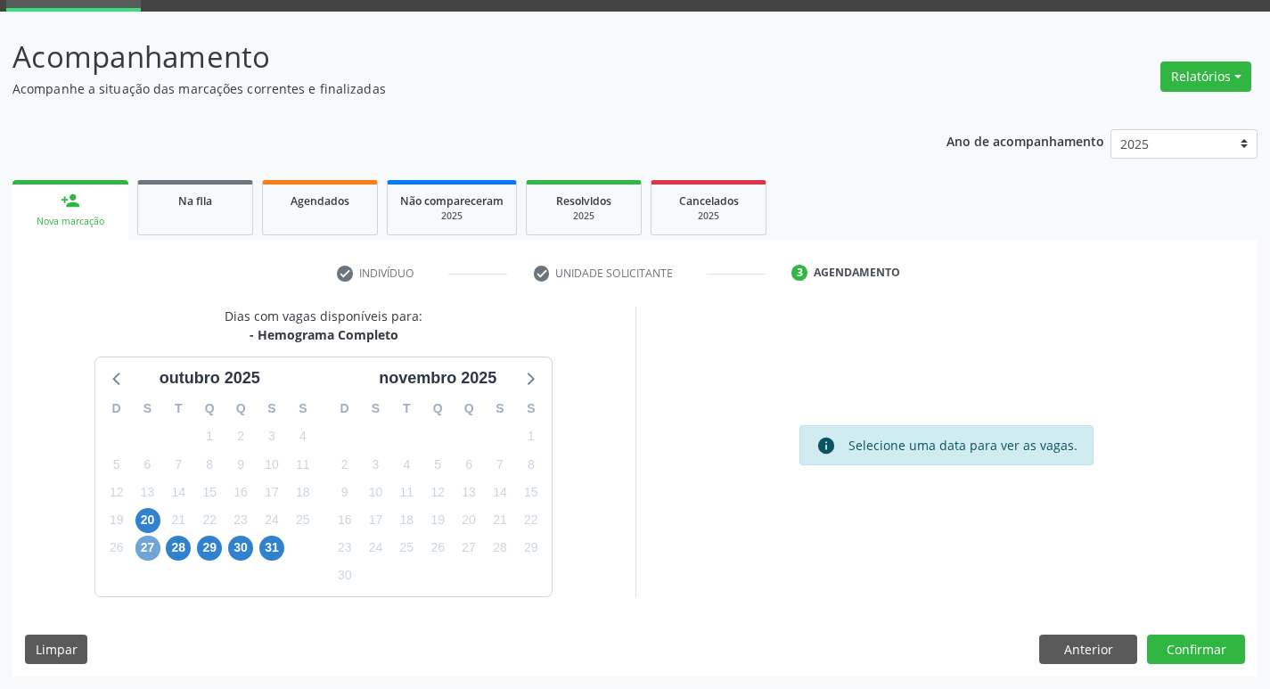
click at [141, 555] on span "27" at bounding box center [147, 548] width 25 height 25
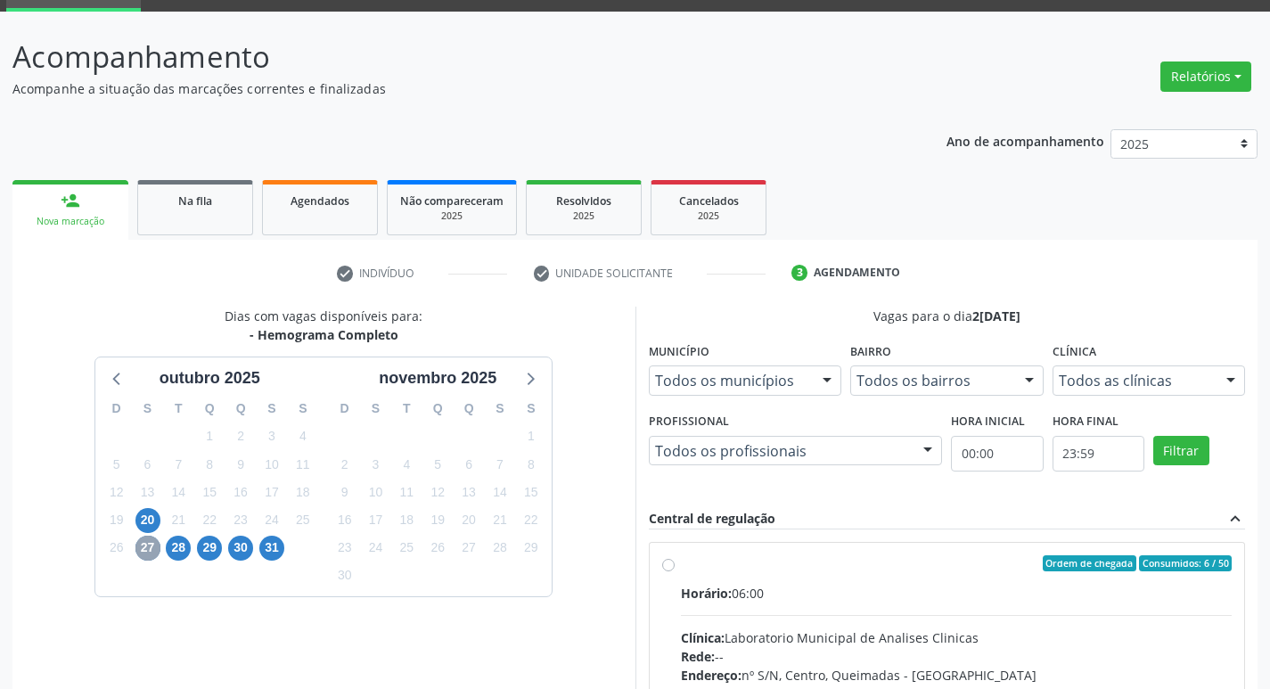
scroll to position [344, 0]
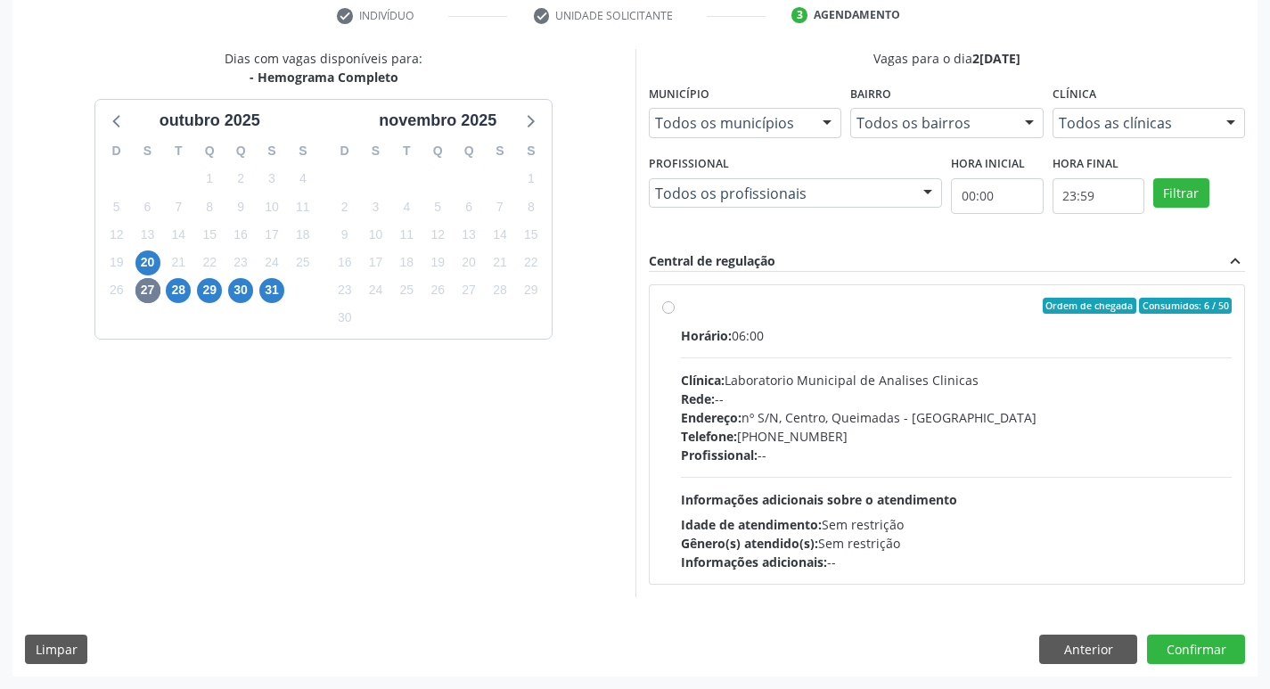
click at [836, 464] on div "Profissional: --" at bounding box center [957, 455] width 552 height 19
click at [675, 314] on input "Ordem de chegada Consumidos: 6 / 50 Horário: 06:00 Clínica: Laboratorio Municip…" at bounding box center [668, 306] width 12 height 16
radio input "true"
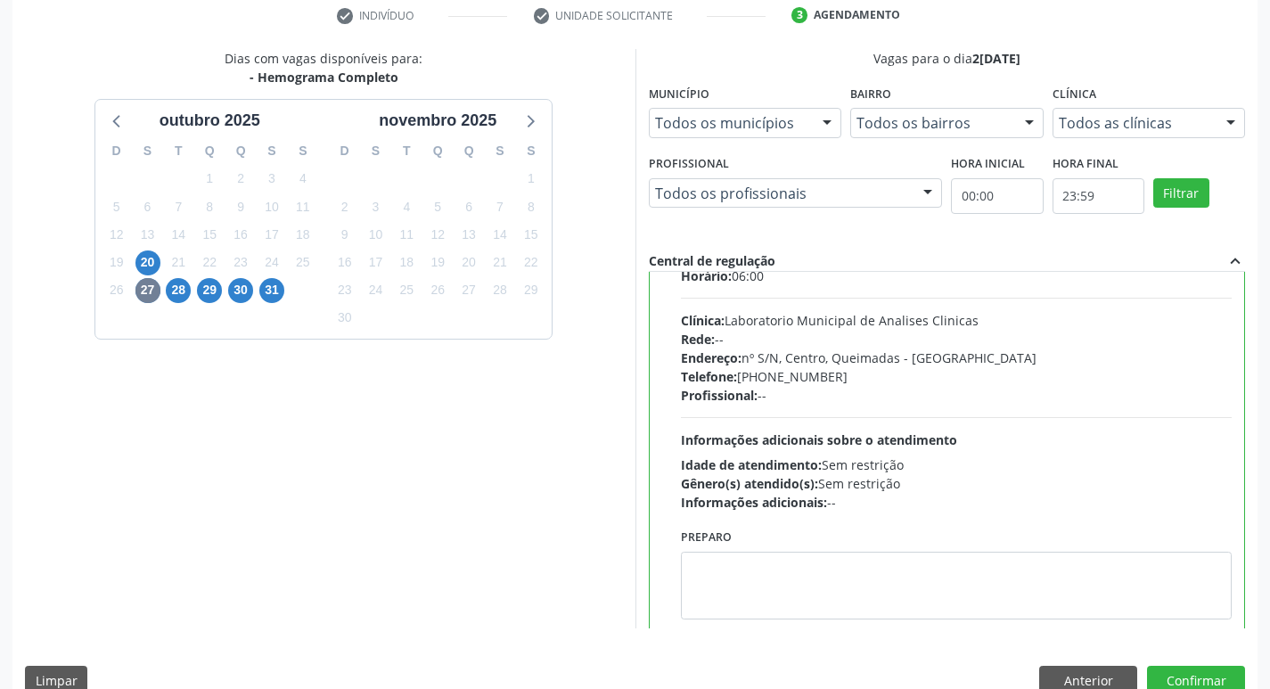
scroll to position [88, 0]
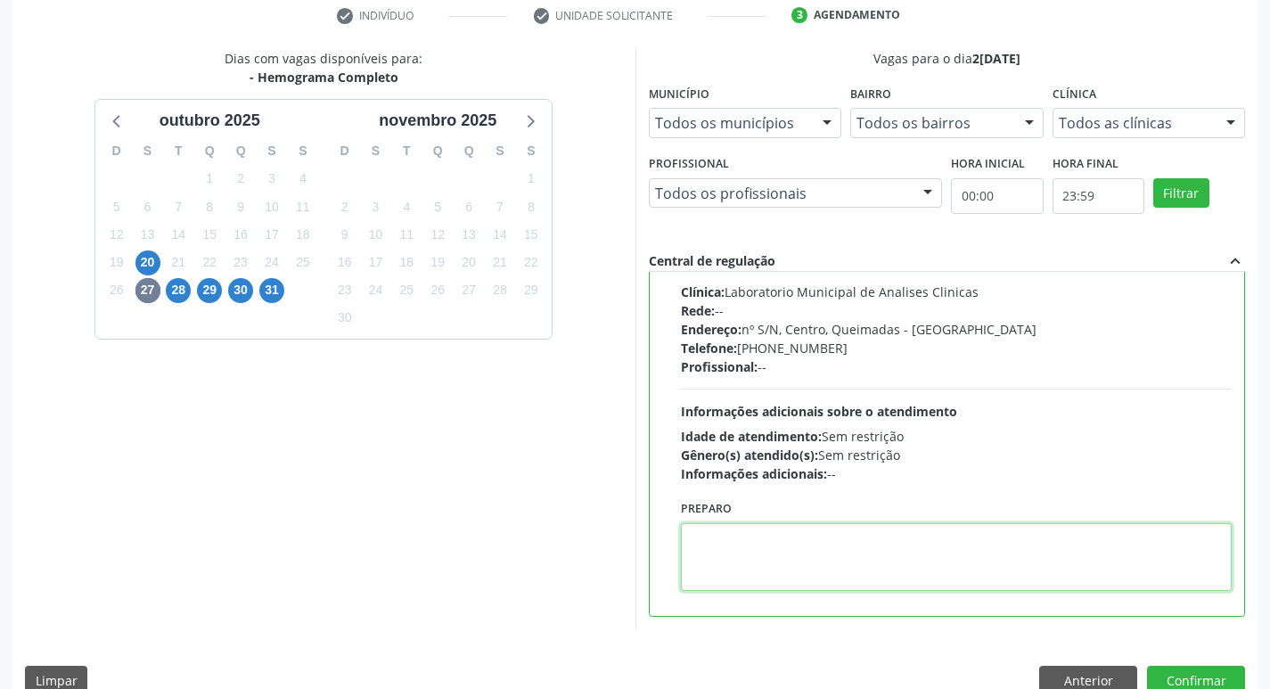
click at [793, 568] on textarea at bounding box center [957, 557] width 552 height 68
paste textarea "IR EM [GEOGRAPHIC_DATA]"
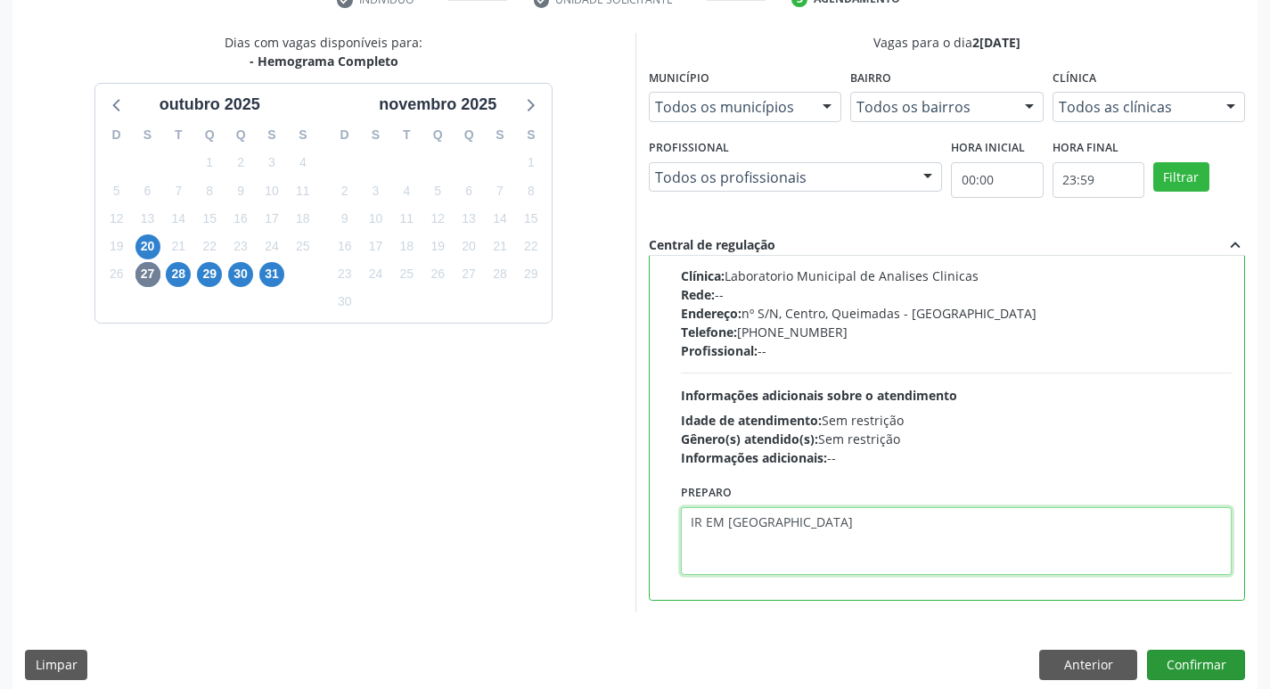
scroll to position [376, 0]
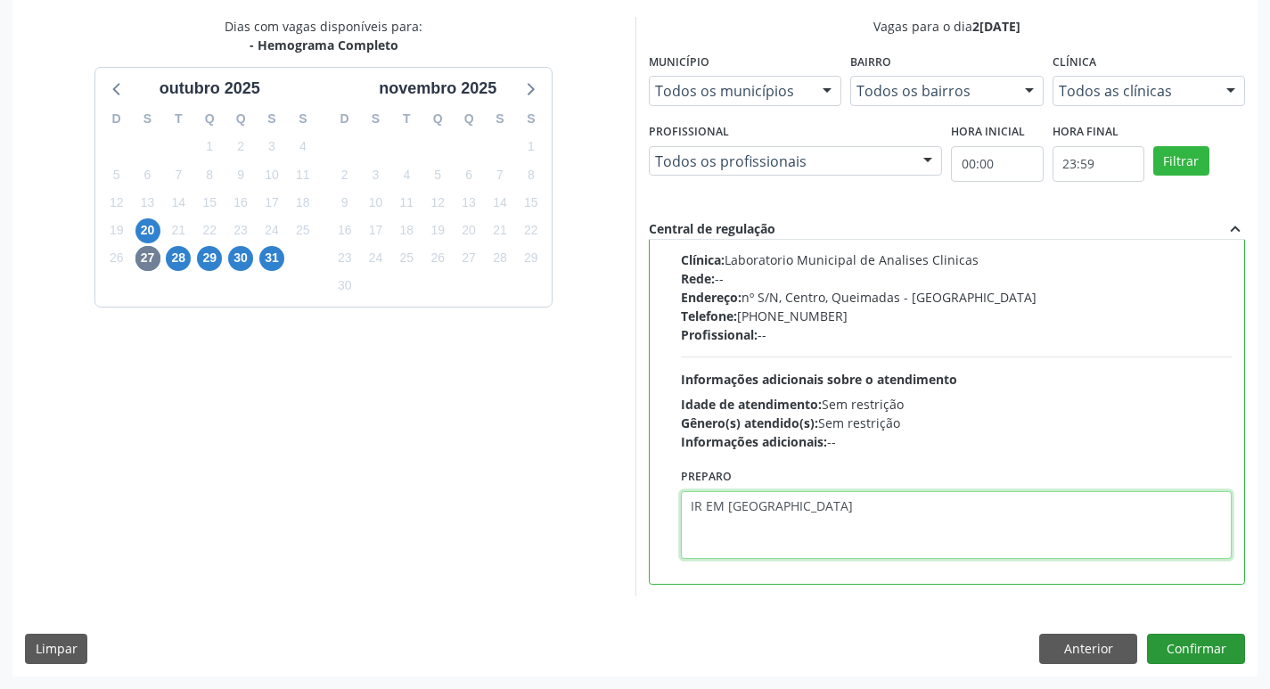
type textarea "IR EM [GEOGRAPHIC_DATA]"
click at [1200, 653] on button "Confirmar" at bounding box center [1196, 649] width 98 height 30
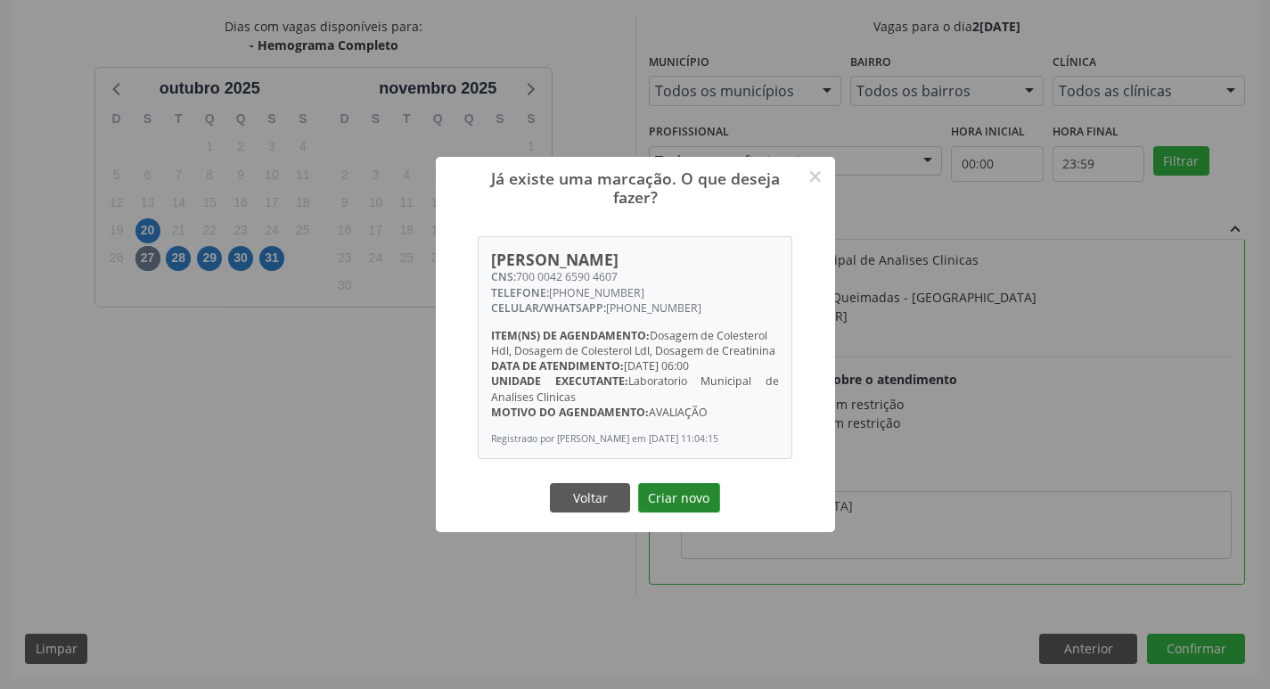
click at [663, 513] on button "Criar novo" at bounding box center [679, 498] width 82 height 30
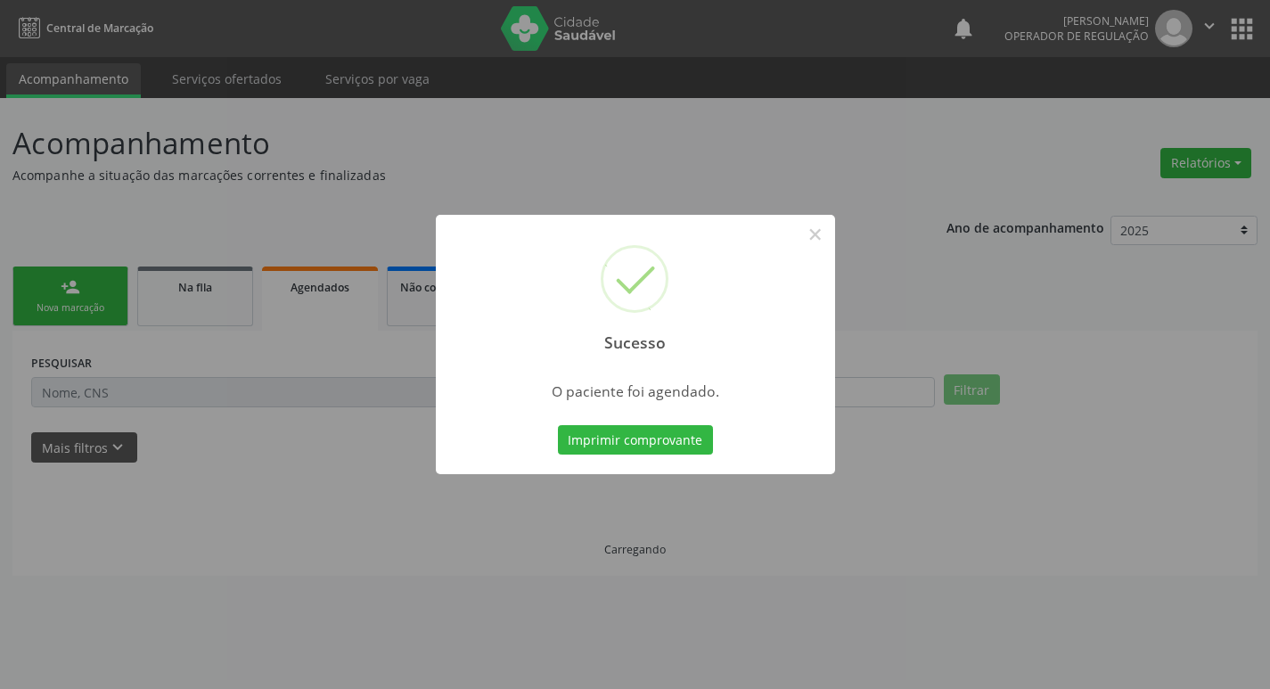
scroll to position [0, 0]
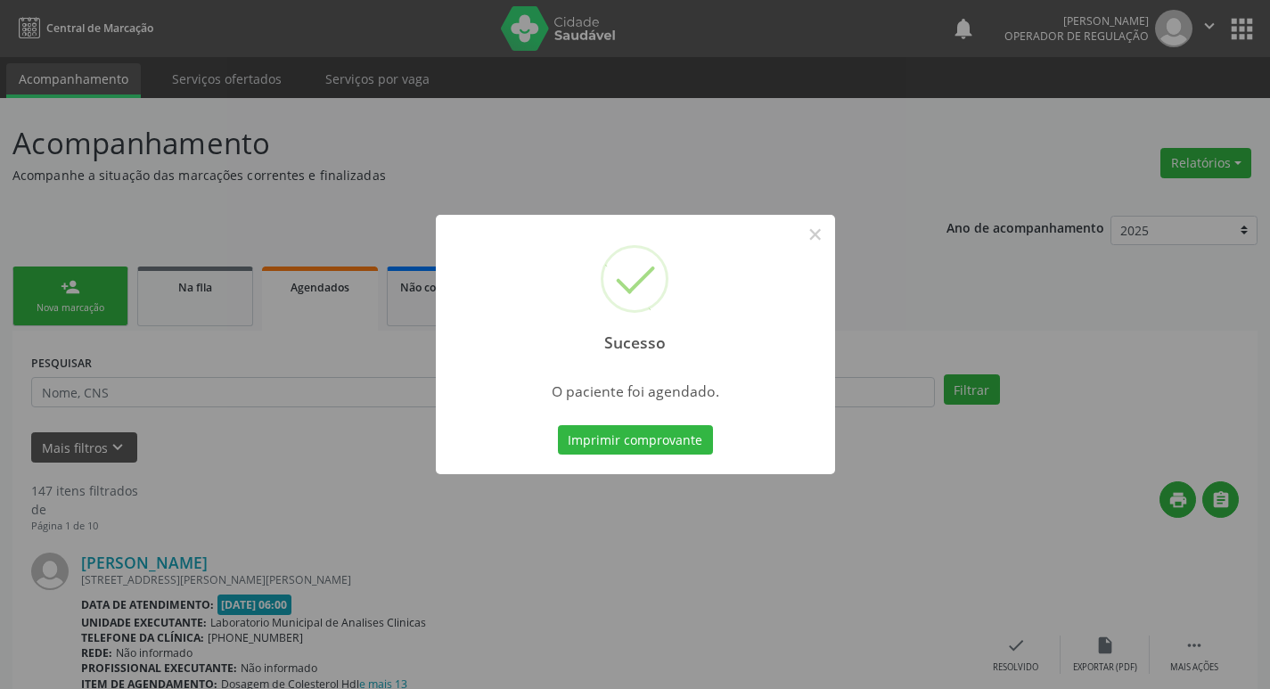
click at [613, 456] on div "Imprimir comprovante Cancel" at bounding box center [635, 440] width 163 height 37
click at [590, 446] on button "Imprimir comprovante" at bounding box center [635, 440] width 155 height 30
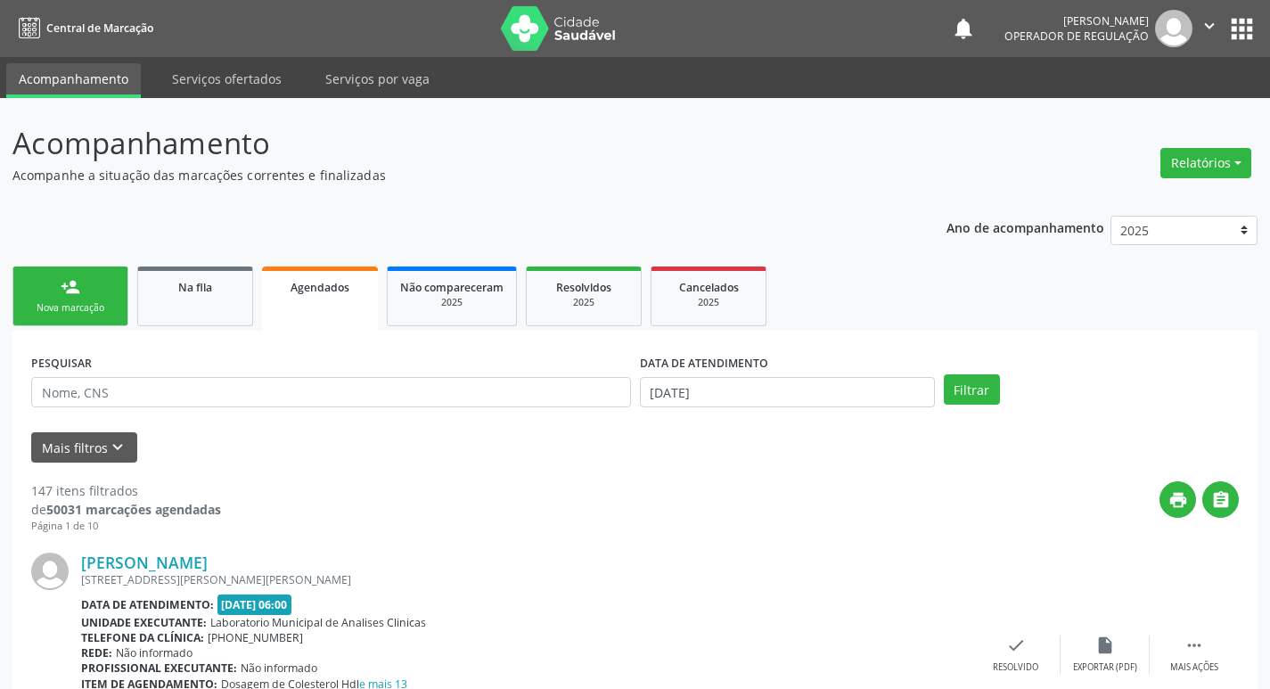
click at [70, 302] on div "Nova marcação" at bounding box center [70, 307] width 89 height 13
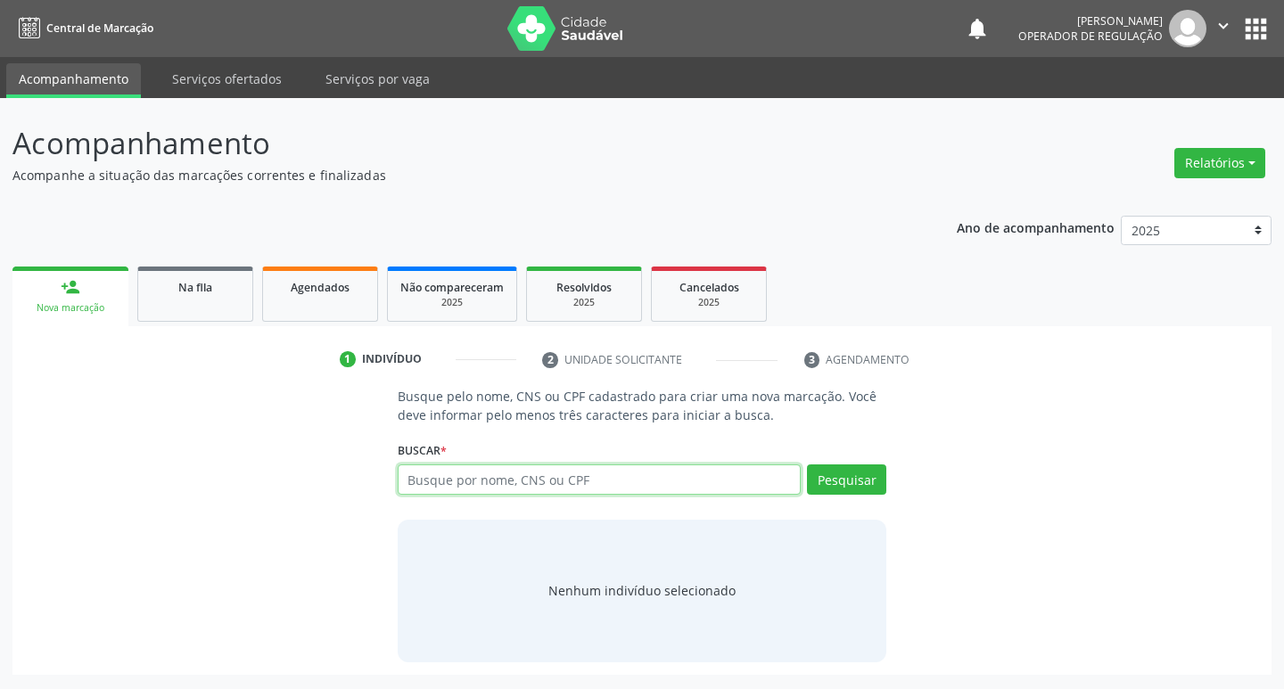
click at [566, 480] on input "text" at bounding box center [600, 479] width 404 height 30
click at [554, 480] on input "text" at bounding box center [600, 479] width 404 height 30
click at [522, 487] on input "text" at bounding box center [600, 479] width 404 height 30
type input "704603609546222"
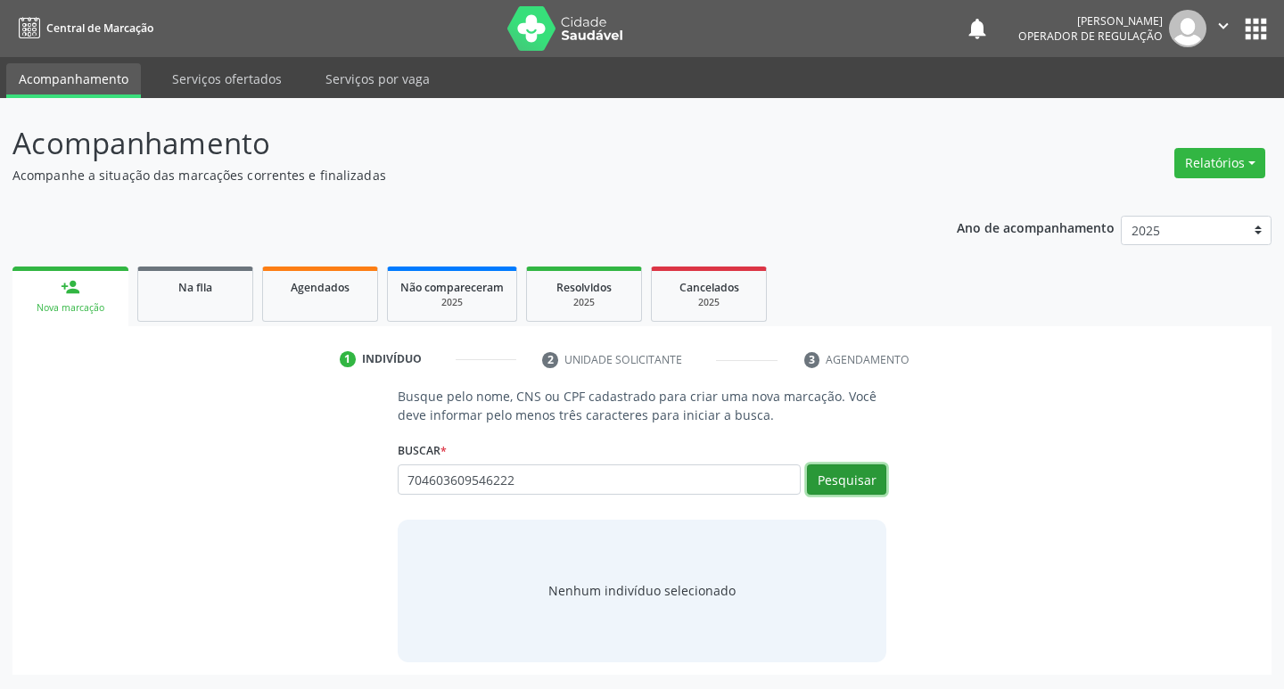
click at [841, 488] on button "Pesquisar" at bounding box center [846, 479] width 79 height 30
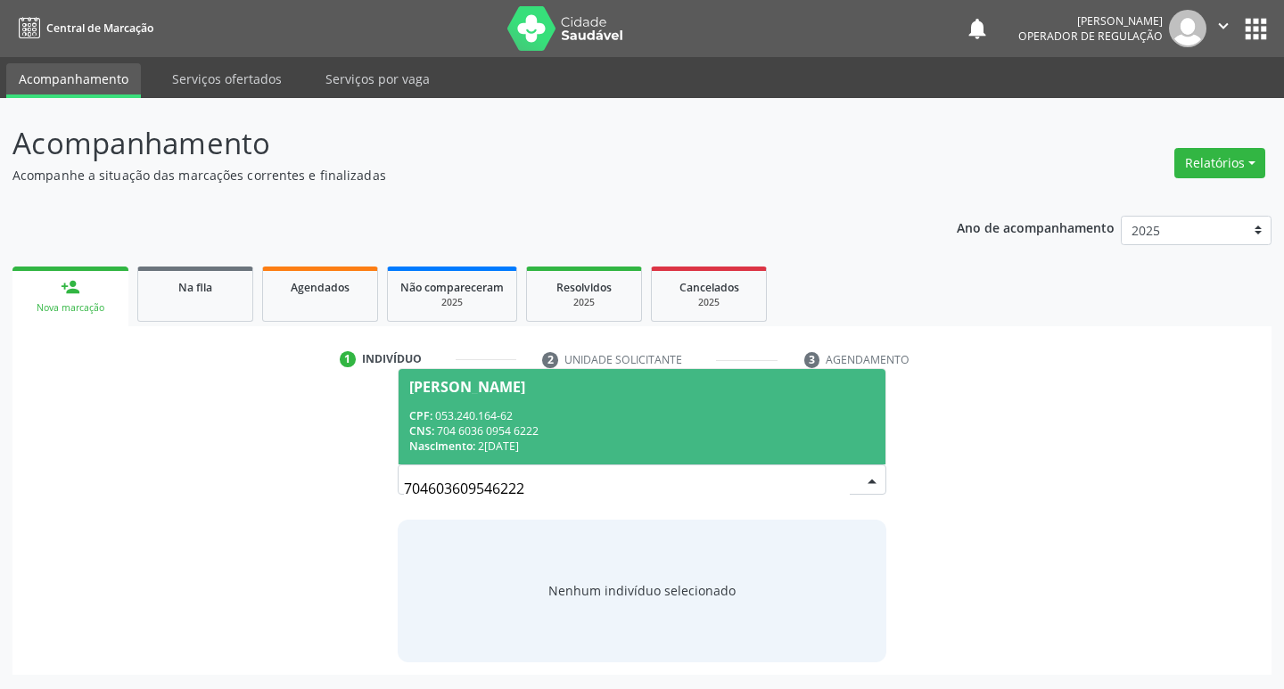
click at [516, 417] on div "CPF: 053.240.164-62" at bounding box center [642, 415] width 466 height 15
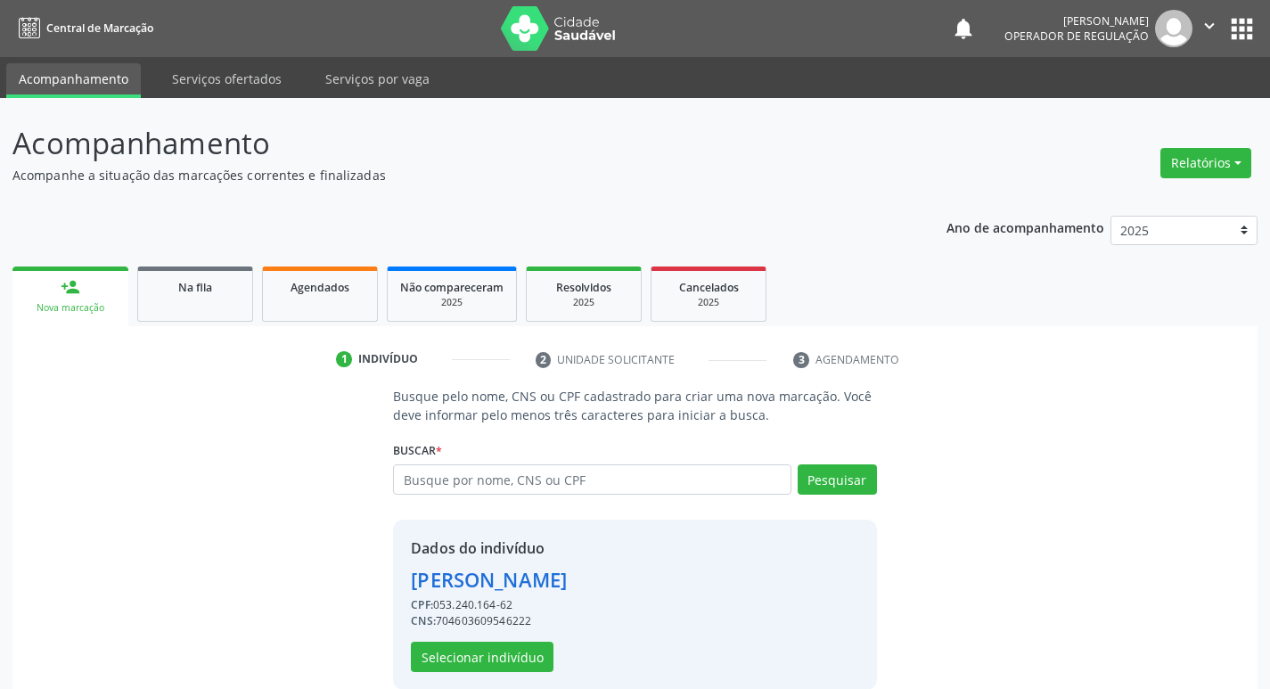
scroll to position [26, 0]
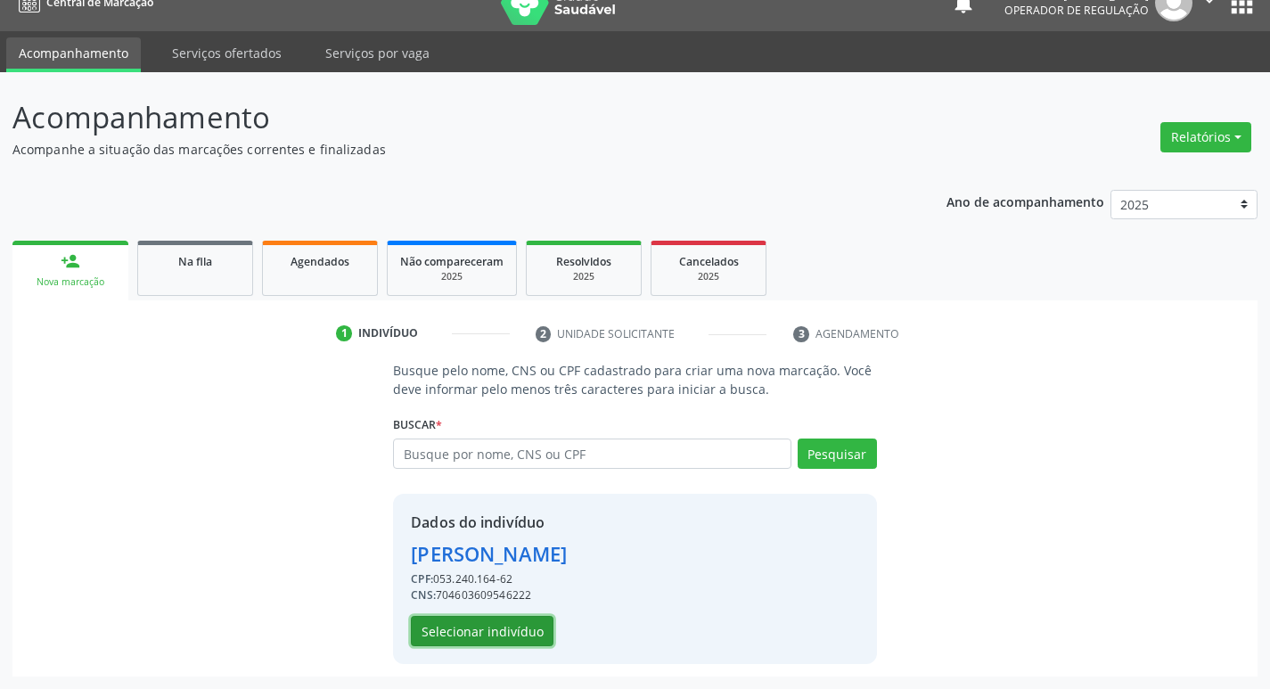
click at [511, 628] on button "Selecionar indivíduo" at bounding box center [482, 631] width 143 height 30
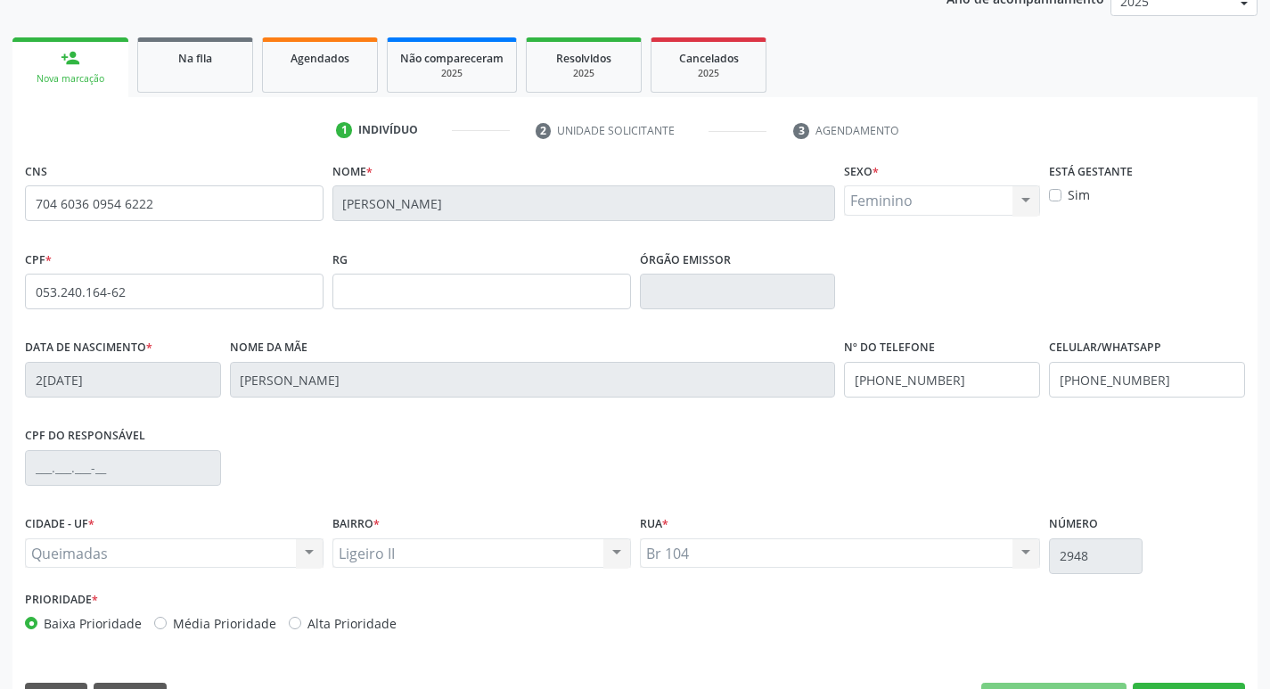
scroll to position [277, 0]
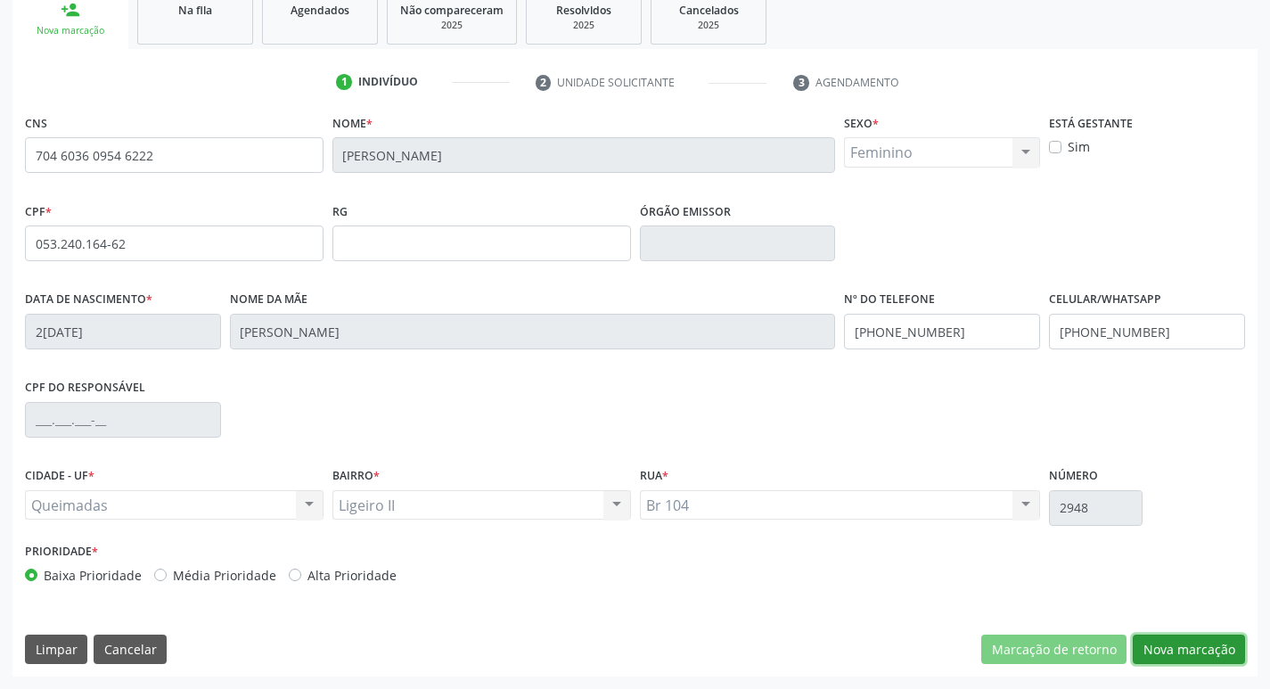
click at [1162, 649] on button "Nova marcação" at bounding box center [1189, 650] width 112 height 30
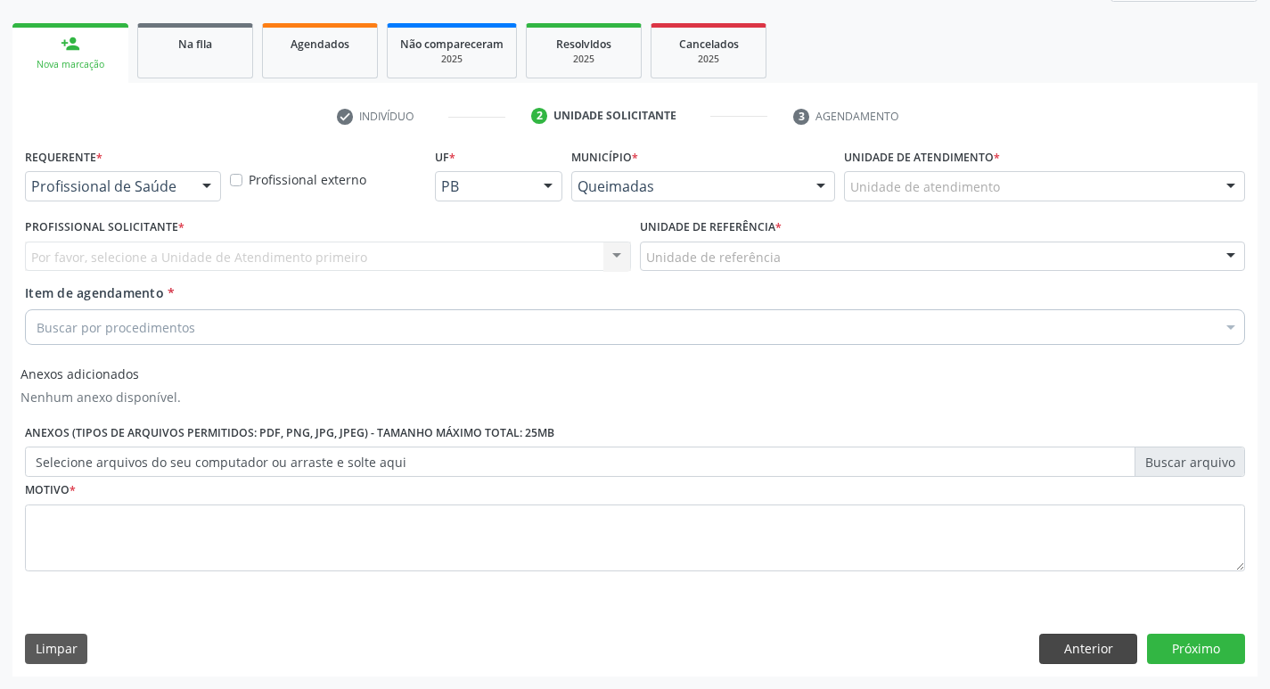
scroll to position [243, 0]
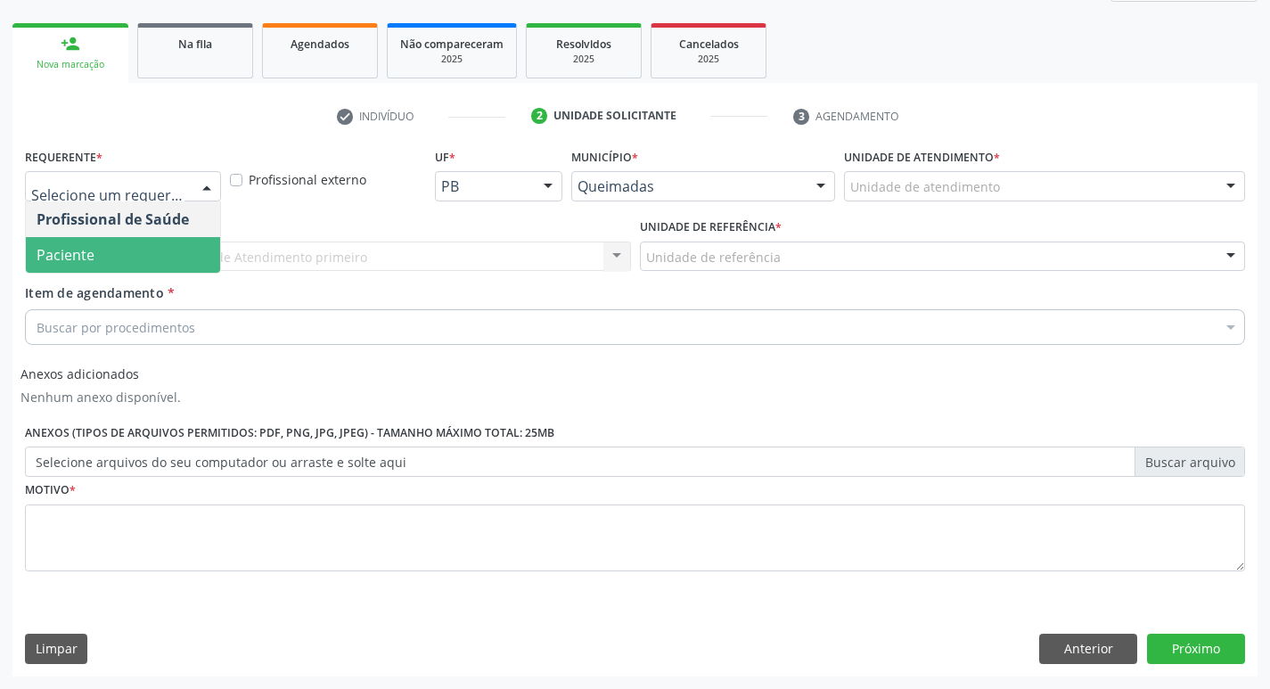
click at [72, 262] on span "Paciente" at bounding box center [66, 255] width 58 height 20
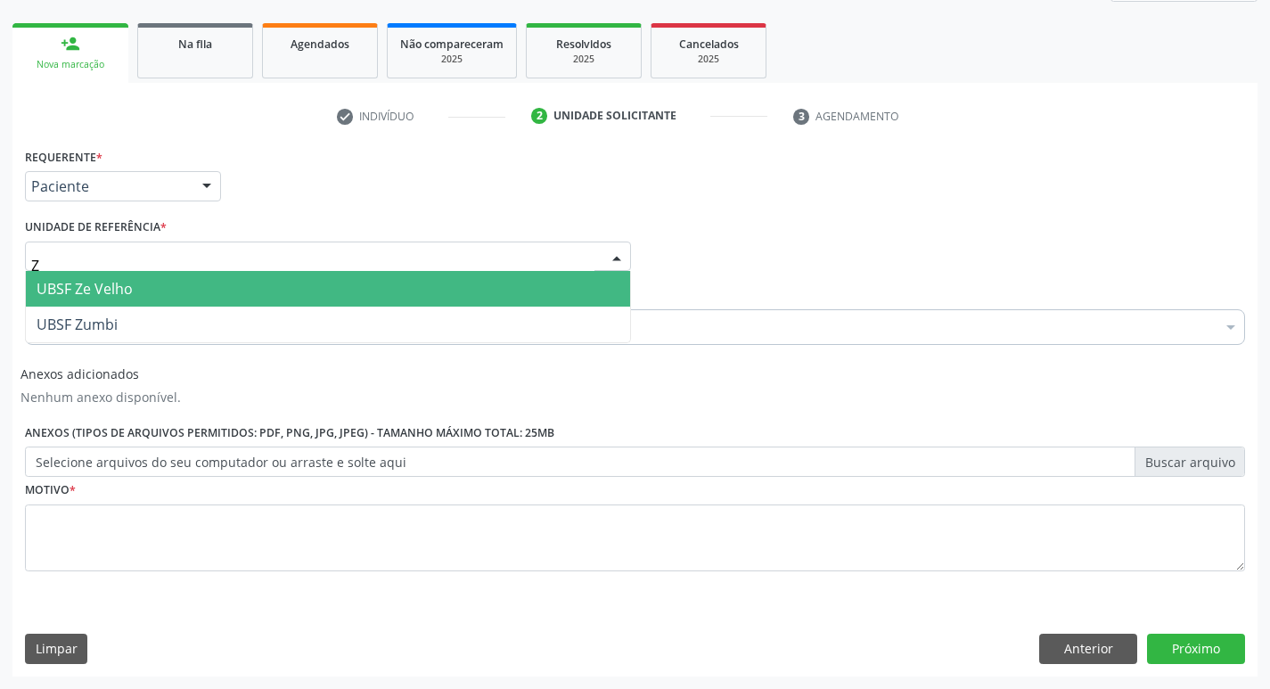
type input "ZE"
click at [148, 291] on span "UBSF Ze Velho" at bounding box center [328, 289] width 604 height 36
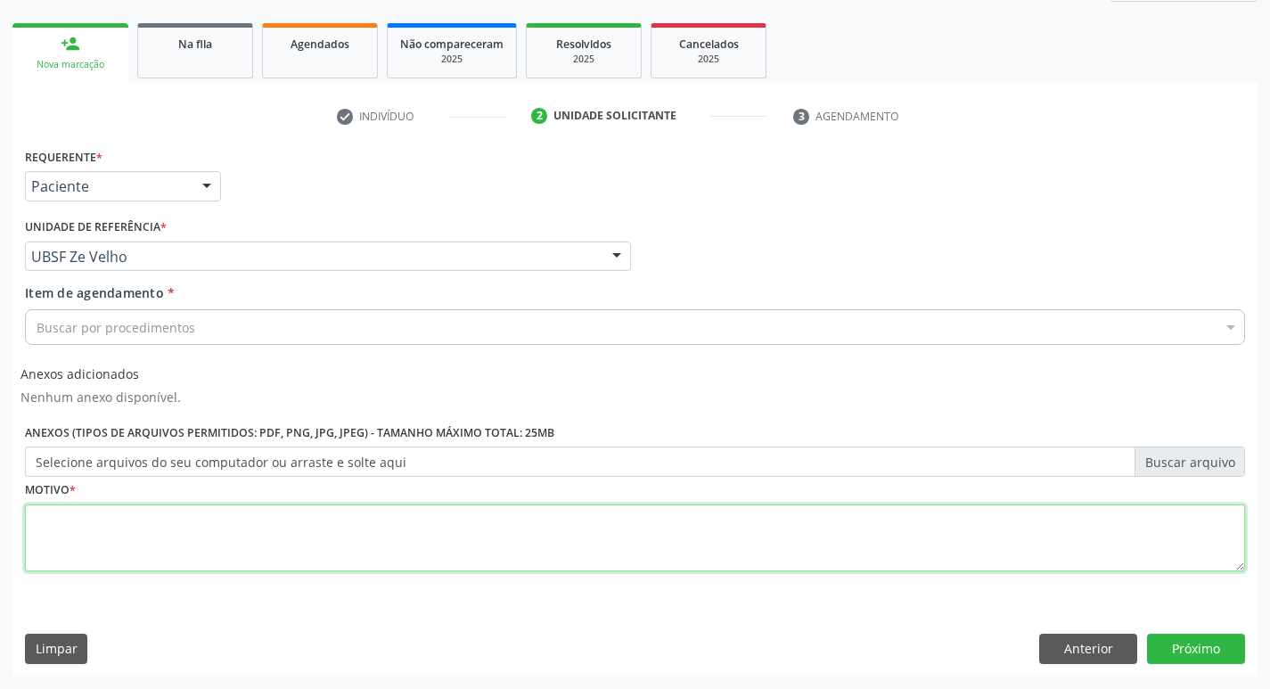
click at [84, 514] on textarea at bounding box center [635, 539] width 1220 height 68
type textarea "AVALIACAO"
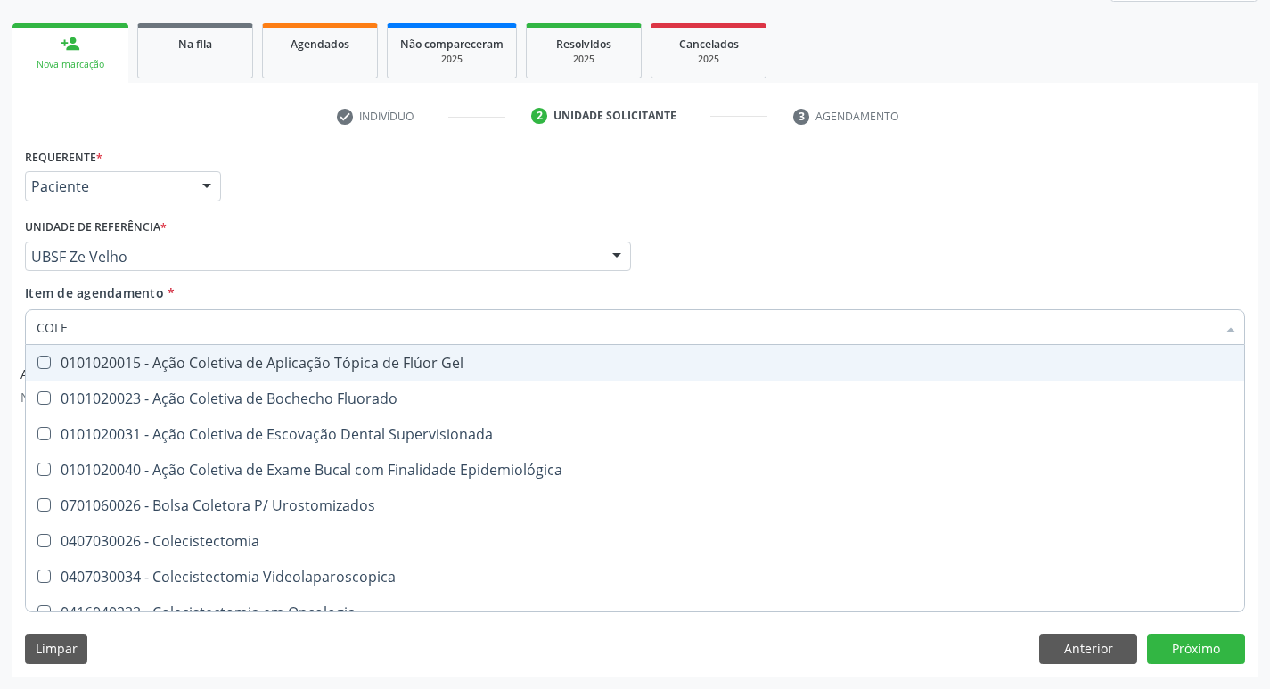
type input "COLES"
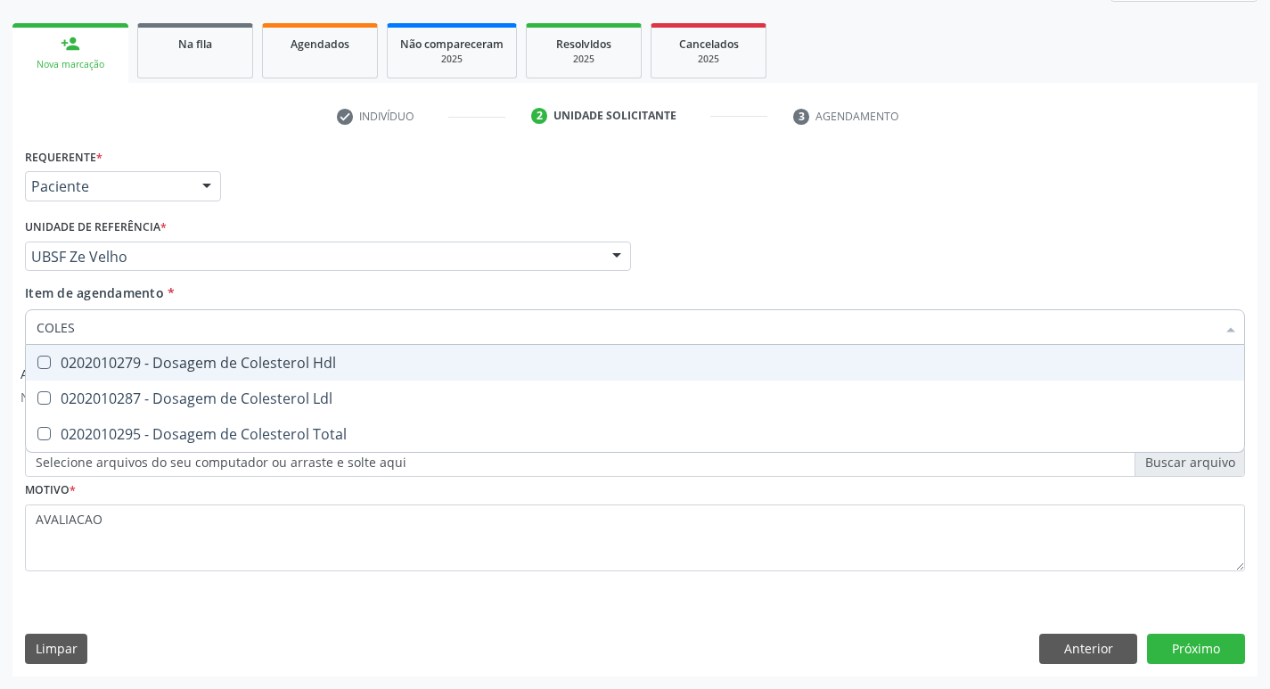
click at [117, 360] on div "0202010279 - Dosagem de Colesterol Hdl" at bounding box center [635, 363] width 1197 height 14
checkbox Hdl "true"
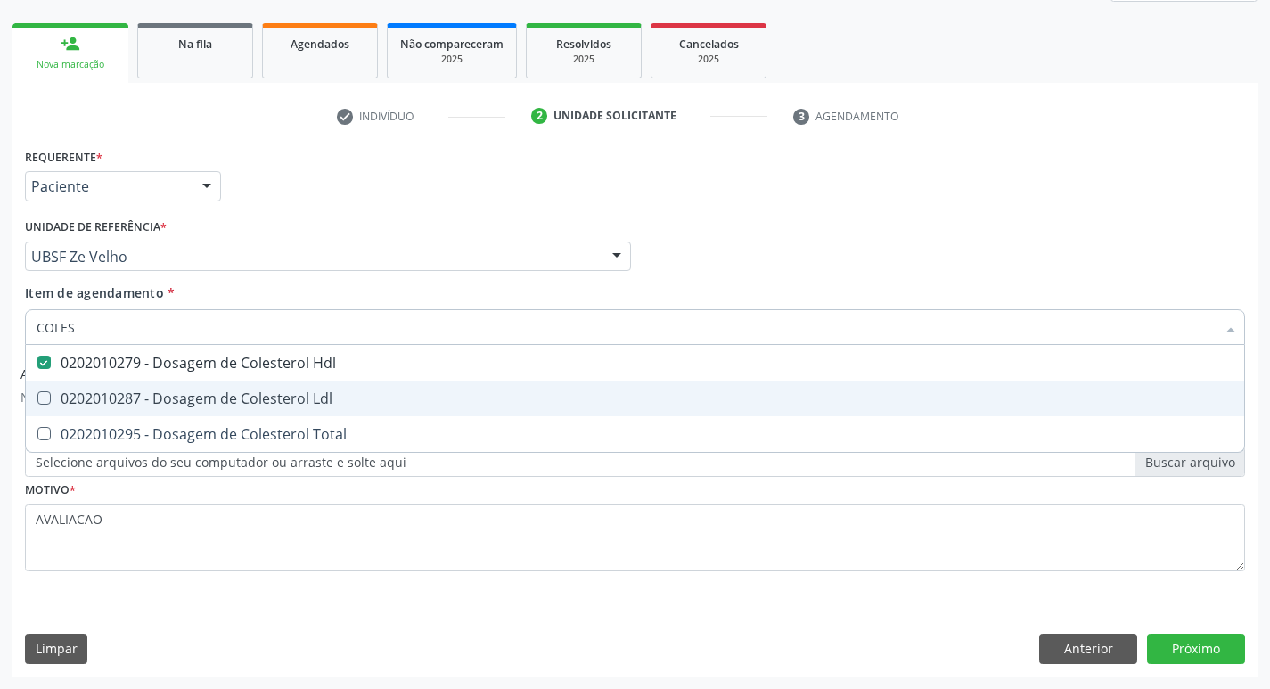
click at [123, 385] on span "0202010287 - Dosagem de Colesterol Ldl" at bounding box center [635, 399] width 1219 height 36
checkbox Ldl "true"
type input "COLE"
checkbox Hdl "false"
checkbox Ldl "false"
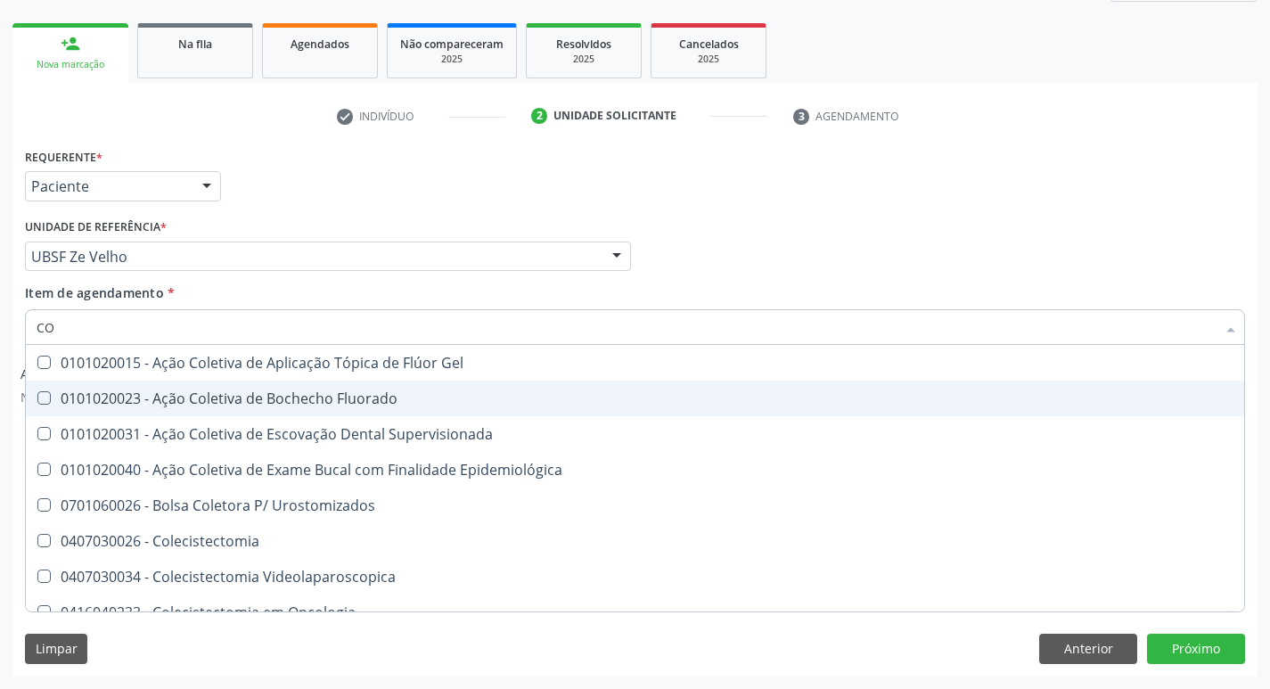
type input "C"
checkbox Hdl "false"
checkbox Ldl "false"
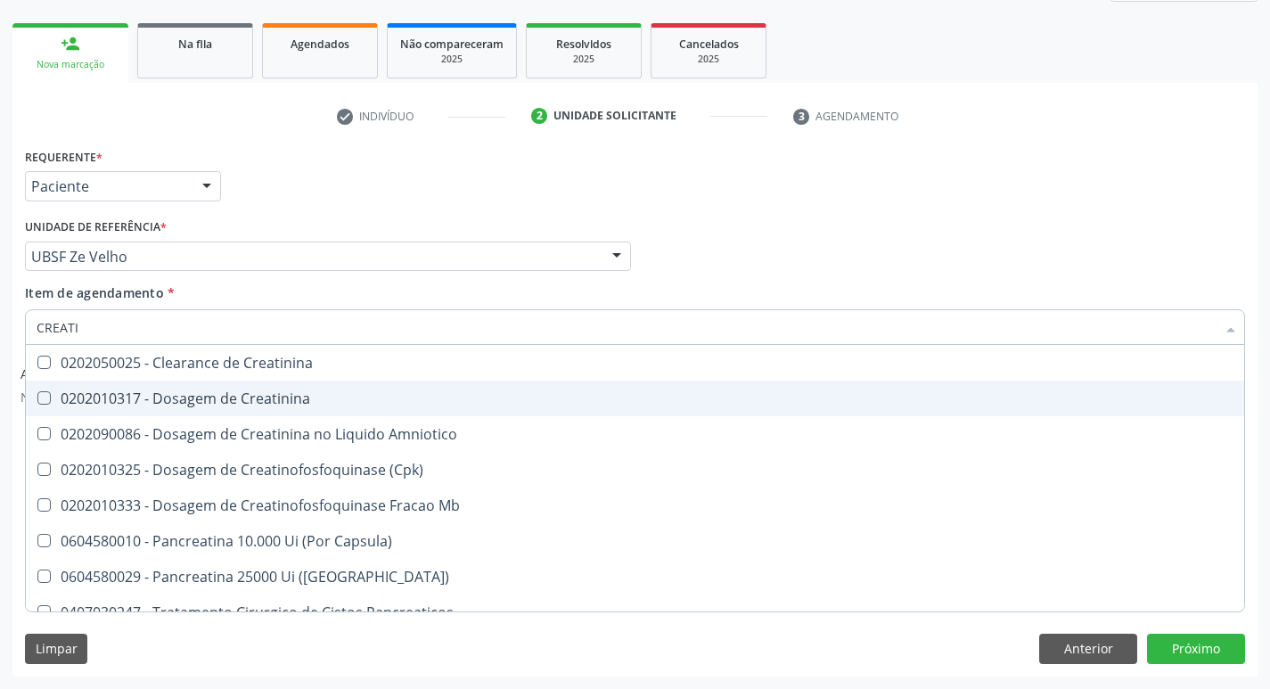
type input "CREATIN"
click at [123, 385] on span "0202010317 - Dosagem de Creatinina" at bounding box center [635, 399] width 1219 height 36
checkbox Creatinina "true"
type input "CRE"
checkbox Creatinina "false"
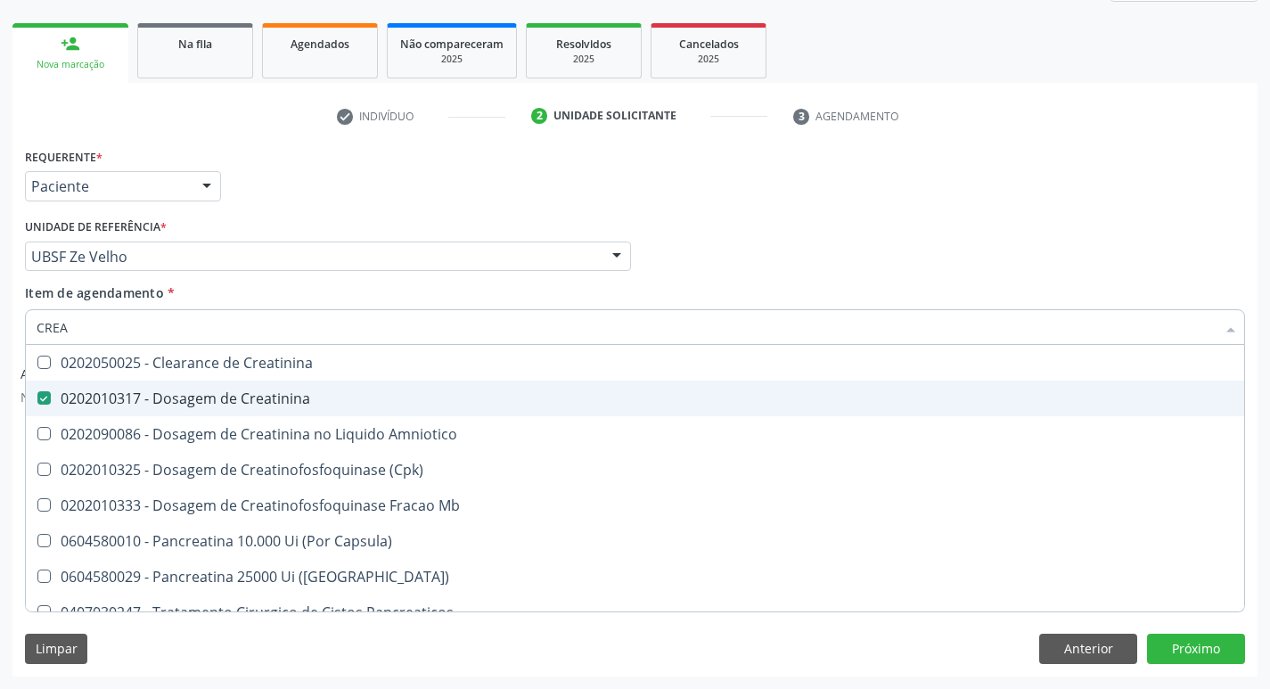
checkbox Amniotico "false"
checkbox Mb "false"
type input "C"
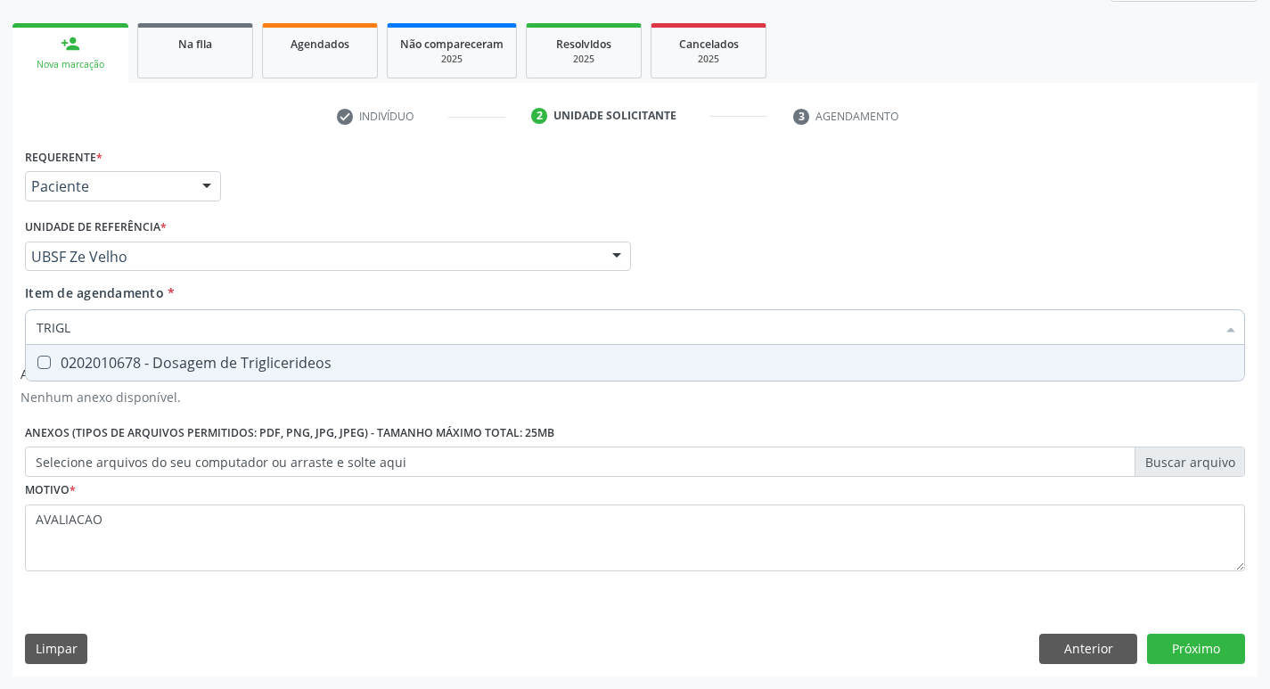
click at [123, 385] on div "Requerente * Paciente Profissional de Saúde Paciente Nenhum resultado encontrad…" at bounding box center [635, 370] width 1220 height 453
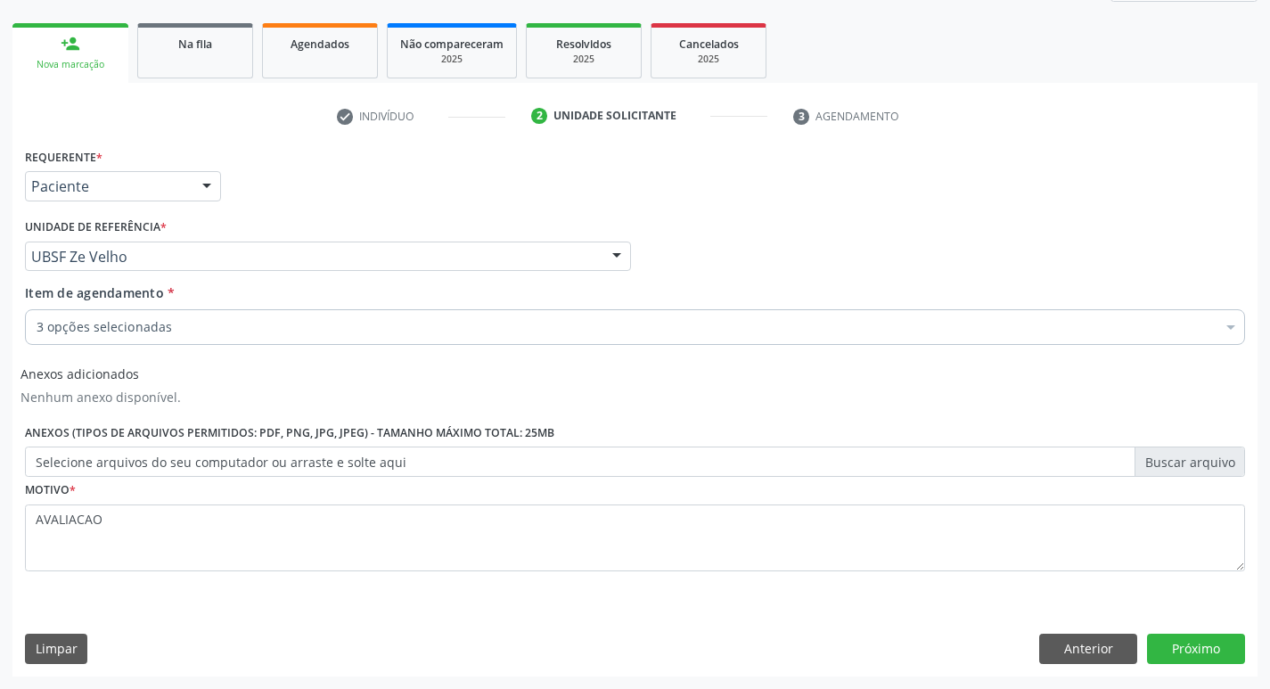
click at [73, 337] on div "3 opções selecionadas" at bounding box center [635, 327] width 1220 height 36
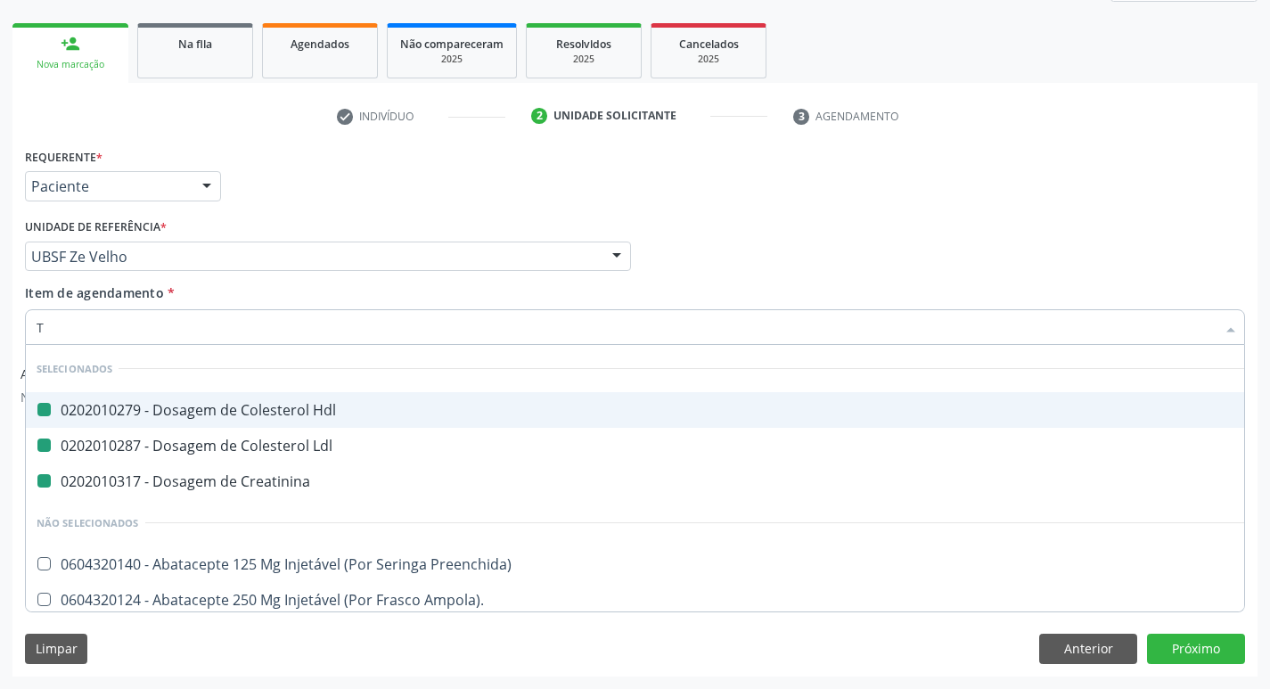
type input "TR"
checkbox Hdl "false"
checkbox Ldl "false"
checkbox Creatinina "false"
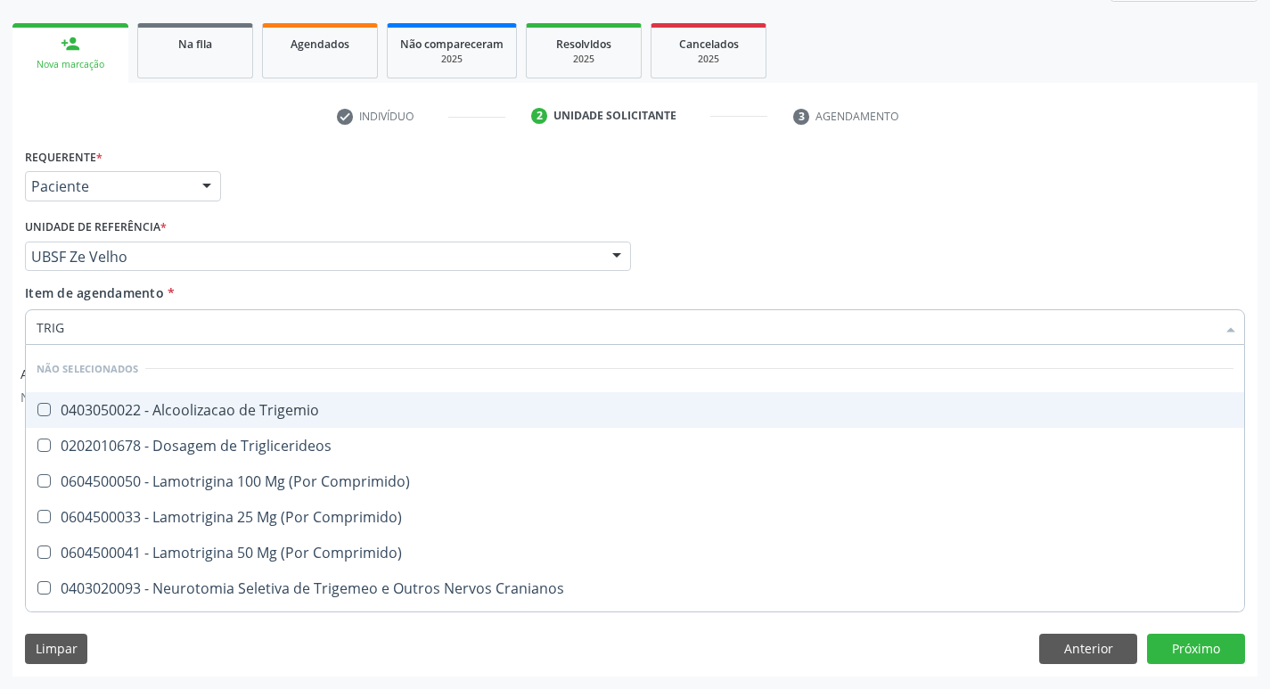
type input "TRIGL"
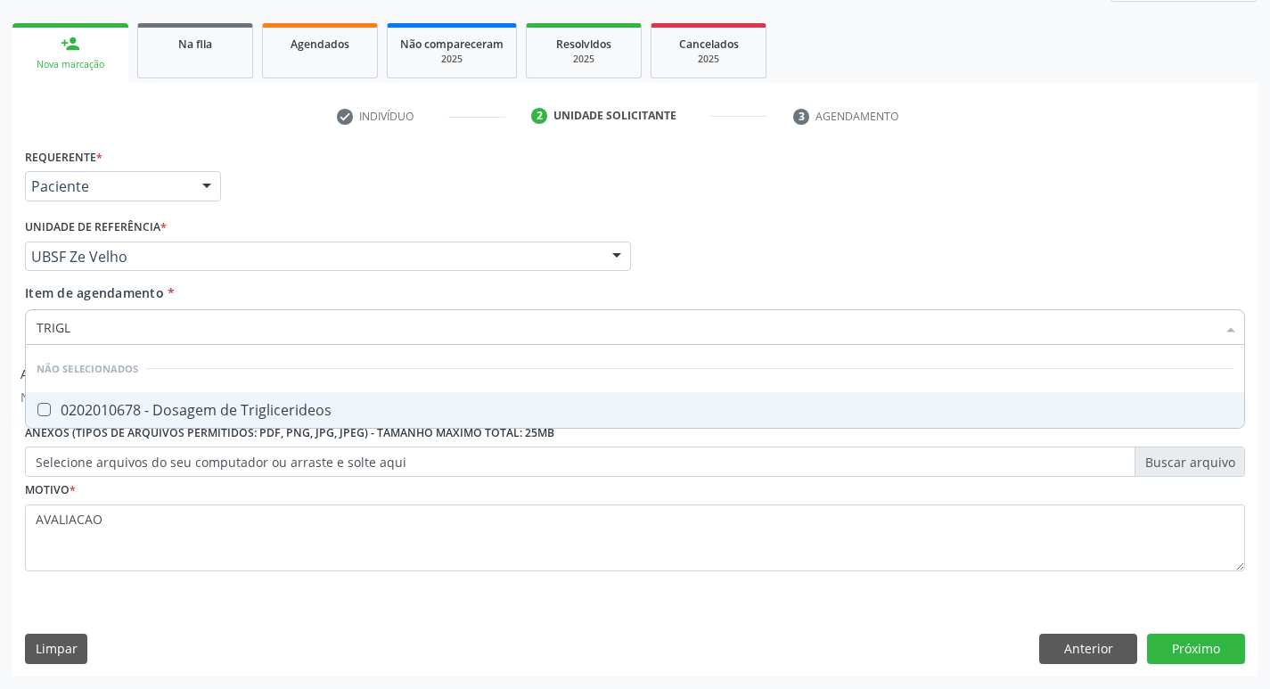
click at [194, 409] on div "0202010678 - Dosagem de Triglicerideos" at bounding box center [635, 410] width 1197 height 14
checkbox Triglicerideos "true"
type input "TRIG"
checkbox Triglicerideos "false"
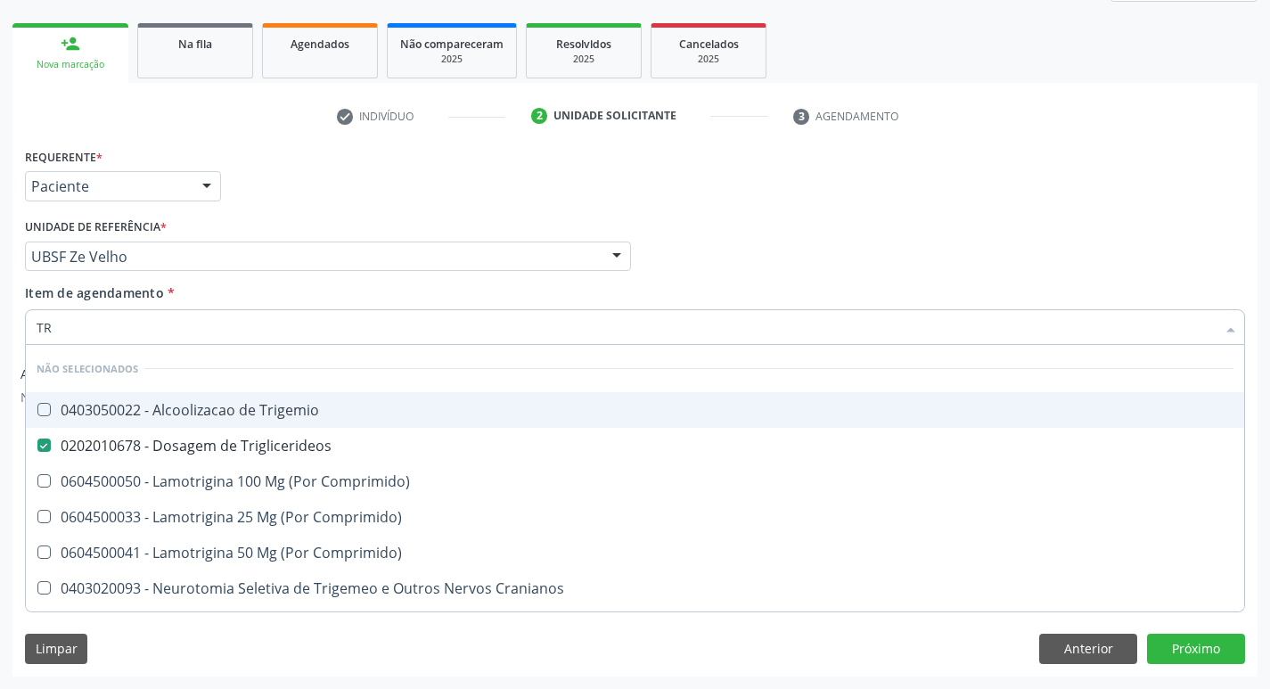
type input "T"
checkbox Trigemio "true"
checkbox Triglicerideos "true"
checkbox Comprimido\) "true"
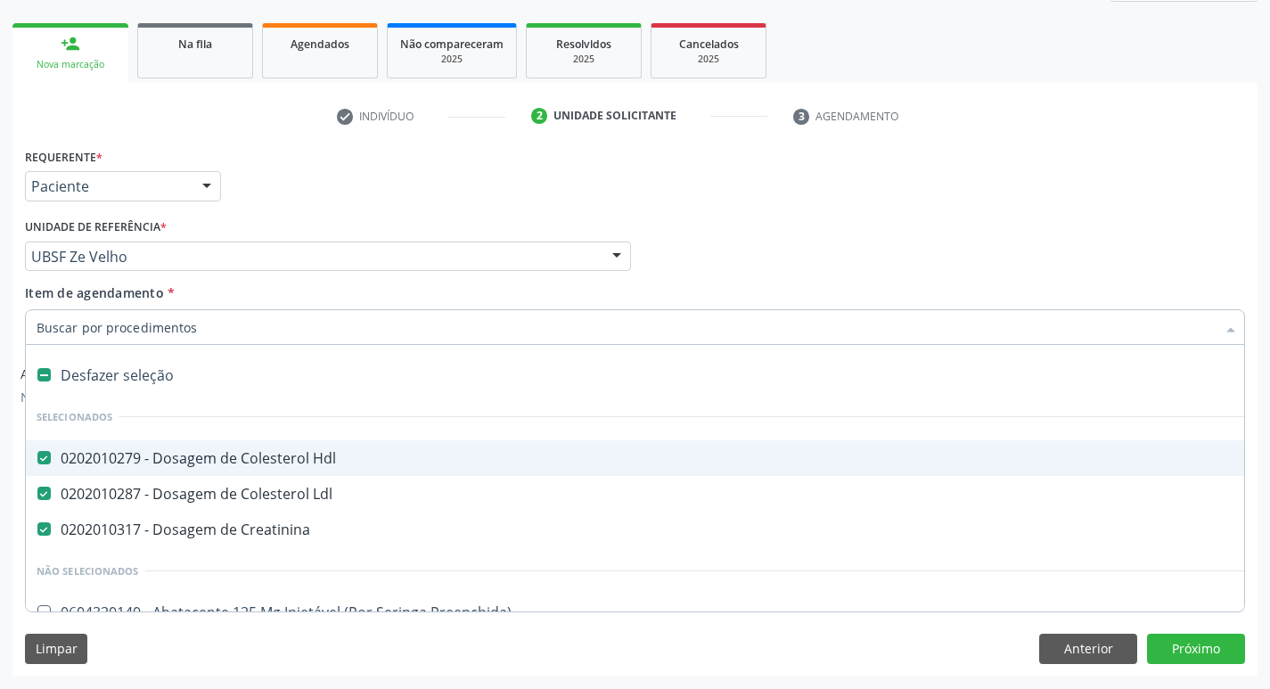
type input "U"
checkbox Hdl "false"
checkbox Ldl "false"
checkbox Creatinina "false"
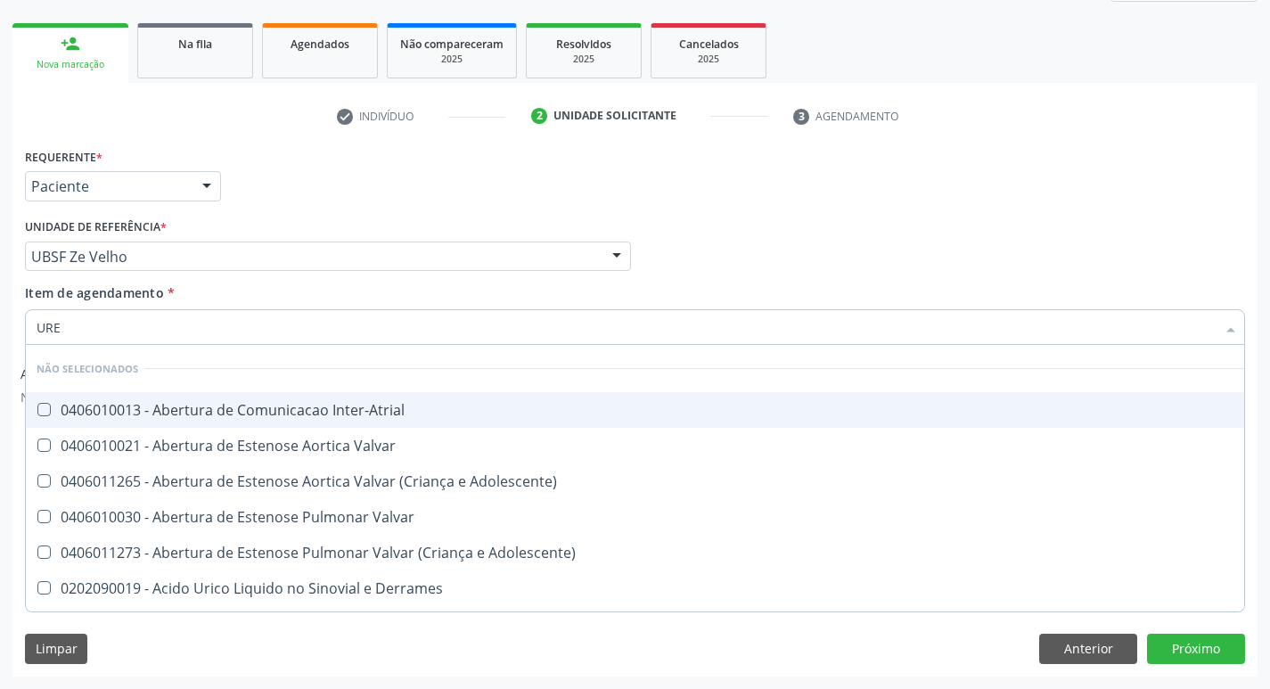
type input "UREI"
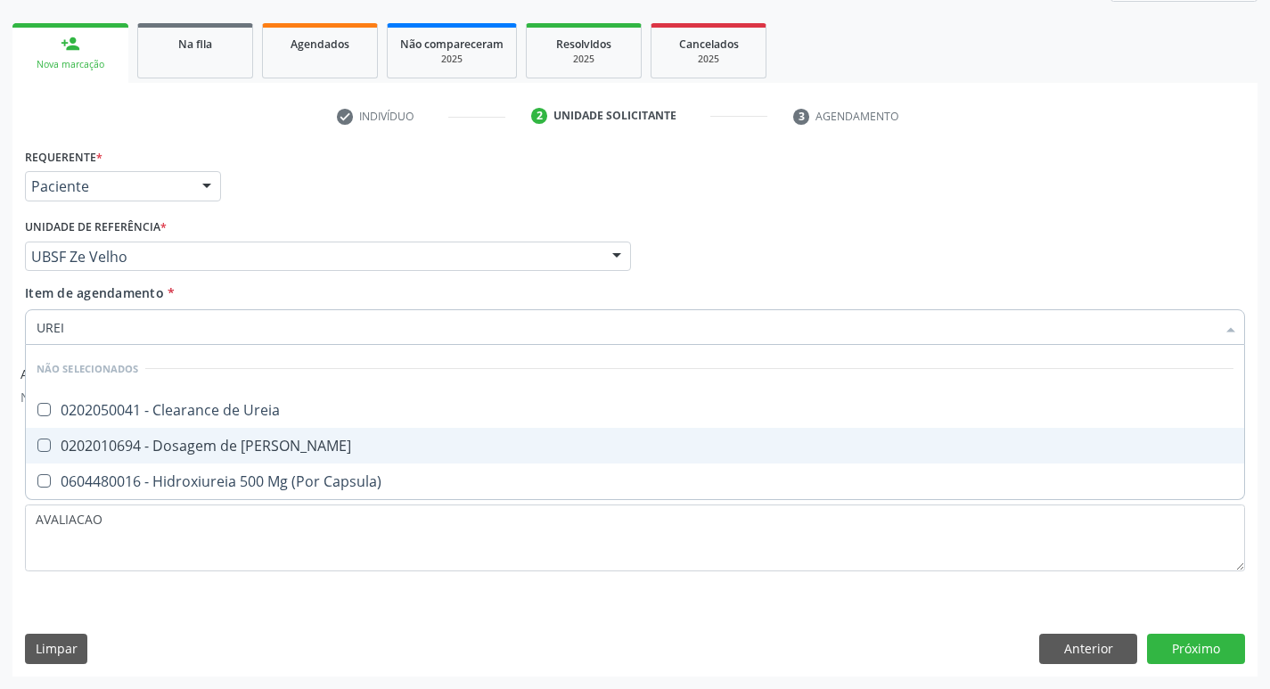
click at [228, 428] on span "0202010694 - Dosagem de Ureia" at bounding box center [635, 446] width 1219 height 36
checkbox Ureia "true"
type input "URE"
checkbox Ureia "false"
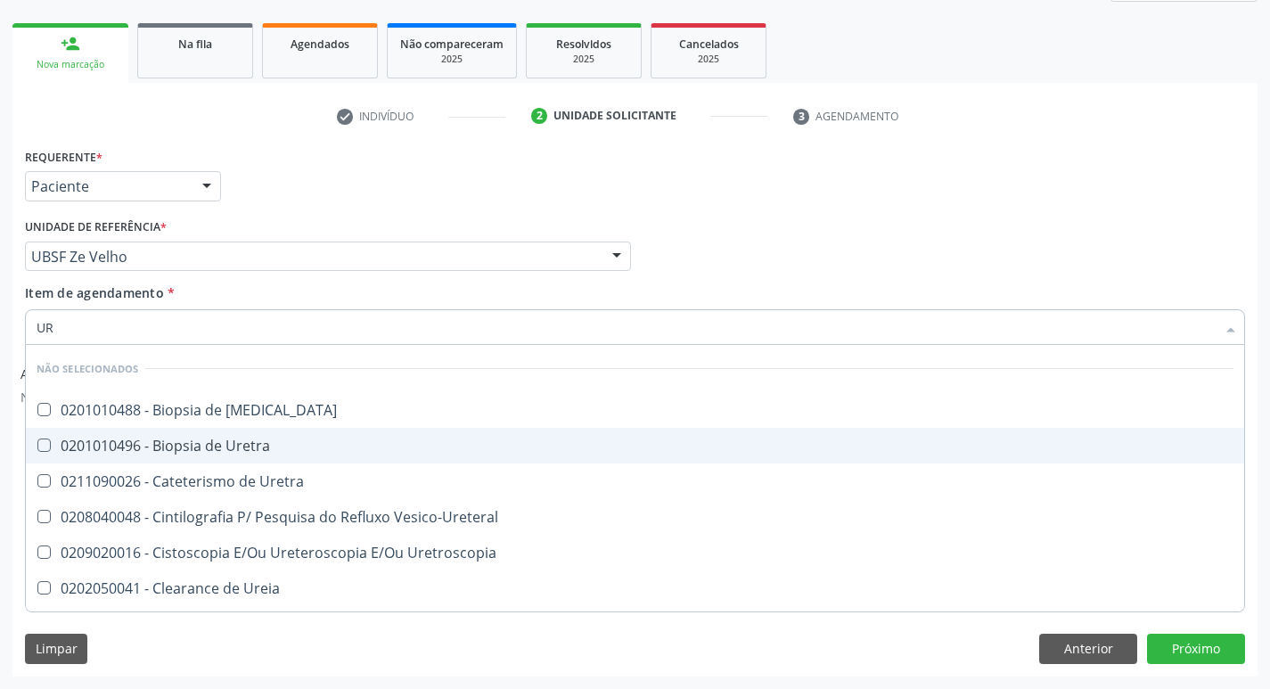
type input "U"
checkbox Ureter "true"
checkbox Uretra "true"
checkbox Ureia "false"
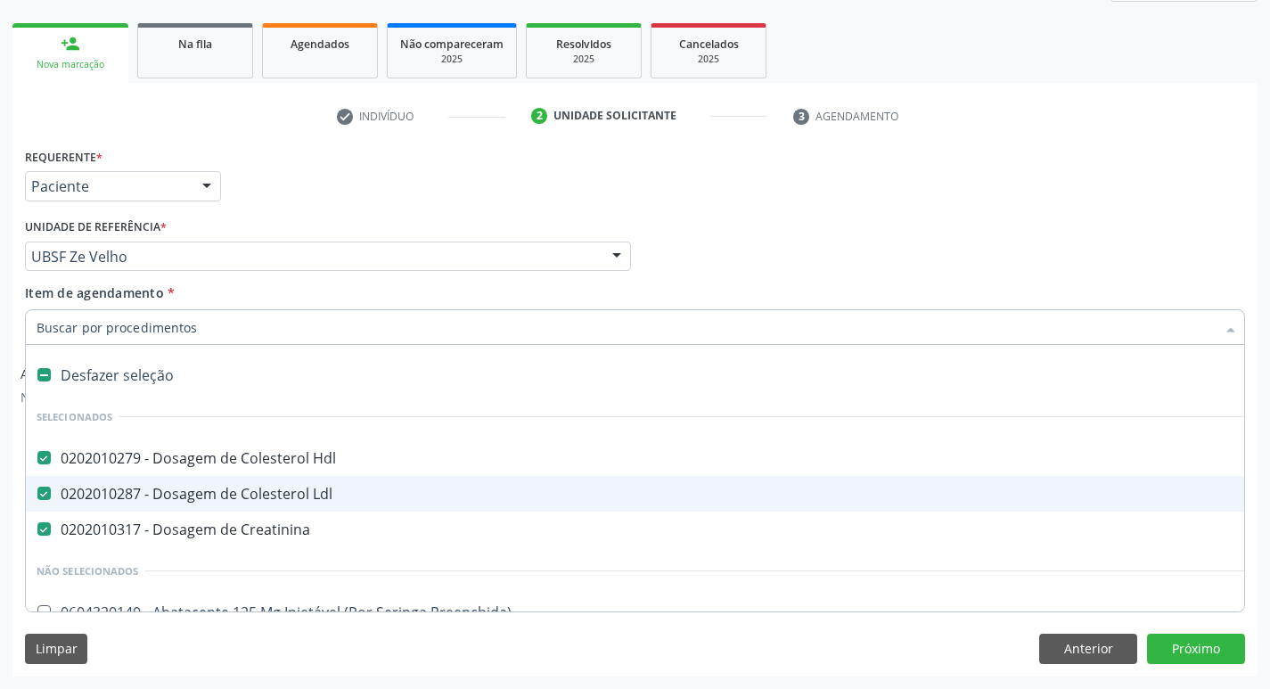
type input "0"
type input "2"
checkbox Congenita "true"
checkbox Esquerdo "true"
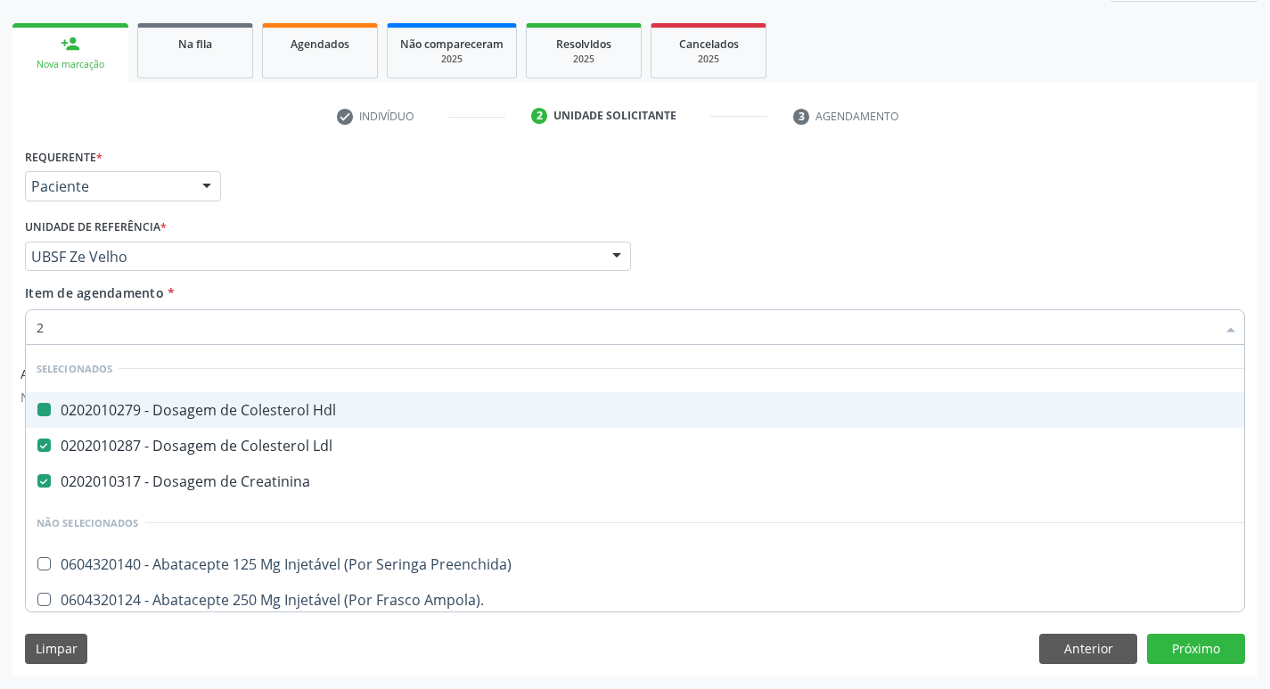
type input "20205001"
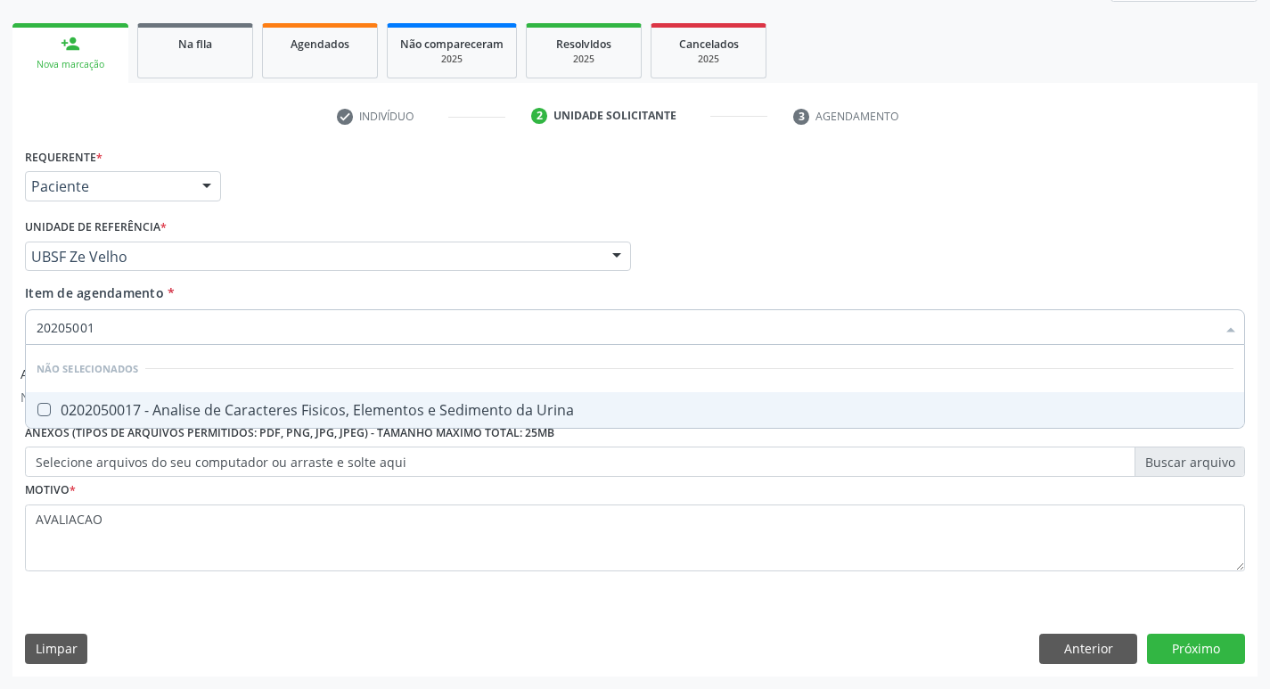
click at [263, 399] on span "0202050017 - Analise de Caracteres Fisicos, Elementos e Sedimento da Urina" at bounding box center [635, 410] width 1219 height 36
checkbox Urina "true"
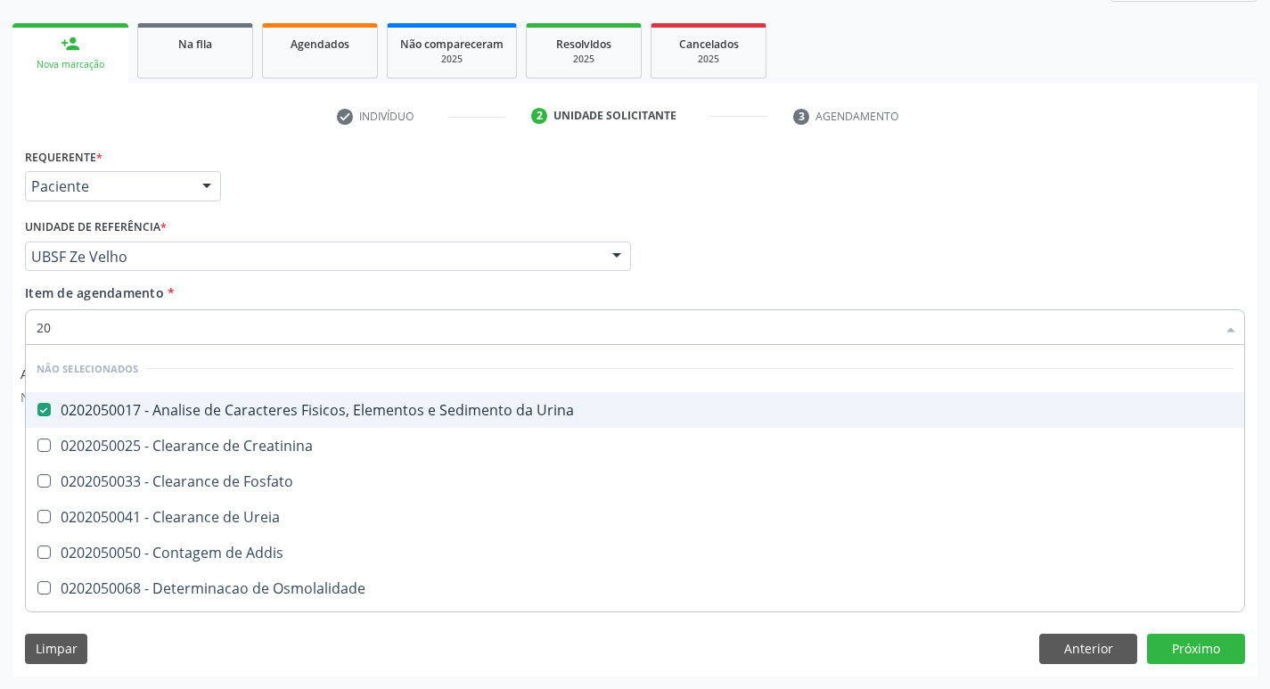
type input "2"
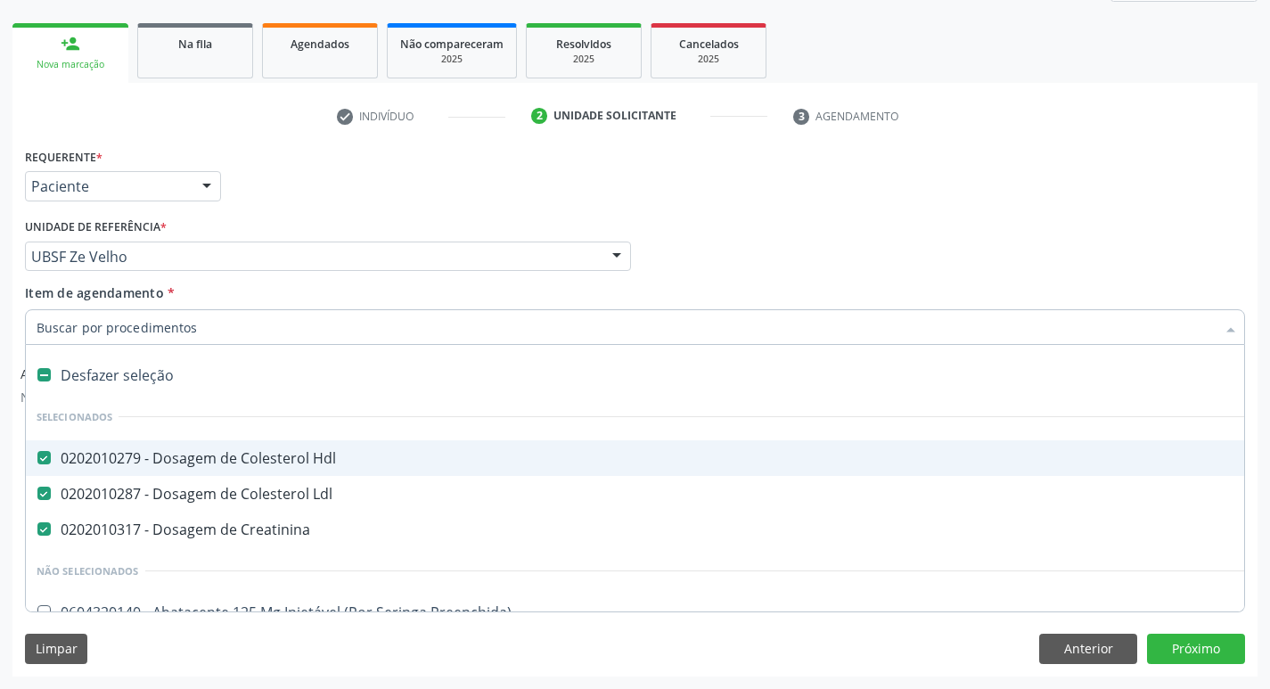
checkbox Ldl "true"
checkbox Creatinina "true"
checkbox Inter-Atrial "false"
type input "G"
checkbox Urina "false"
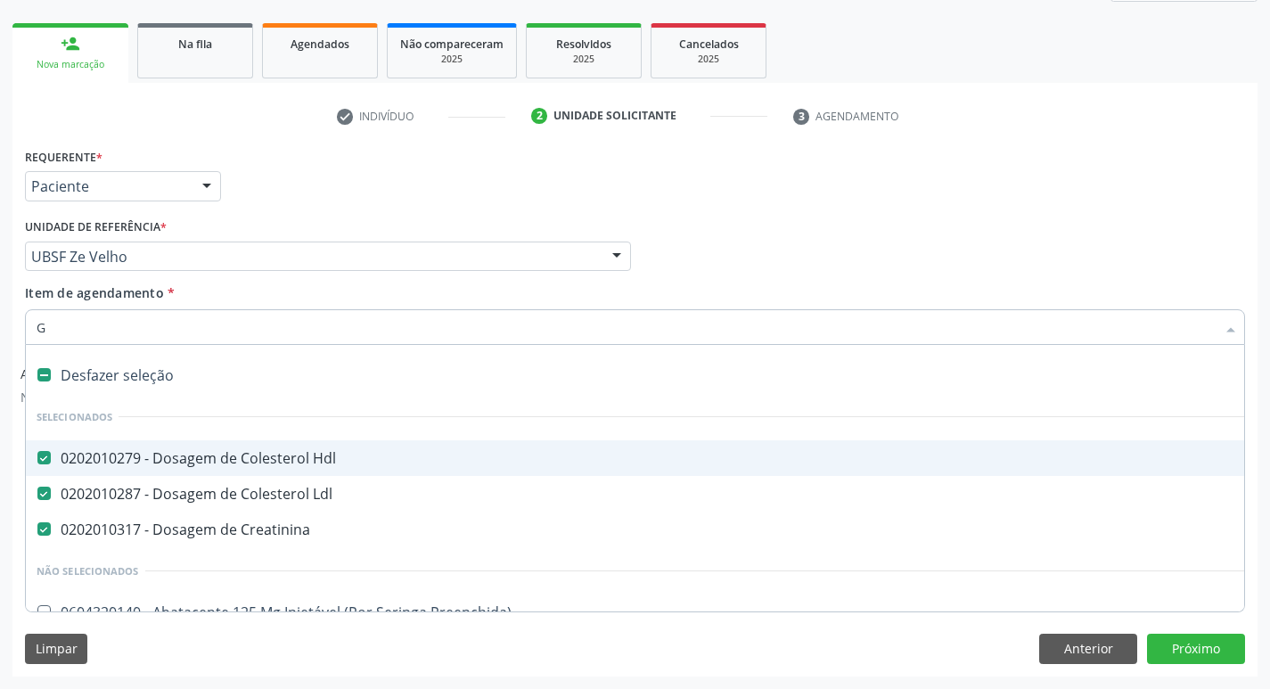
checkbox Quantitativa\) "true"
checkbox Inteiro\) "true"
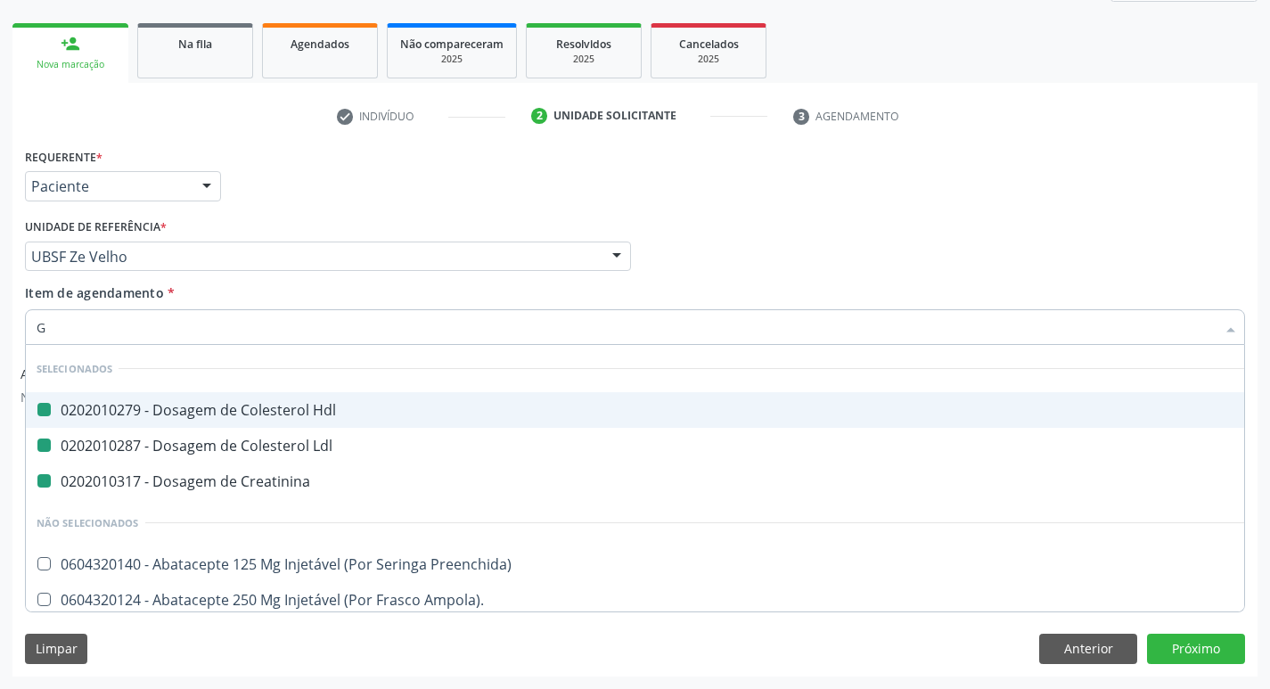
type input "GLICOSE"
checkbox Hdl "false"
checkbox Ldl "false"
checkbox Creatinina "false"
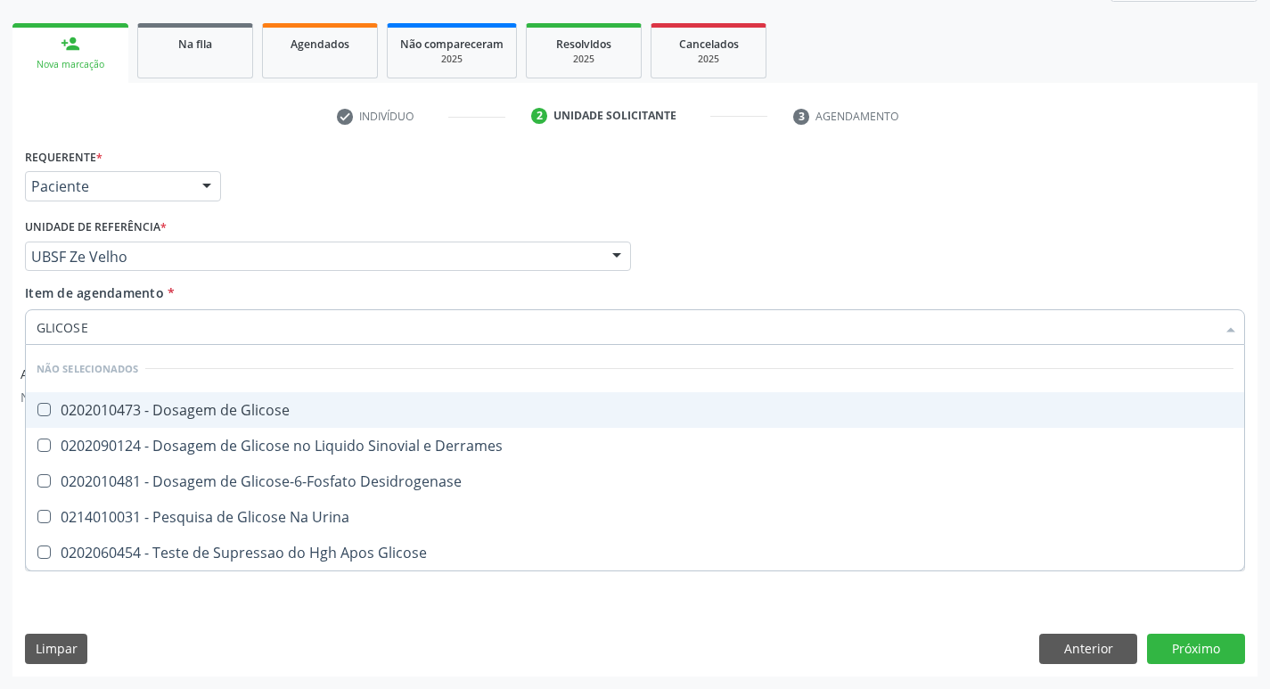
click at [222, 405] on div "0202010473 - Dosagem de Glicose" at bounding box center [635, 410] width 1197 height 14
checkbox Glicose "true"
type input "GLICOS"
checkbox Glicose "false"
checkbox Derrames "true"
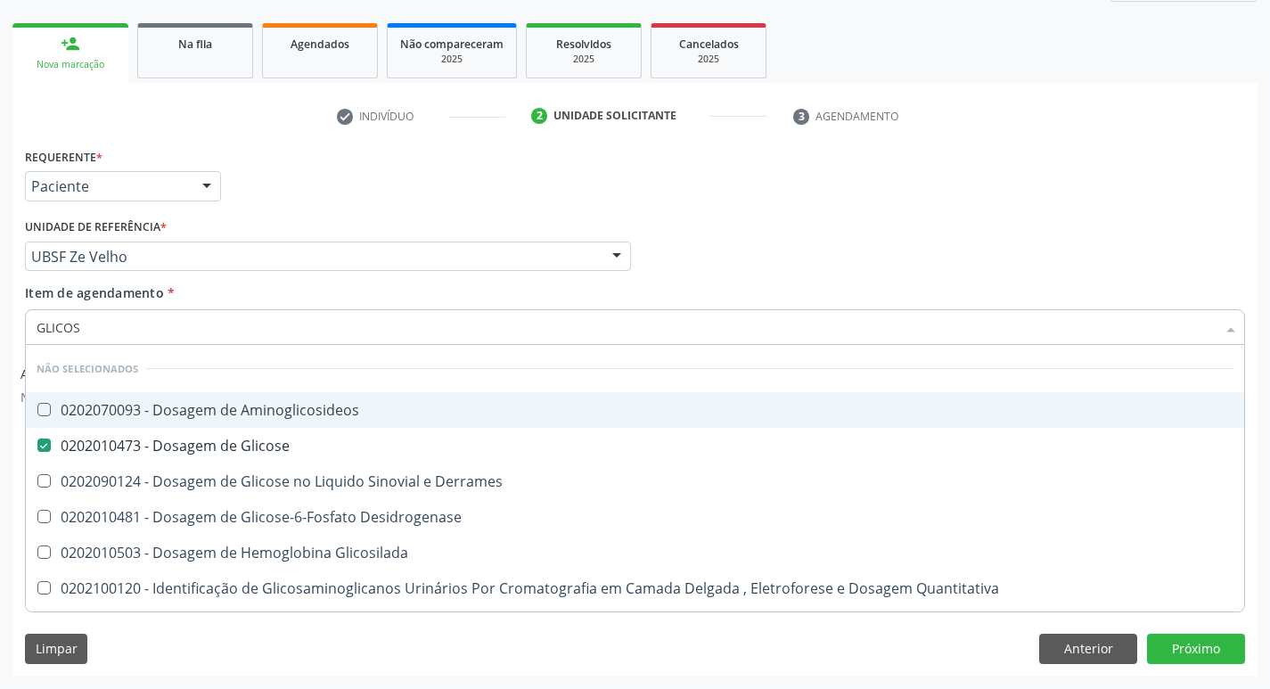
type input "GLICO"
checkbox Glicose "false"
checkbox Derrames "true"
type input "GLIC"
checkbox Derrames "false"
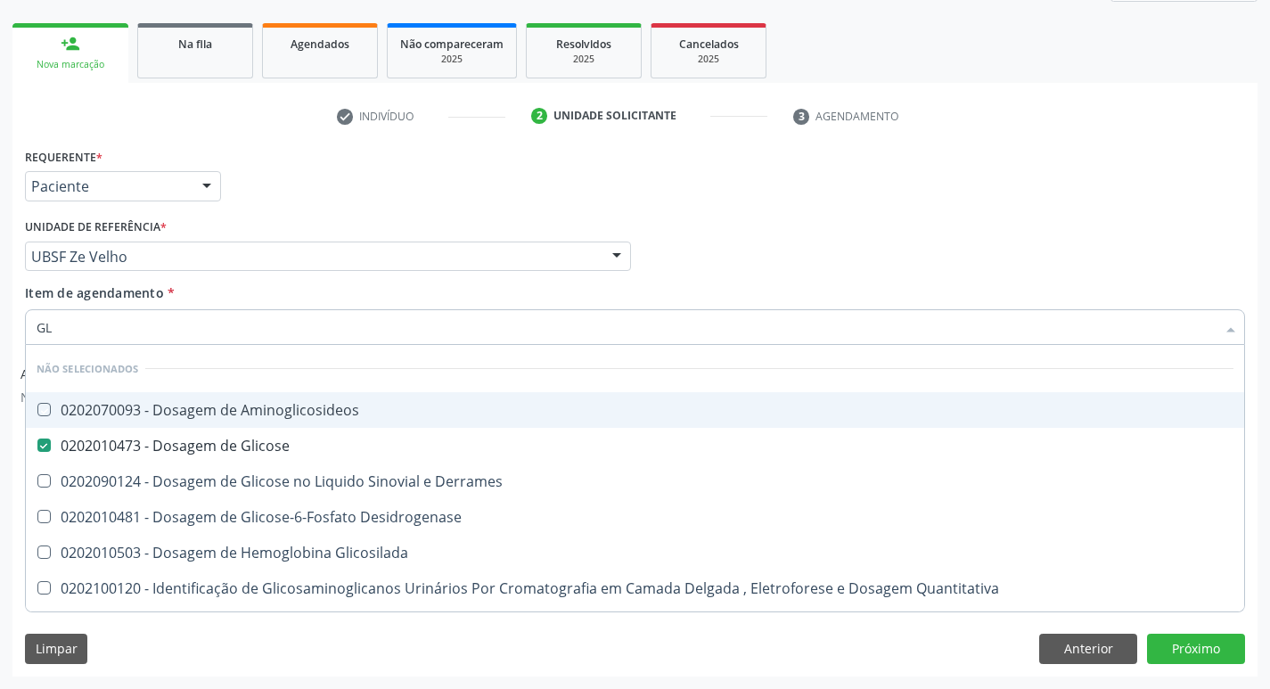
type input "G"
checkbox Aminoglicosideos "true"
checkbox Glicose "true"
checkbox Derrames "true"
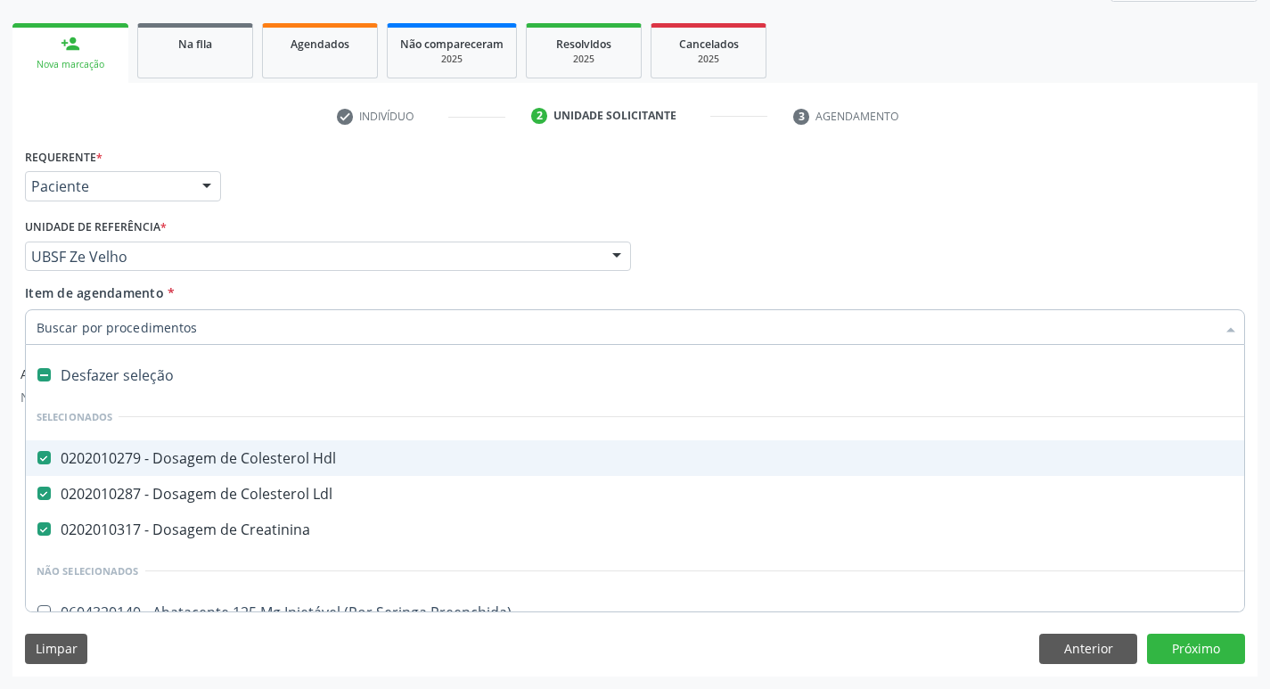
type input "H"
checkbox Creatinina "false"
checkbox Urina "false"
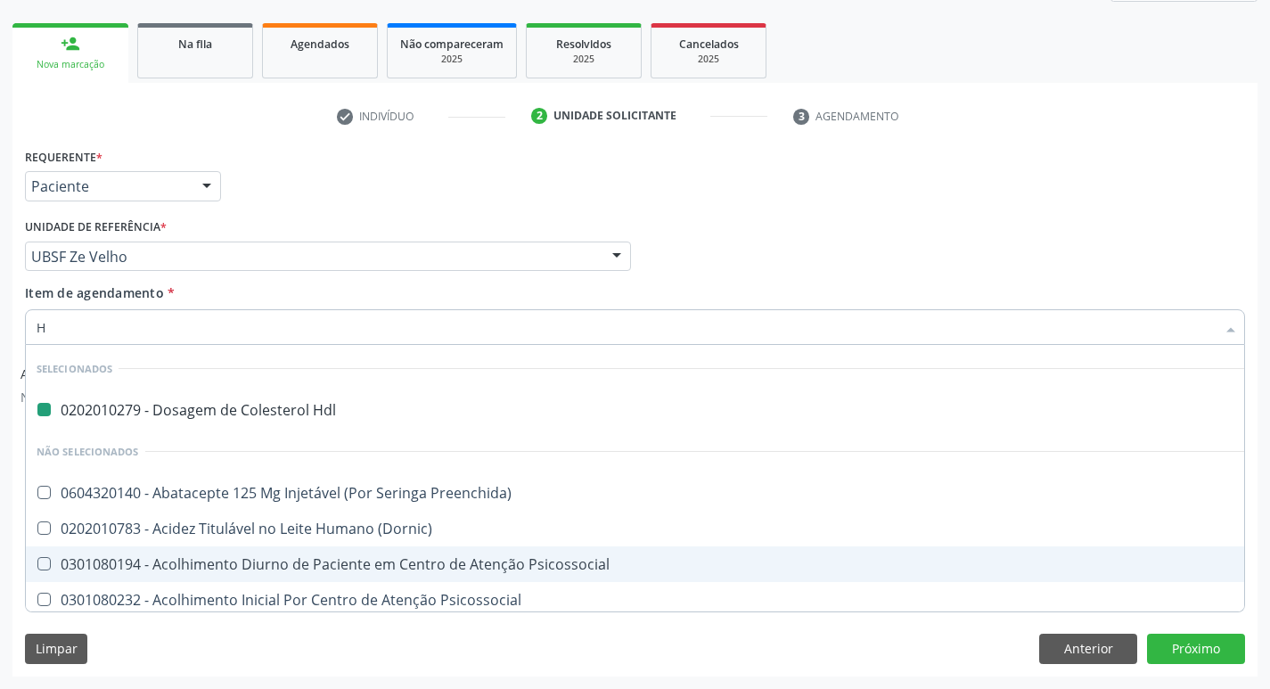
type input "HEMOGLOBINA G"
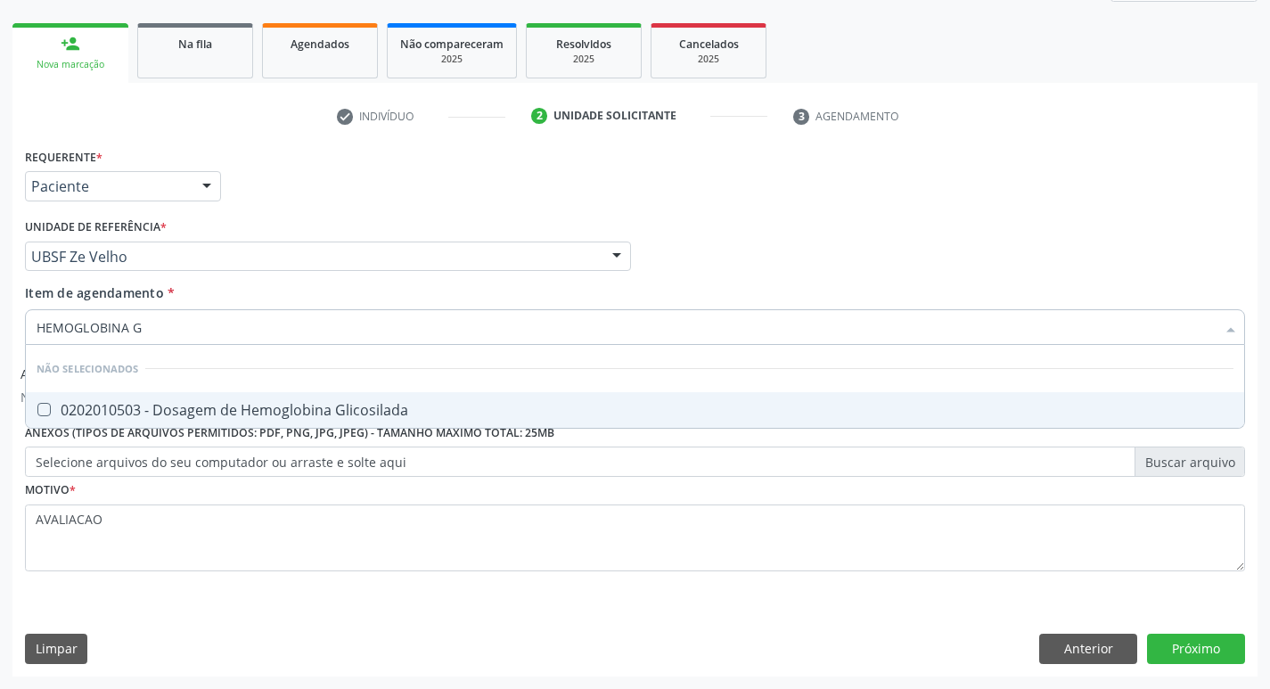
drag, startPoint x: 209, startPoint y: 415, endPoint x: 193, endPoint y: 402, distance: 20.3
click at [207, 415] on div "0202010503 - Dosagem de Hemoglobina Glicosilada" at bounding box center [635, 410] width 1197 height 14
checkbox Glicosilada "true"
type input "HEMOGLOBINA"
checkbox Glicosilada "false"
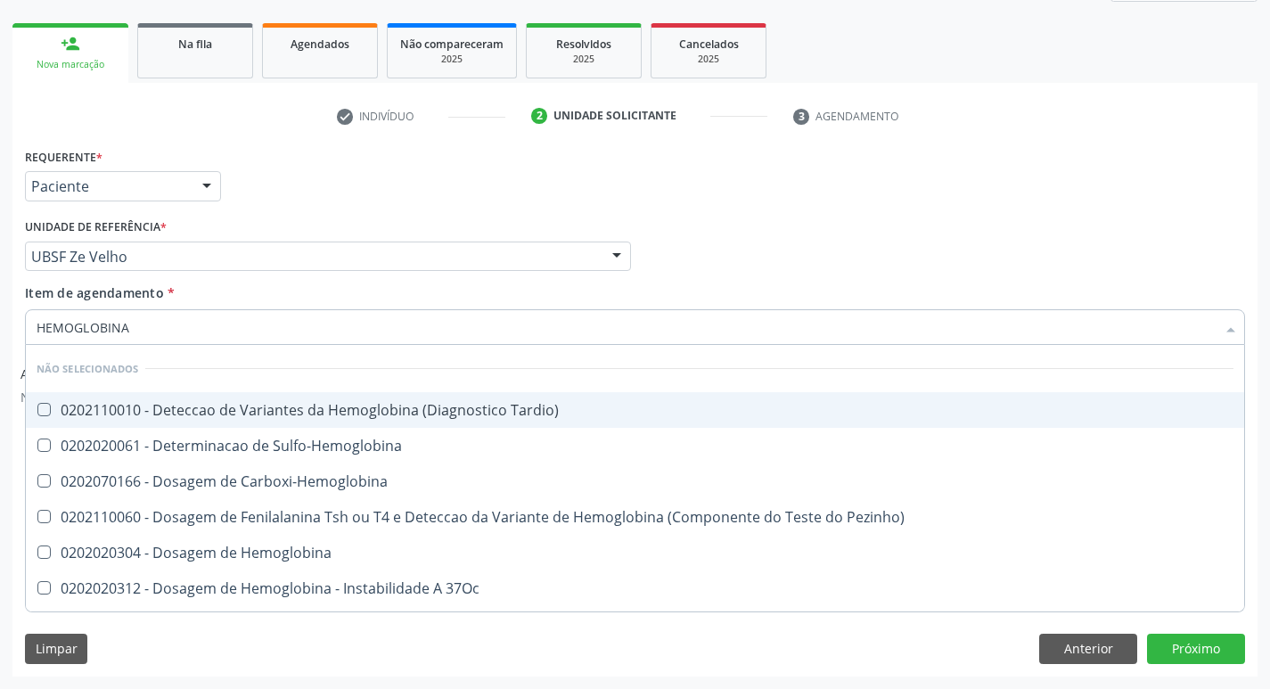
type input "HEMOGLOBIN"
checkbox Glicosilada "false"
checkbox Hemoglobina "true"
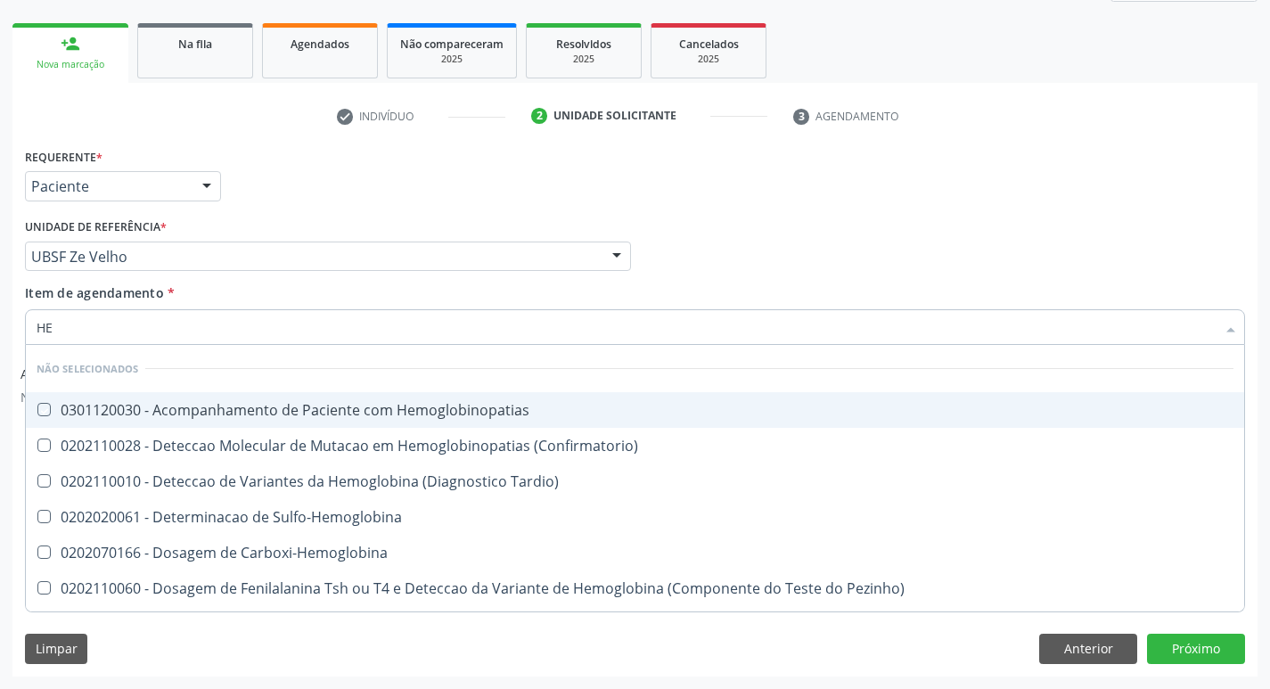
type input "H"
checkbox Hemoglobinopatias "true"
checkbox Tardio\) "true"
checkbox Glicosilada "false"
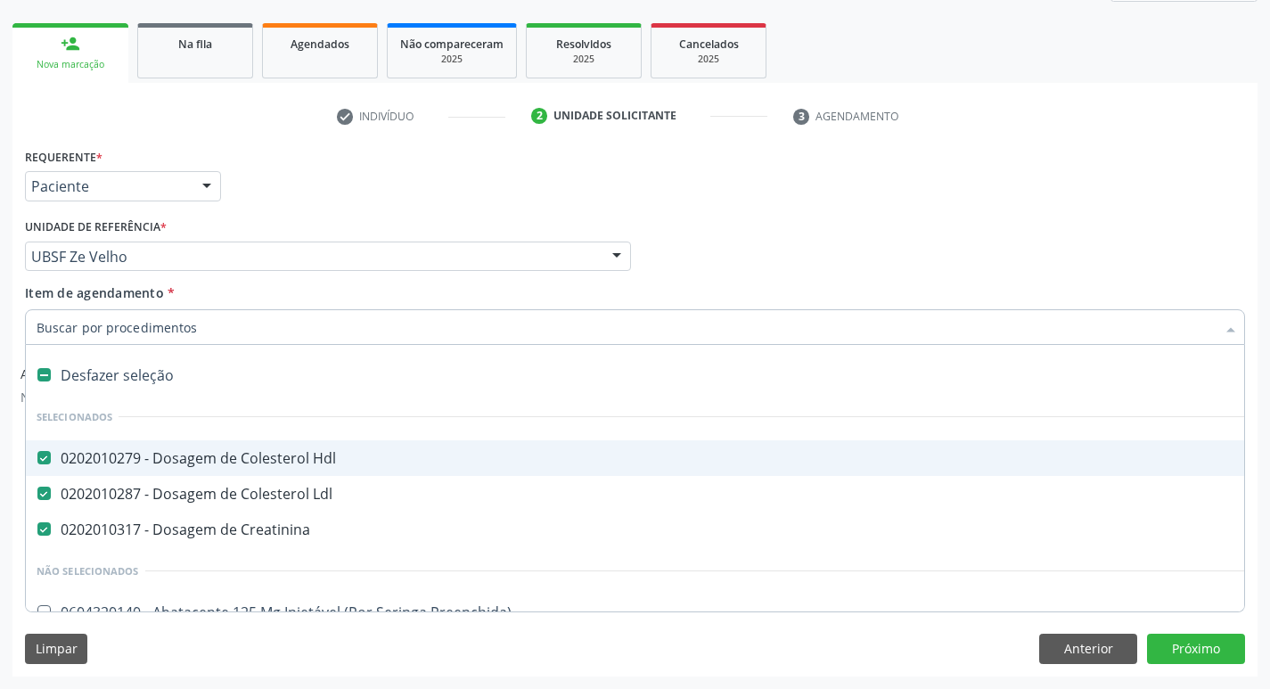
type input "H"
checkbox Creatinina "false"
checkbox Urina "false"
checkbox Fixo "true"
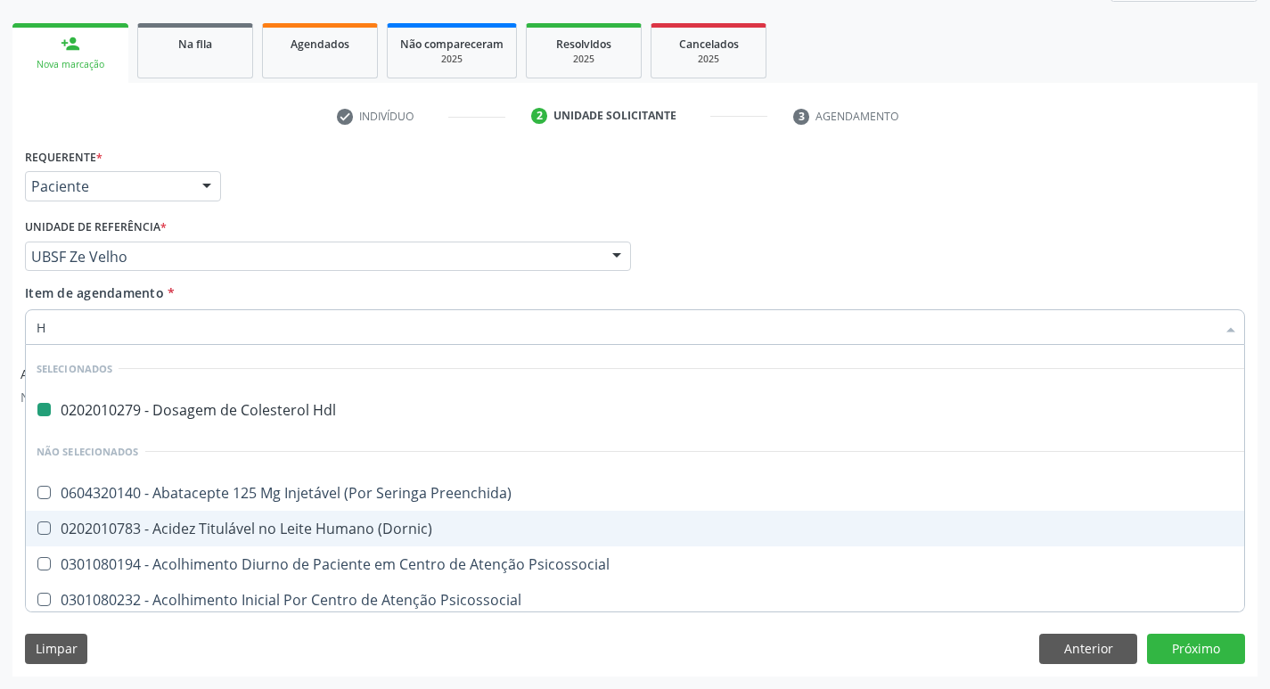
type input "HEMOGR"
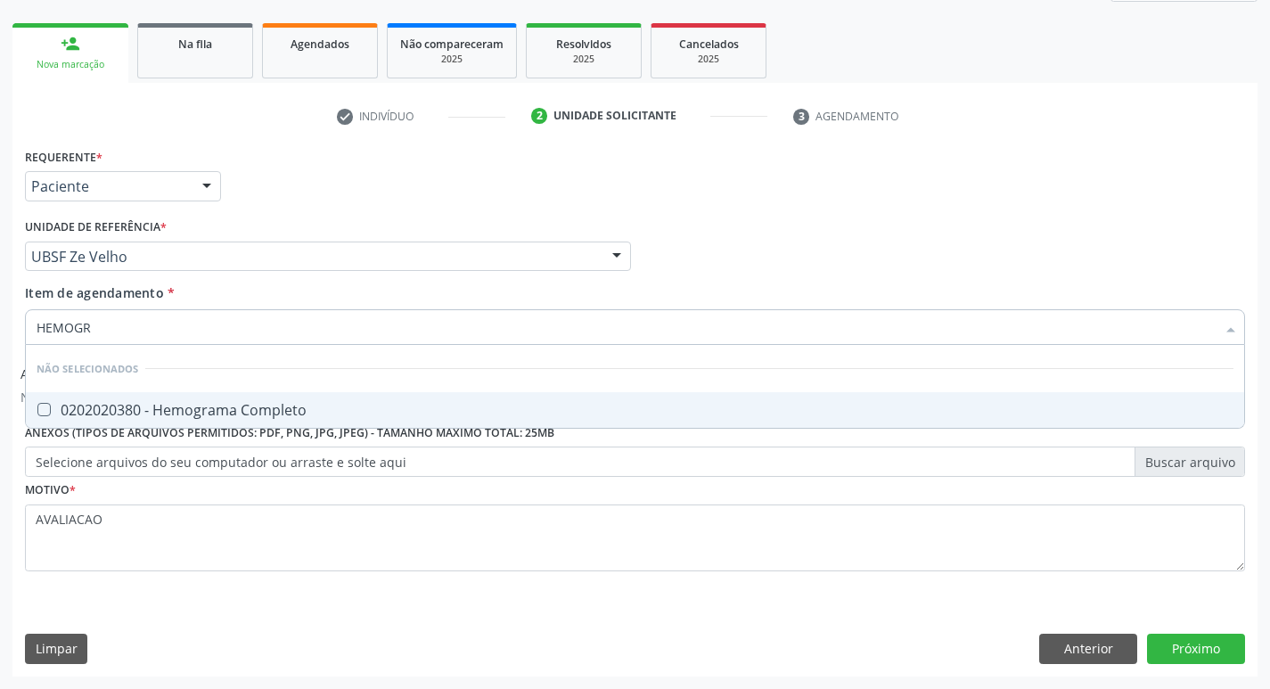
click at [282, 389] on li "Não selecionados" at bounding box center [635, 368] width 1219 height 47
click at [291, 413] on div "0202020380 - Hemograma Completo" at bounding box center [635, 410] width 1197 height 14
checkbox Completo "true"
type input "HEMOG"
checkbox Completo "false"
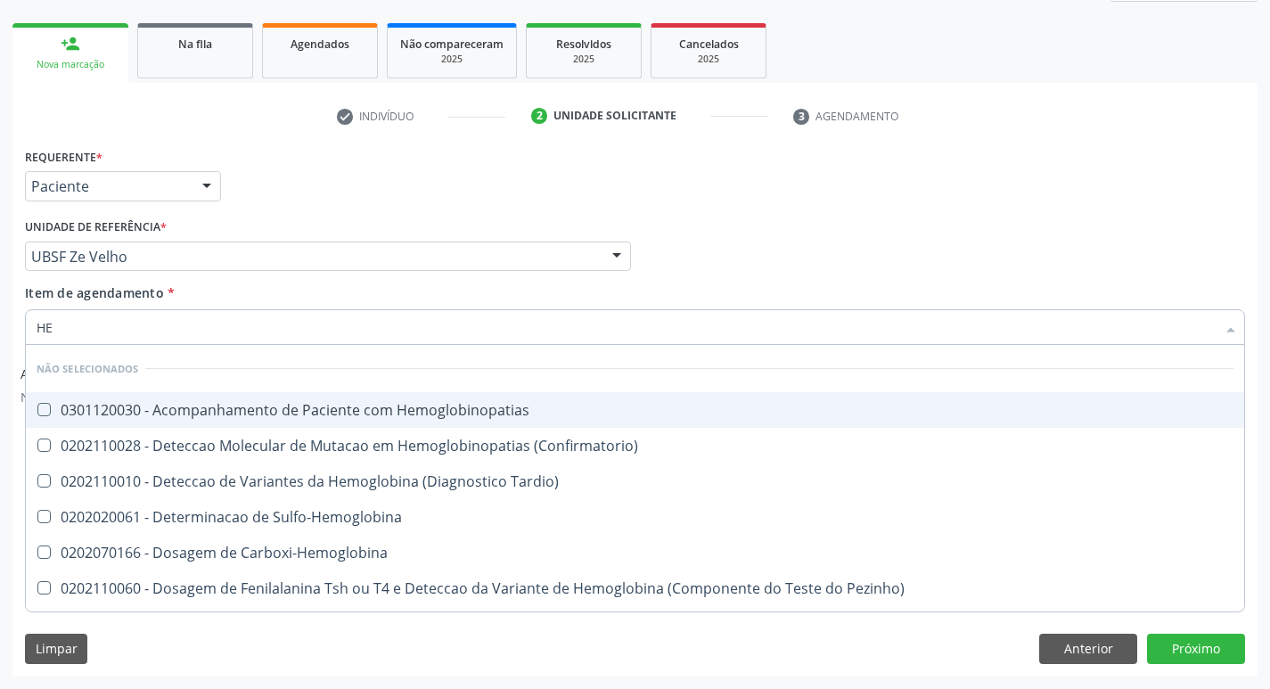
type input "H"
checkbox Hemoglobinopatias "true"
checkbox Glicosilada "false"
checkbox Completo "false"
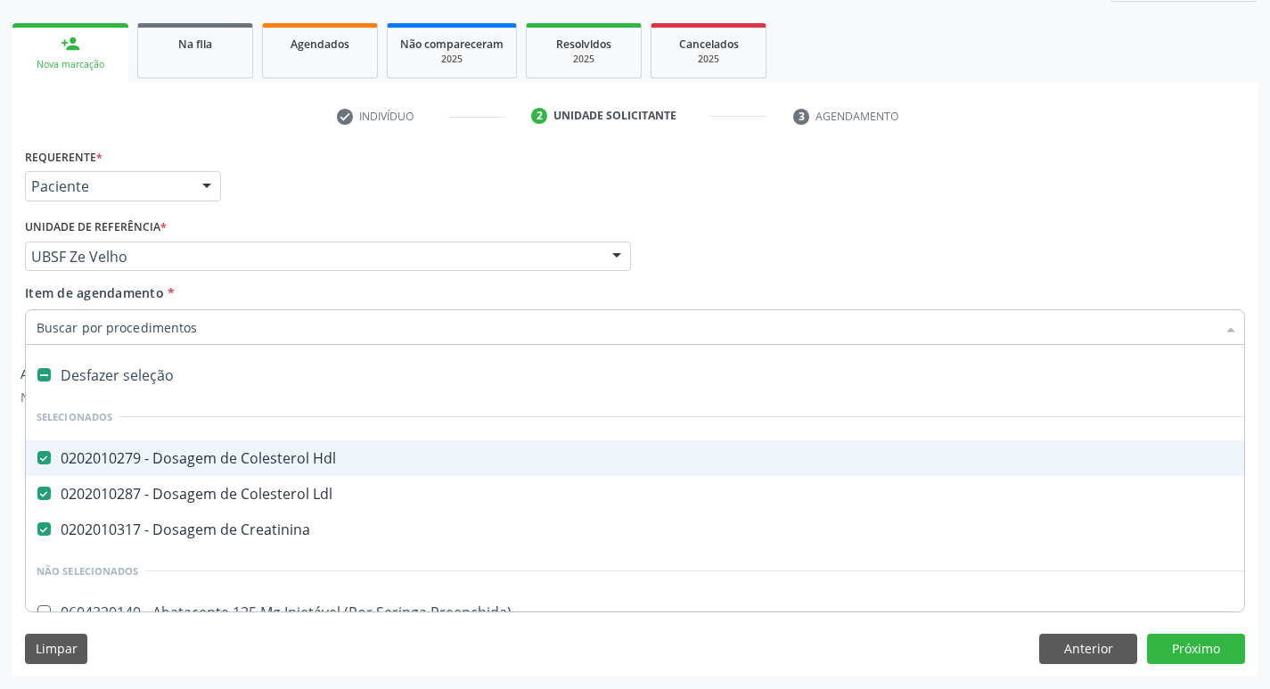
checkbox Creatinina "true"
type input "V"
checkbox Hdl "false"
checkbox Creatinina "false"
checkbox Urina "false"
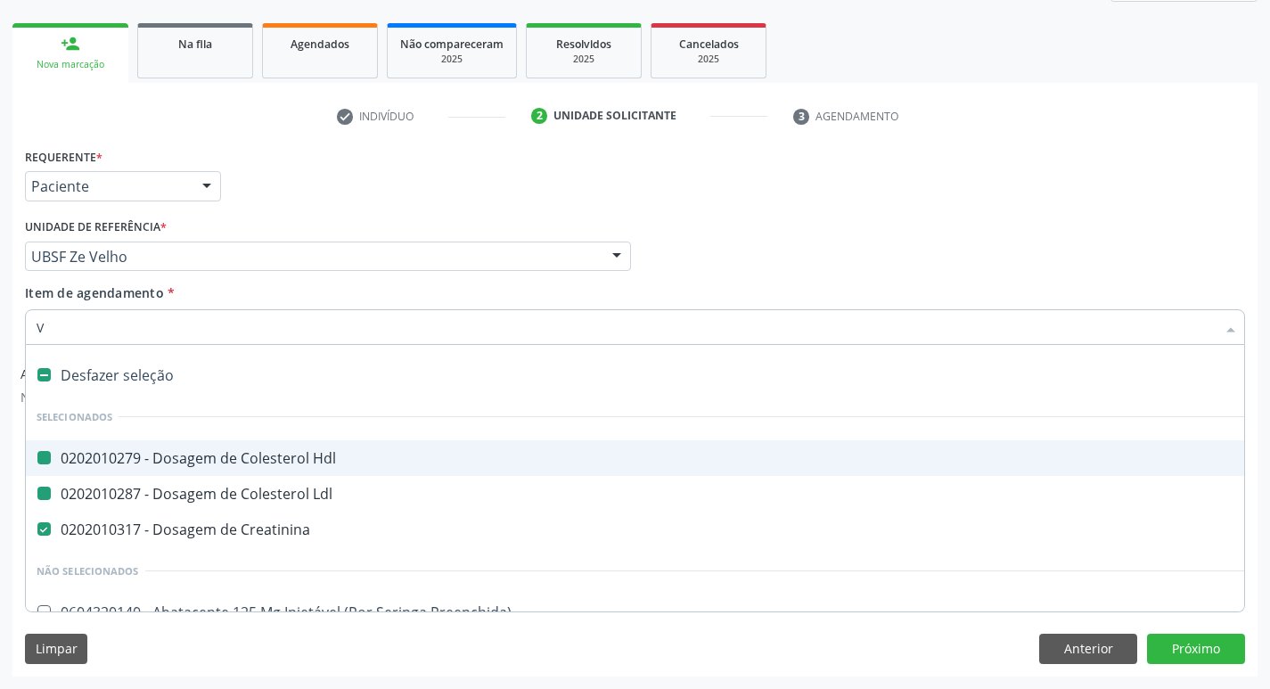
checkbox Ldl "false"
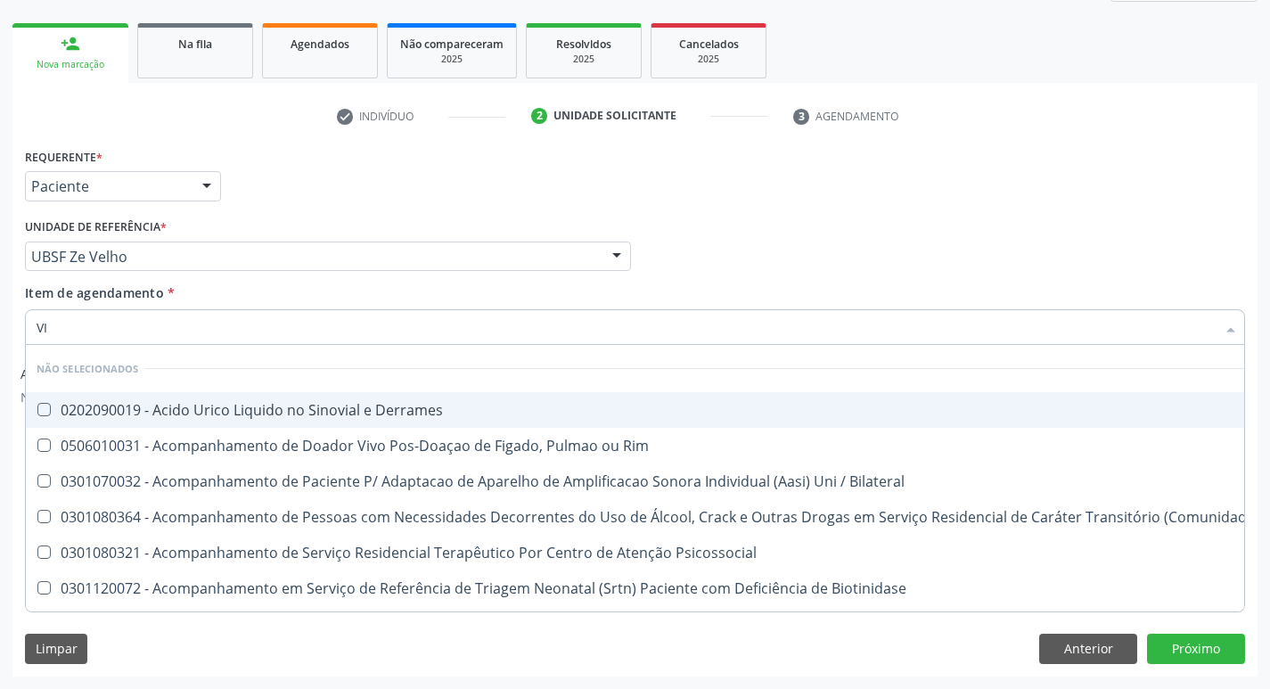
type input "VITAM"
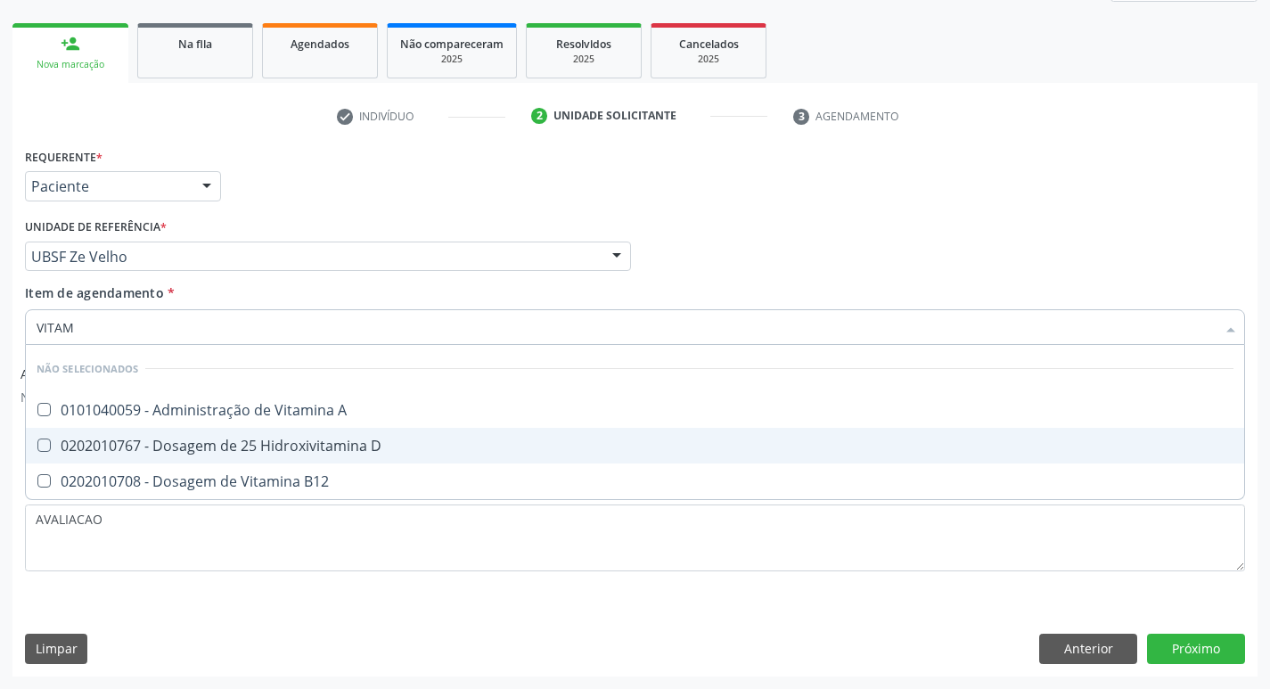
click at [276, 442] on div "0202010767 - Dosagem de 25 Hidroxivitamina D" at bounding box center [635, 446] width 1197 height 14
checkbox D "true"
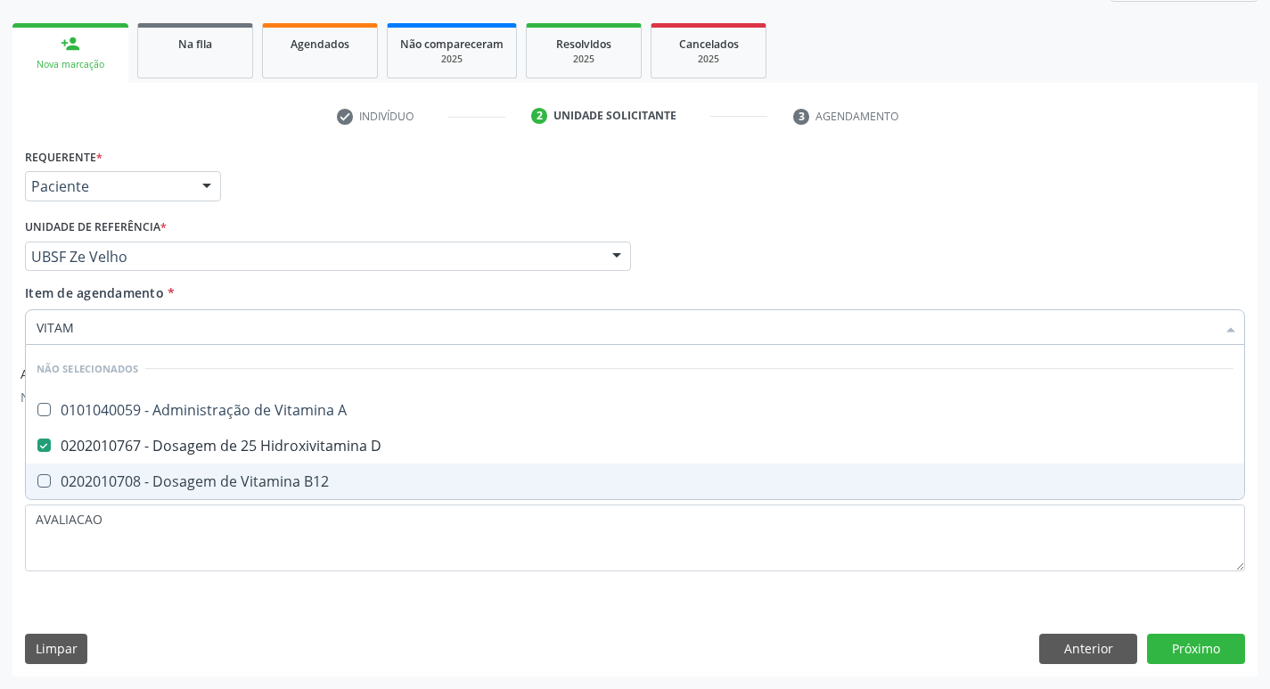
click at [276, 480] on div "0202010708 - Dosagem de Vitamina B12" at bounding box center [635, 481] width 1197 height 14
checkbox B12 "true"
type input "VITA"
checkbox B12 "false"
checkbox D "false"
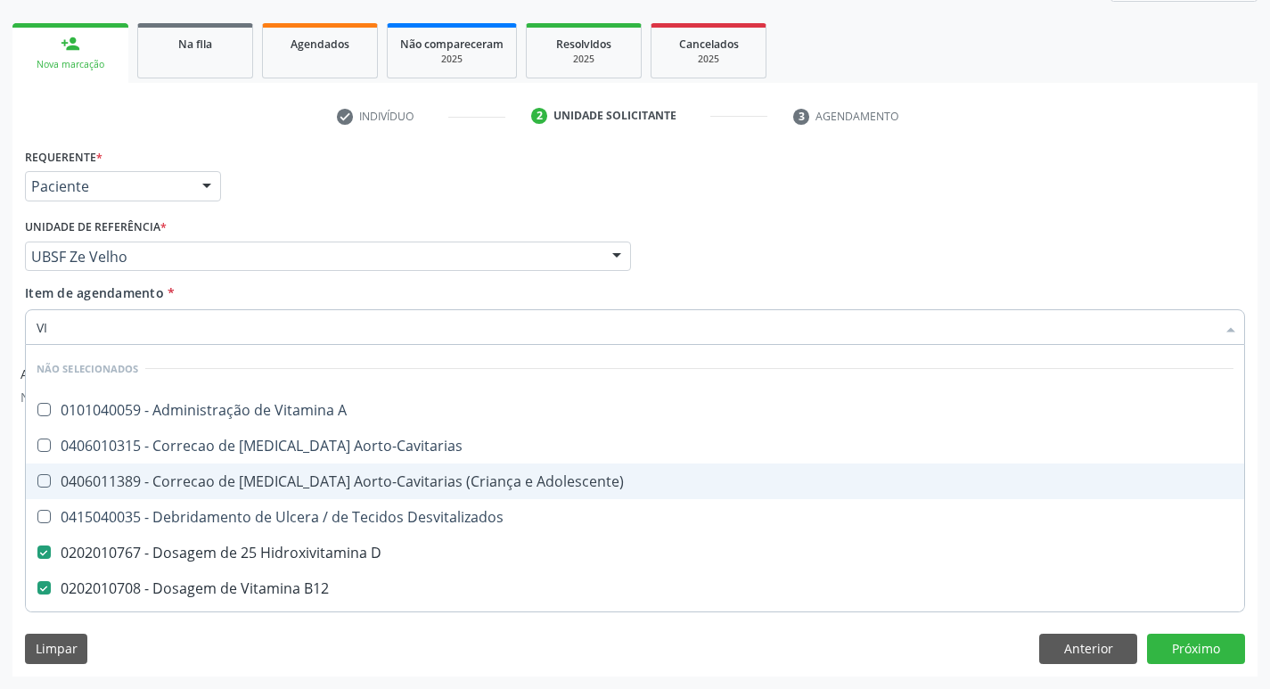
type input "V"
checkbox A "true"
checkbox Adolescente\) "true"
checkbox Aorto-Cavitarias "true"
checkbox D "false"
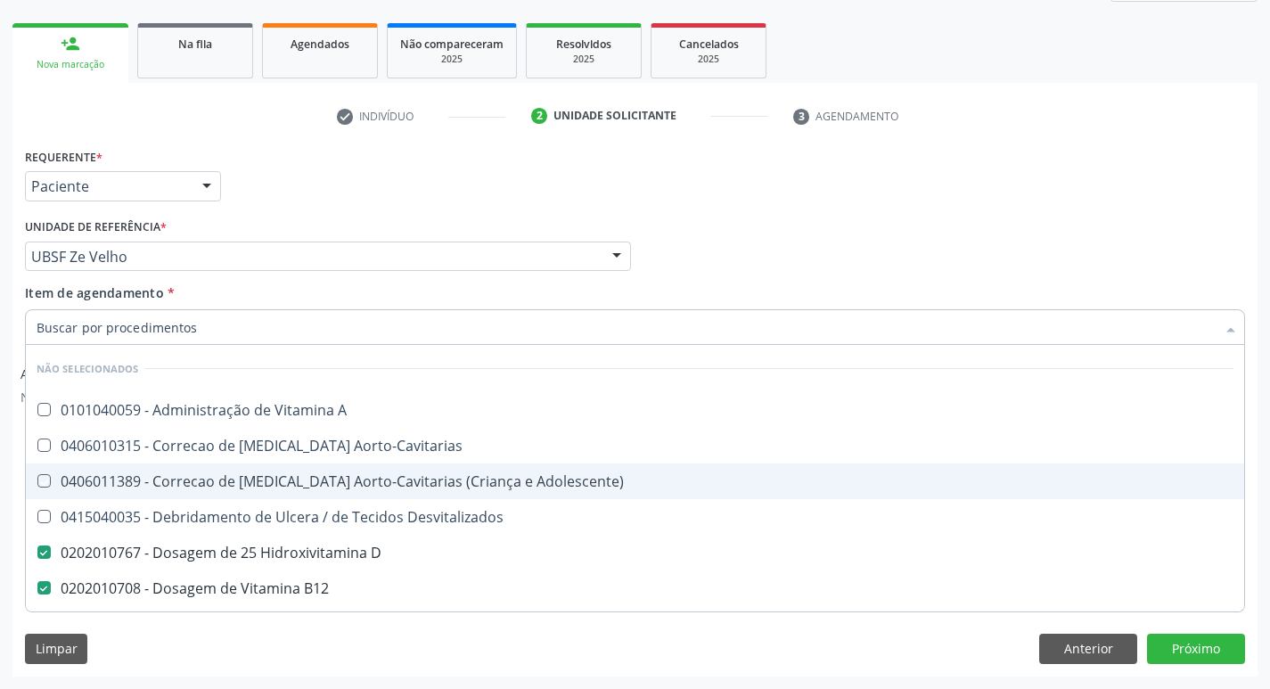
checkbox B12 "false"
checkbox Cateterismo "false"
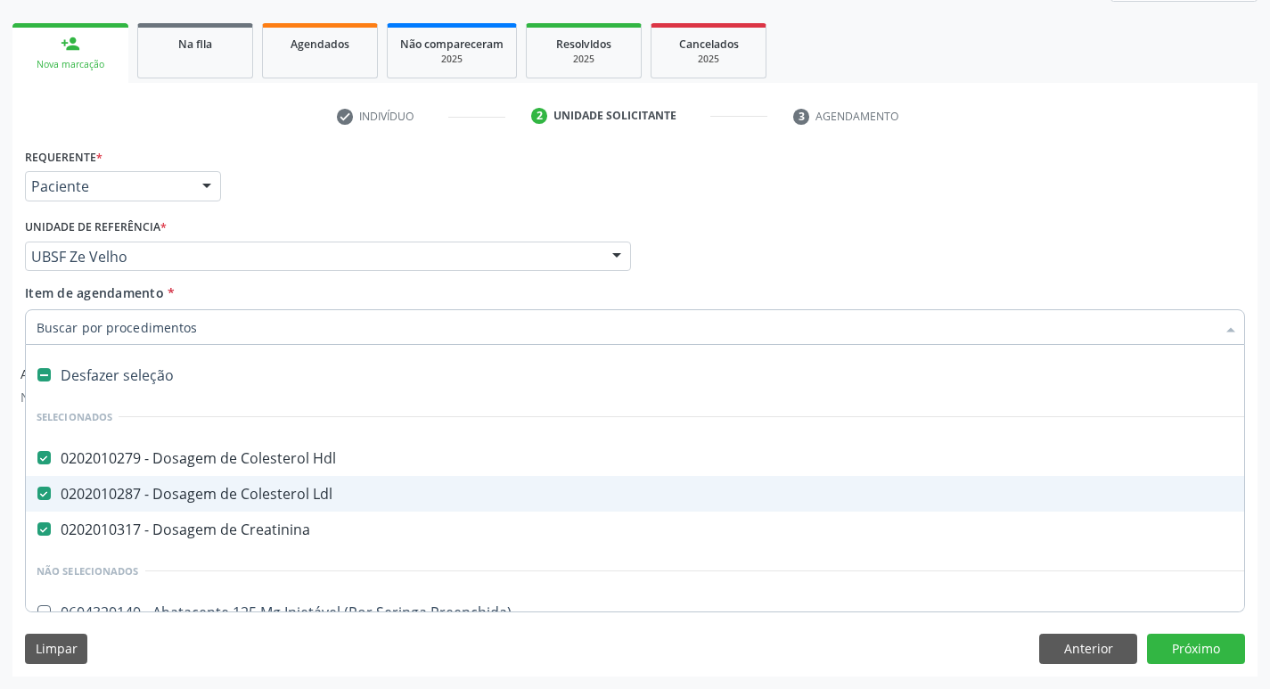
type input "R"
checkbox Tarso "true"
checkbox Urina "false"
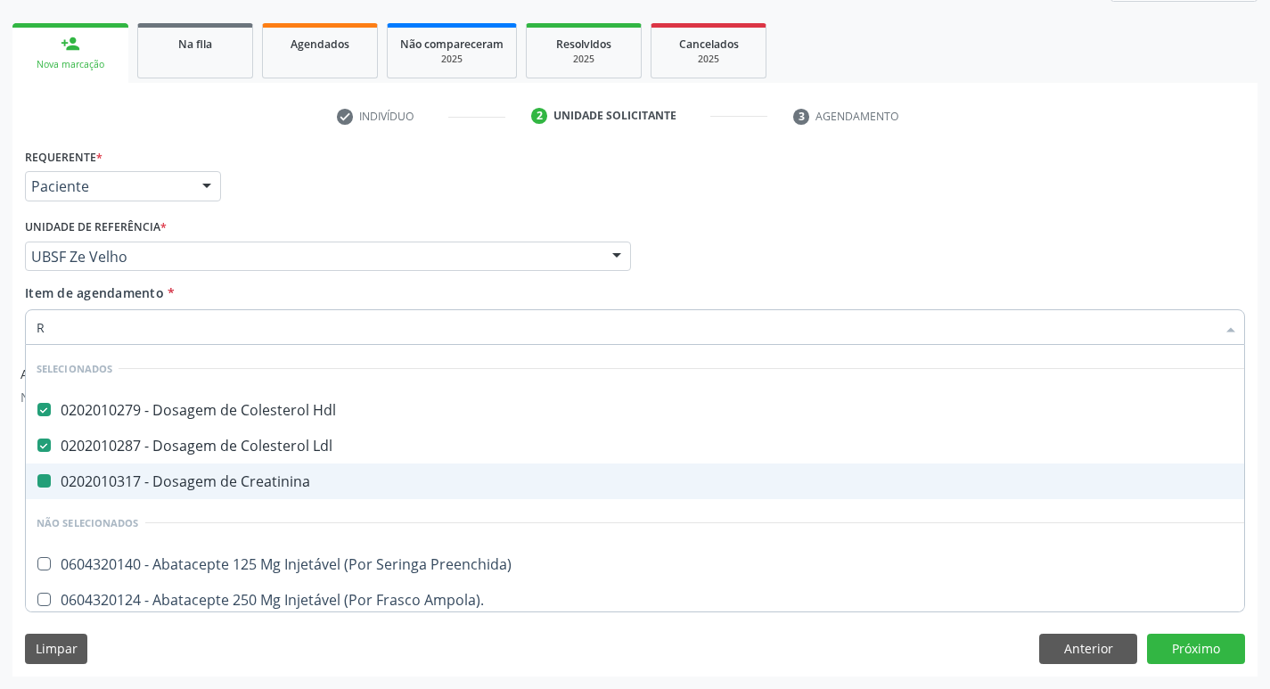
type input "RE"
checkbox Creatinina "false"
checkbox Coclear "true"
checkbox Urina "false"
checkbox Básica "true"
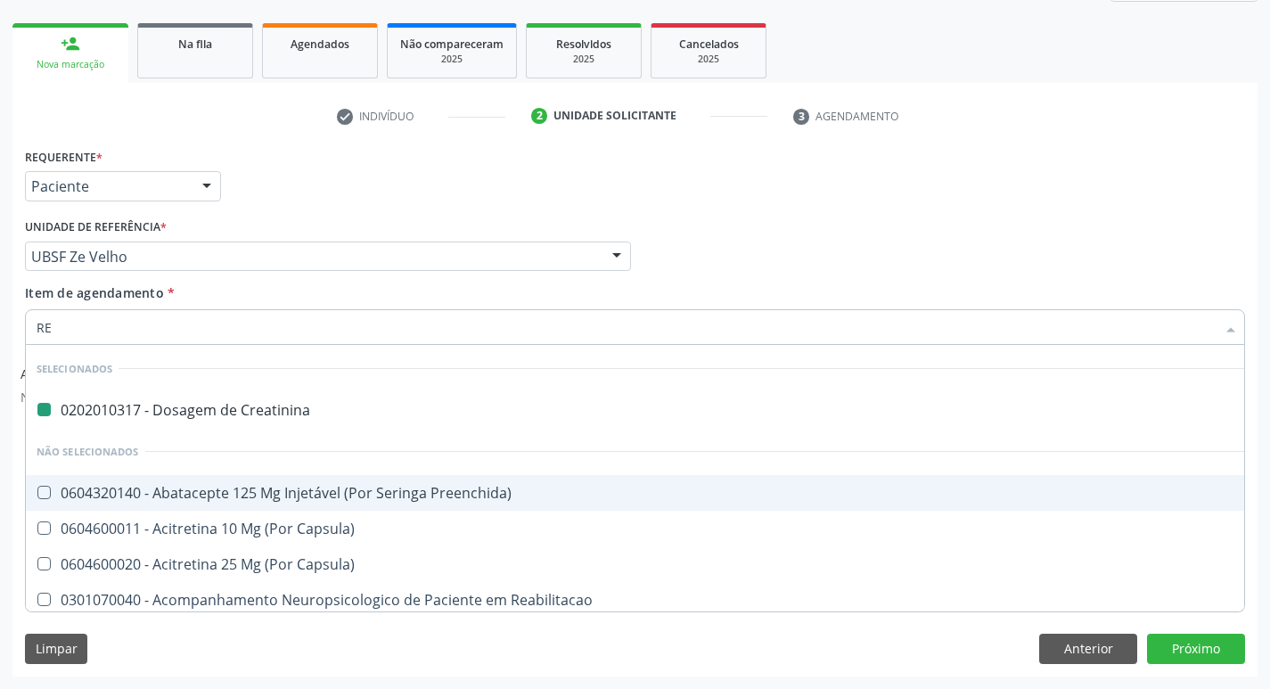
type input "REU"
checkbox Creatinina "false"
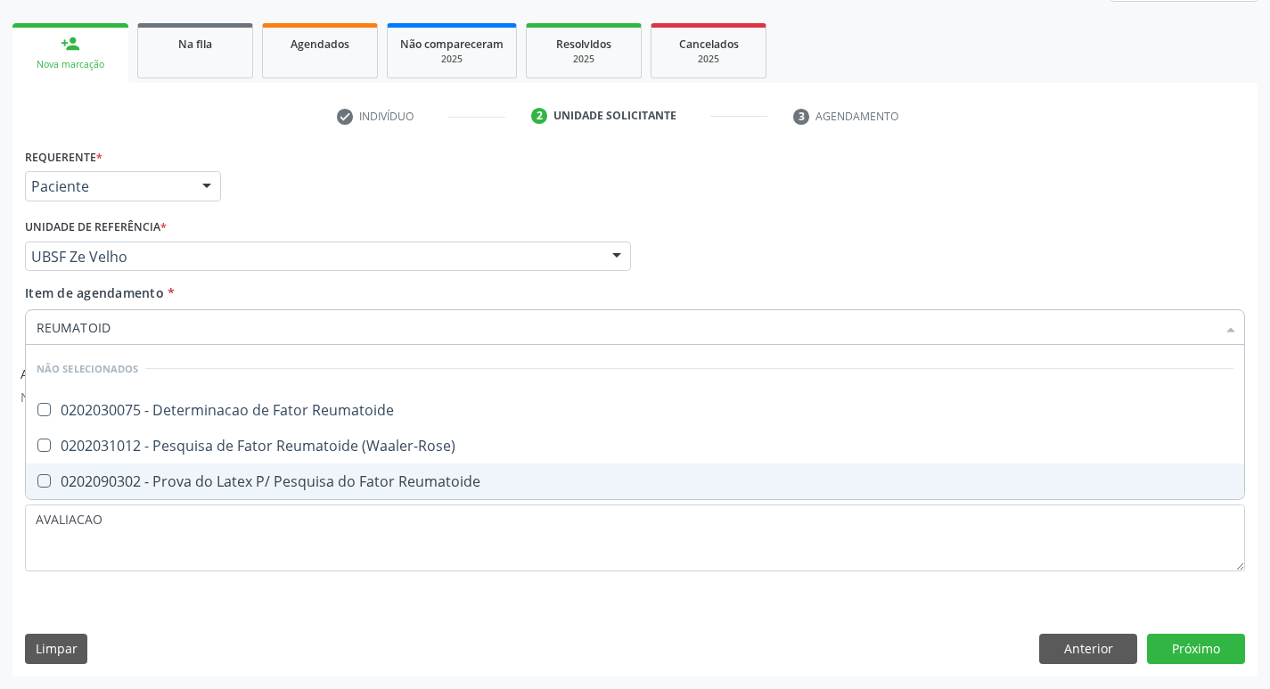
type input "REUMATOIDE"
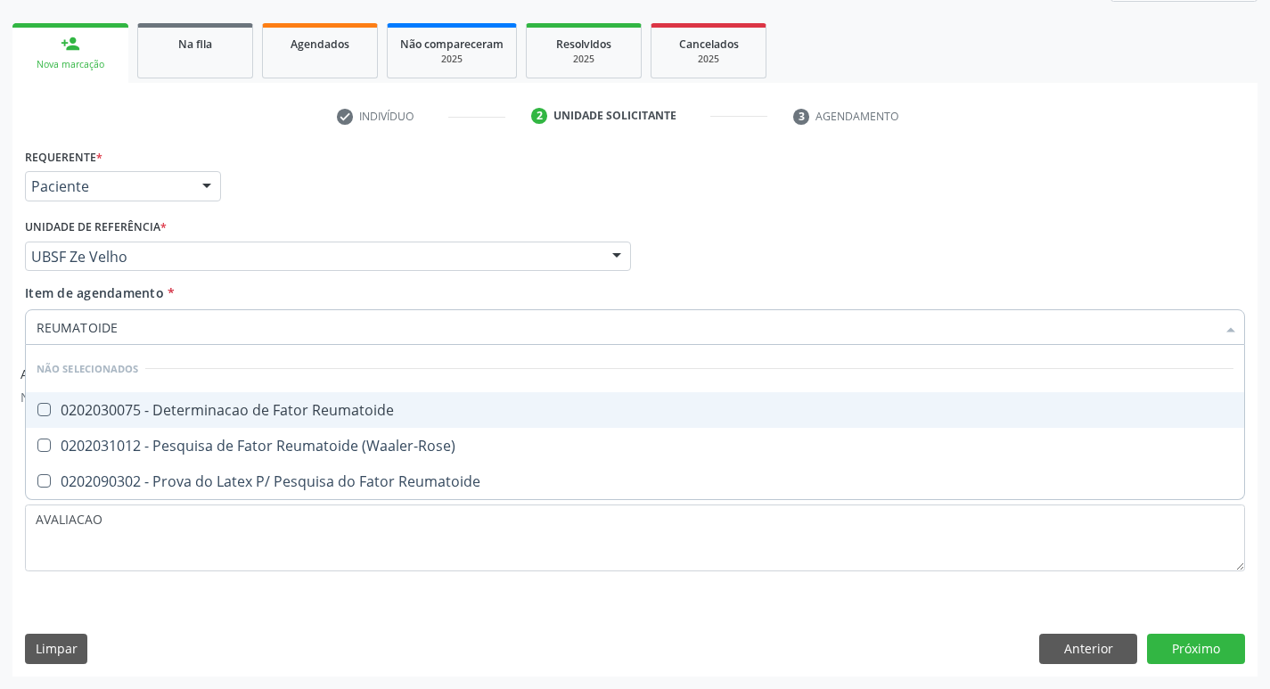
click at [317, 411] on div "0202030075 - Determinacao de Fator Reumatoide" at bounding box center [635, 410] width 1197 height 14
checkbox Reumatoide "true"
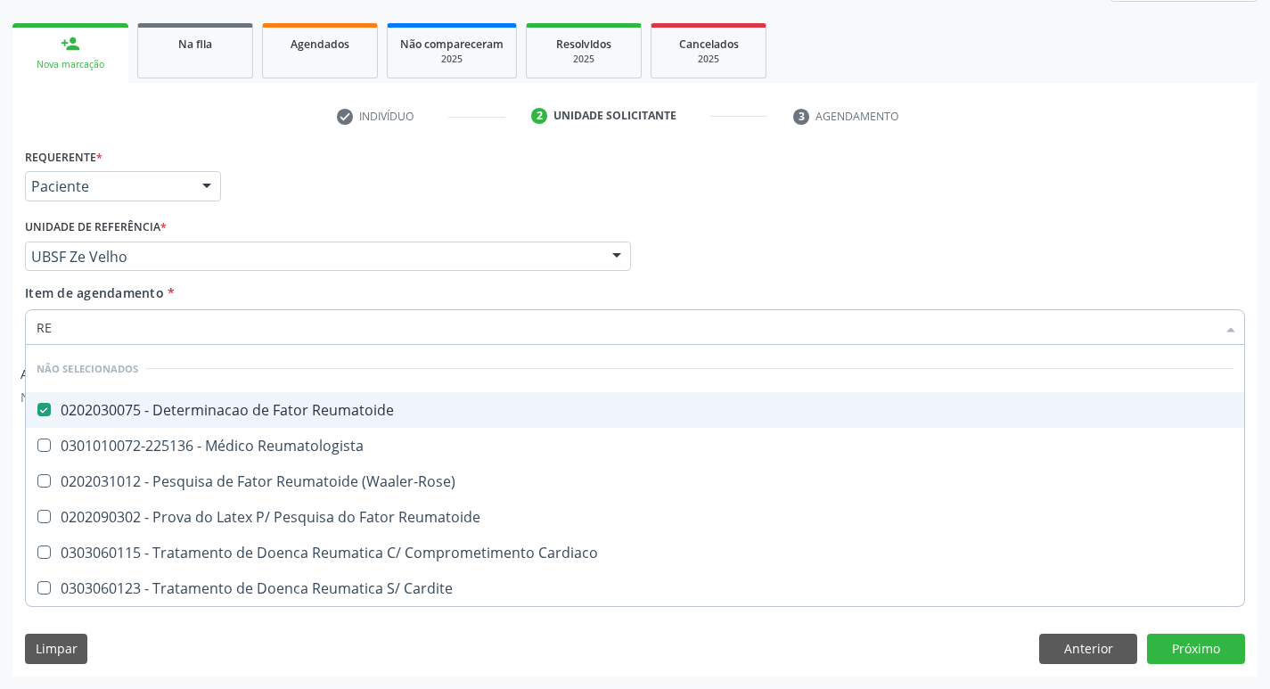
type input "R"
checkbox \(Waaler-Rose\) "true"
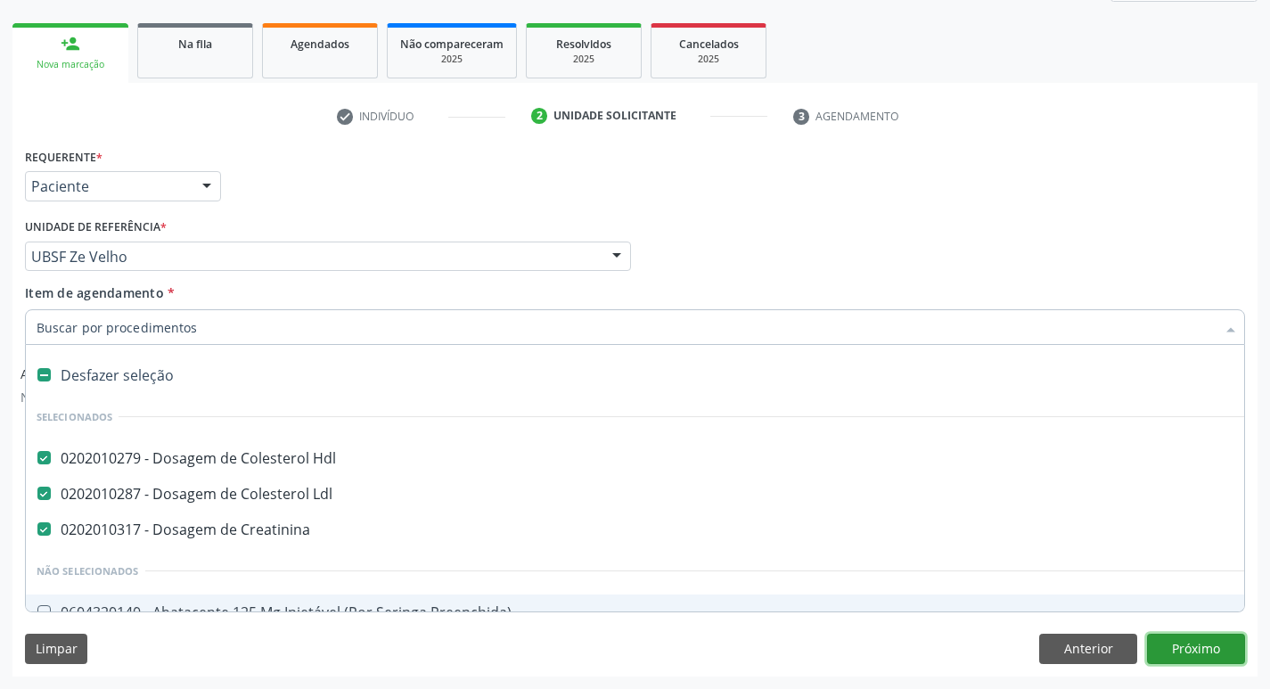
click at [1190, 653] on button "Próximo" at bounding box center [1196, 649] width 98 height 30
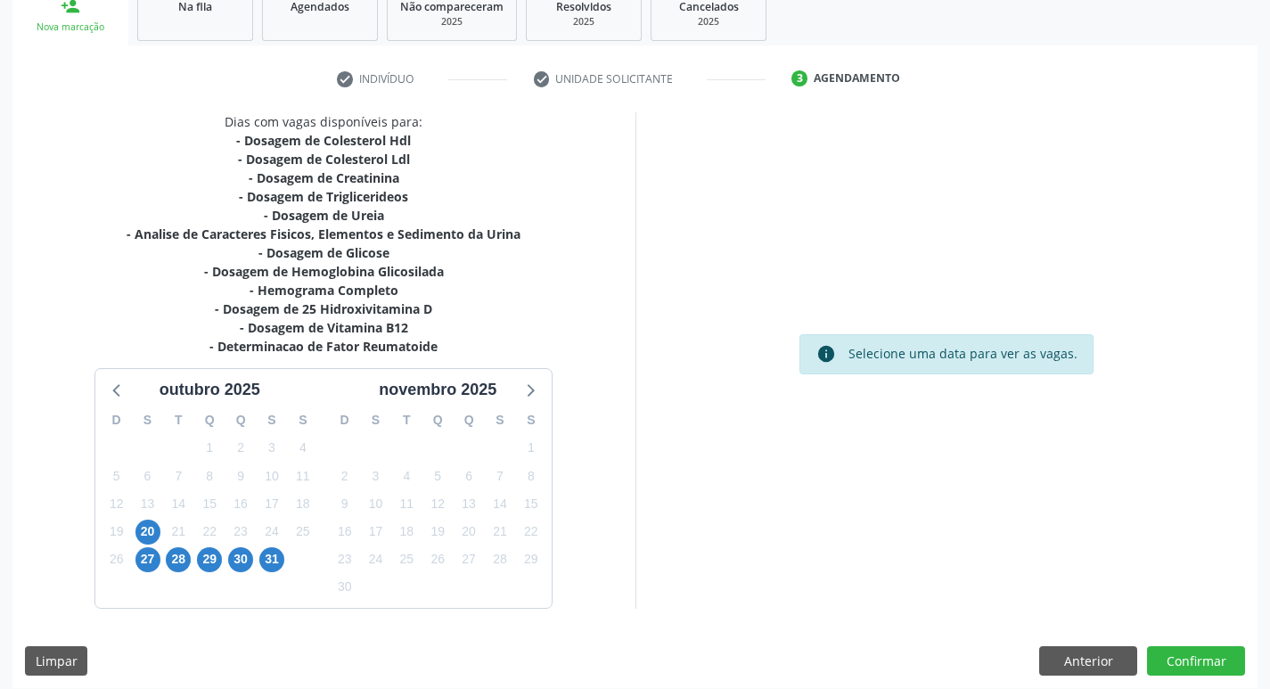
scroll to position [292, 0]
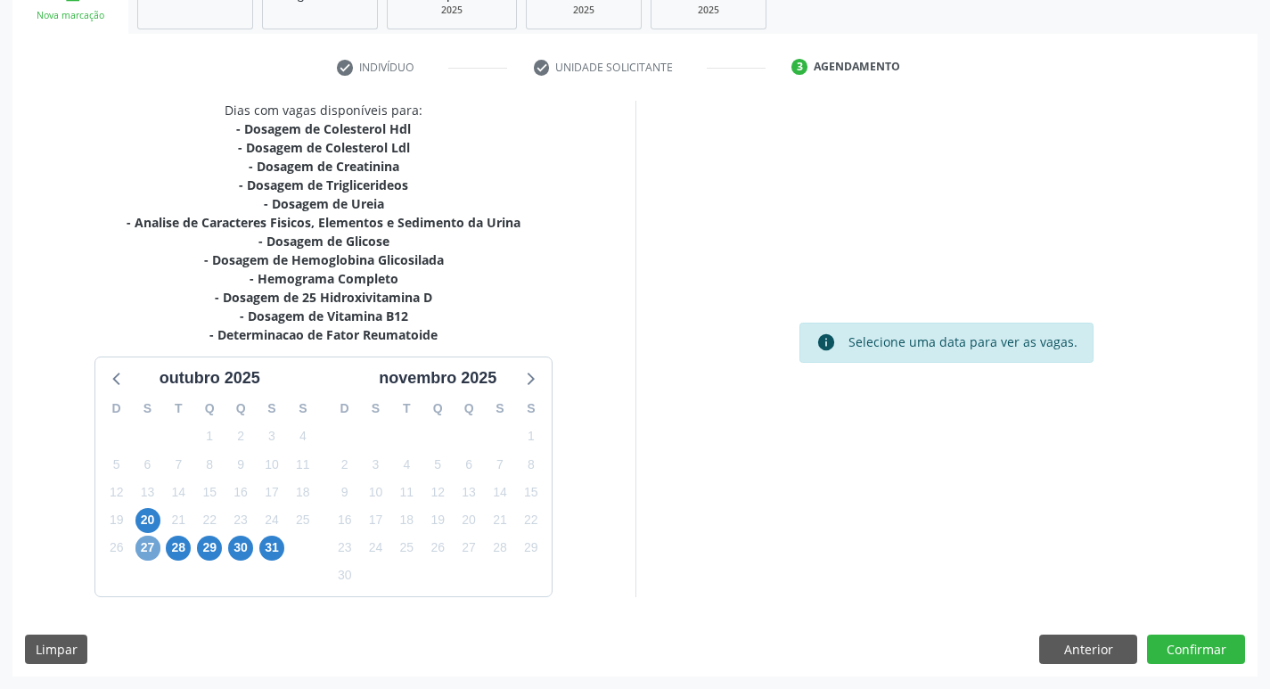
click at [149, 547] on span "27" at bounding box center [147, 548] width 25 height 25
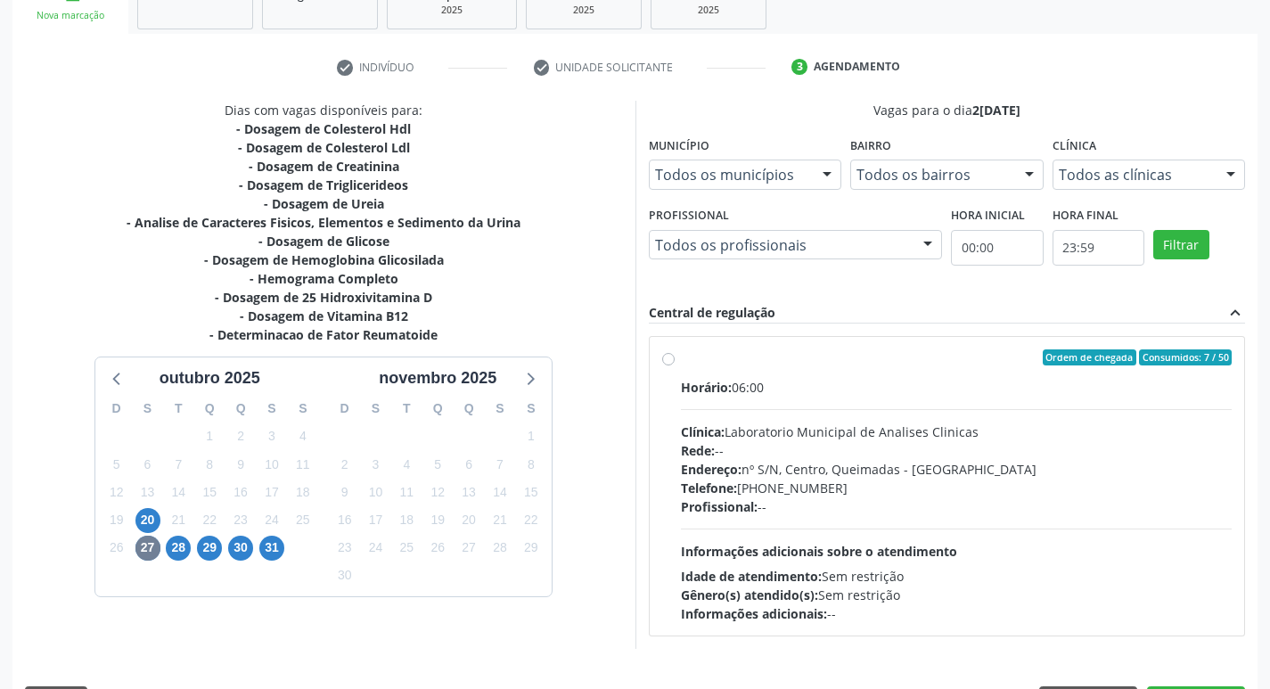
click at [978, 490] on div "Telefone: (83) 33921344" at bounding box center [957, 488] width 552 height 19
click at [675, 365] on input "Ordem de chegada Consumidos: 7 / 50 Horário: 06:00 Clínica: Laboratorio Municip…" at bounding box center [668, 357] width 12 height 16
radio input "true"
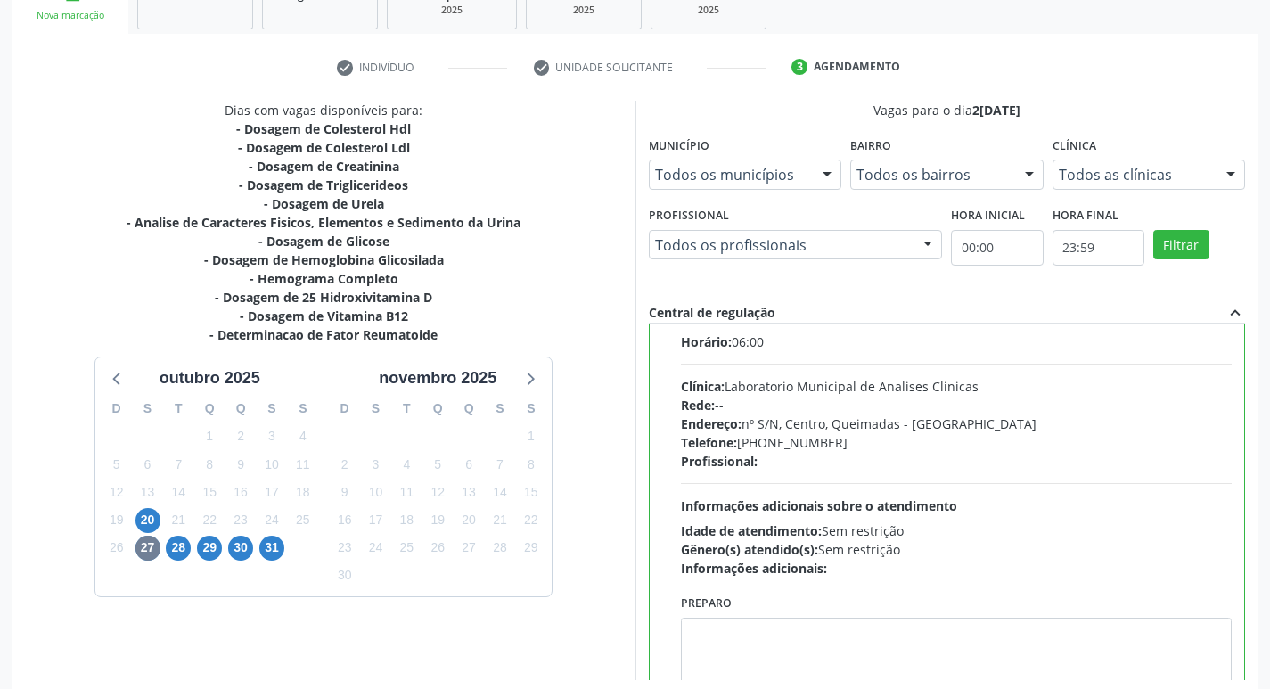
scroll to position [88, 0]
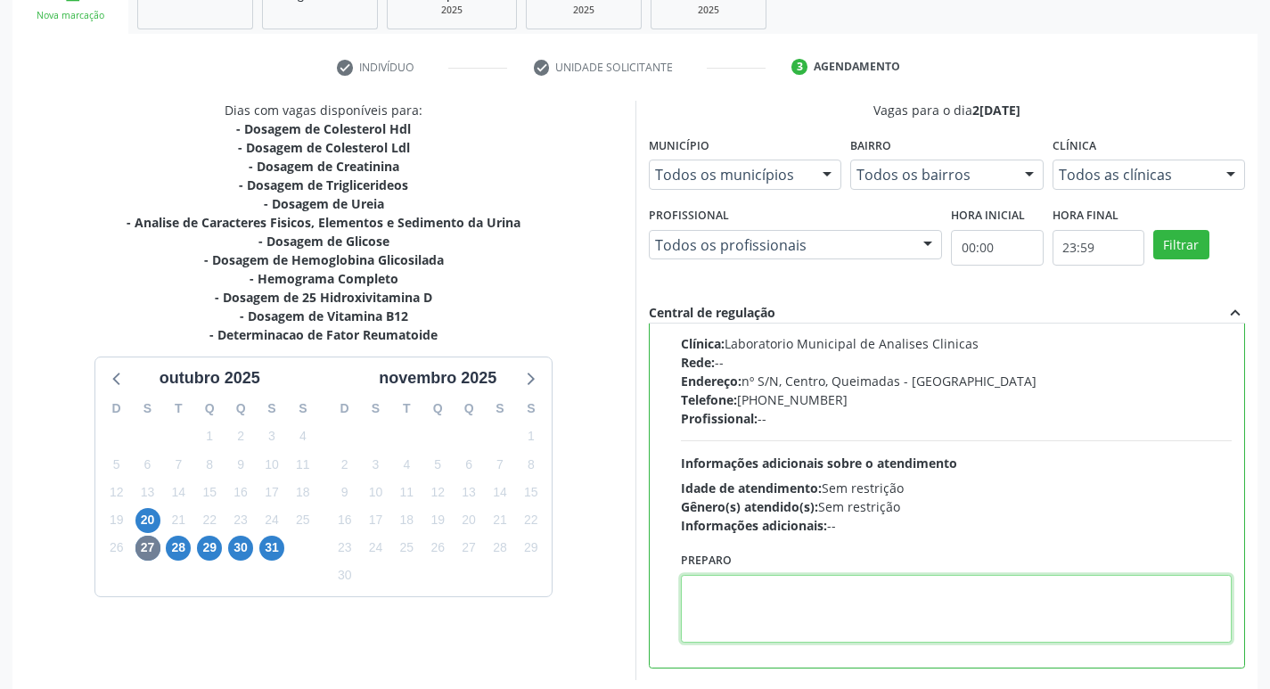
click at [795, 625] on textarea at bounding box center [957, 609] width 552 height 68
paste textarea "IR EM [GEOGRAPHIC_DATA]"
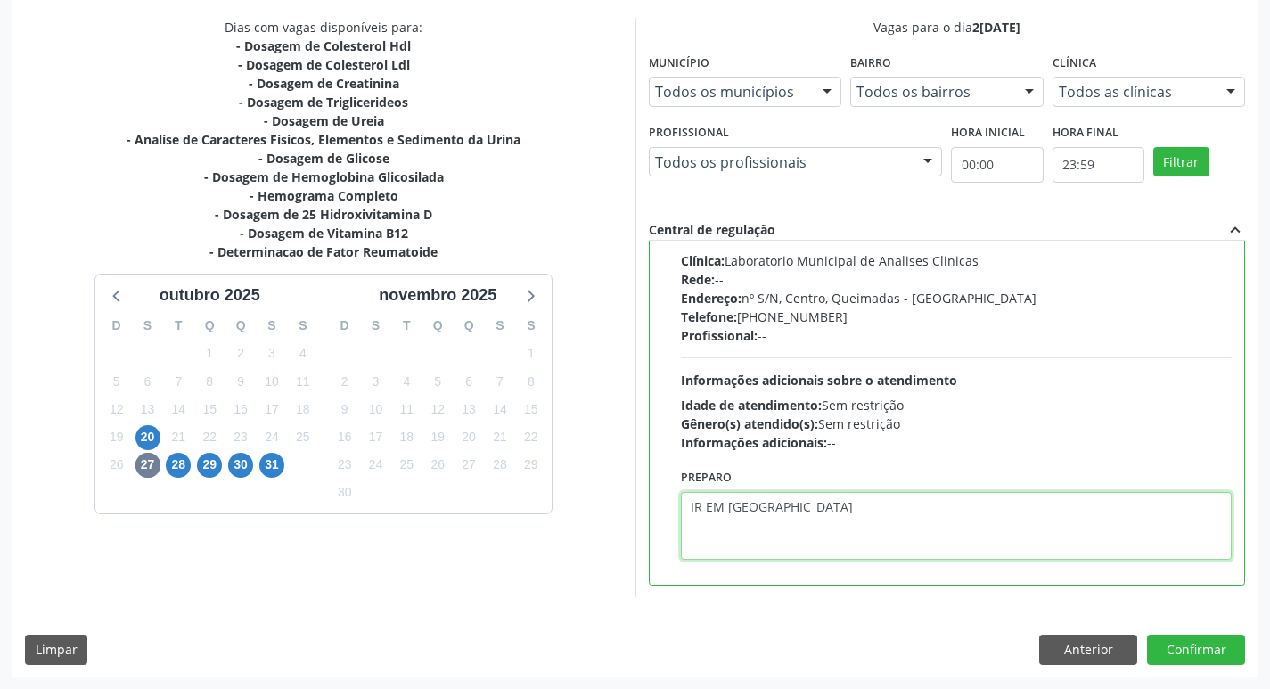
scroll to position [376, 0]
type textarea "IR EM [GEOGRAPHIC_DATA]"
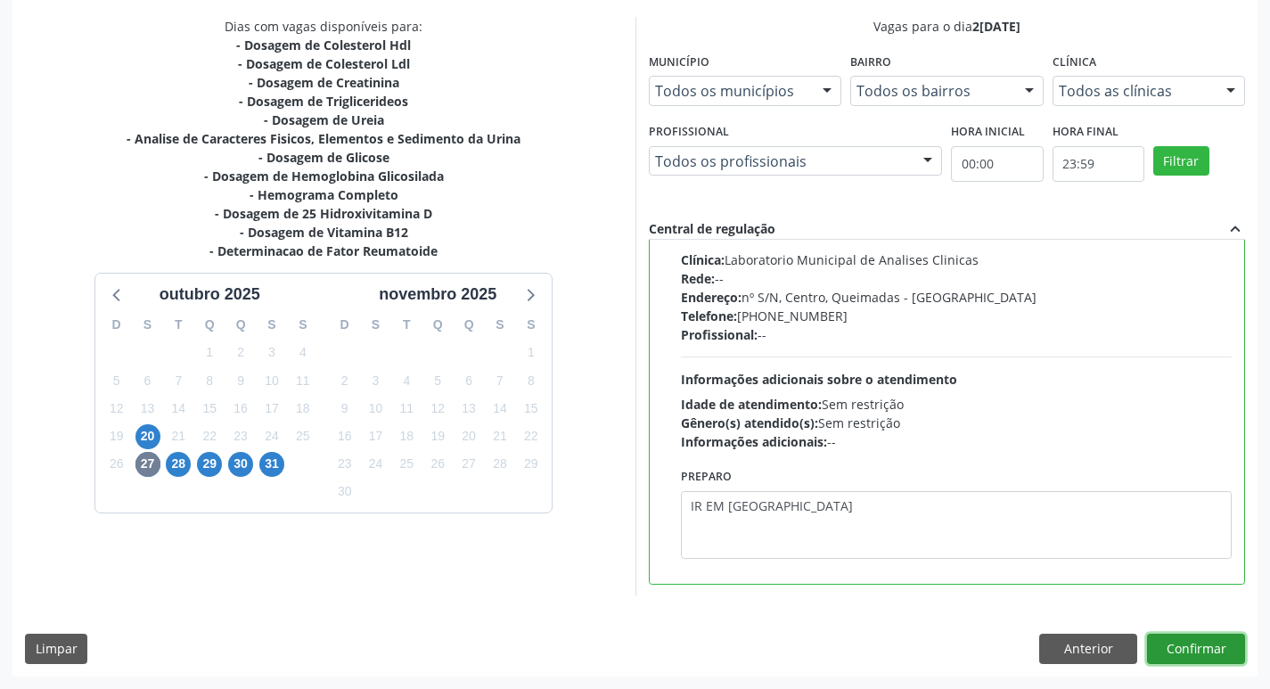
click at [1212, 643] on button "Confirmar" at bounding box center [1196, 649] width 98 height 30
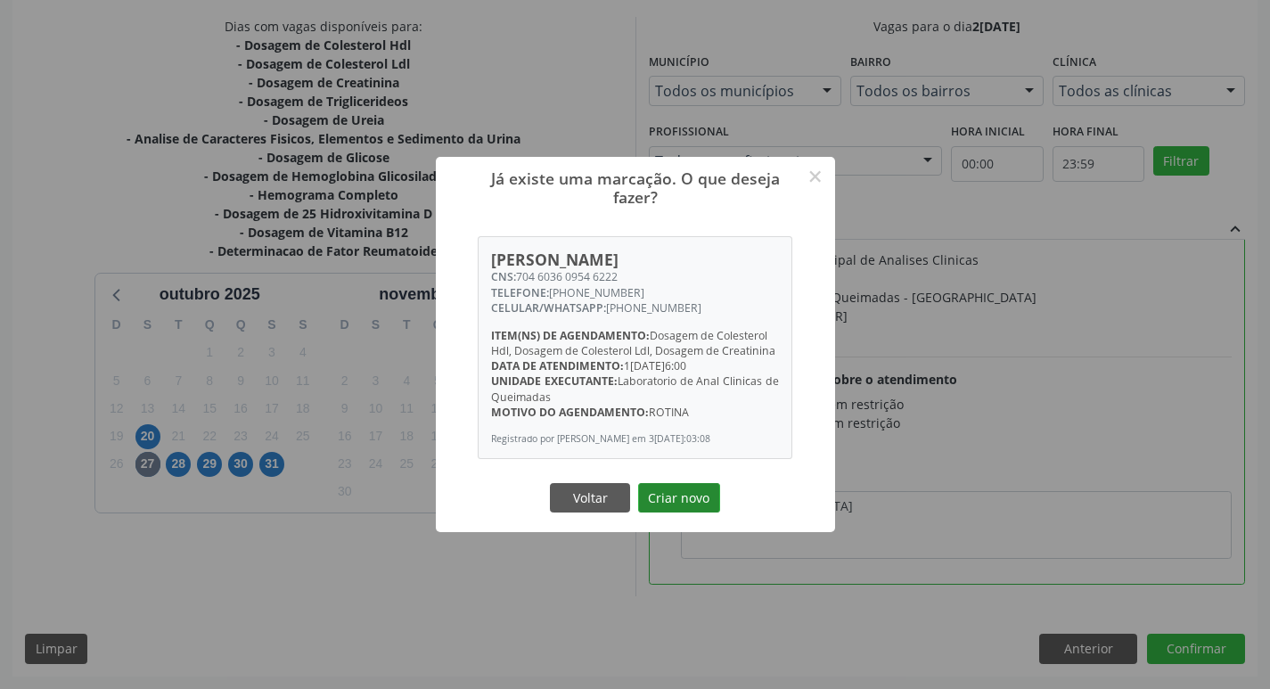
click at [670, 508] on button "Criar novo" at bounding box center [679, 498] width 82 height 30
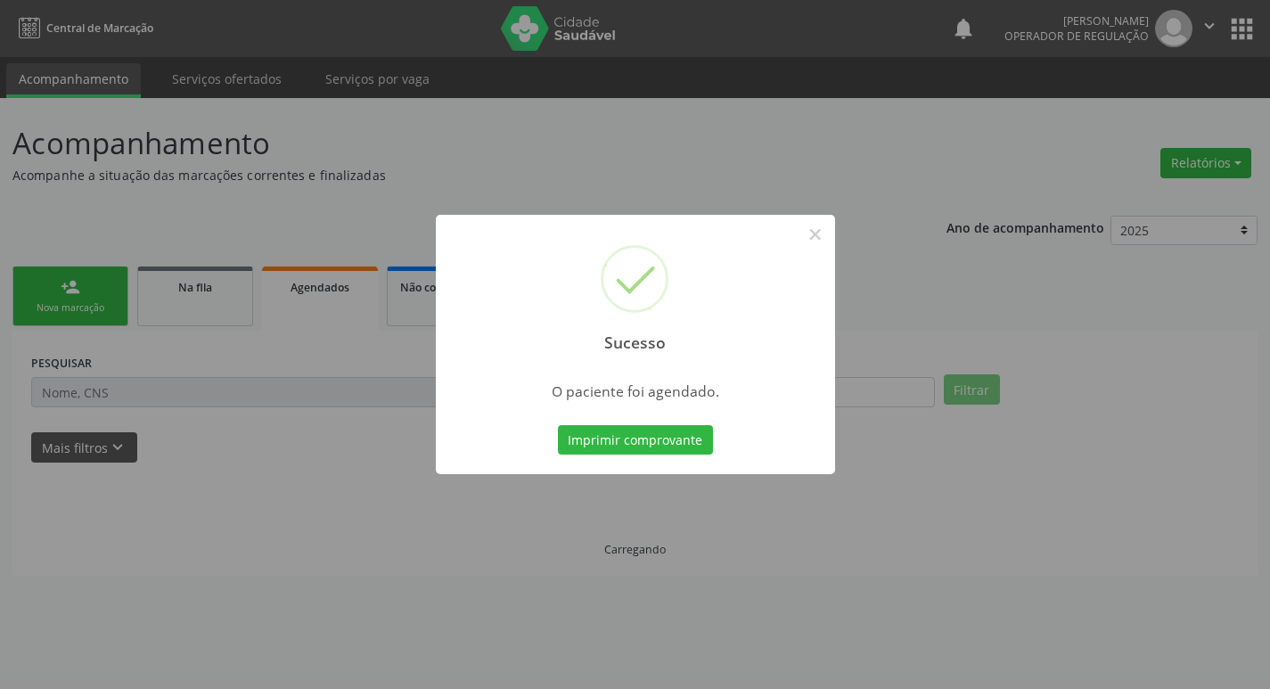
scroll to position [0, 0]
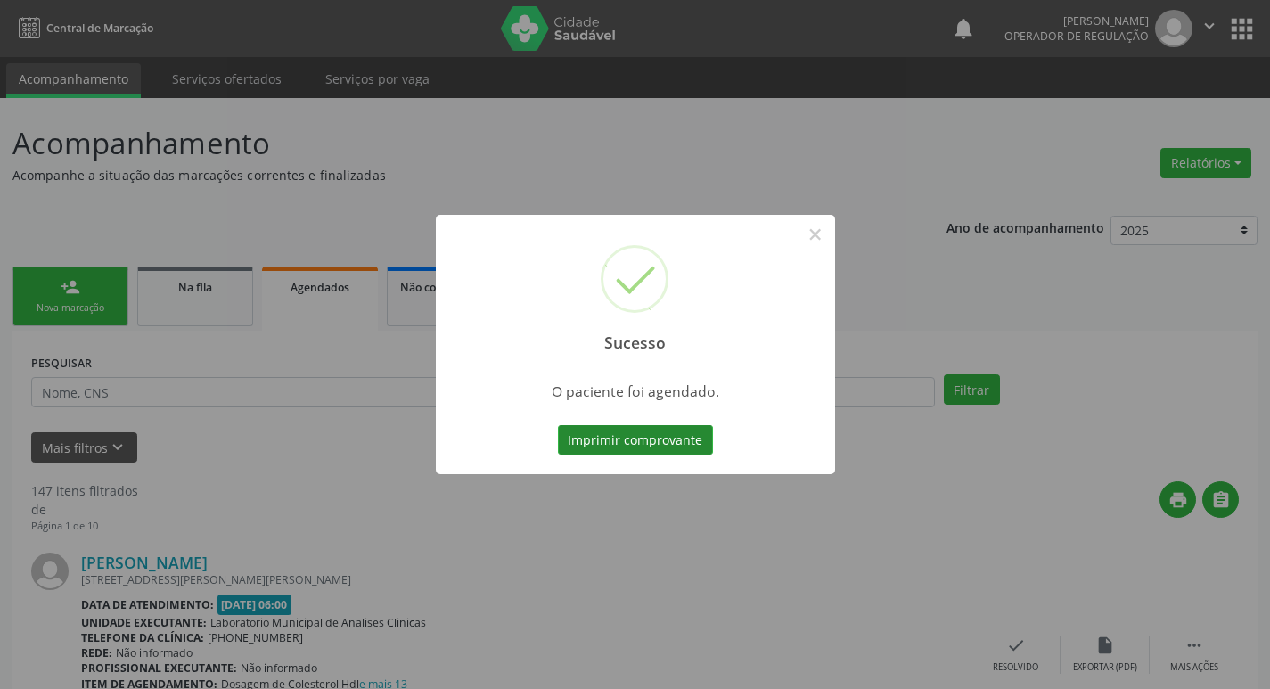
click at [678, 436] on button "Imprimir comprovante" at bounding box center [635, 440] width 155 height 30
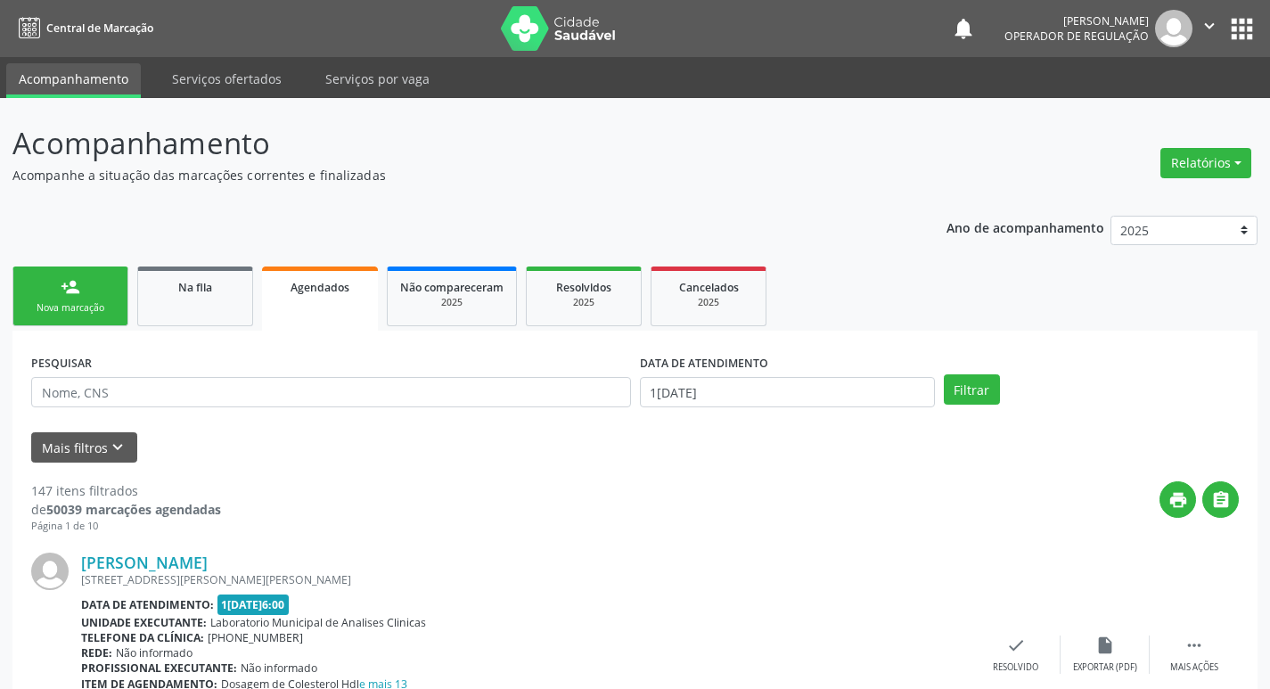
click at [65, 297] on link "person_add Nova marcação" at bounding box center [70, 297] width 116 height 60
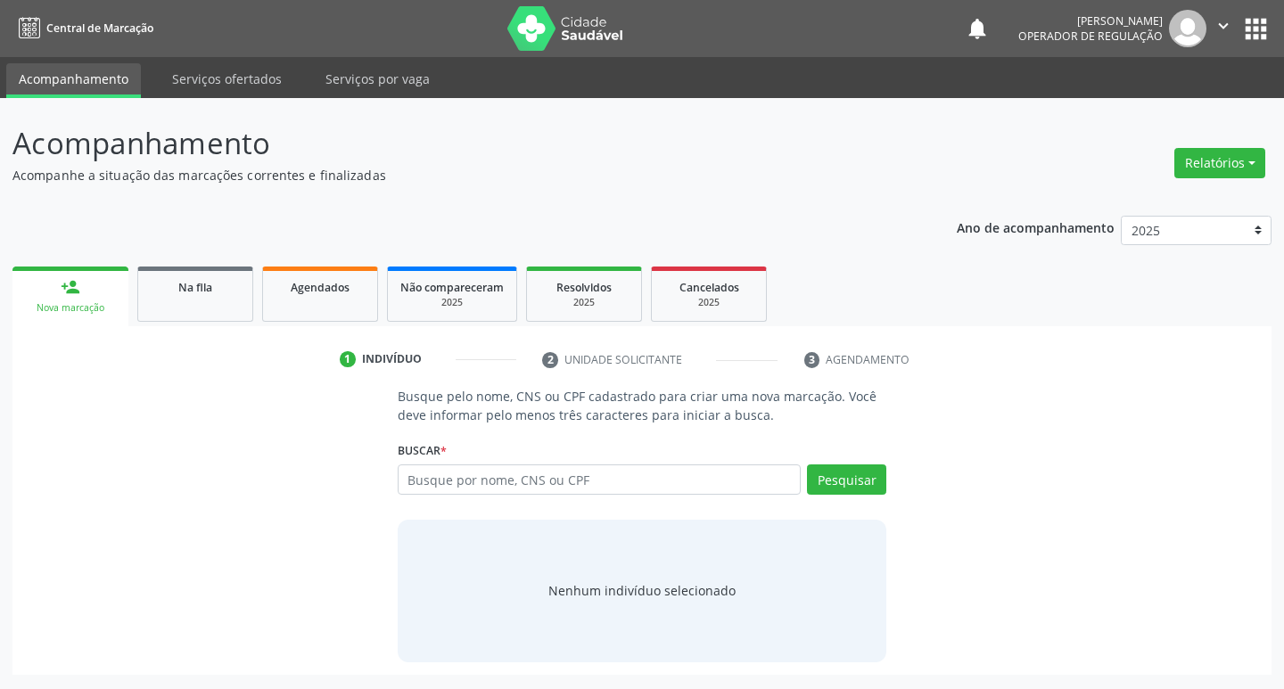
click at [462, 495] on div "Busque por nome, CNS ou CPF Nenhum resultado encontrado para: " " Digite nome, …" at bounding box center [642, 485] width 489 height 43
click at [453, 487] on input "text" at bounding box center [600, 479] width 404 height 30
type input "700406493822840"
click at [847, 478] on button "Pesquisar" at bounding box center [846, 479] width 79 height 30
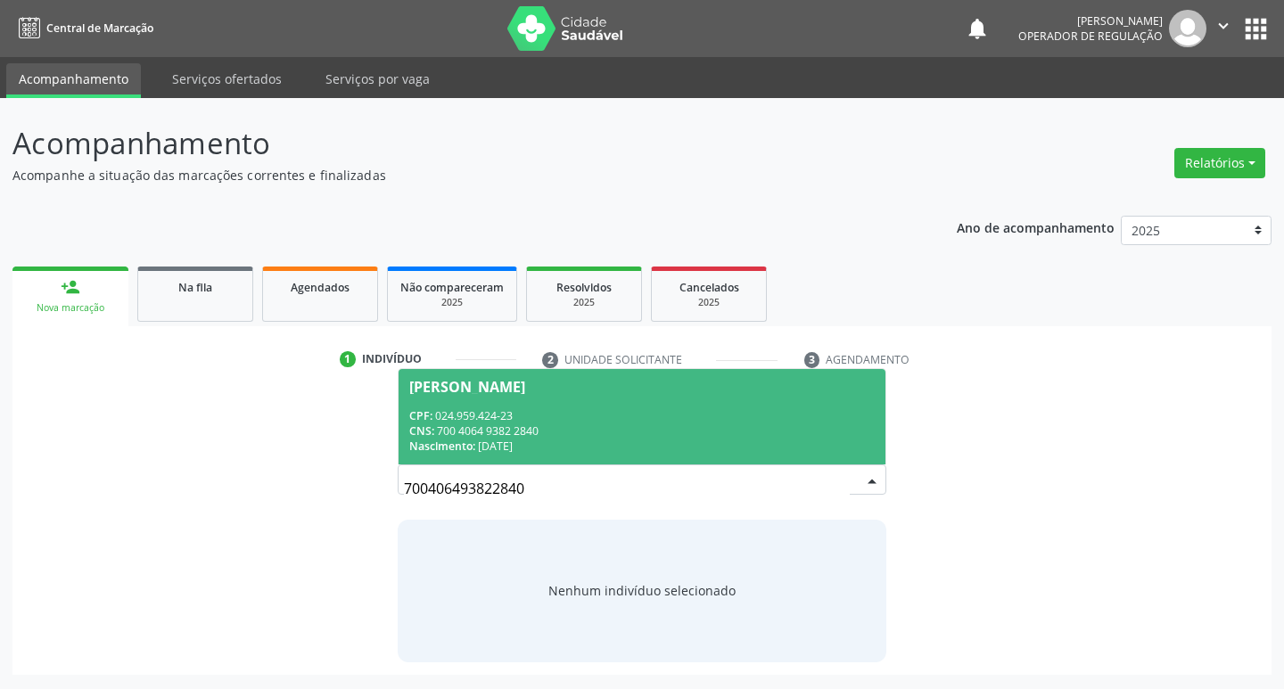
click at [571, 427] on div "CNS: 700 4064 9382 2840" at bounding box center [642, 430] width 466 height 15
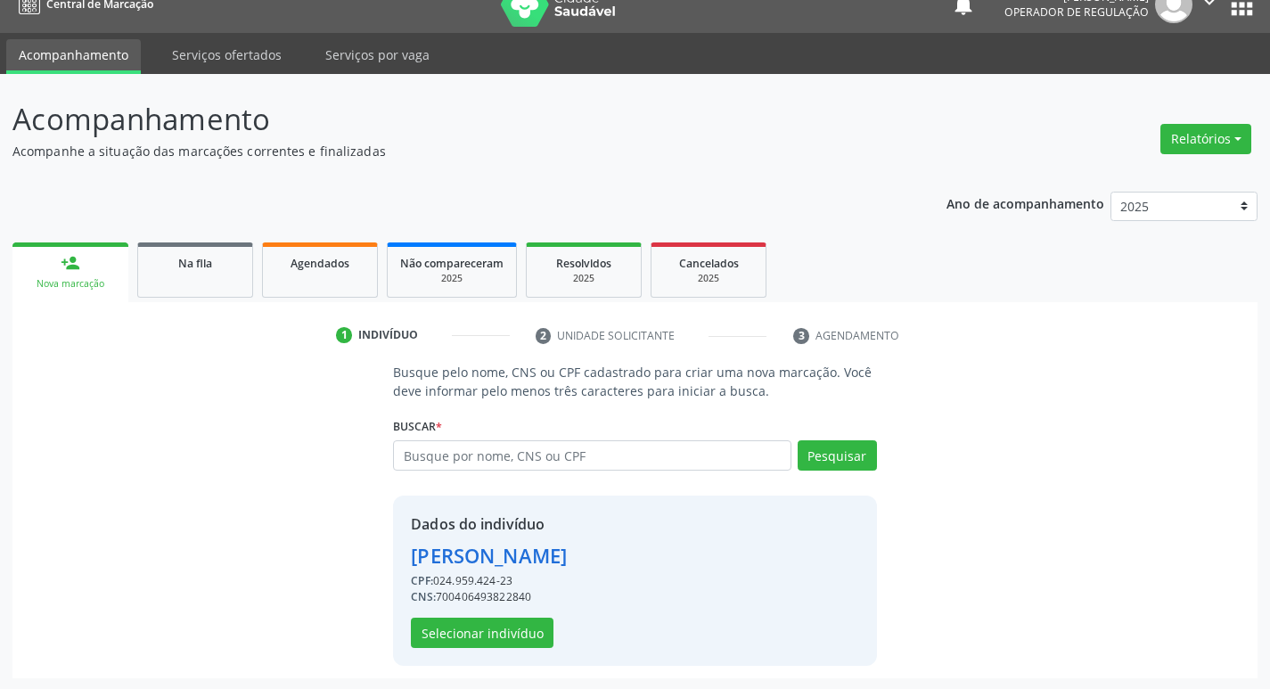
scroll to position [26, 0]
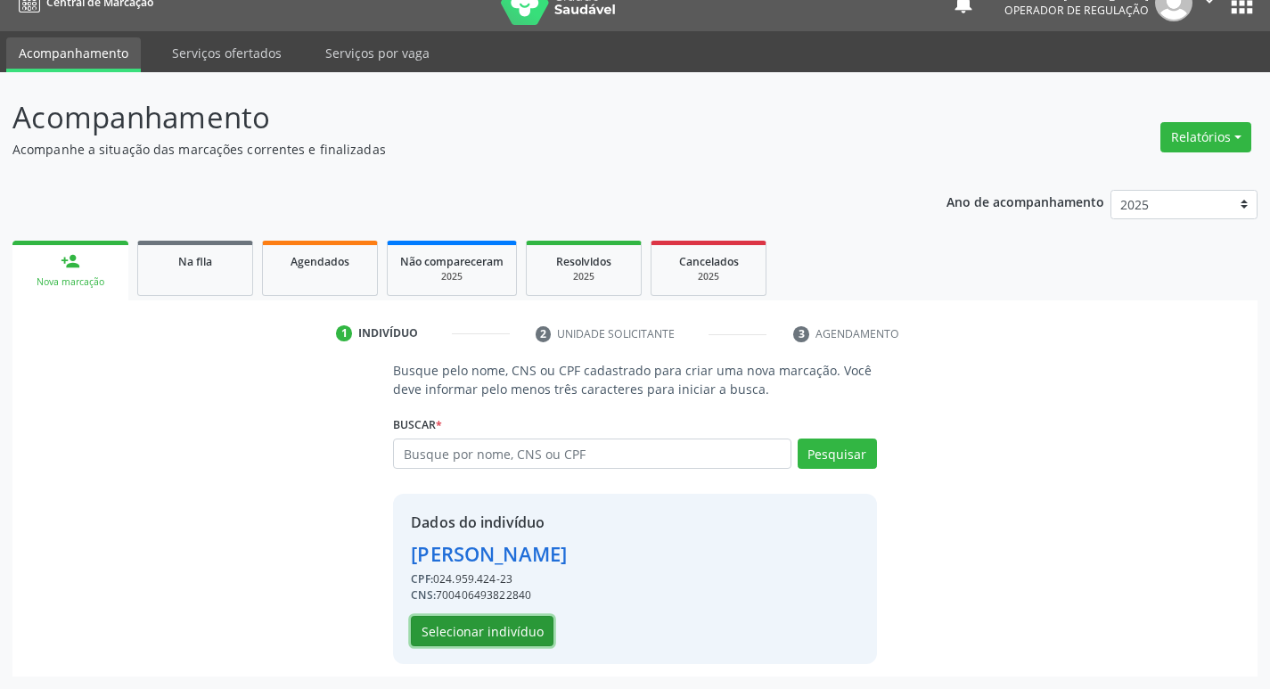
click at [535, 623] on button "Selecionar indivíduo" at bounding box center [482, 631] width 143 height 30
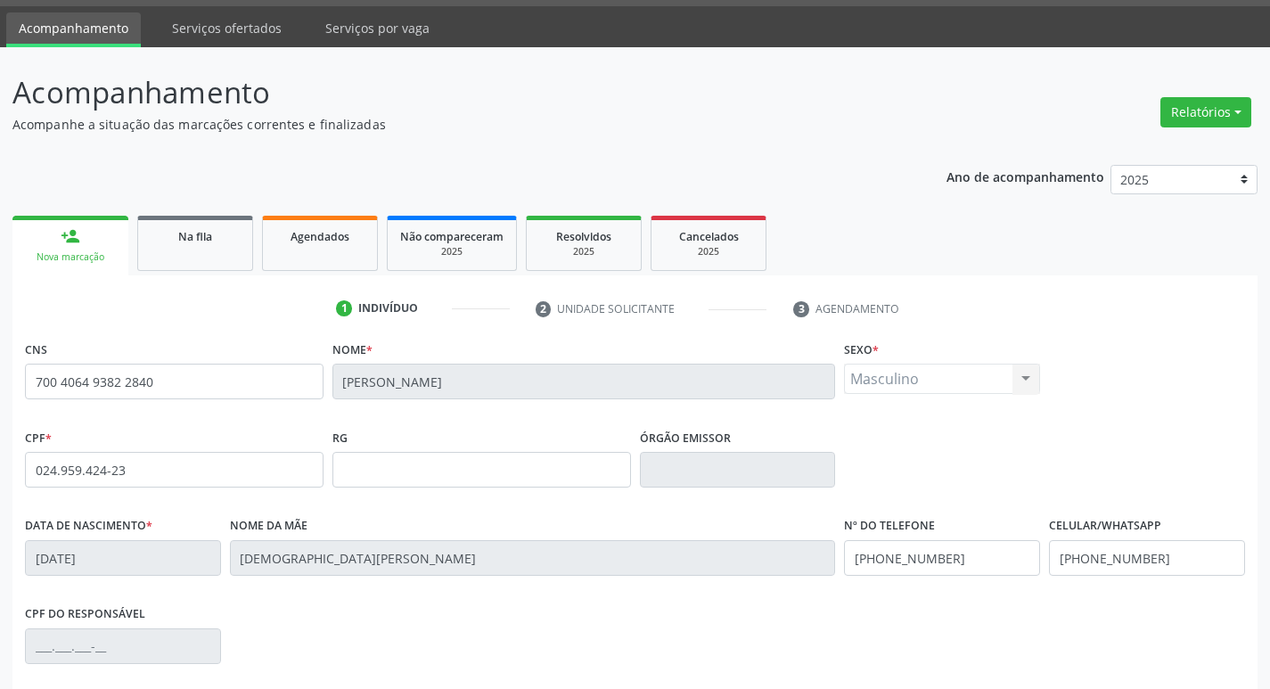
scroll to position [277, 0]
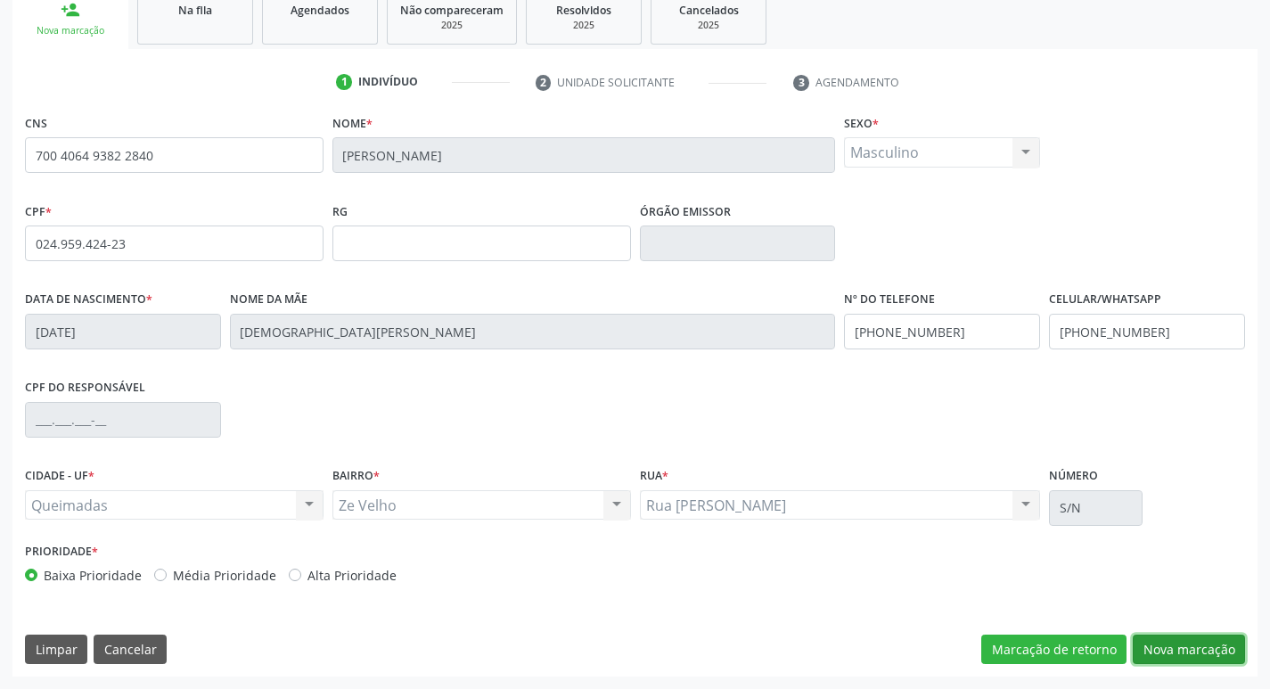
click at [1160, 659] on button "Nova marcação" at bounding box center [1189, 650] width 112 height 30
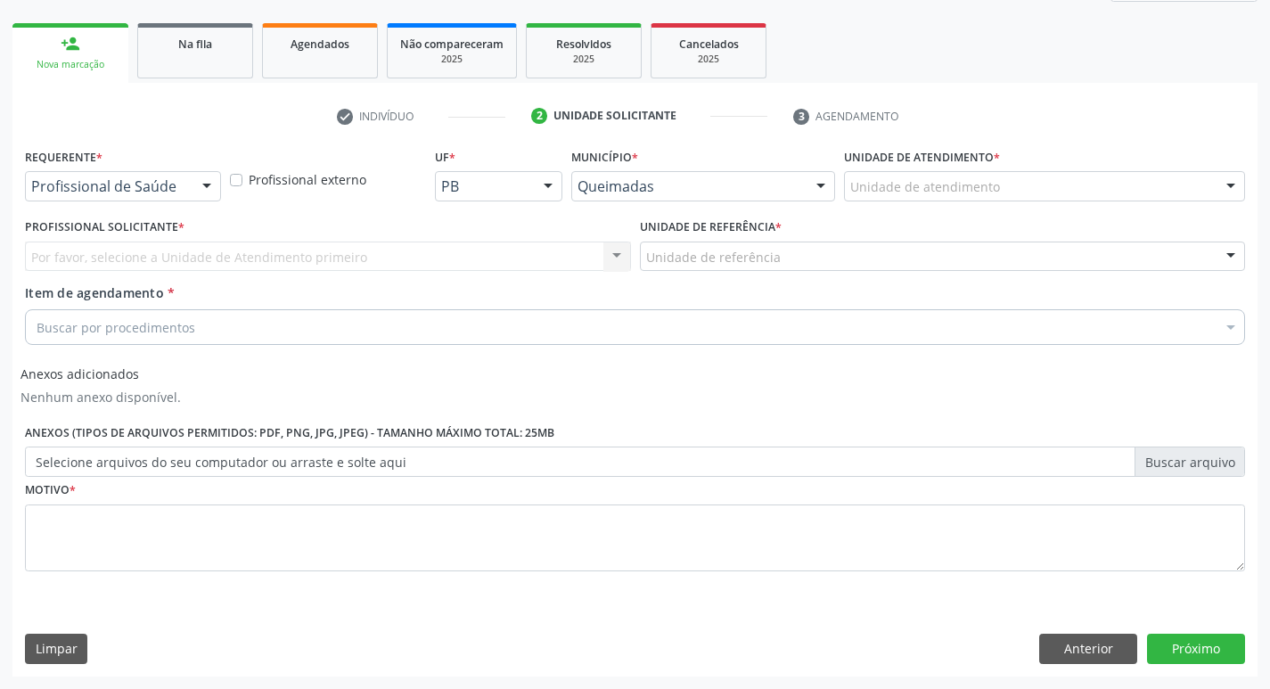
click at [97, 199] on div "Profissional de Saúde" at bounding box center [123, 186] width 196 height 30
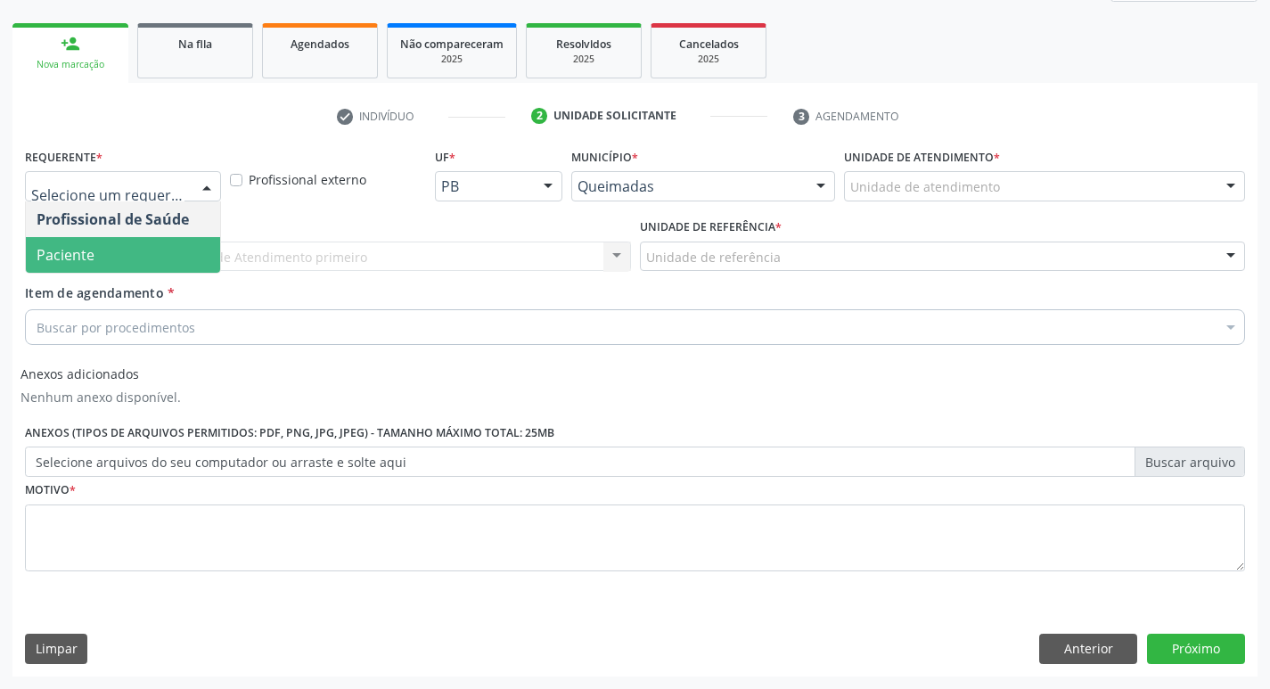
click at [104, 268] on span "Paciente" at bounding box center [123, 255] width 194 height 36
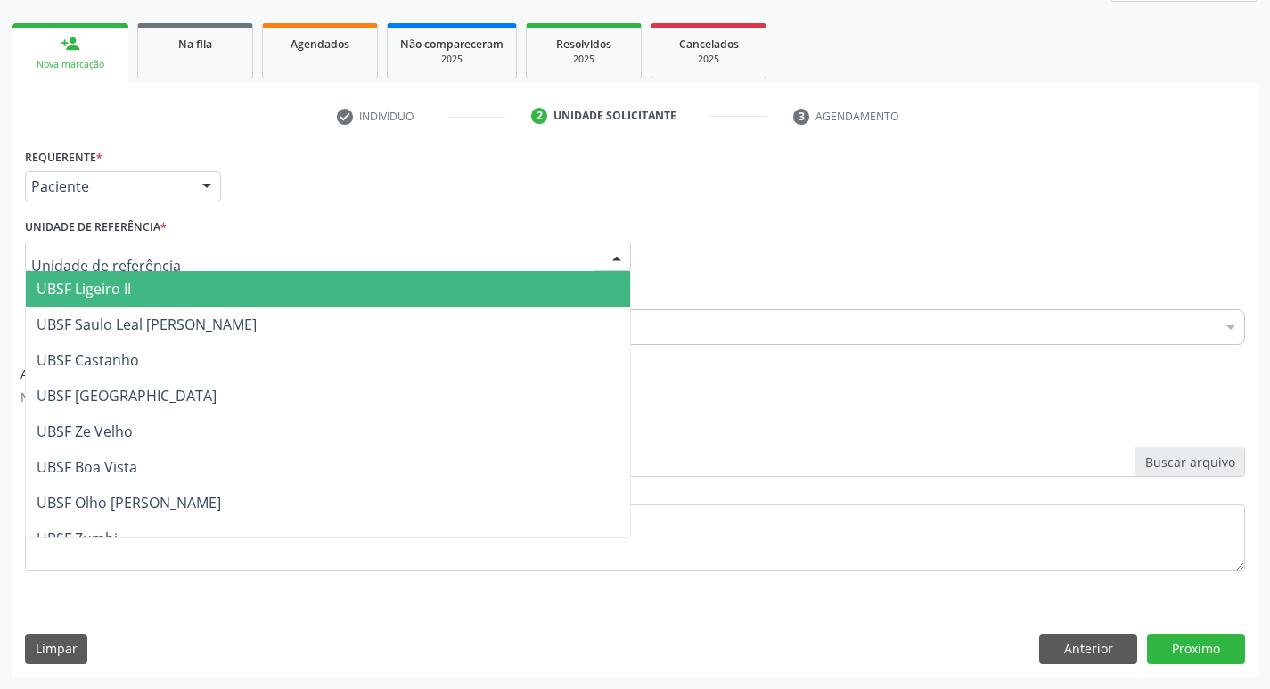
type input "X"
type input "Z"
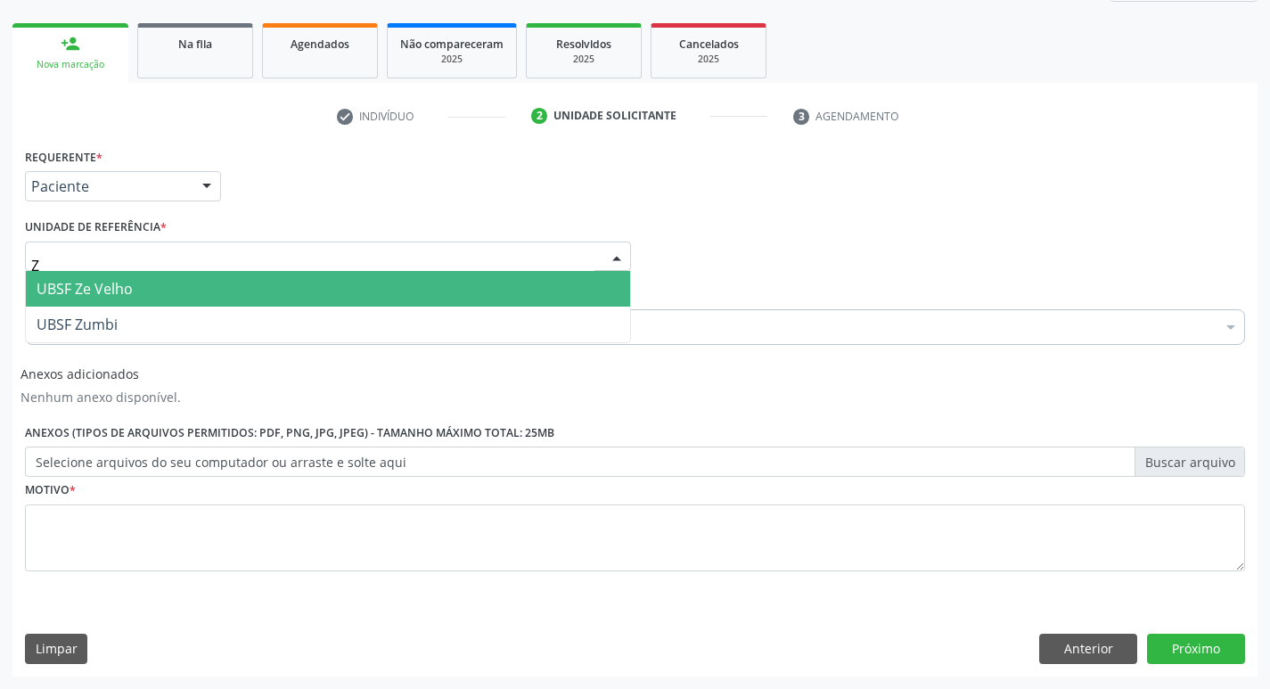
click at [79, 283] on span "UBSF Ze Velho" at bounding box center [85, 289] width 96 height 20
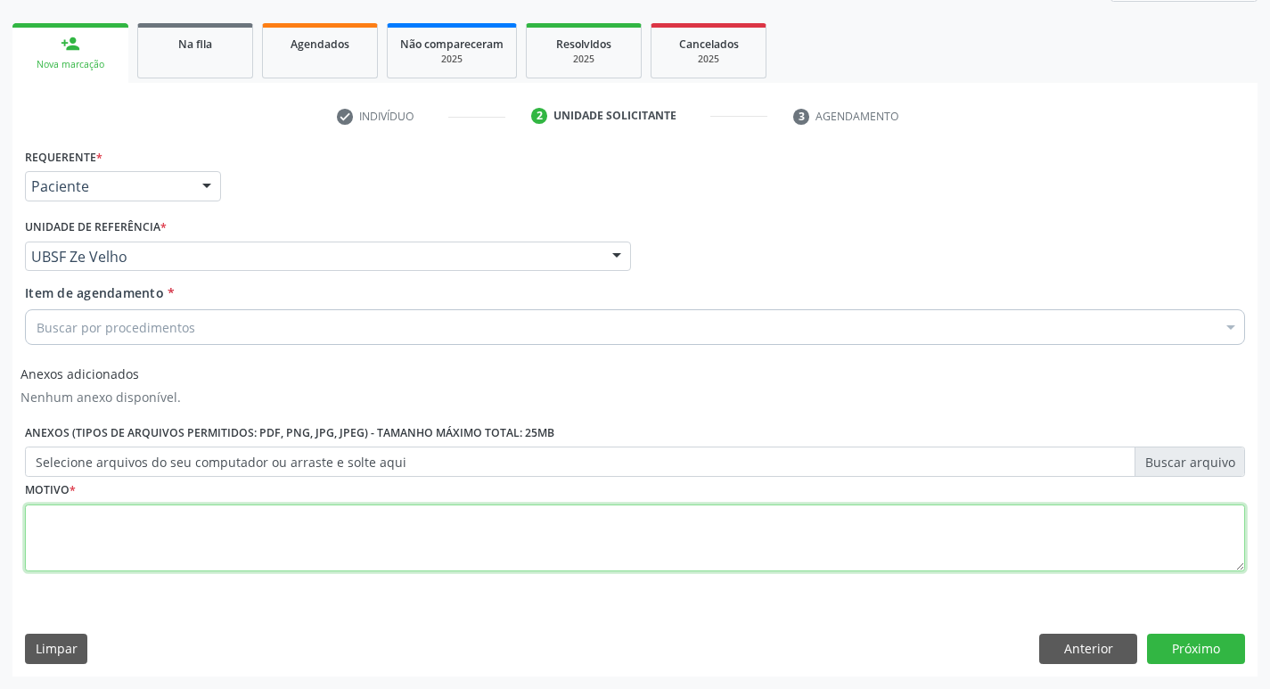
click at [32, 530] on textarea at bounding box center [635, 539] width 1220 height 68
type textarea "AVALIACAO"
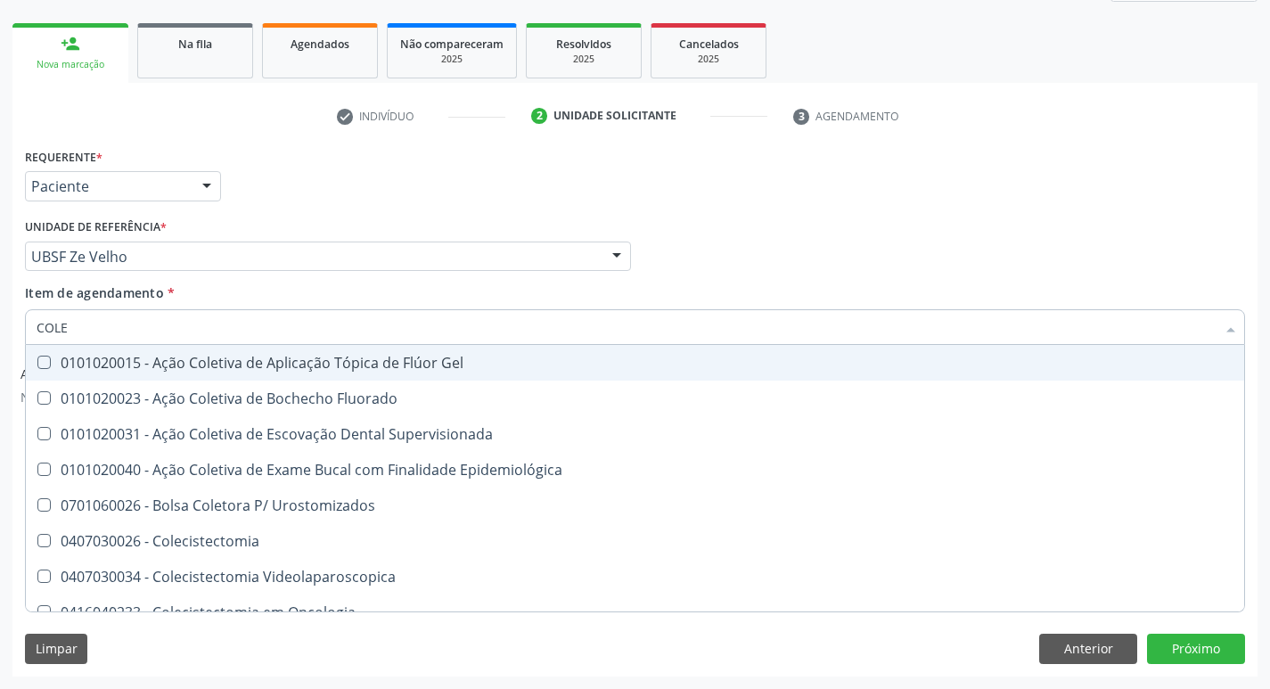
type input "COLES"
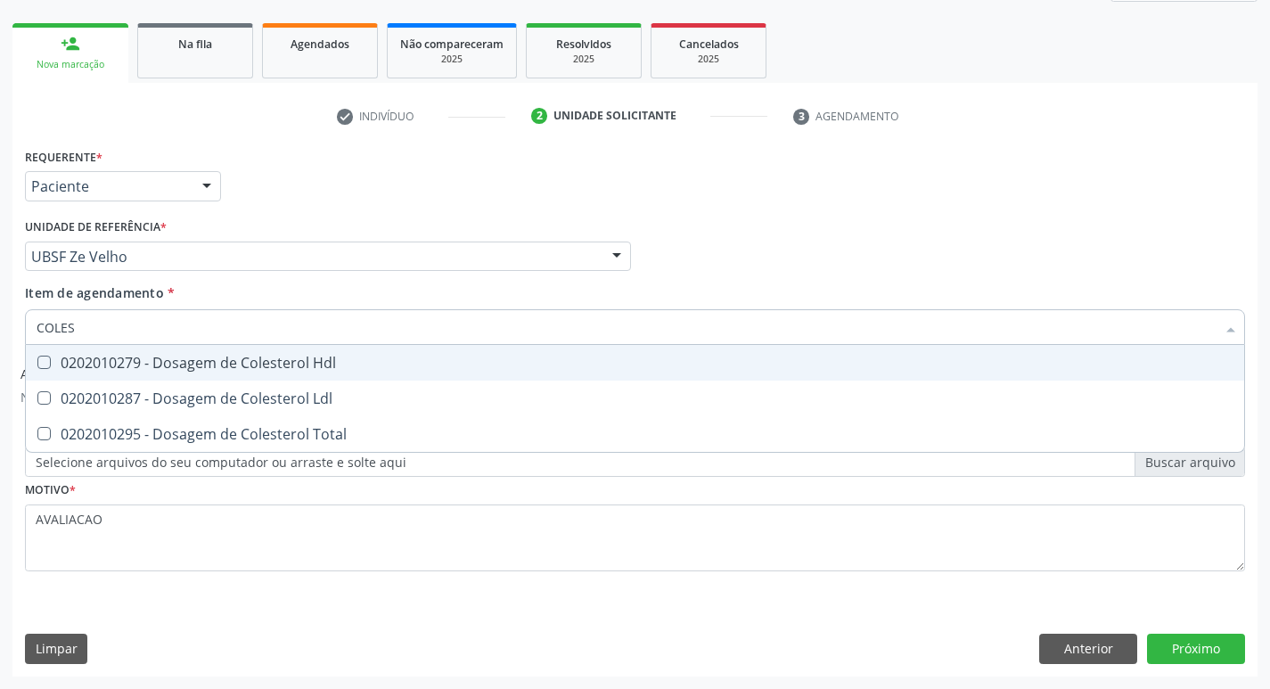
click at [215, 356] on div "0202010279 - Dosagem de Colesterol Hdl" at bounding box center [635, 363] width 1197 height 14
checkbox Hdl "true"
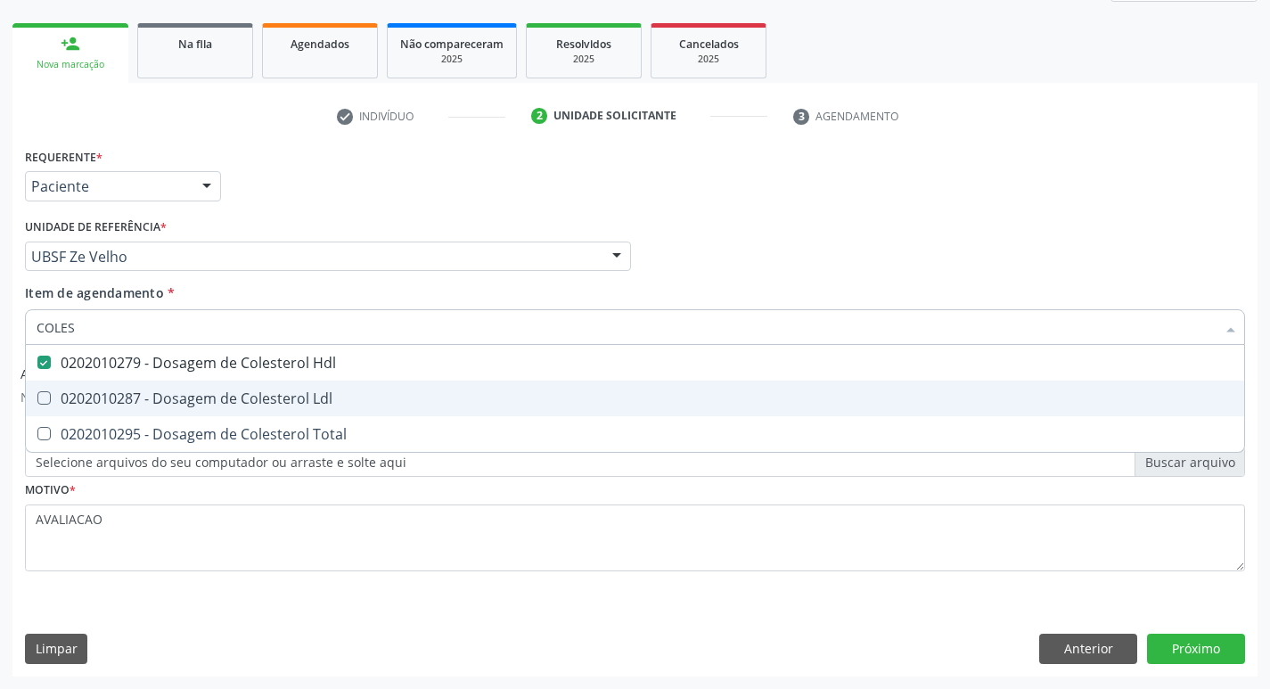
click at [243, 400] on div "0202010287 - Dosagem de Colesterol Ldl" at bounding box center [635, 398] width 1197 height 14
checkbox Ldl "true"
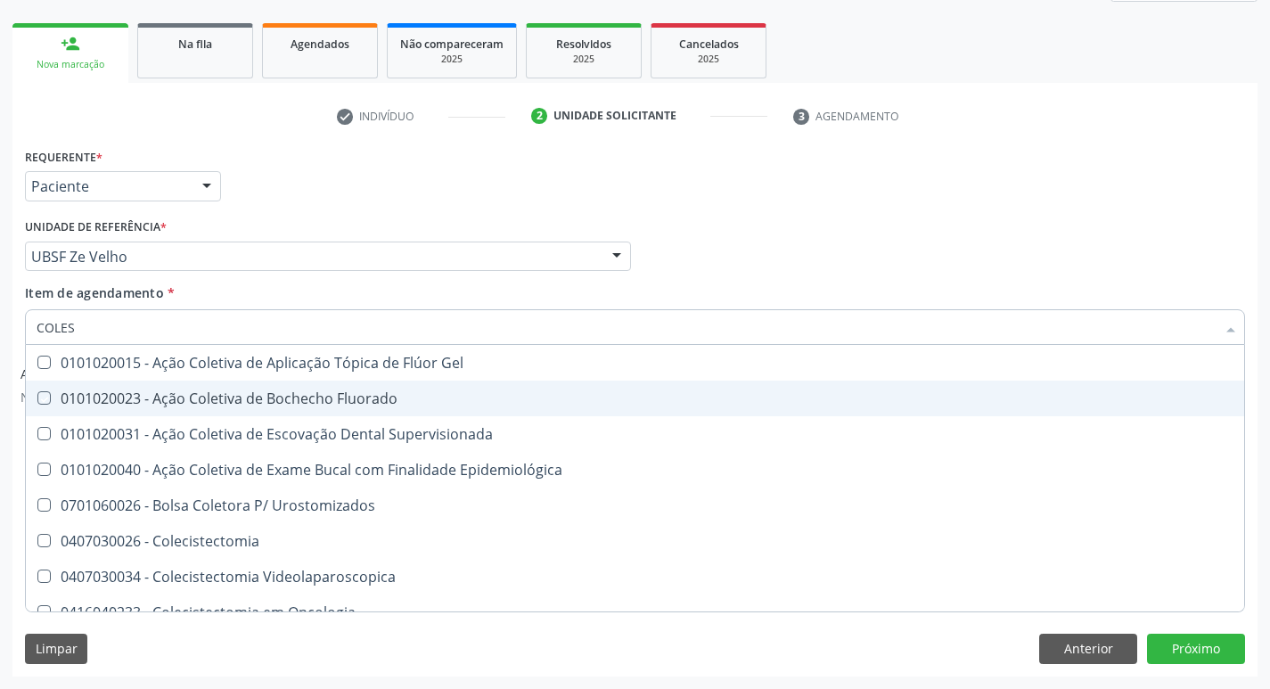
type input "COLE"
checkbox Gel "false"
checkbox Fluorado "false"
type input "C"
checkbox Hdl "false"
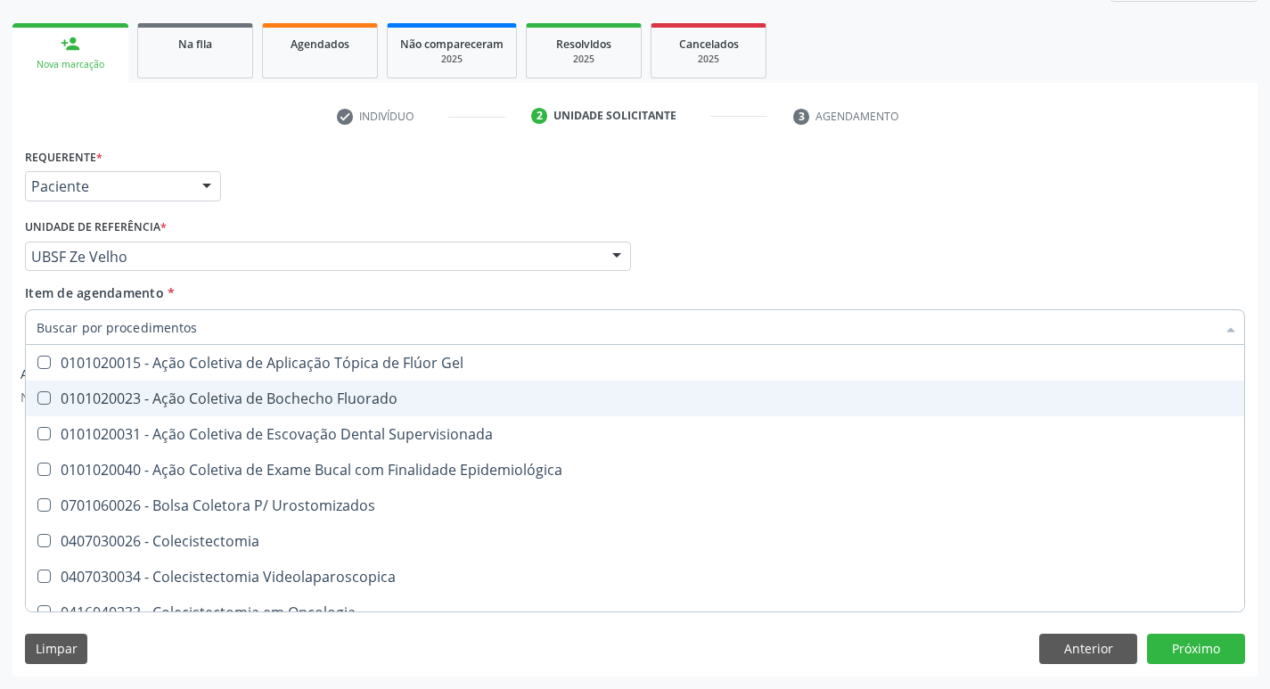
checkbox Ldl "false"
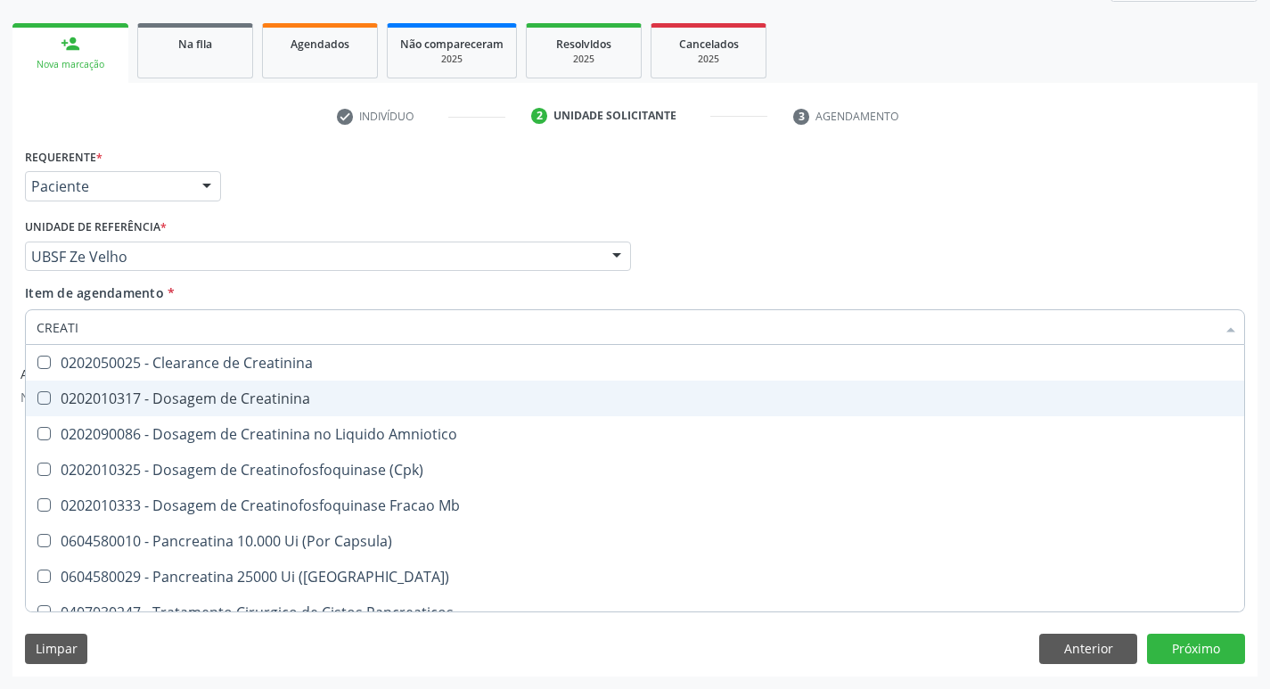
type input "CREATIN"
click at [243, 400] on div "0202010317 - Dosagem de Creatinina" at bounding box center [635, 398] width 1197 height 14
checkbox Creatinina "true"
type input "CREA"
checkbox Creatinina "false"
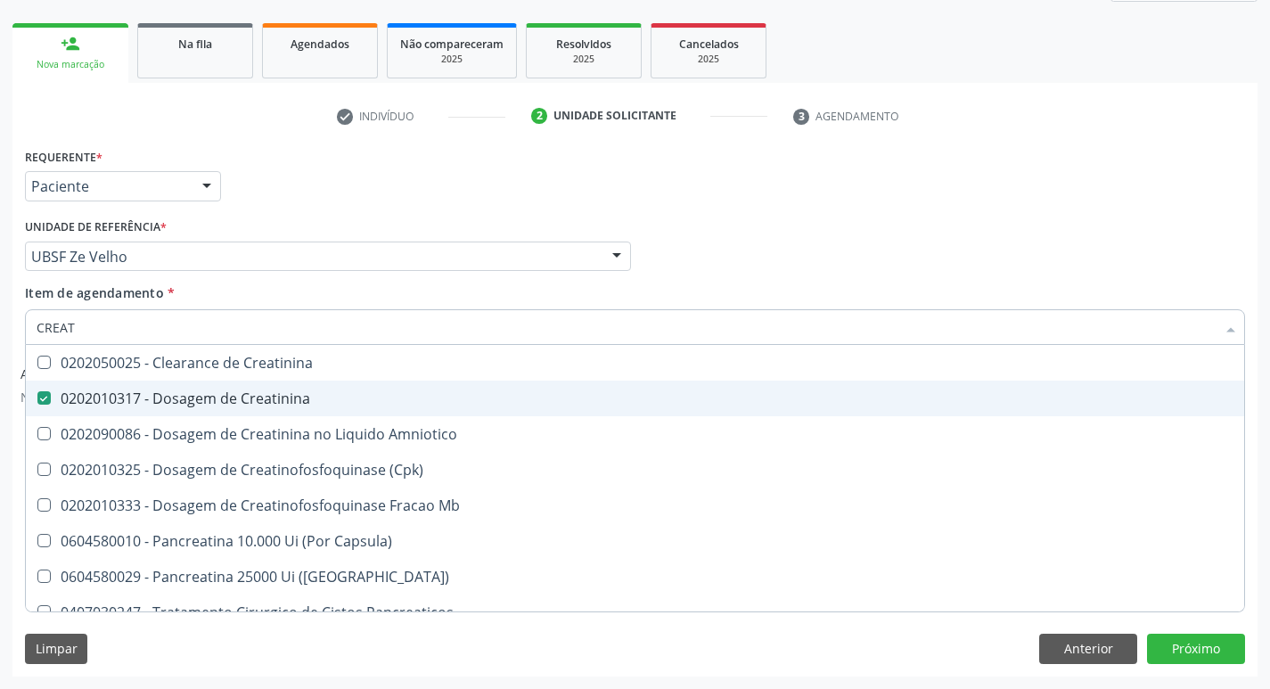
checkbox Amniotico "false"
checkbox Mb "true"
type input "CRE"
checkbox Mb "false"
type input "C"
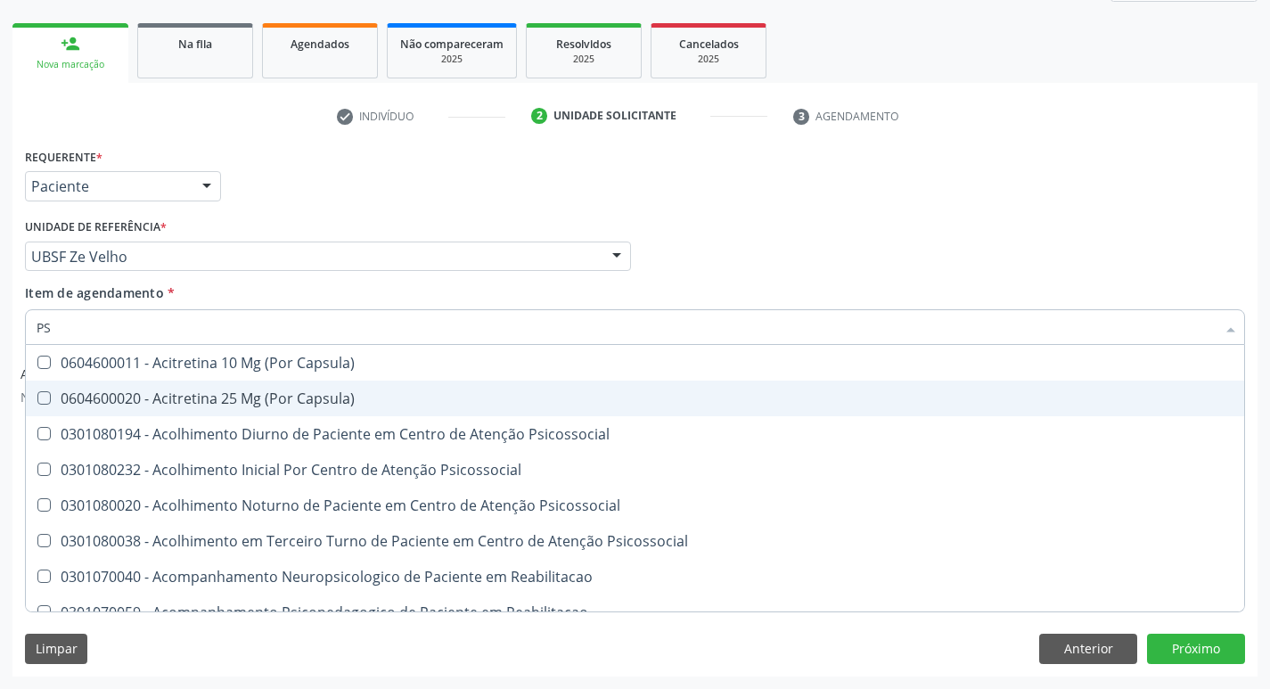
type input "PSA"
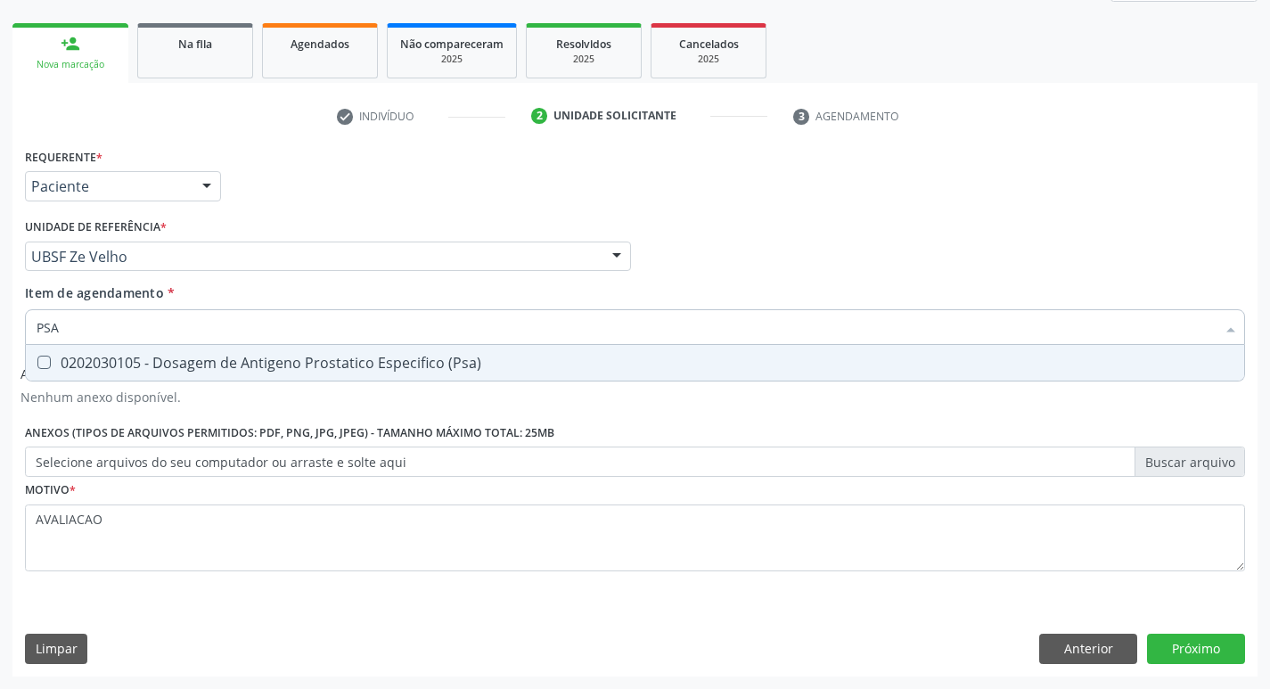
click at [277, 373] on span "0202030105 - Dosagem de Antigeno Prostatico Especifico (Psa)" at bounding box center [635, 363] width 1219 height 36
checkbox \(Psa\) "true"
type input "PS"
checkbox \(Psa\) "false"
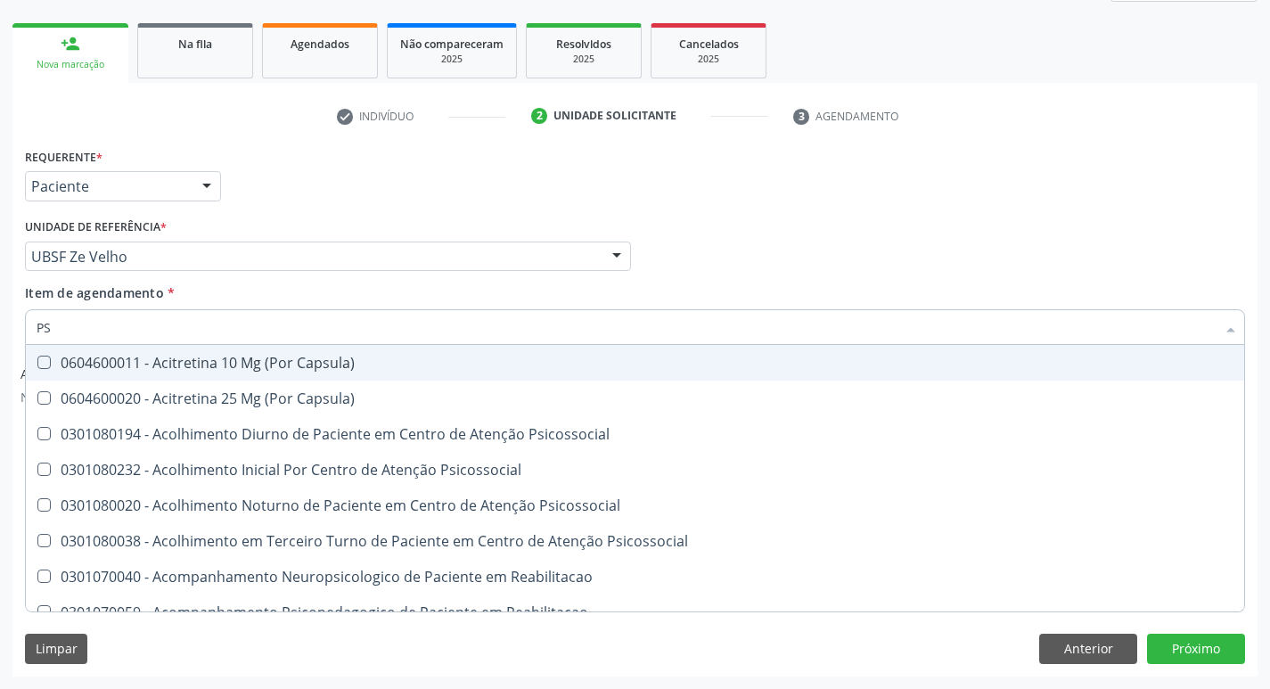
type input "P"
checkbox \(Psa\) "false"
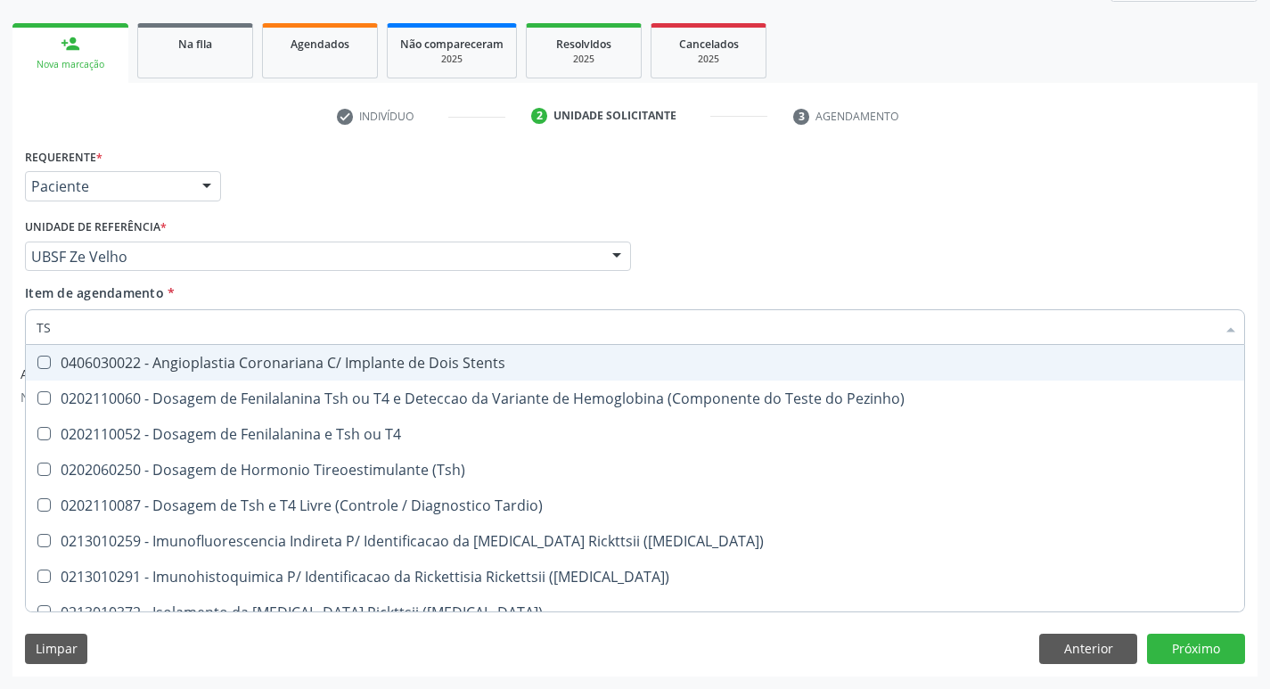
type input "TSH"
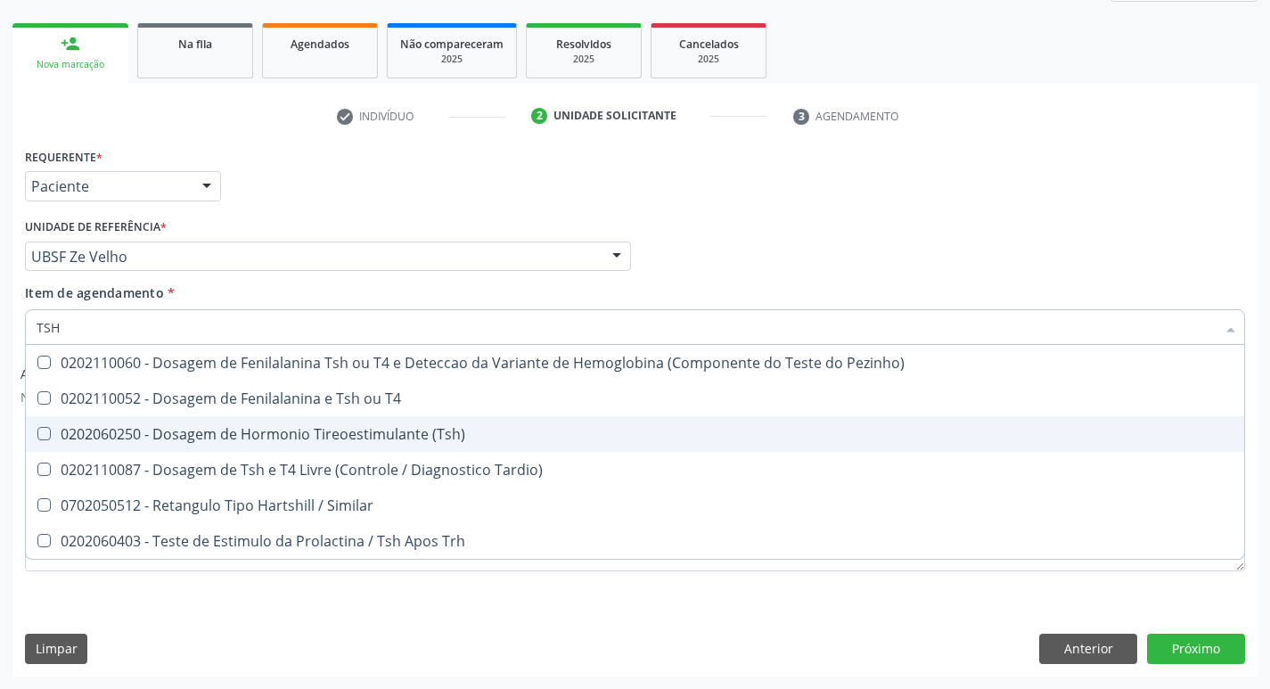
click at [320, 431] on div "0202060250 - Dosagem de Hormonio Tireoestimulante (Tsh)" at bounding box center [635, 434] width 1197 height 14
checkbox \(Tsh\) "true"
type input "TS"
checkbox \(Tsh\) "false"
checkbox Tardio\) "true"
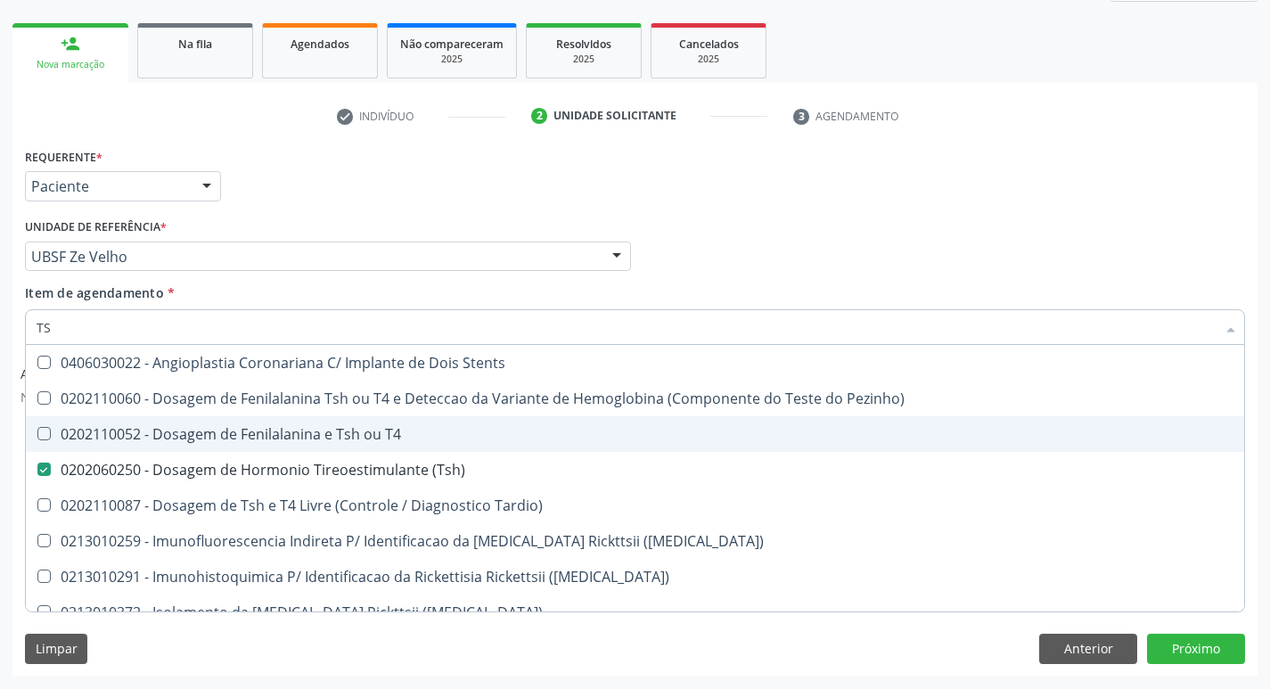
type input "T"
checkbox \(Tsh\) "false"
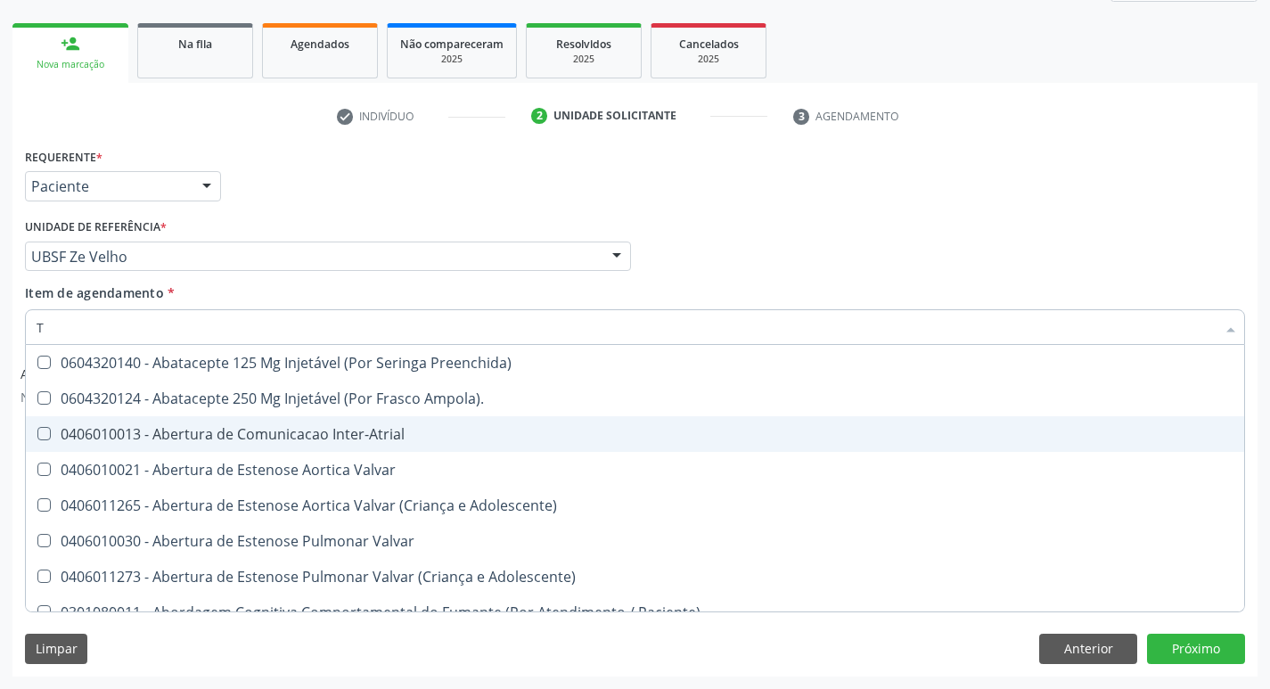
type input "T4"
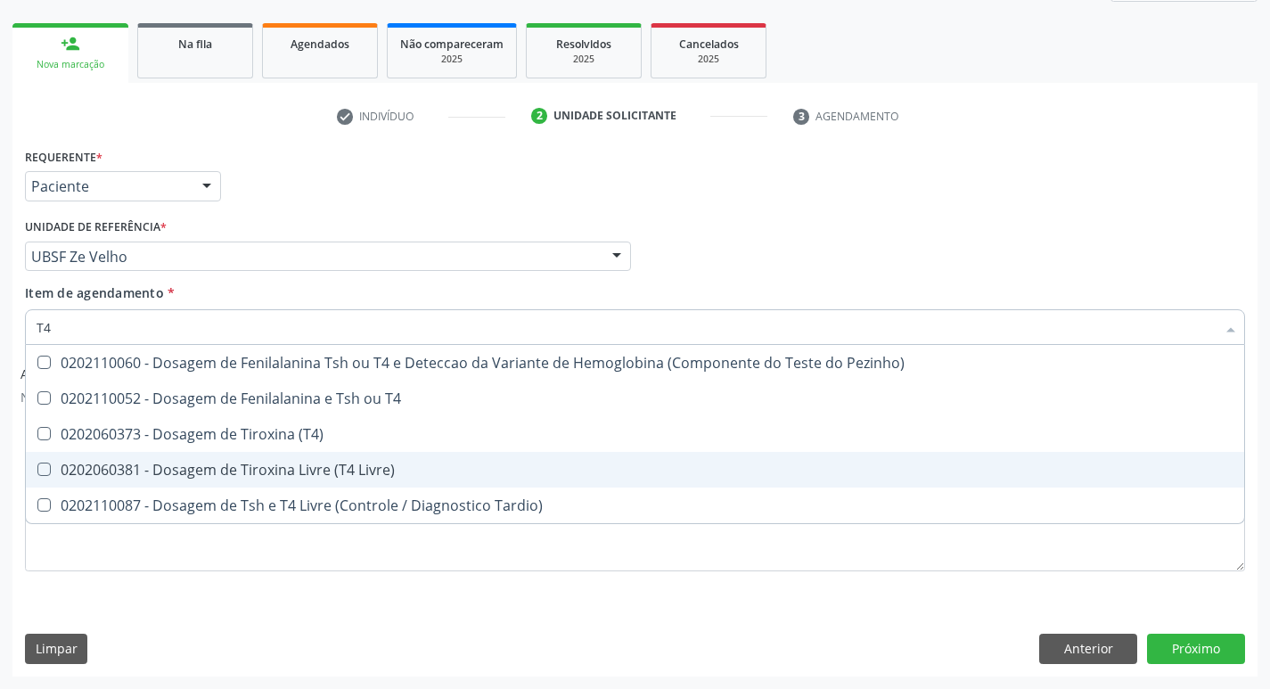
click at [359, 453] on span "0202060381 - Dosagem de Tiroxina Livre (T4 Livre)" at bounding box center [635, 470] width 1219 height 36
checkbox Livre\) "true"
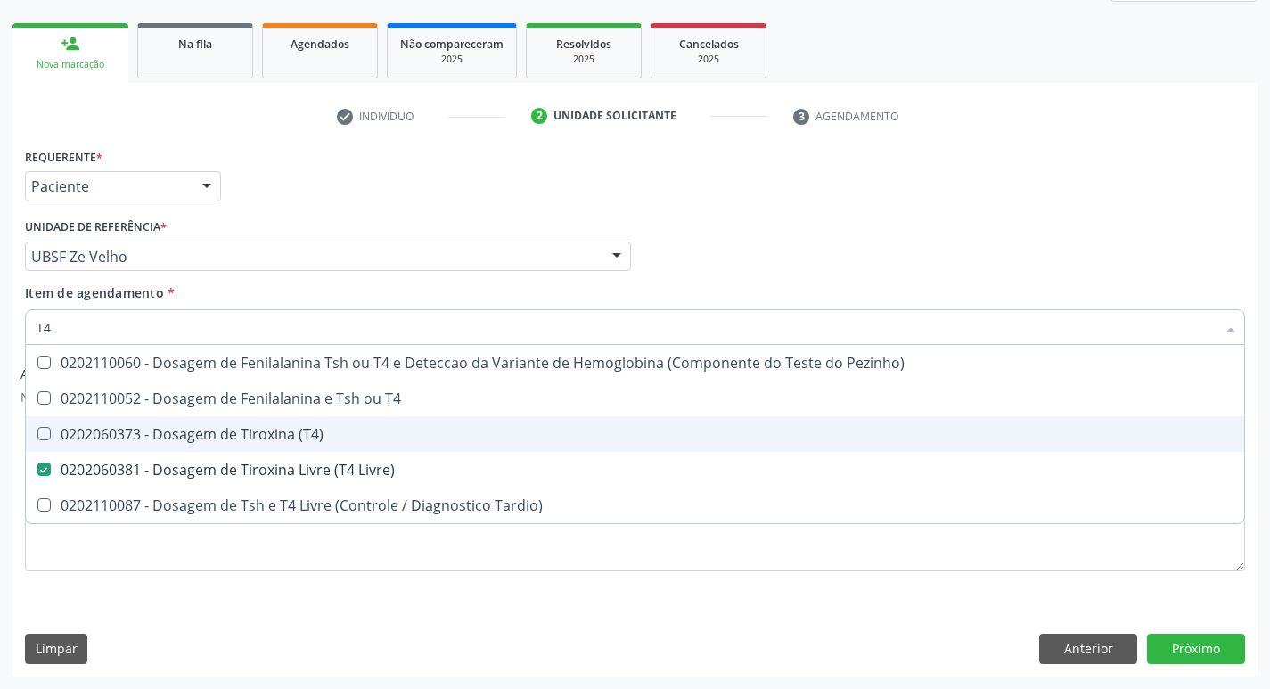
type input "T"
checkbox Livre\) "false"
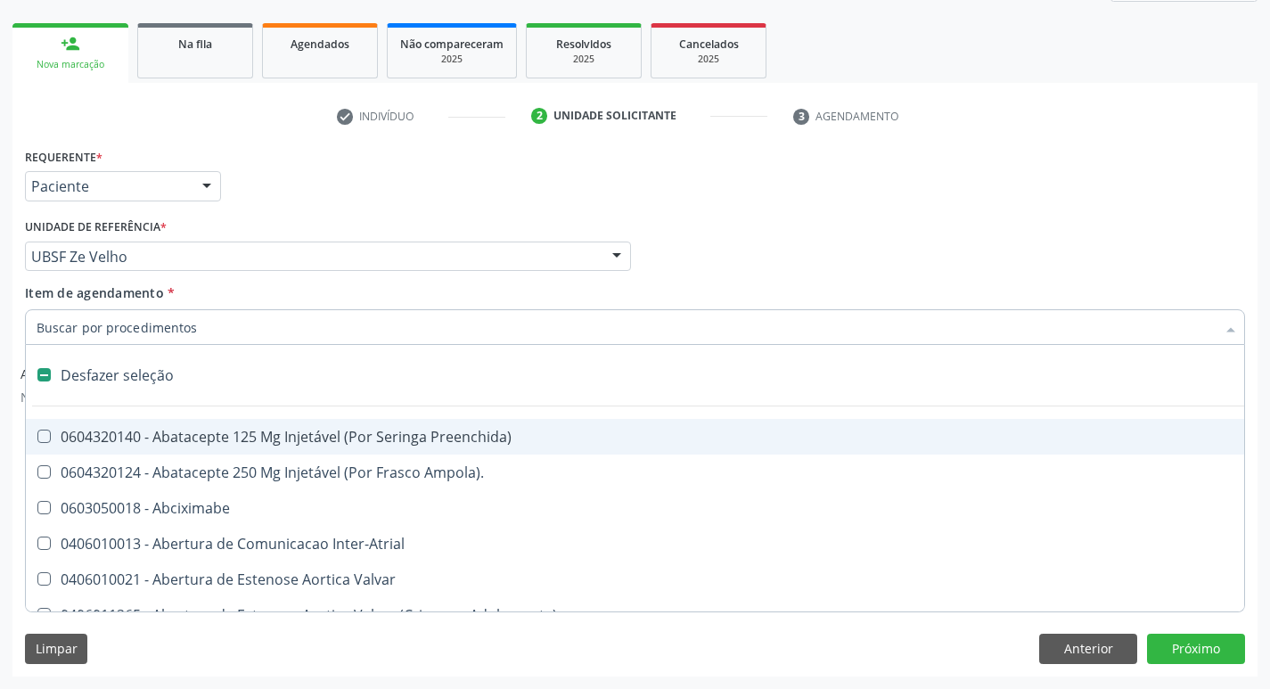
type input "P"
checkbox Conica "true"
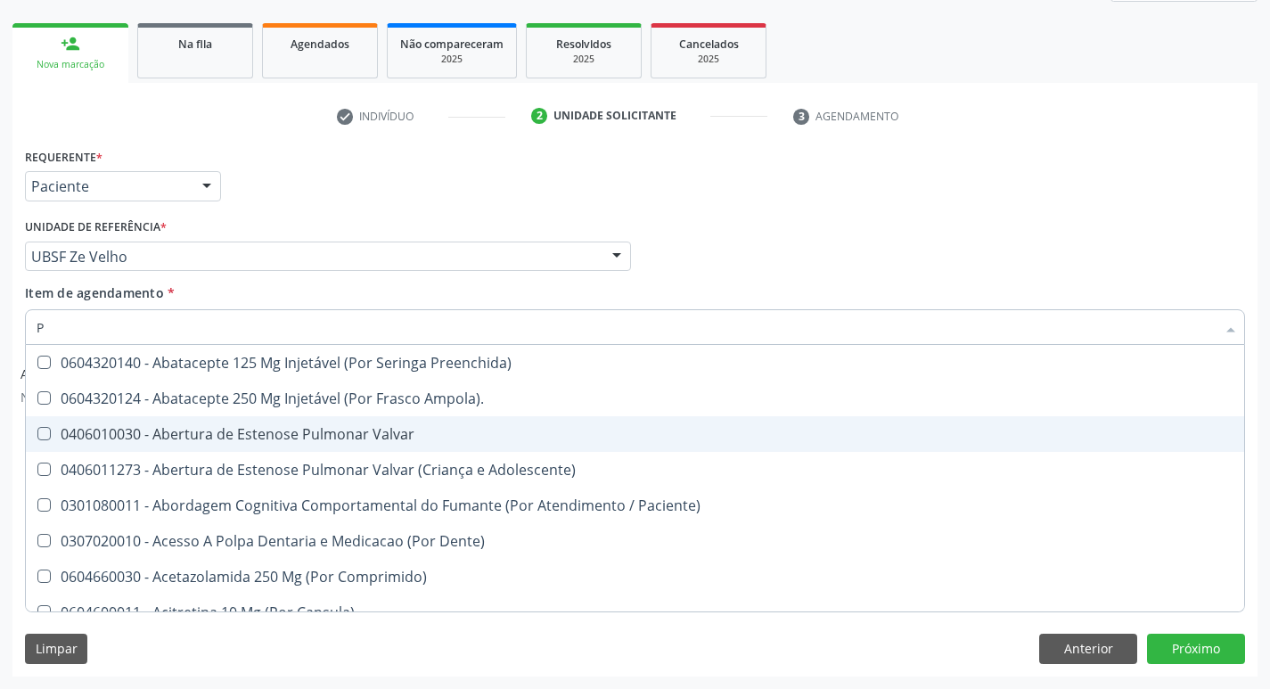
type input "PS"
checkbox Comprimido\) "true"
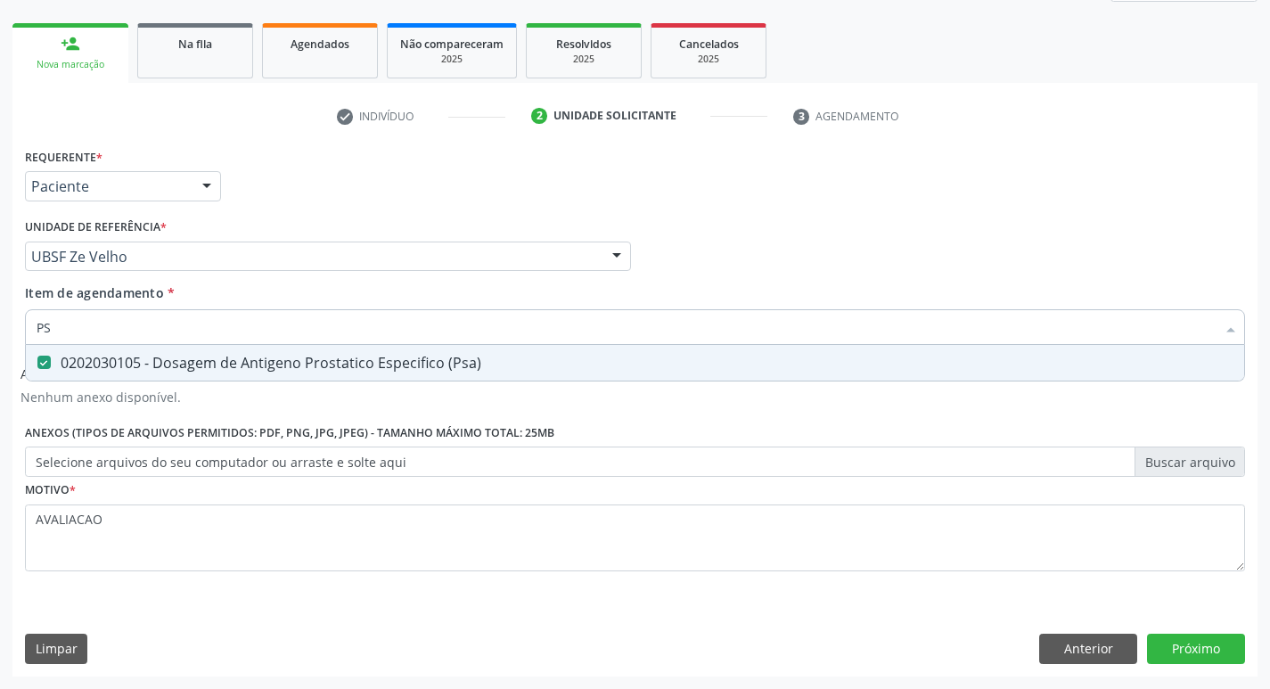
type input "PSA"
checkbox \(Psa\) "true"
type input "PS"
checkbox \(Psa\) "false"
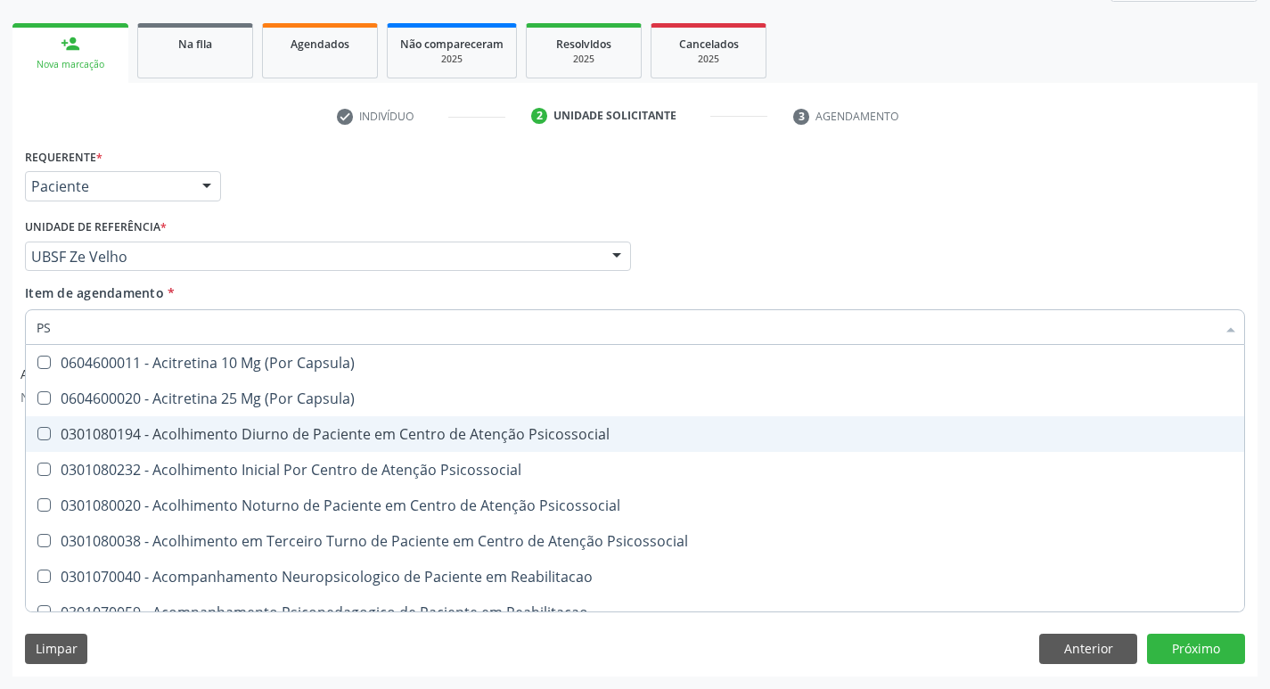
type input "P"
checkbox \(Psa\) "false"
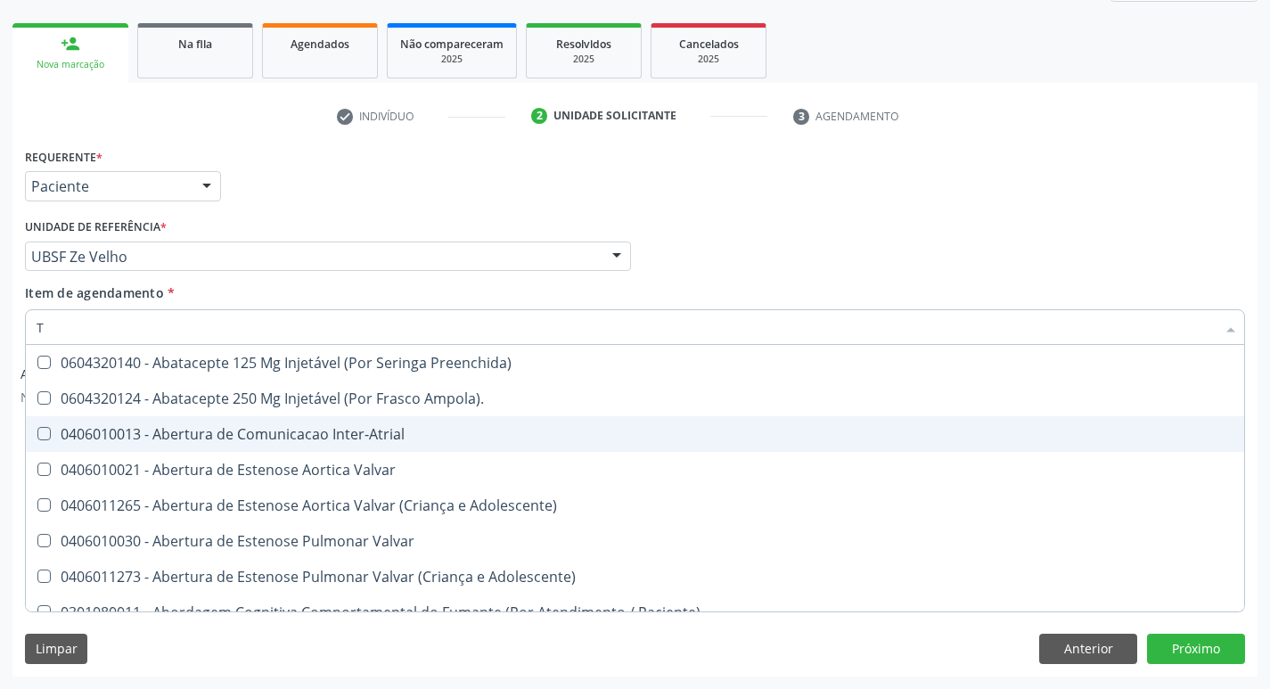
type input "TG"
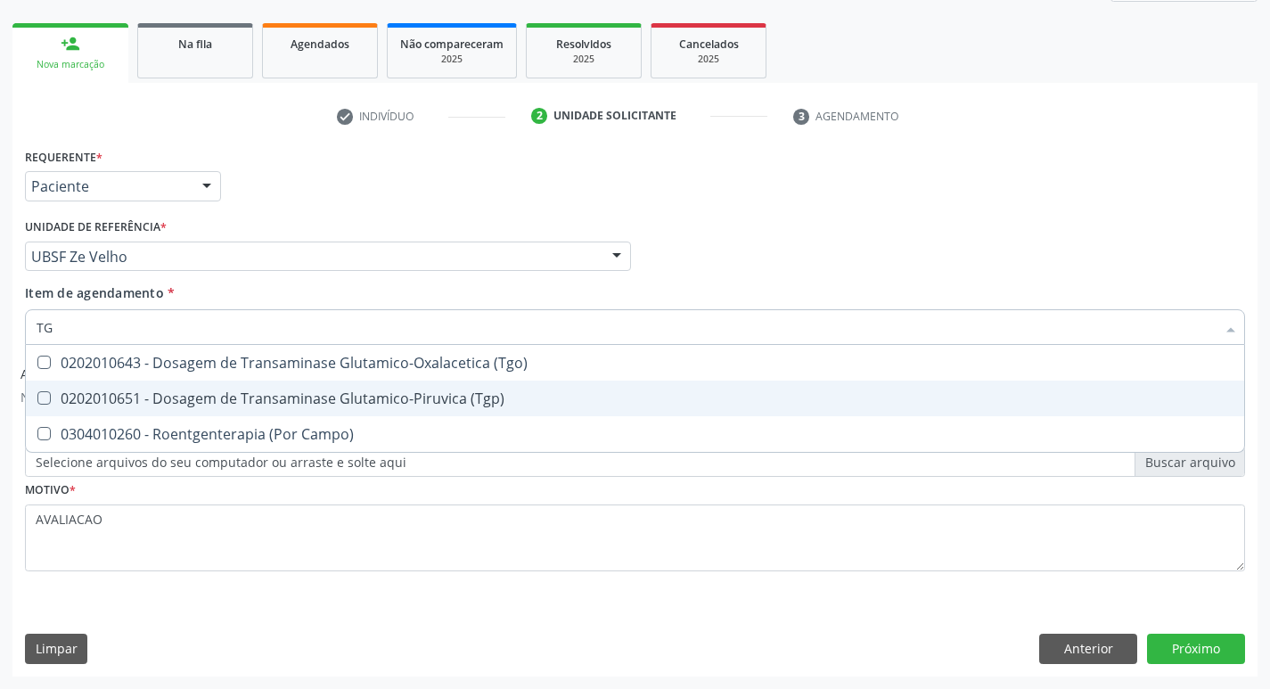
drag, startPoint x: 286, startPoint y: 391, endPoint x: 280, endPoint y: 370, distance: 22.3
click at [284, 391] on div "0202010651 - Dosagem de Transaminase Glutamico-Piruvica (Tgp)" at bounding box center [635, 398] width 1197 height 14
checkbox \(Tgp\) "true"
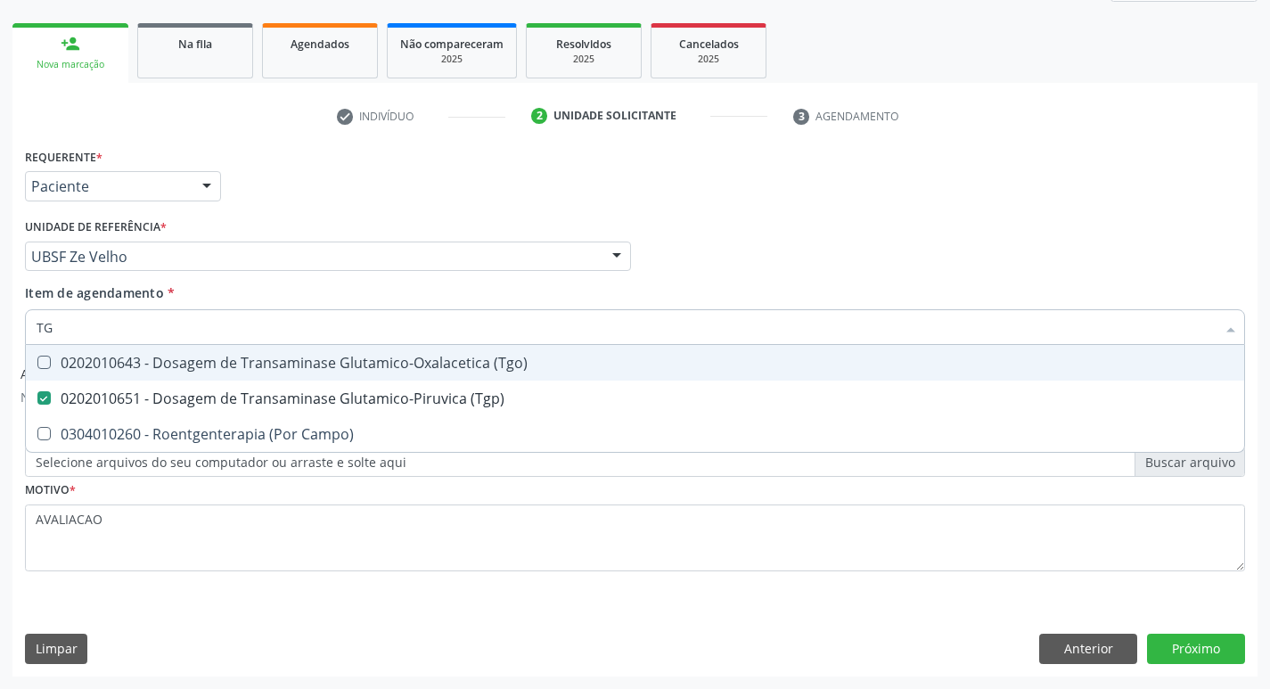
click at [282, 357] on div "0202010643 - Dosagem de Transaminase Glutamico-Oxalacetica (Tgo)" at bounding box center [635, 363] width 1197 height 14
checkbox \(Tgo\) "true"
type input "T"
checkbox \(Tgo\) "false"
checkbox \(Tgp\) "false"
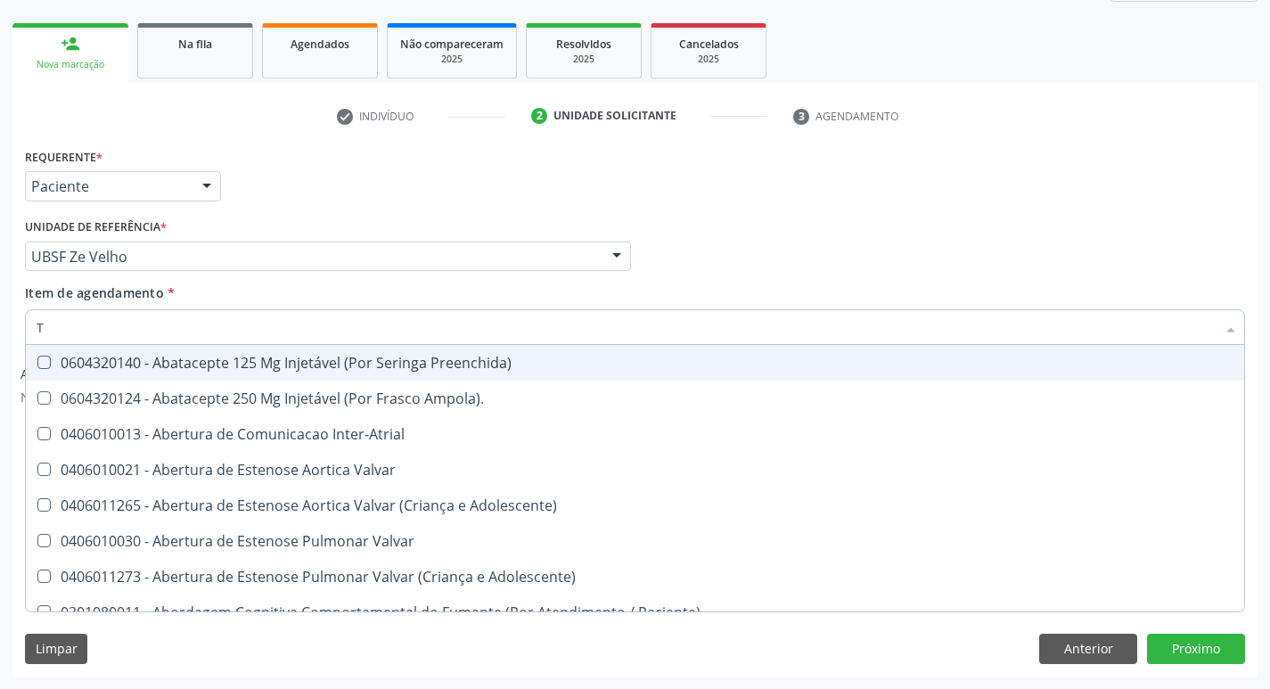
type input "TR"
checkbox Oficina\) "true"
checkbox Grupo "true"
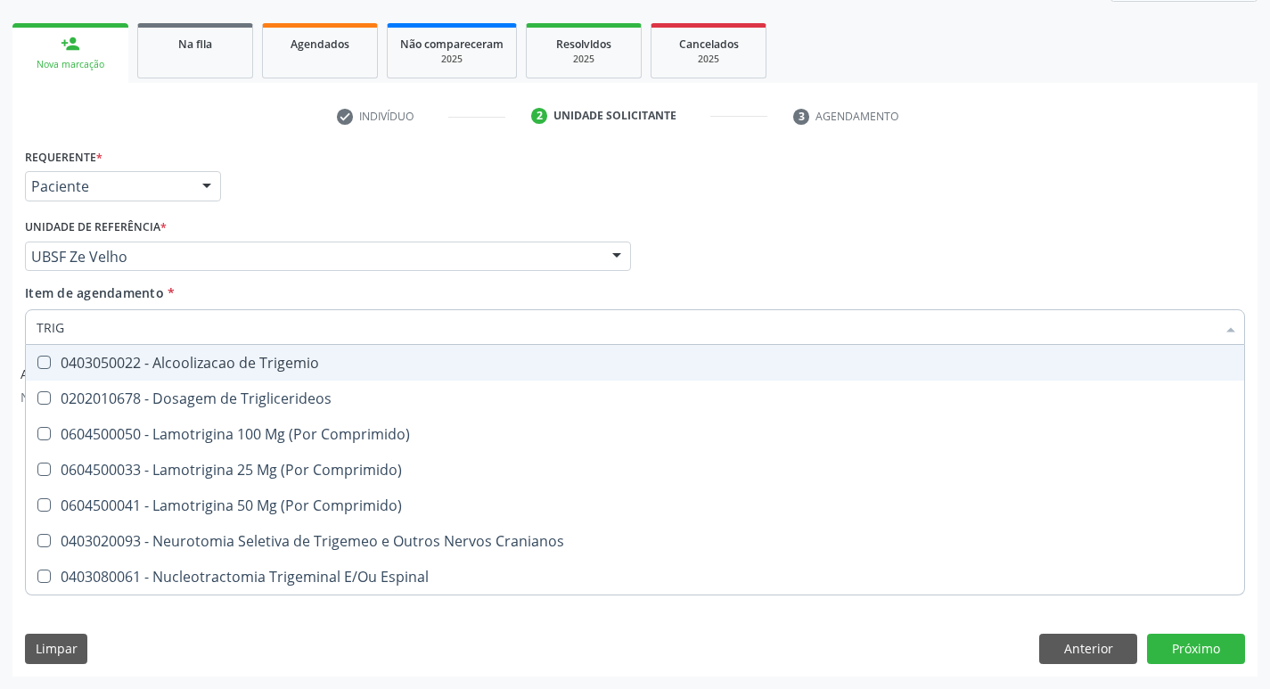
type input "TRIGL"
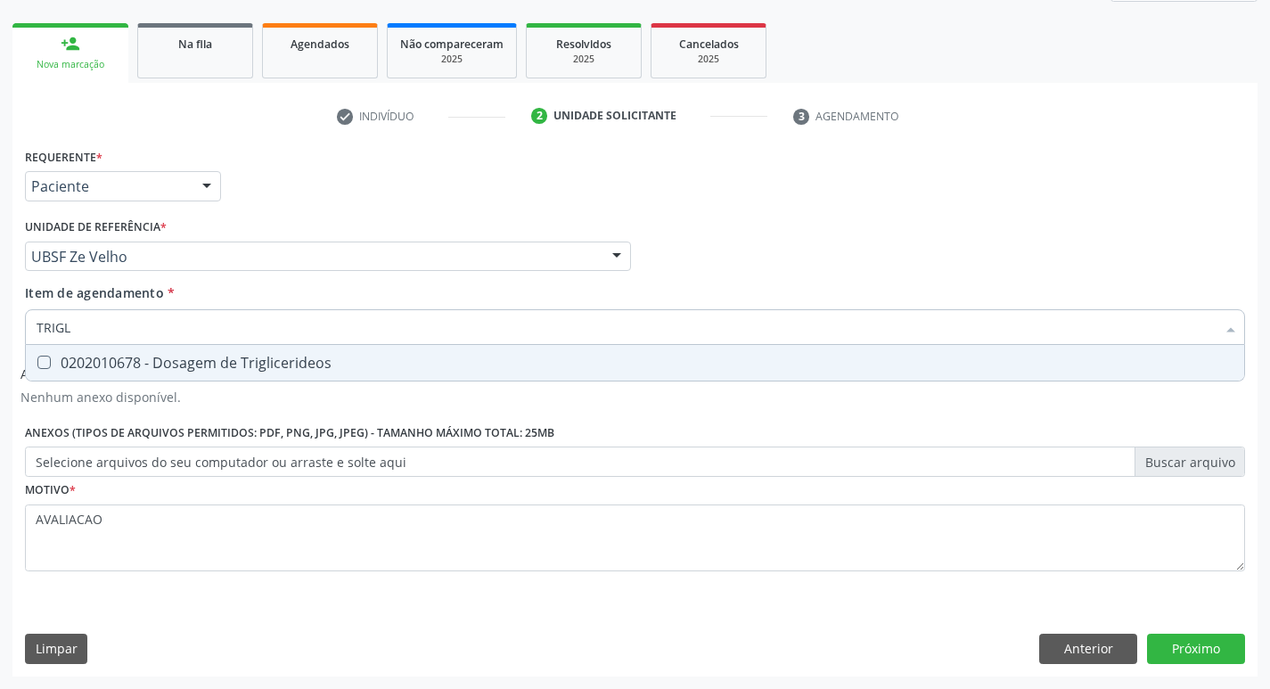
click at [282, 357] on div "0202010678 - Dosagem de Triglicerideos" at bounding box center [635, 363] width 1197 height 14
checkbox Triglicerideos "true"
type input "TRIG"
checkbox Triglicerideos "false"
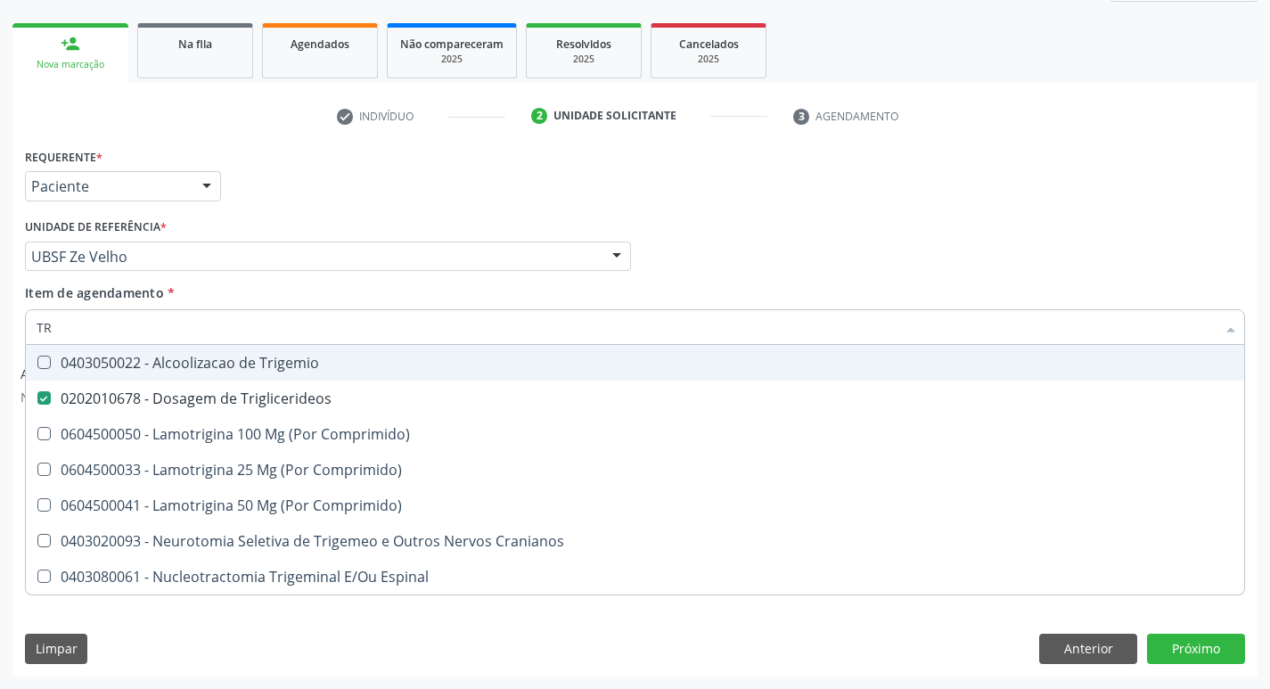
type input "T"
checkbox Triglicerideos "false"
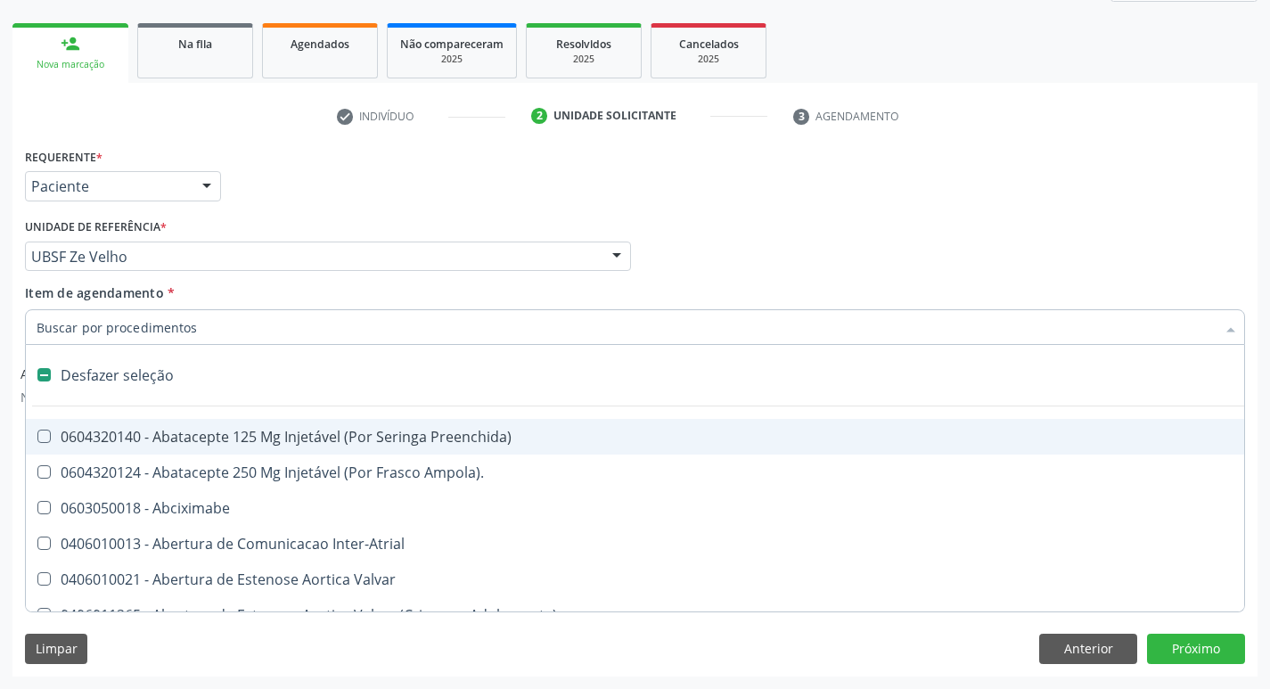
type input "U"
checkbox Coledocoplastia "true"
checkbox Cama "true"
checkbox Personalizada "true"
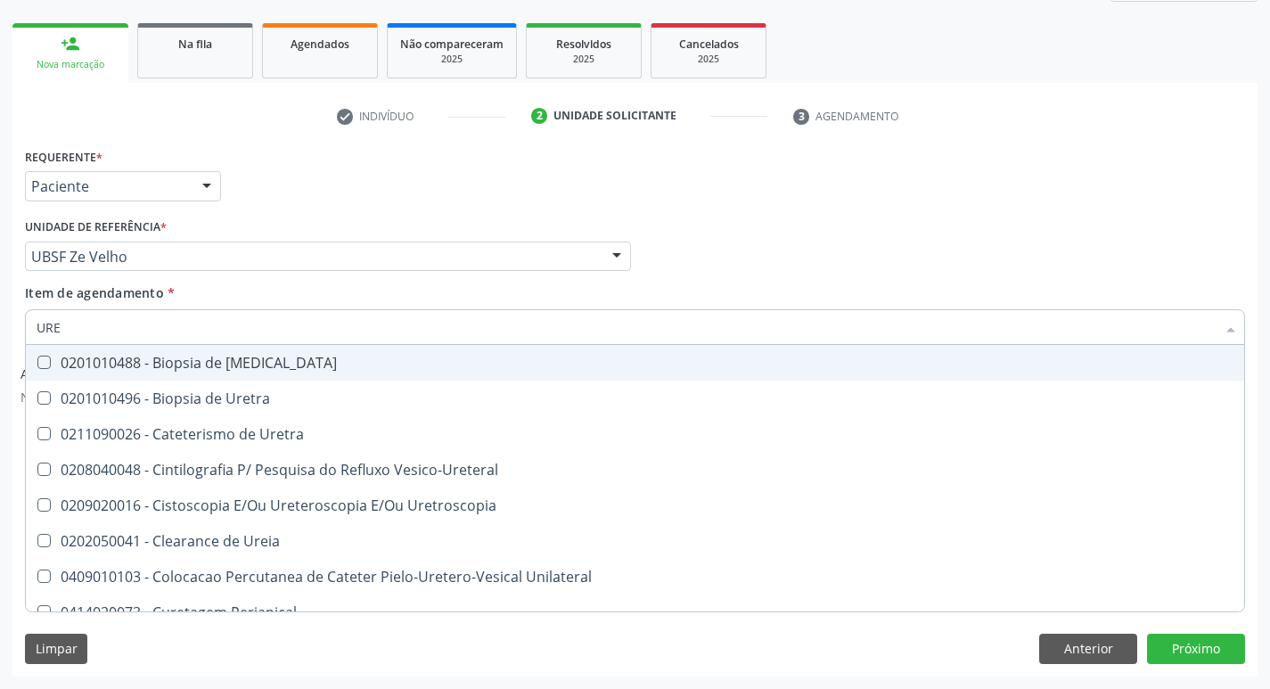
type input "UREI"
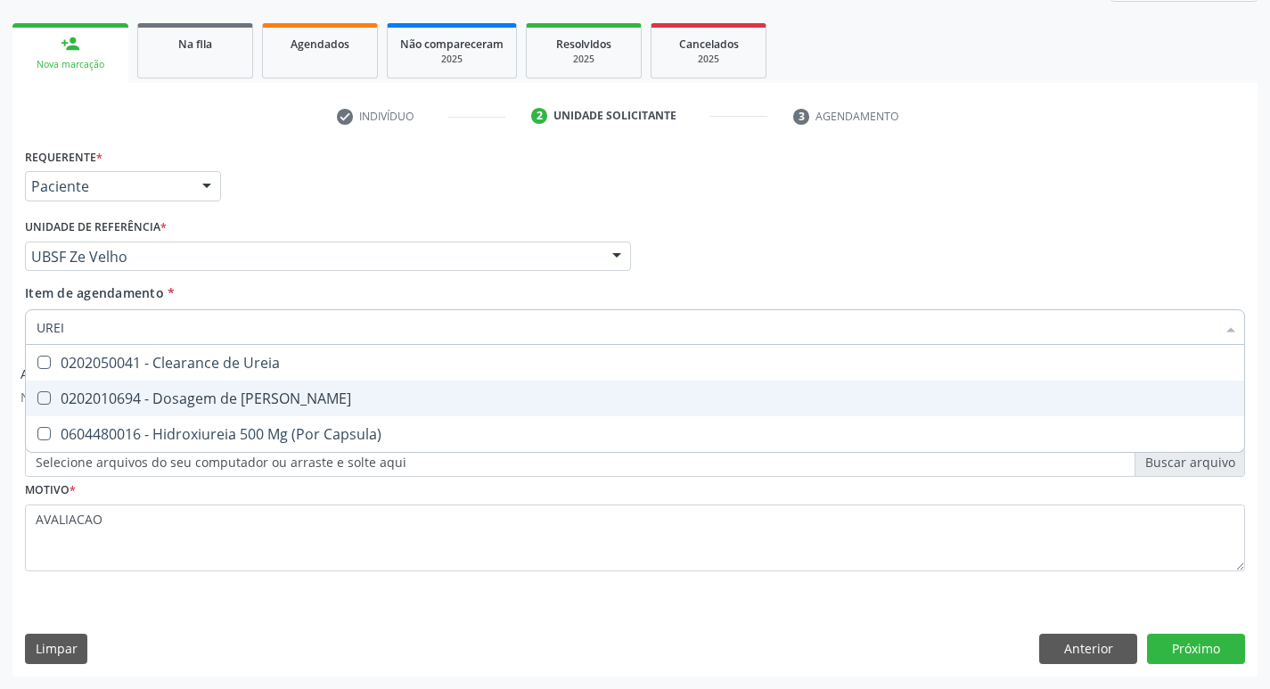
click at [274, 398] on div "0202010694 - Dosagem de Ureia" at bounding box center [635, 398] width 1197 height 14
checkbox Ureia "true"
type input "URE"
checkbox Ureia "false"
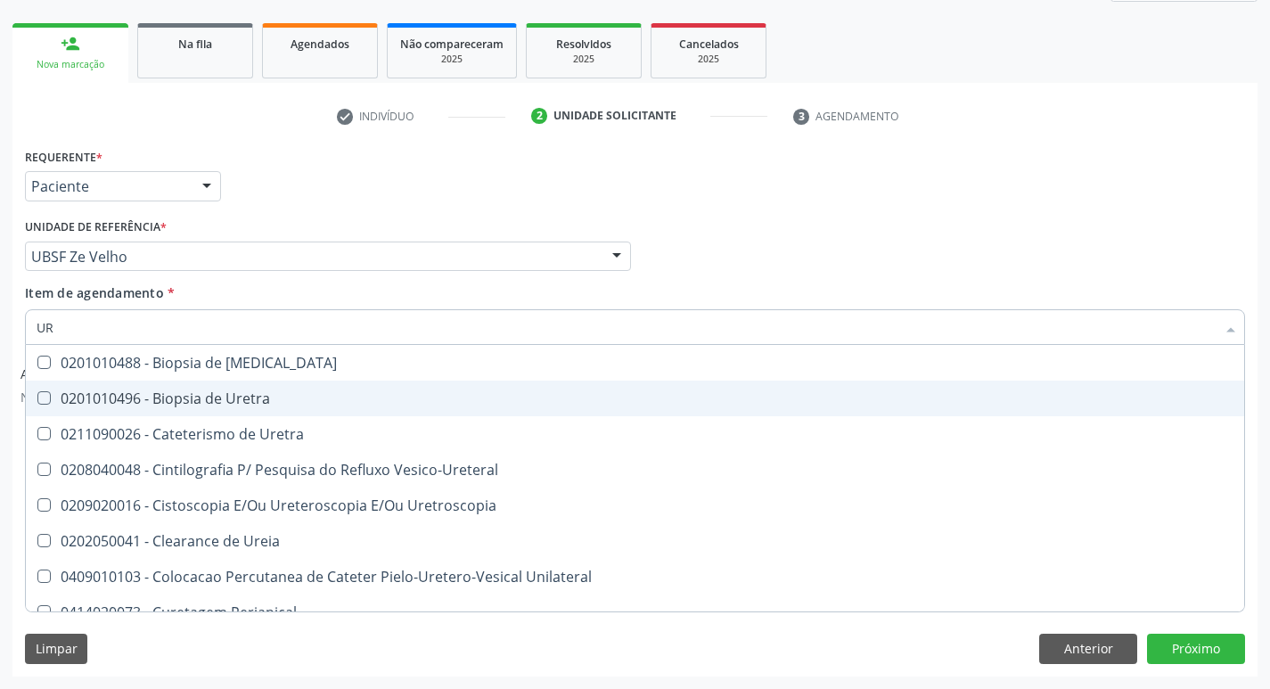
type input "U"
checkbox Ureia "false"
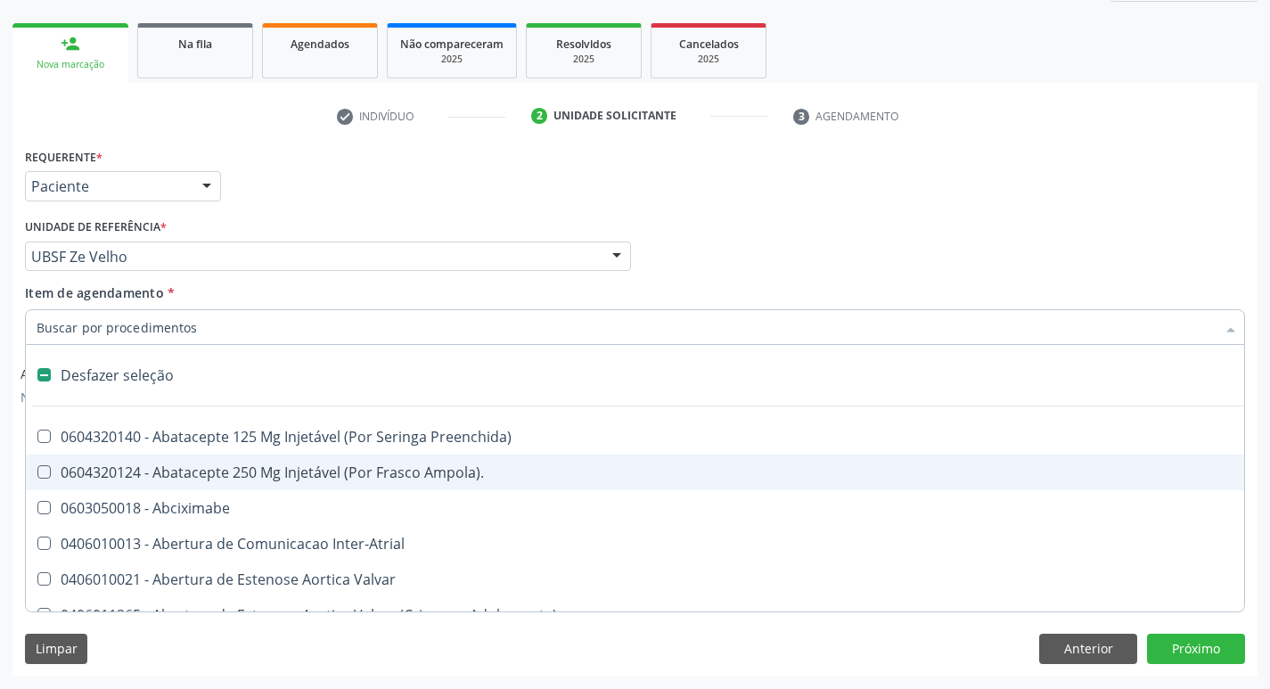
type input "G"
checkbox Assistida "true"
checkbox Comprimido\) "true"
checkbox Sanitária "true"
checkbox Criança "true"
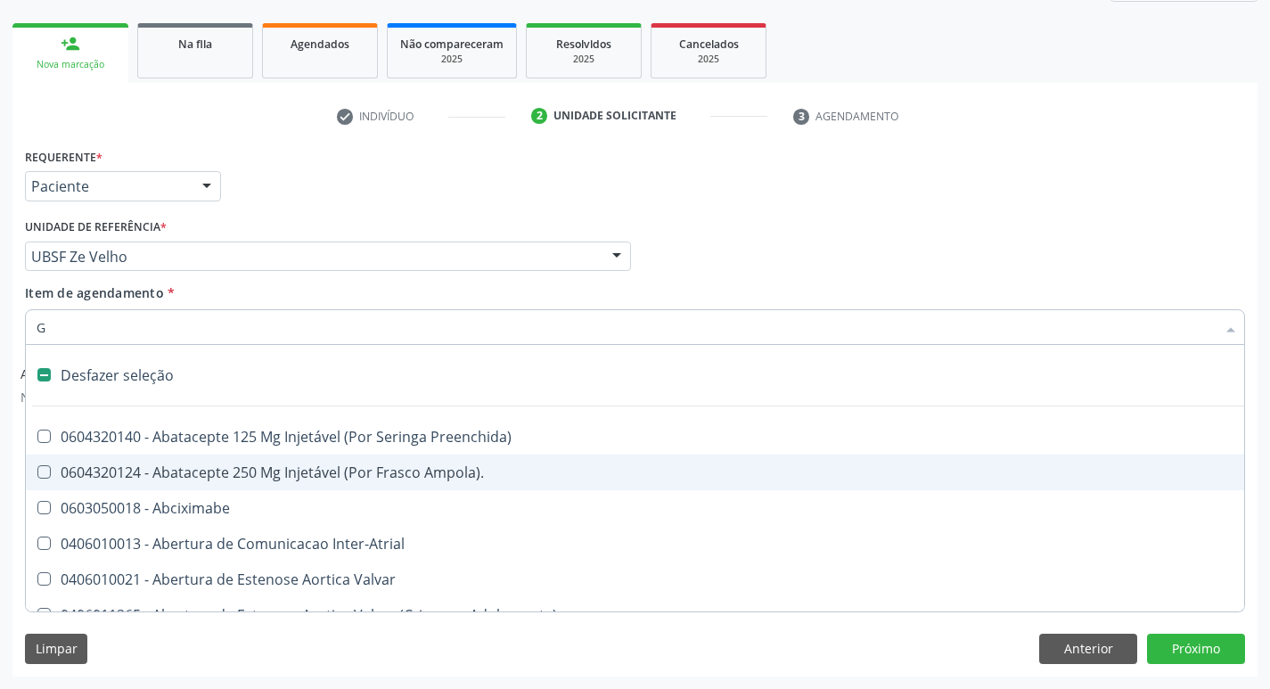
checkbox Cardiaco "true"
checkbox Encefalica "true"
checkbox Quantitativa\) "true"
checkbox Esforco "true"
checkbox Osso "true"
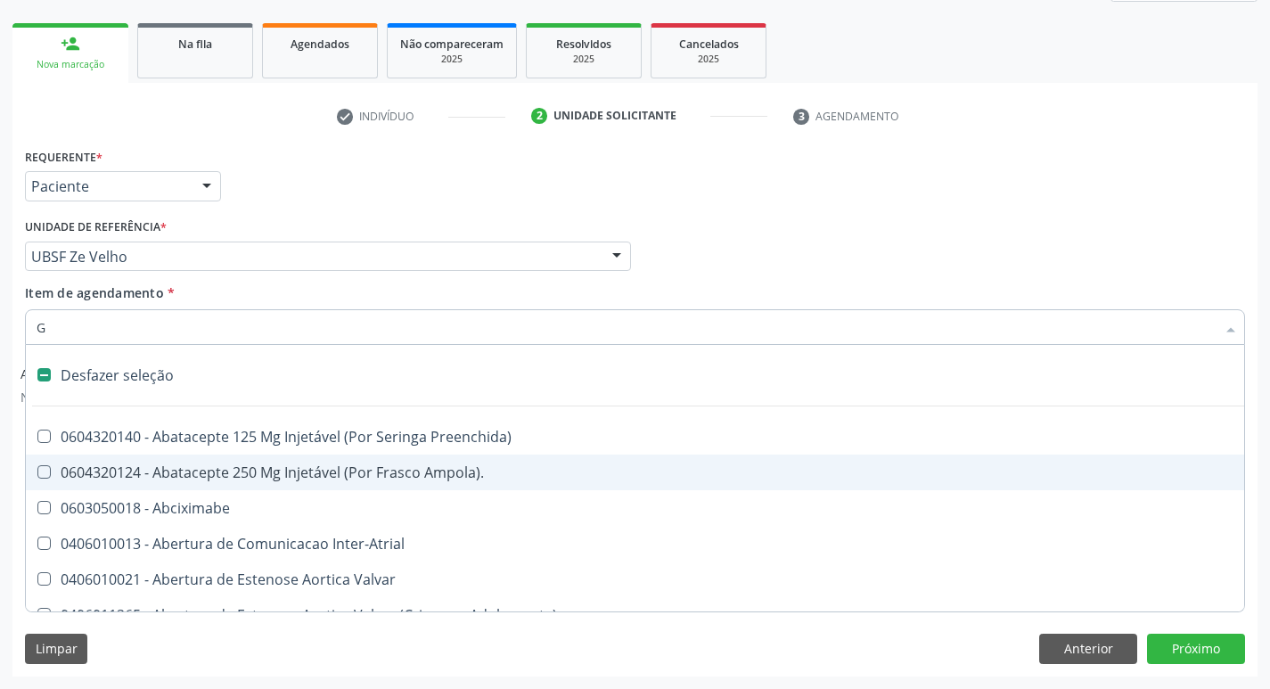
checkbox \(Dacriocintilografia\) "true"
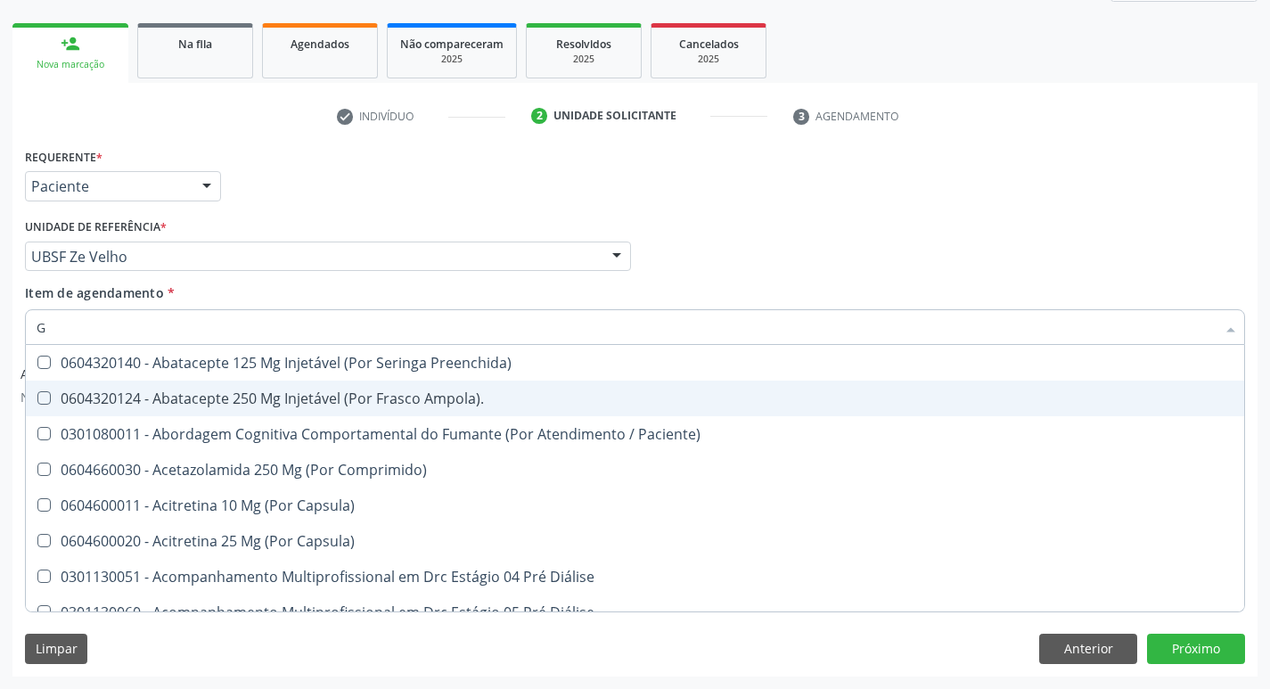
type input "GLICOSE"
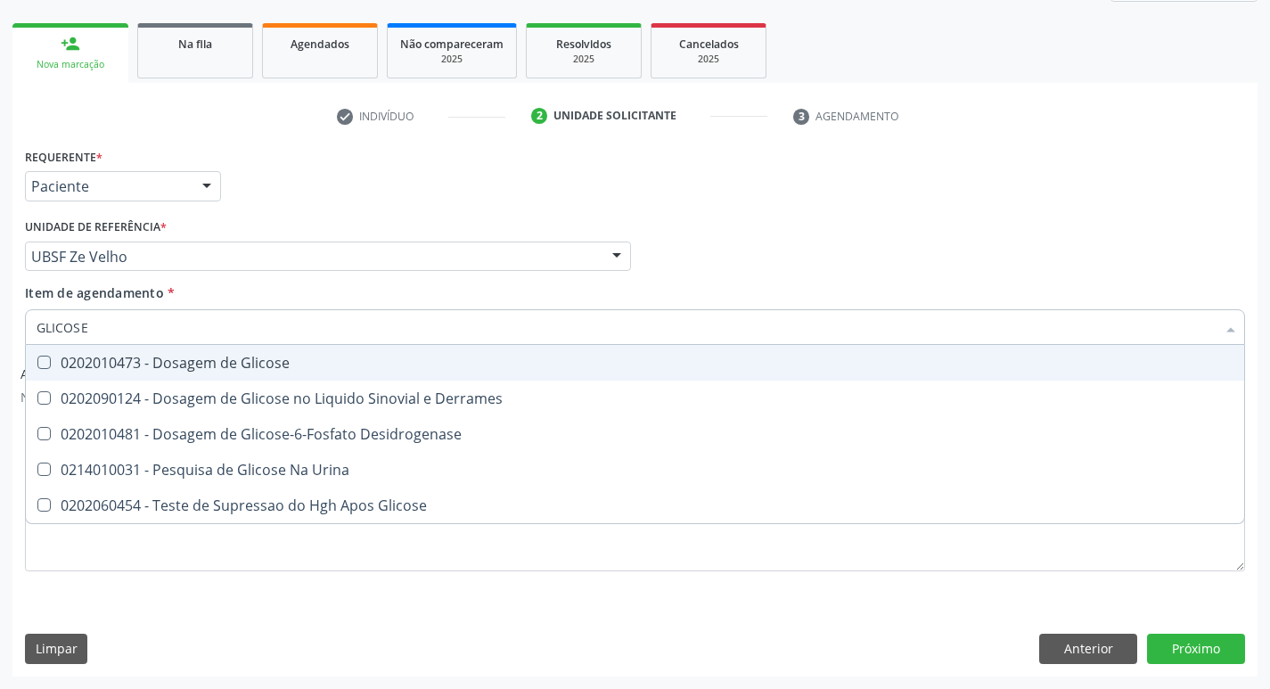
click at [253, 379] on span "0202010473 - Dosagem de Glicose" at bounding box center [635, 363] width 1219 height 36
checkbox Glicose "true"
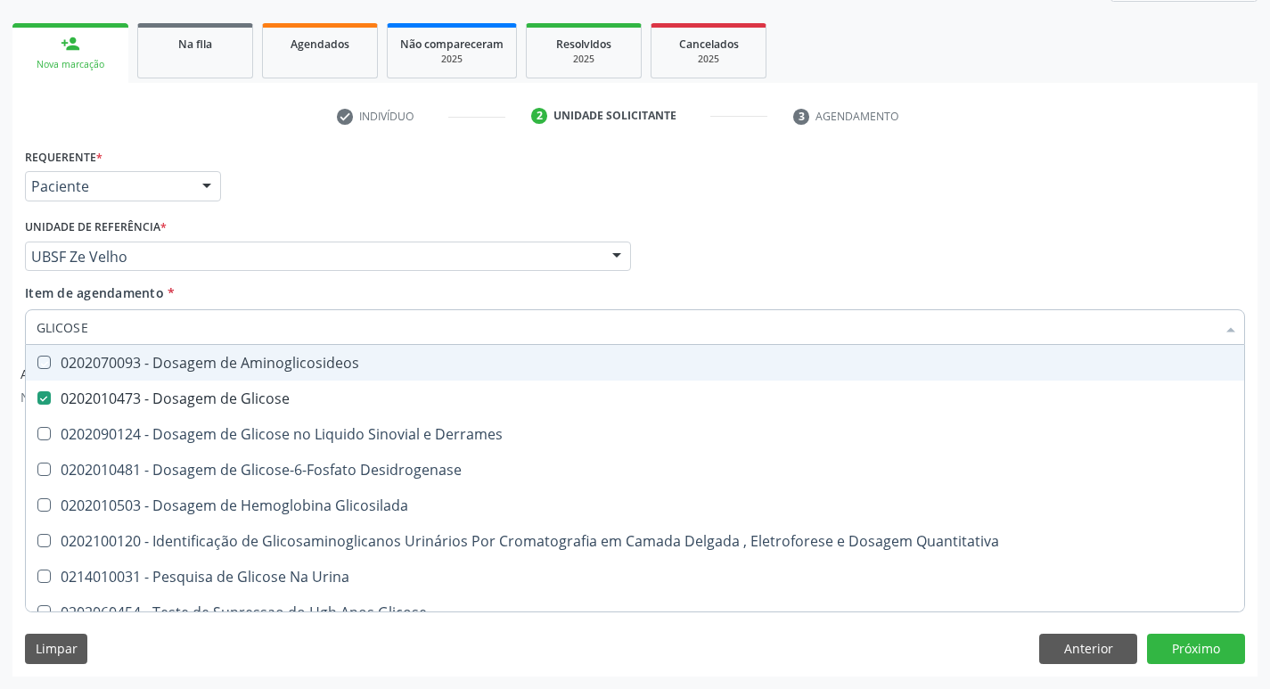
type input "GLICOS"
checkbox Aminoglicosideos "false"
checkbox Glicose "true"
type input "GLIC"
checkbox Glicose "false"
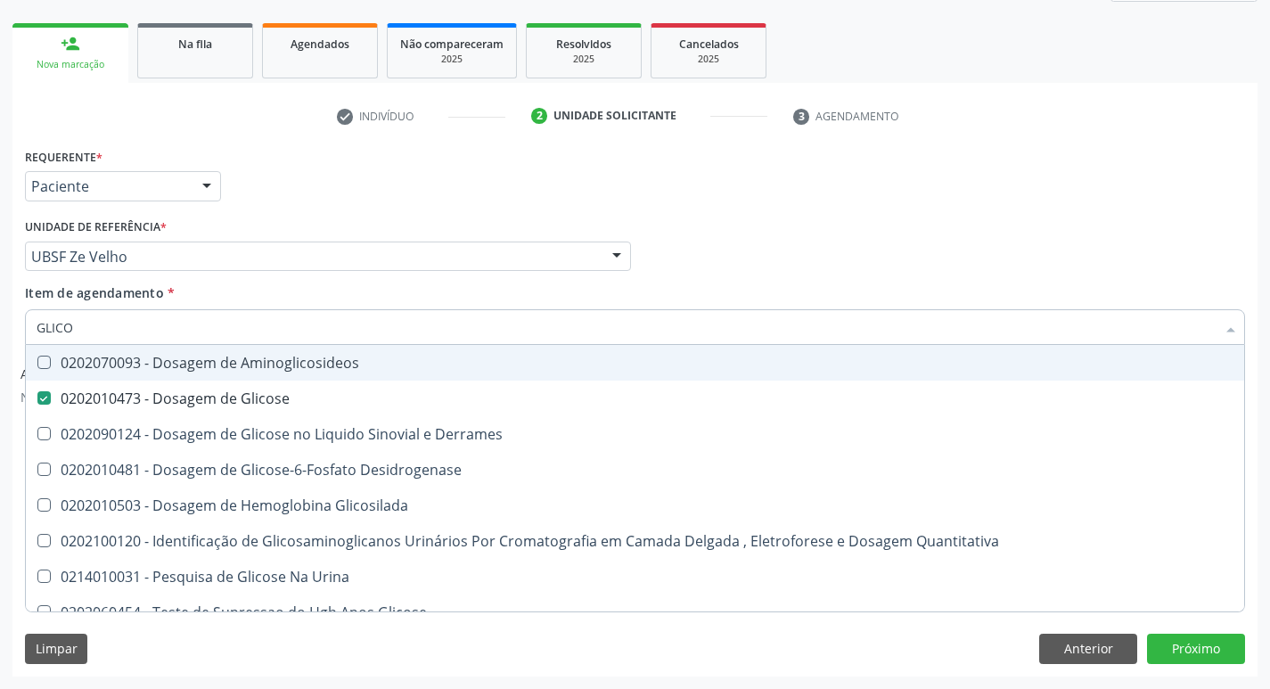
checkbox Derrames "false"
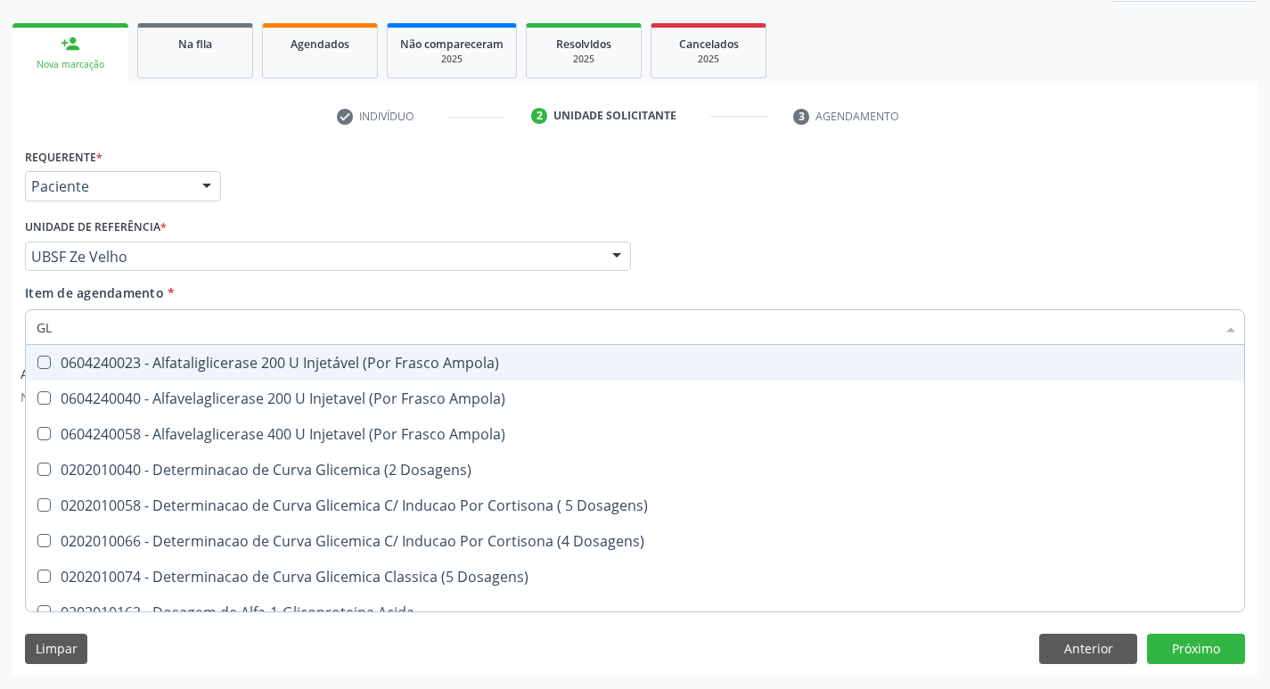
type input "G"
checkbox Glicose "false"
checkbox Derrames "false"
checkbox Triglicerideos "false"
checkbox Capilar "false"
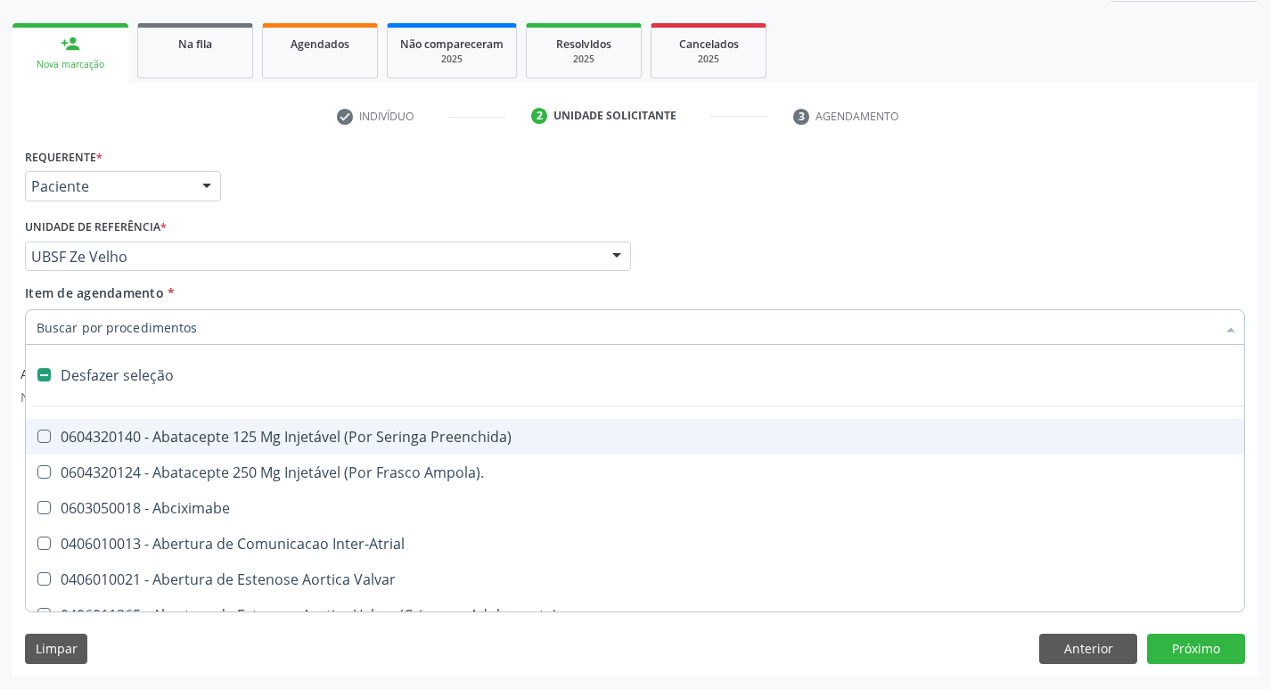
type input "H"
checkbox Lactente\) "true"
checkbox C "true"
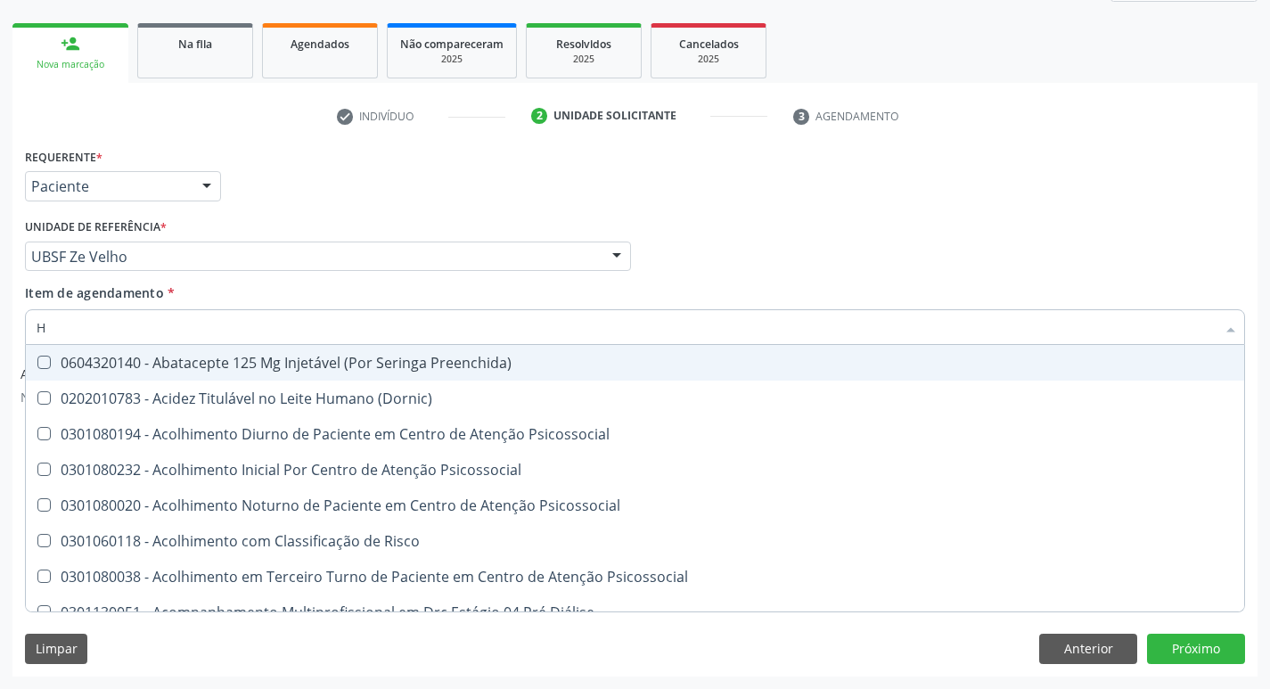
type input "HEMOGR"
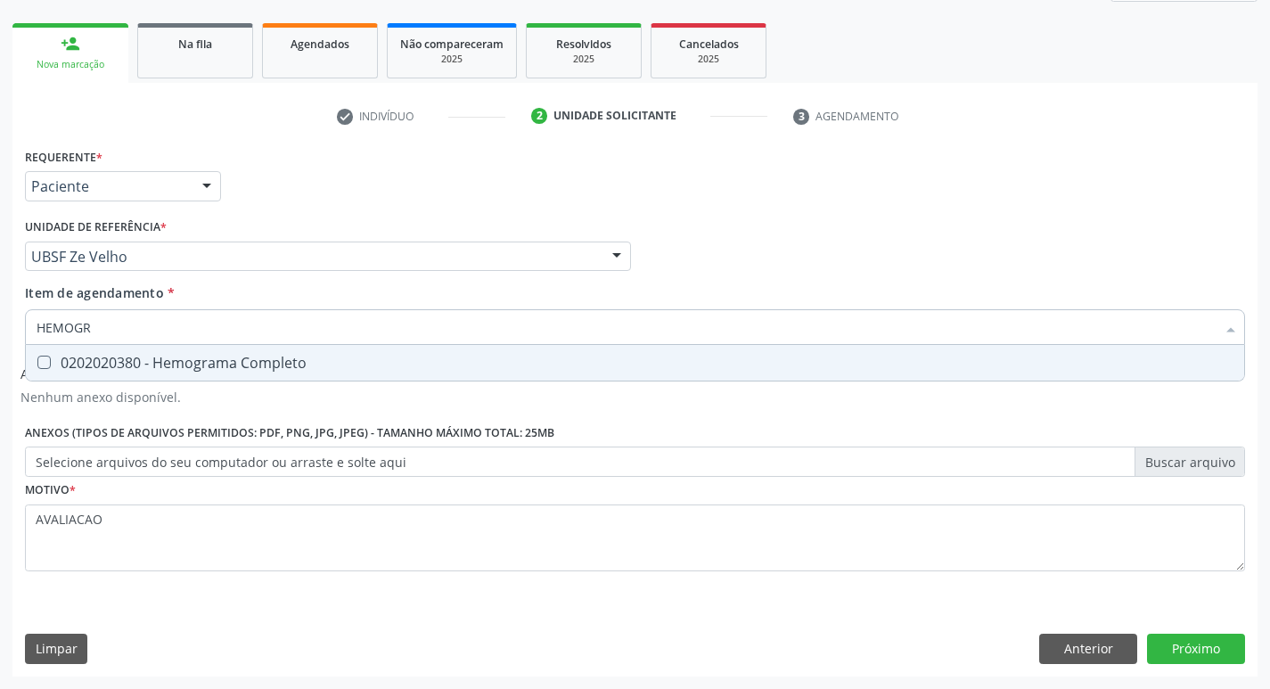
click at [259, 365] on div "0202020380 - Hemograma Completo" at bounding box center [635, 363] width 1197 height 14
checkbox Completo "true"
type input "HEMOG"
checkbox Completo "false"
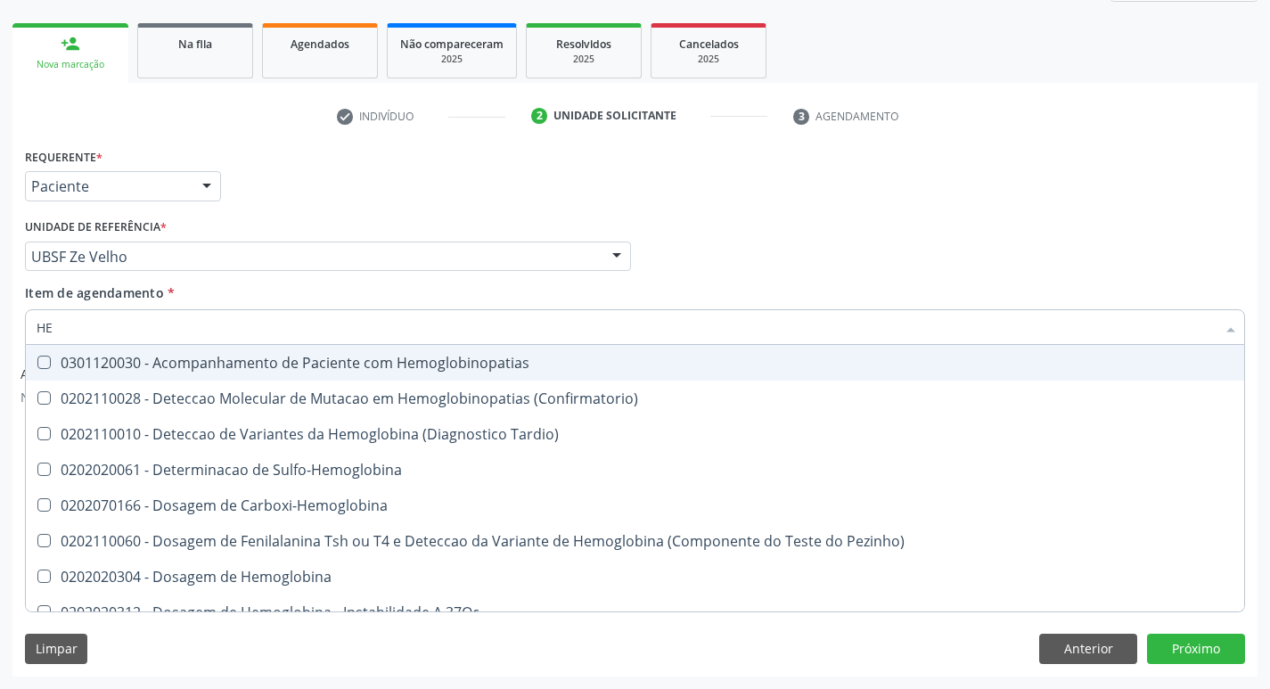
type input "H"
checkbox Completo "false"
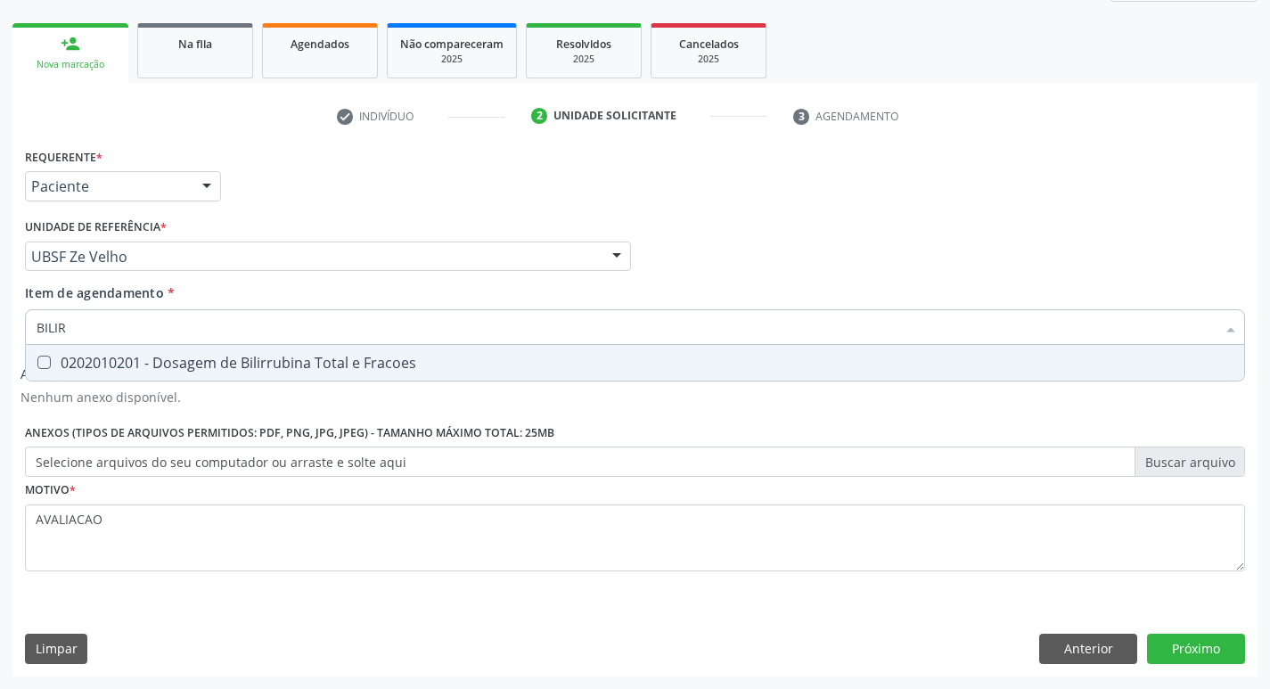
type input "BILIRR"
click at [259, 365] on div "0202010201 - Dosagem de Bilirrubina Total e Fracoes" at bounding box center [635, 363] width 1197 height 14
checkbox Fracoes "true"
type input "B"
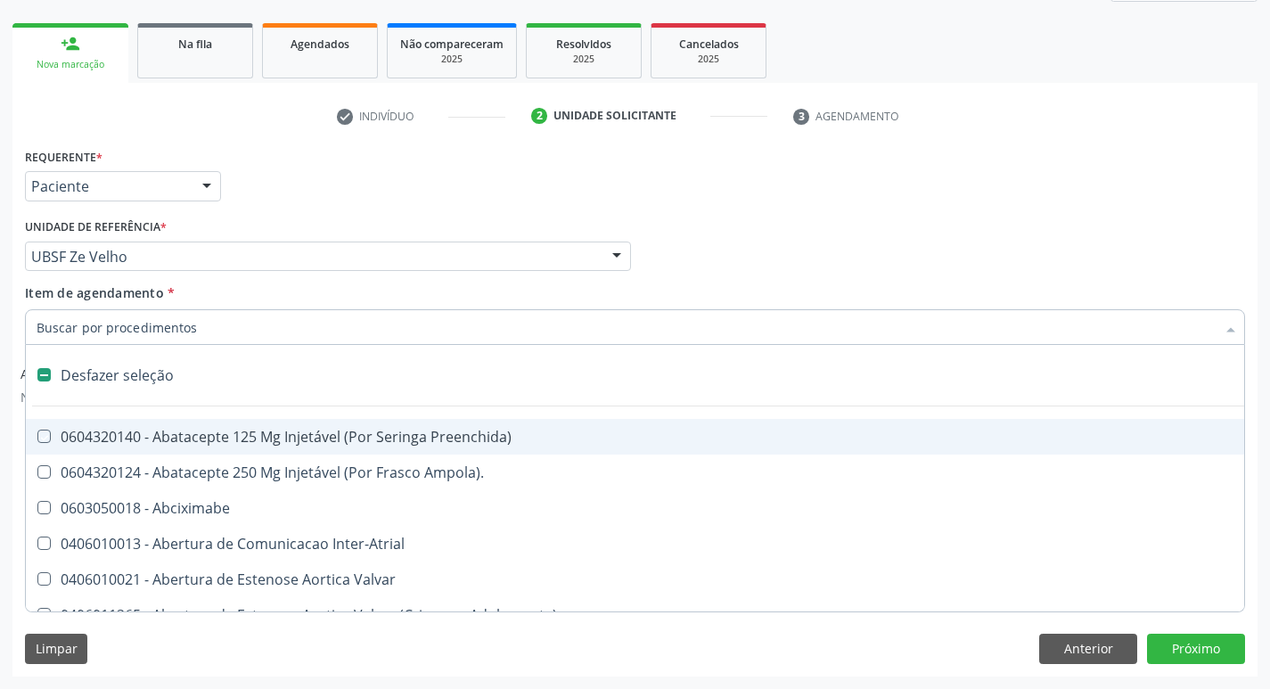
checkbox Preenchida\) "false"
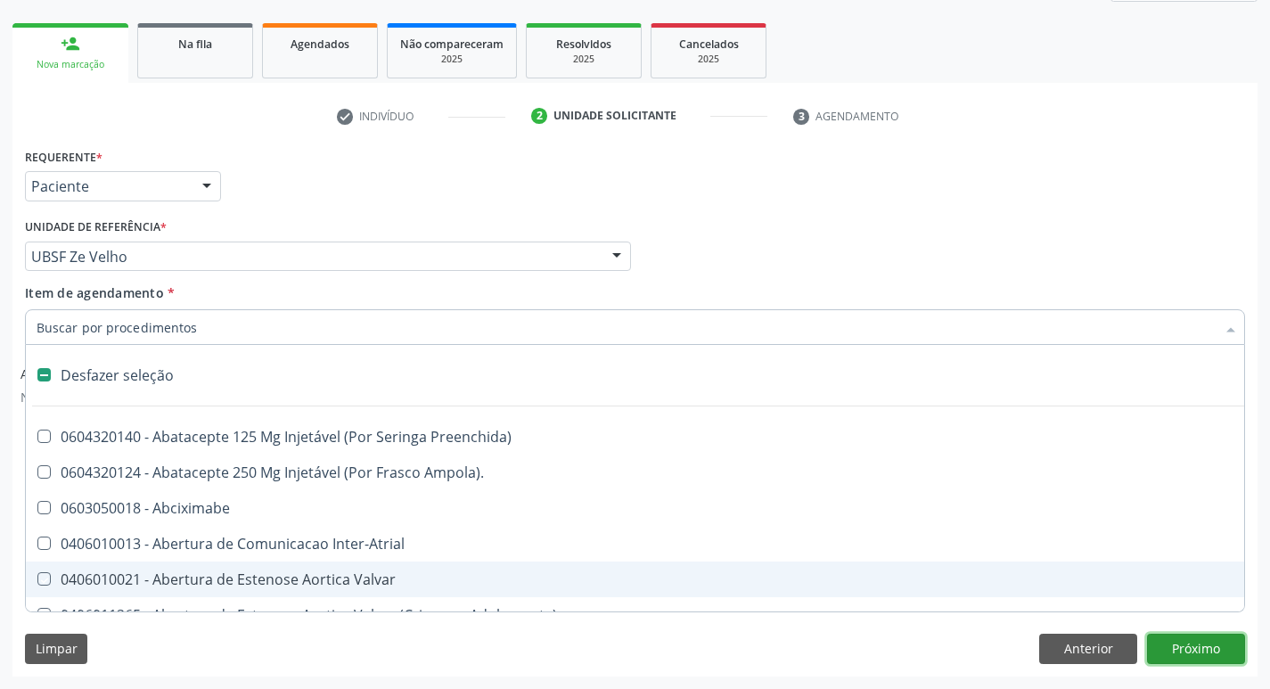
click at [1216, 645] on button "Próximo" at bounding box center [1196, 649] width 98 height 30
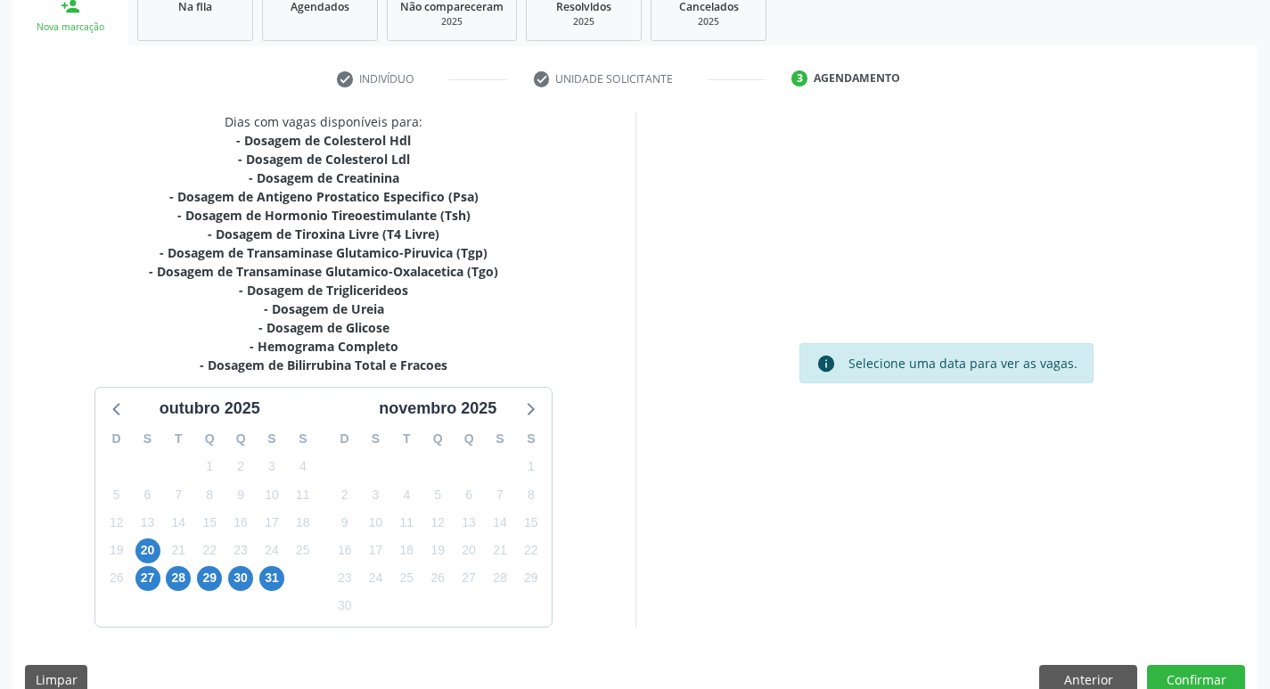
scroll to position [311, 0]
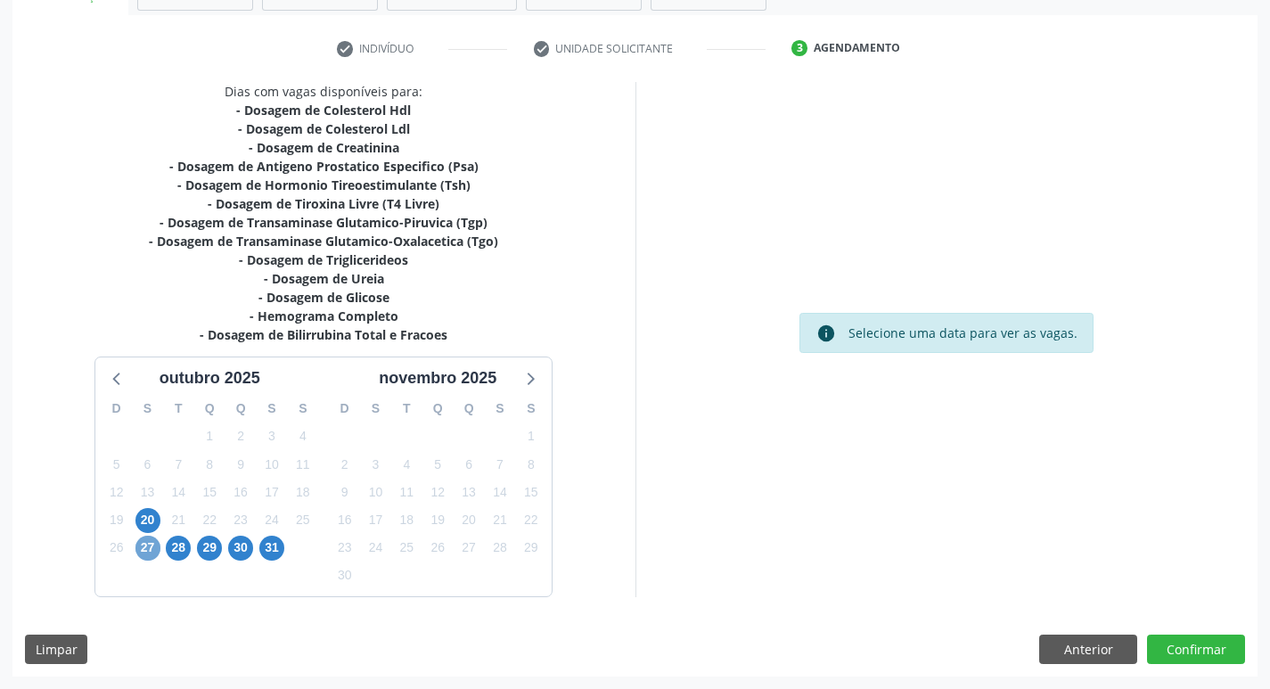
click at [145, 554] on span "27" at bounding box center [147, 548] width 25 height 25
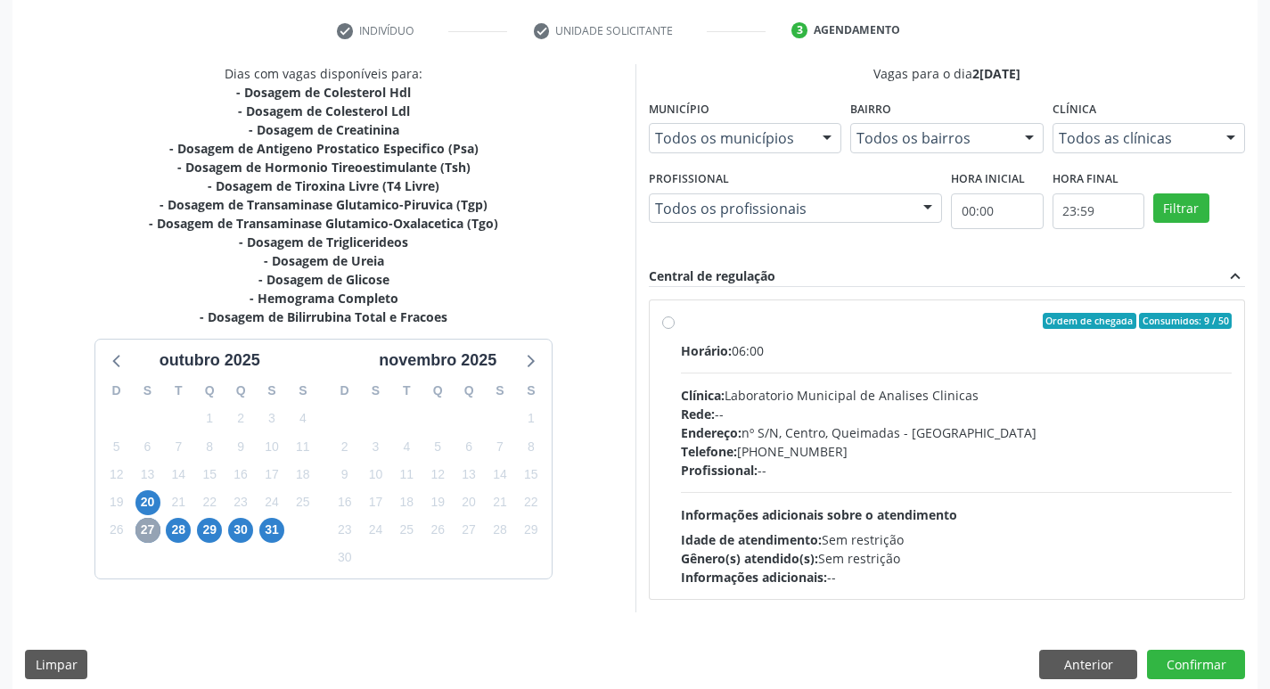
scroll to position [344, 0]
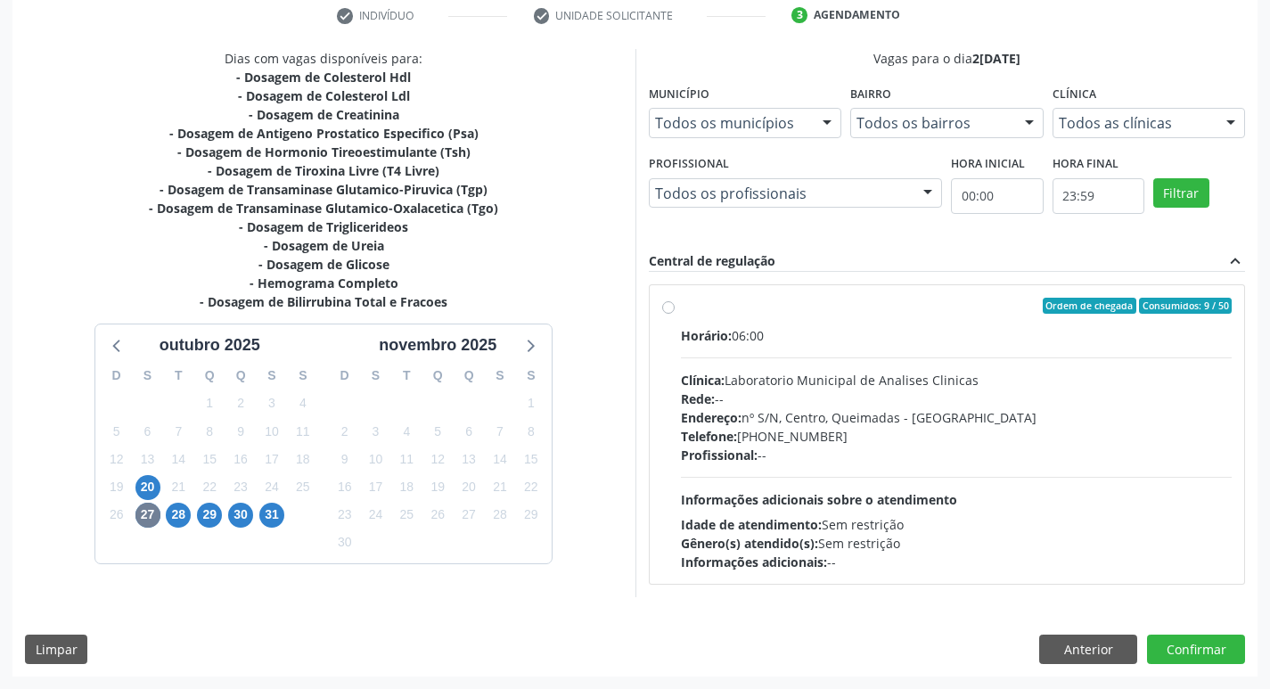
click at [912, 431] on div "Telefone: (83) 33921344" at bounding box center [957, 436] width 552 height 19
click at [675, 314] on input "Ordem de chegada Consumidos: 9 / 50 Horário: 06:00 Clínica: Laboratorio Municip…" at bounding box center [668, 306] width 12 height 16
radio input "true"
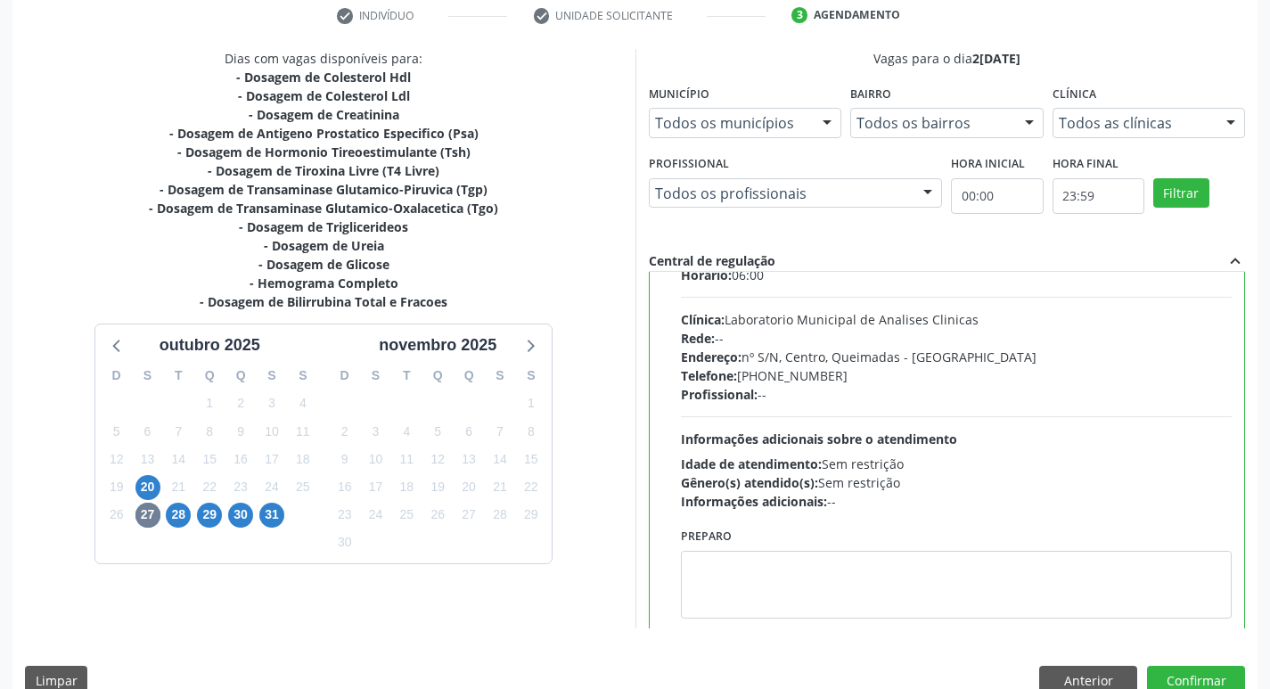
scroll to position [88, 0]
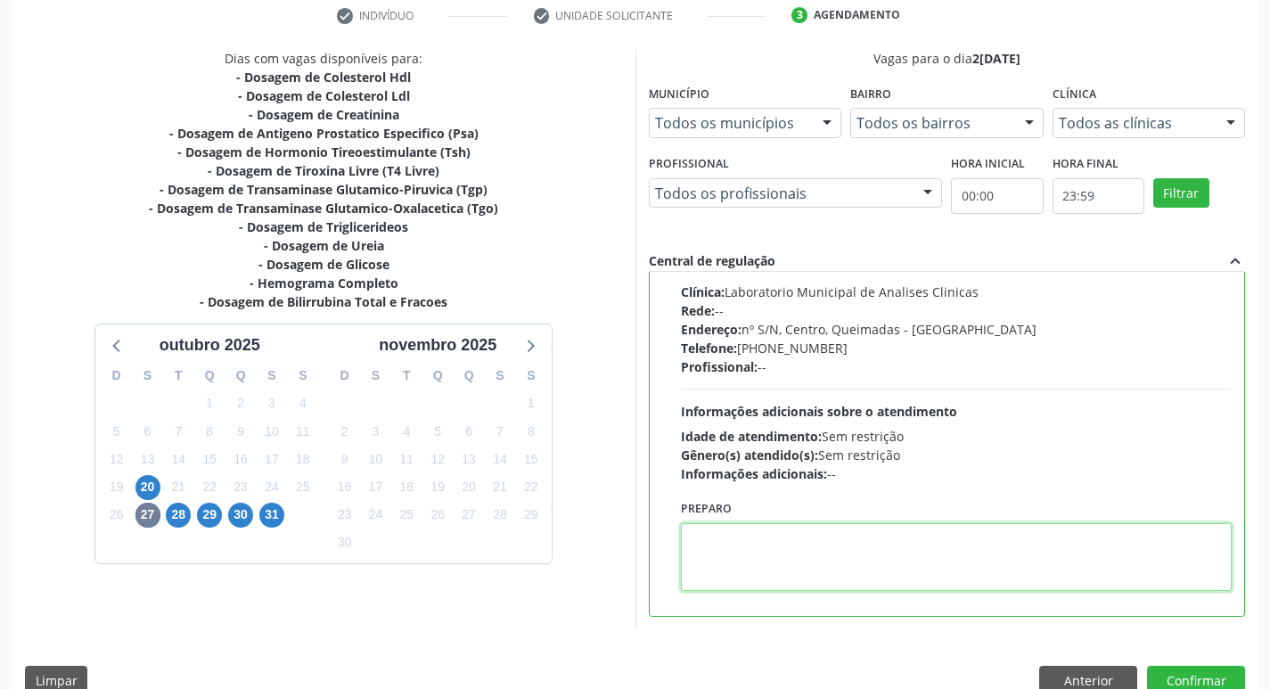
click at [847, 562] on textarea at bounding box center [957, 557] width 552 height 68
paste textarea "IR EM [GEOGRAPHIC_DATA]"
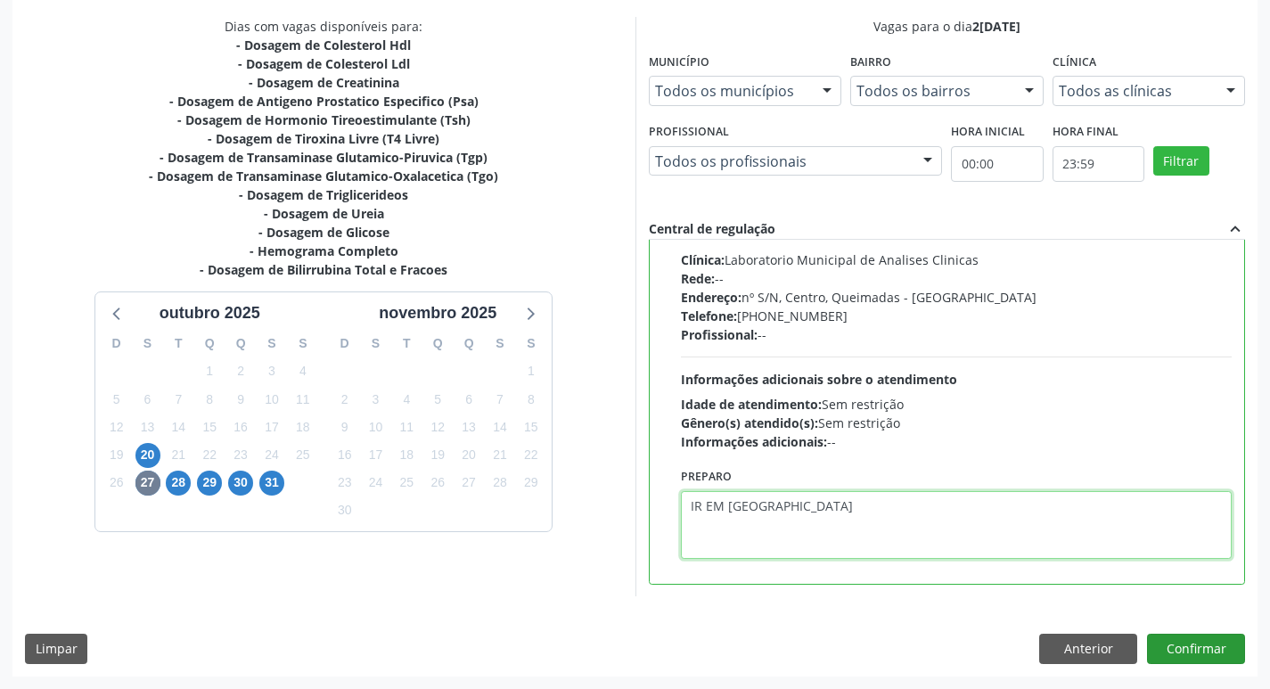
type textarea "IR EM [GEOGRAPHIC_DATA]"
click at [1178, 649] on button "Confirmar" at bounding box center [1196, 649] width 98 height 30
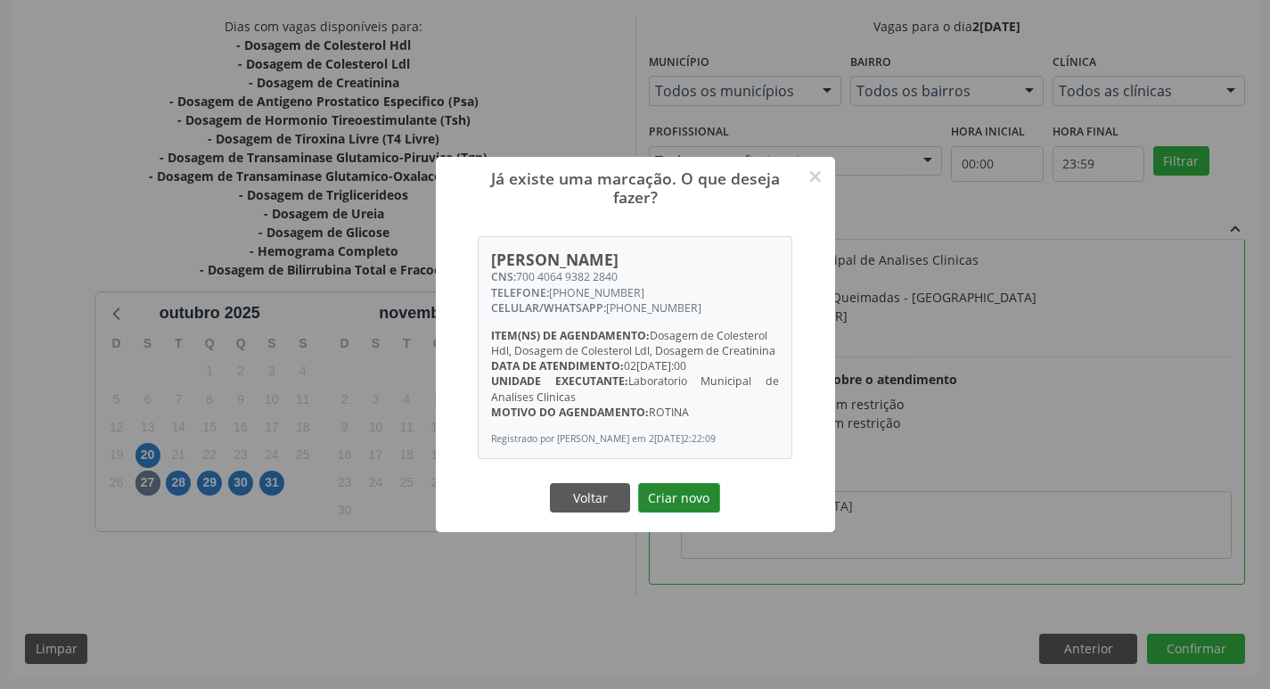
click at [696, 508] on button "Criar novo" at bounding box center [679, 498] width 82 height 30
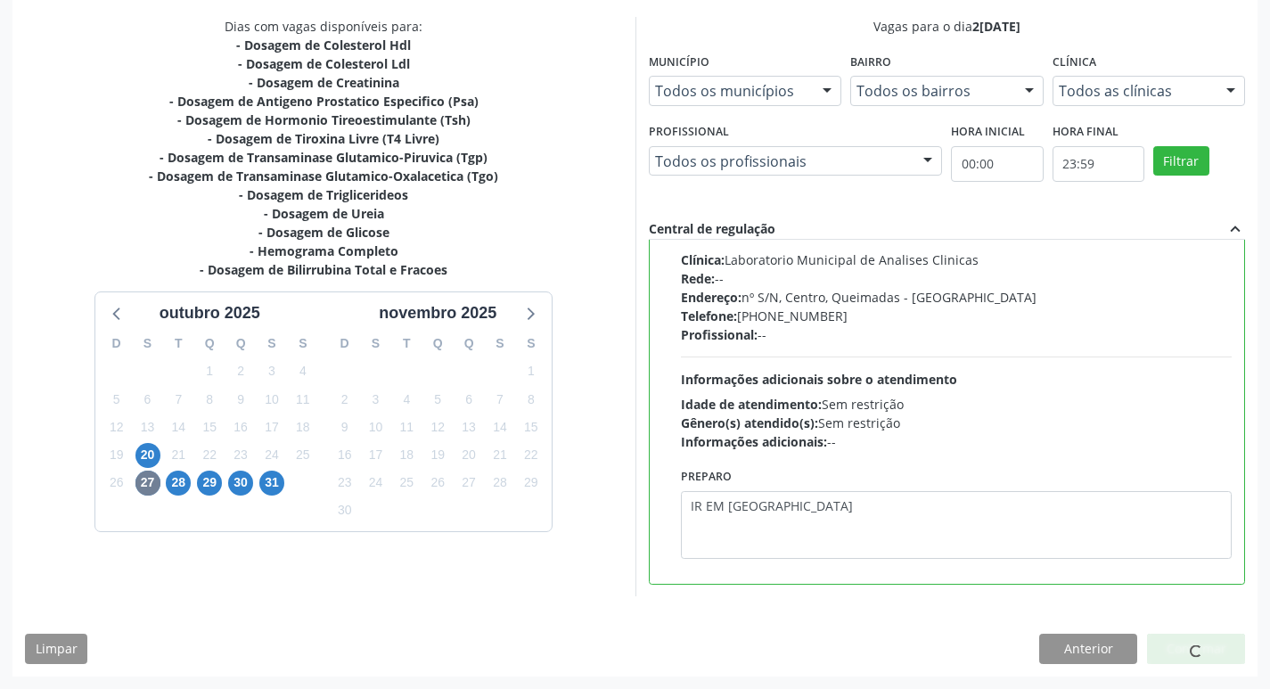
scroll to position [0, 0]
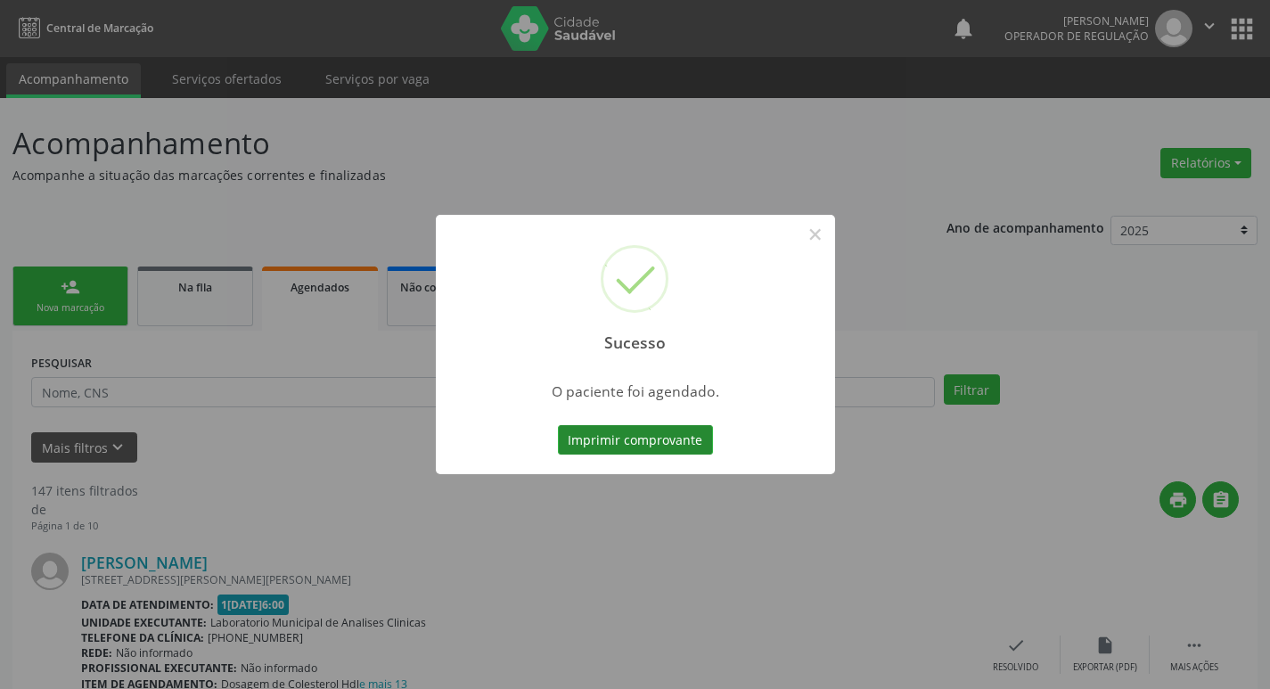
click at [680, 445] on button "Imprimir comprovante" at bounding box center [635, 440] width 155 height 30
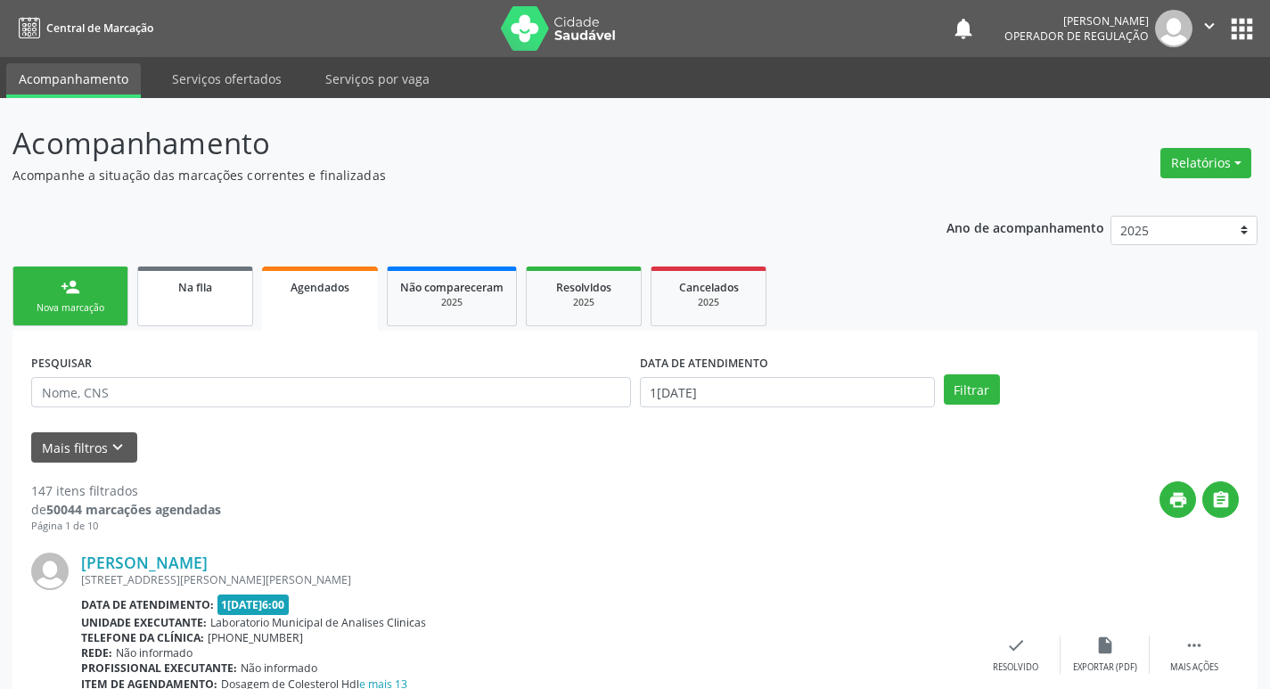
click at [59, 290] on link "person_add Nova marcação" at bounding box center [70, 297] width 116 height 60
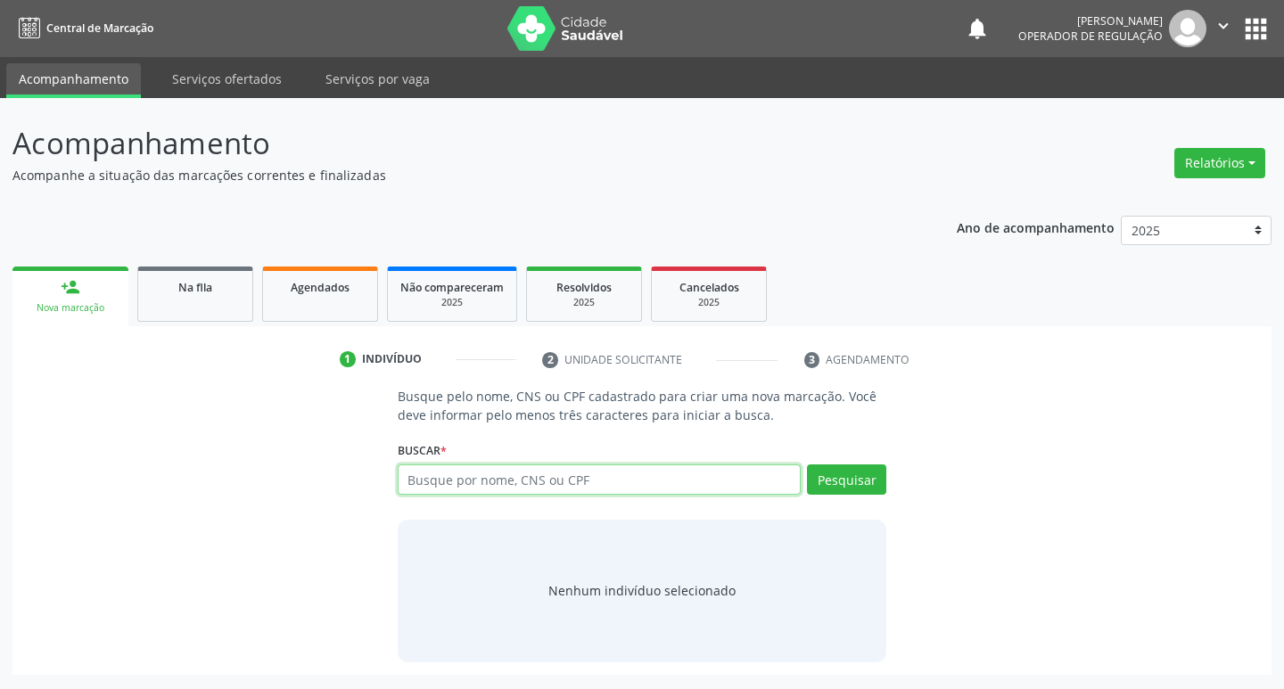
click at [535, 480] on input "text" at bounding box center [600, 479] width 404 height 30
type input "[PERSON_NAME]"
drag, startPoint x: 837, startPoint y: 463, endPoint x: 831, endPoint y: 452, distance: 12.4
click at [834, 464] on div "Buscar * Busque por nome, CNS ou CPF Nenhum resultado encontrado para: " " Não …" at bounding box center [642, 472] width 489 height 70
click at [852, 471] on button "Pesquisar" at bounding box center [846, 479] width 79 height 30
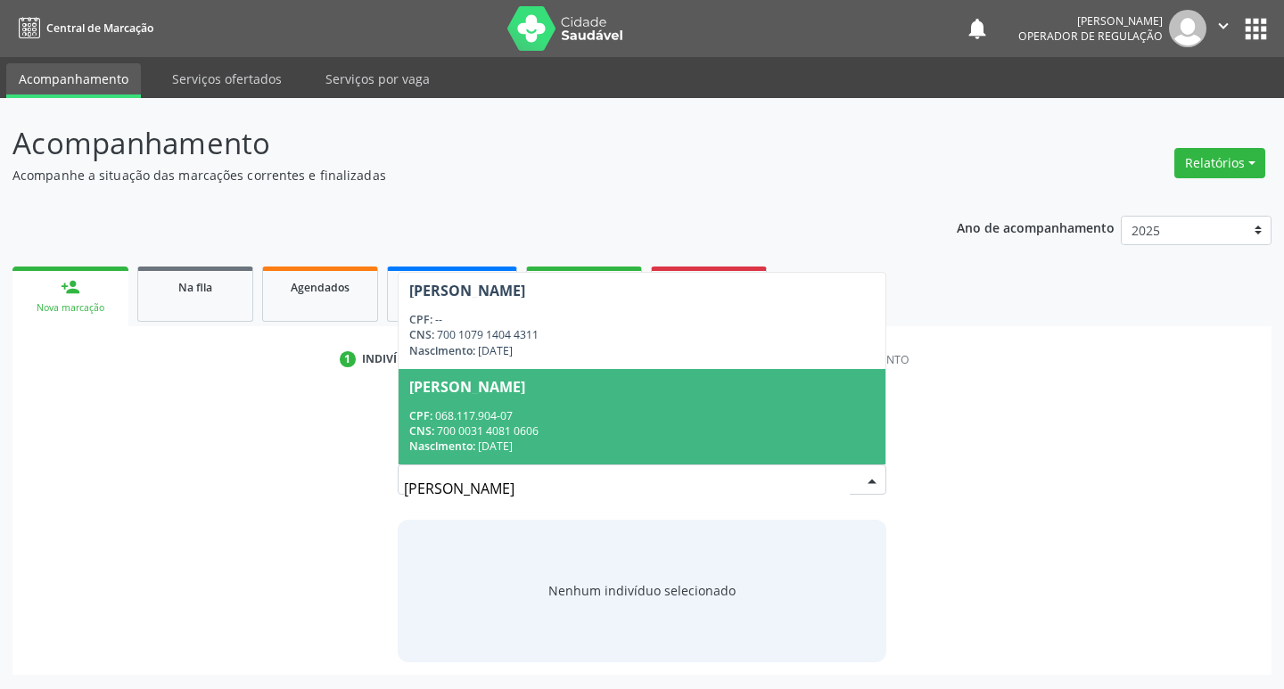
click at [632, 415] on div "CPF: 068.117.904-07" at bounding box center [642, 415] width 466 height 15
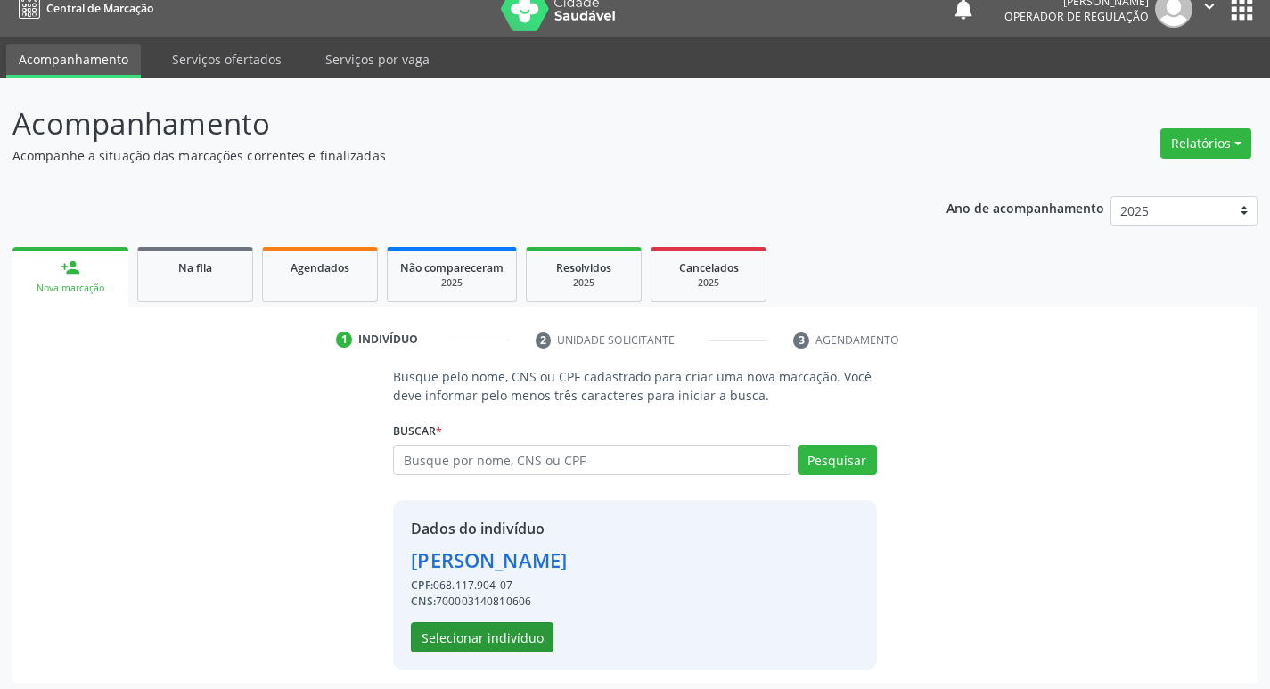
scroll to position [26, 0]
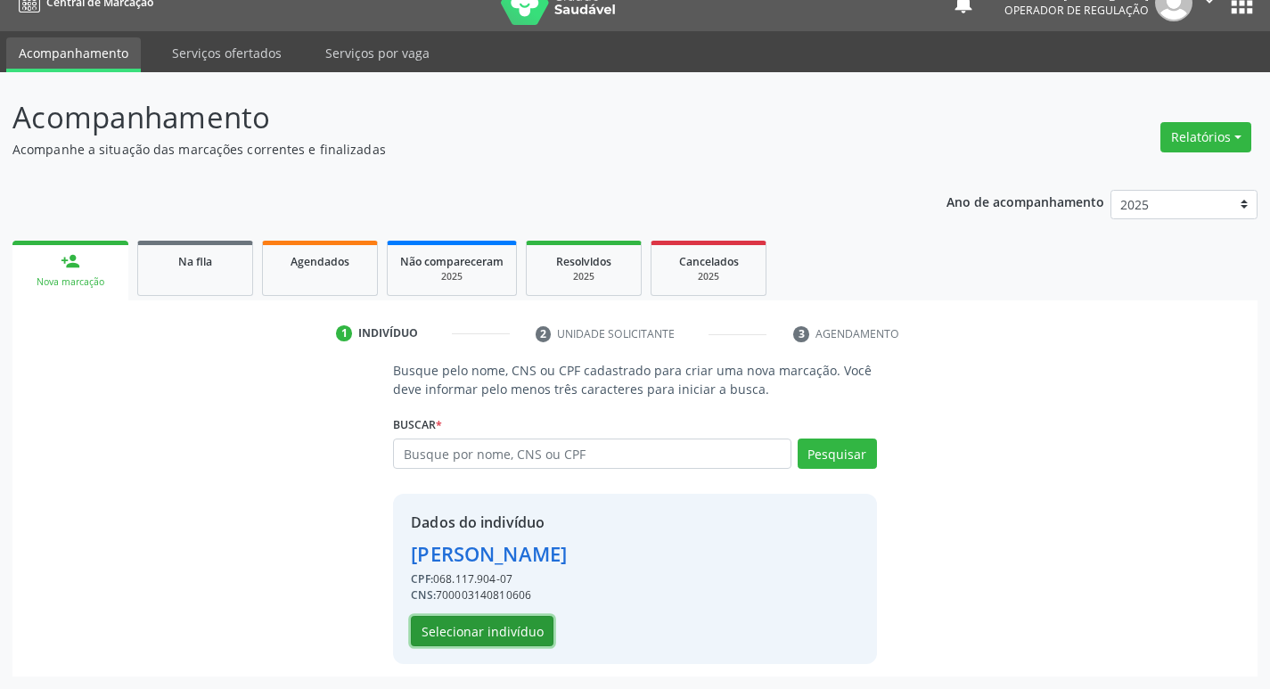
click at [515, 629] on button "Selecionar indivíduo" at bounding box center [482, 631] width 143 height 30
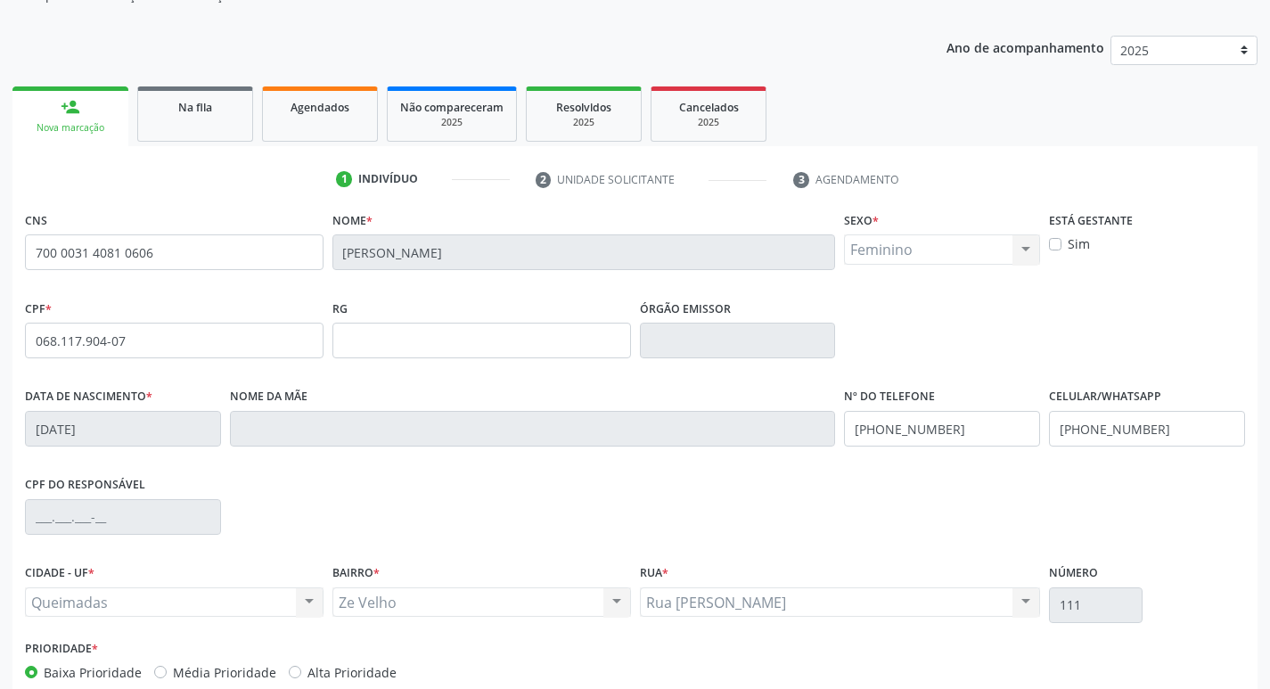
scroll to position [277, 0]
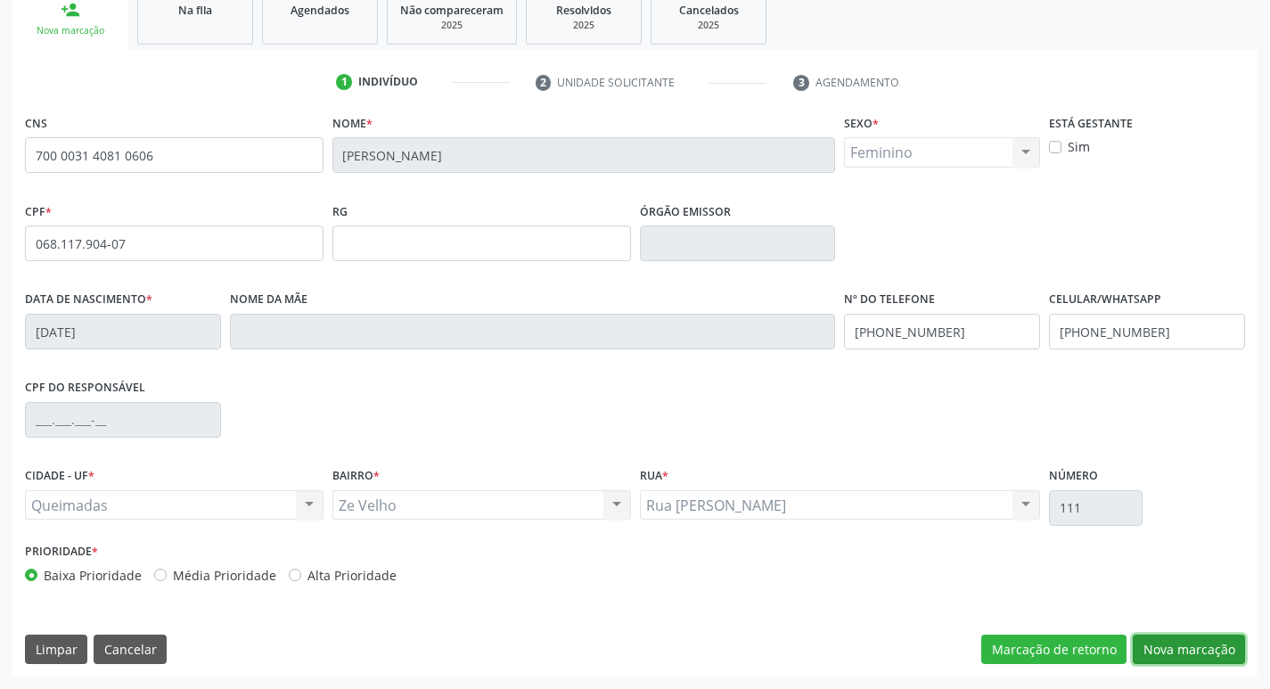
drag, startPoint x: 1209, startPoint y: 644, endPoint x: 1157, endPoint y: 627, distance: 54.7
click at [1203, 644] on button "Nova marcação" at bounding box center [1189, 650] width 112 height 30
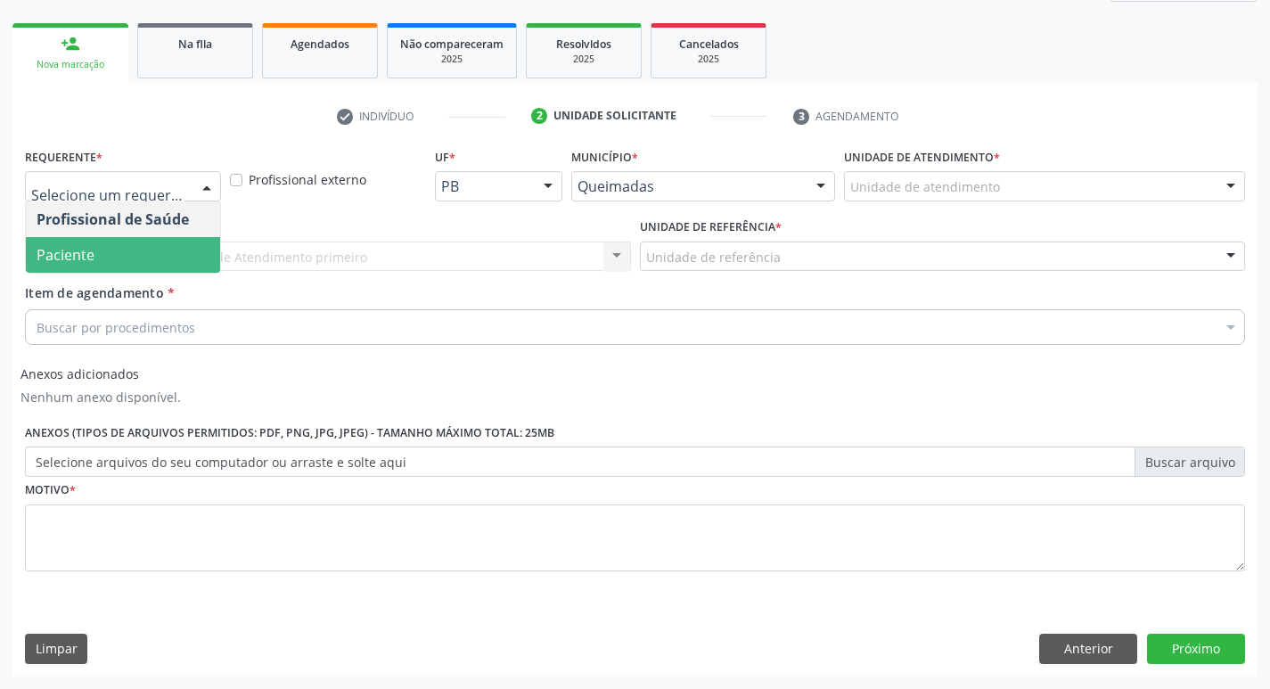
click at [103, 262] on span "Paciente" at bounding box center [123, 255] width 194 height 36
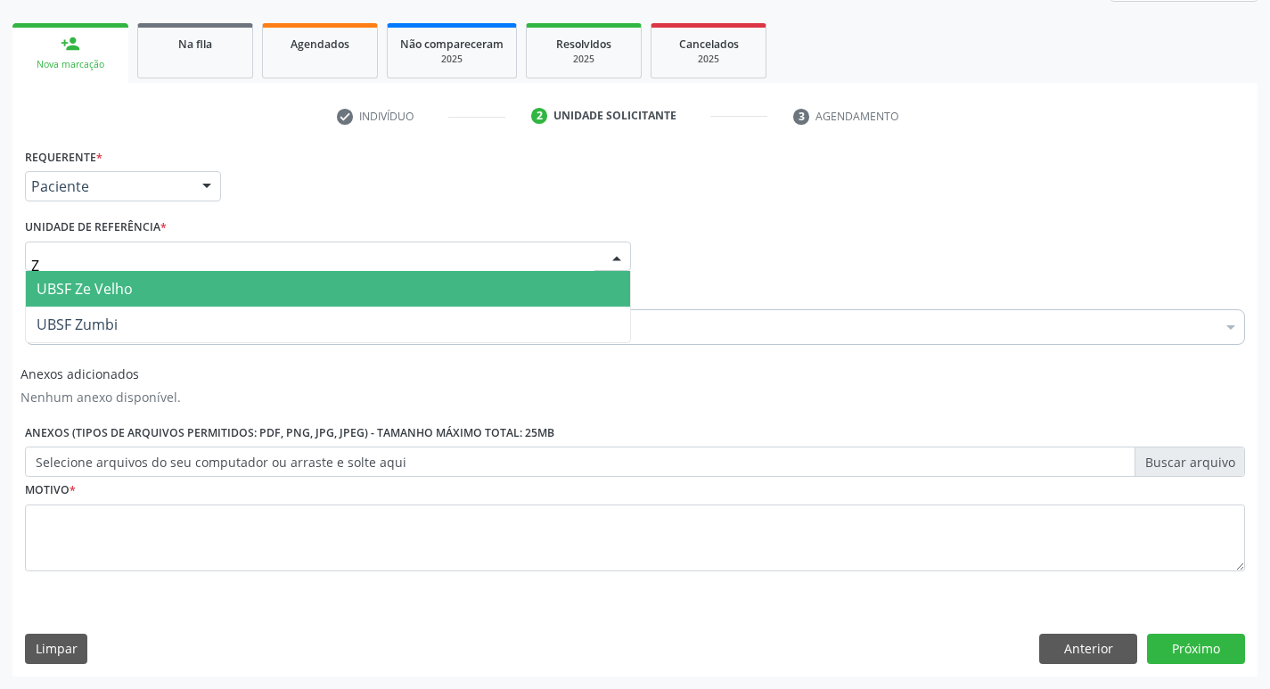
type input "ZE"
drag, startPoint x: 124, startPoint y: 287, endPoint x: 100, endPoint y: 306, distance: 30.5
click at [122, 287] on span "UBSF Ze Velho" at bounding box center [85, 289] width 96 height 20
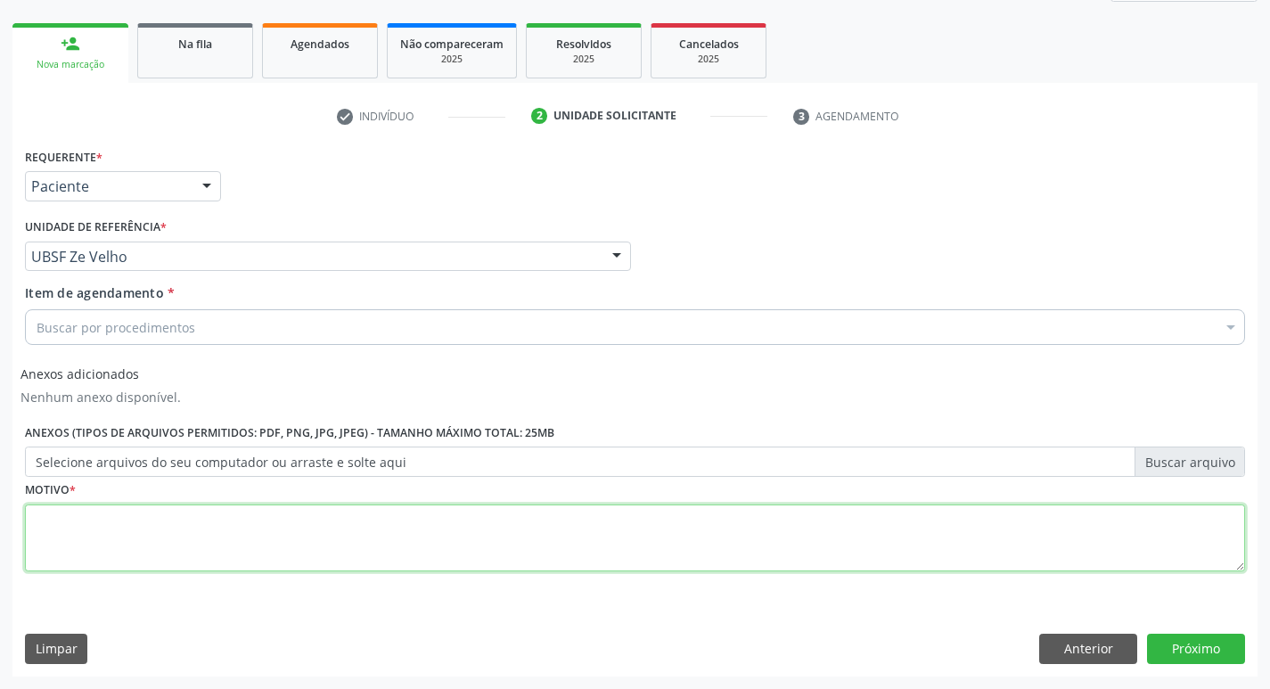
click at [86, 534] on textarea at bounding box center [635, 539] width 1220 height 68
type textarea "AVALIACAO"
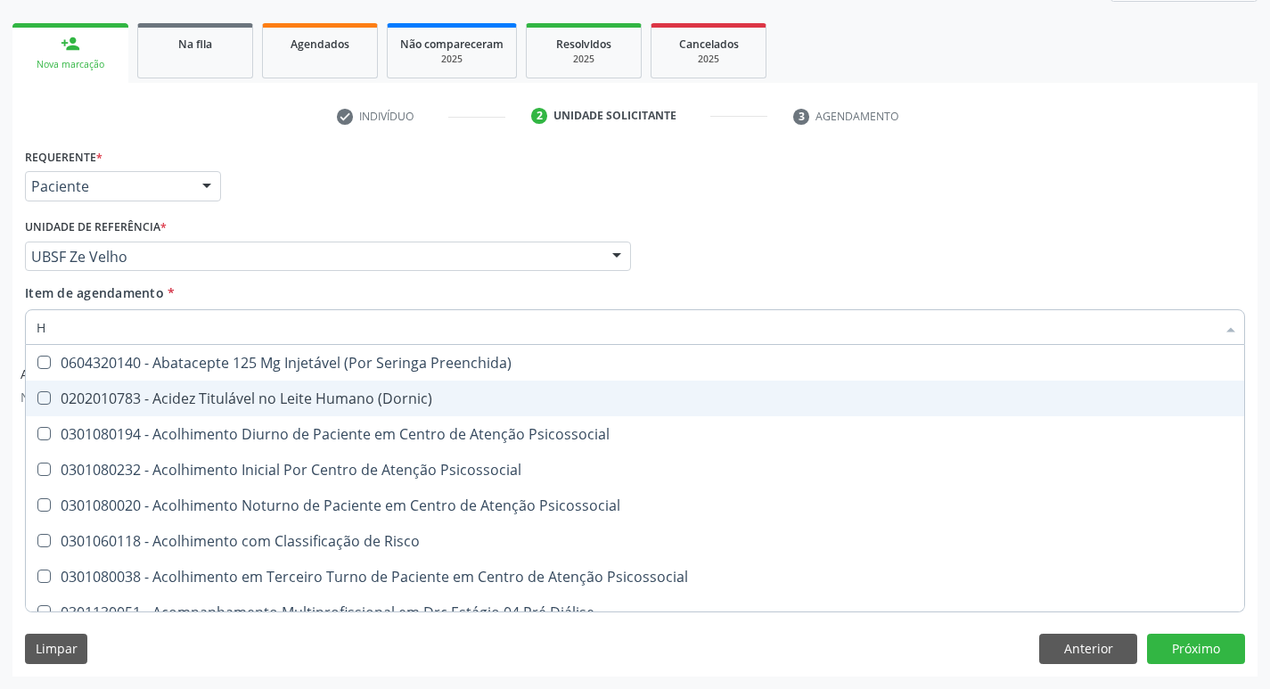
type input "HEMOGR"
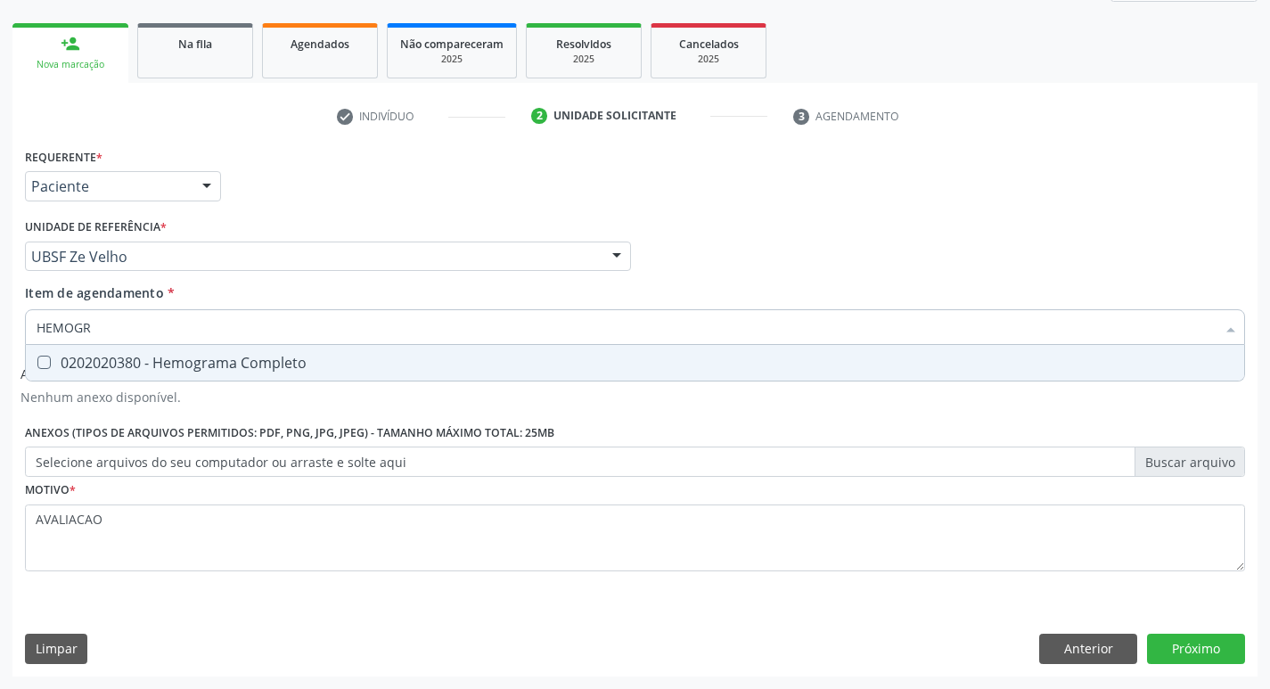
click at [263, 350] on span "0202020380 - Hemograma Completo" at bounding box center [635, 363] width 1219 height 36
checkbox Completo "true"
click at [1199, 641] on button "Próximo" at bounding box center [1196, 649] width 98 height 30
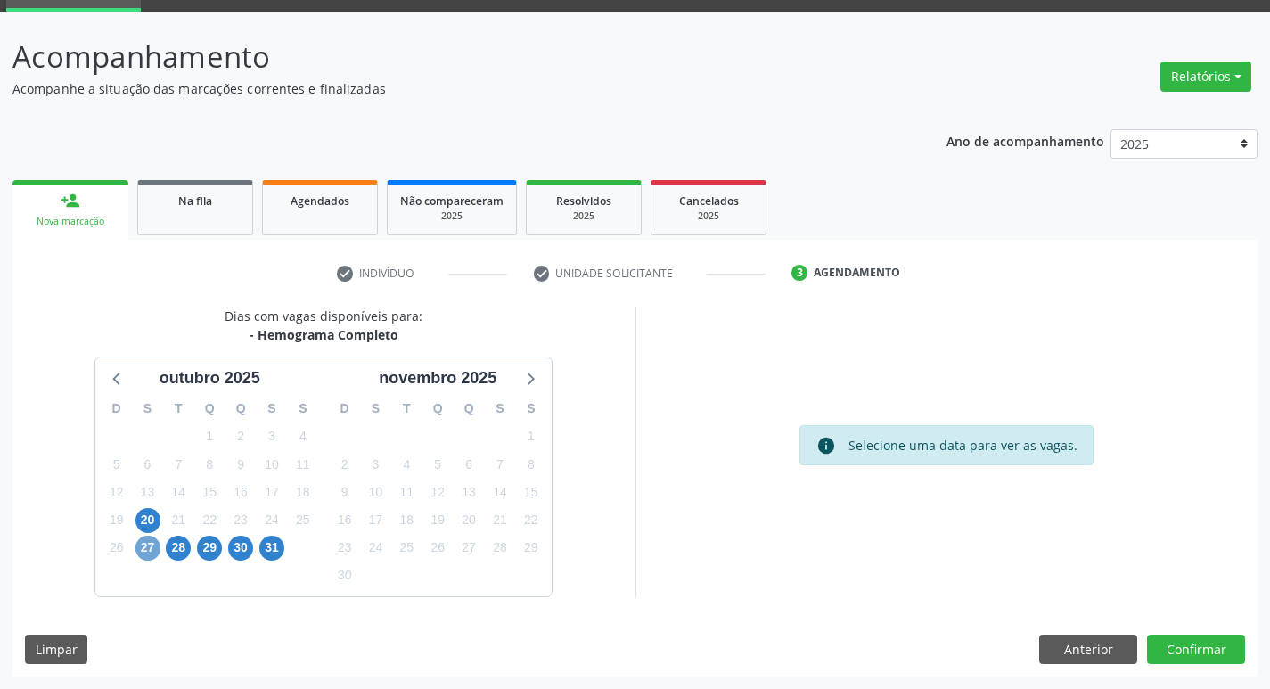
click at [144, 551] on span "27" at bounding box center [147, 548] width 25 height 25
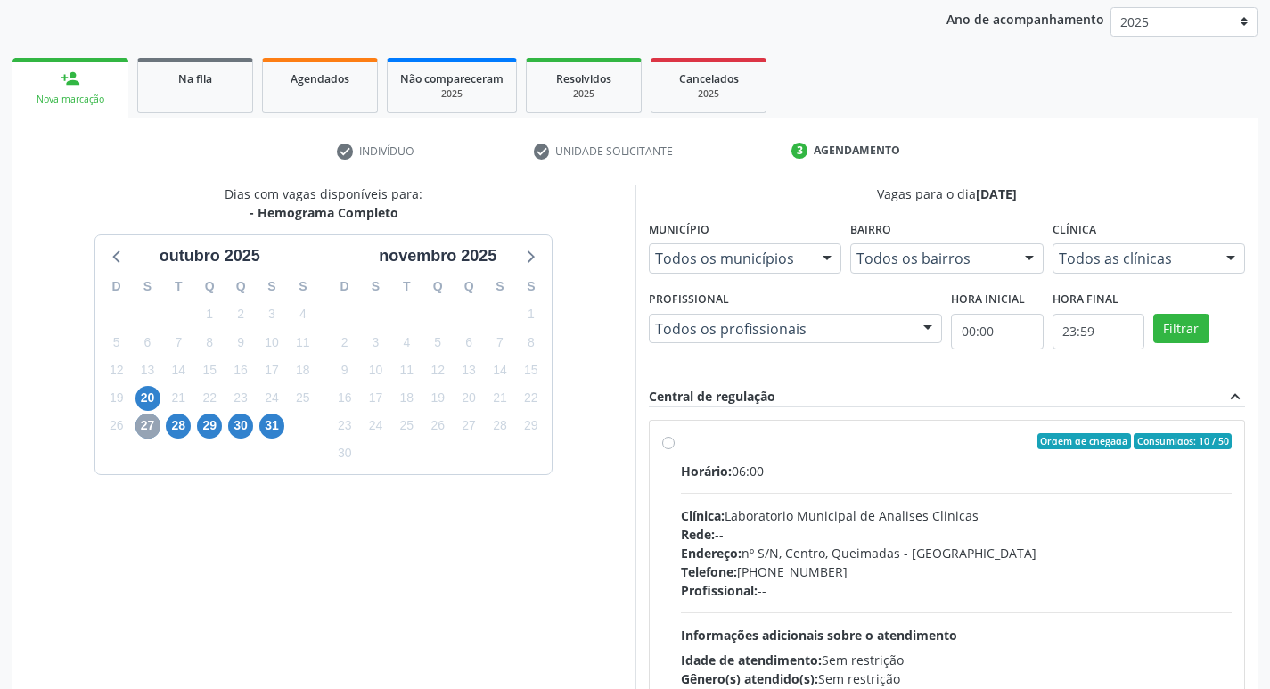
scroll to position [344, 0]
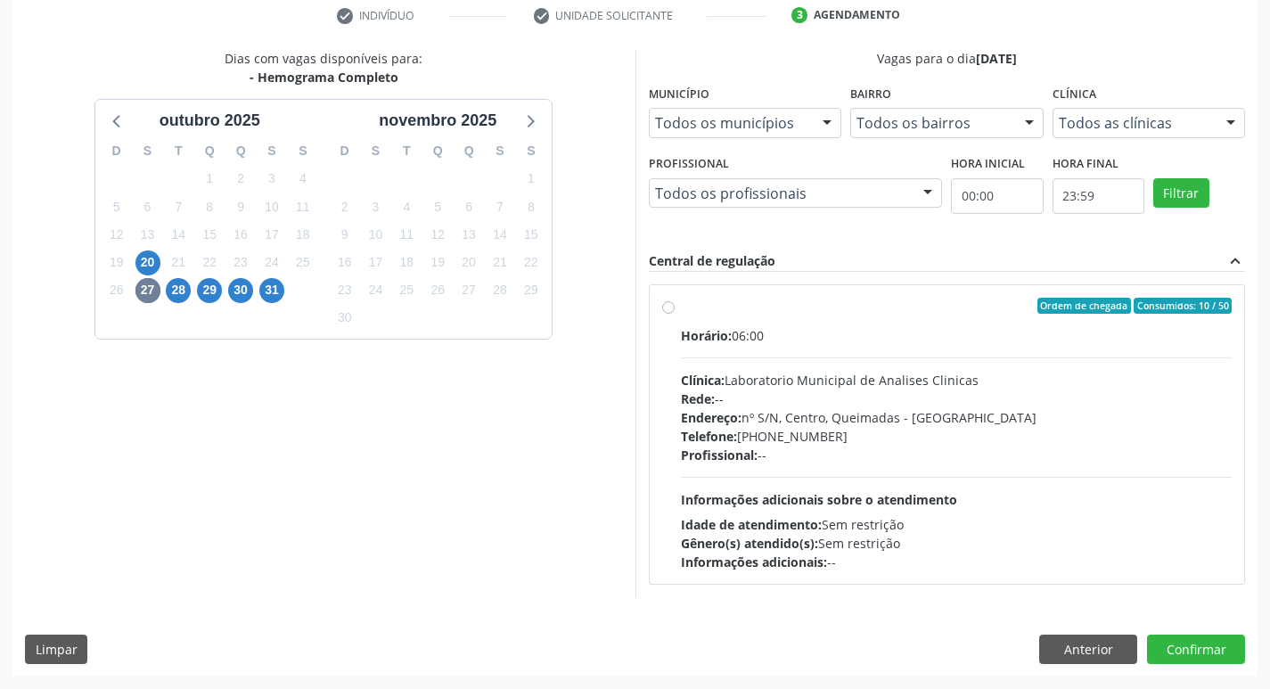
click at [951, 447] on div "Profissional: --" at bounding box center [957, 455] width 552 height 19
click at [675, 314] on input "Ordem de chegada Consumidos: 10 / 50 Horário: 06:00 Clínica: Laboratorio Munici…" at bounding box center [668, 306] width 12 height 16
radio input "true"
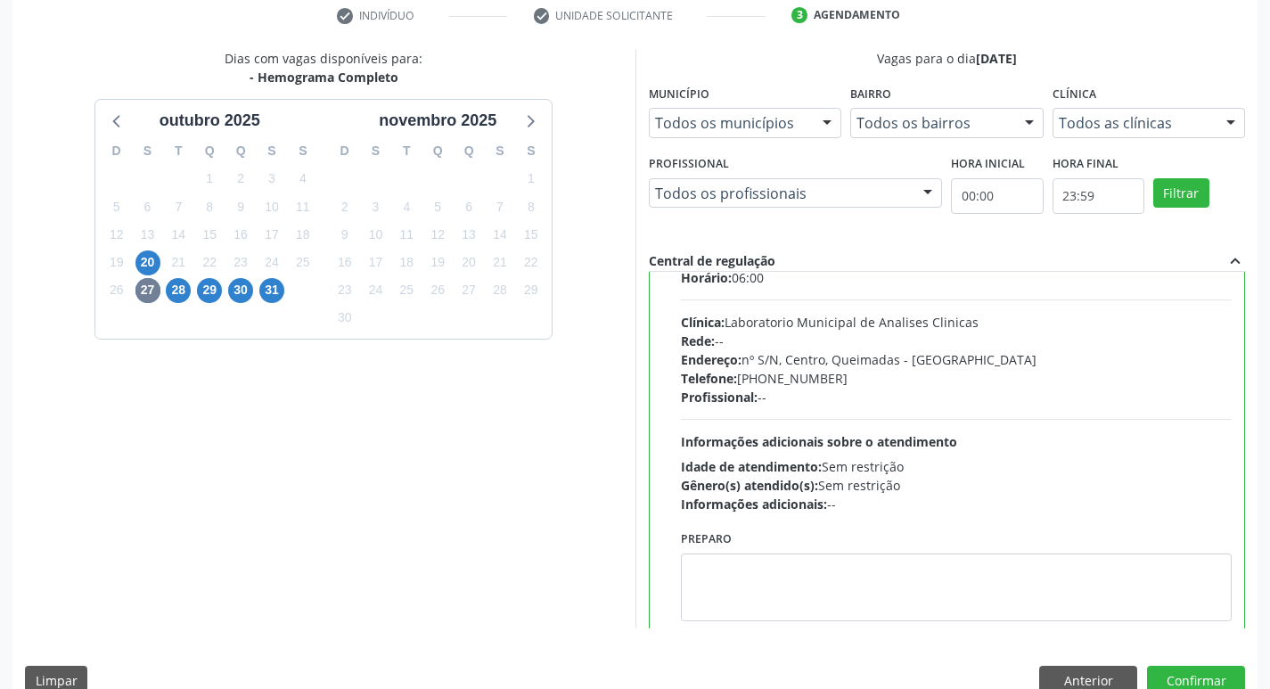
scroll to position [88, 0]
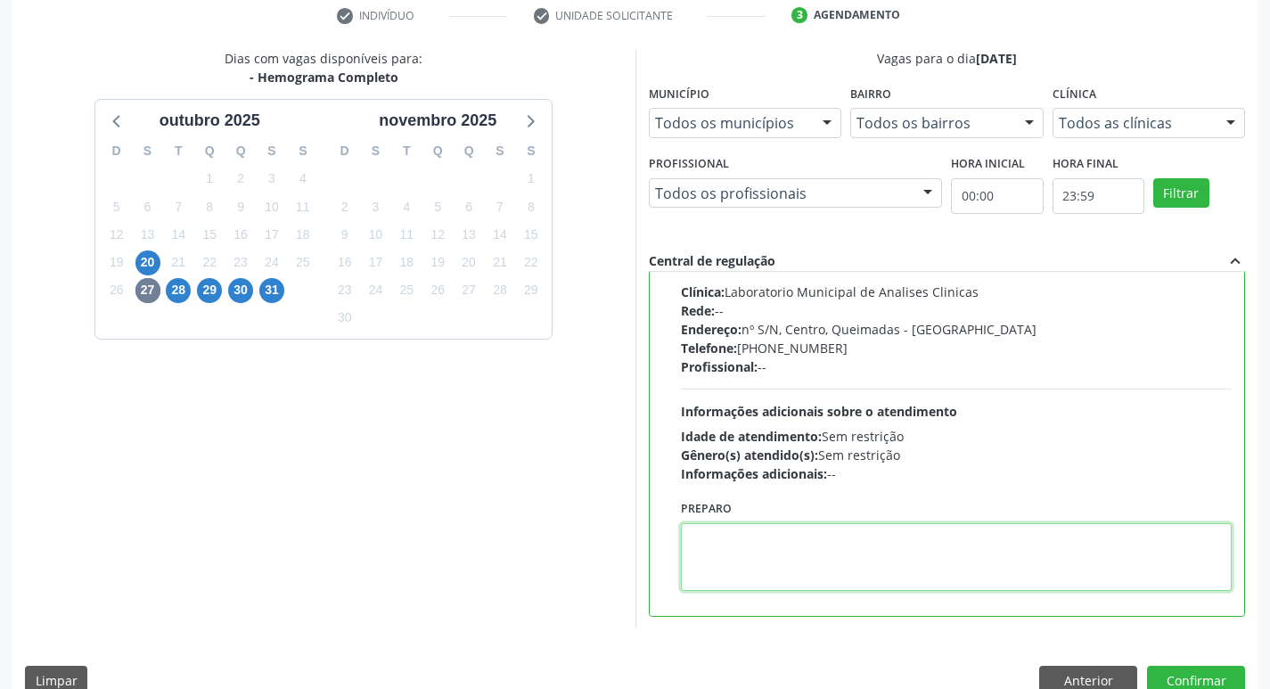
drag, startPoint x: 806, startPoint y: 562, endPoint x: 795, endPoint y: 559, distance: 11.0
click at [804, 562] on textarea at bounding box center [957, 557] width 552 height 68
paste textarea "IR EM [GEOGRAPHIC_DATA]"
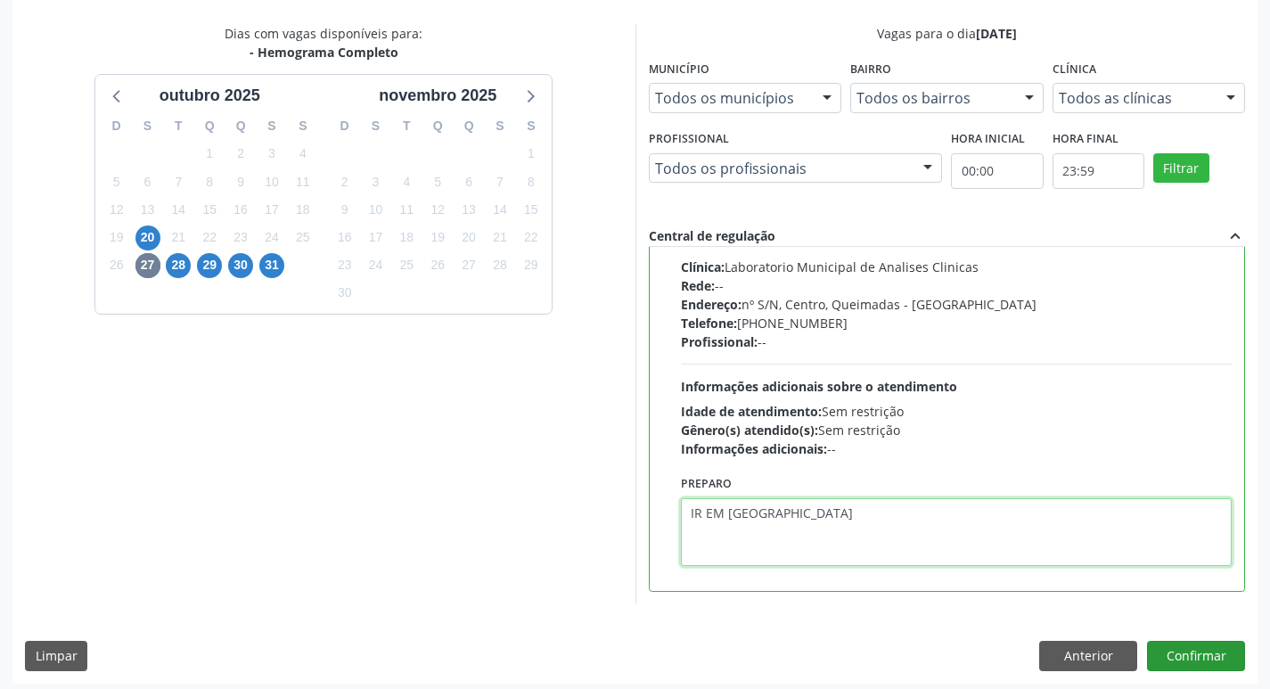
scroll to position [376, 0]
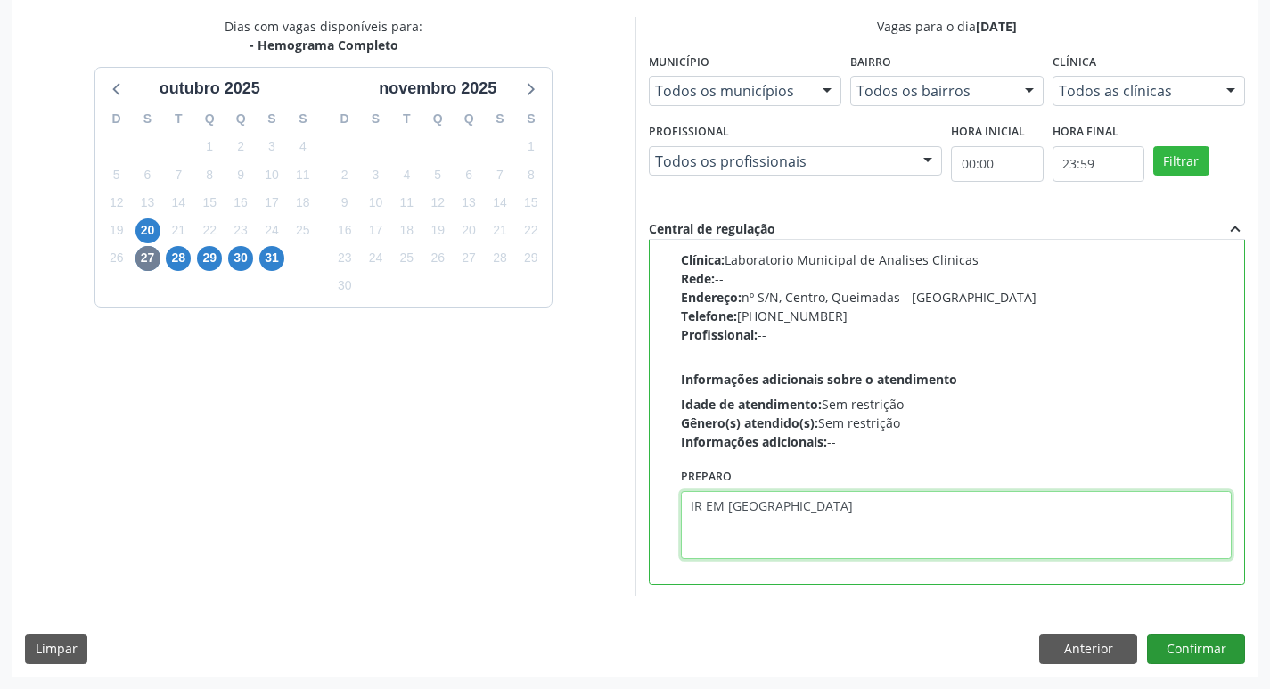
type textarea "IR EM [GEOGRAPHIC_DATA]"
click at [1162, 650] on button "Confirmar" at bounding box center [1196, 649] width 98 height 30
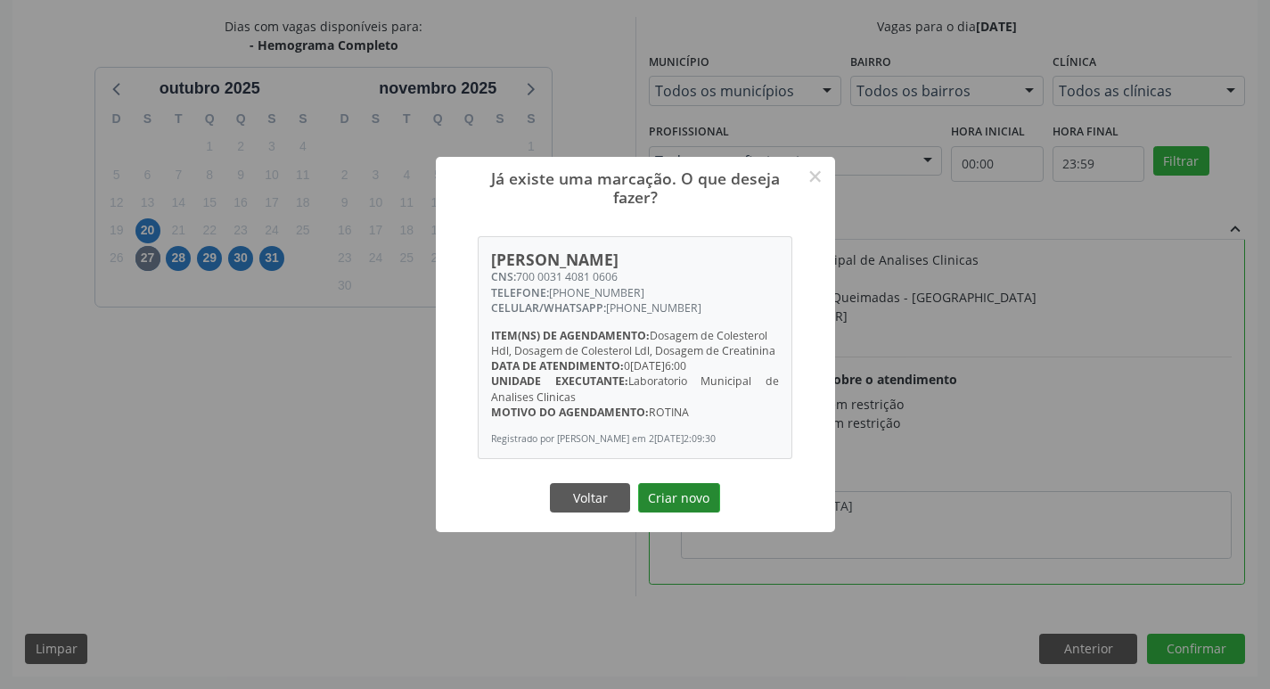
click at [660, 506] on button "Criar novo" at bounding box center [679, 498] width 82 height 30
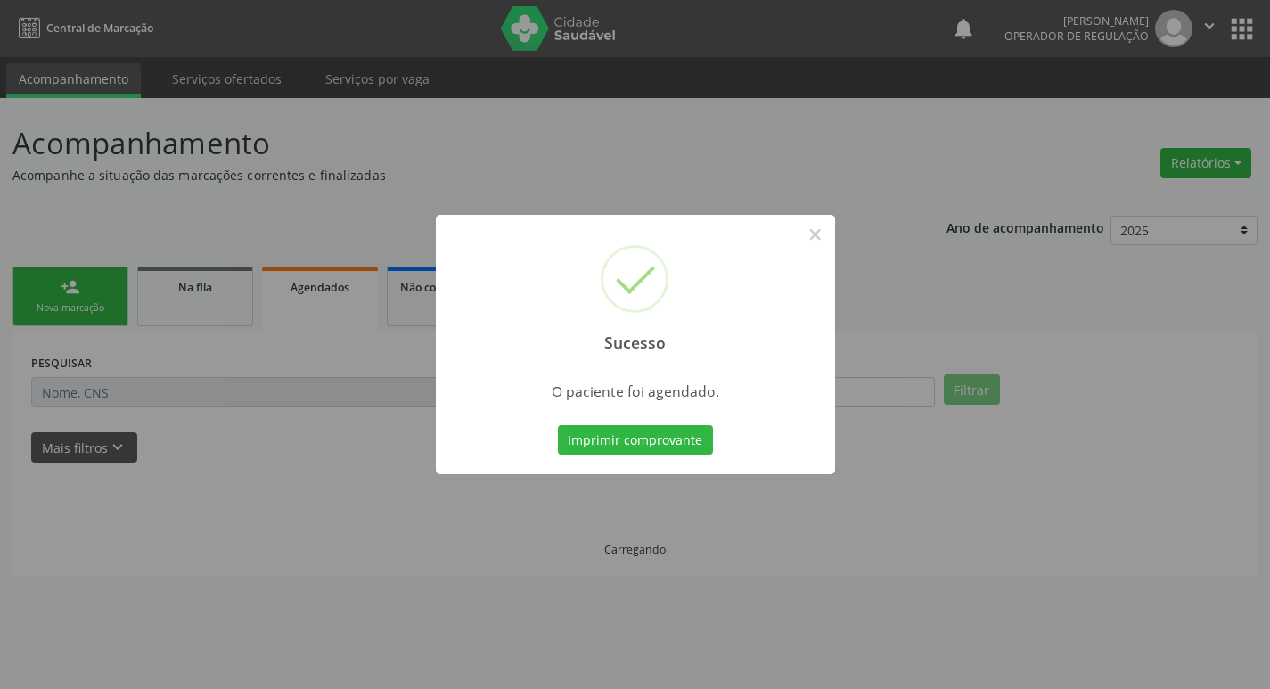
scroll to position [0, 0]
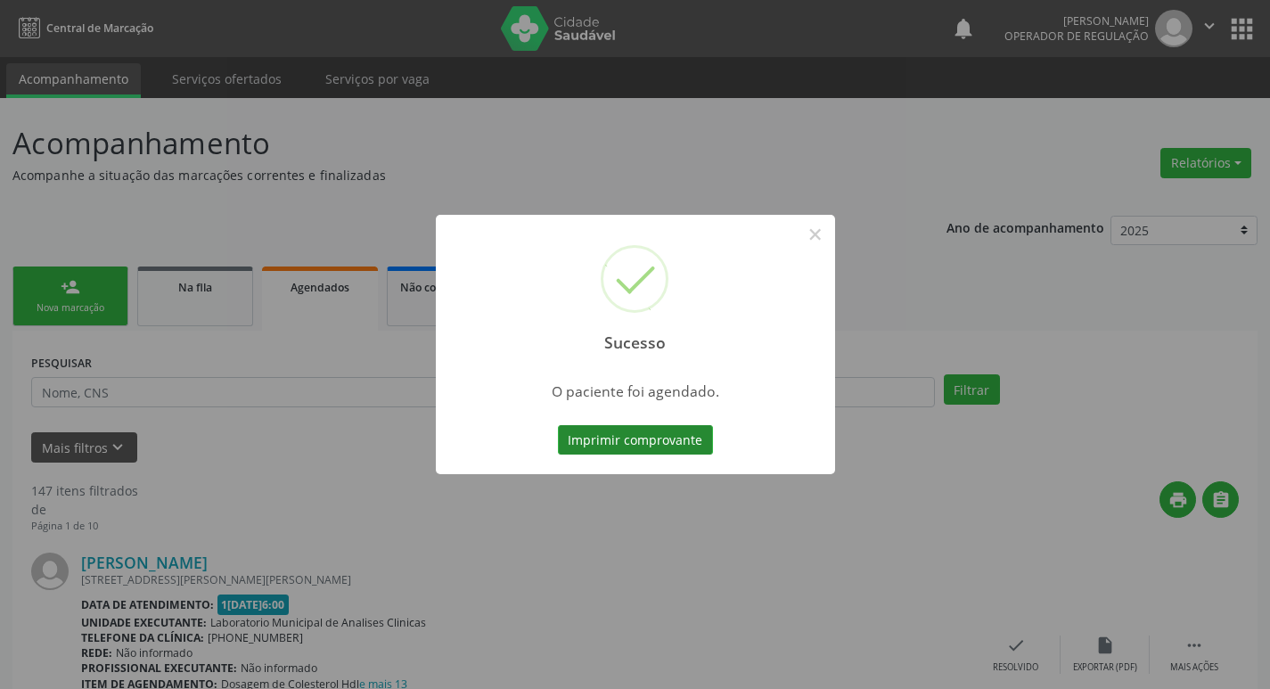
click at [595, 442] on button "Imprimir comprovante" at bounding box center [635, 440] width 155 height 30
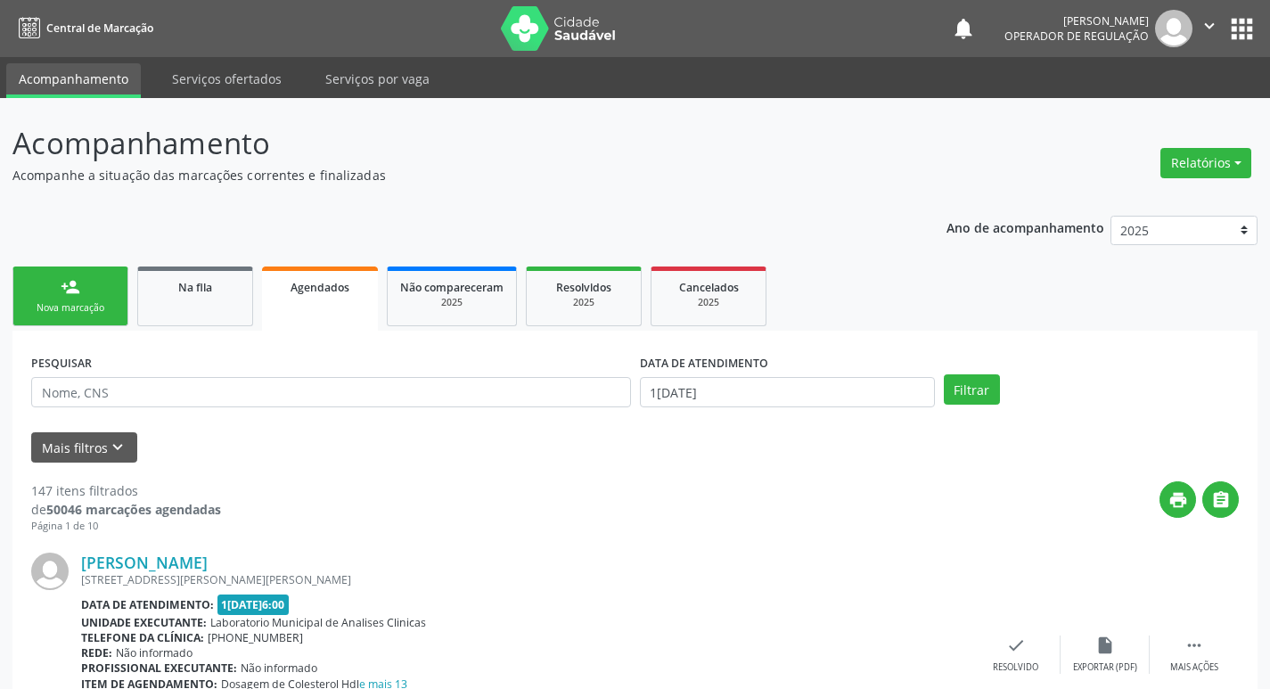
drag, startPoint x: 83, startPoint y: 298, endPoint x: 75, endPoint y: 308, distance: 13.4
click at [83, 298] on link "person_add Nova marcação" at bounding box center [70, 297] width 116 height 60
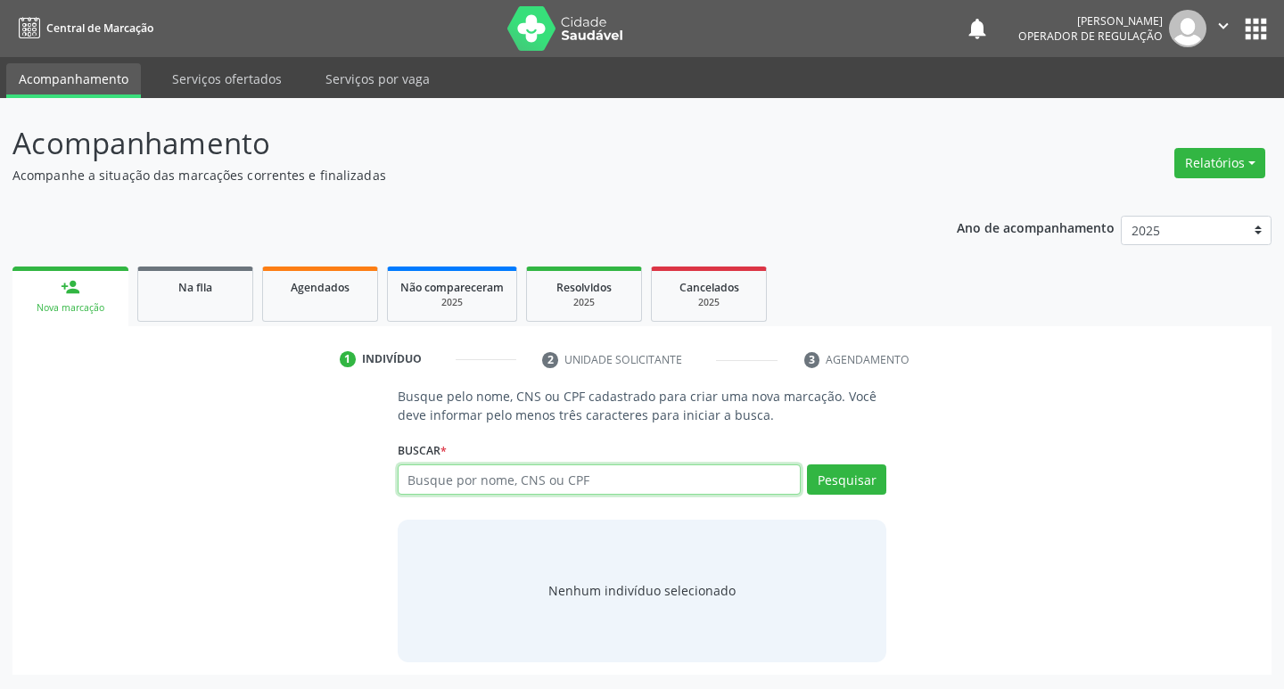
click at [437, 480] on input "text" at bounding box center [600, 479] width 404 height 30
type input "707401077252070"
click at [838, 478] on button "Pesquisar" at bounding box center [846, 479] width 79 height 30
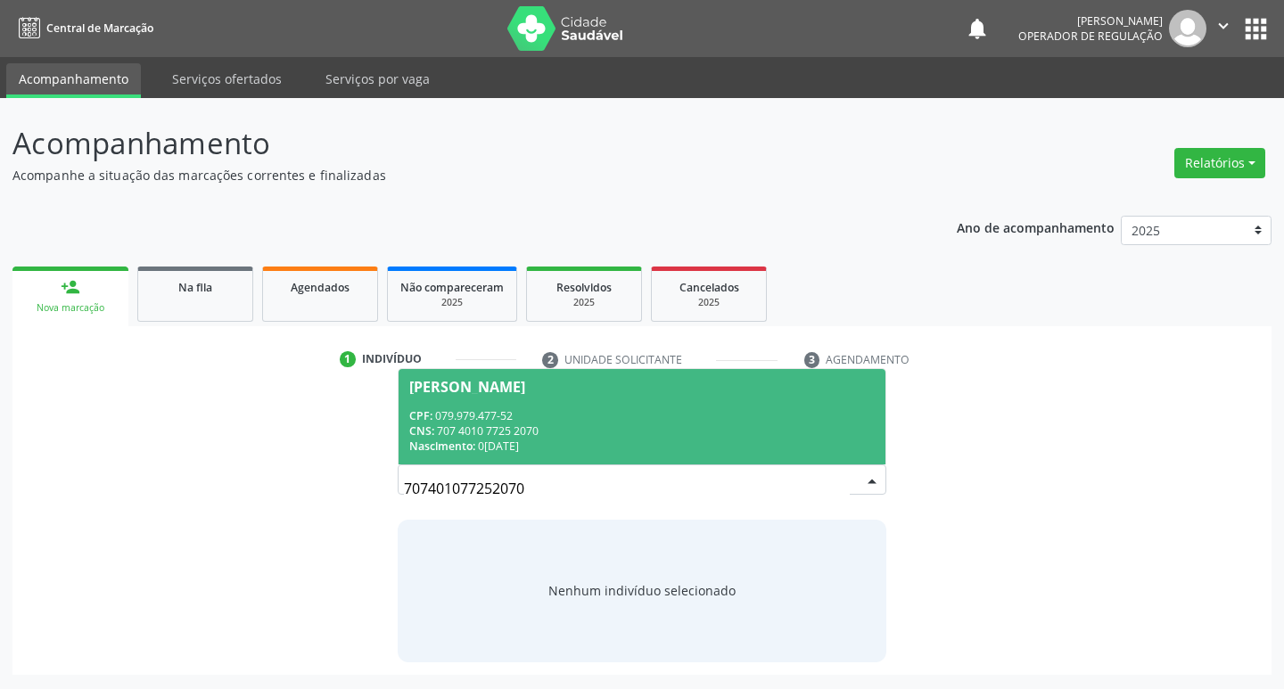
click at [727, 452] on div "Nascimento: [DATE]" at bounding box center [642, 446] width 466 height 15
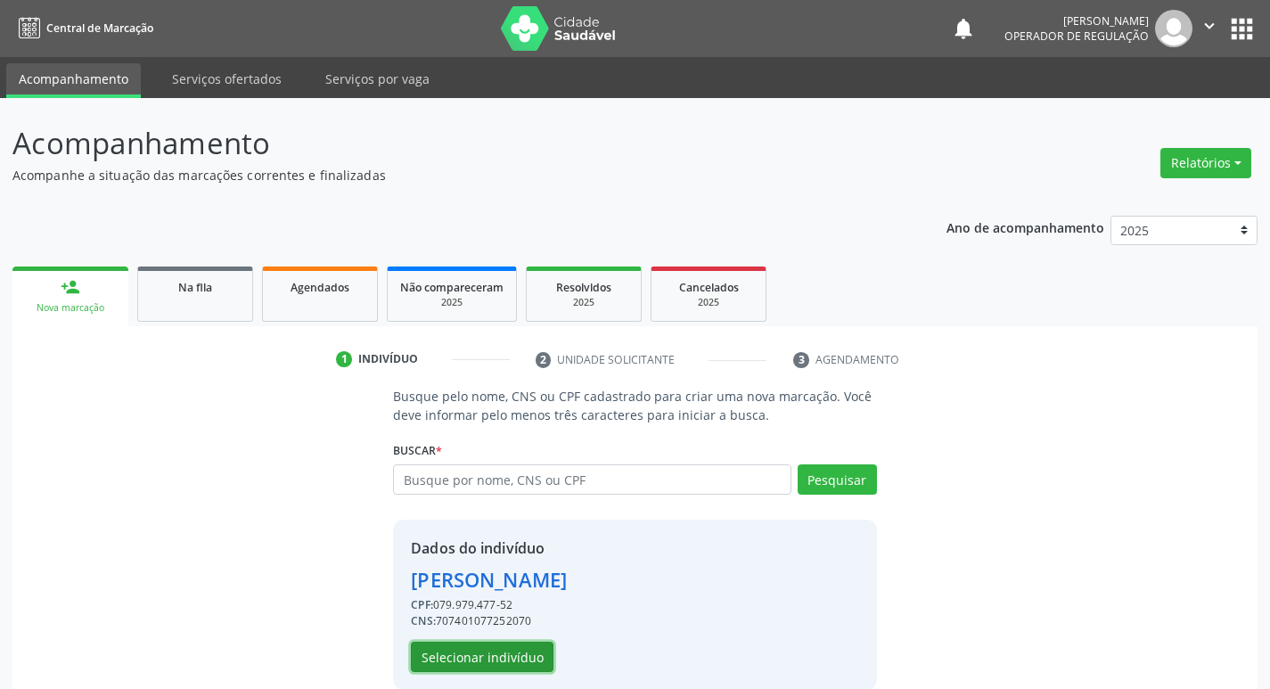
click at [460, 654] on button "Selecionar indivíduo" at bounding box center [482, 657] width 143 height 30
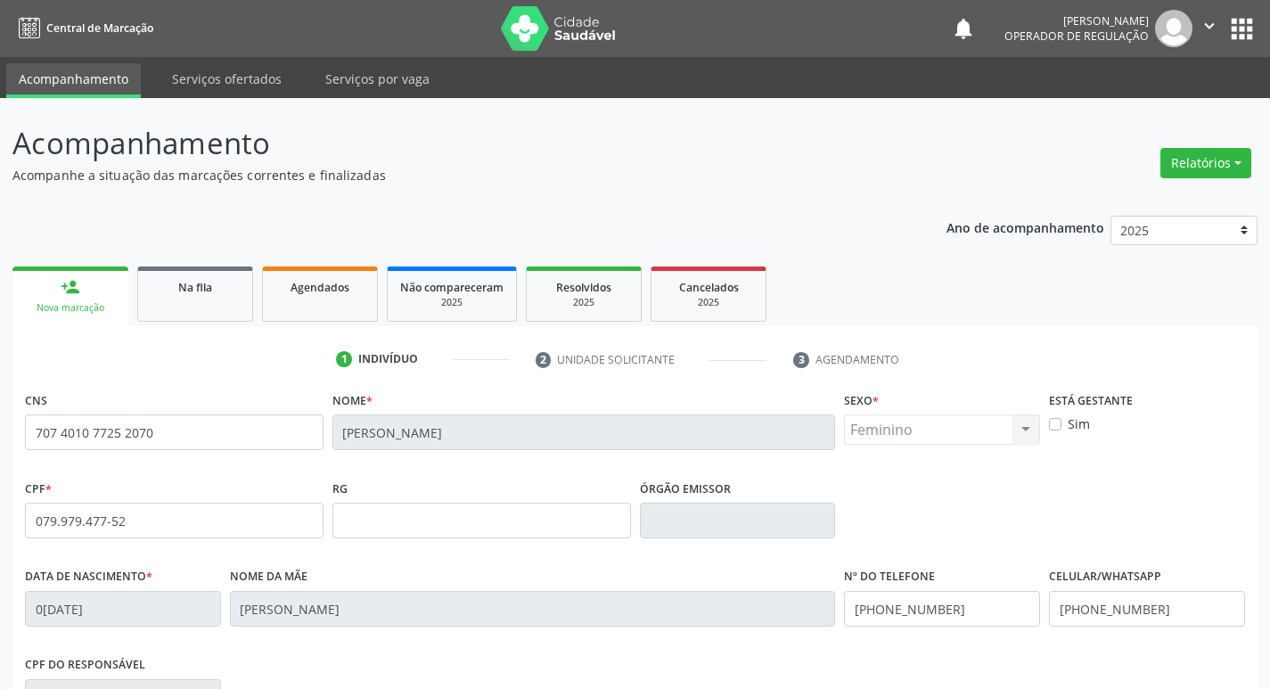
scroll to position [277, 0]
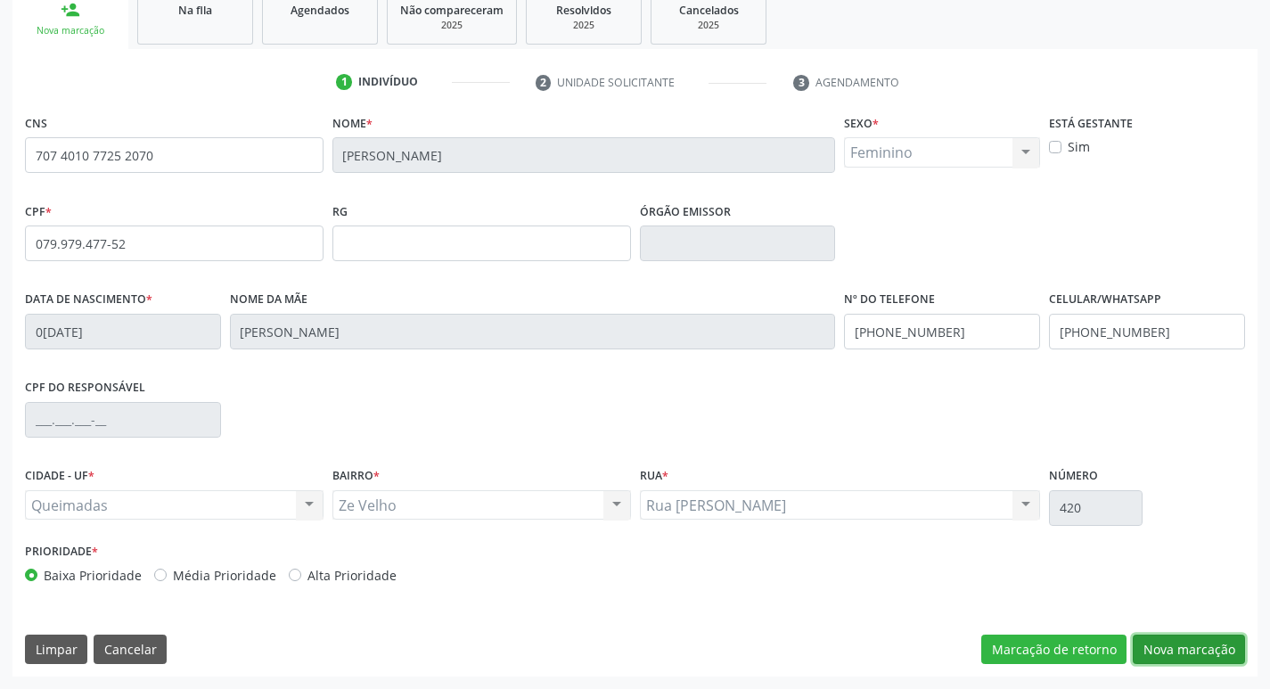
click at [1149, 654] on button "Nova marcação" at bounding box center [1189, 650] width 112 height 30
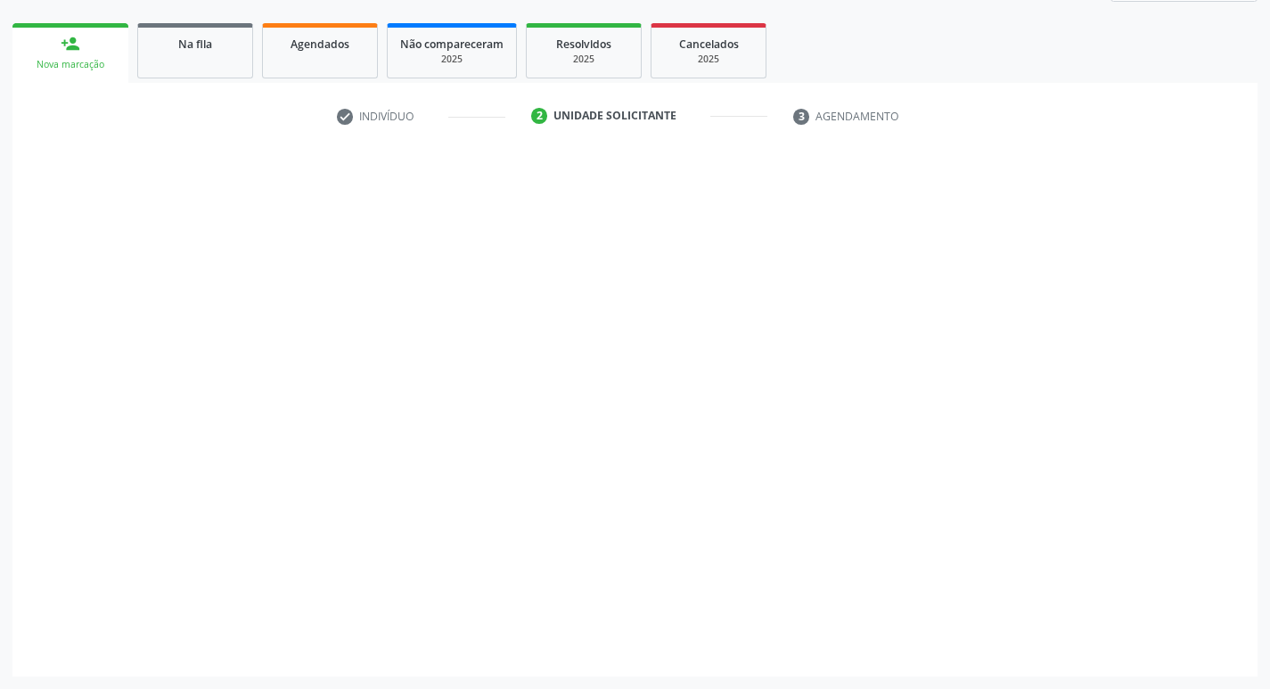
scroll to position [243, 0]
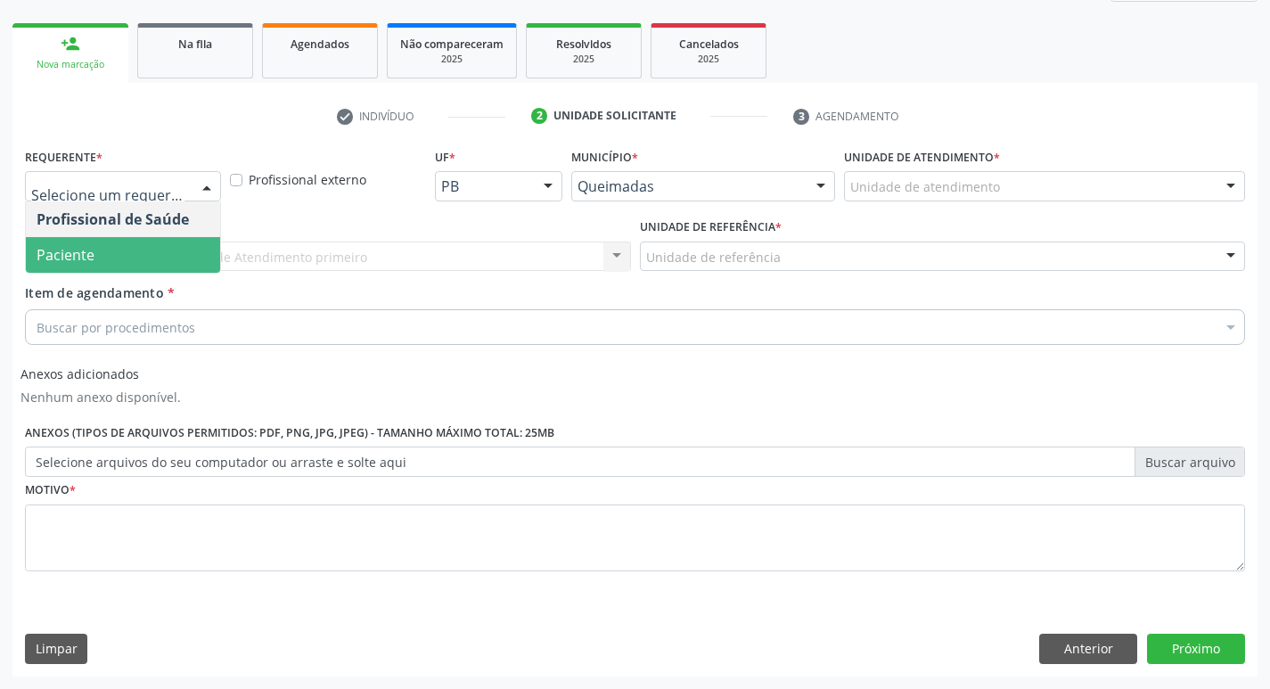
click at [83, 256] on span "Paciente" at bounding box center [66, 255] width 58 height 20
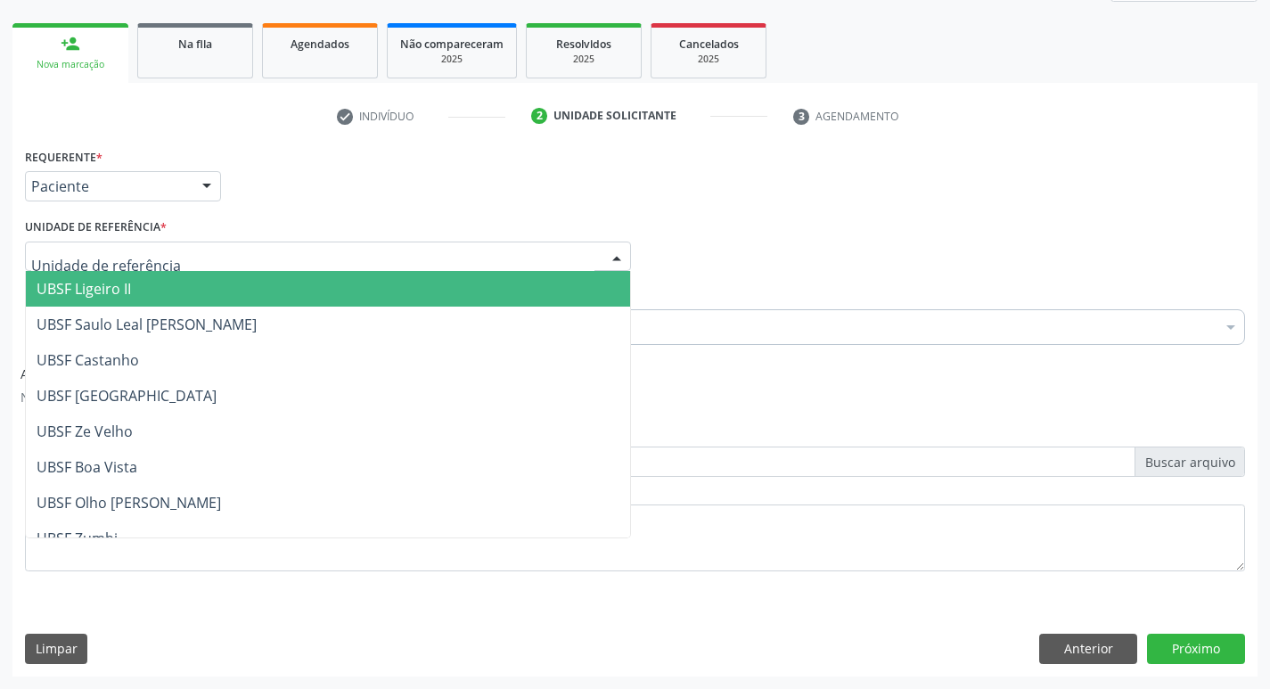
click at [75, 245] on div at bounding box center [328, 257] width 606 height 30
type input "Z"
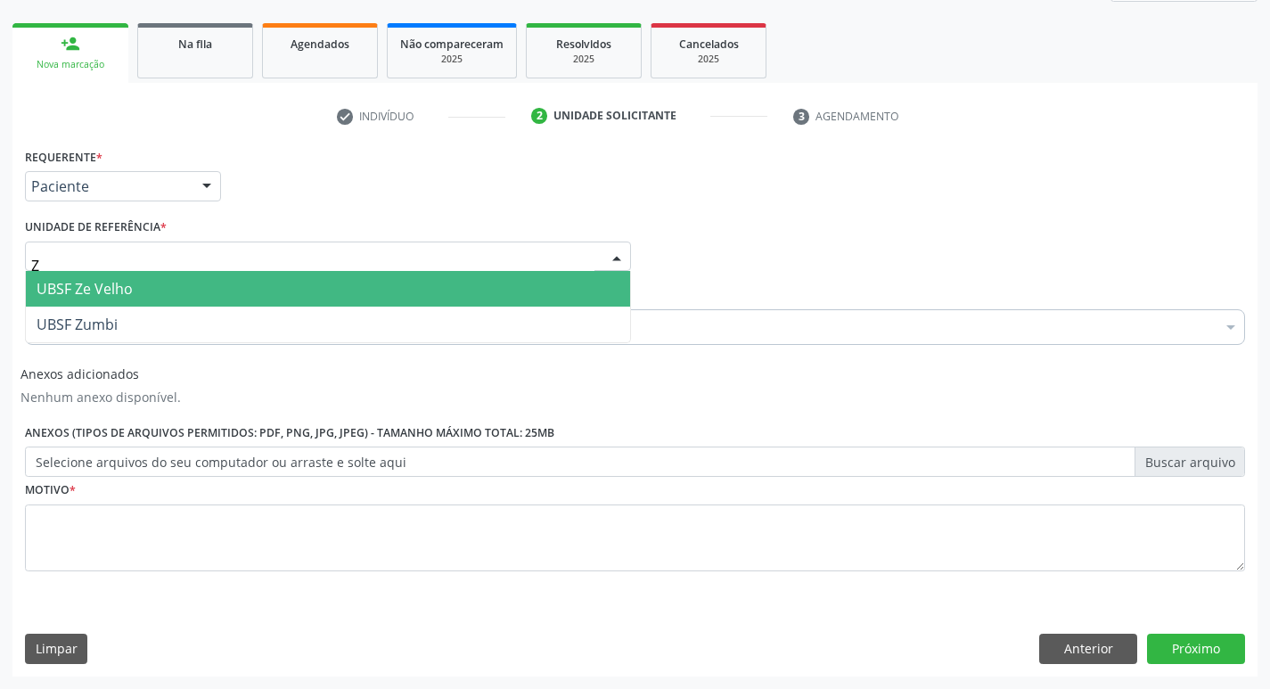
click at [127, 291] on span "UBSF Ze Velho" at bounding box center [85, 289] width 96 height 20
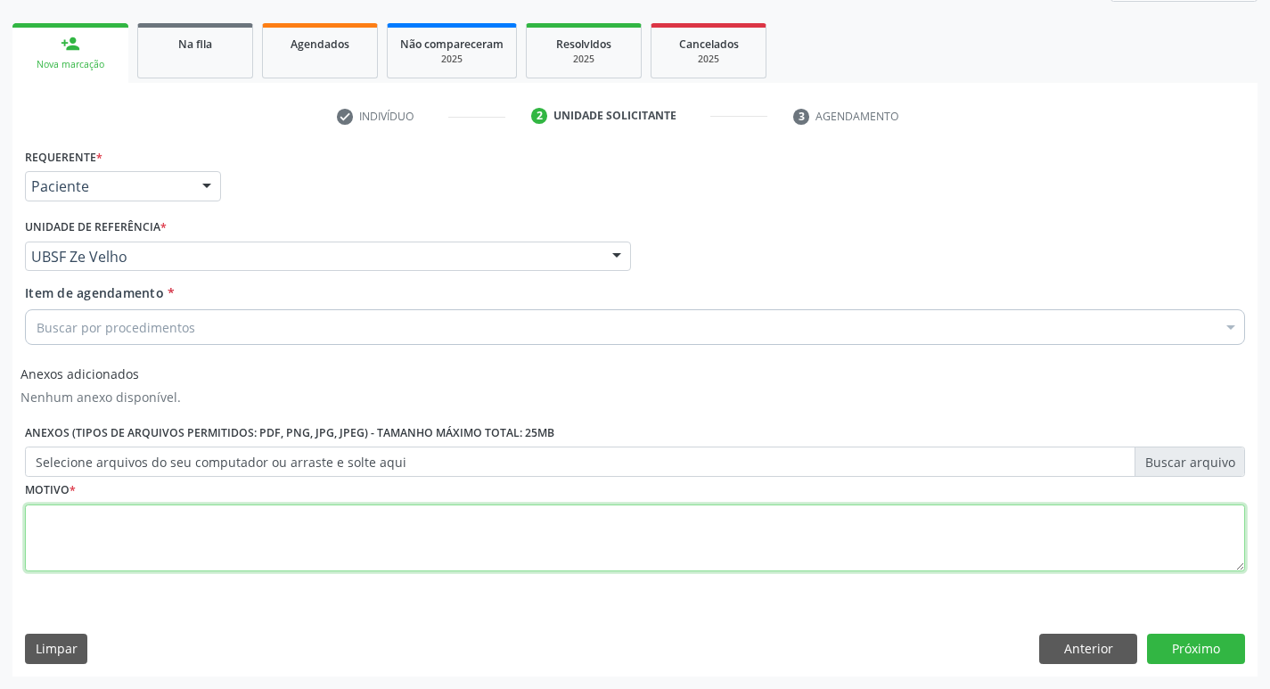
click at [62, 531] on textarea at bounding box center [635, 539] width 1220 height 68
type textarea "AVALIACAO"
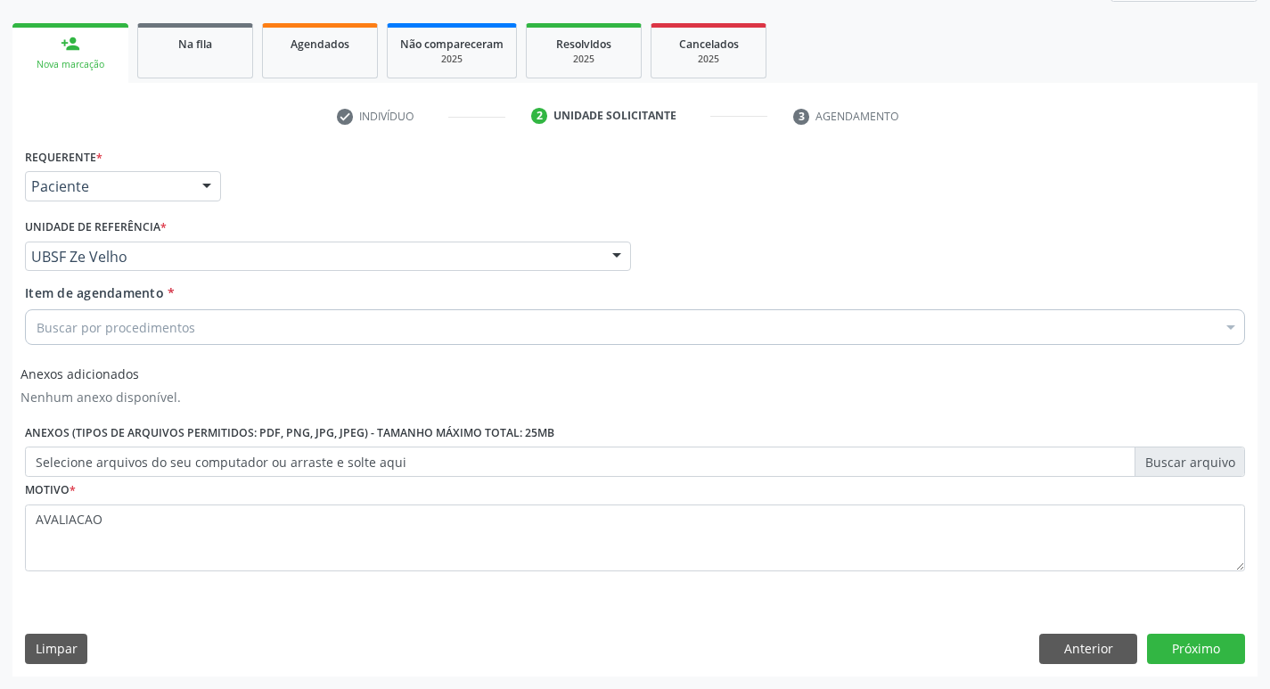
click at [80, 339] on div "Buscar por procedimentos" at bounding box center [635, 327] width 1220 height 36
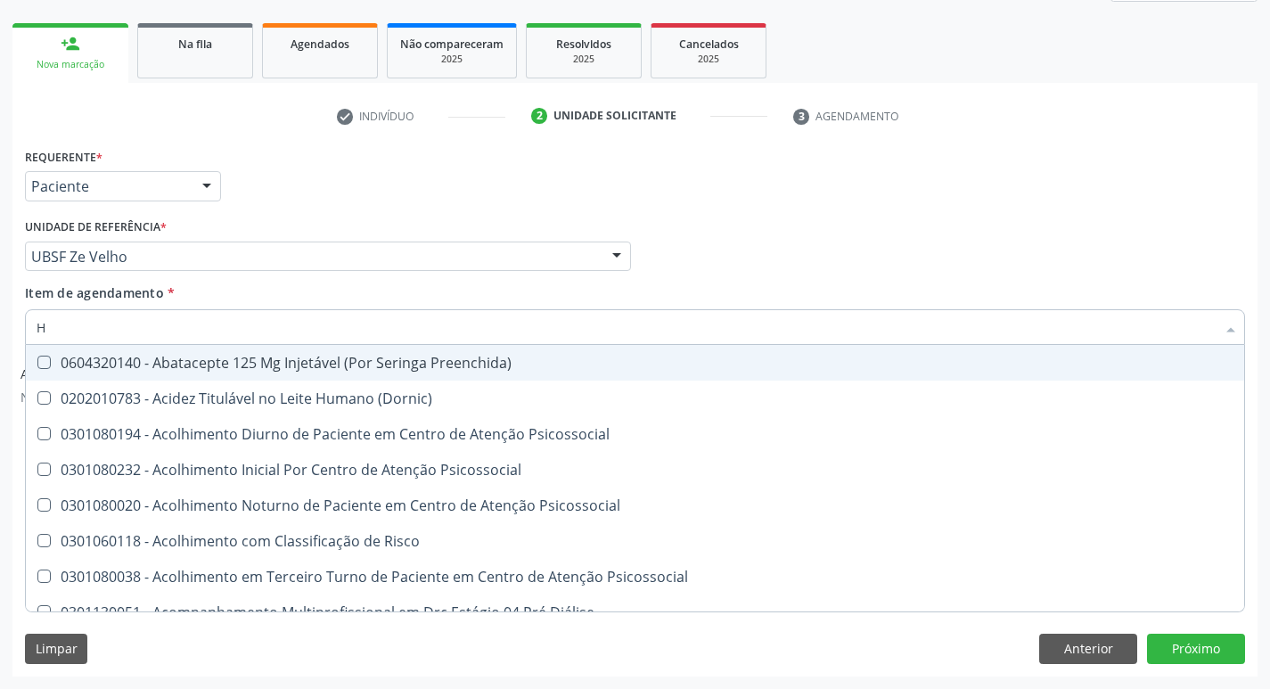
type input "HEMOGR"
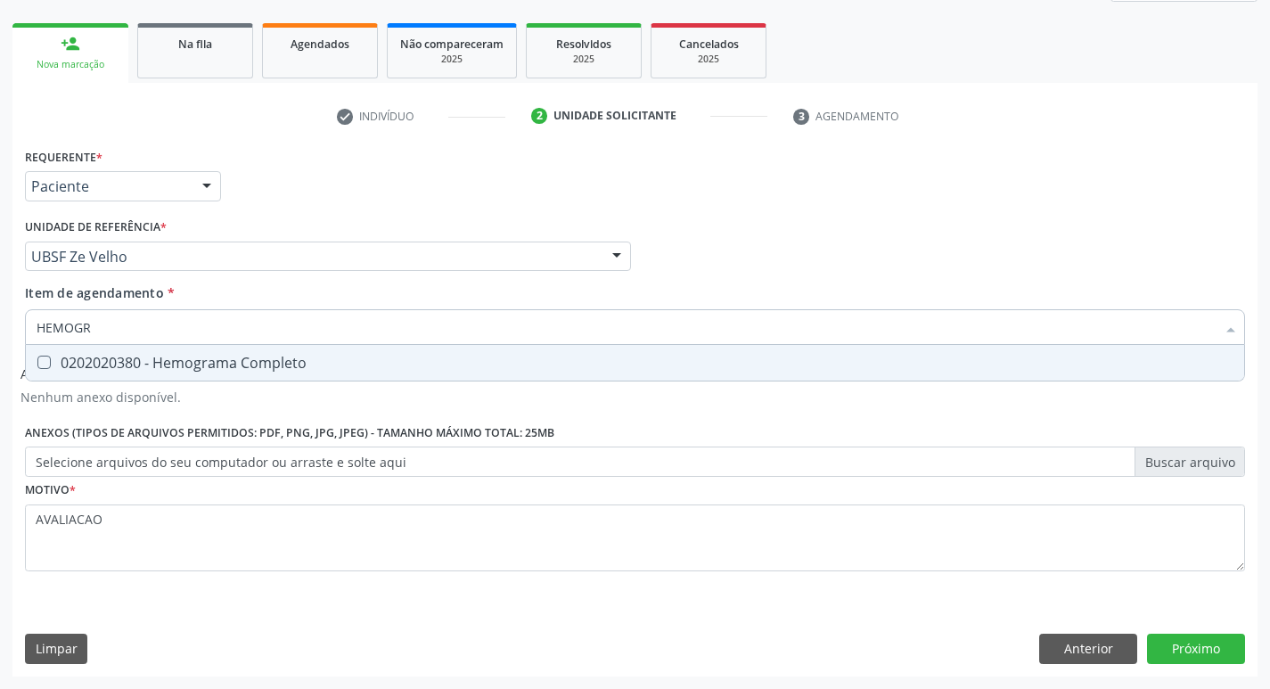
click at [237, 368] on div "0202020380 - Hemograma Completo" at bounding box center [635, 363] width 1197 height 14
checkbox Completo "true"
click at [1231, 640] on button "Próximo" at bounding box center [1196, 649] width 98 height 30
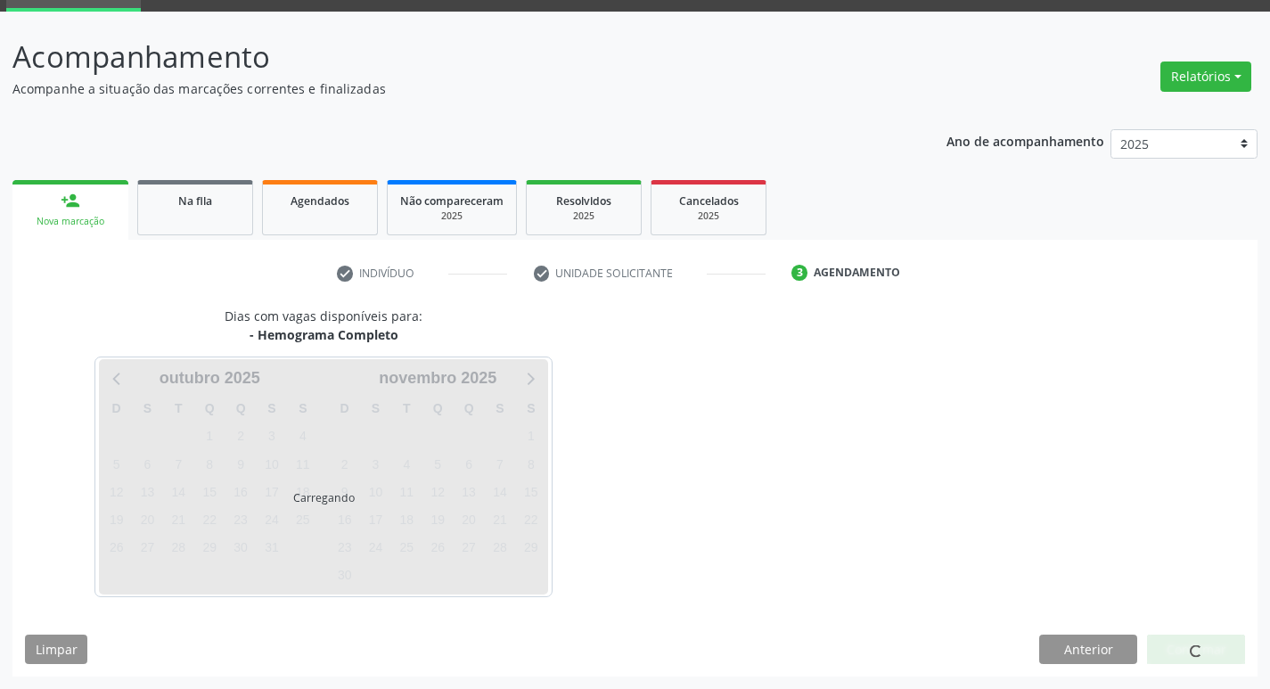
scroll to position [86, 0]
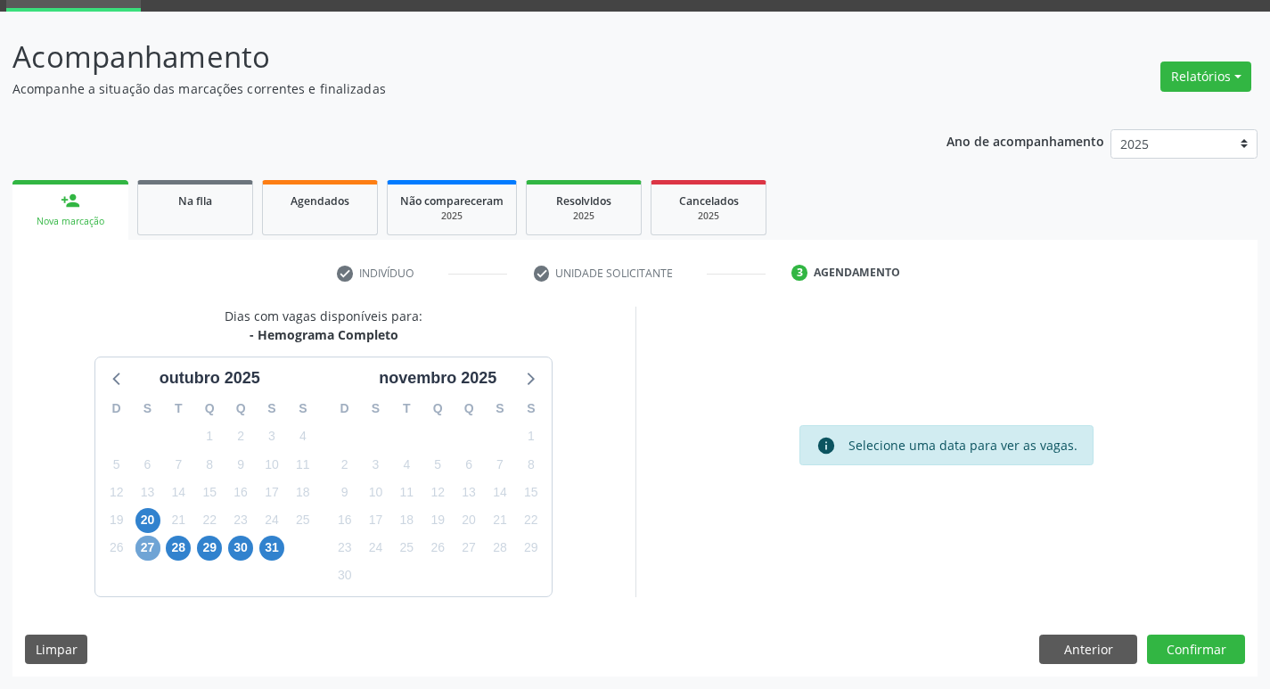
click at [145, 542] on span "27" at bounding box center [147, 548] width 25 height 25
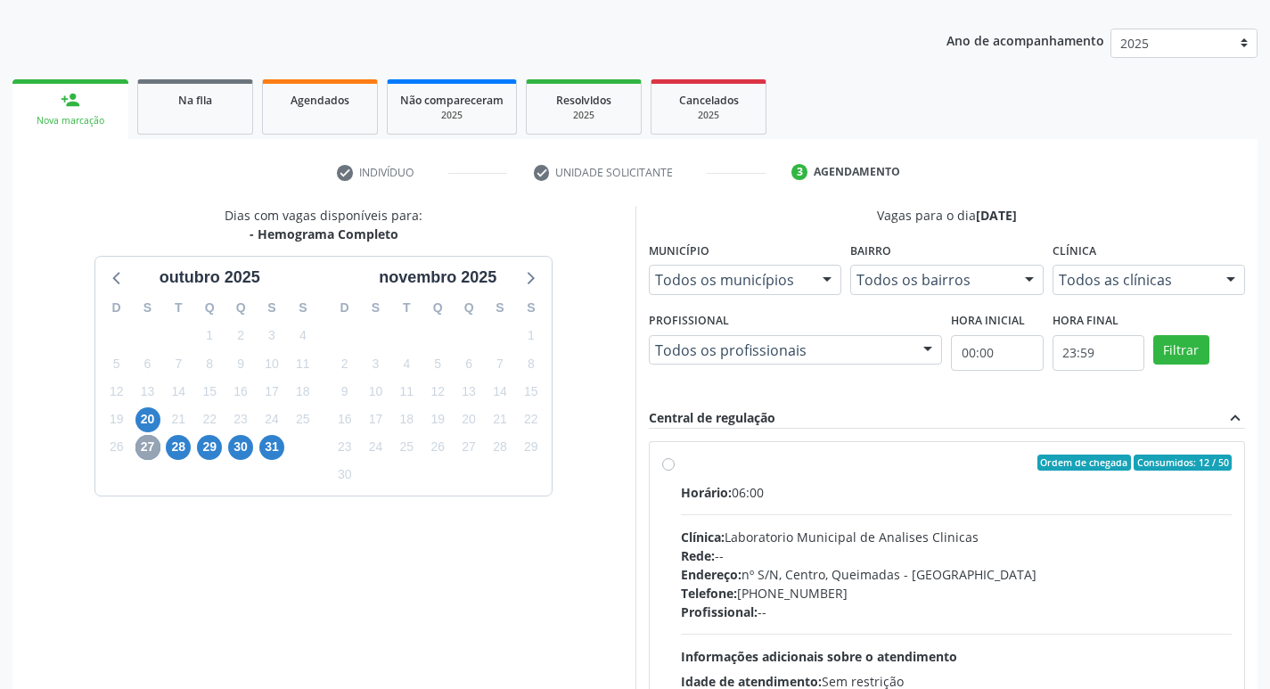
scroll to position [344, 0]
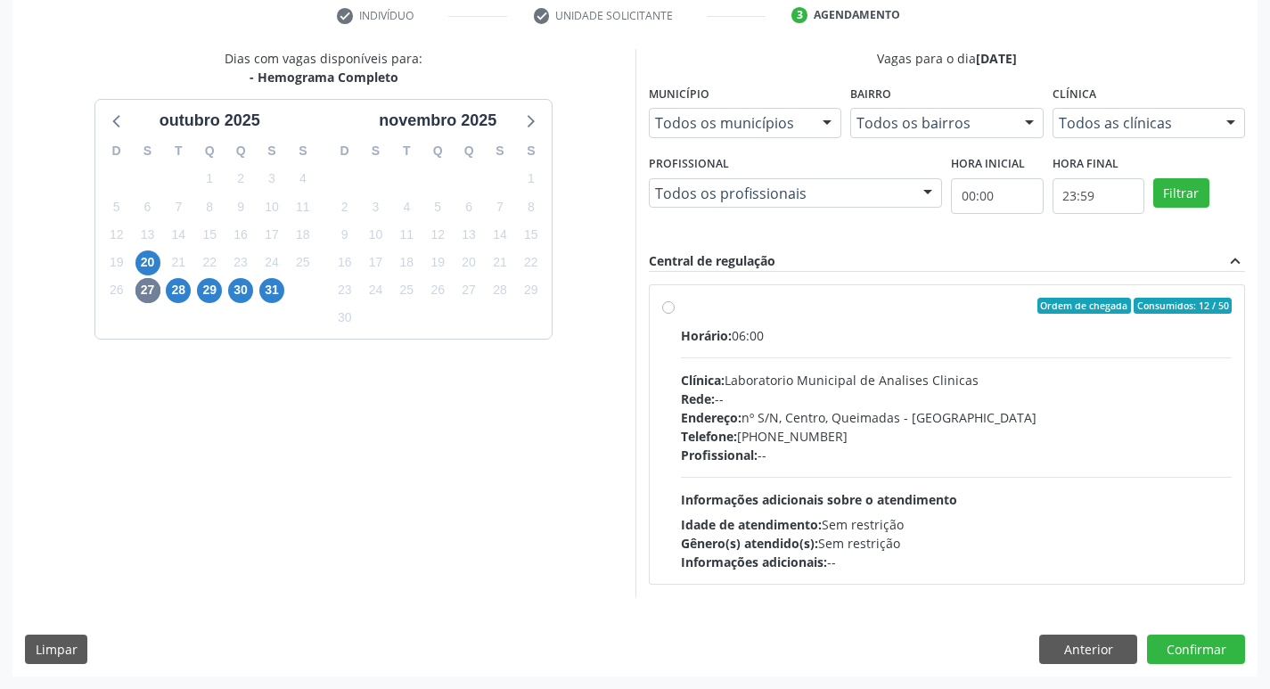
click at [840, 365] on div "Horário: 06:00 Clínica: Laboratorio Municipal de Analises Clinicas Rede: -- End…" at bounding box center [957, 448] width 552 height 245
click at [675, 314] on input "Ordem de chegada Consumidos: 12 / 50 Horário: 06:00 Clínica: Laboratorio Munici…" at bounding box center [668, 306] width 12 height 16
radio input "true"
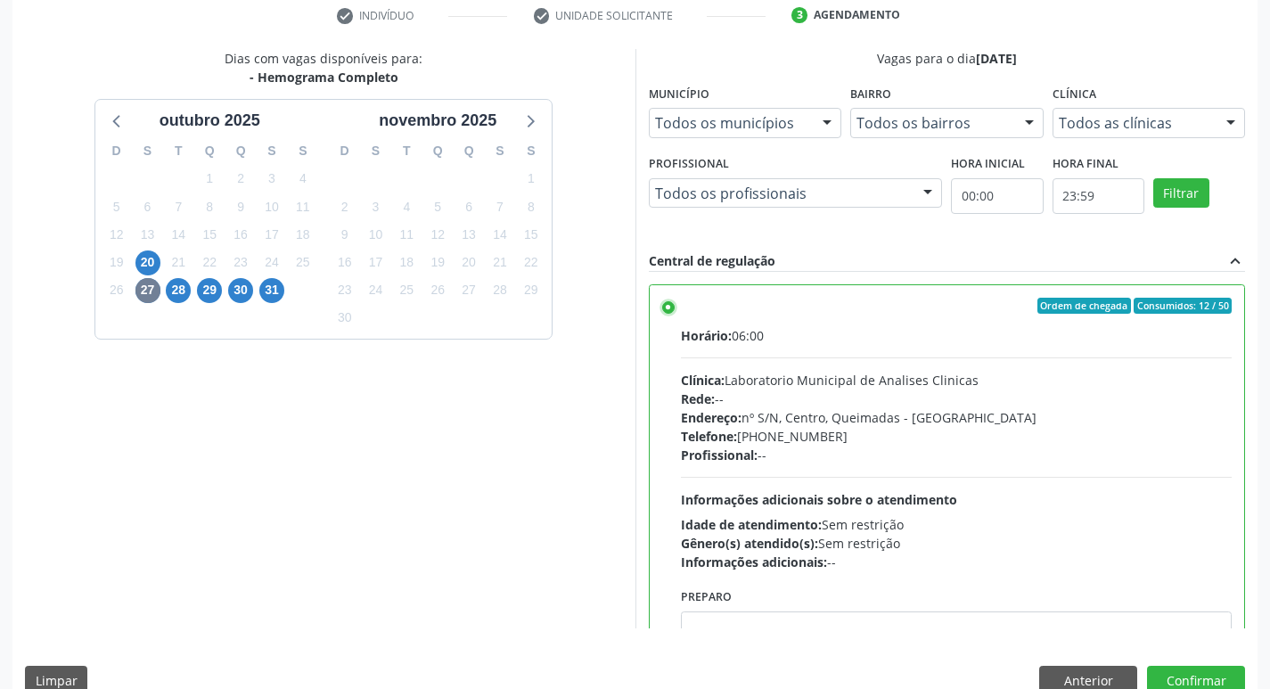
scroll to position [88, 0]
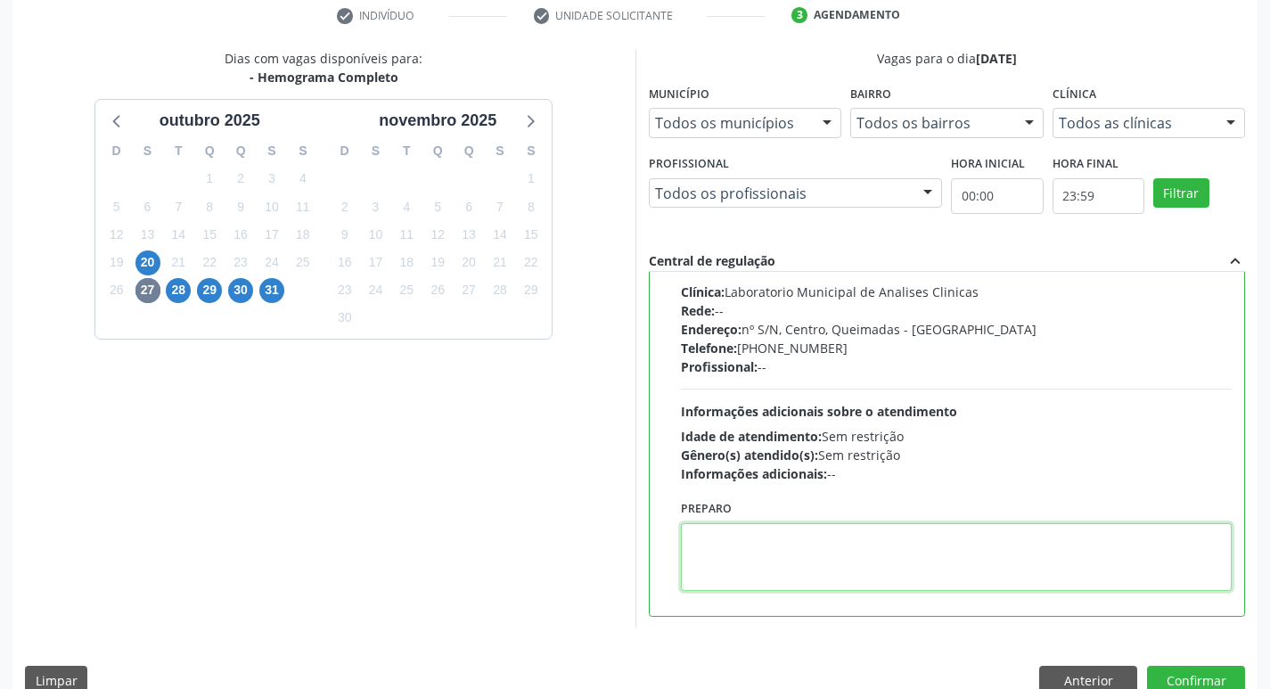
click at [787, 539] on textarea at bounding box center [957, 557] width 552 height 68
paste textarea "IR EM [GEOGRAPHIC_DATA]"
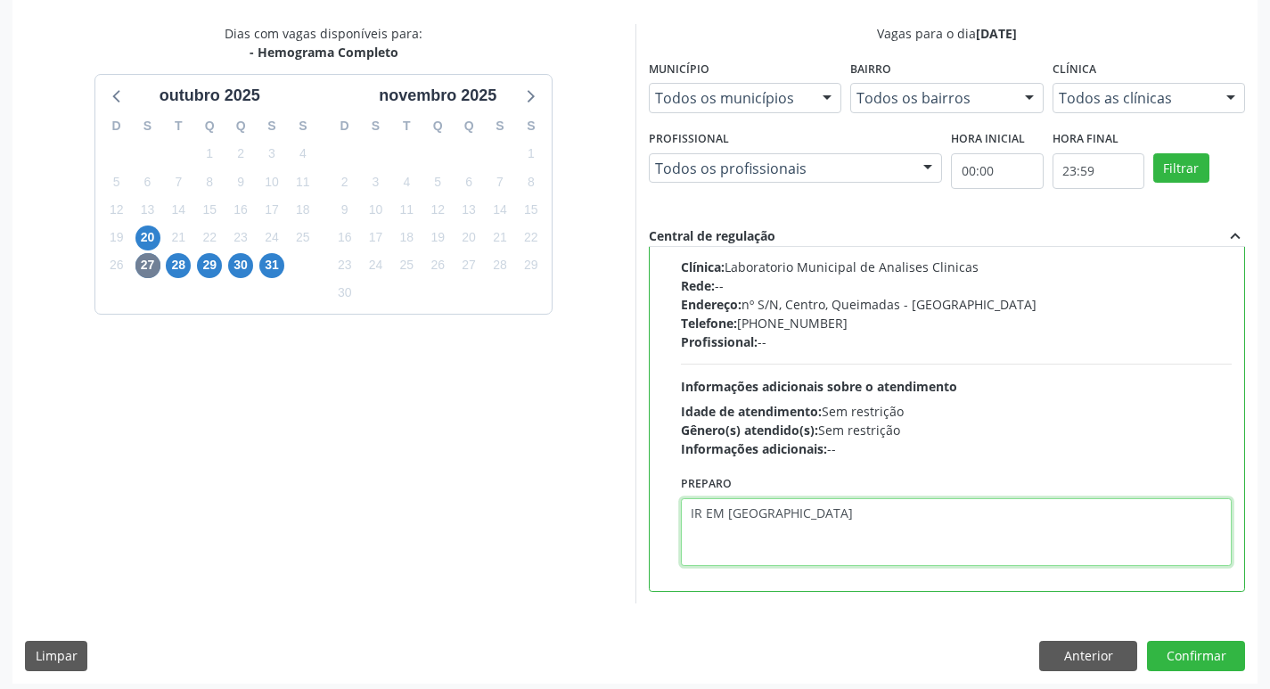
scroll to position [376, 0]
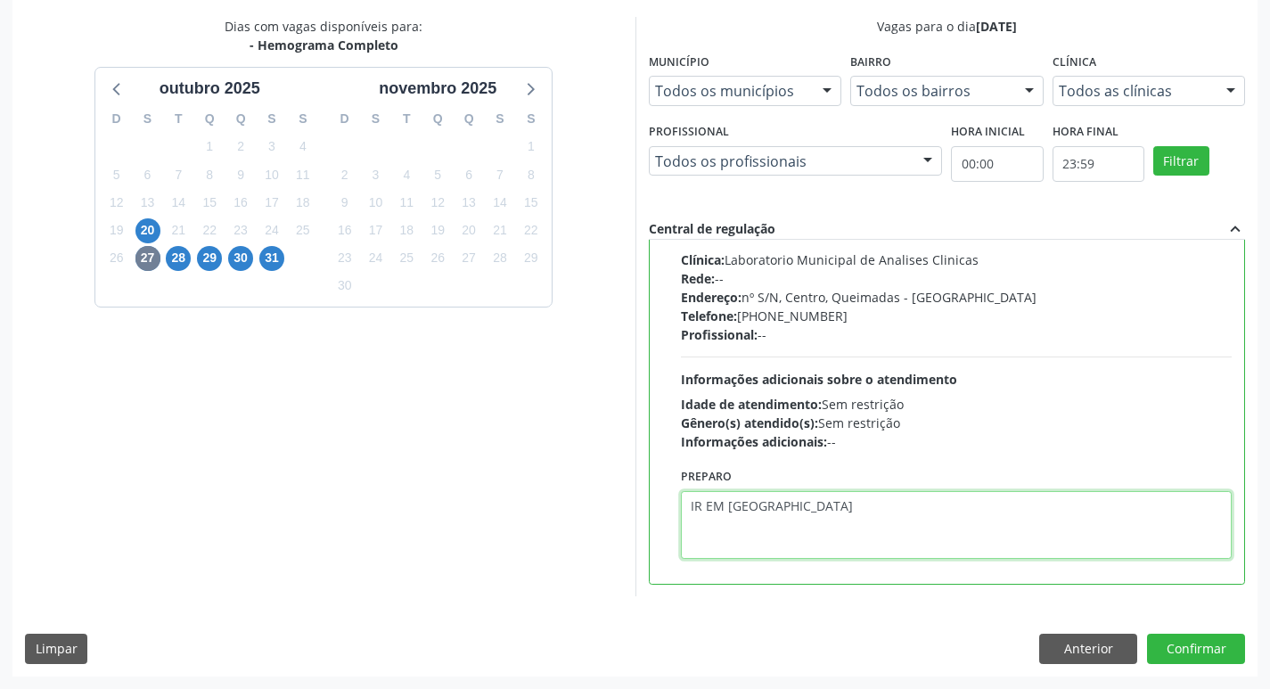
type textarea "IR EM [GEOGRAPHIC_DATA]"
click at [1200, 633] on div "Dias com vagas disponíveis para: - Hemograma Completo [DATE] D S T Q Q S S 28 2…" at bounding box center [634, 346] width 1245 height 659
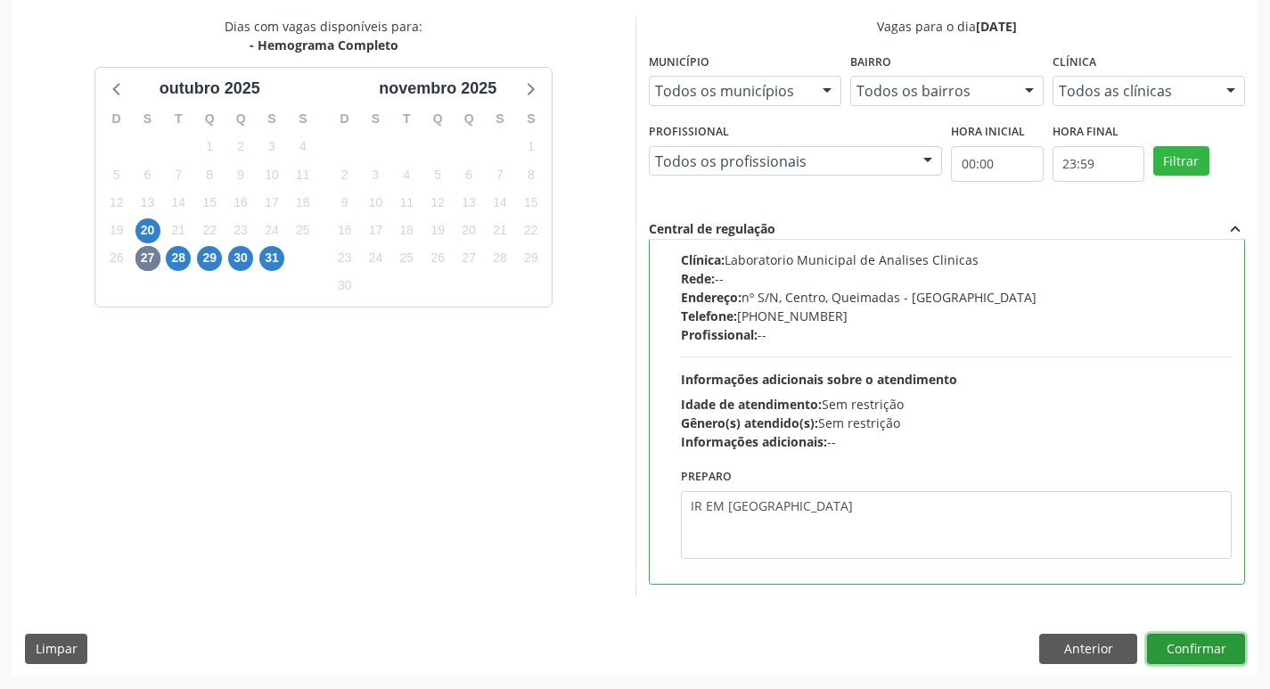
click at [1204, 642] on button "Confirmar" at bounding box center [1196, 649] width 98 height 30
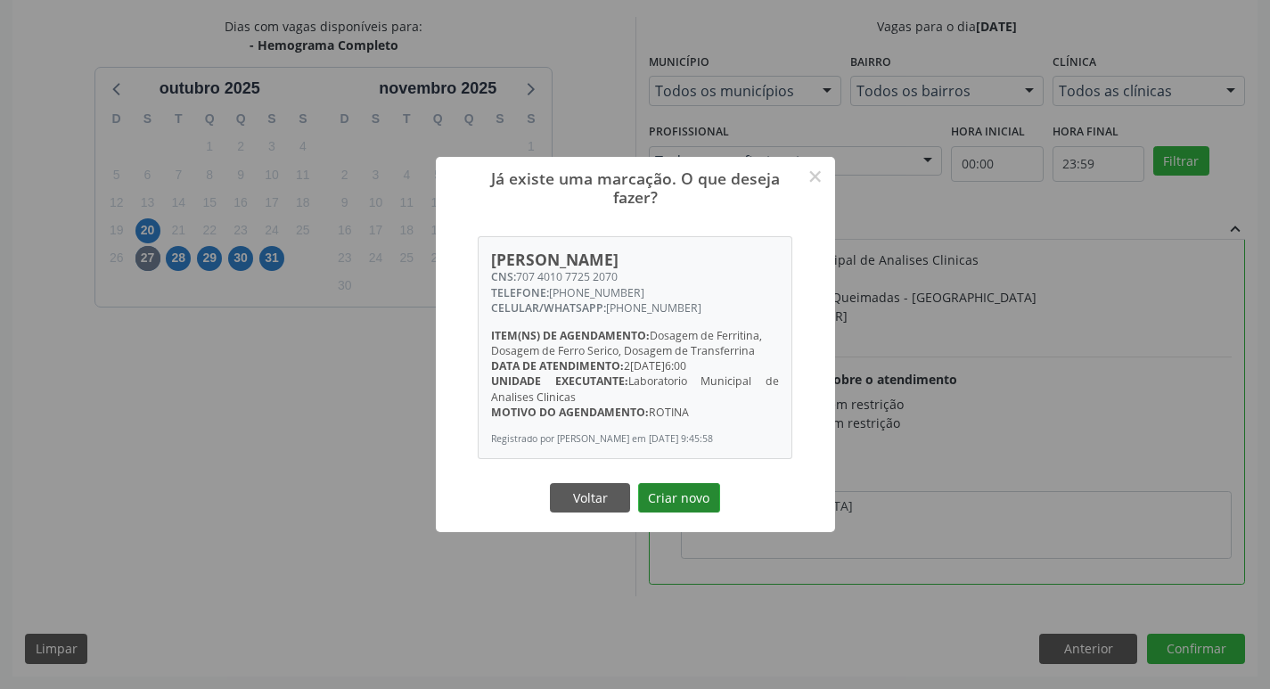
click at [693, 495] on button "Criar novo" at bounding box center [679, 498] width 82 height 30
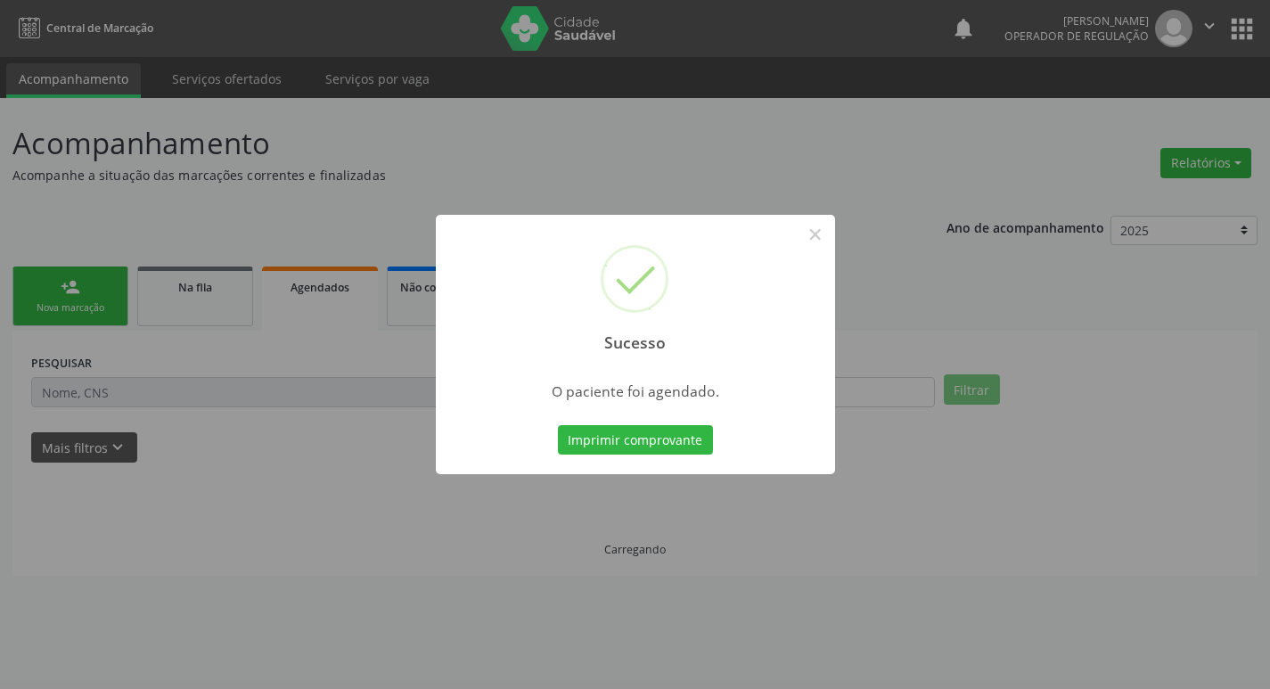
scroll to position [0, 0]
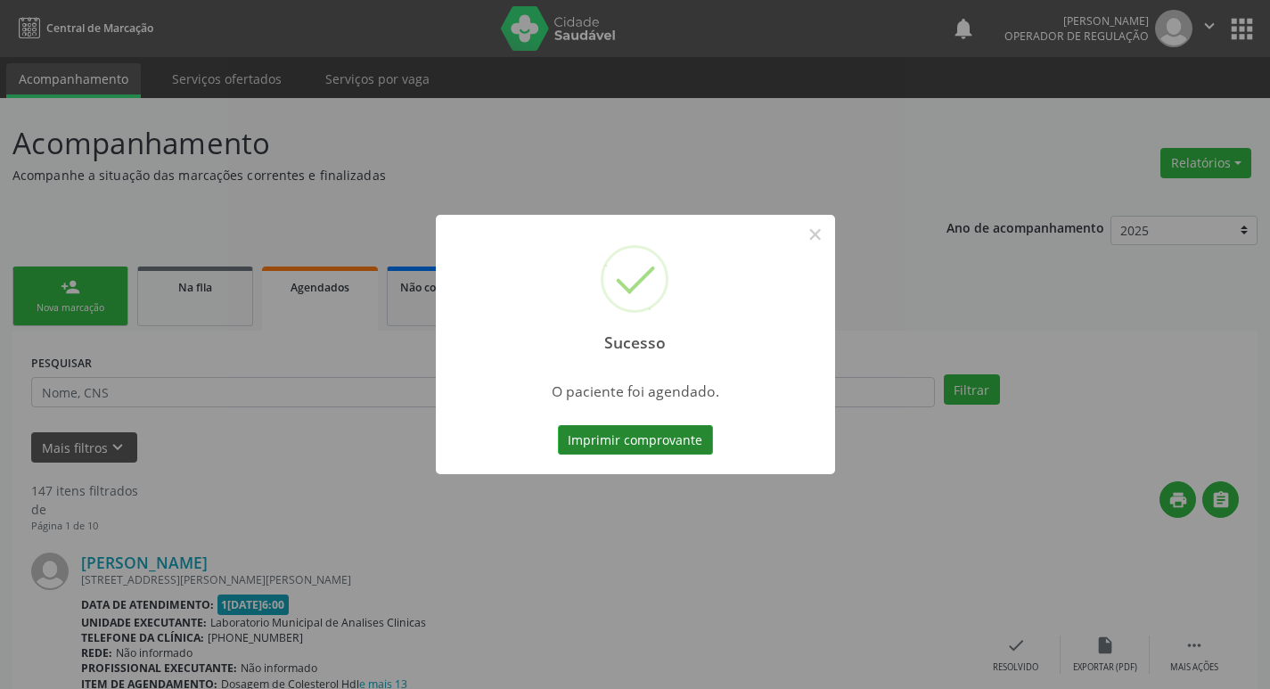
click at [668, 440] on button "Imprimir comprovante" at bounding box center [635, 440] width 155 height 30
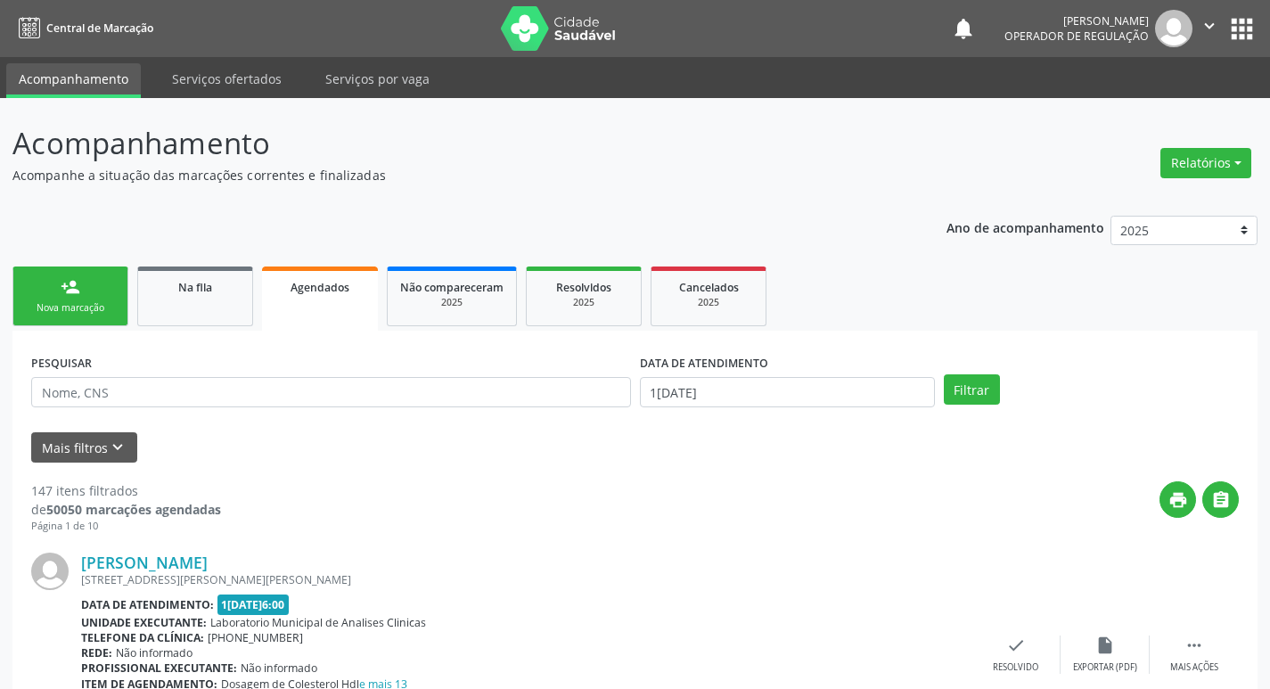
click at [99, 304] on div "Nova marcação" at bounding box center [70, 307] width 89 height 13
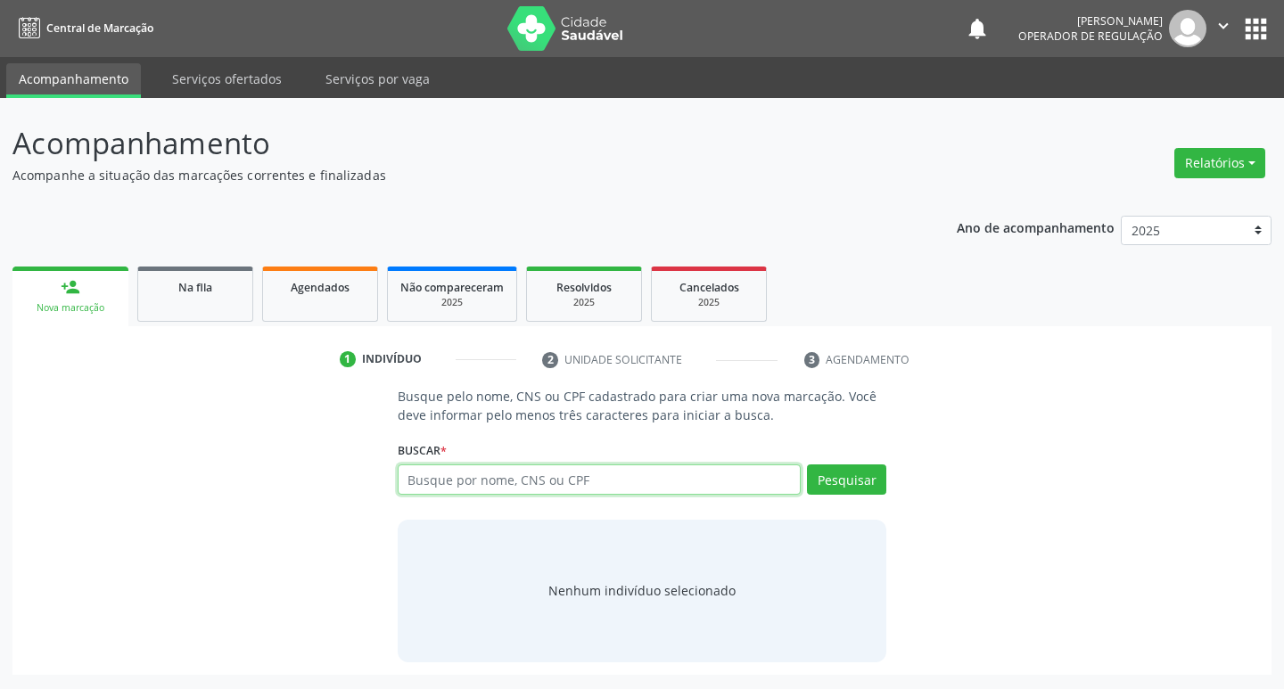
click at [448, 479] on input "text" at bounding box center [600, 479] width 404 height 30
type input "700203903620621"
click at [859, 489] on button "Pesquisar" at bounding box center [846, 479] width 79 height 30
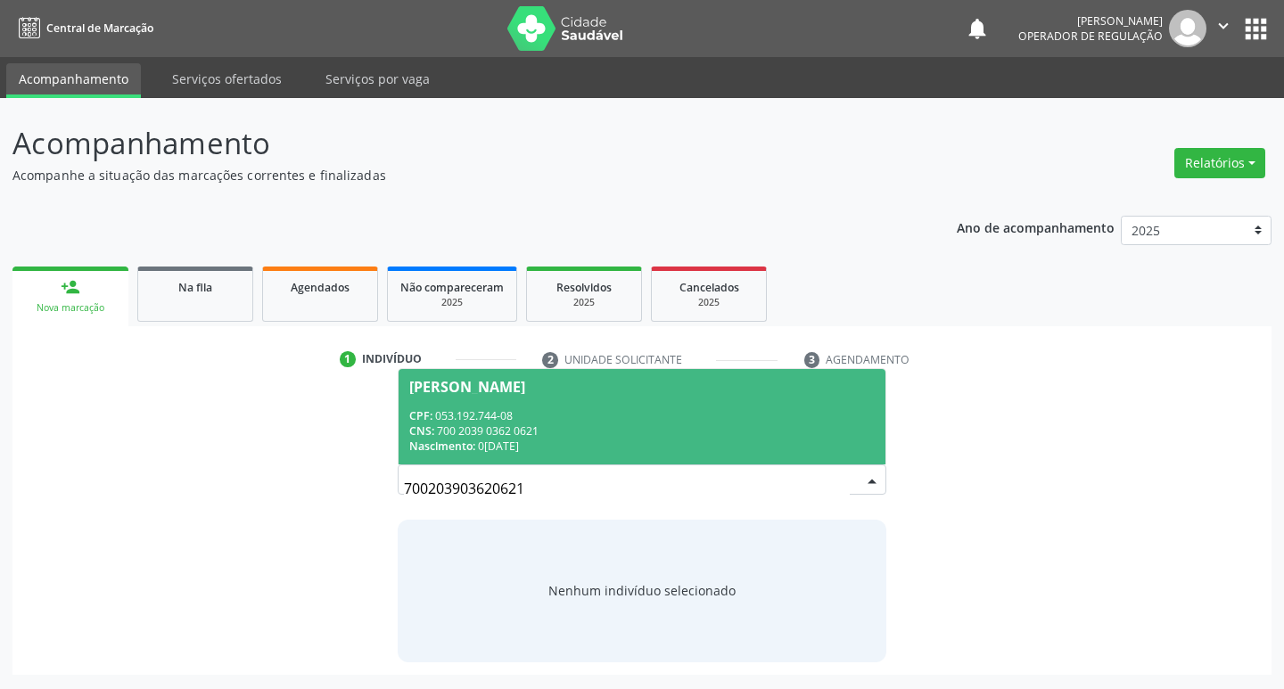
click at [500, 440] on div "Nascimento: [DATE]" at bounding box center [642, 446] width 466 height 15
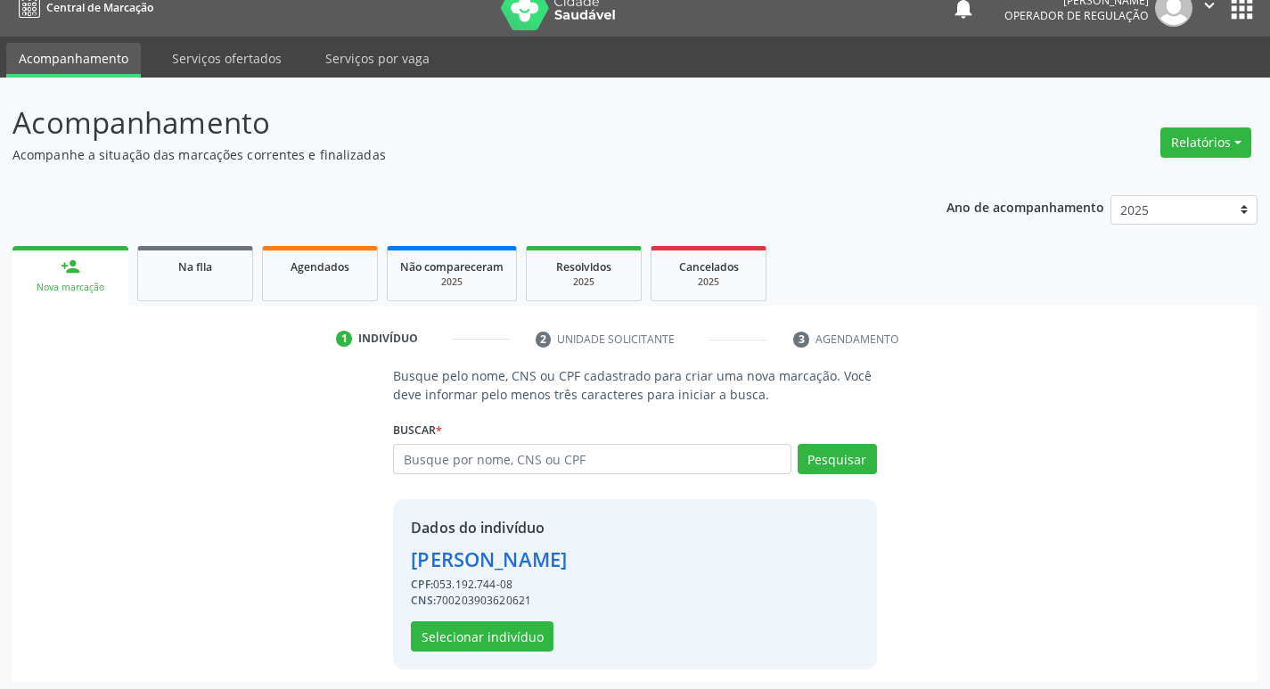
scroll to position [26, 0]
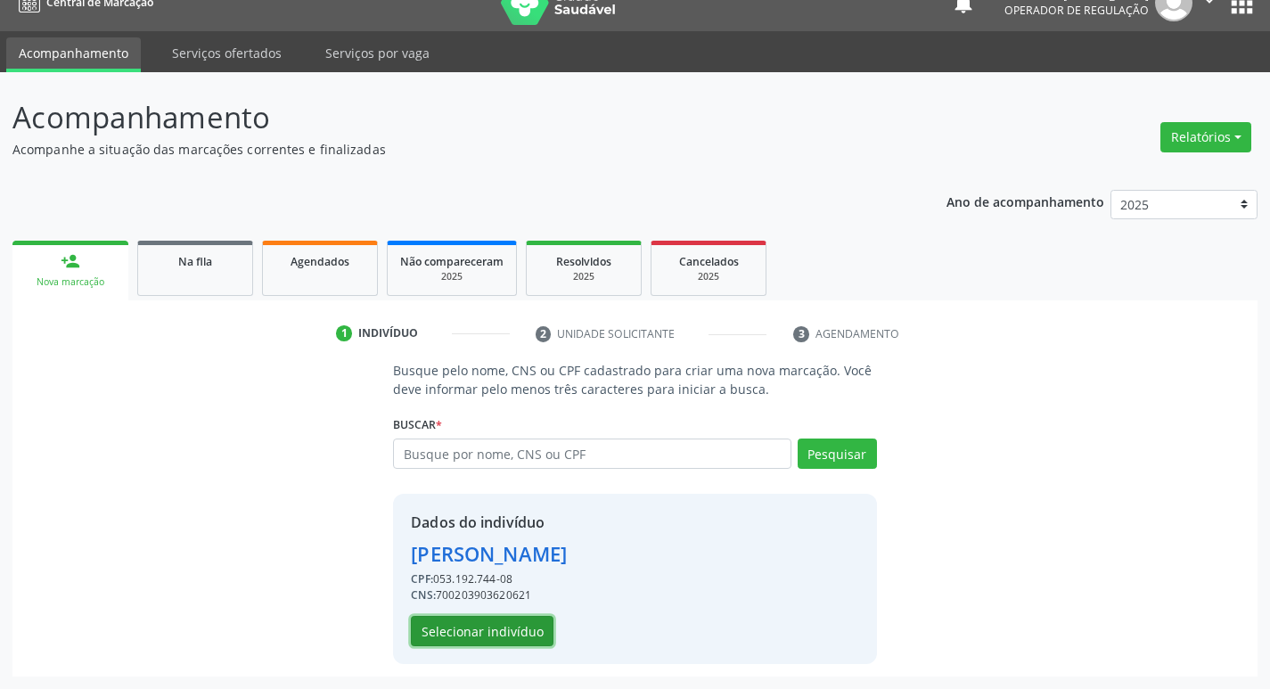
click at [492, 628] on button "Selecionar indivíduo" at bounding box center [482, 631] width 143 height 30
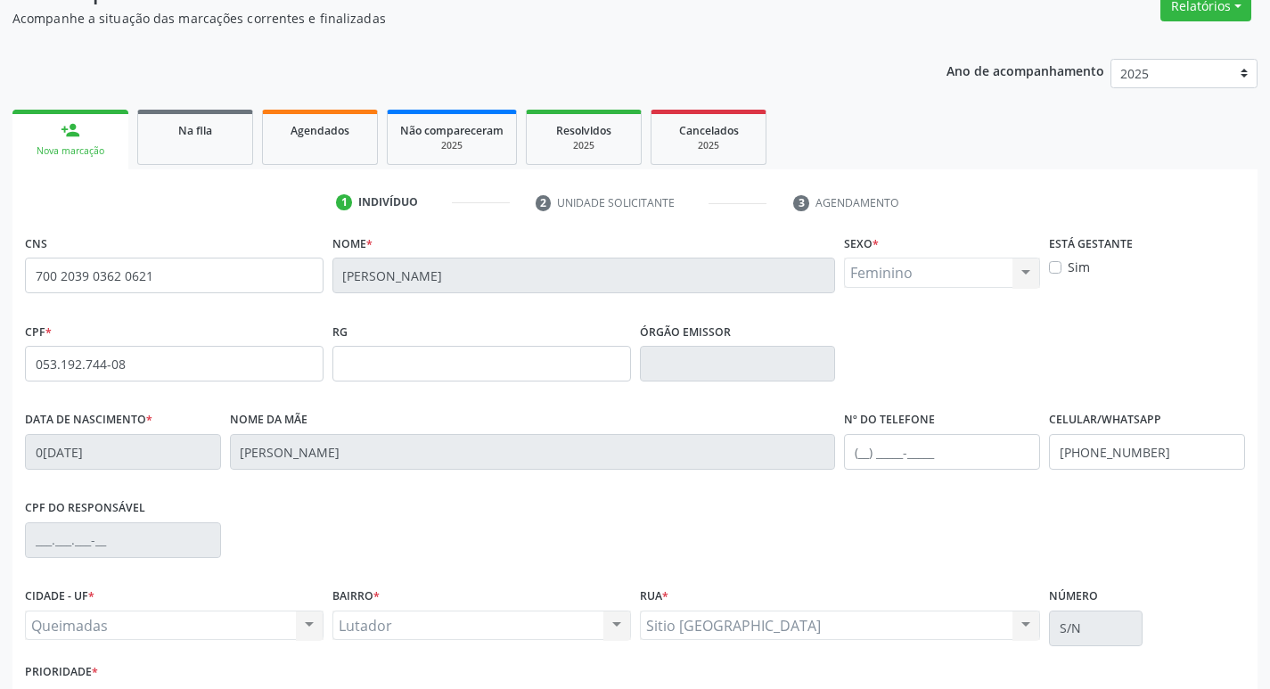
scroll to position [0, 0]
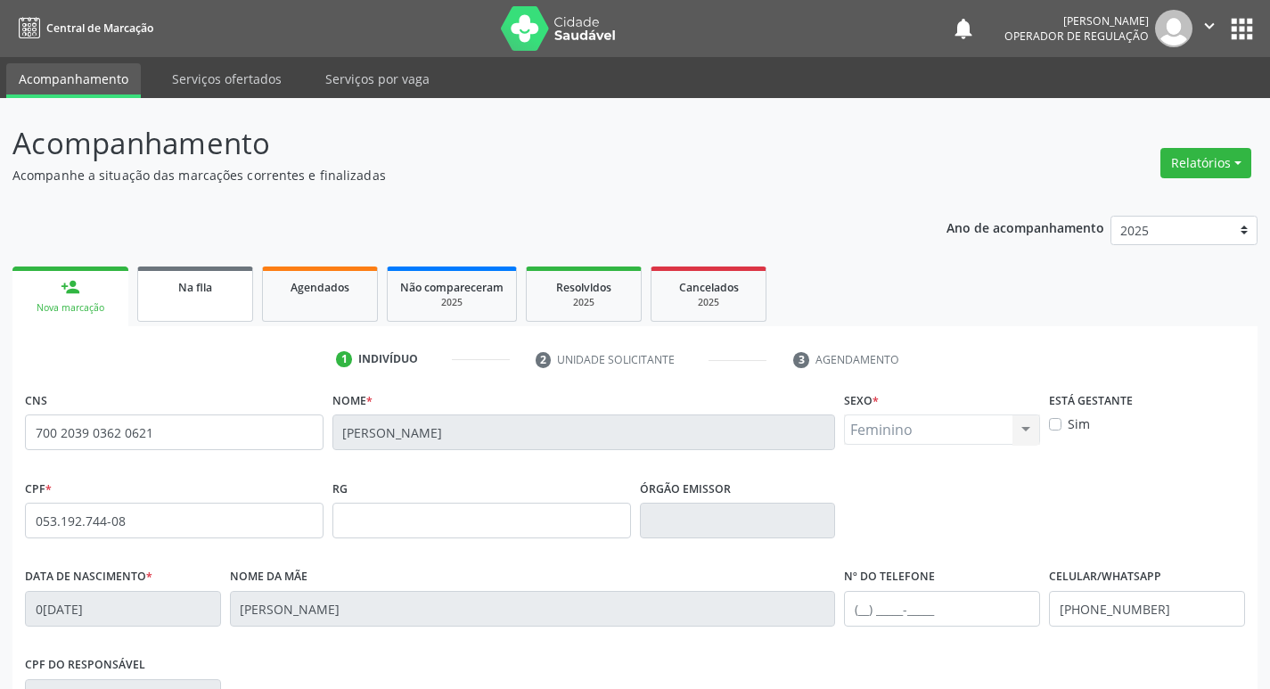
click at [212, 288] on span "Na fila" at bounding box center [195, 287] width 34 height 15
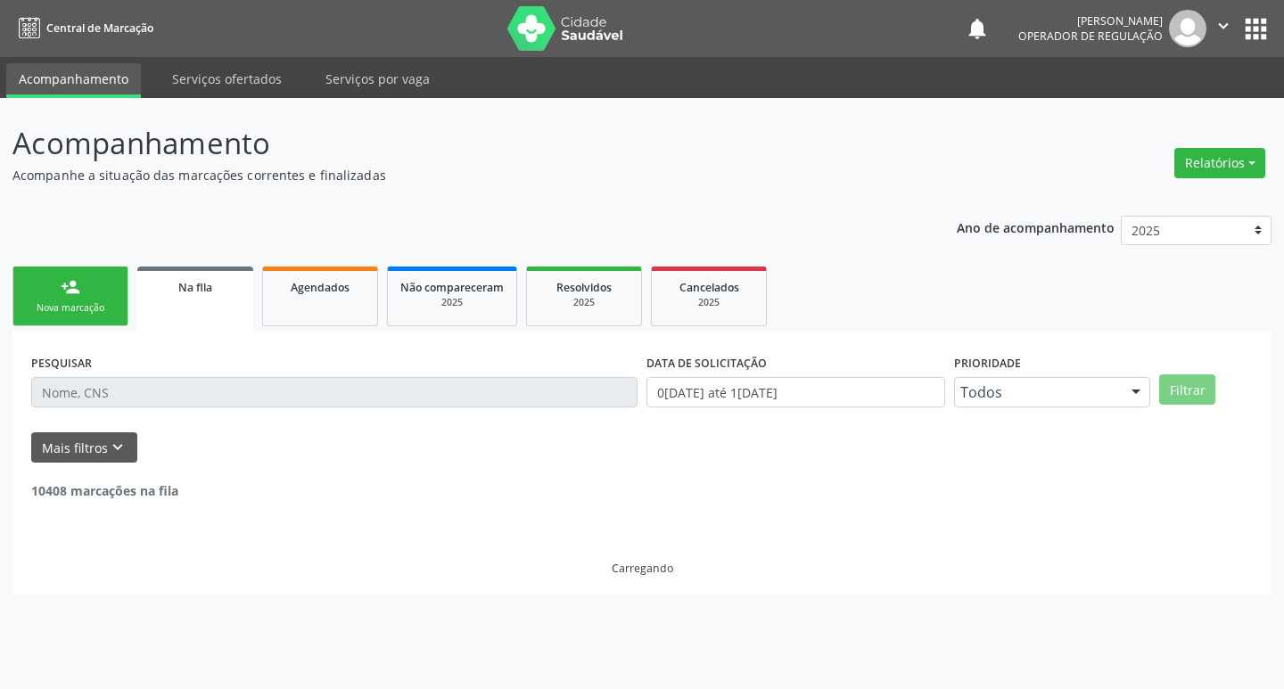
click at [71, 300] on link "person_add Nova marcação" at bounding box center [70, 297] width 116 height 60
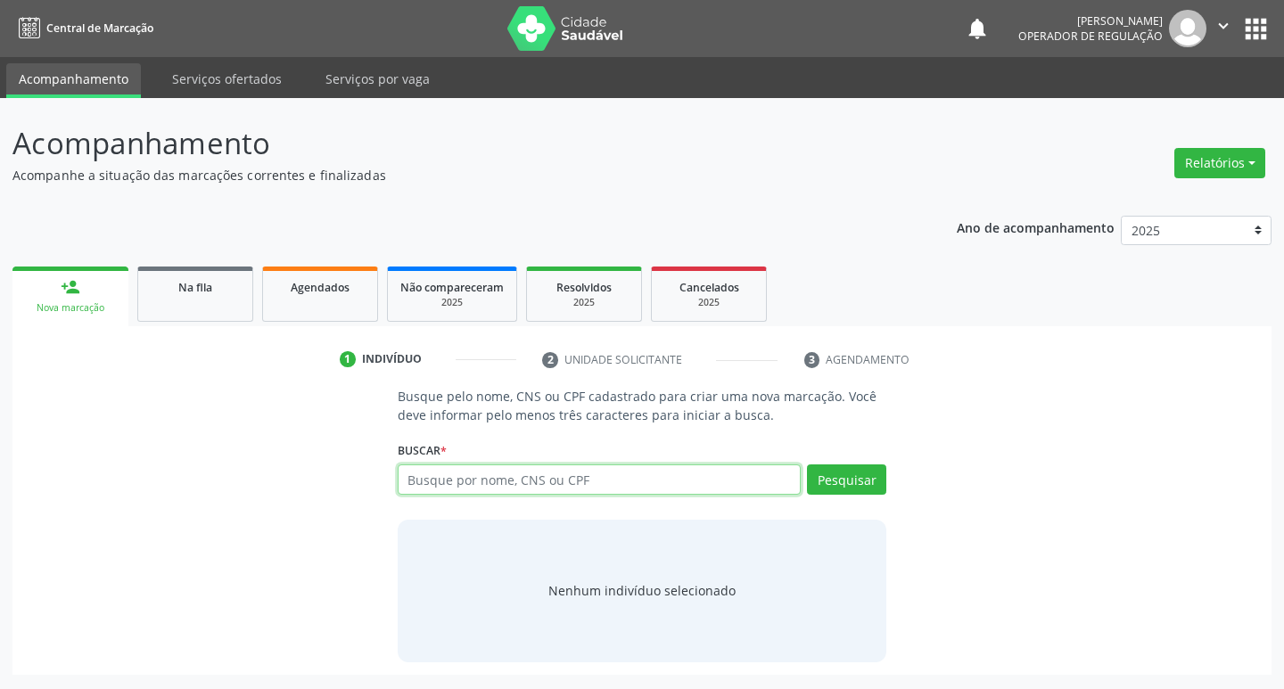
click at [423, 475] on input "text" at bounding box center [600, 479] width 404 height 30
type input "708509342131579"
click at [866, 489] on button "Pesquisar" at bounding box center [846, 479] width 79 height 30
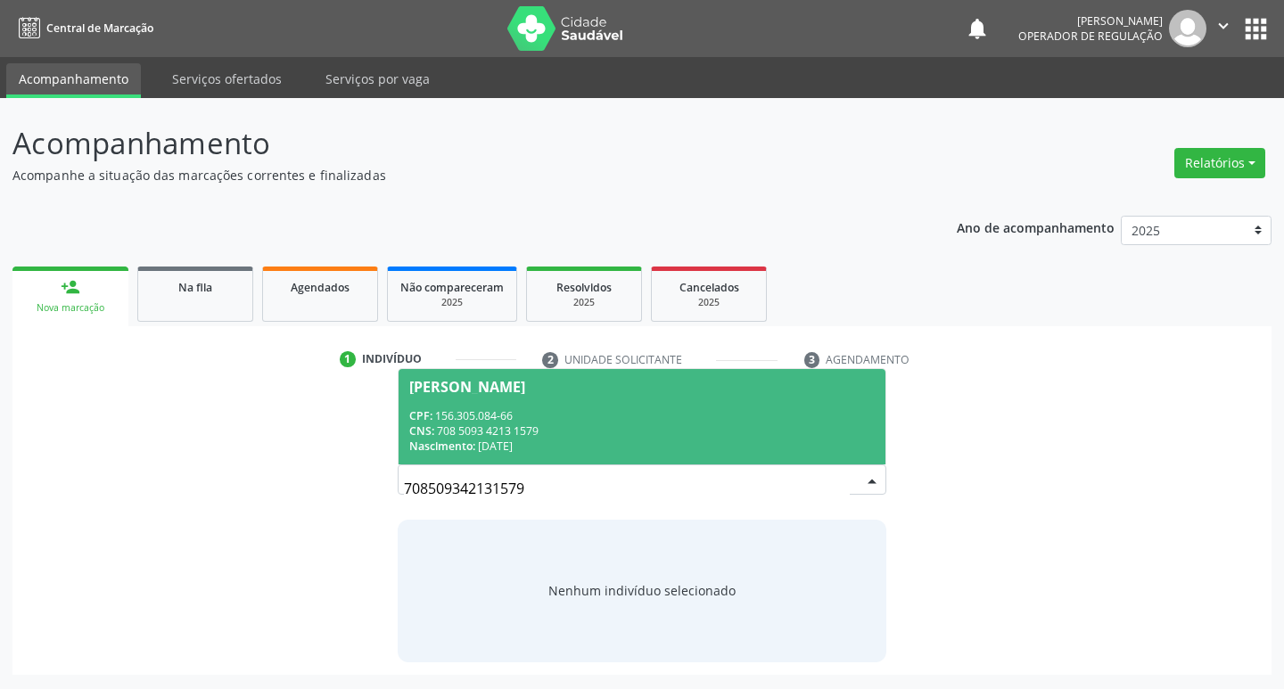
click at [479, 417] on div "CPF: 156.305.084-66" at bounding box center [642, 415] width 466 height 15
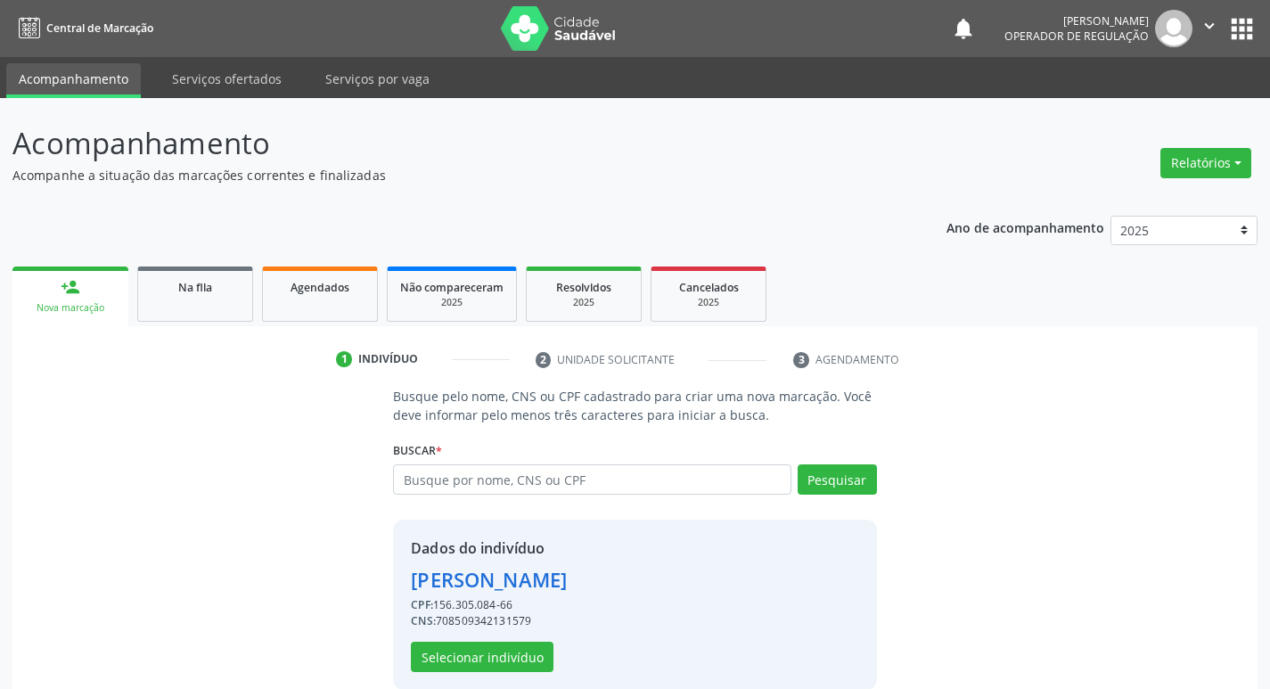
scroll to position [26, 0]
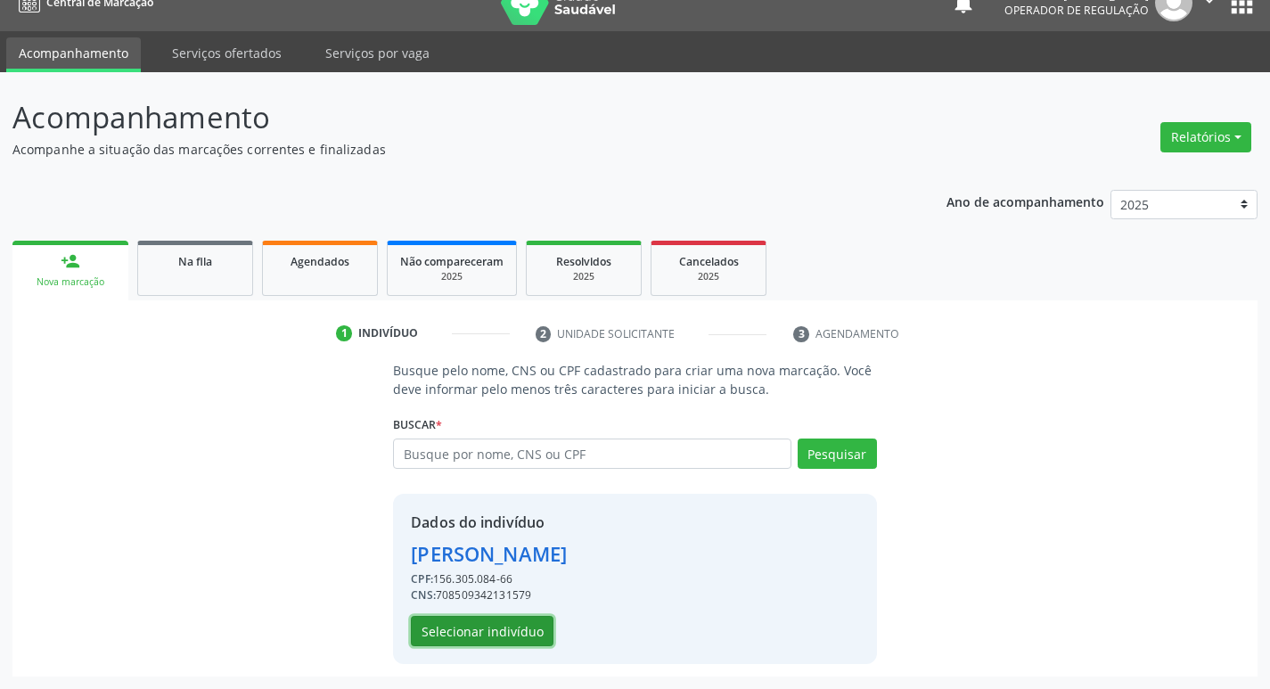
click at [477, 629] on button "Selecionar indivíduo" at bounding box center [482, 631] width 143 height 30
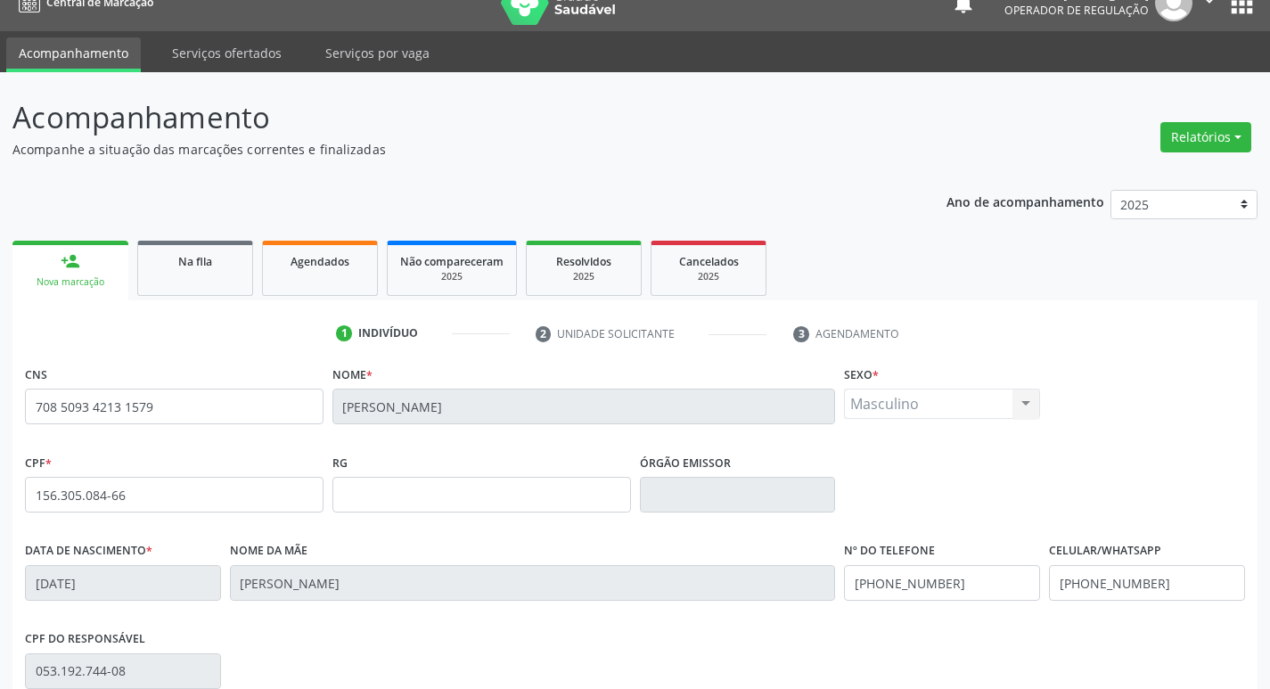
scroll to position [277, 0]
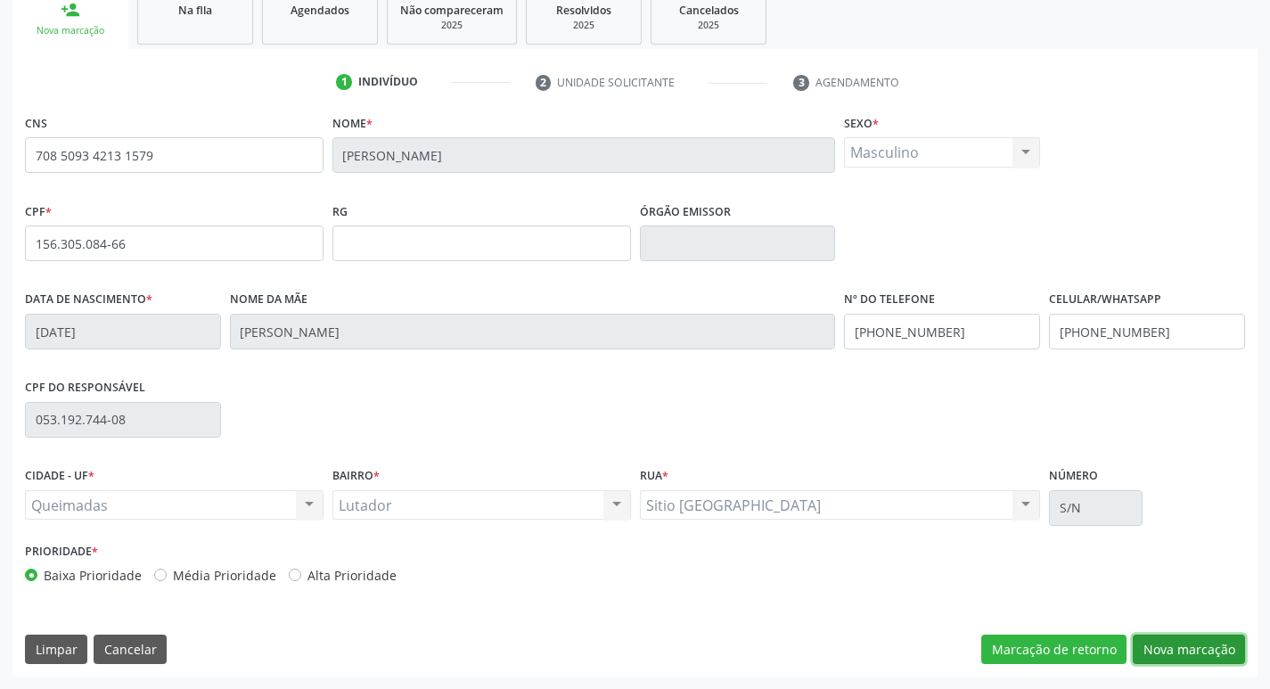
click at [1198, 650] on button "Nova marcação" at bounding box center [1189, 650] width 112 height 30
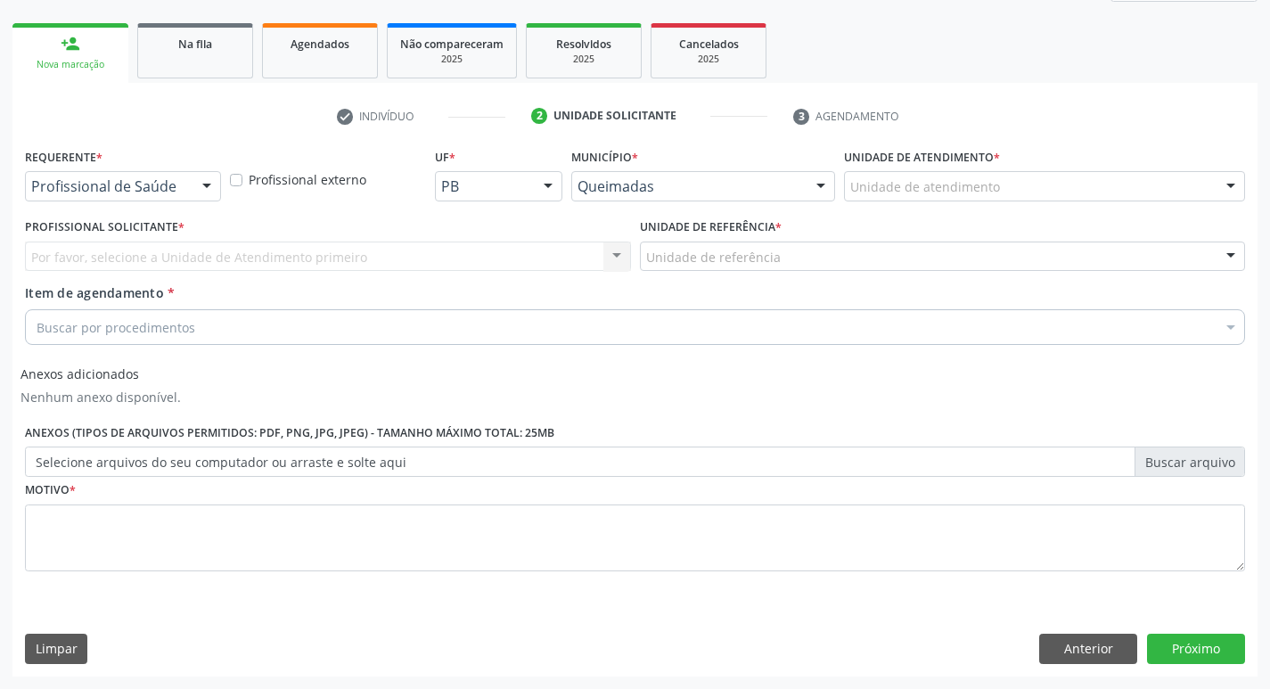
scroll to position [243, 0]
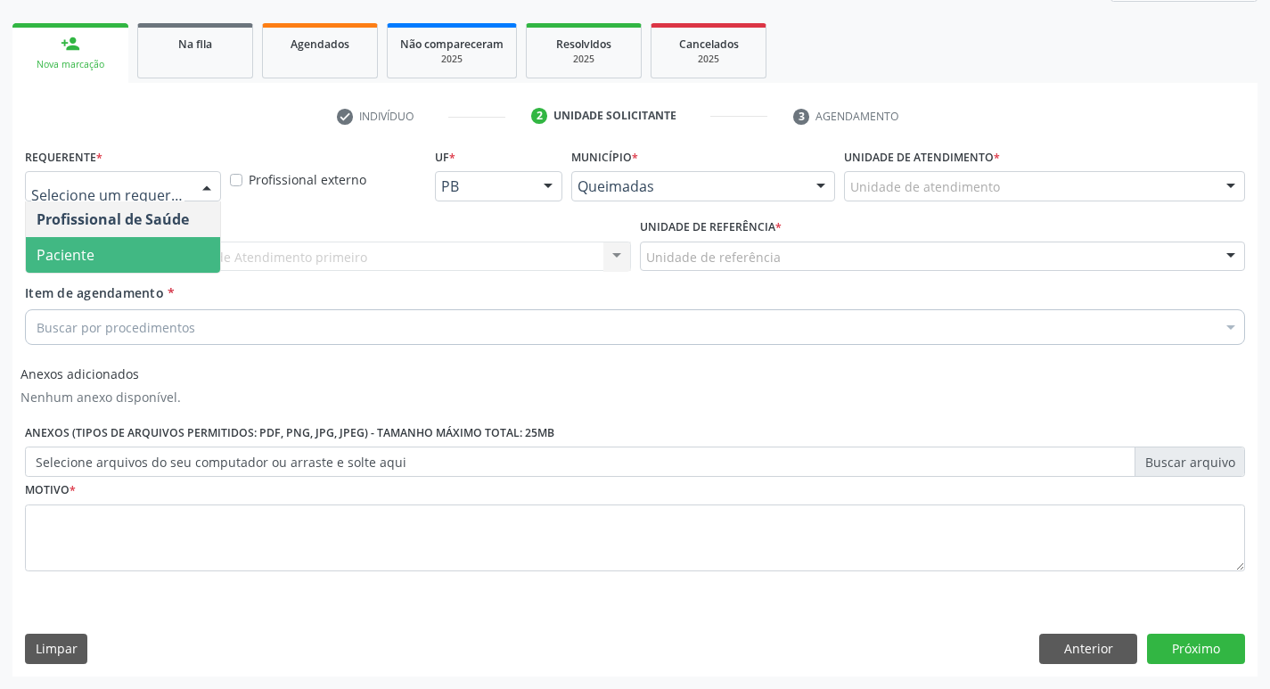
click at [123, 246] on span "Paciente" at bounding box center [123, 255] width 194 height 36
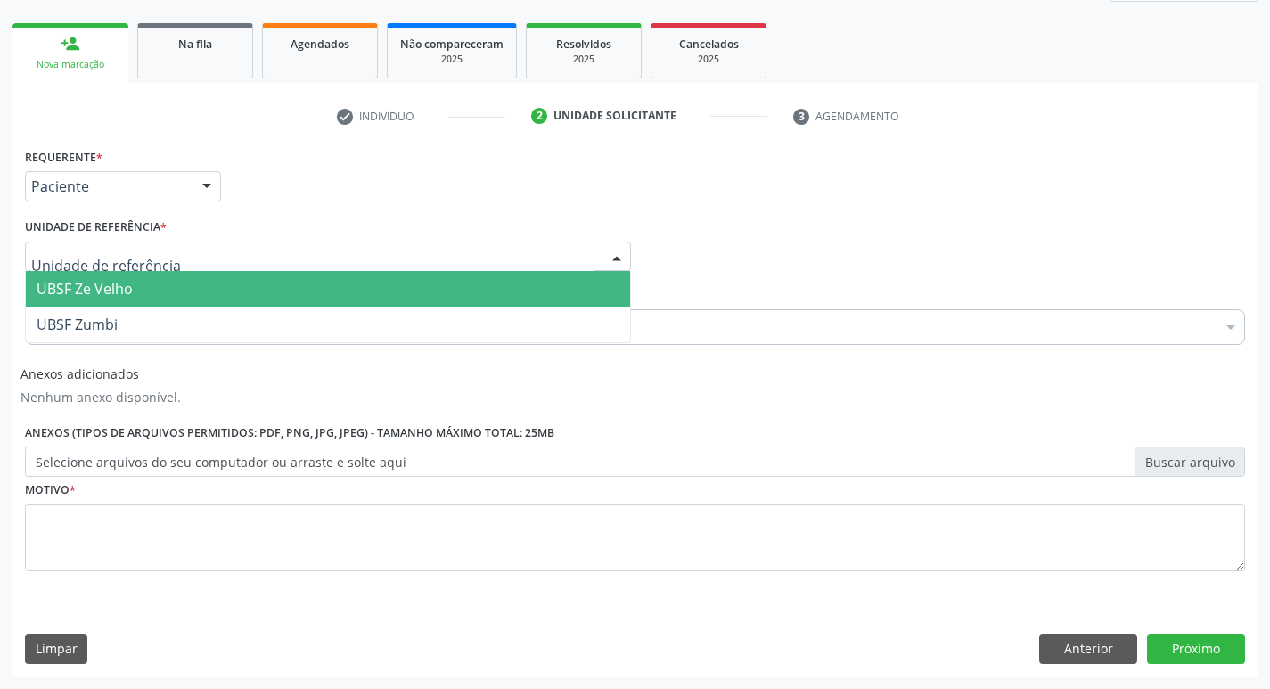
type input "Z"
click at [122, 284] on span "UBSF Ze Velho" at bounding box center [85, 289] width 96 height 20
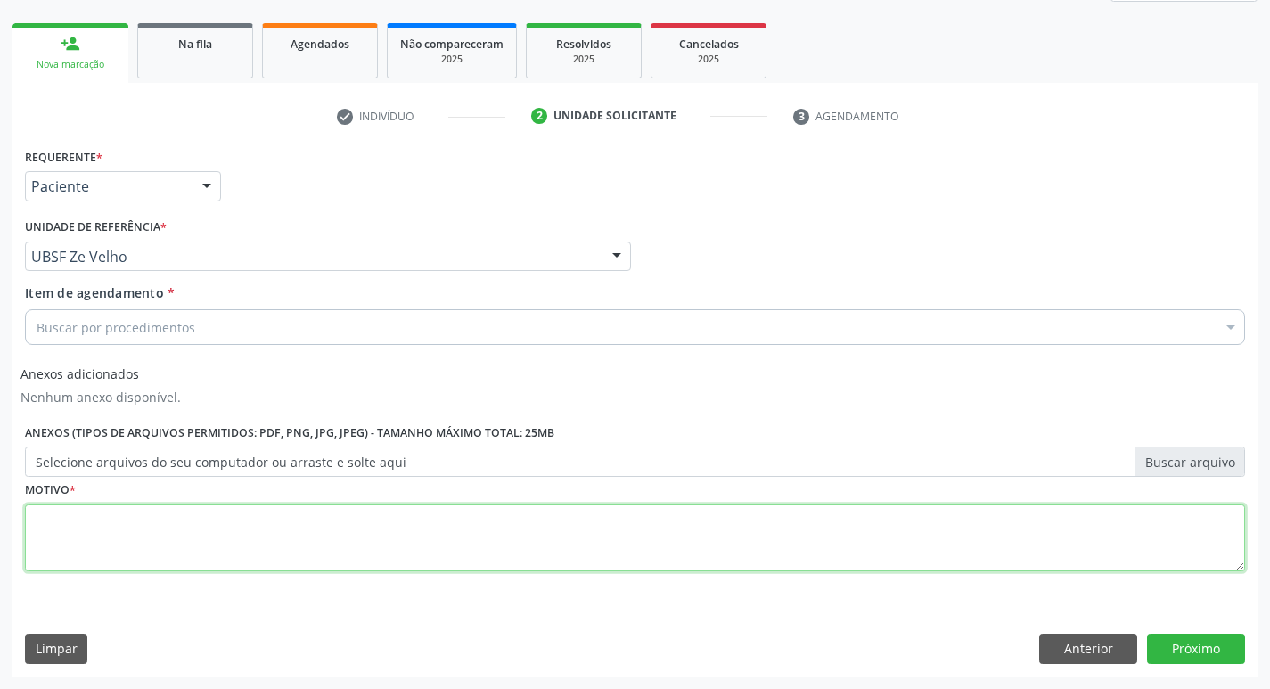
click at [75, 562] on textarea at bounding box center [635, 539] width 1220 height 68
type textarea "AVALIACAO"
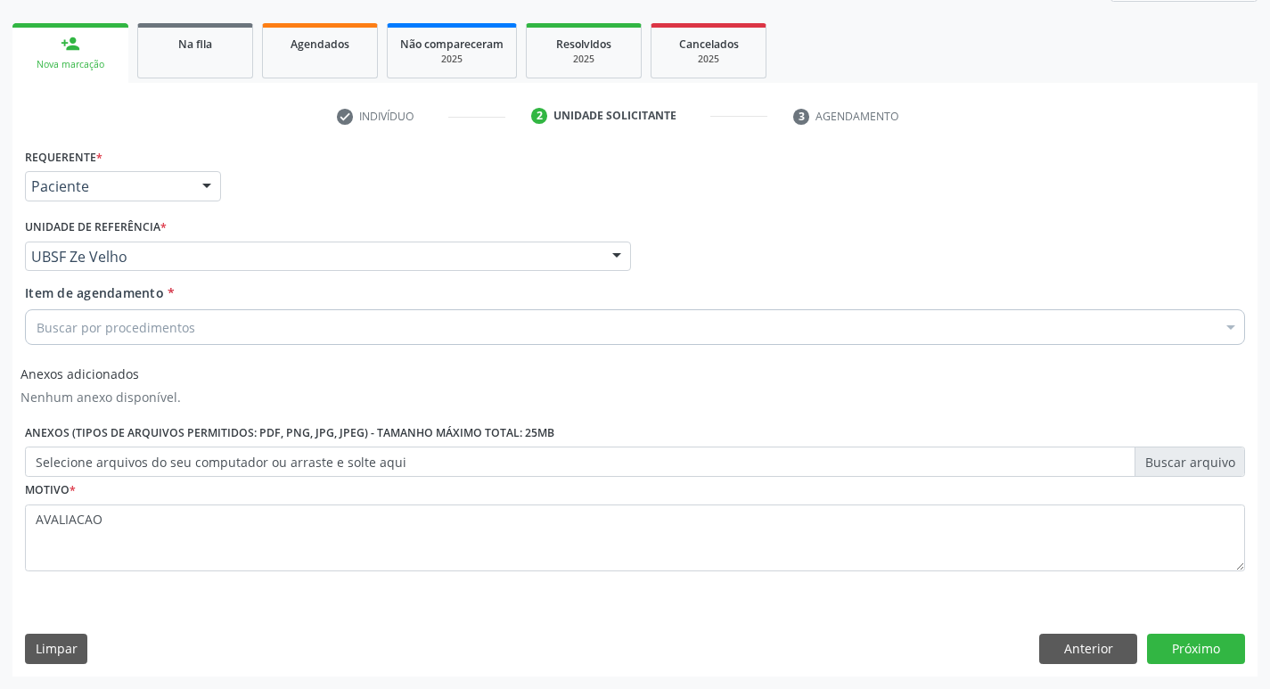
click at [101, 308] on div "Item de agendamento * Buscar por procedimentos Selecionar todos 0604320140 - Ab…" at bounding box center [635, 311] width 1220 height 56
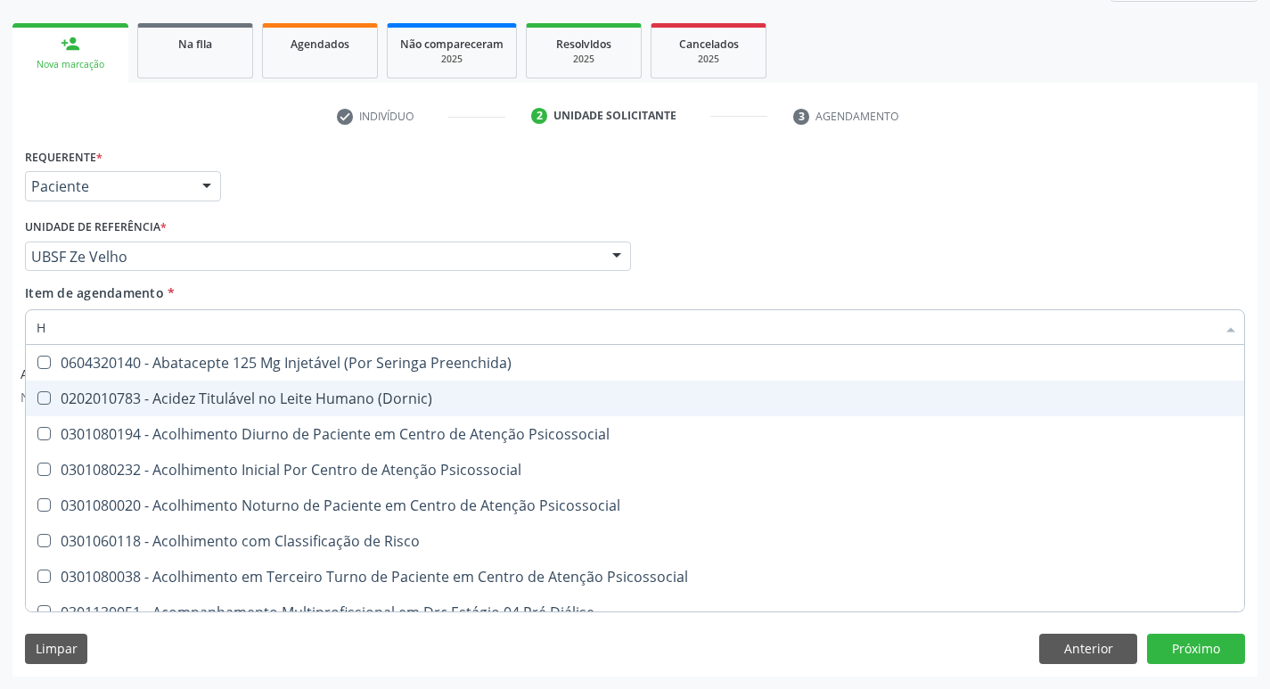
type input "HEMOGR"
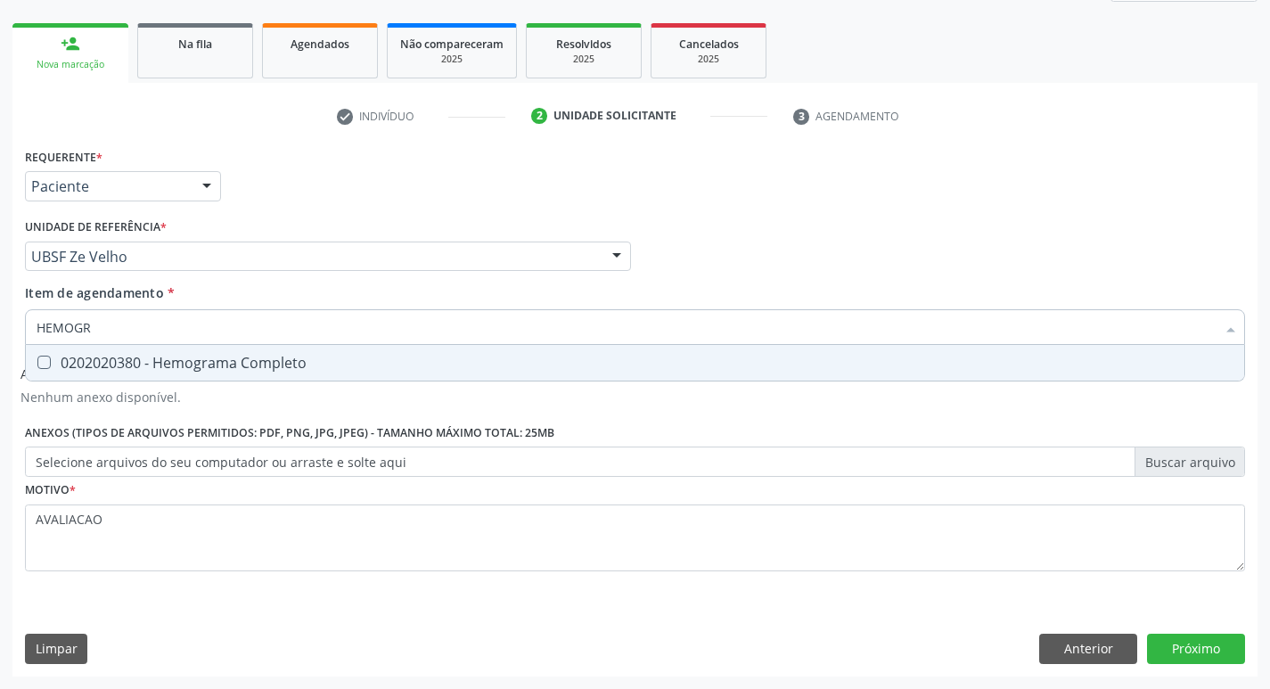
click at [262, 365] on div "0202020380 - Hemograma Completo" at bounding box center [635, 363] width 1197 height 14
checkbox Completo "true"
click at [1203, 649] on button "Próximo" at bounding box center [1196, 649] width 98 height 30
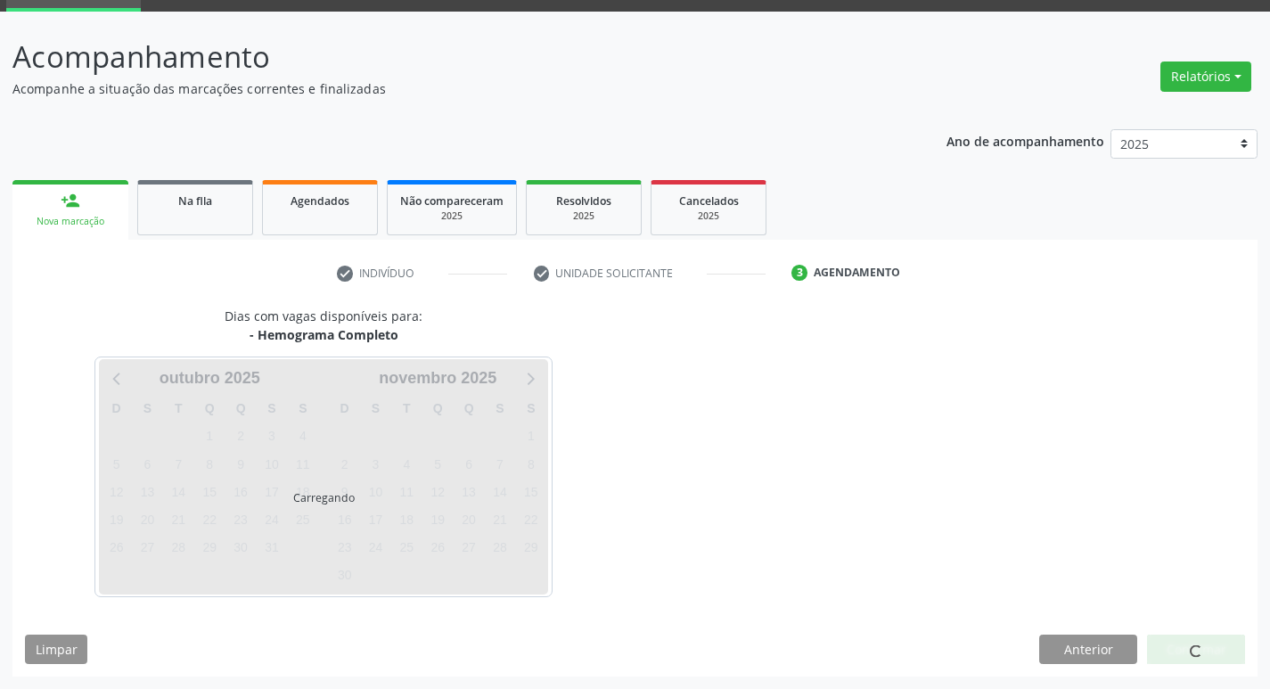
scroll to position [86, 0]
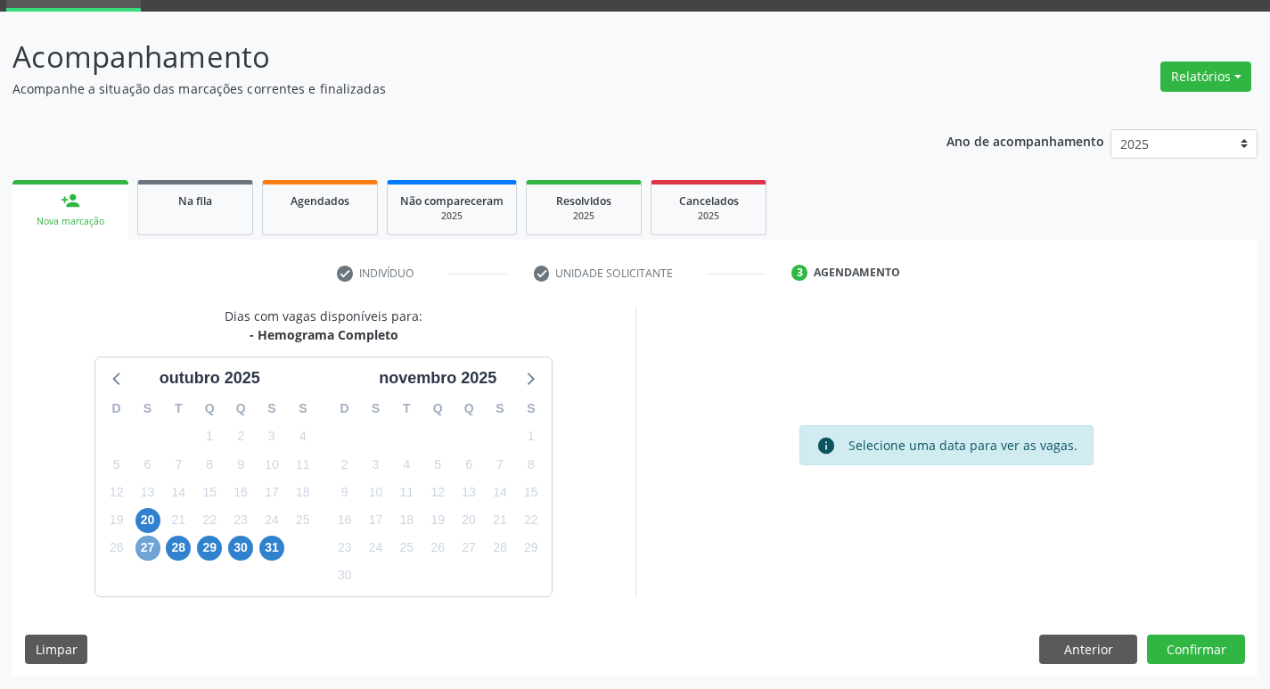
click at [146, 544] on span "27" at bounding box center [147, 548] width 25 height 25
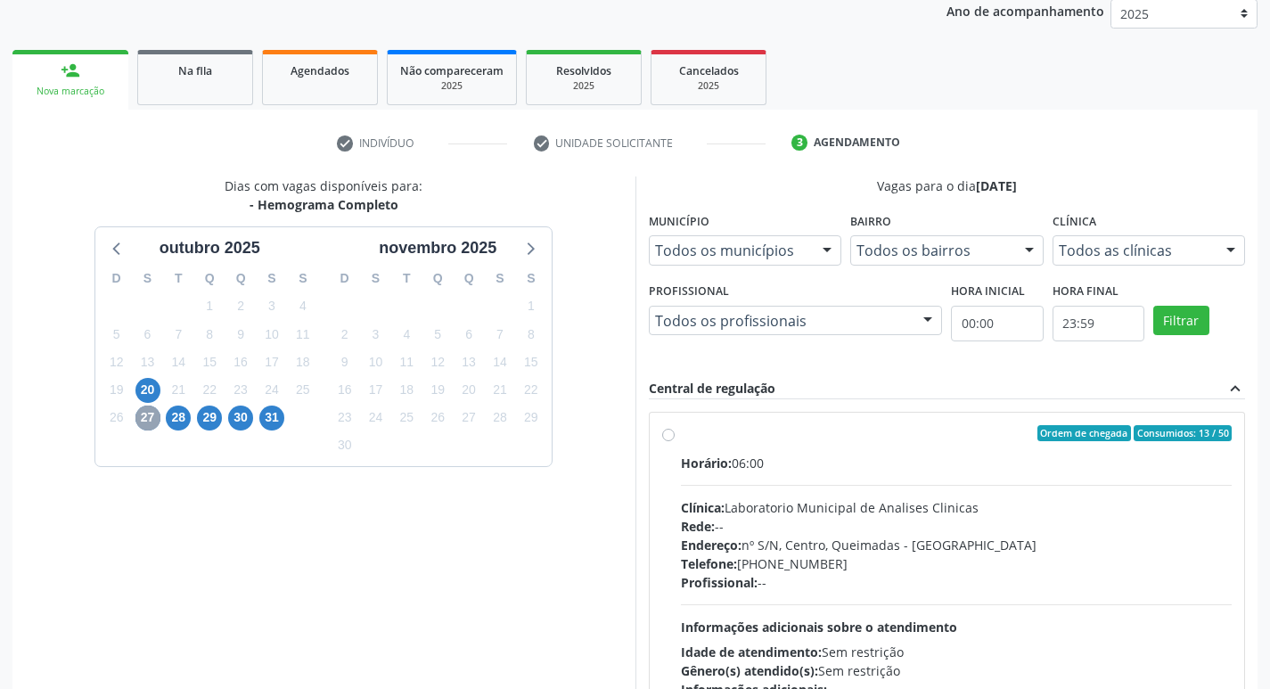
scroll to position [344, 0]
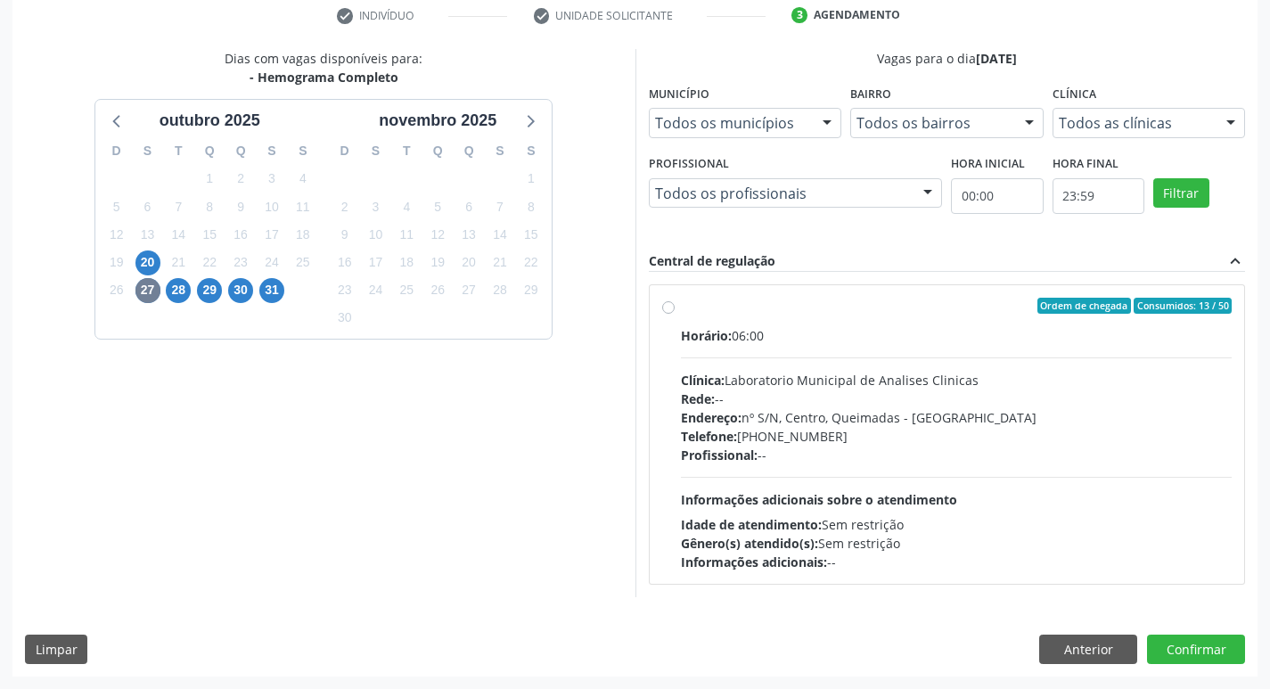
click at [842, 460] on div "Profissional: --" at bounding box center [957, 455] width 552 height 19
click at [675, 314] on input "Ordem de chegada Consumidos: 13 / 50 Horário: 06:00 Clínica: Laboratorio Munici…" at bounding box center [668, 306] width 12 height 16
radio input "true"
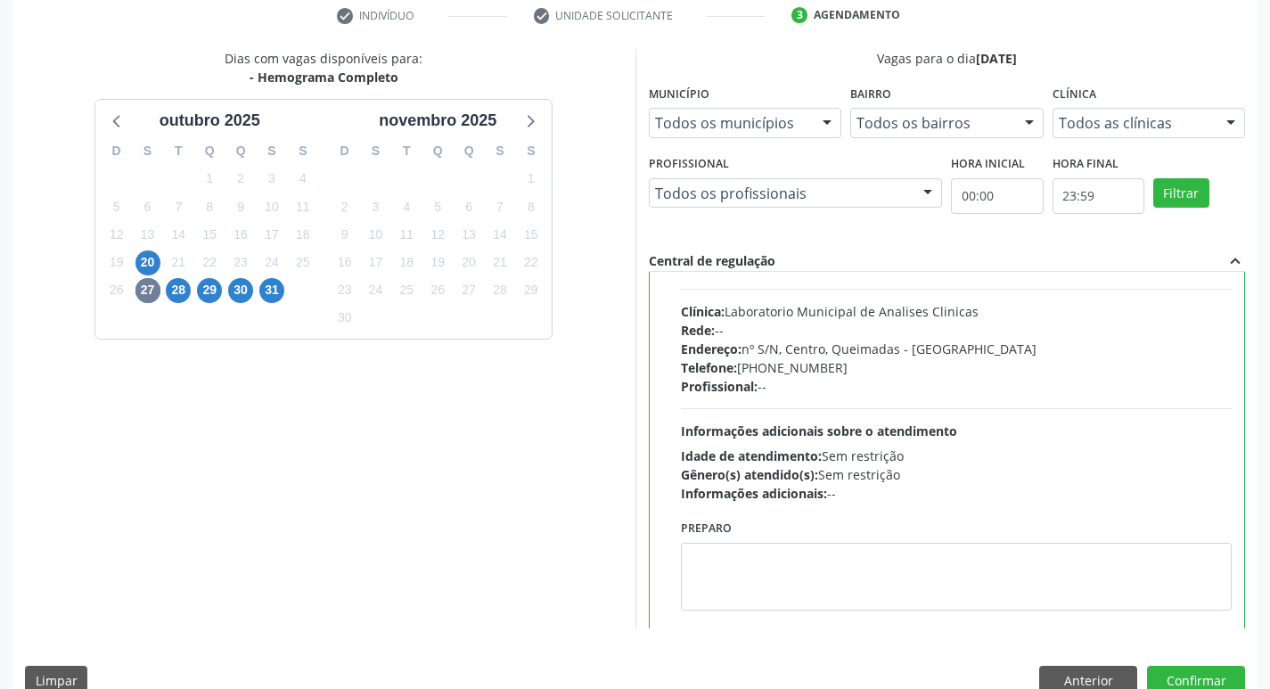
scroll to position [88, 0]
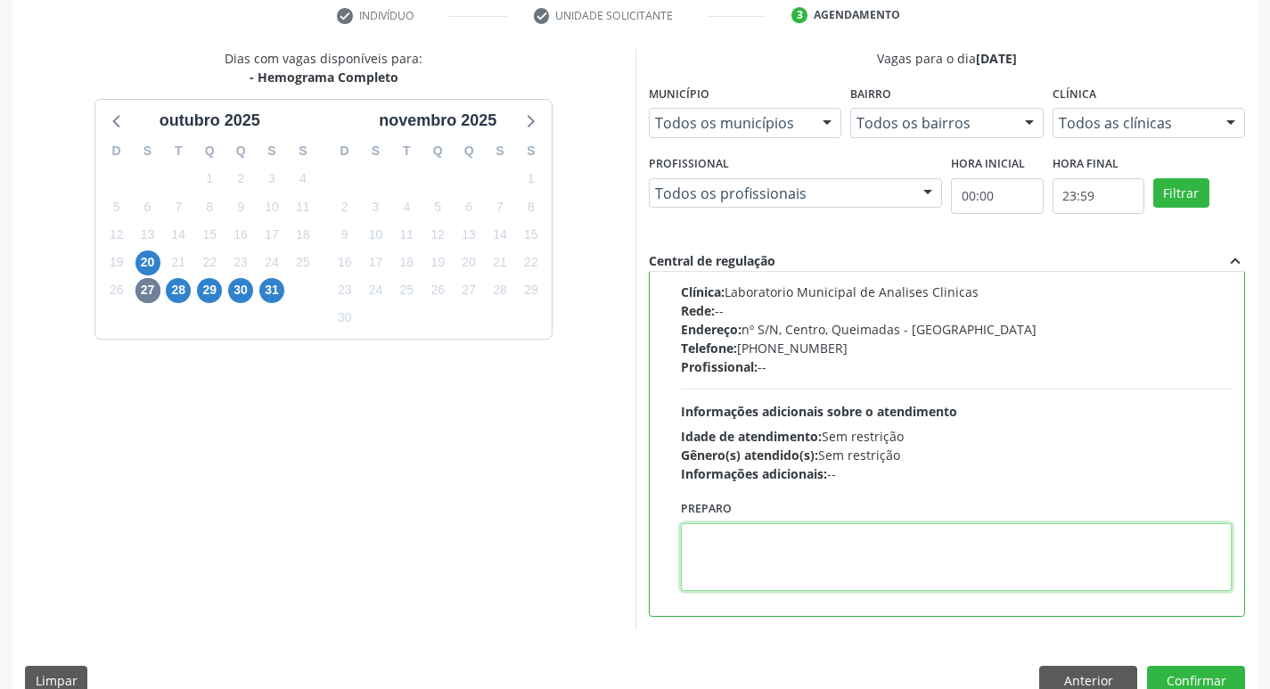
click at [756, 531] on textarea at bounding box center [957, 557] width 552 height 68
paste textarea "IR EM [GEOGRAPHIC_DATA]"
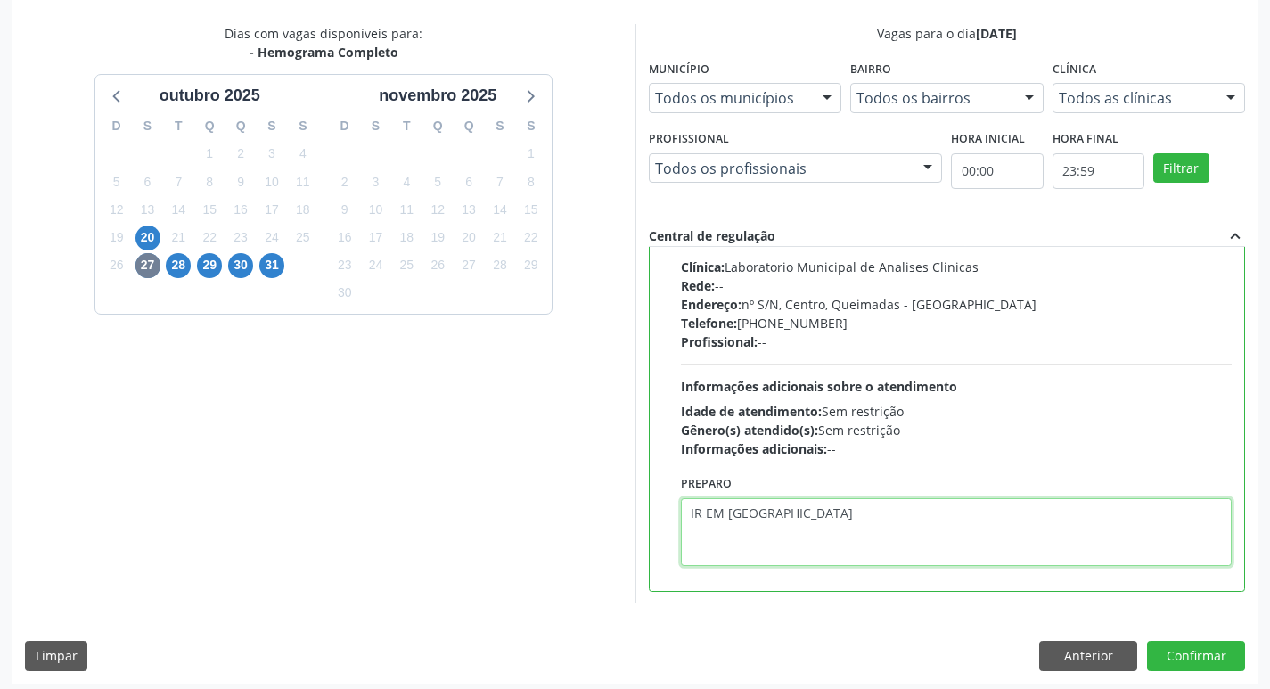
scroll to position [376, 0]
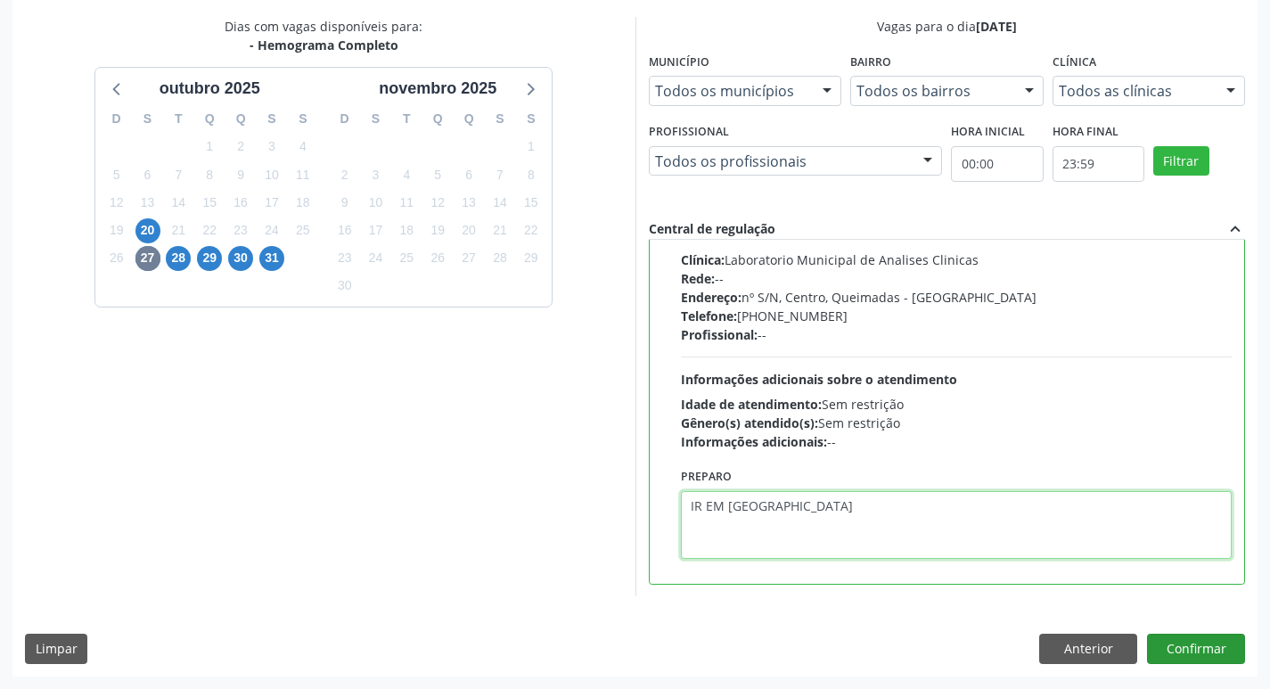
type textarea "IR EM [GEOGRAPHIC_DATA]"
click at [1212, 637] on button "Confirmar" at bounding box center [1196, 649] width 98 height 30
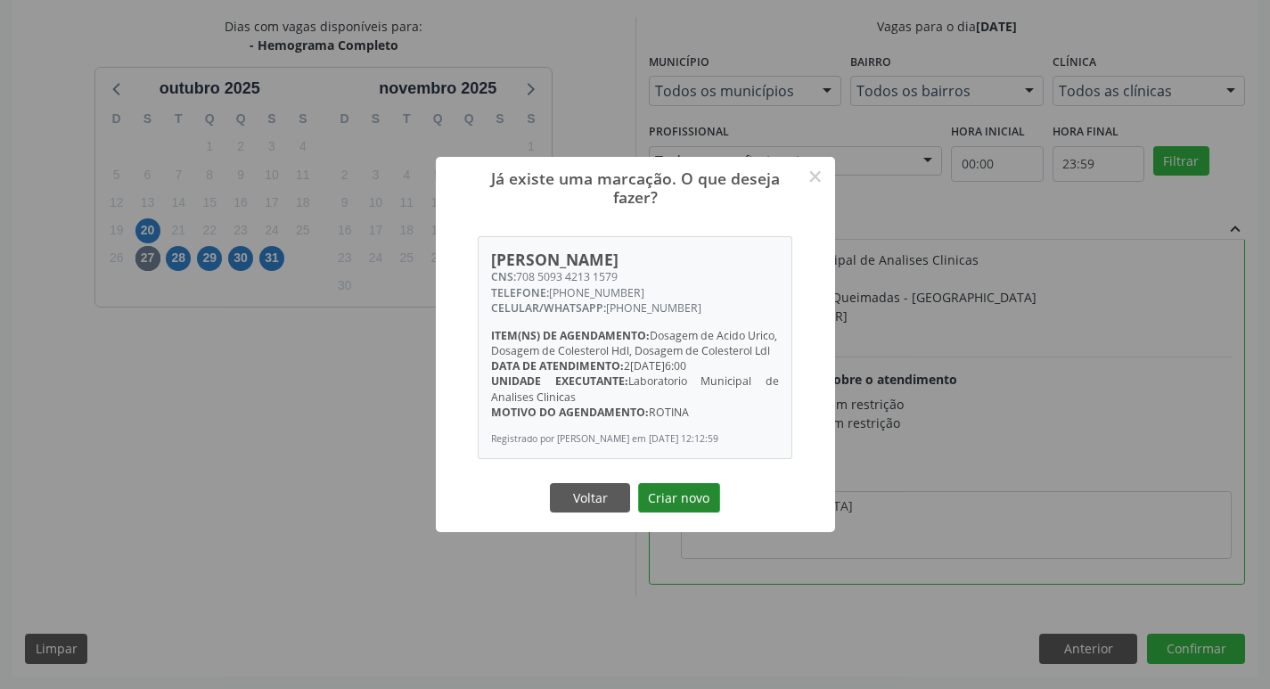
click at [682, 513] on button "Criar novo" at bounding box center [679, 498] width 82 height 30
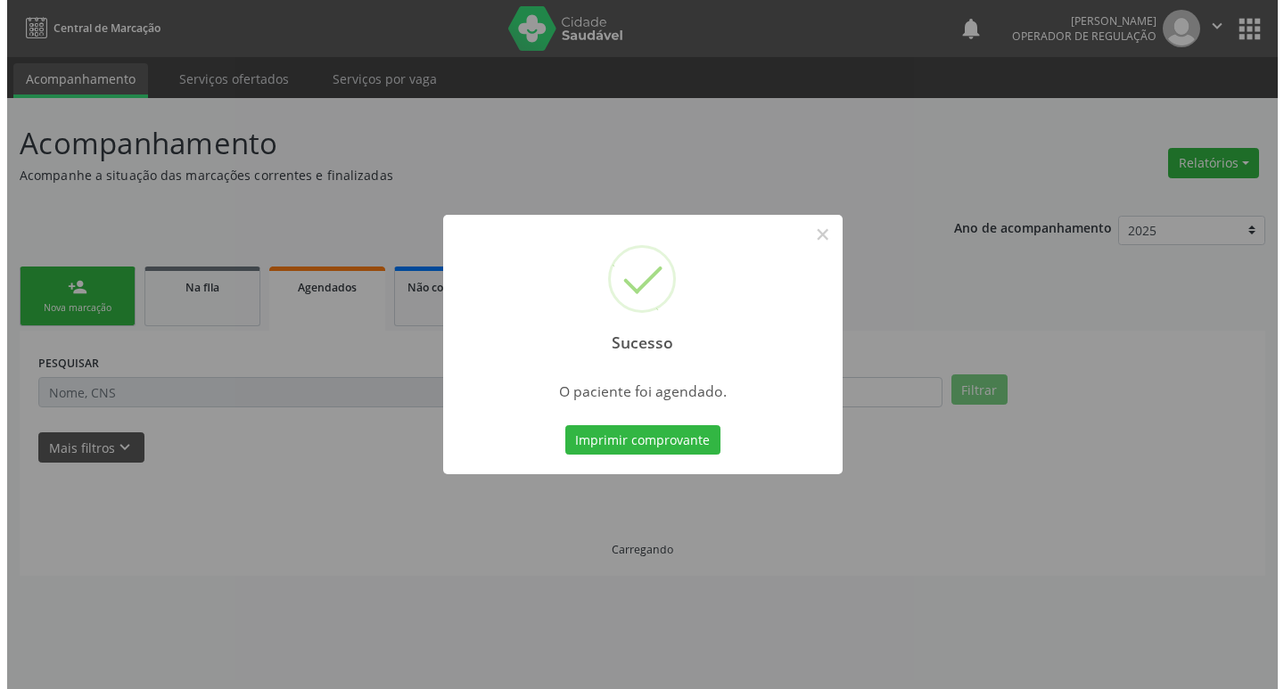
scroll to position [0, 0]
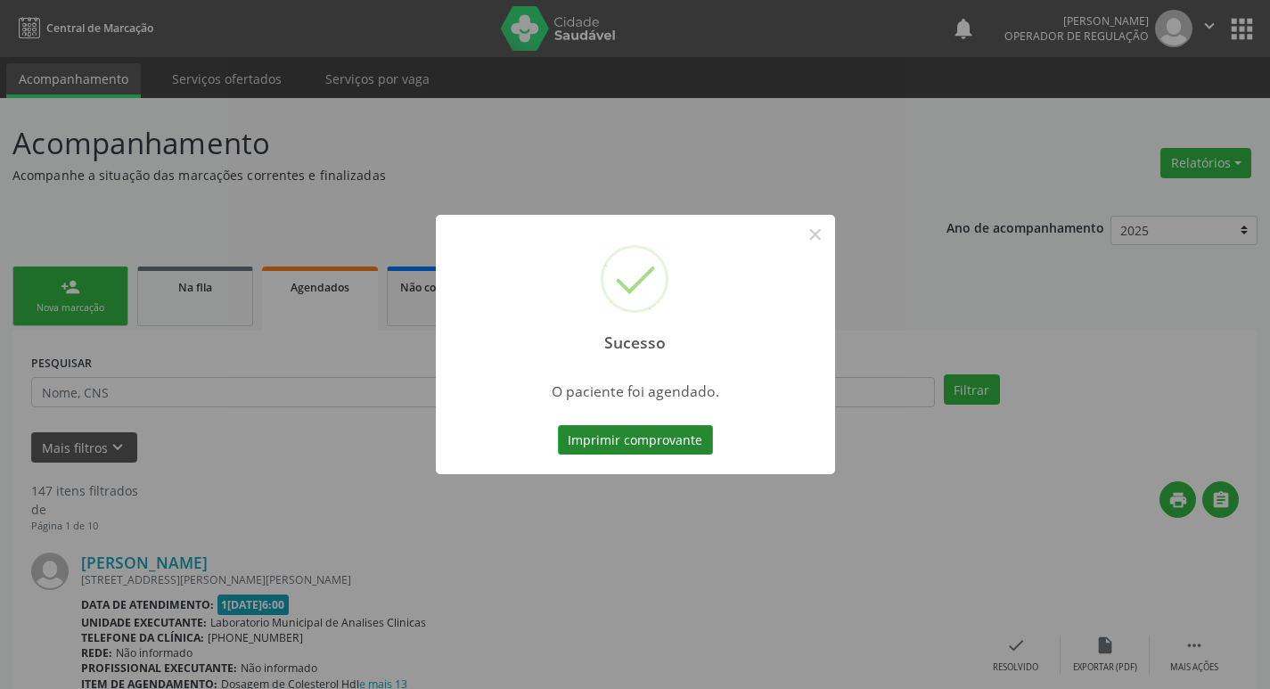
click at [663, 450] on button "Imprimir comprovante" at bounding box center [635, 440] width 155 height 30
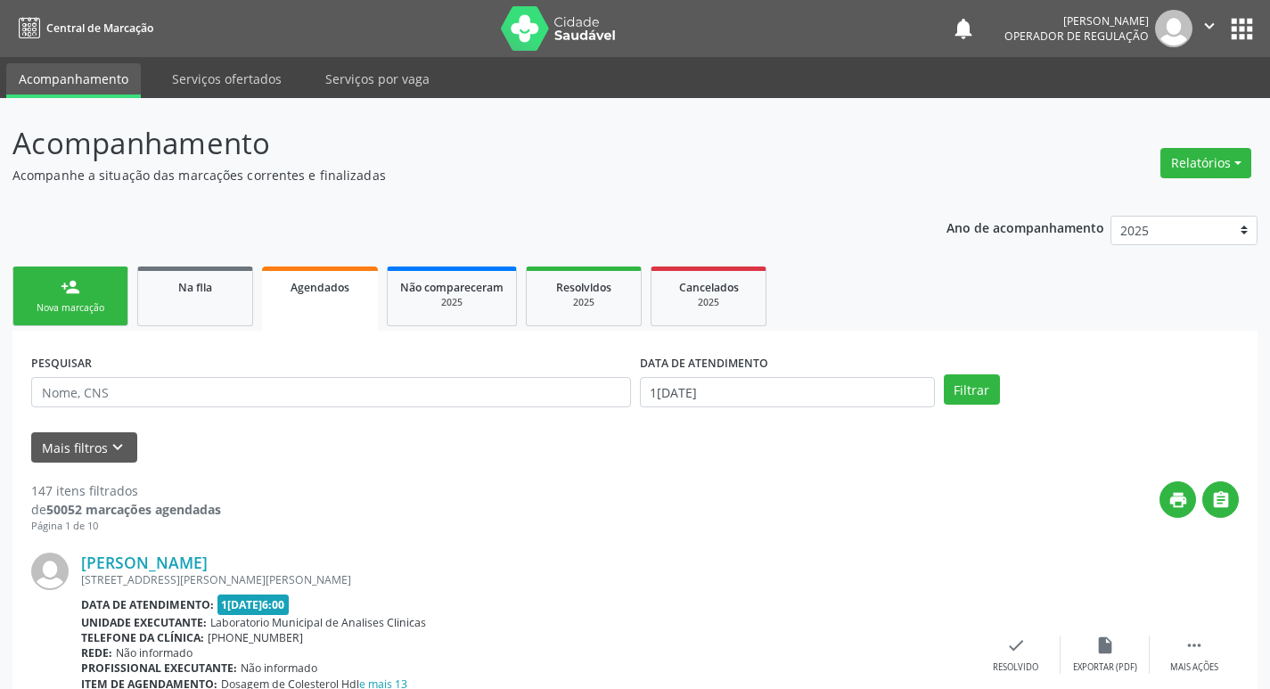
click at [77, 298] on link "person_add Nova marcação" at bounding box center [70, 297] width 116 height 60
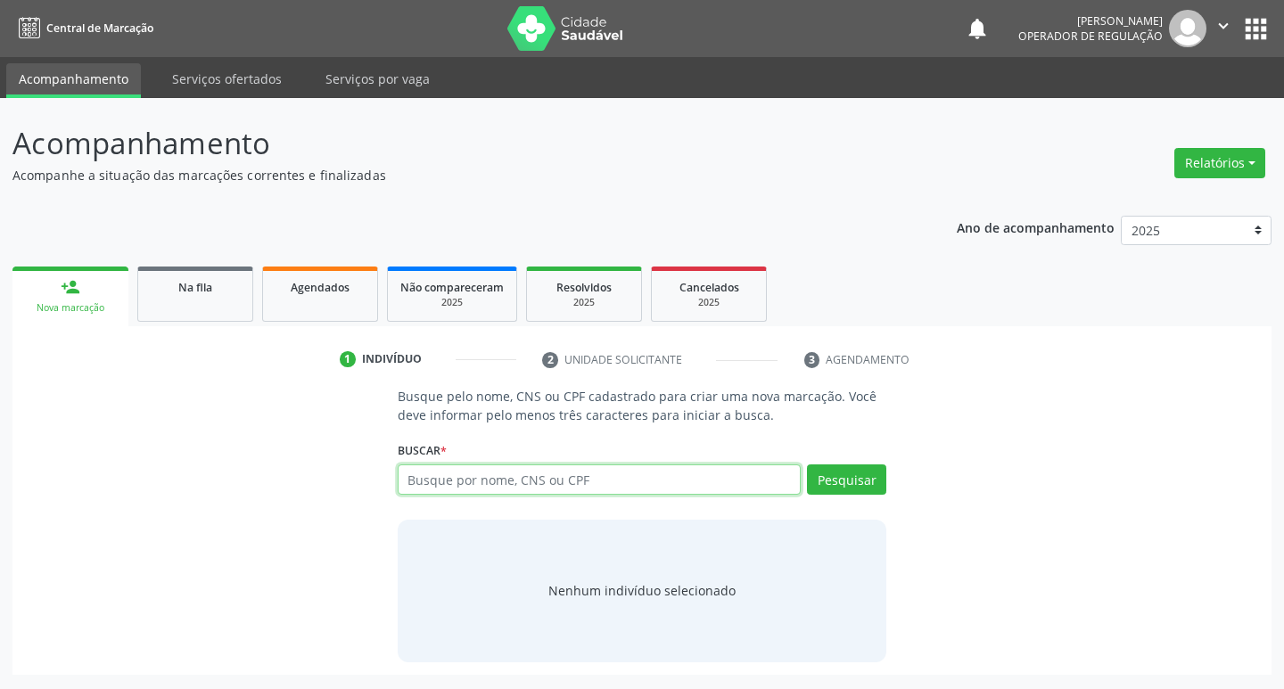
click at [605, 481] on input "text" at bounding box center [600, 479] width 404 height 30
type input "705100434846370"
click at [833, 480] on button "Pesquisar" at bounding box center [846, 479] width 79 height 30
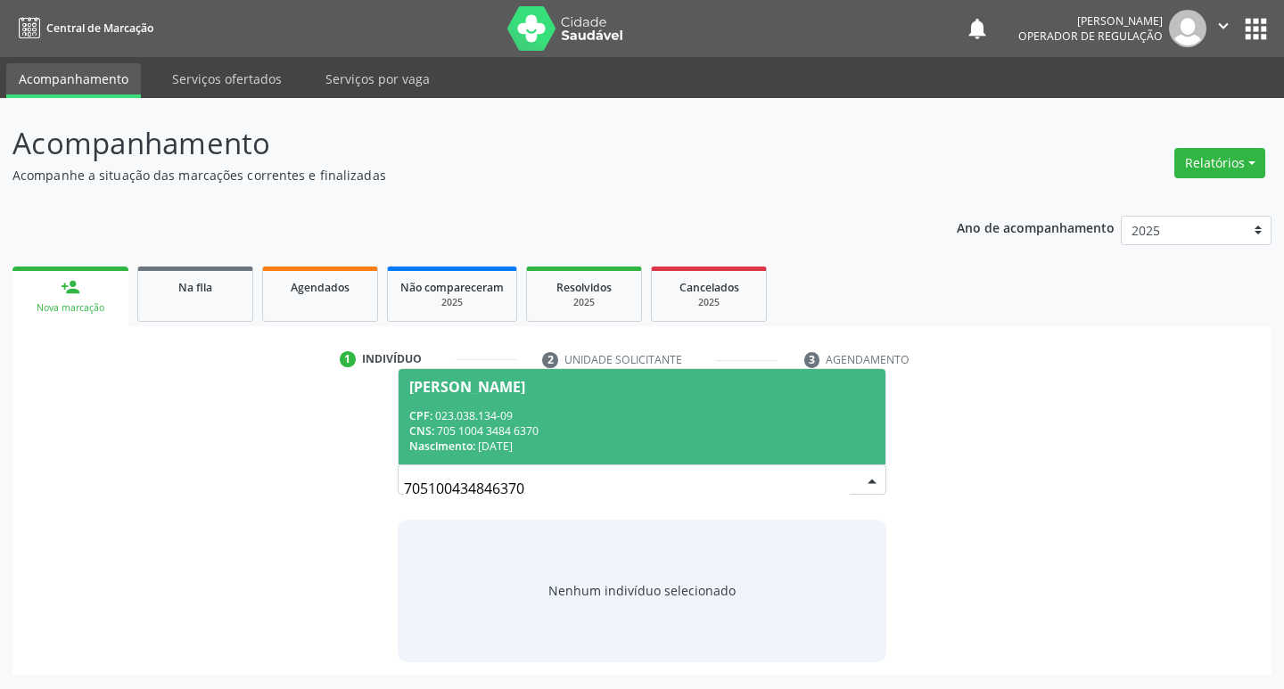
click at [1244, 3] on nav "Central de Marcação notifications [PERSON_NAME] Operador de regulação  Configu…" at bounding box center [642, 28] width 1284 height 57
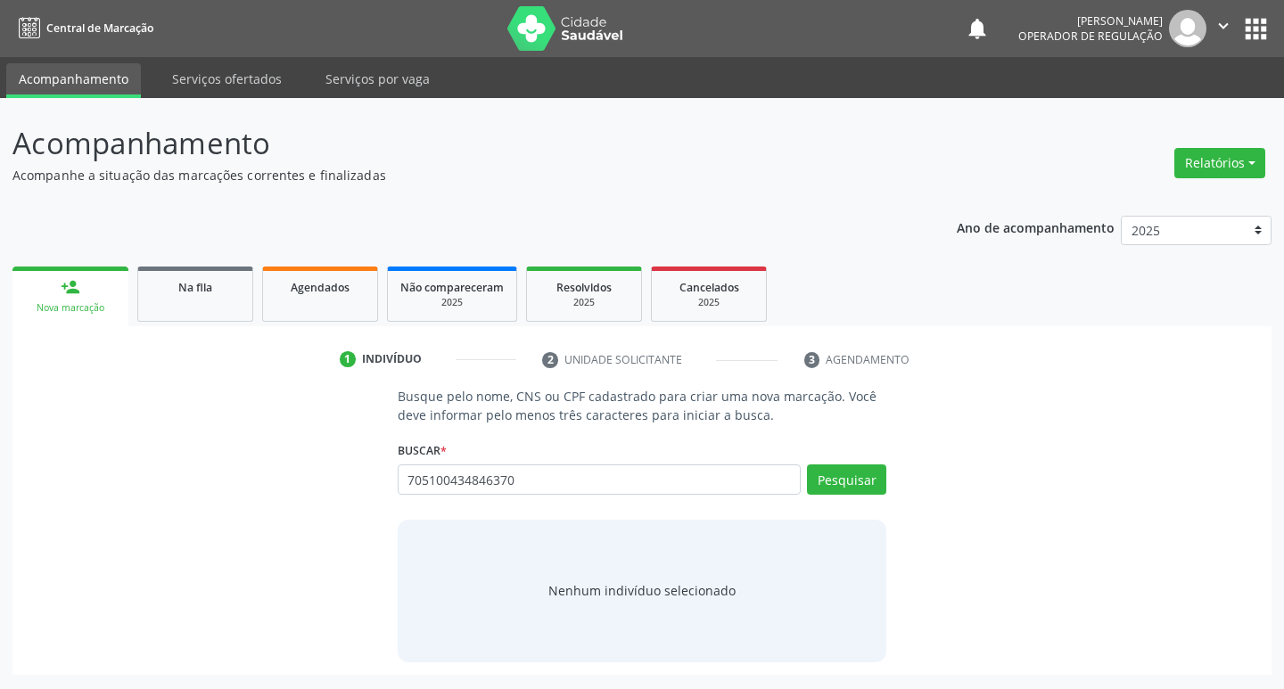
click at [1264, 17] on button "apps" at bounding box center [1255, 28] width 31 height 31
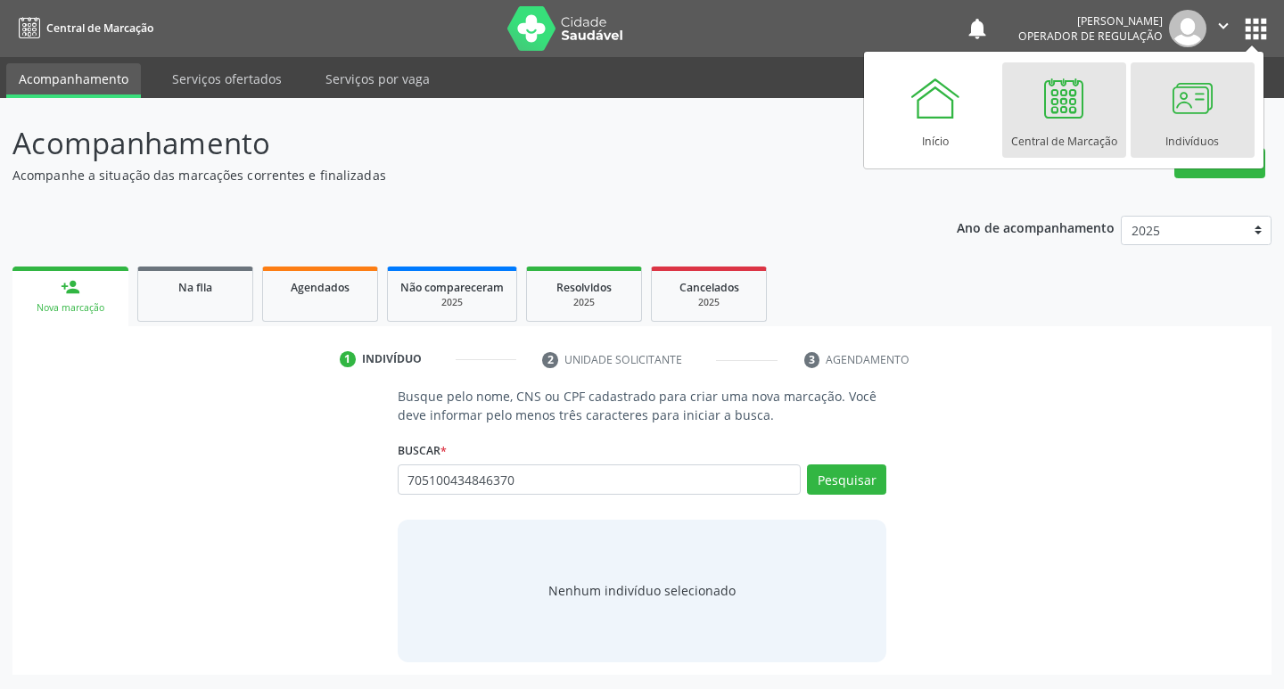
click at [1166, 121] on div at bounding box center [1191, 97] width 53 height 53
